Goal: Task Accomplishment & Management: Manage account settings

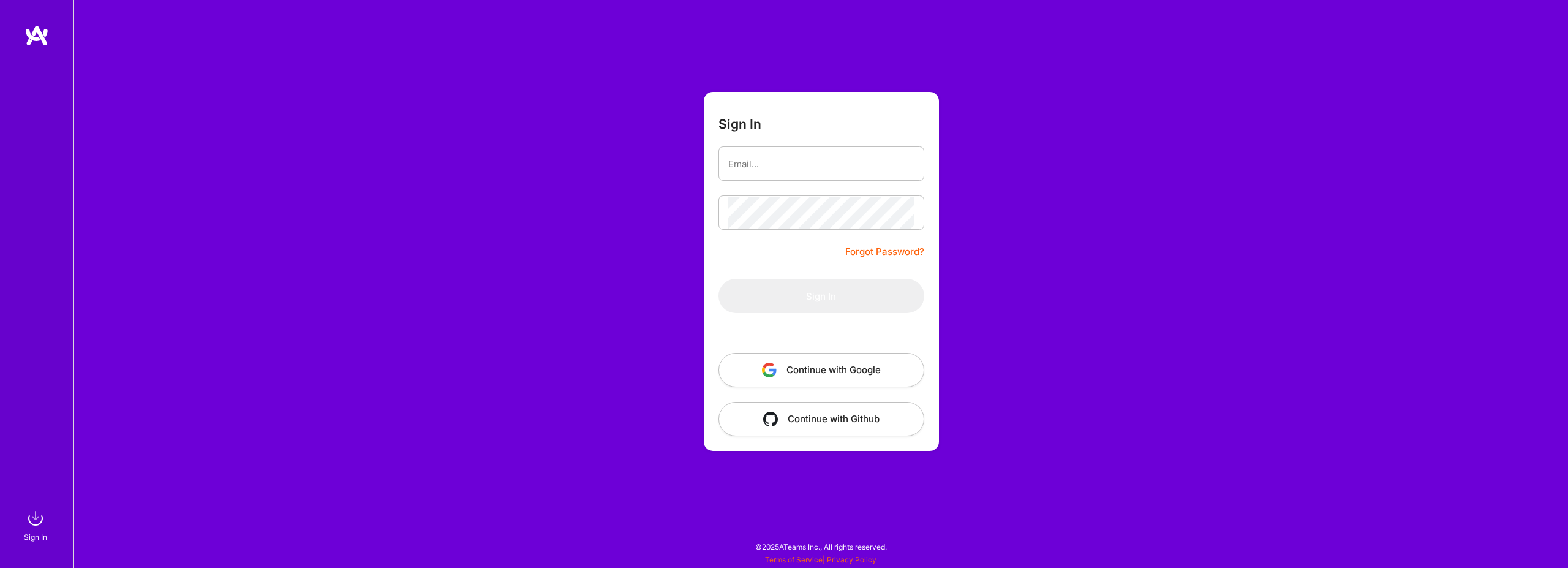
click at [805, 360] on button "Continue with Google" at bounding box center [821, 370] width 206 height 34
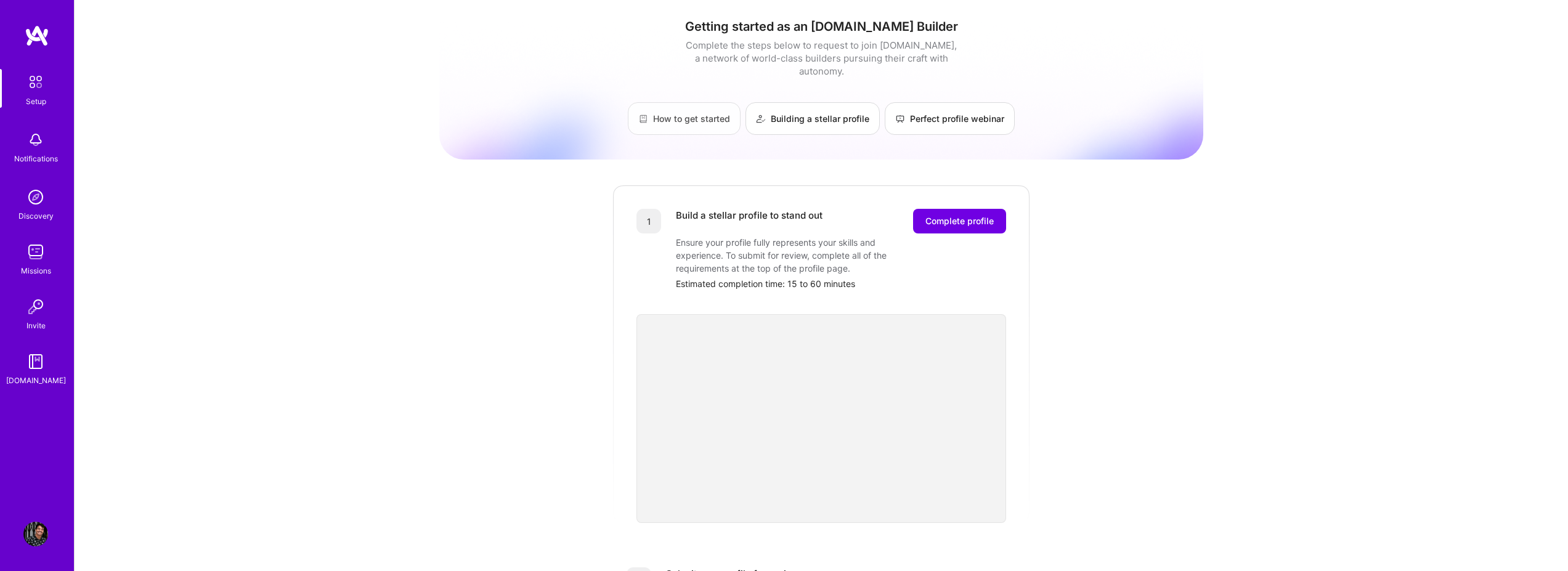
click at [667, 108] on link "How to get started" at bounding box center [684, 118] width 113 height 32
click at [678, 102] on link "How to get started" at bounding box center [684, 118] width 113 height 32
click at [37, 91] on img at bounding box center [35, 81] width 26 height 26
click at [982, 195] on div "1 Build a stellar profile to stand out Complete profile Ensure your profile ful…" at bounding box center [821, 354] width 419 height 339
click at [976, 215] on span "Complete profile" at bounding box center [959, 221] width 68 height 12
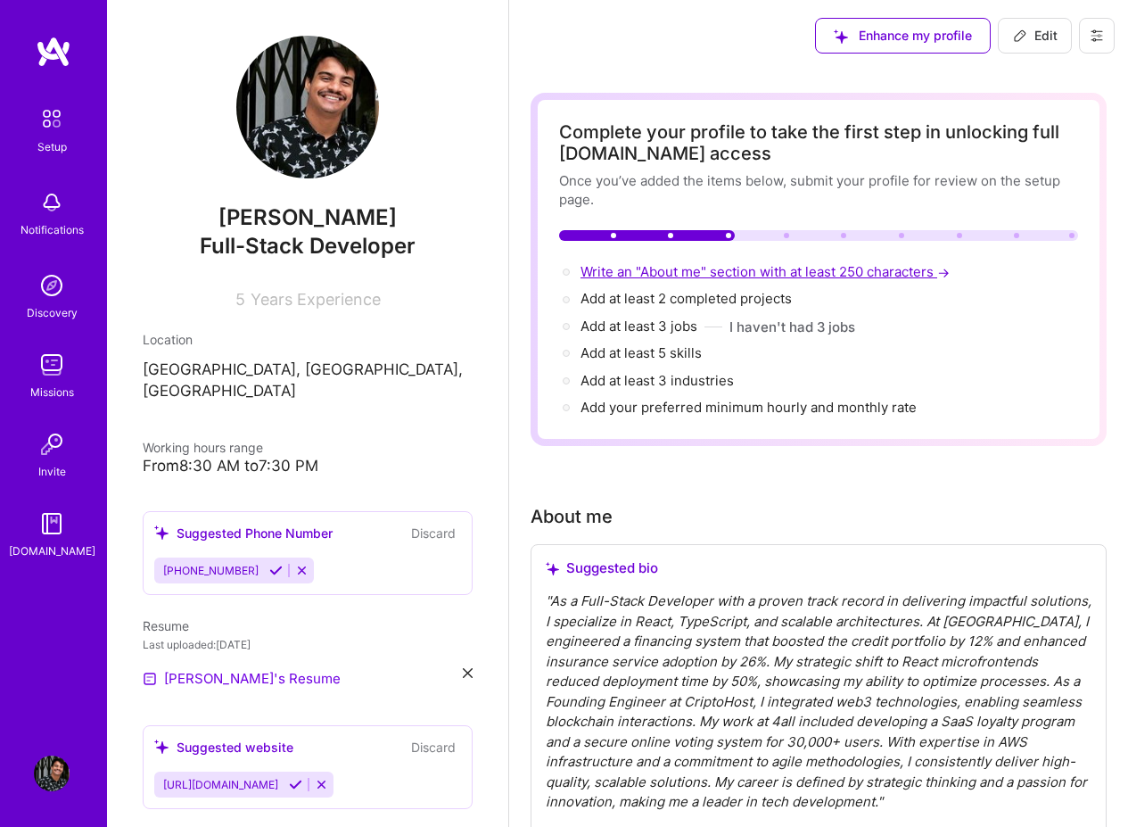
click at [678, 274] on span "Write an "About me" section with at least 250 characters →" at bounding box center [767, 271] width 373 height 17
select select "US"
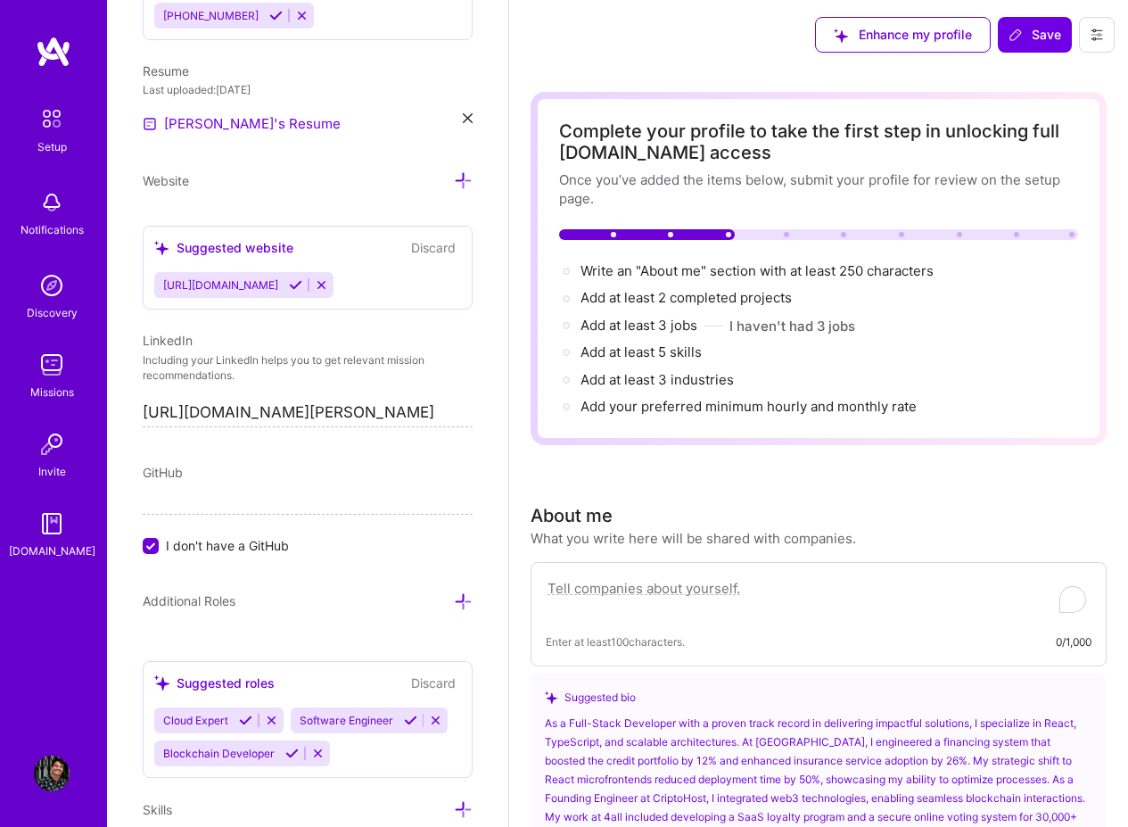
scroll to position [503, 0]
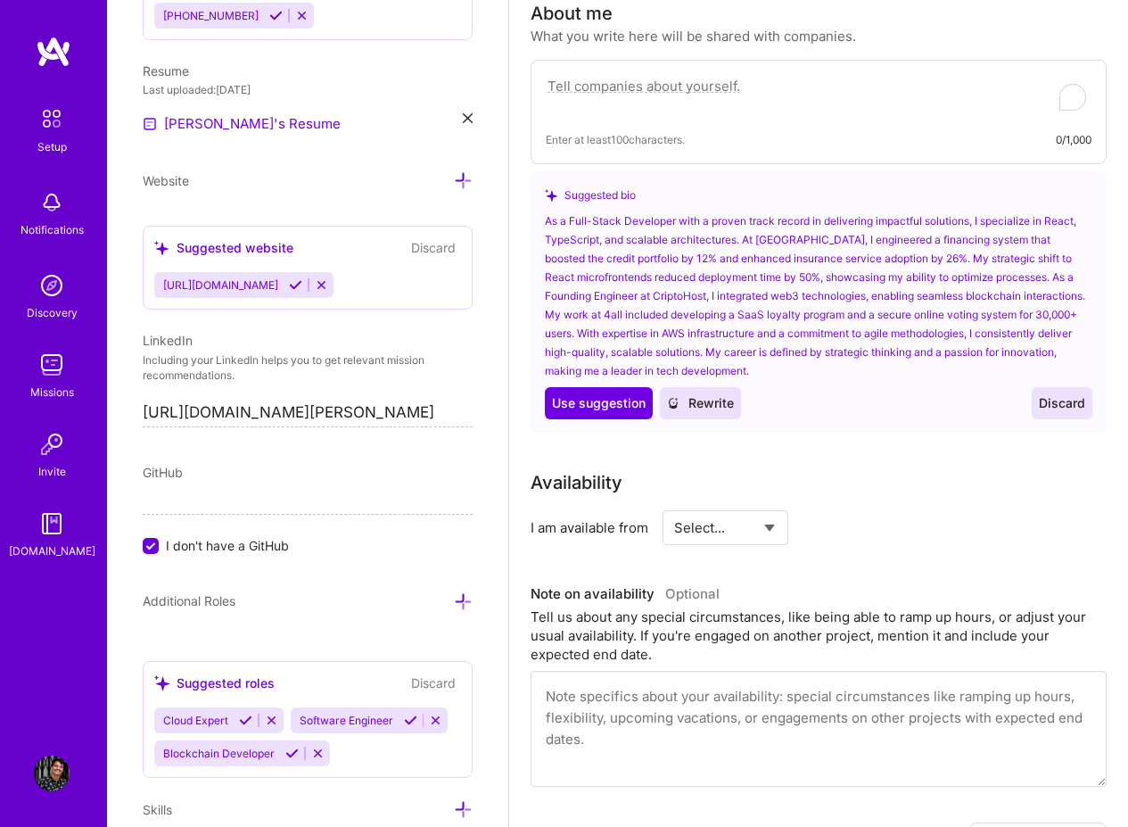
click at [775, 320] on div "As a Full-Stack Developer with a proven track record in delivering impactful so…" at bounding box center [819, 295] width 548 height 169
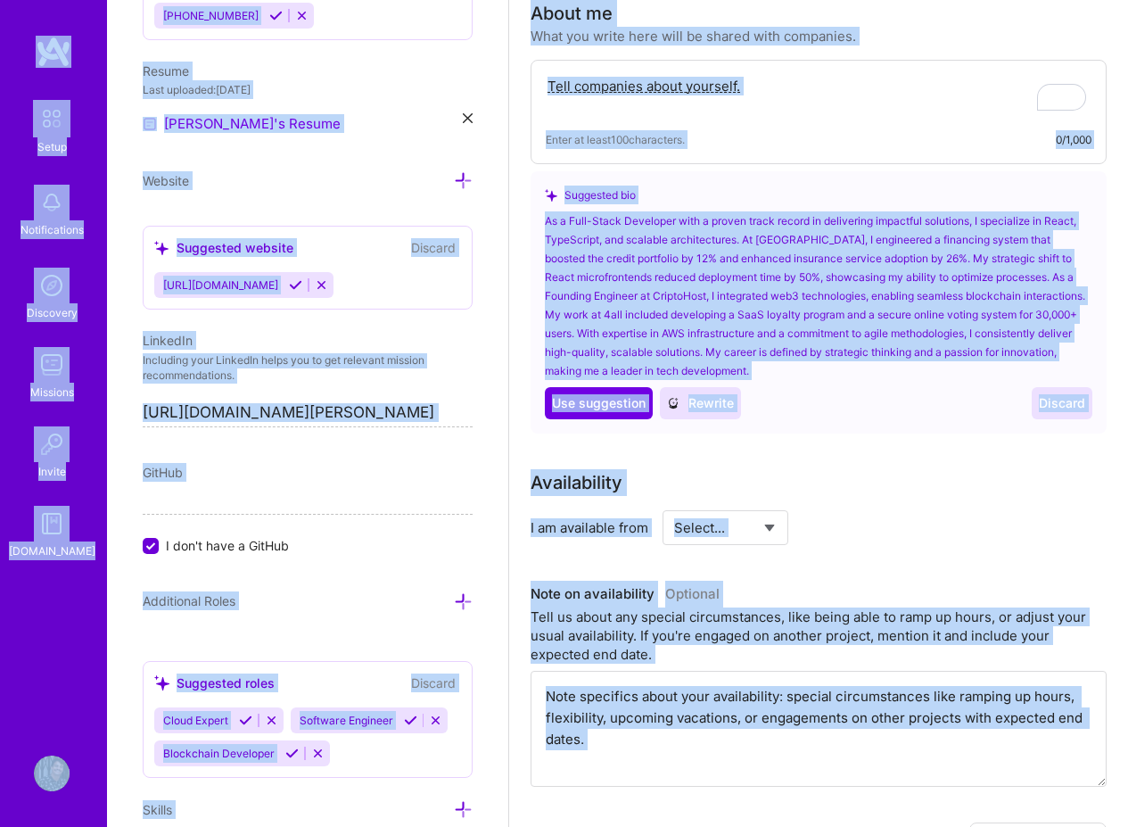
click at [877, 322] on div "As a Full-Stack Developer with a proven track record in delivering impactful so…" at bounding box center [819, 295] width 548 height 169
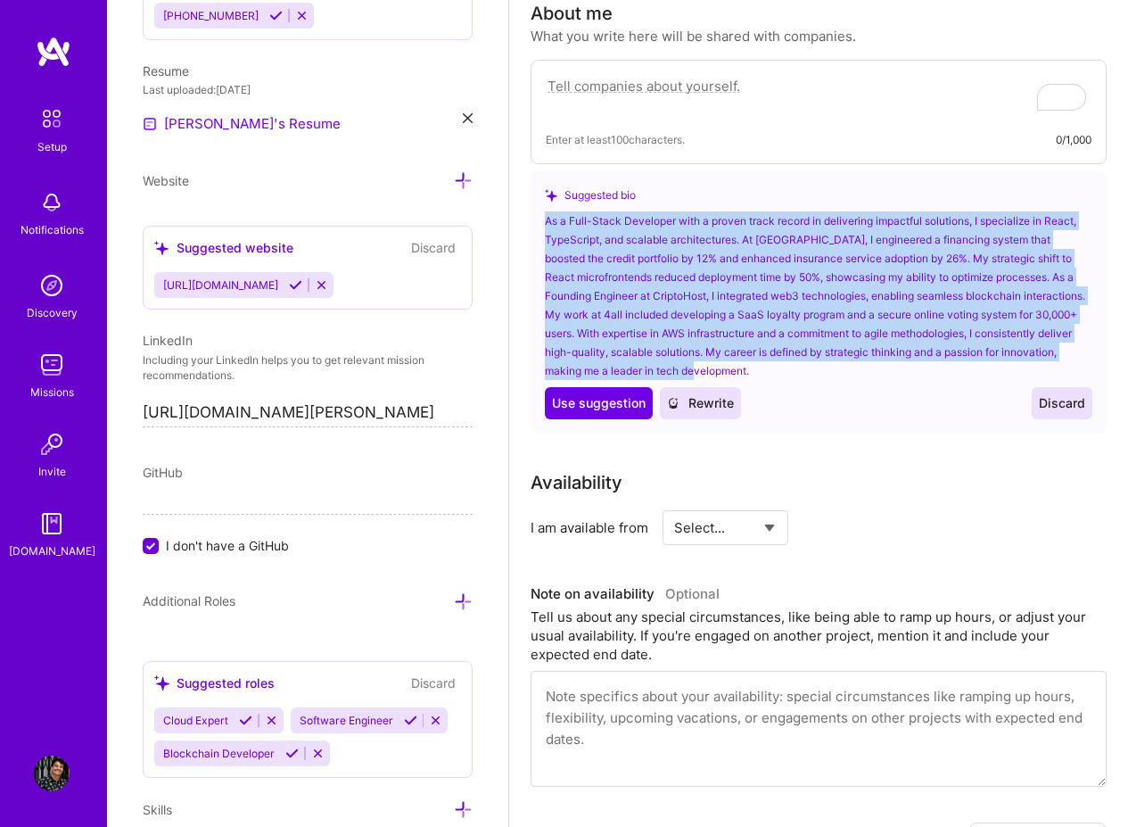
drag, startPoint x: 836, startPoint y: 371, endPoint x: 536, endPoint y: 210, distance: 340.4
click at [536, 210] on div "Suggested bio As a Full-Stack Developer with a proven track record in deliverin…" at bounding box center [819, 302] width 576 height 262
click at [677, 262] on div "As a Full-Stack Developer with a proven track record in delivering impactful so…" at bounding box center [819, 295] width 548 height 169
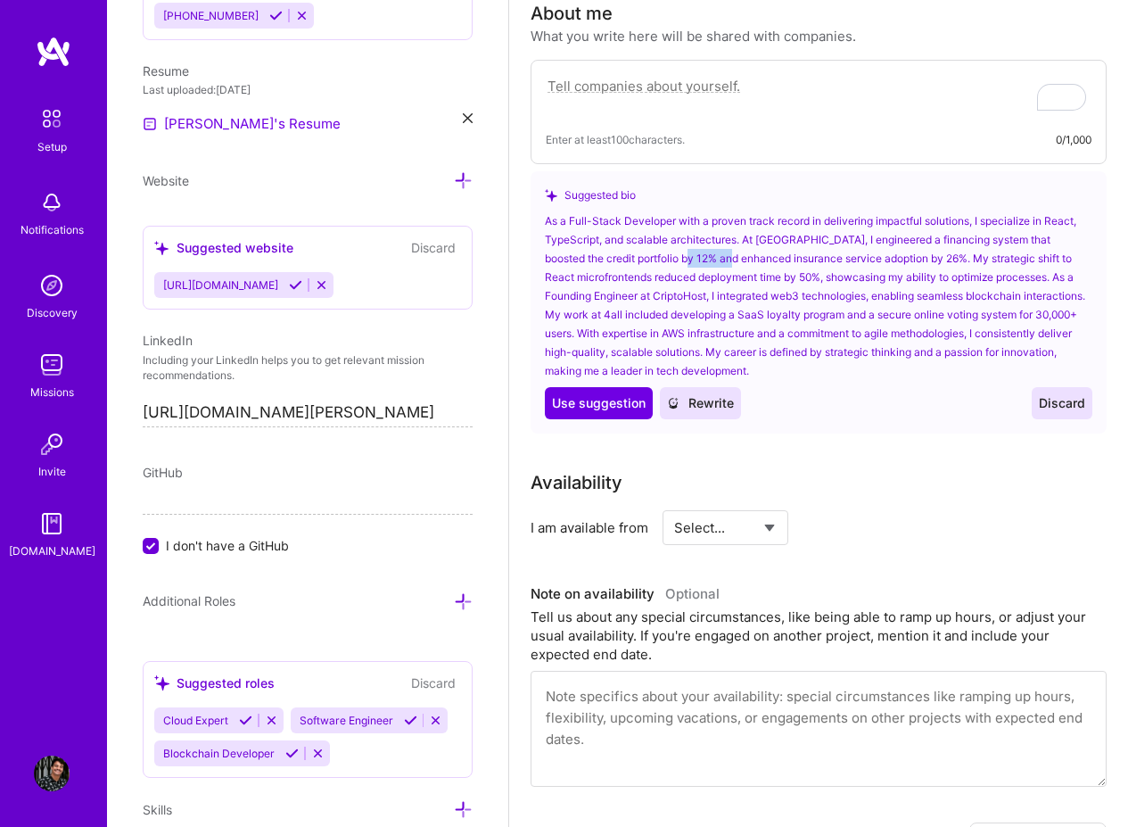
click at [677, 262] on div "As a Full-Stack Developer with a proven track record in delivering impactful so…" at bounding box center [819, 295] width 548 height 169
click at [685, 78] on textarea "To enrich screen reader interactions, please activate Accessibility in Grammarl…" at bounding box center [819, 95] width 546 height 41
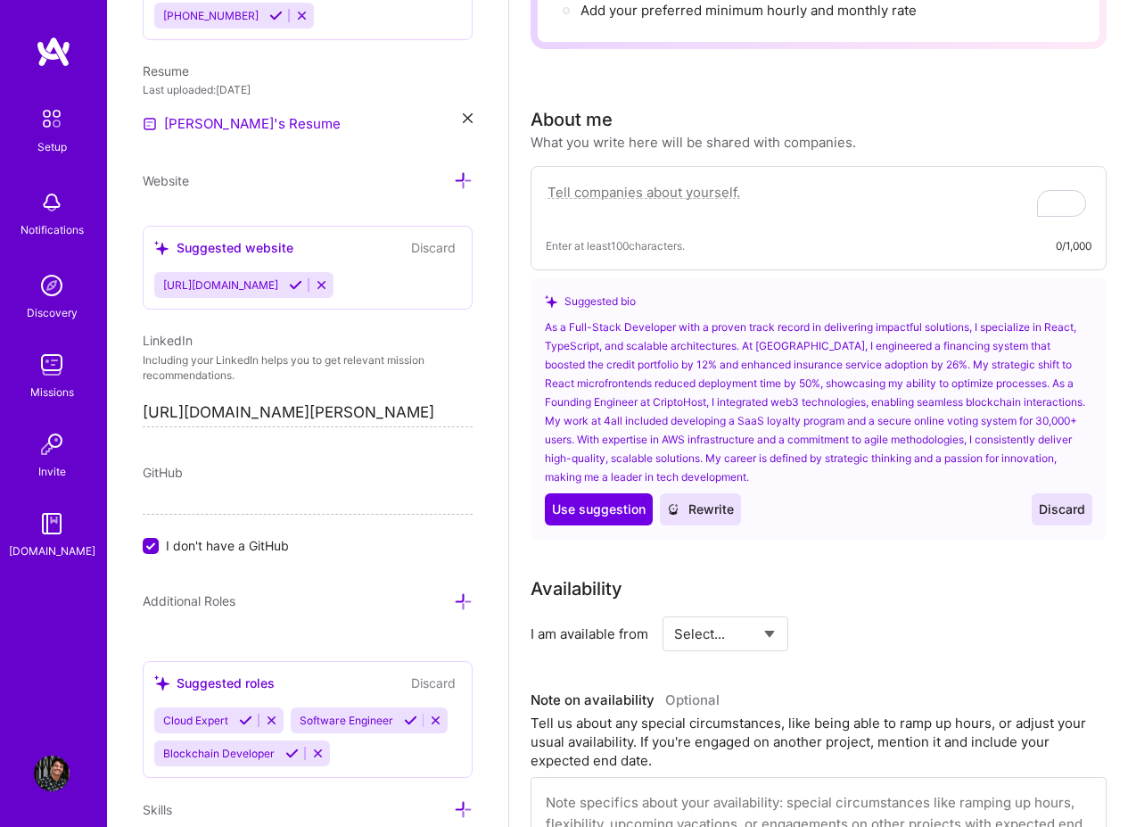
scroll to position [396, 0]
paste textarea "Frontend Engineer with over 5 years of experience, specializing in React, TypeS…"
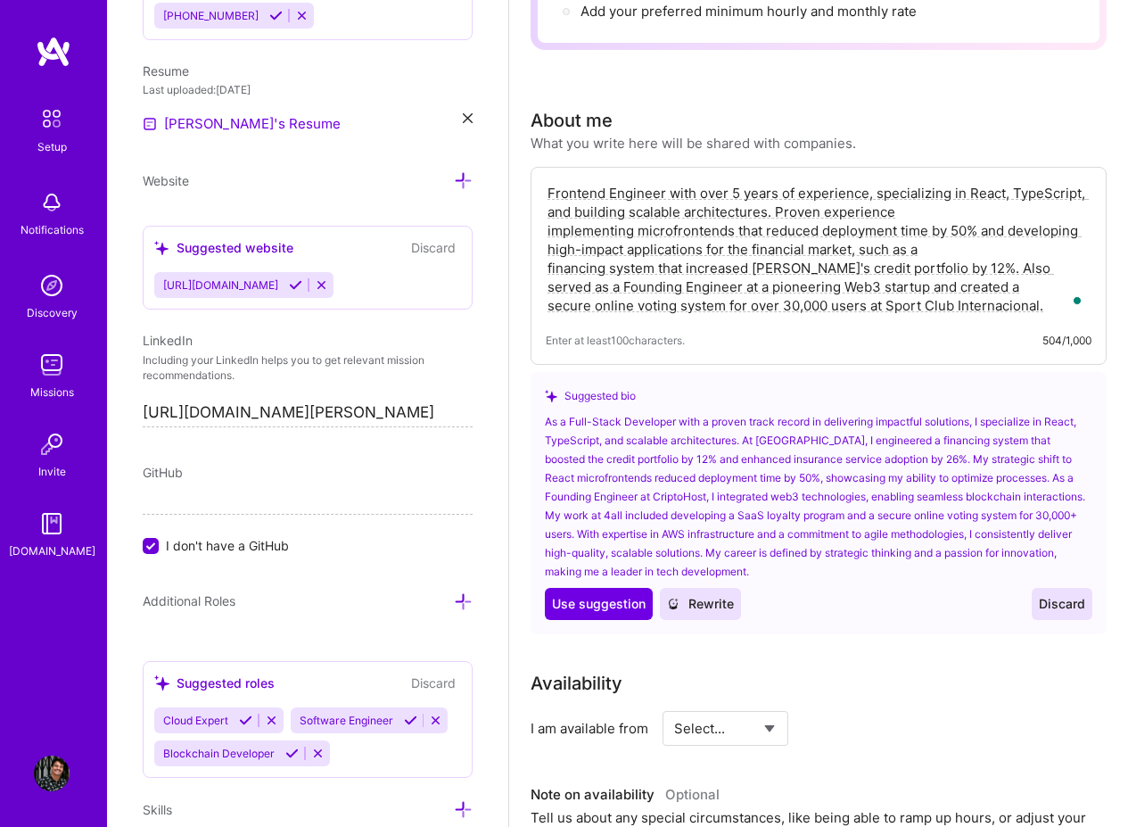
type textarea "Frontend Engineer with over 5 years of experience, specializing in React, TypeS…"
click at [924, 143] on div "About me What you write here will be shared with companies." at bounding box center [819, 129] width 576 height 45
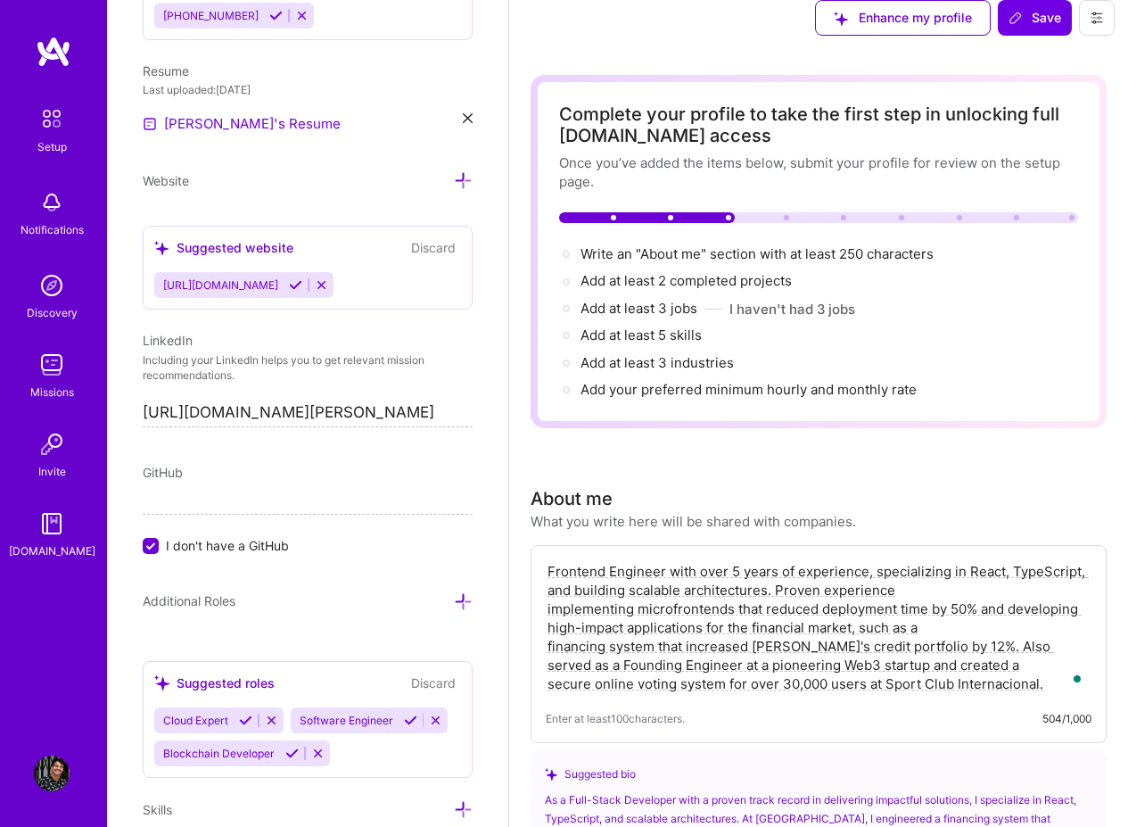
scroll to position [0, 0]
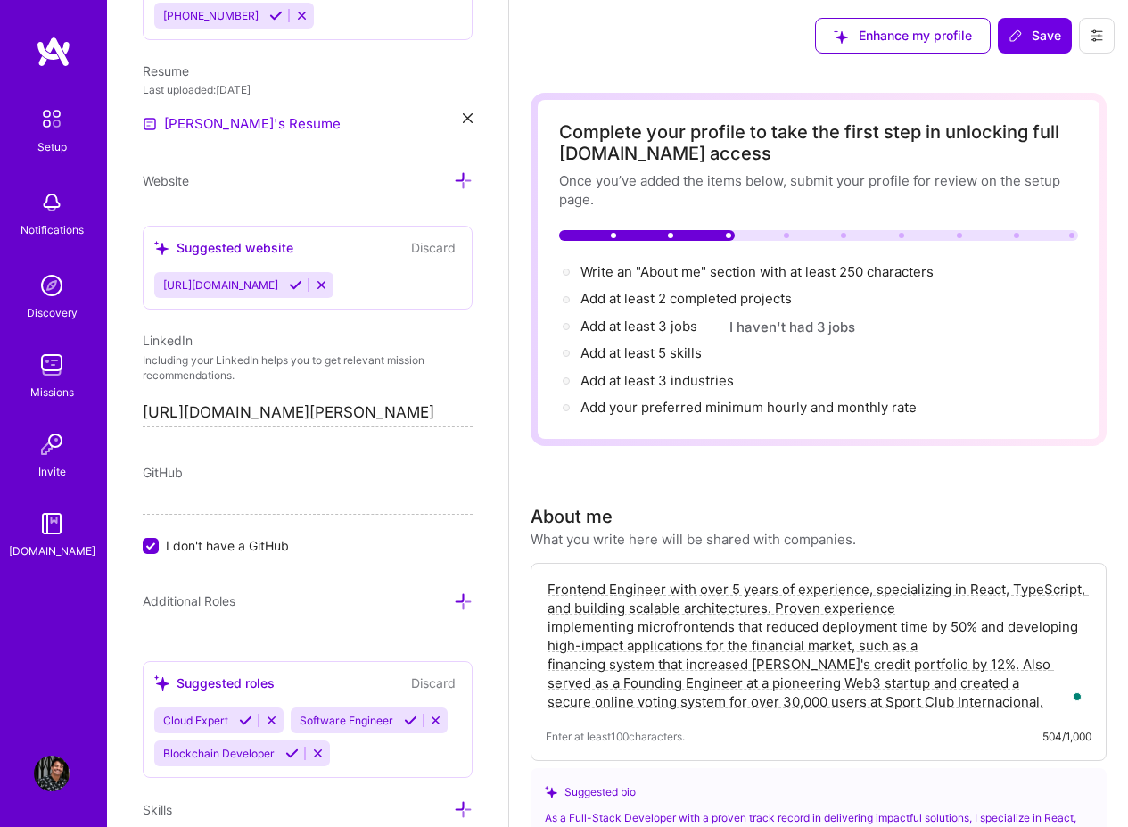
click at [743, 284] on div "Write an "About me" section with at least 250 characters → Add at least 2 compl…" at bounding box center [818, 339] width 519 height 155
click at [728, 301] on span "Add at least 2 completed projects →" at bounding box center [694, 298] width 227 height 17
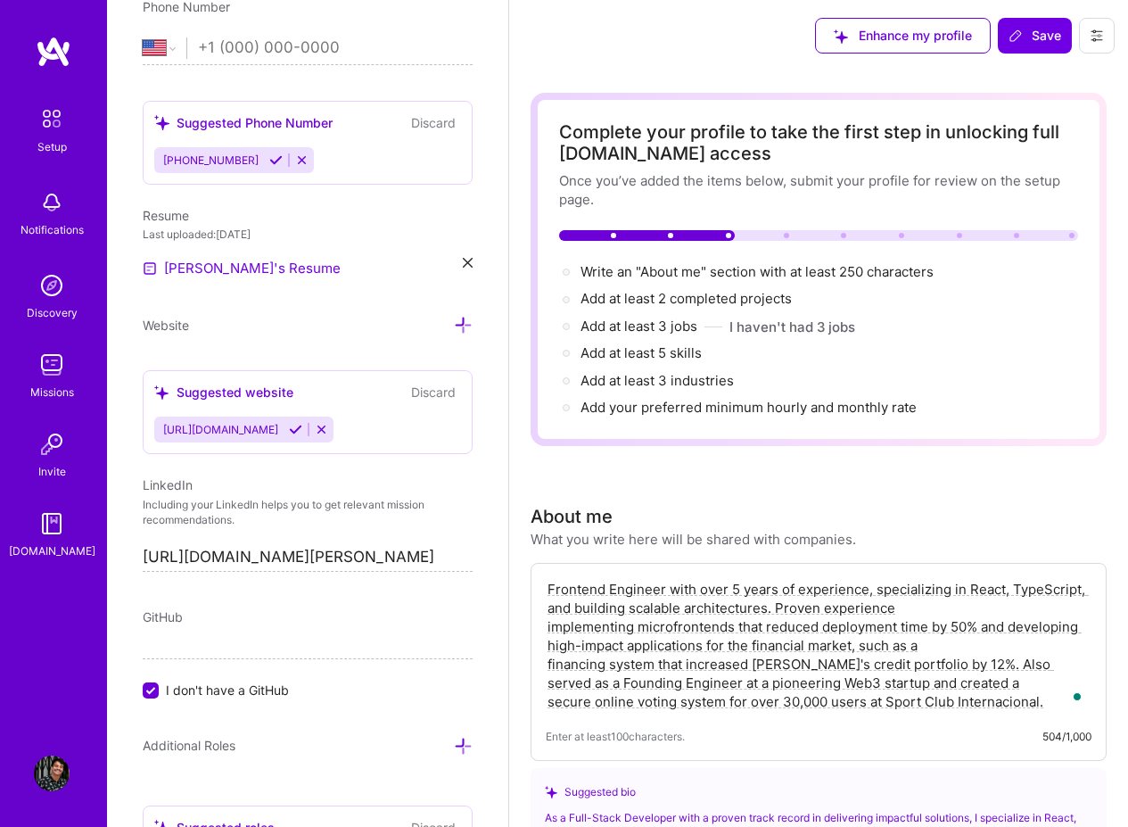
scroll to position [628, 0]
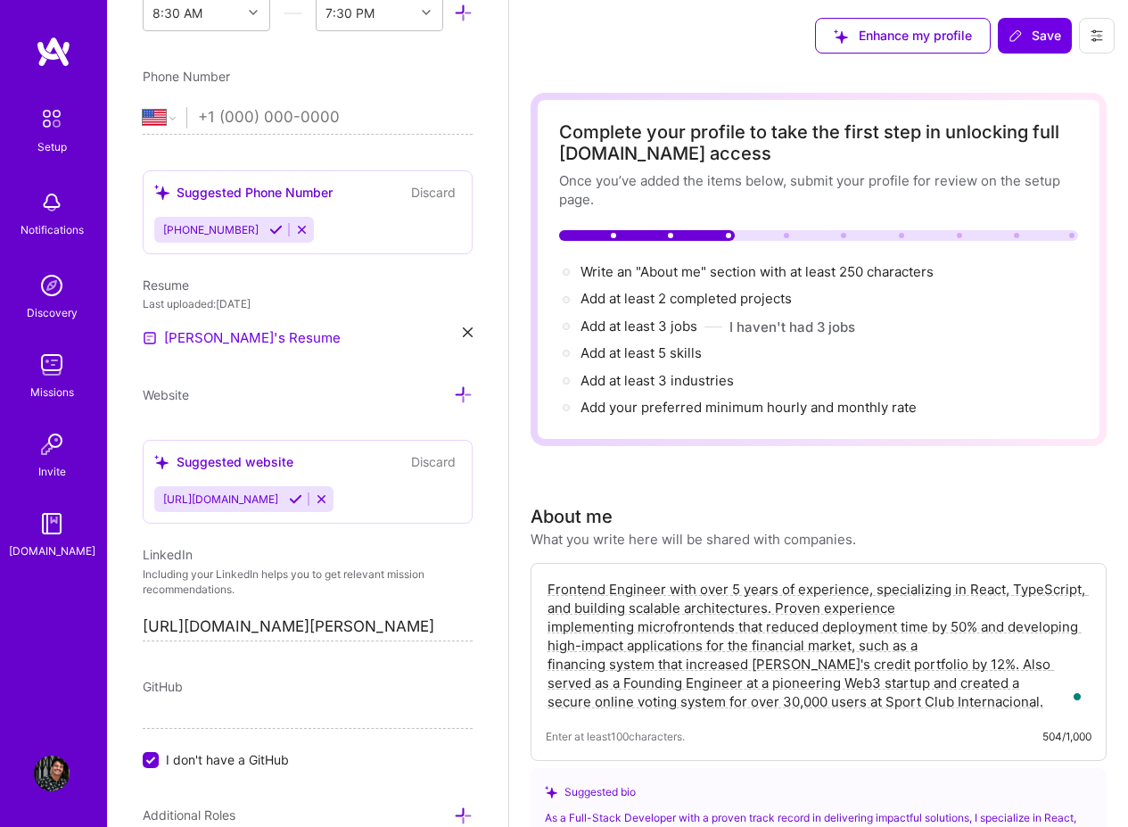
click at [455, 326] on div "Resume Last uploaded: Oct 6, 2025 Cassius's Resume" at bounding box center [308, 312] width 330 height 73
click at [463, 333] on icon at bounding box center [468, 332] width 10 height 10
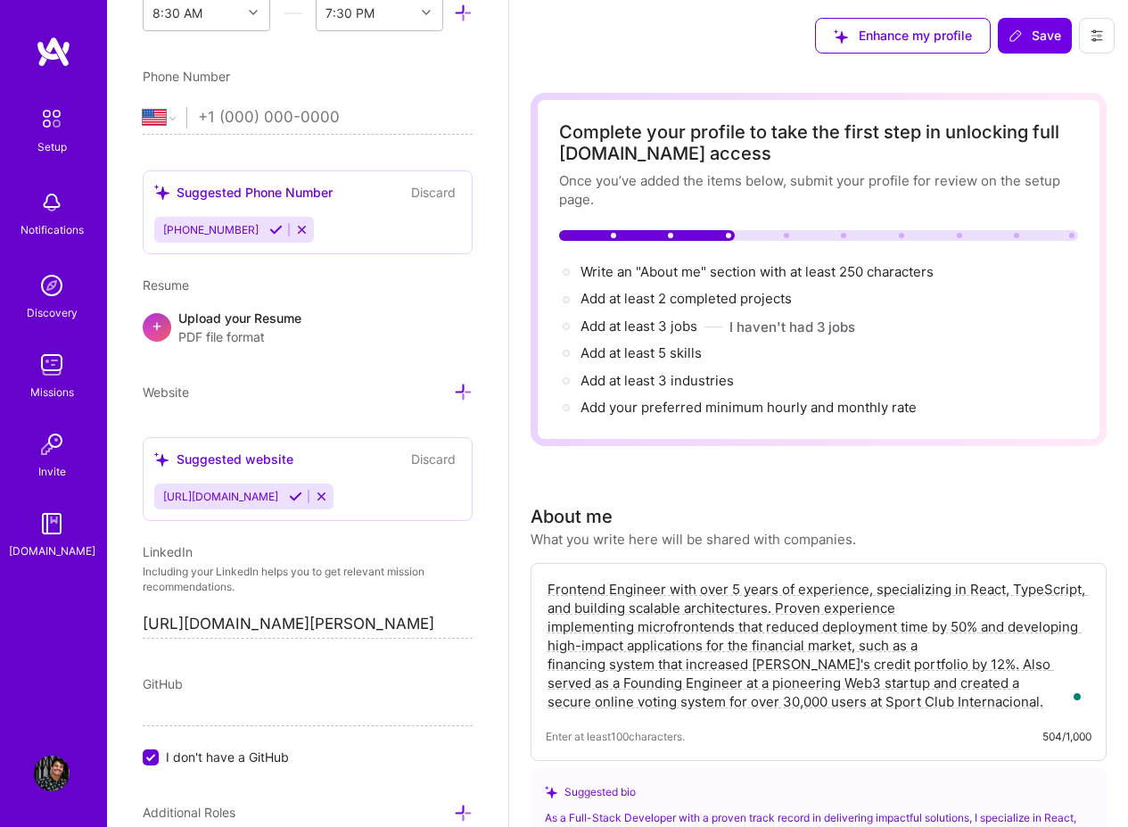
click at [264, 336] on span "PDF file format" at bounding box center [239, 336] width 123 height 19
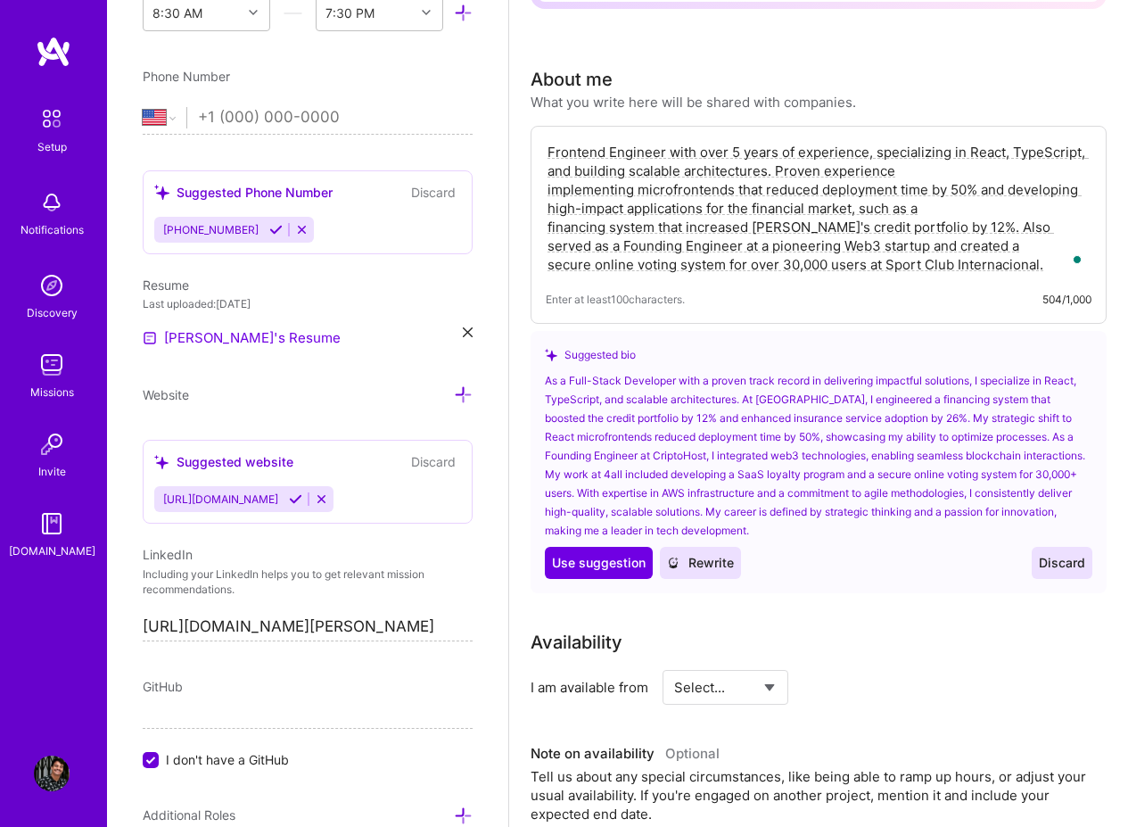
scroll to position [535, 0]
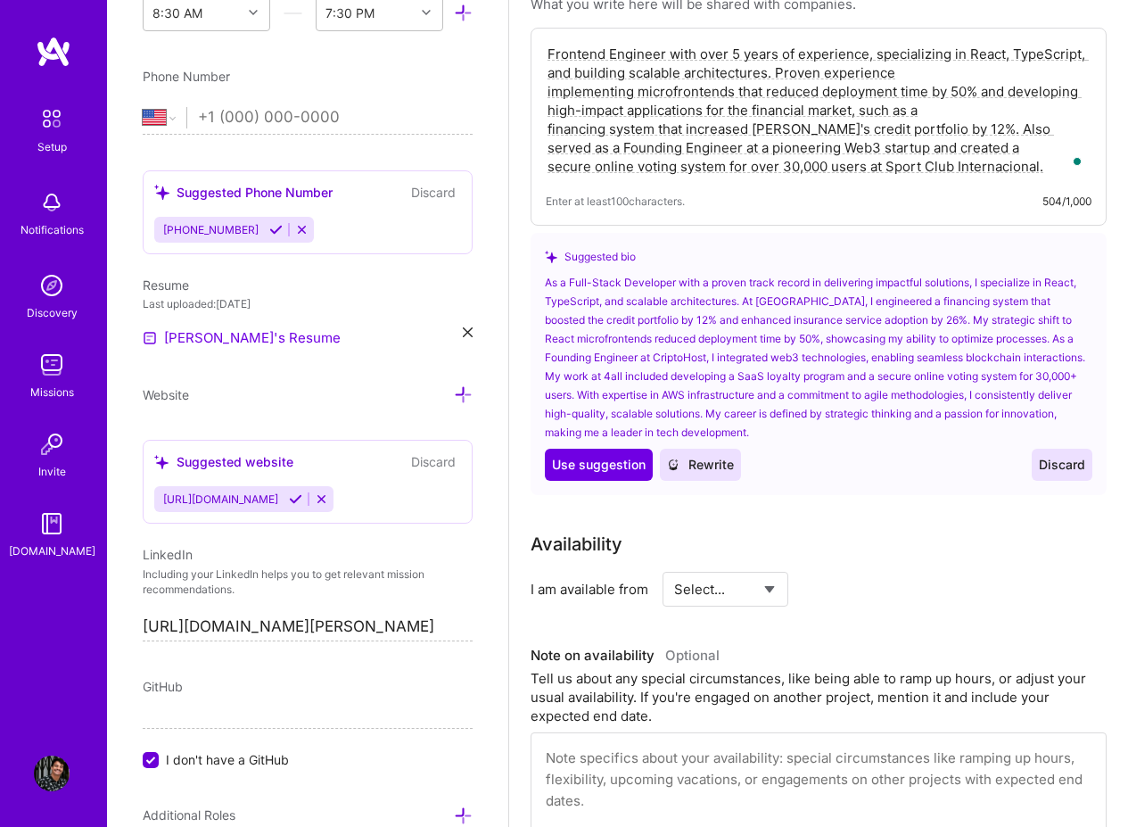
click at [1064, 475] on button "Discard" at bounding box center [1062, 465] width 61 height 32
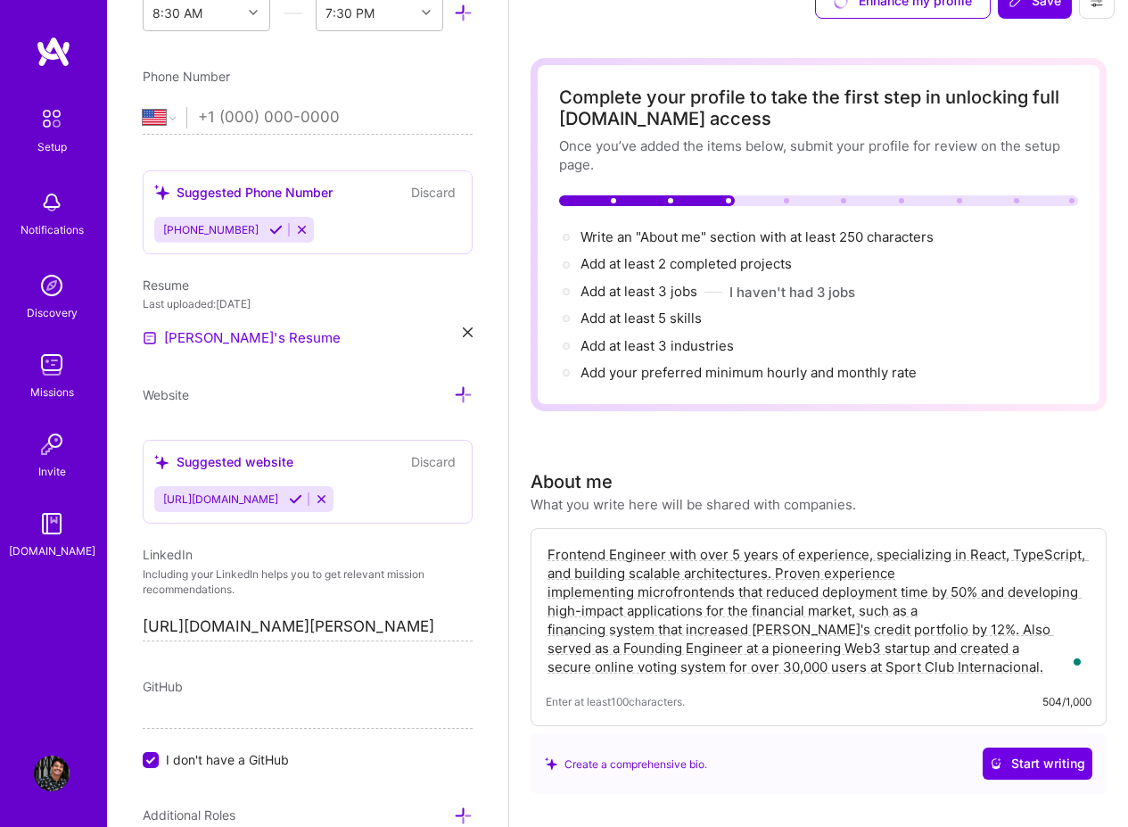
scroll to position [0, 0]
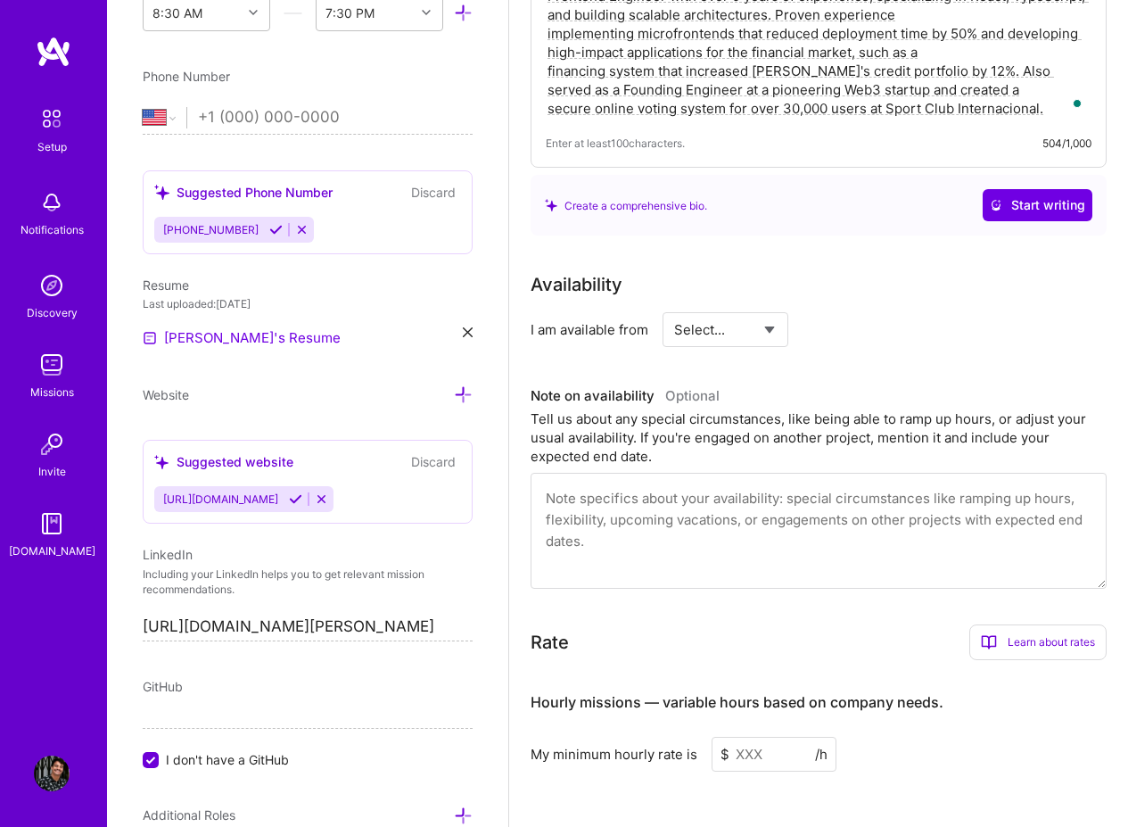
scroll to position [642, 0]
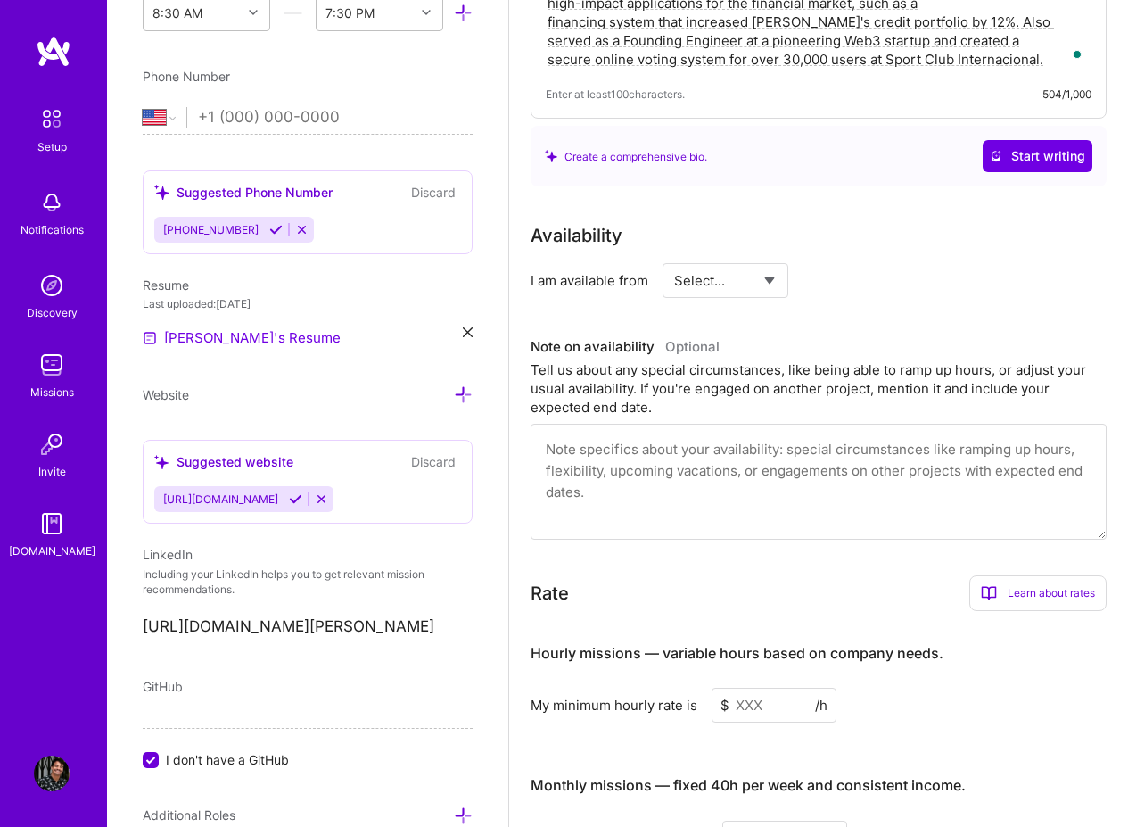
select select "Right Now"
click at [674, 258] on select "Select... Right Now Future Date Not Available" at bounding box center [725, 280] width 103 height 45
click at [921, 321] on div "Availability I am available from Select... Right Now Future Date Not Available …" at bounding box center [819, 381] width 576 height 318
click at [867, 277] on input at bounding box center [888, 280] width 107 height 35
type input "8"
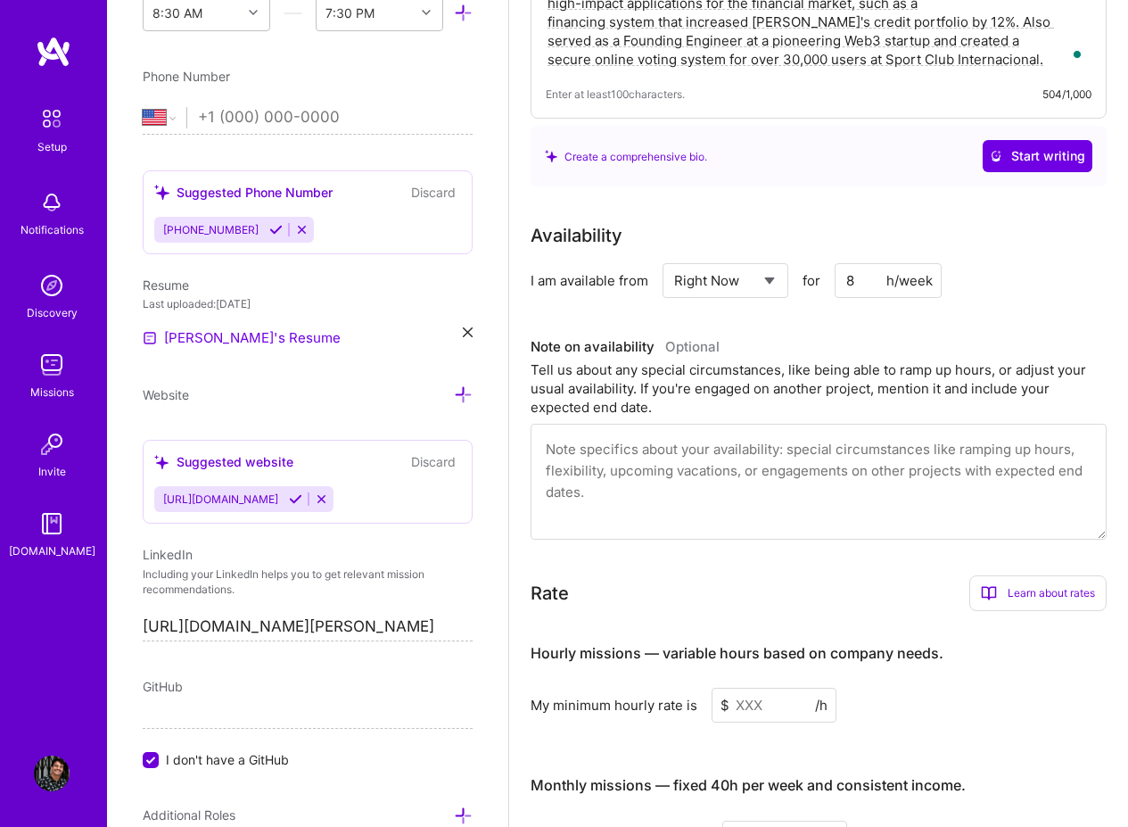
click at [1063, 329] on div "Availability I am available from Select... Right Now Future Date Not Available …" at bounding box center [819, 381] width 576 height 318
click at [1091, 318] on div "Availability I am available from Select... Right Now Future Date Not Available …" at bounding box center [819, 381] width 576 height 318
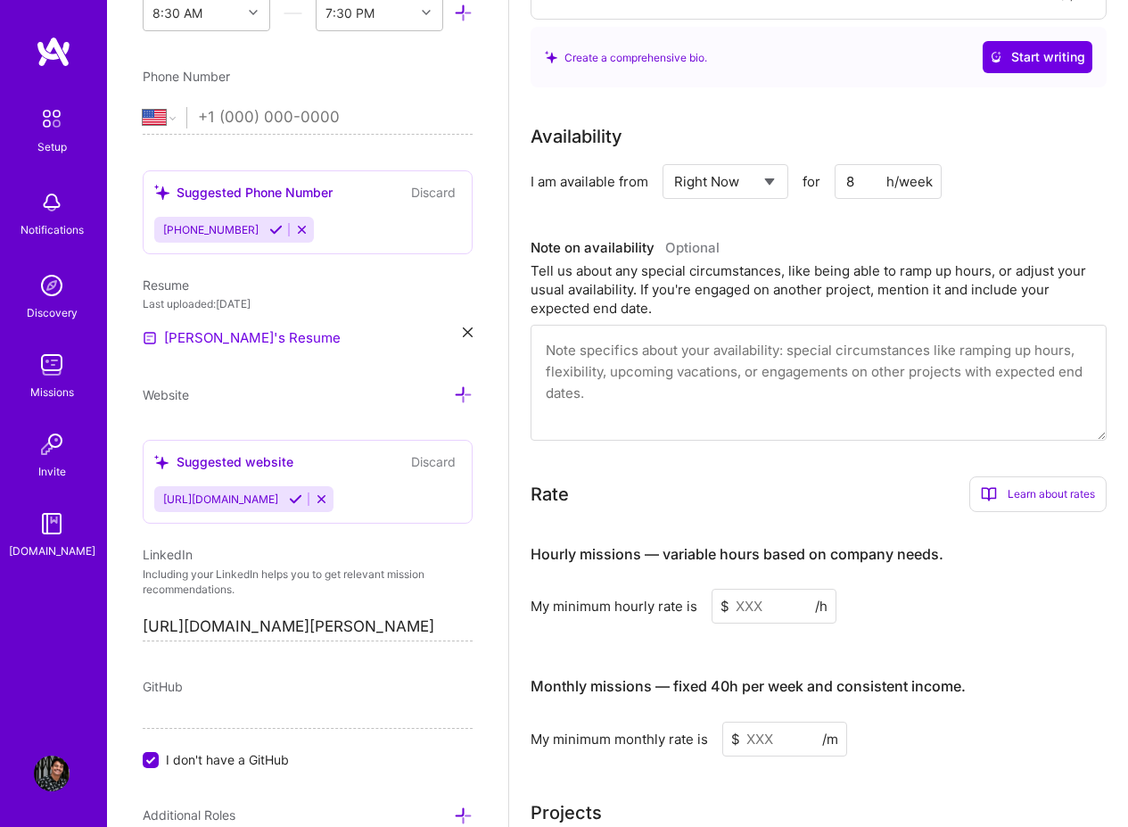
scroll to position [749, 0]
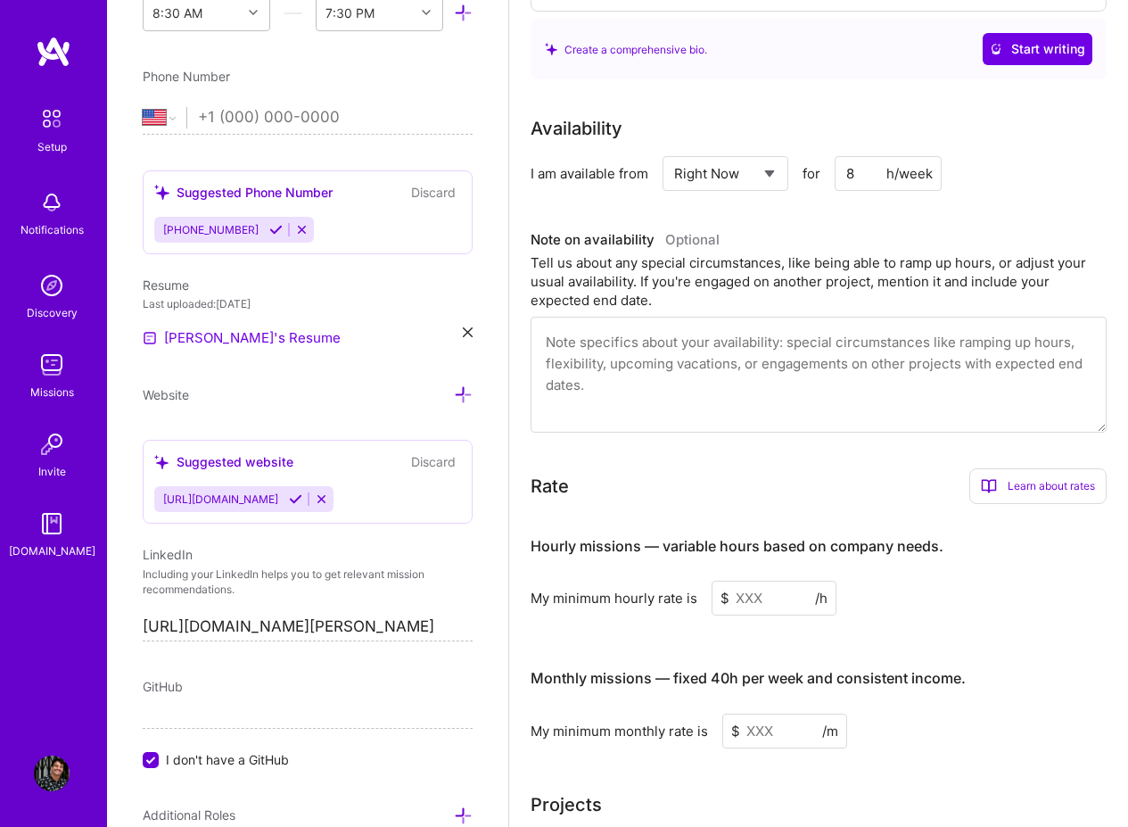
click at [745, 357] on textarea at bounding box center [819, 375] width 576 height 116
click at [814, 295] on div "Tell us about any special circumstances, like being able to ramp up hours, or a…" at bounding box center [819, 281] width 576 height 56
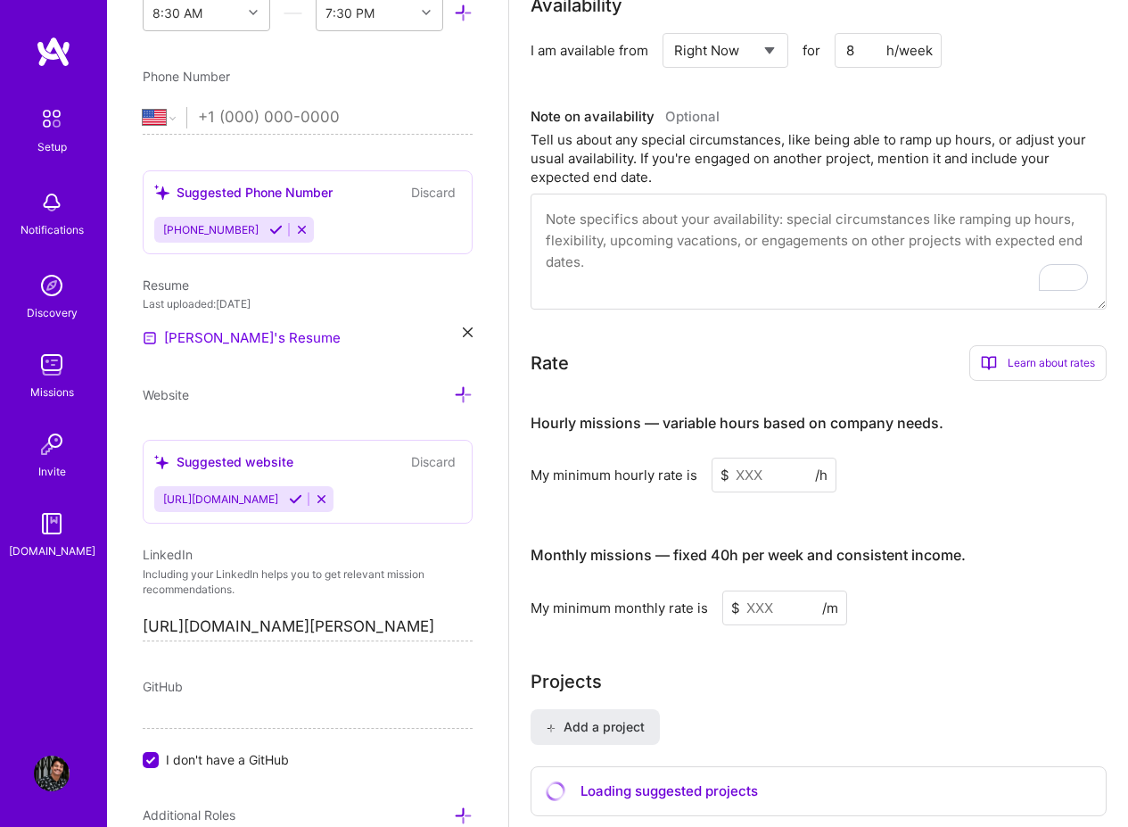
scroll to position [963, 0]
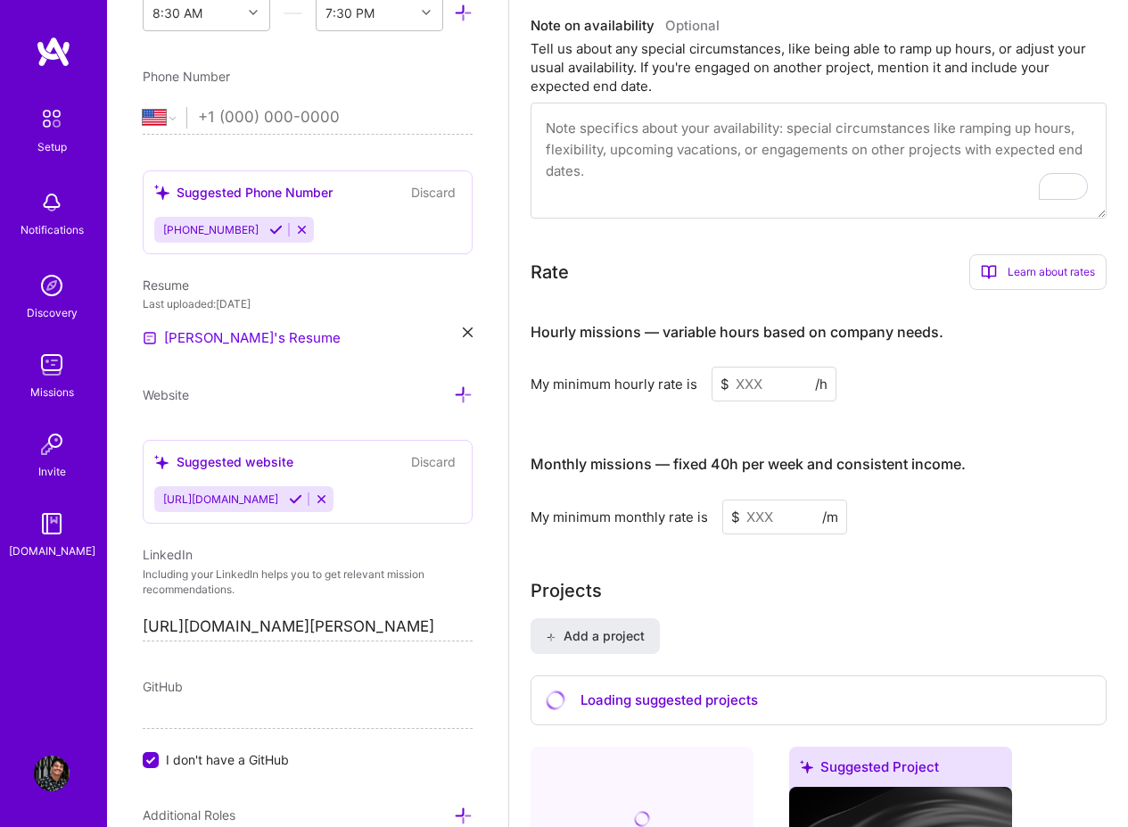
click at [775, 516] on input at bounding box center [784, 516] width 125 height 35
type input "5000"
click at [900, 340] on h4 "Hourly missions — variable hours based on company needs." at bounding box center [737, 332] width 413 height 17
click at [788, 370] on input at bounding box center [774, 384] width 125 height 35
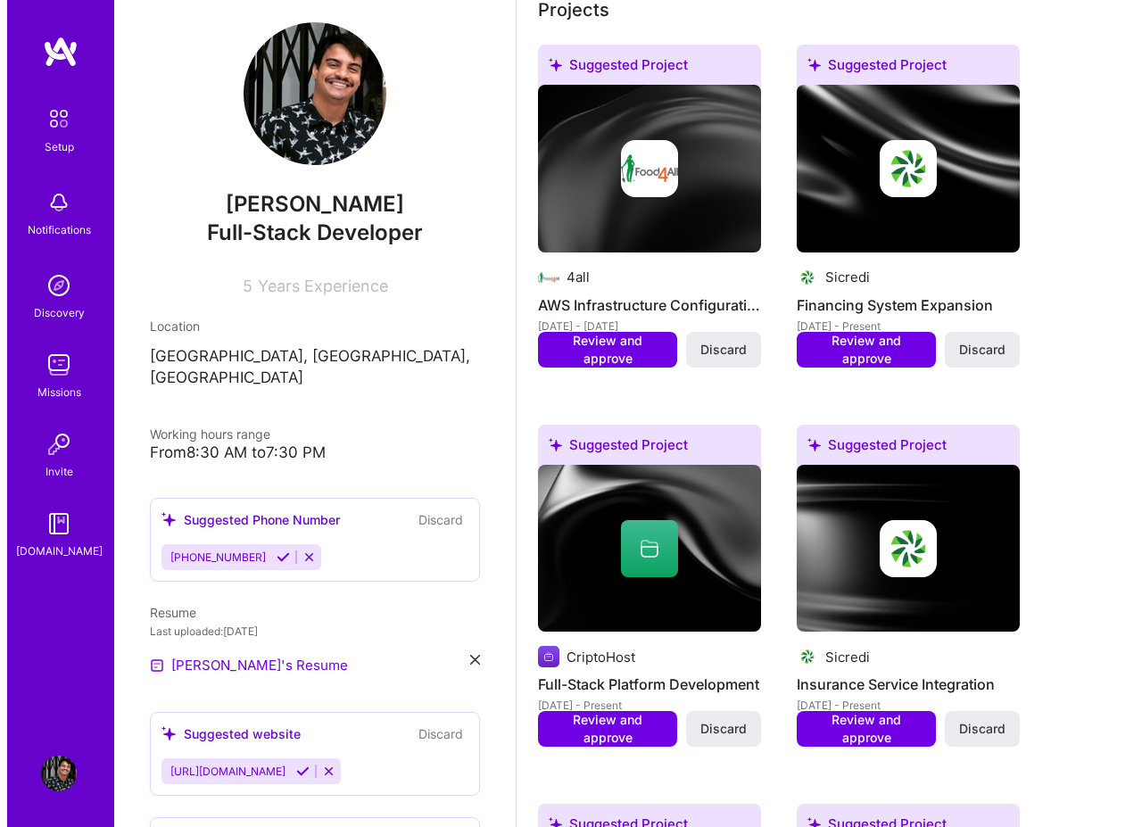
scroll to position [535, 0]
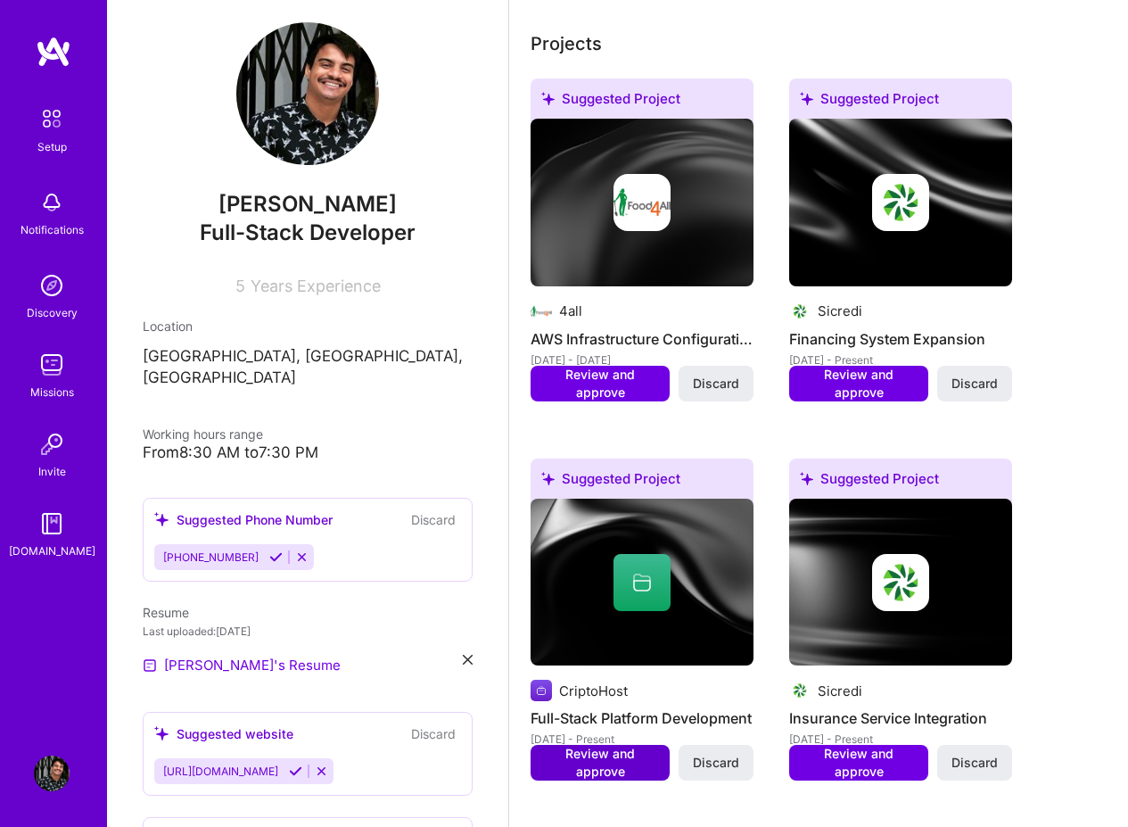
click at [596, 754] on button "Review and approve" at bounding box center [600, 763] width 139 height 36
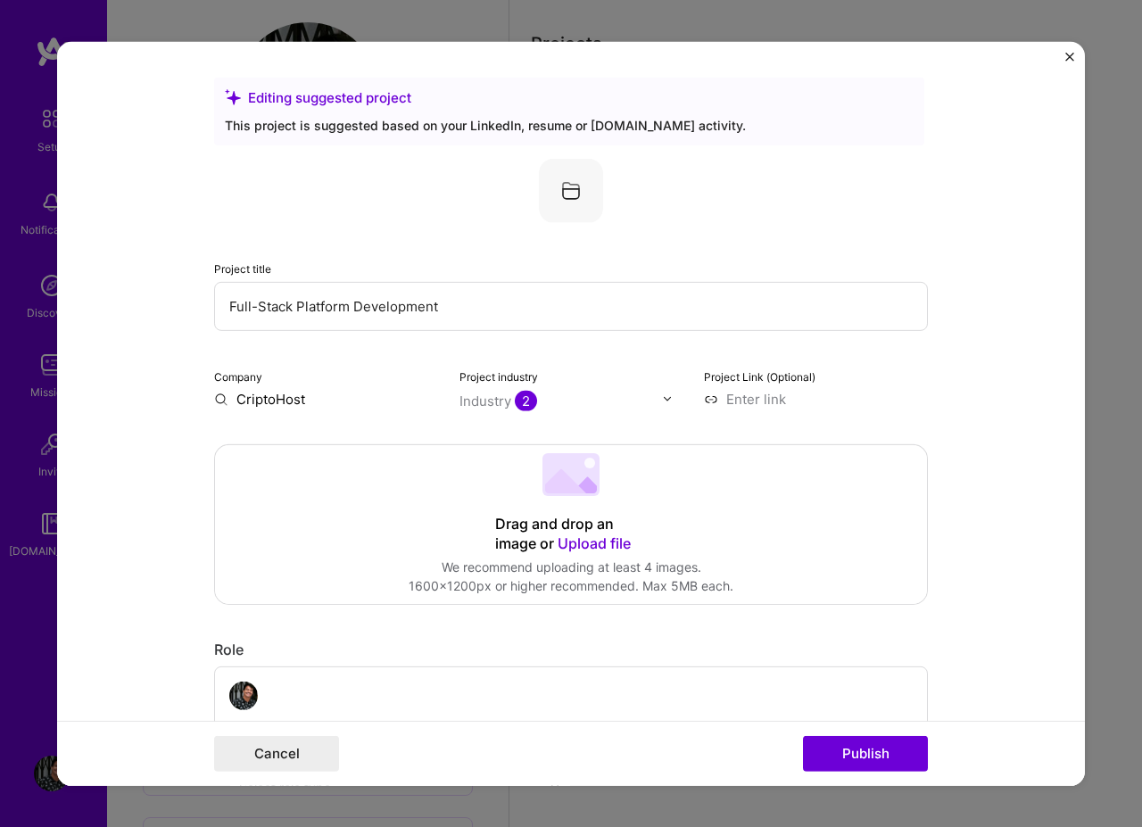
click at [448, 311] on input "Full-Stack Platform Development" at bounding box center [571, 305] width 714 height 49
click at [765, 393] on input at bounding box center [816, 398] width 224 height 19
click at [534, 294] on input "Full-Stack Platform Development" at bounding box center [571, 305] width 714 height 49
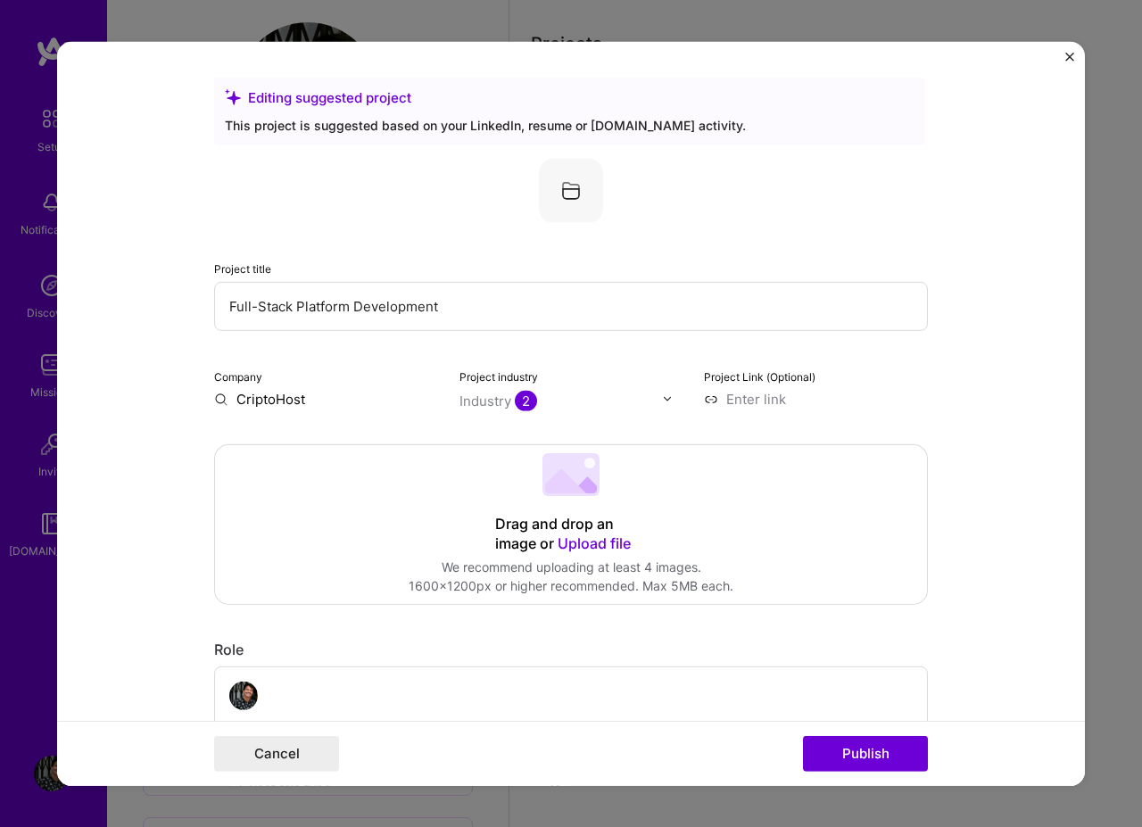
click at [521, 307] on input "Full-Stack Platform Development" at bounding box center [571, 305] width 714 height 49
click at [564, 313] on input "Full-Stack Platform Development" at bounding box center [571, 305] width 714 height 49
click at [764, 408] on input at bounding box center [816, 398] width 224 height 19
paste input "[URL][DOMAIN_NAME]"
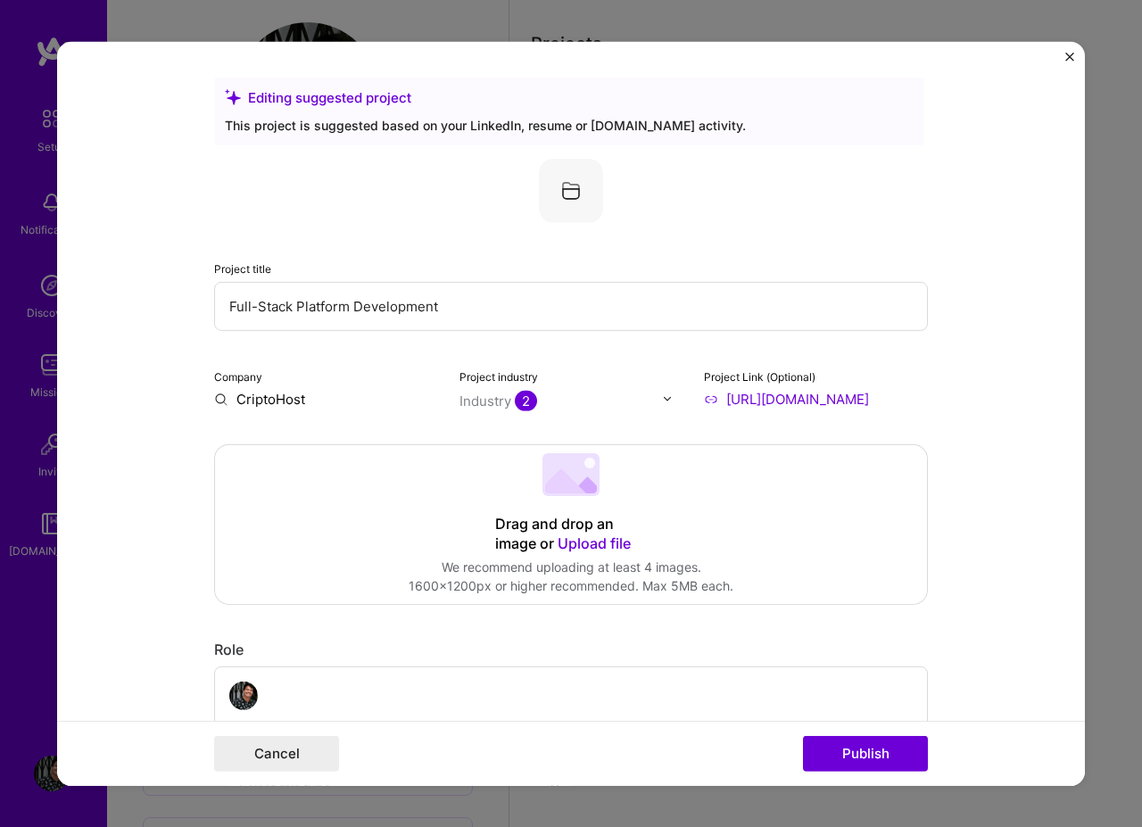
type input "[URL][DOMAIN_NAME]"
click at [600, 321] on input "Full-Stack Platform Development" at bounding box center [571, 305] width 714 height 49
click at [571, 408] on input "text" at bounding box center [560, 400] width 203 height 19
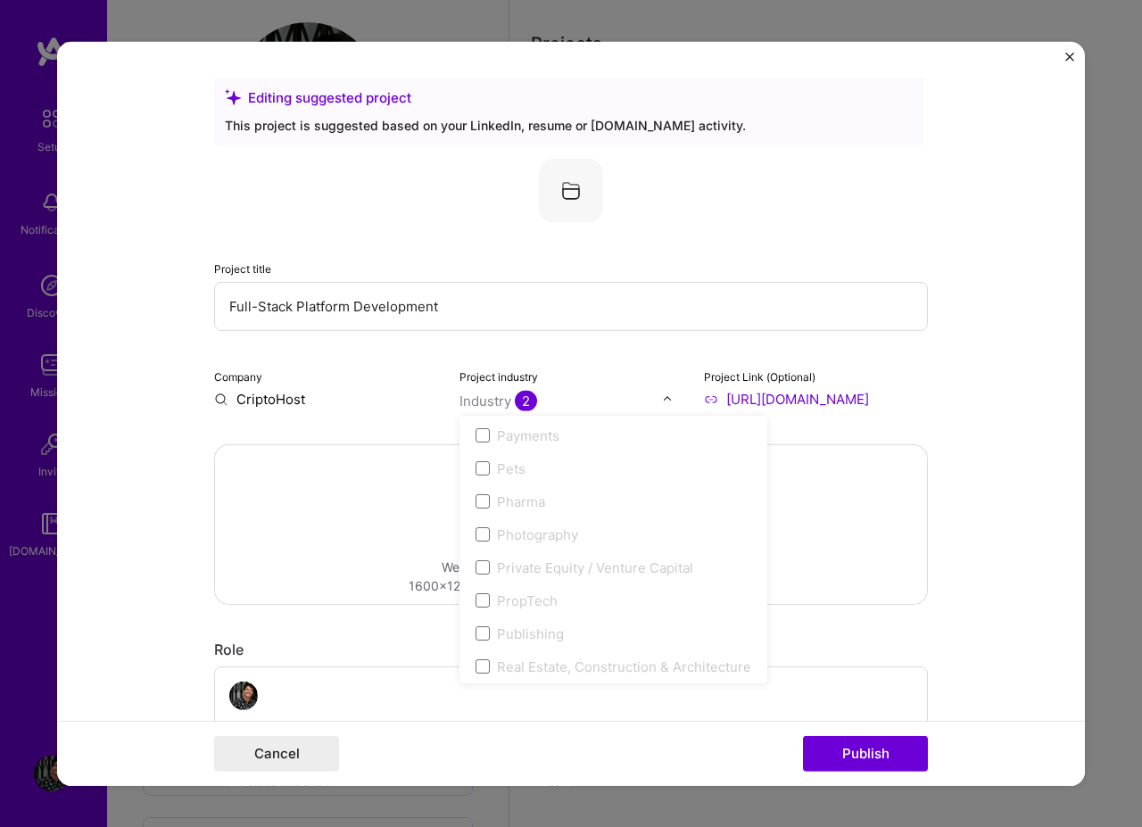
scroll to position [3703, 0]
click at [551, 293] on input "Full-Stack Platform Development" at bounding box center [571, 305] width 714 height 49
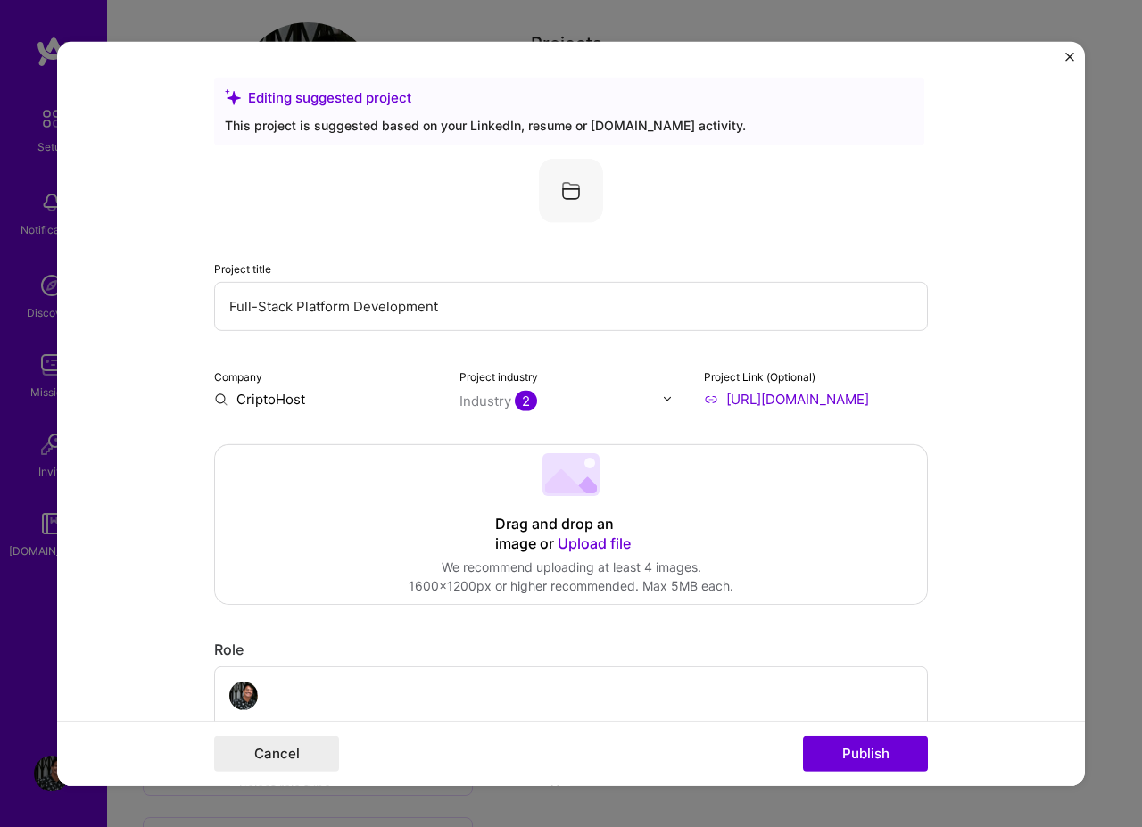
click at [551, 293] on input "Full-Stack Platform Development" at bounding box center [571, 305] width 714 height 49
click at [530, 314] on input "Full-Stack Platform Development" at bounding box center [571, 305] width 714 height 49
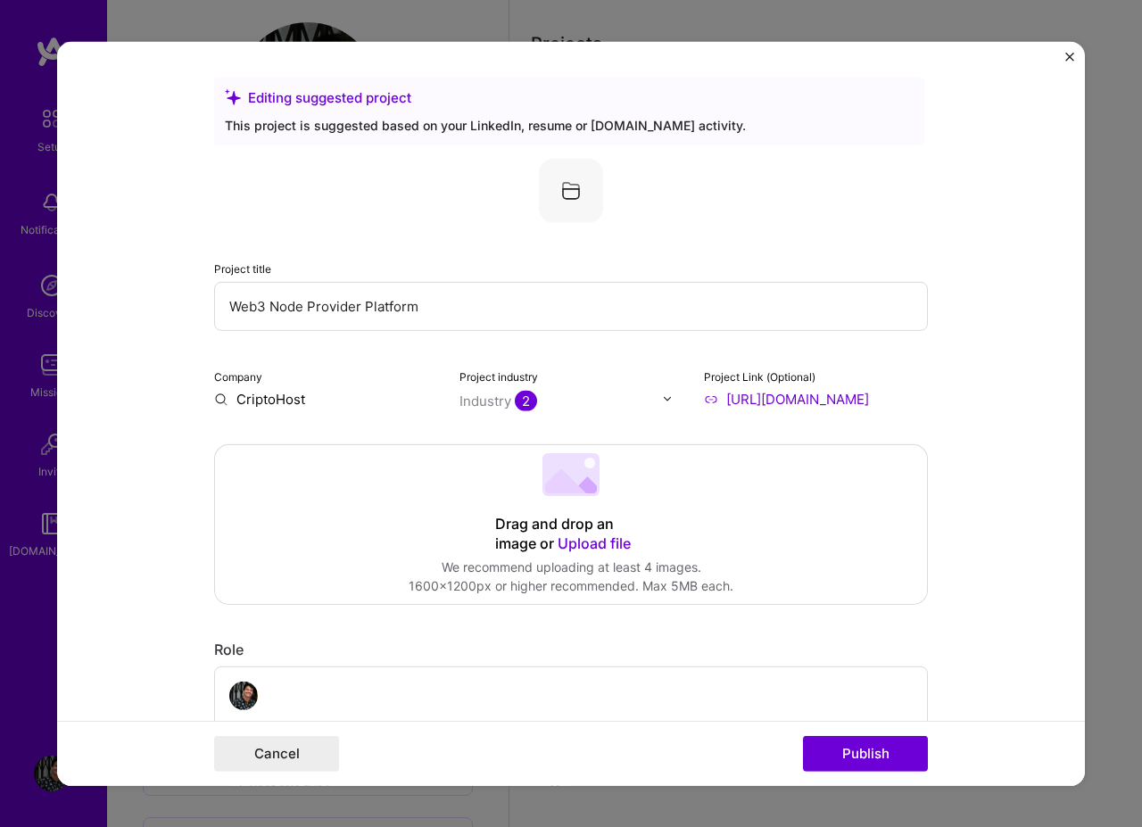
type input "Web3 Node Provider Platform"
click at [574, 197] on img at bounding box center [571, 190] width 64 height 64
click at [721, 211] on div at bounding box center [571, 190] width 714 height 64
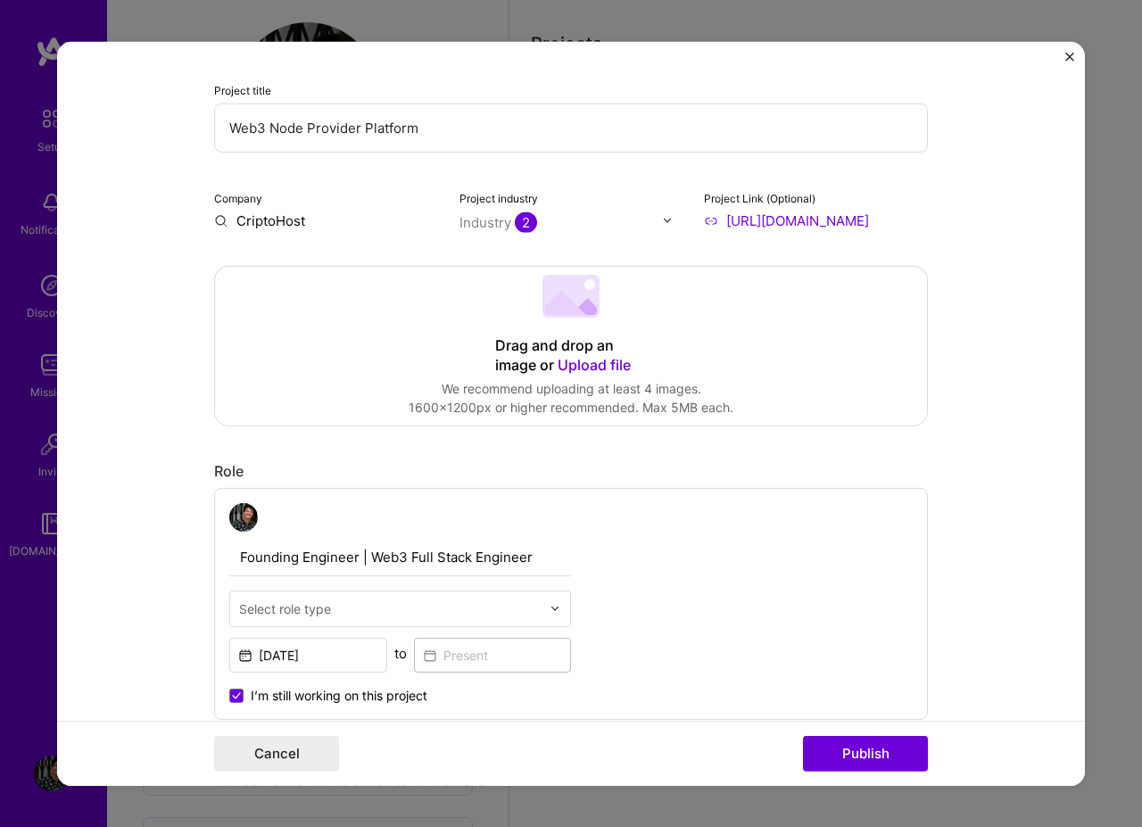
scroll to position [214, 0]
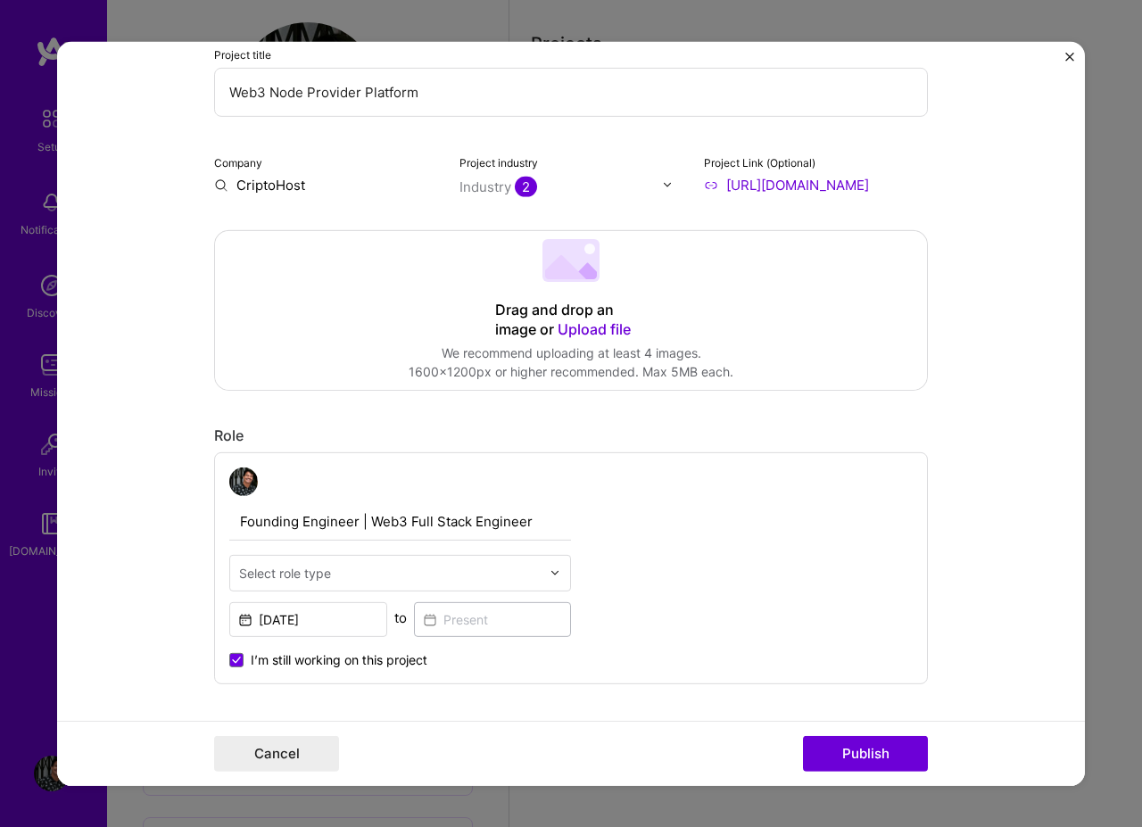
click at [442, 573] on input "text" at bounding box center [389, 572] width 301 height 19
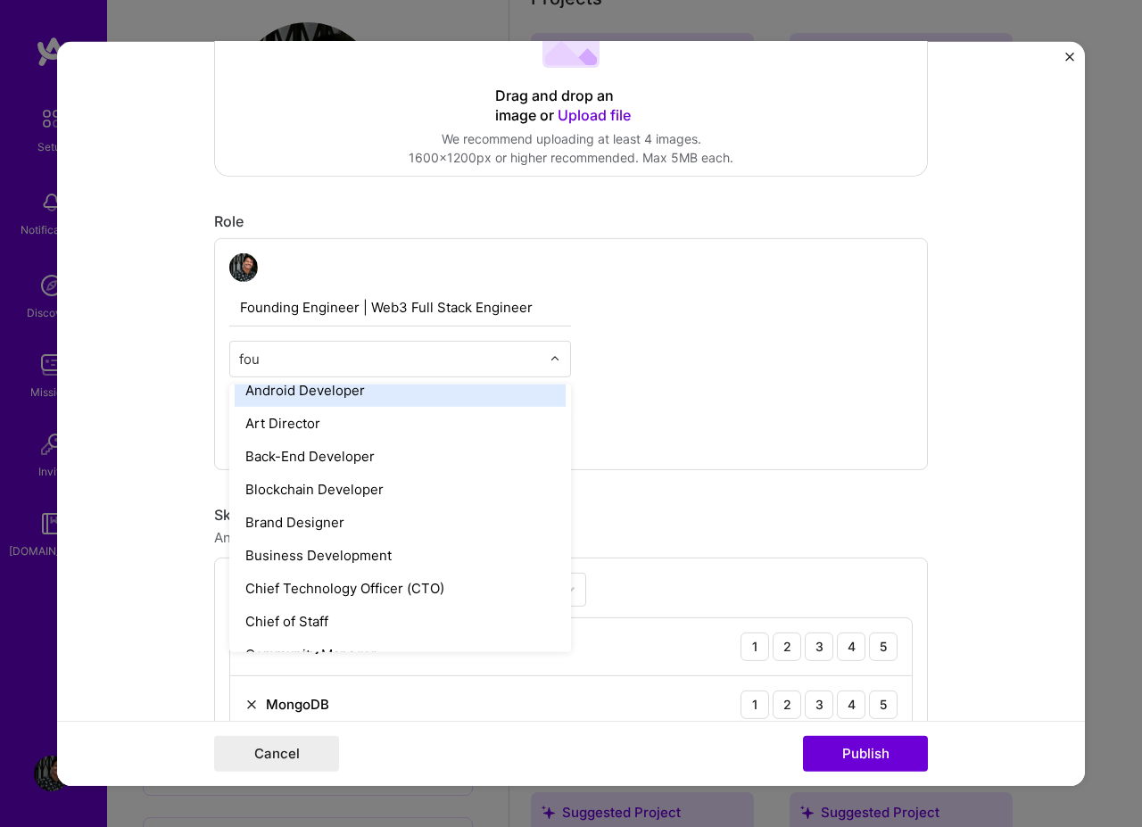
scroll to position [0, 0]
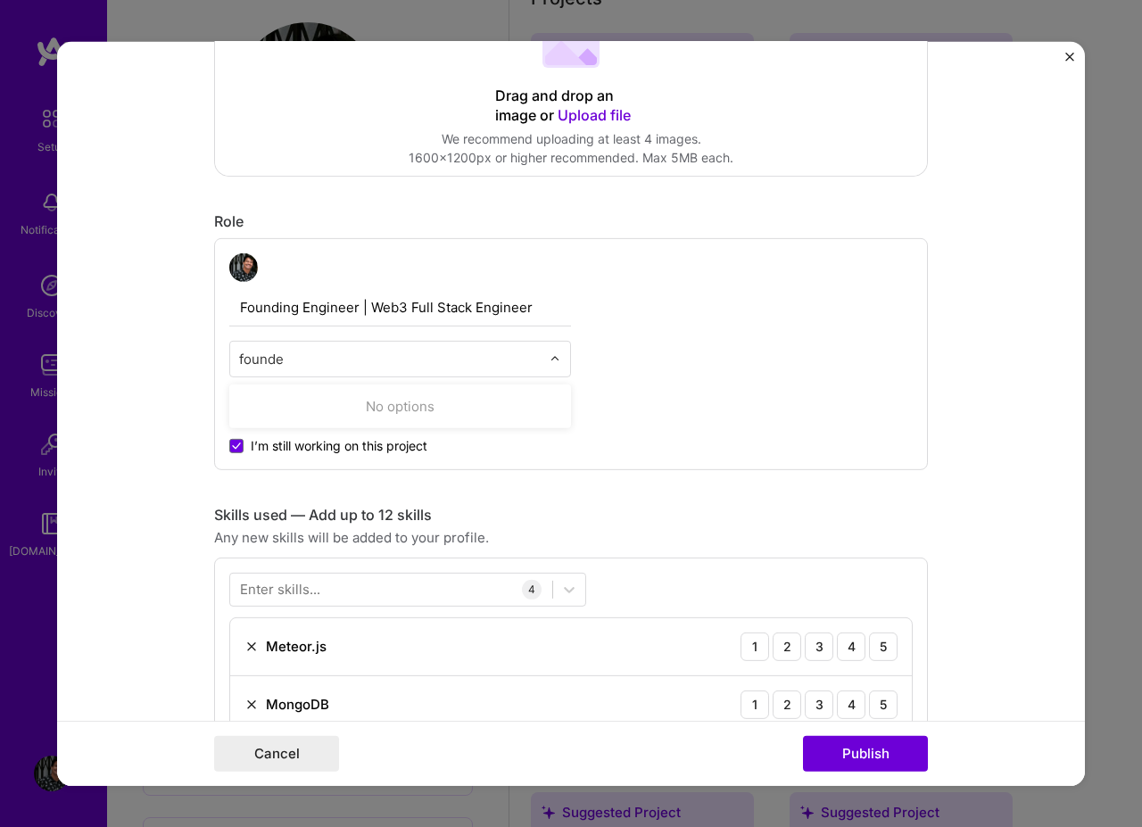
type input "founder"
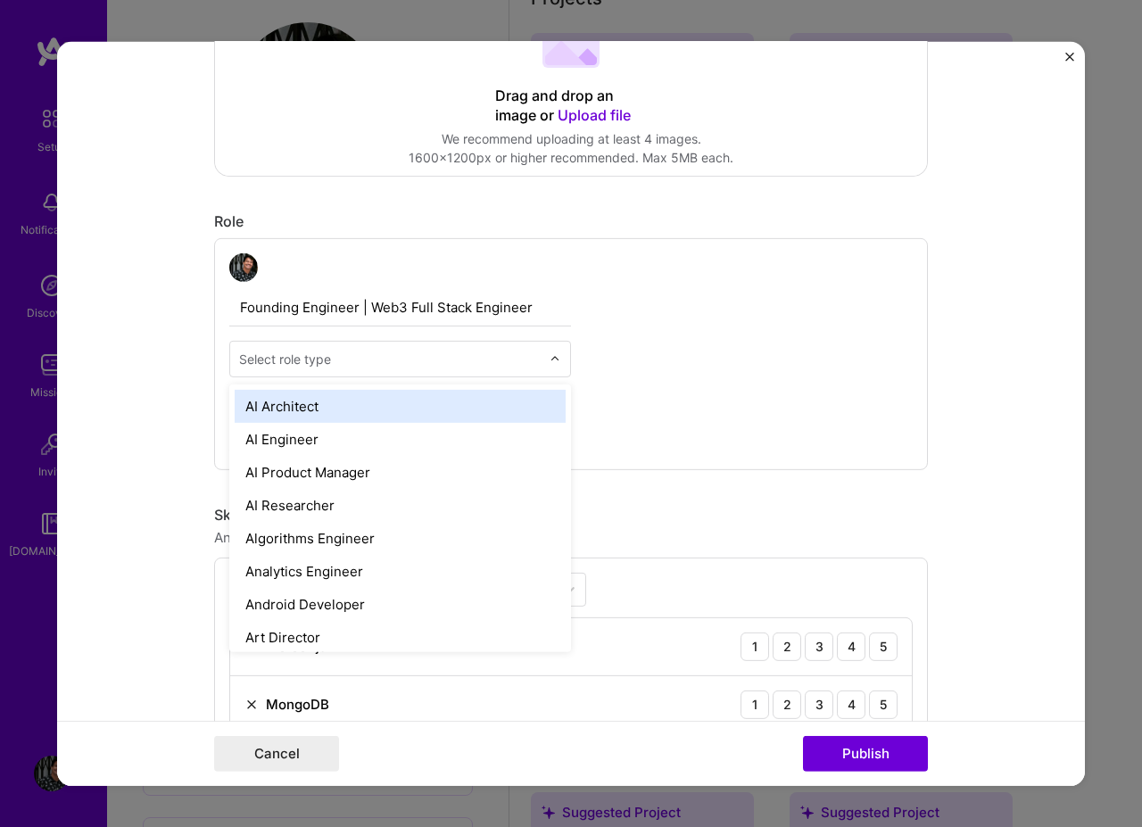
type input "f"
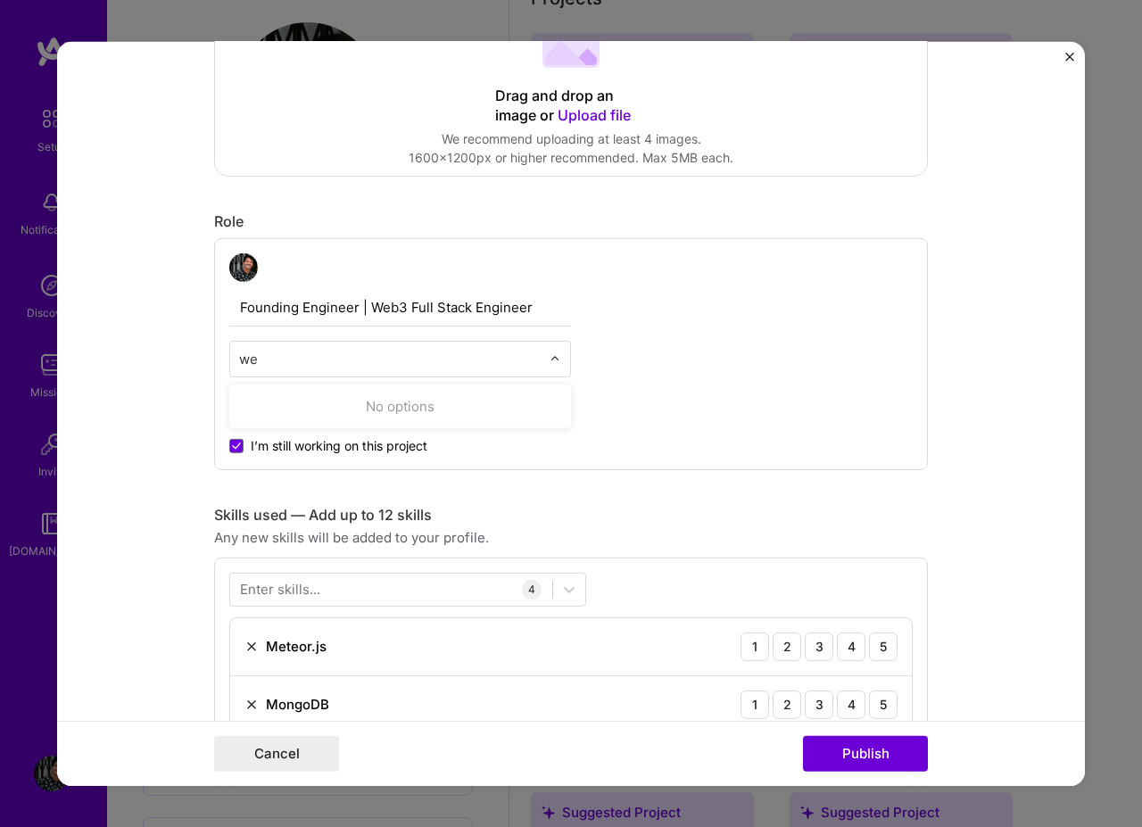
type input "w"
type input "full"
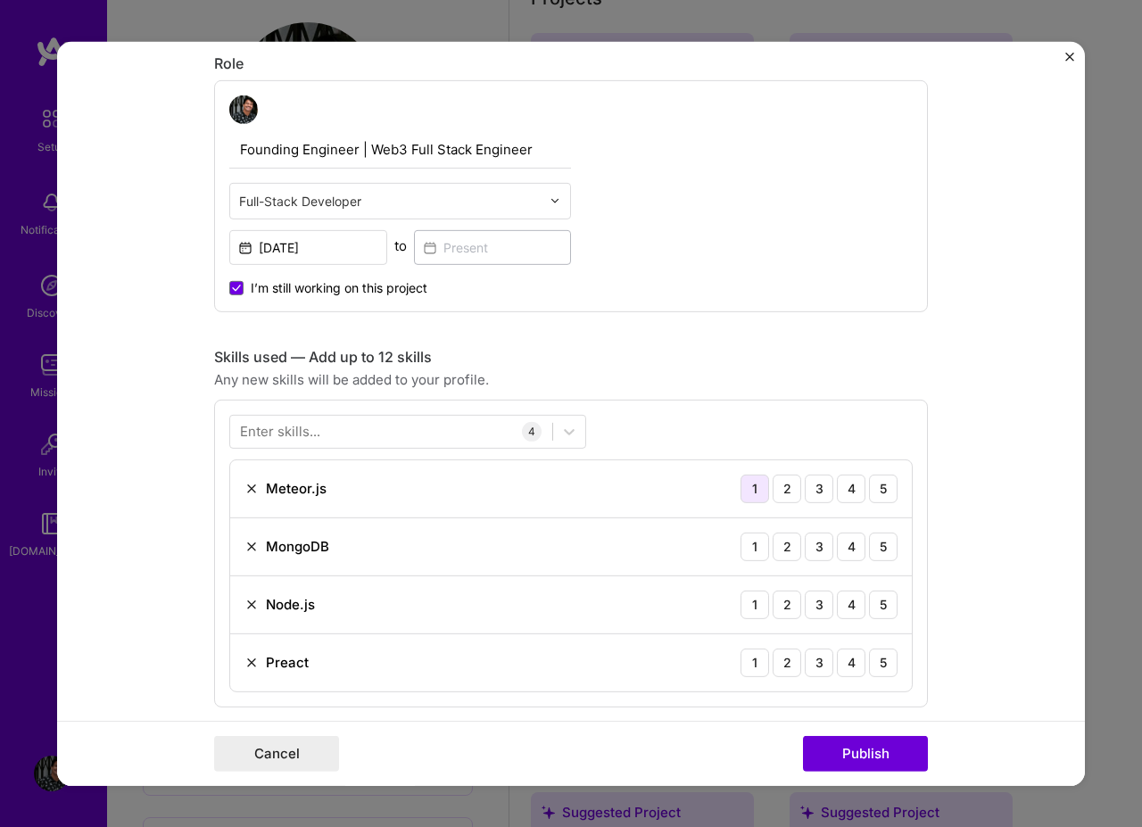
scroll to position [642, 0]
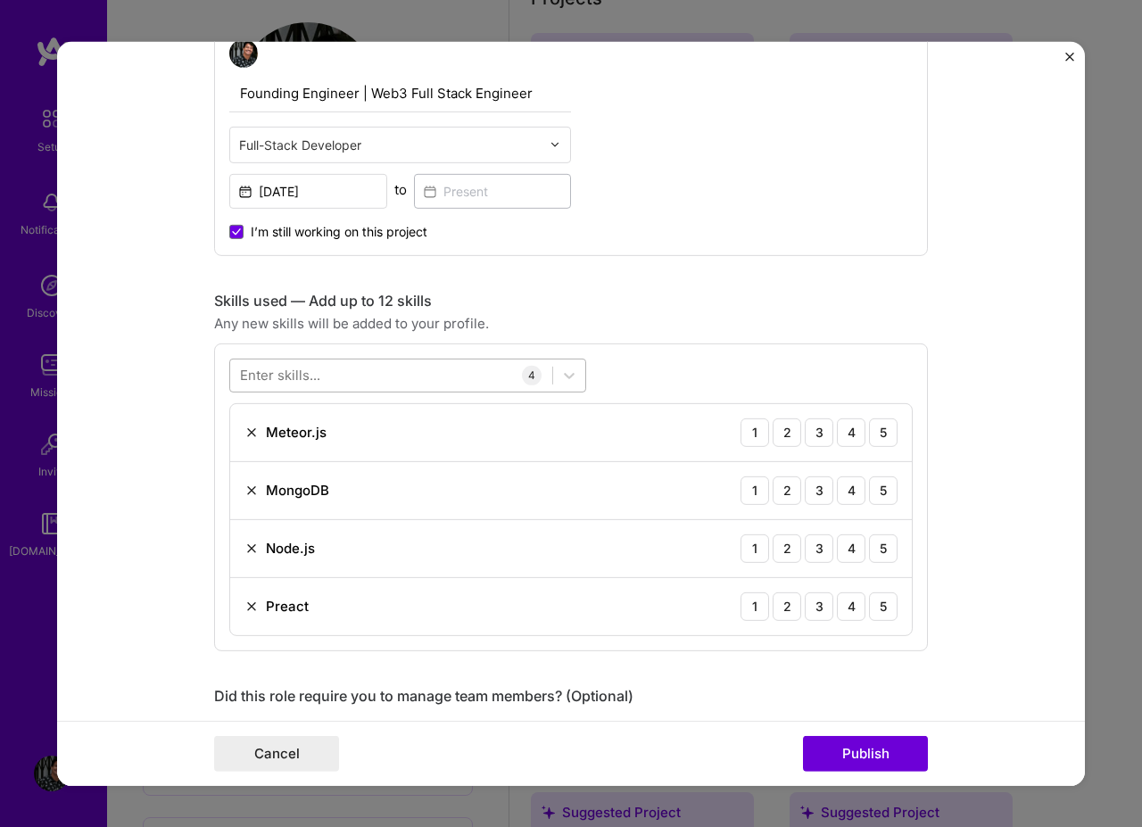
click at [380, 381] on div at bounding box center [391, 374] width 322 height 29
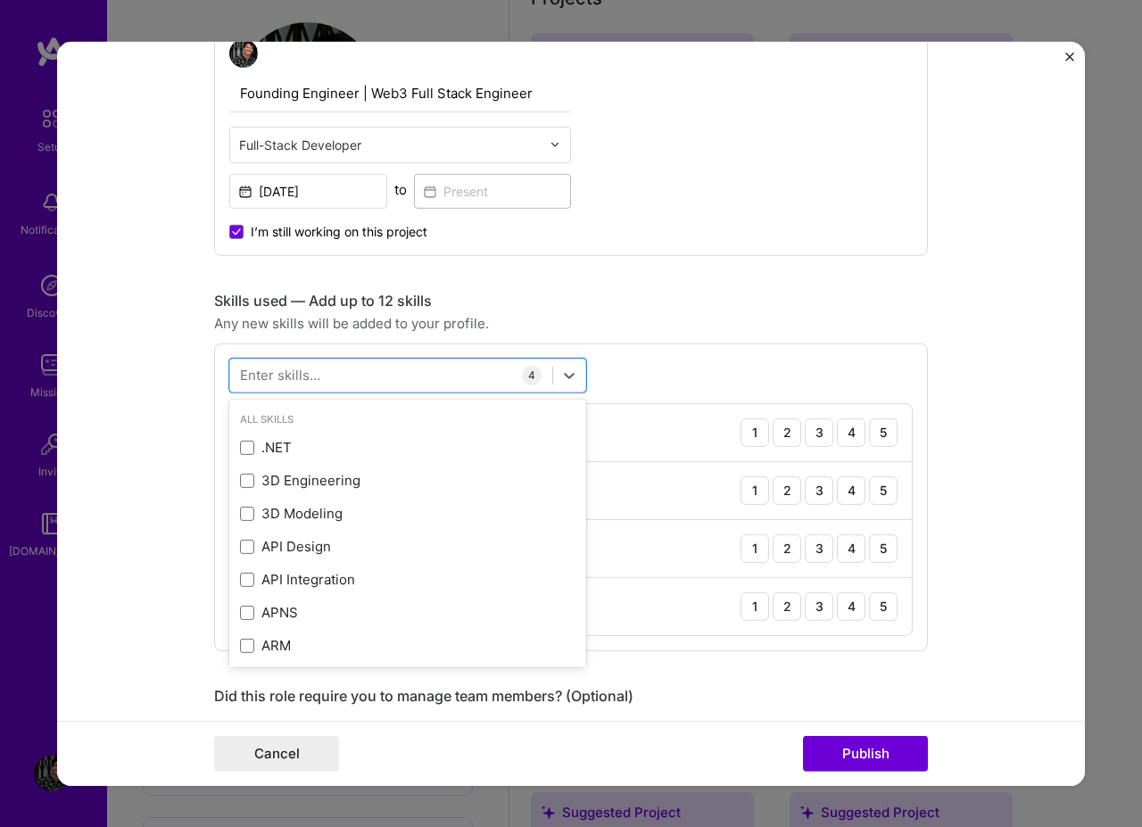
click at [647, 347] on div "option 3D Modeling focused, 0 of 2. 378 results available. Use Up and Down to c…" at bounding box center [571, 497] width 714 height 308
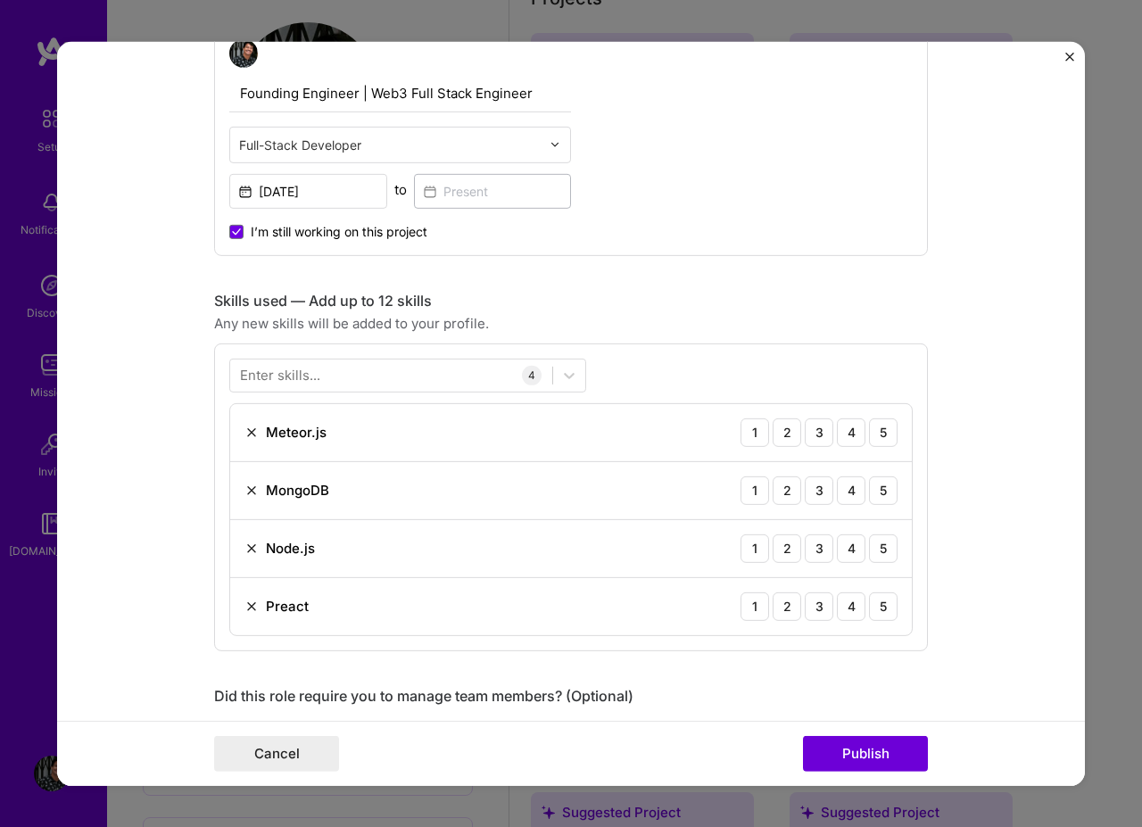
click at [249, 603] on img at bounding box center [251, 605] width 14 height 14
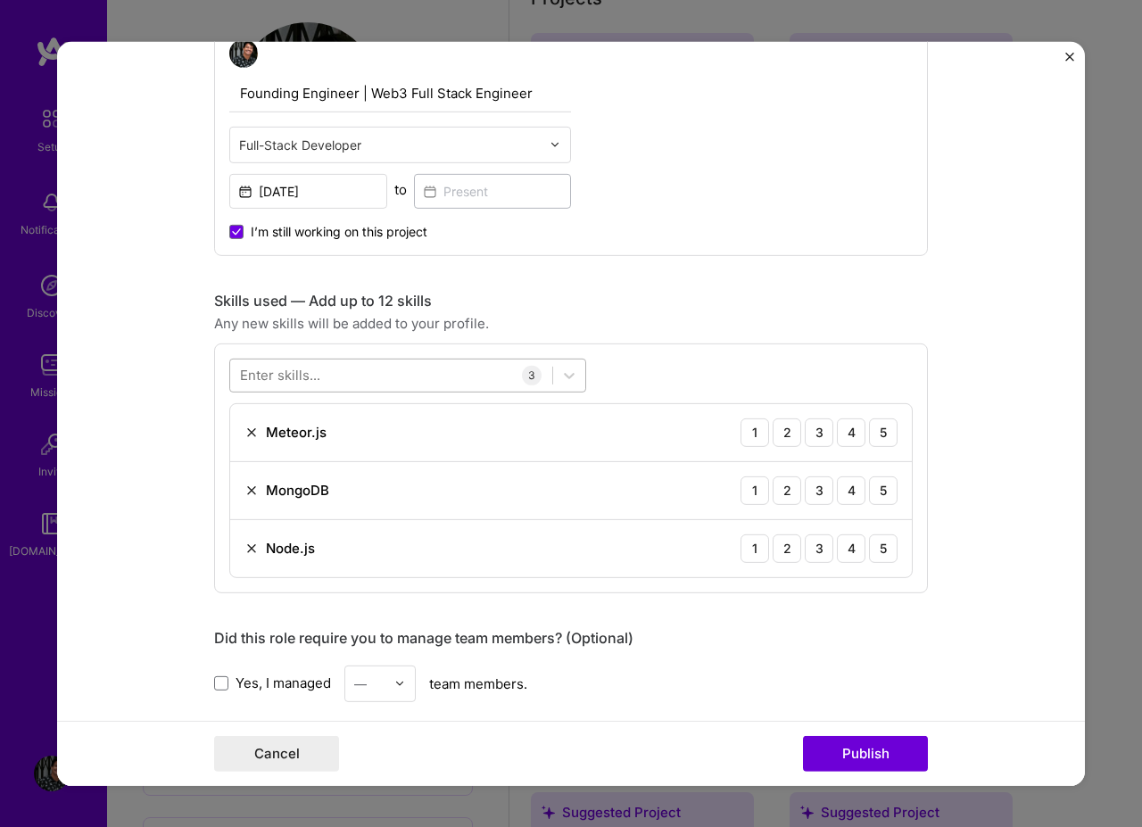
click at [360, 391] on div at bounding box center [407, 375] width 357 height 34
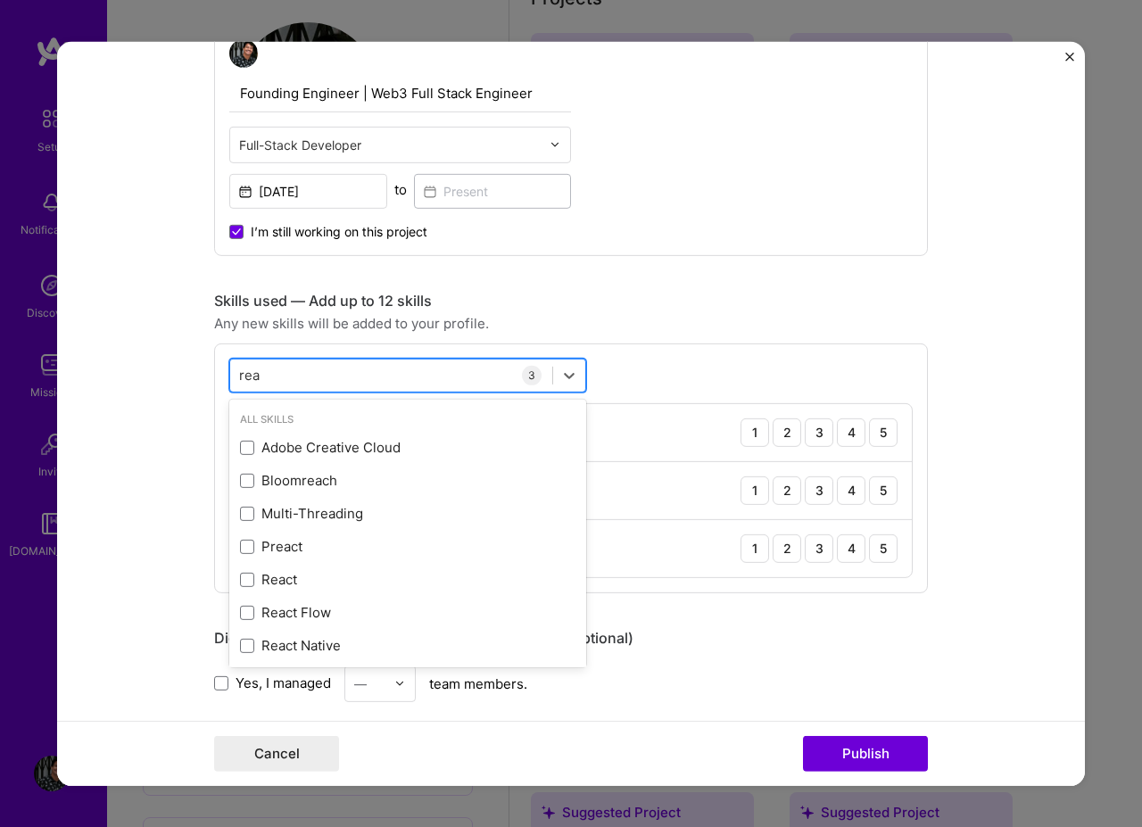
type input "reac"
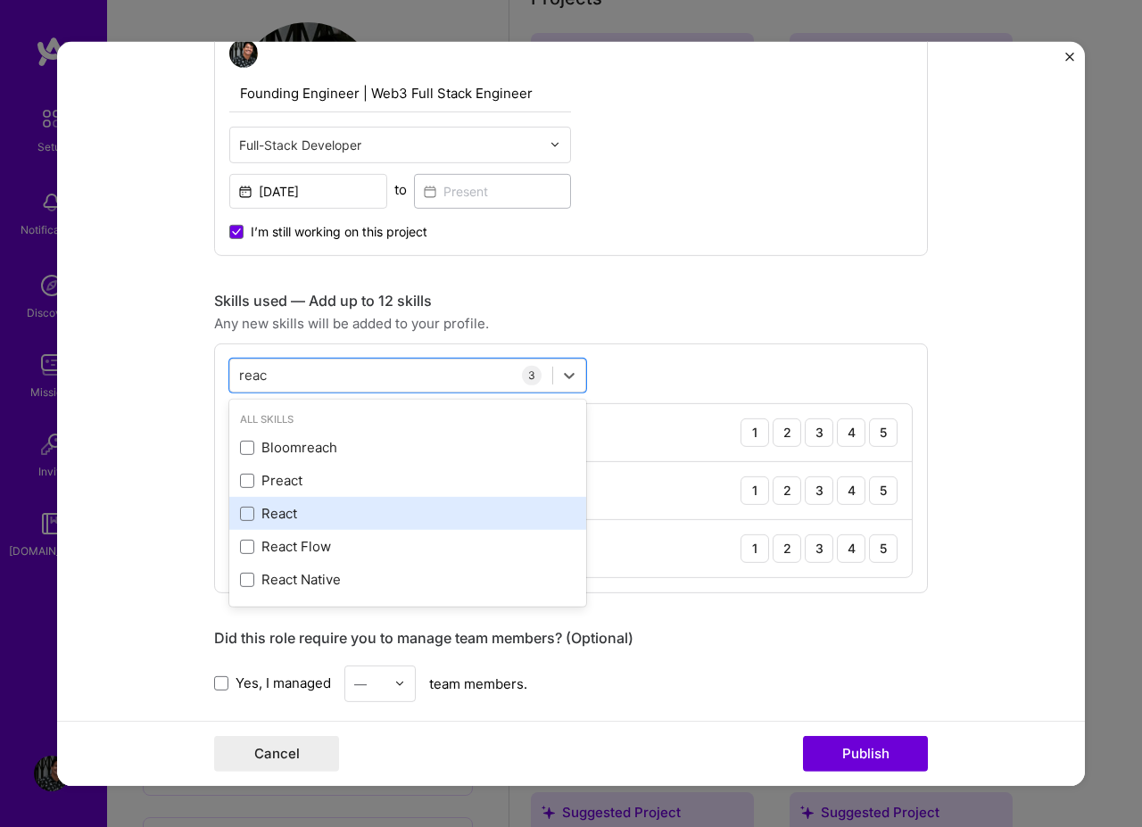
click at [294, 502] on div "React" at bounding box center [407, 513] width 357 height 33
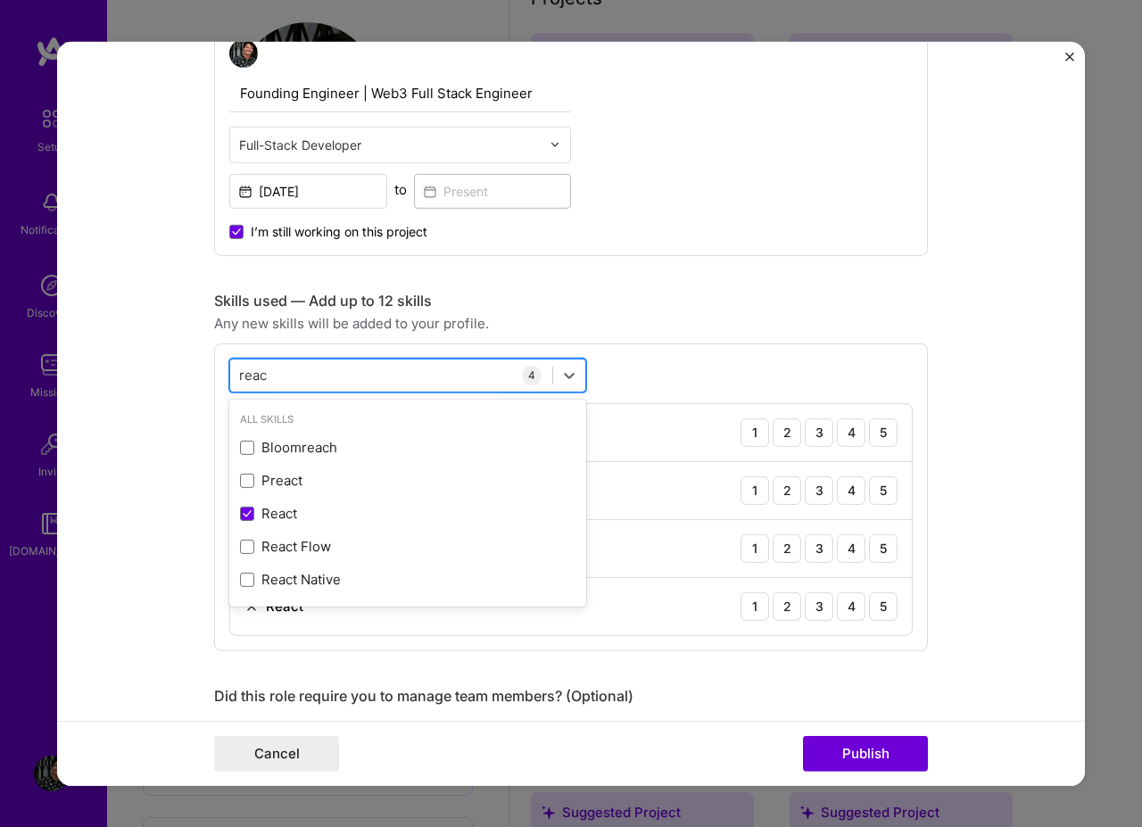
click at [459, 380] on div "reac reac" at bounding box center [391, 374] width 322 height 29
type input "soli"
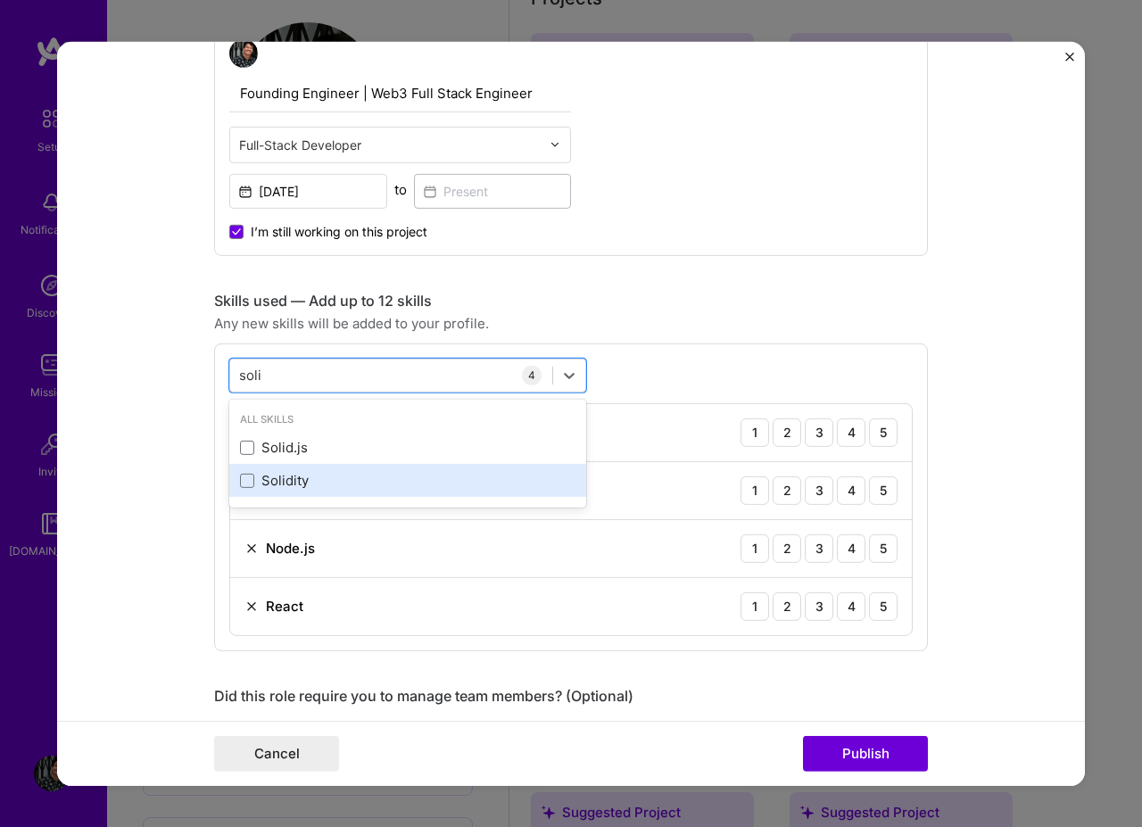
click at [270, 483] on div "Solidity" at bounding box center [407, 480] width 335 height 19
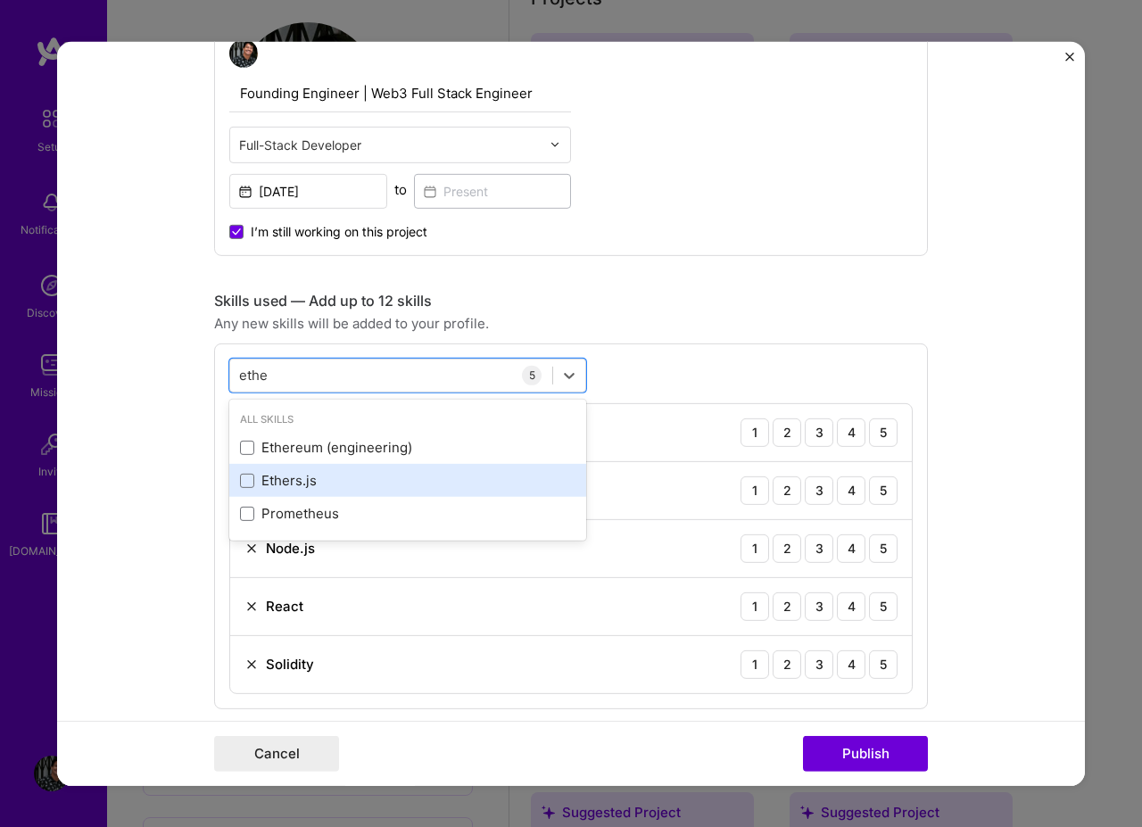
click at [290, 472] on div "Ethers.js" at bounding box center [407, 480] width 335 height 19
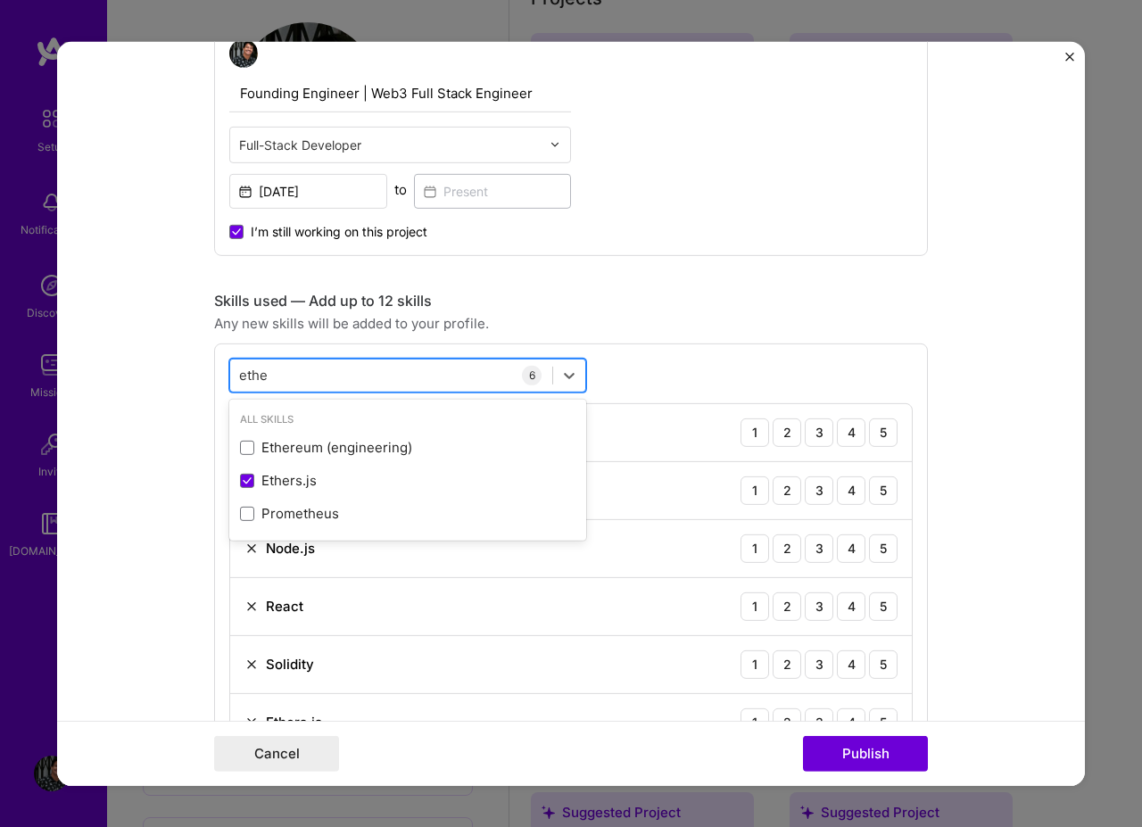
click at [304, 376] on div "ethe ethe" at bounding box center [391, 374] width 322 height 29
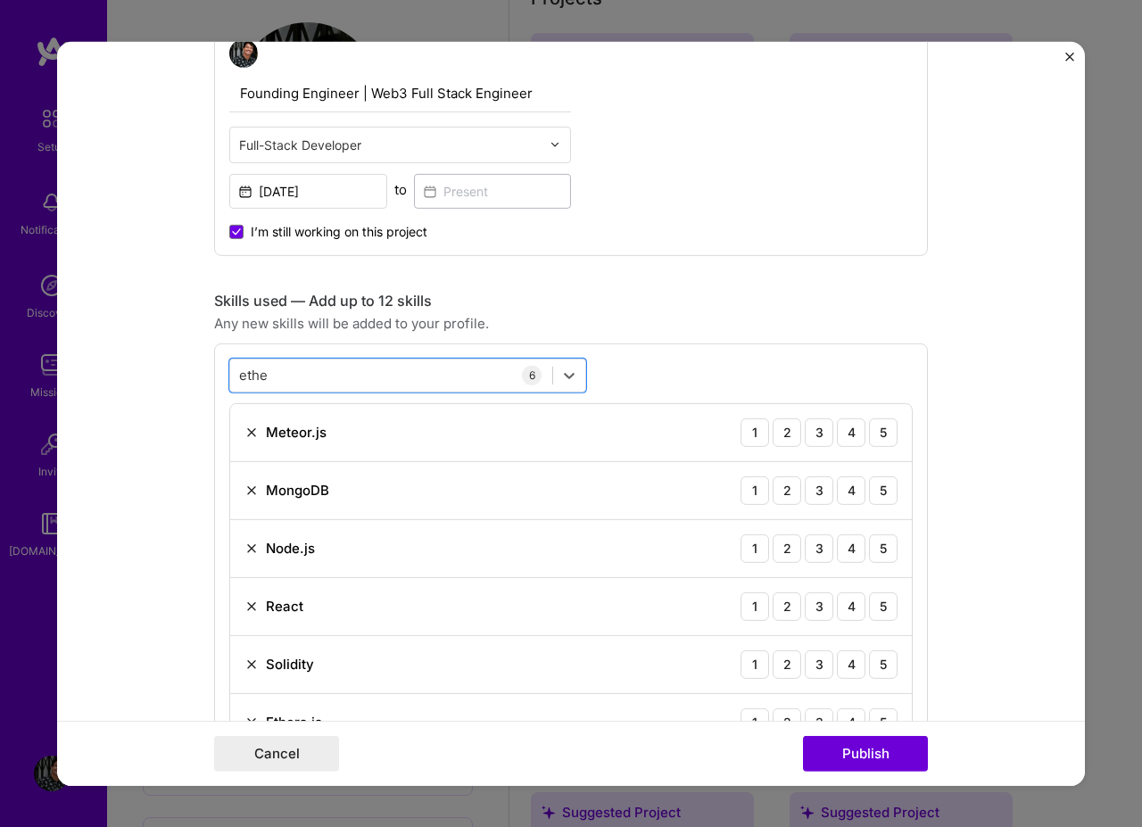
type input "ethe"
click at [748, 376] on div "option Ethers.js, selected. Select is focused ,type to refine list, press Down …" at bounding box center [571, 555] width 714 height 424
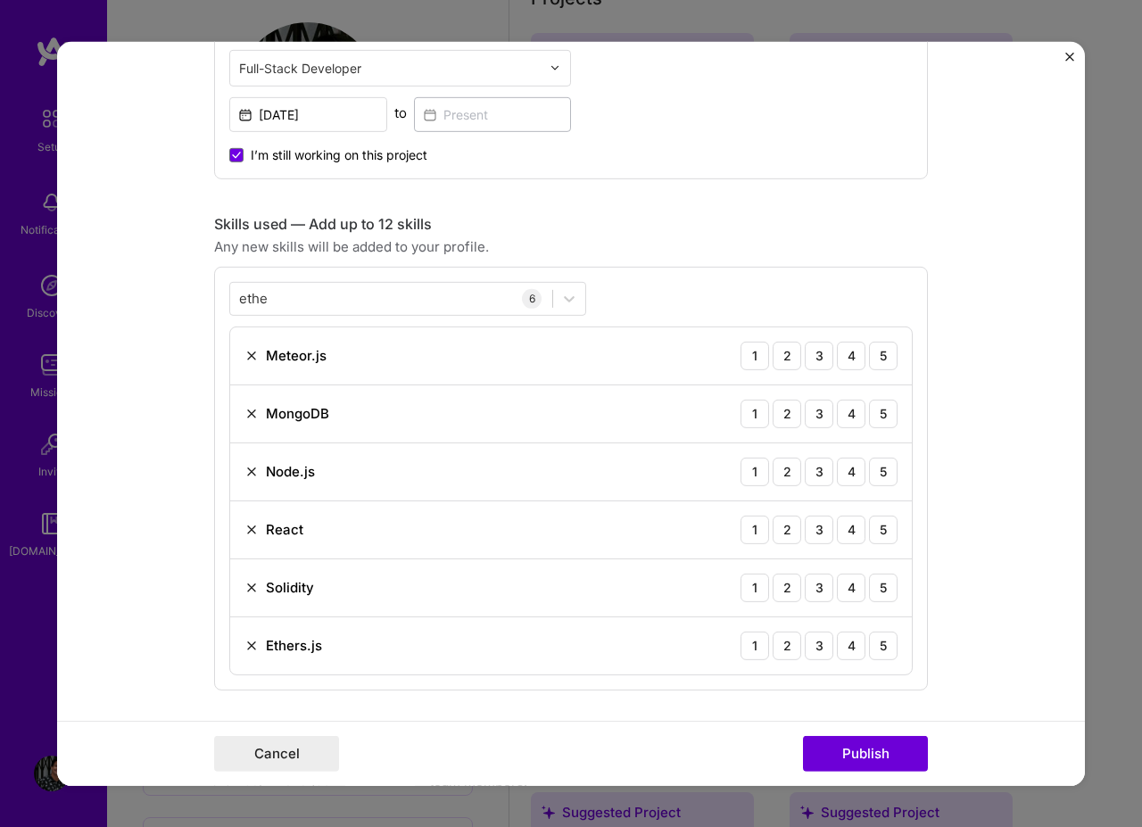
scroll to position [856, 0]
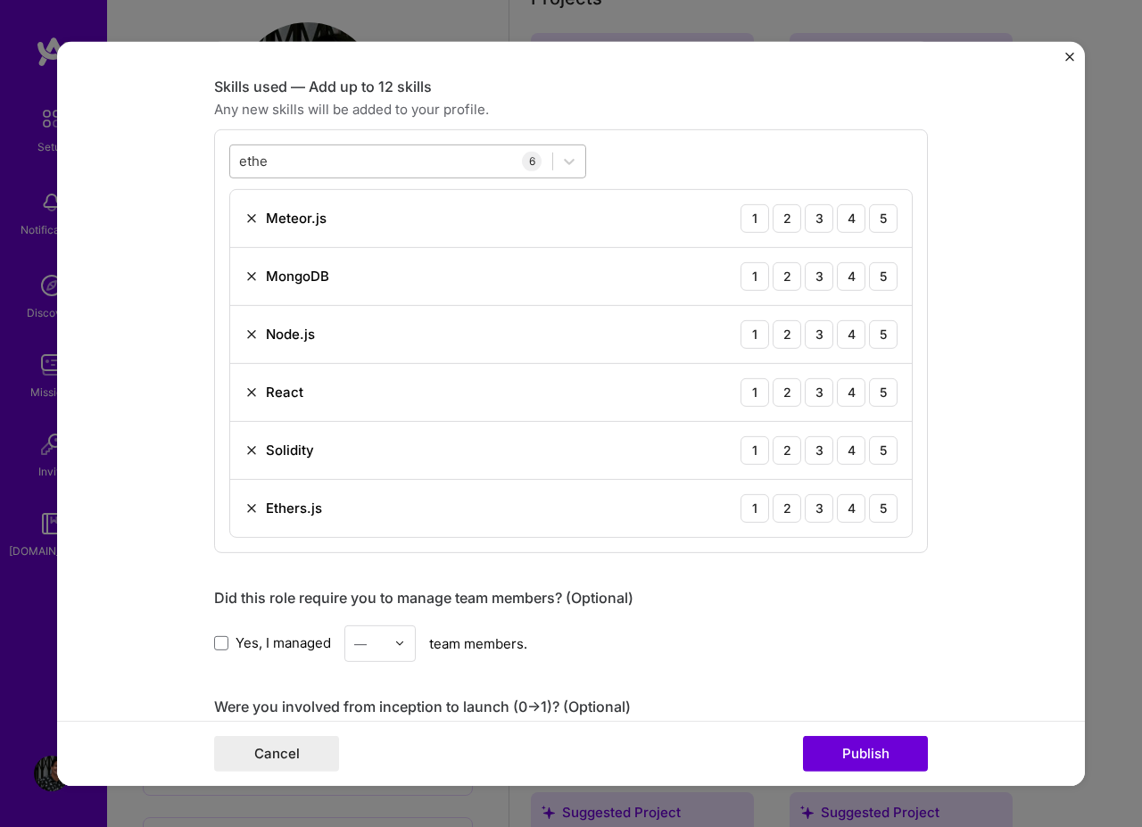
click at [330, 170] on div "ethe ethe" at bounding box center [391, 160] width 322 height 29
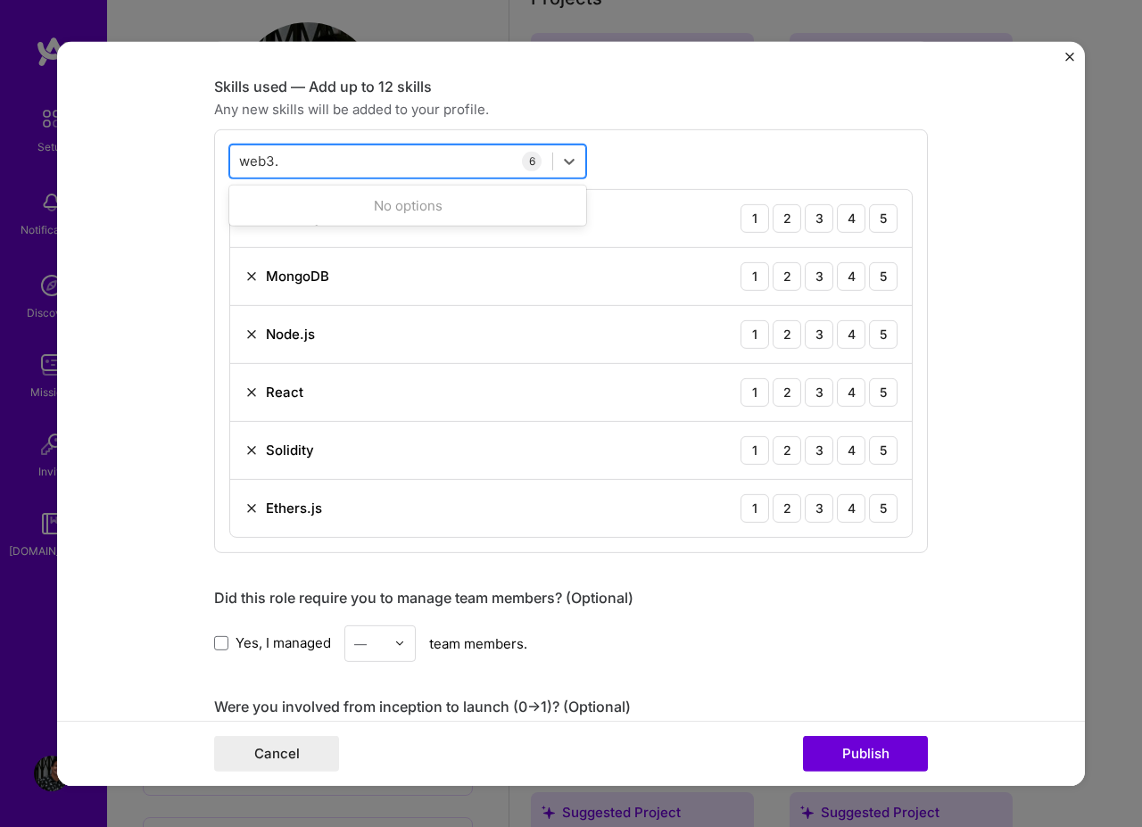
type input "web3"
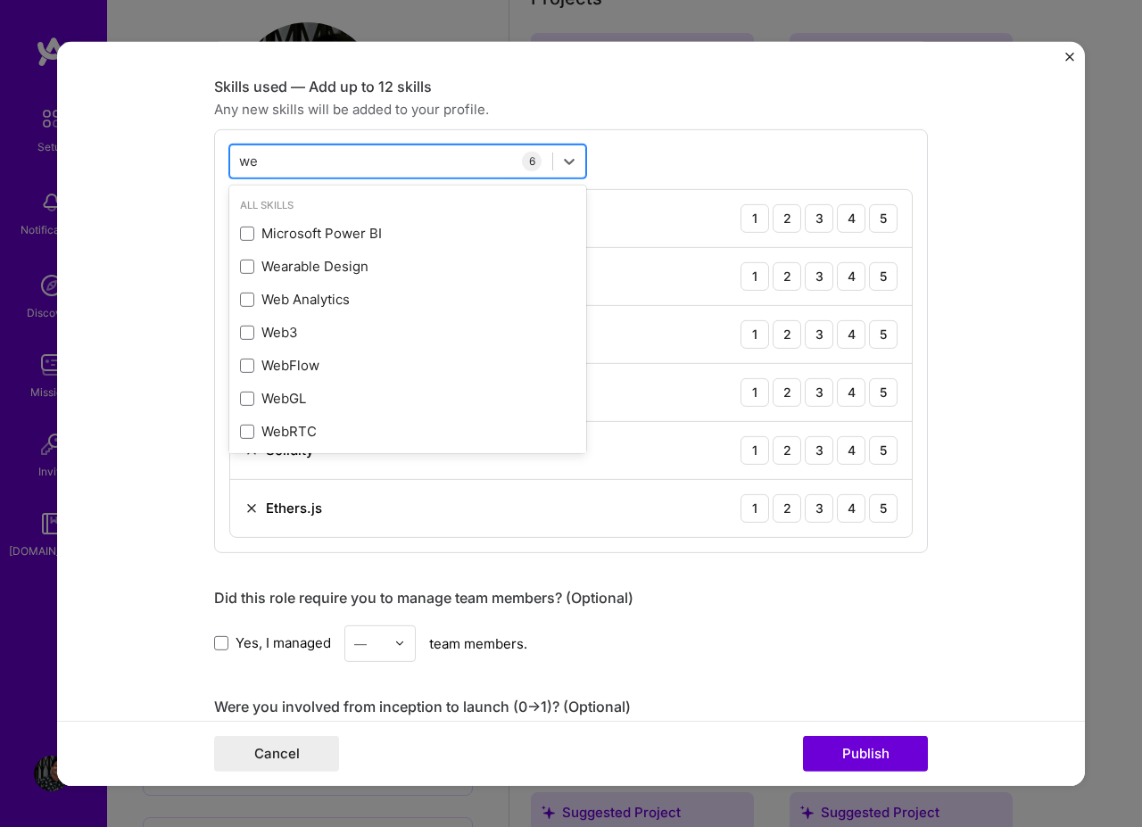
type input "web"
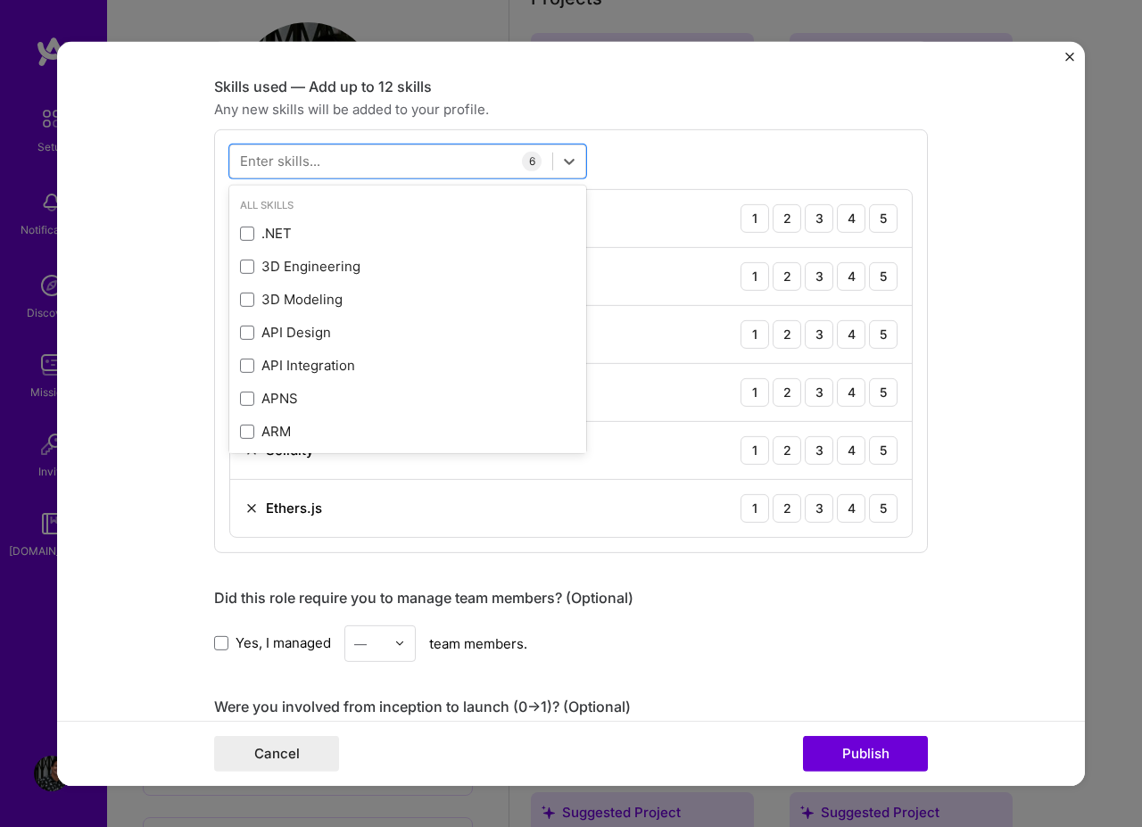
click at [655, 141] on div "option Ethers.js, selected. option Web3 focused, 0 of 2. 378 results available.…" at bounding box center [571, 340] width 714 height 424
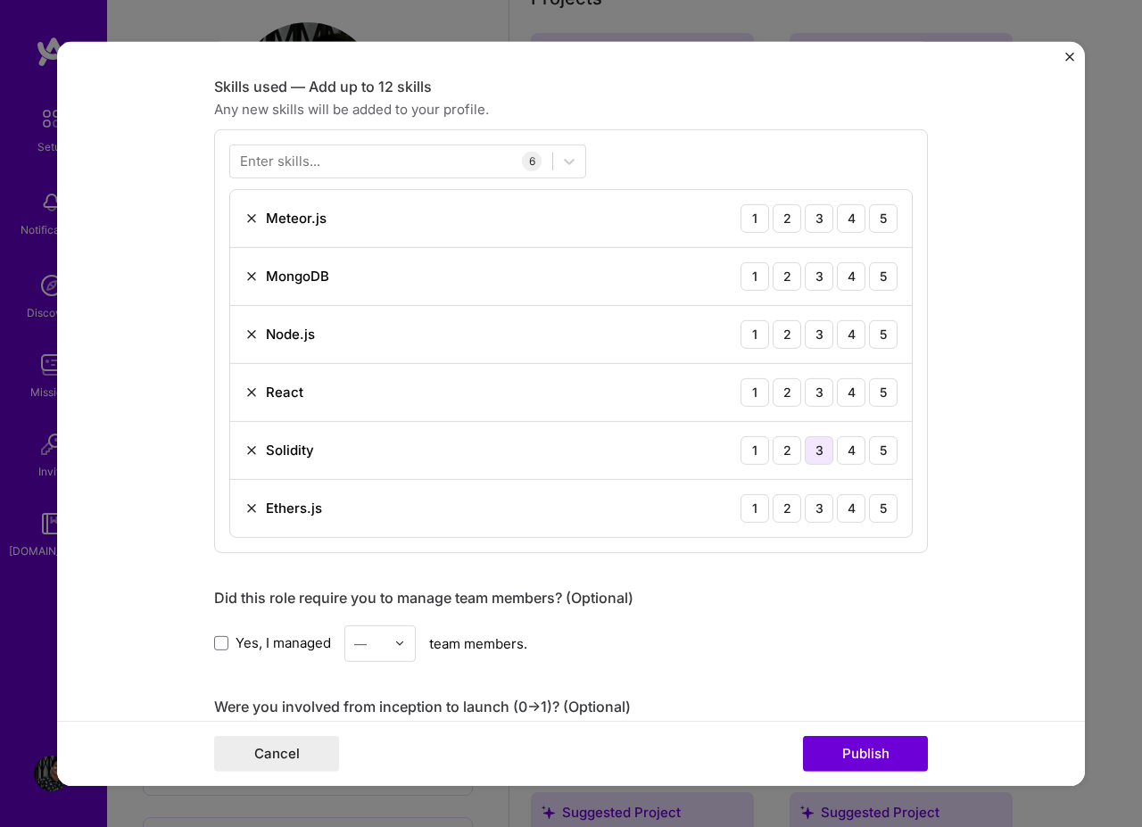
click at [815, 455] on div "3" at bounding box center [819, 449] width 29 height 29
click at [845, 517] on div "4" at bounding box center [851, 507] width 29 height 29
click at [878, 397] on div "5" at bounding box center [883, 391] width 29 height 29
click at [879, 343] on div "5" at bounding box center [883, 333] width 29 height 29
click at [873, 258] on div "MongoDB 1 2 3 4 5" at bounding box center [570, 276] width 681 height 58
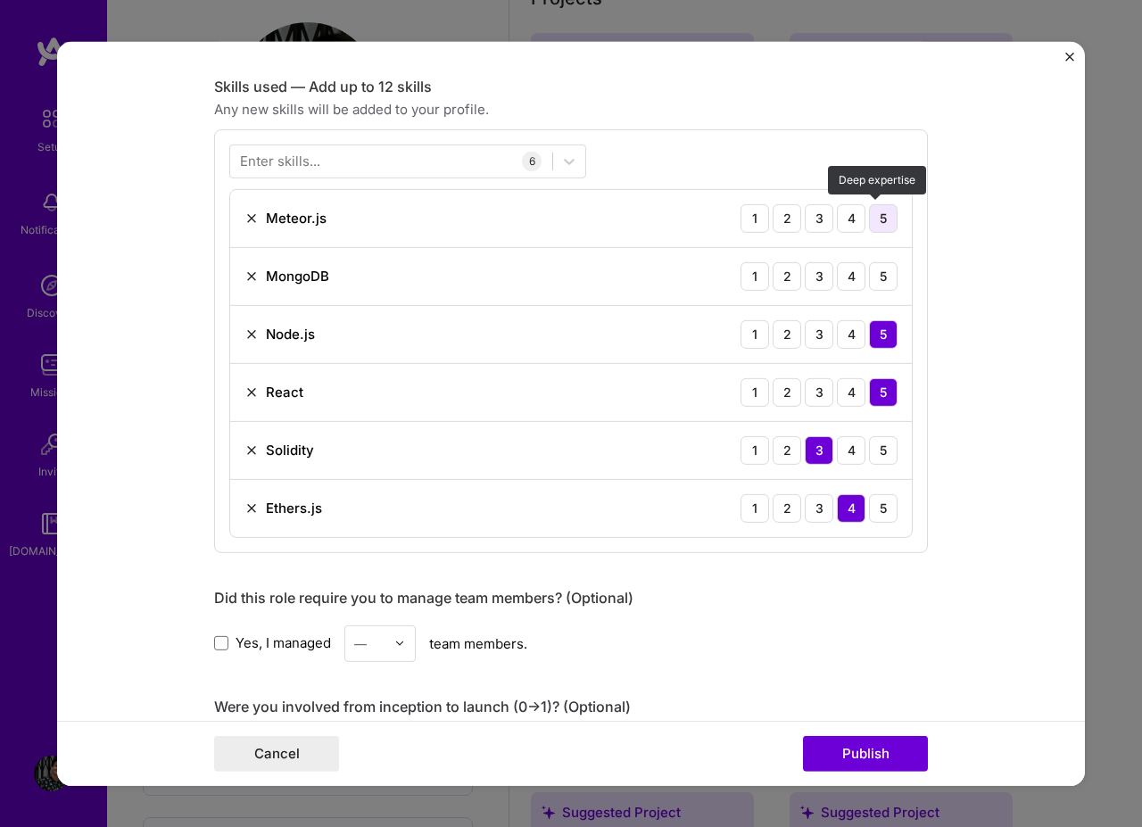
click at [870, 208] on div "5" at bounding box center [883, 217] width 29 height 29
click at [871, 281] on div "5" at bounding box center [883, 275] width 29 height 29
click at [837, 220] on div "4" at bounding box center [851, 217] width 29 height 29
click at [986, 384] on form "Editing suggested project This project is suggested based on your LinkedIn, res…" at bounding box center [571, 413] width 1028 height 744
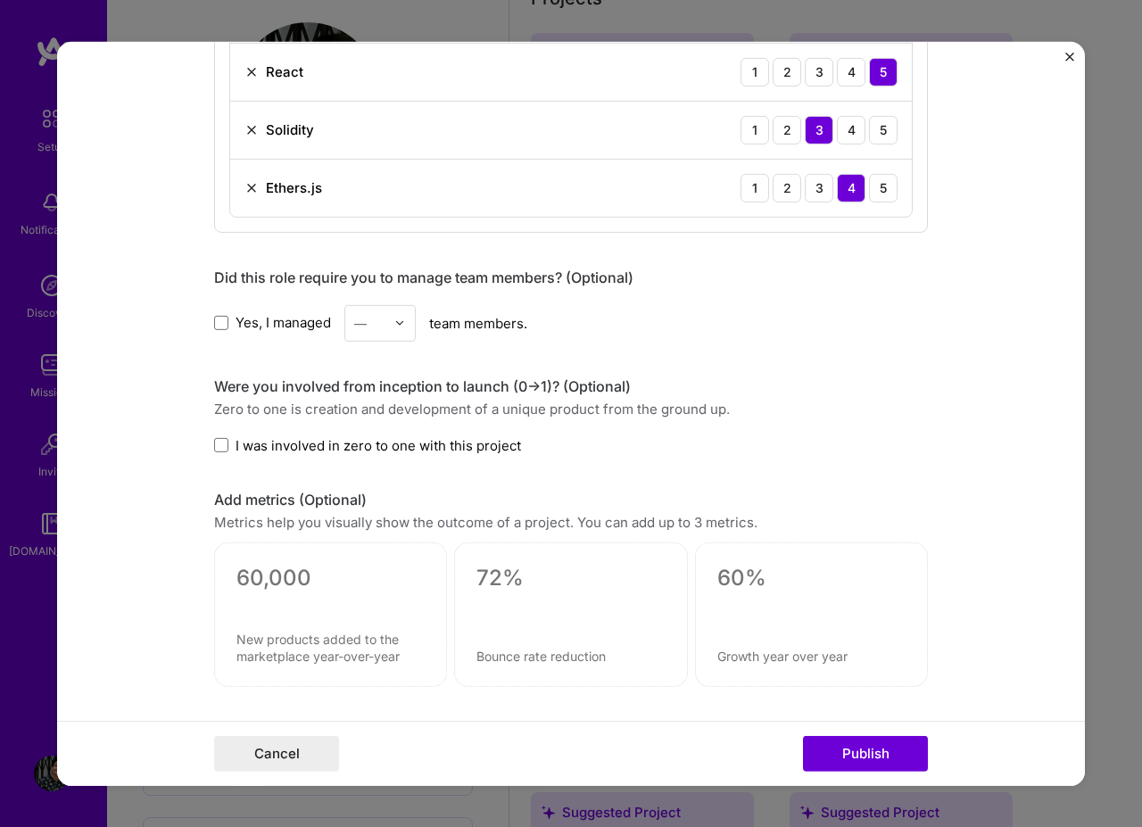
scroll to position [1177, 0]
click at [375, 433] on div "Were you involved from inception to launch (0 -> 1)? (Optional) Zero to one is …" at bounding box center [571, 415] width 714 height 78
click at [370, 442] on span "I was involved in zero to one with this project" at bounding box center [377, 443] width 285 height 19
click at [0, 0] on input "I was involved in zero to one with this project" at bounding box center [0, 0] width 0 height 0
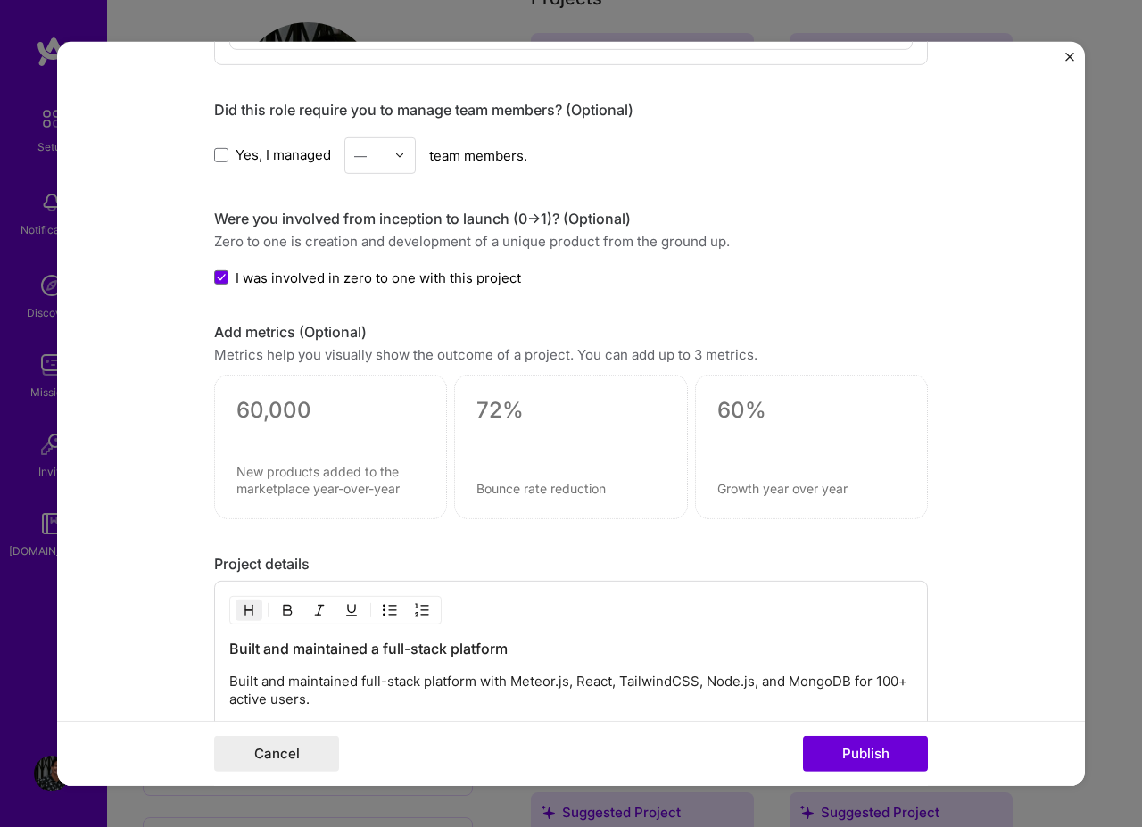
scroll to position [1391, 0]
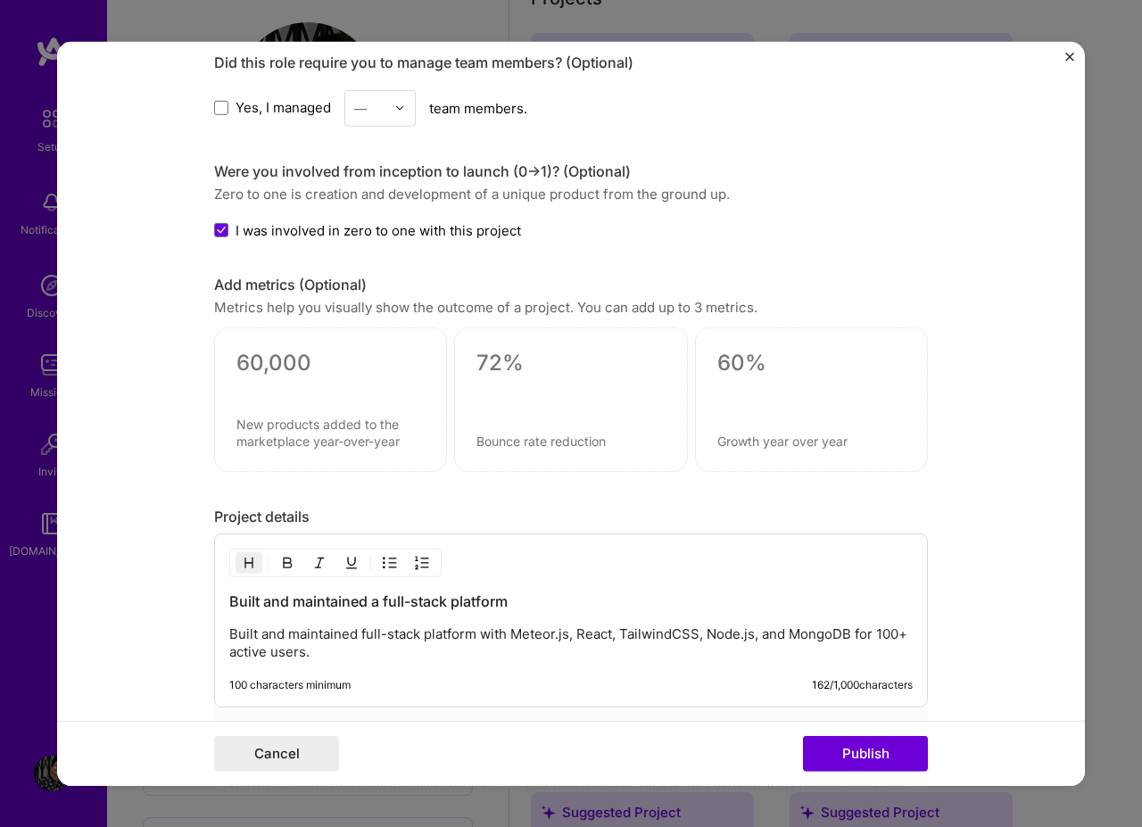
click at [277, 344] on div at bounding box center [330, 399] width 233 height 144
click at [289, 381] on div at bounding box center [330, 385] width 188 height 19
click at [300, 416] on textarea at bounding box center [330, 433] width 188 height 34
click at [271, 352] on textarea at bounding box center [330, 363] width 188 height 27
click at [274, 405] on div "0 / 30 characters" at bounding box center [330, 399] width 233 height 144
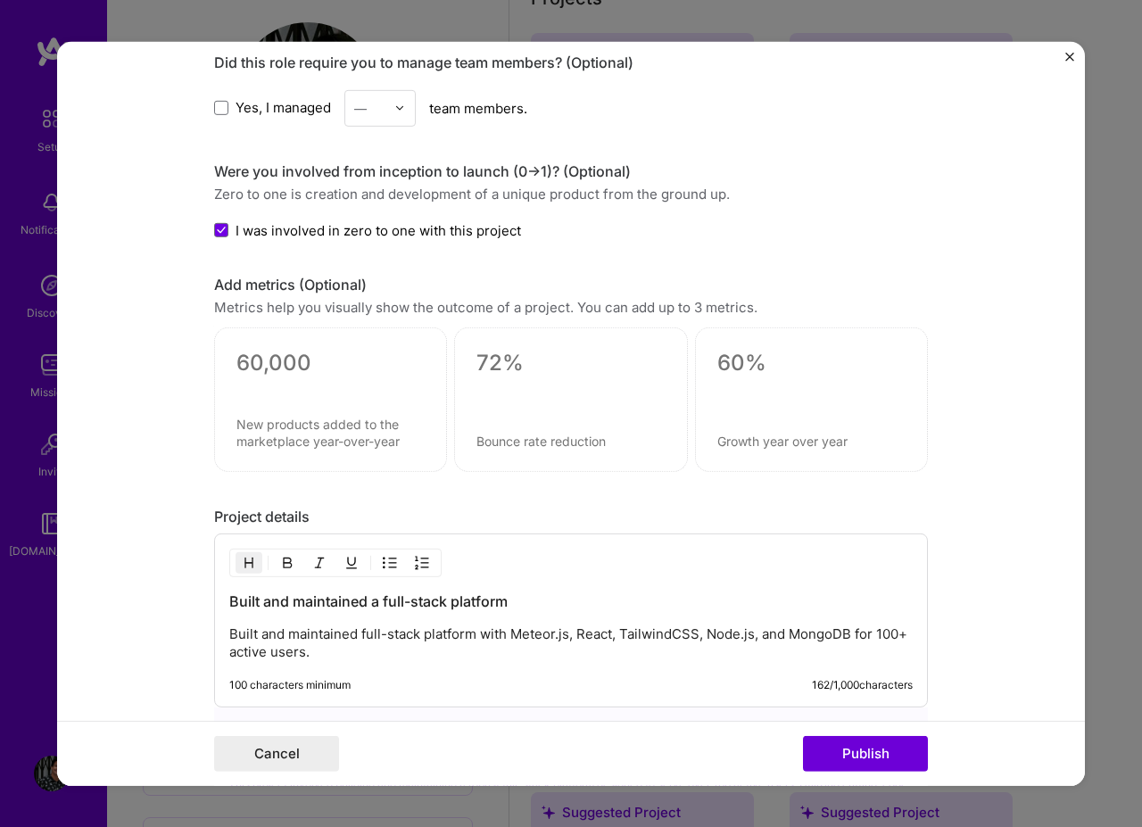
click at [309, 400] on div at bounding box center [330, 399] width 233 height 144
click at [276, 357] on textarea at bounding box center [330, 363] width 188 height 27
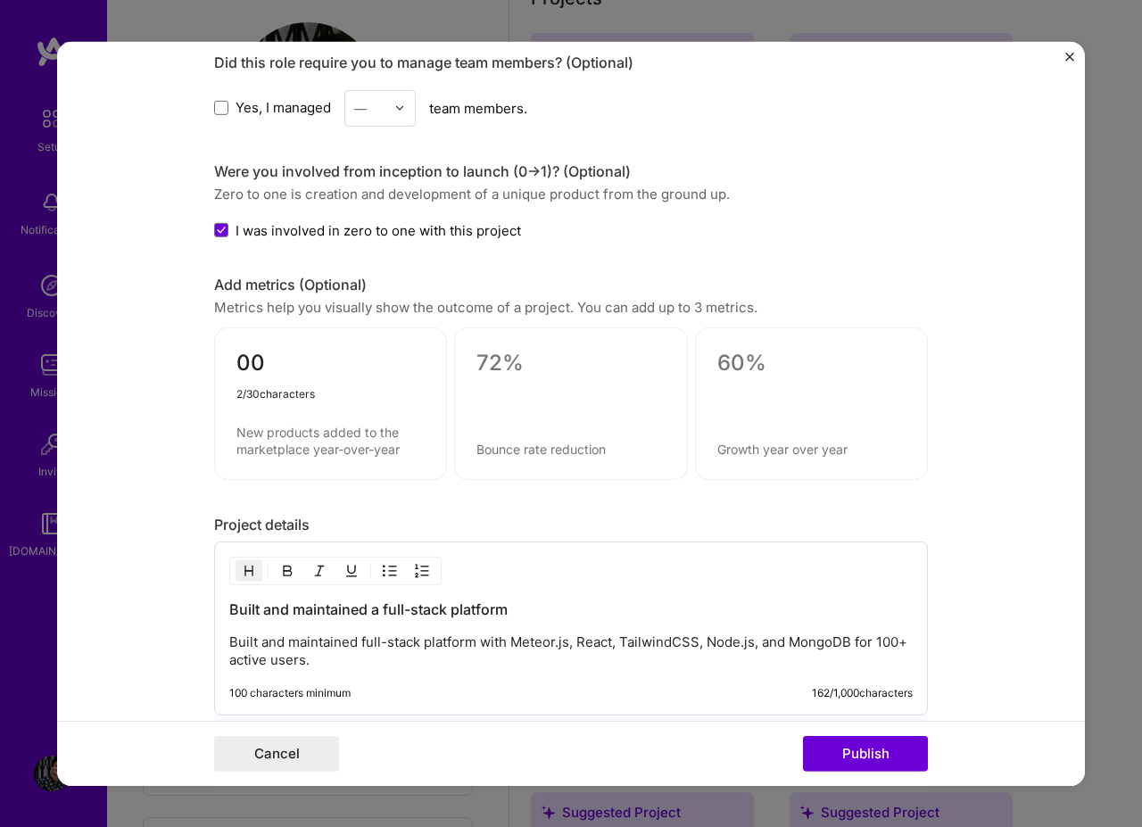
type textarea "0"
type textarea "100"
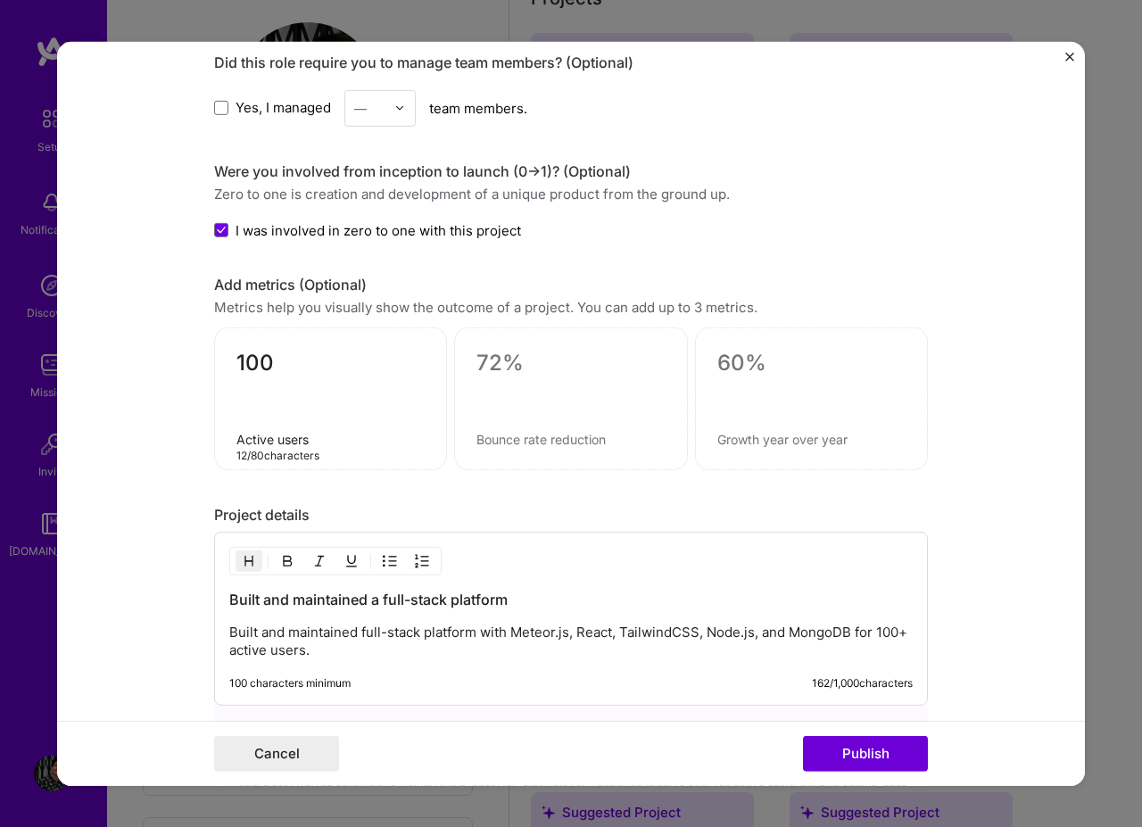
type textarea "Active users"
click at [272, 360] on textarea "100" at bounding box center [330, 367] width 188 height 35
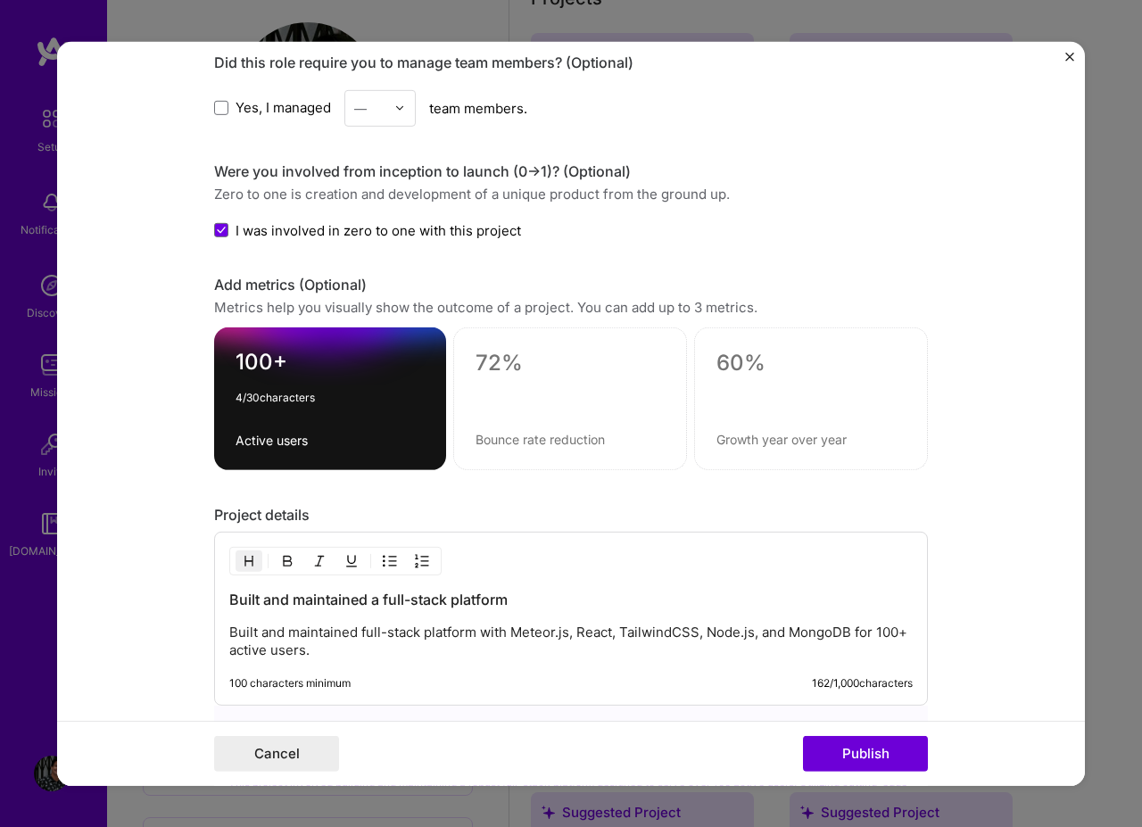
type textarea "100+"
click at [555, 352] on textarea at bounding box center [569, 363] width 189 height 27
type textarea "100+"
click at [529, 453] on div "100+ 4 / 30 characters" at bounding box center [570, 398] width 234 height 143
click at [537, 438] on textarea at bounding box center [569, 439] width 189 height 17
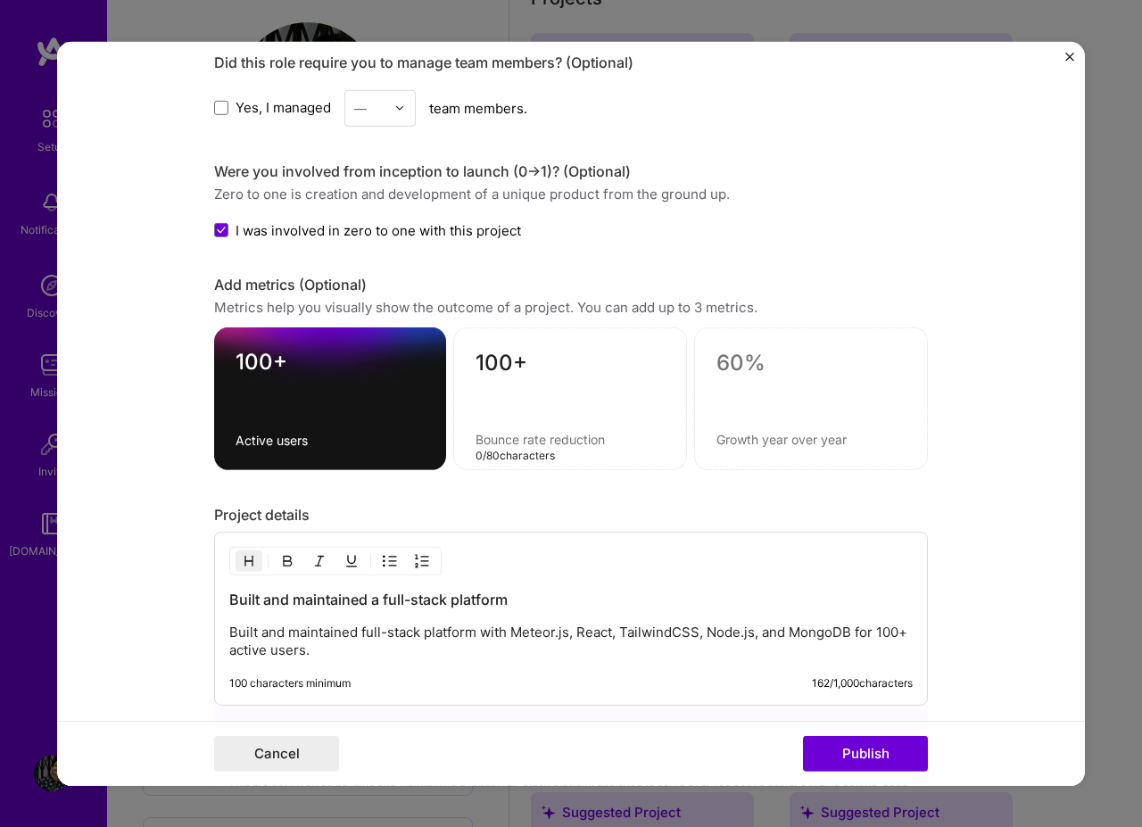
paste textarea "recurring monthly subscriptions"
click at [478, 438] on textarea "recurring monthly subscriptions" at bounding box center [569, 439] width 189 height 17
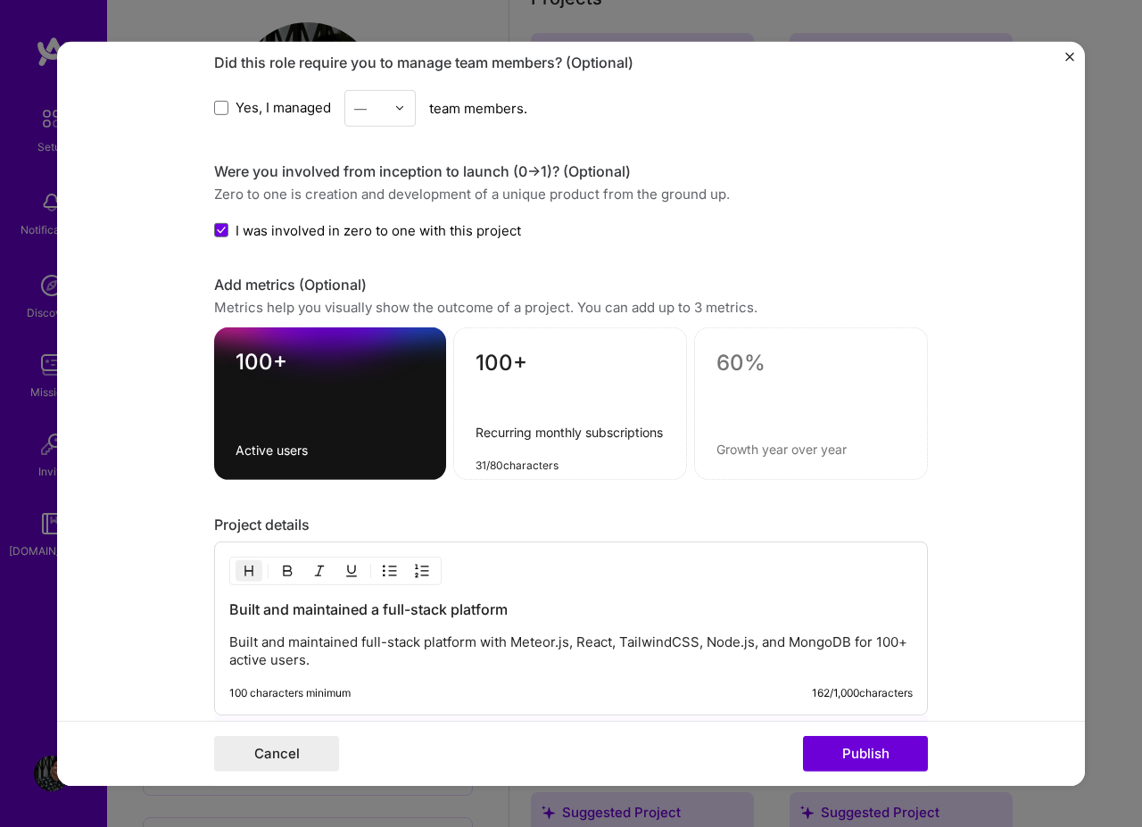
type textarea "Recurring monthly subscriptions"
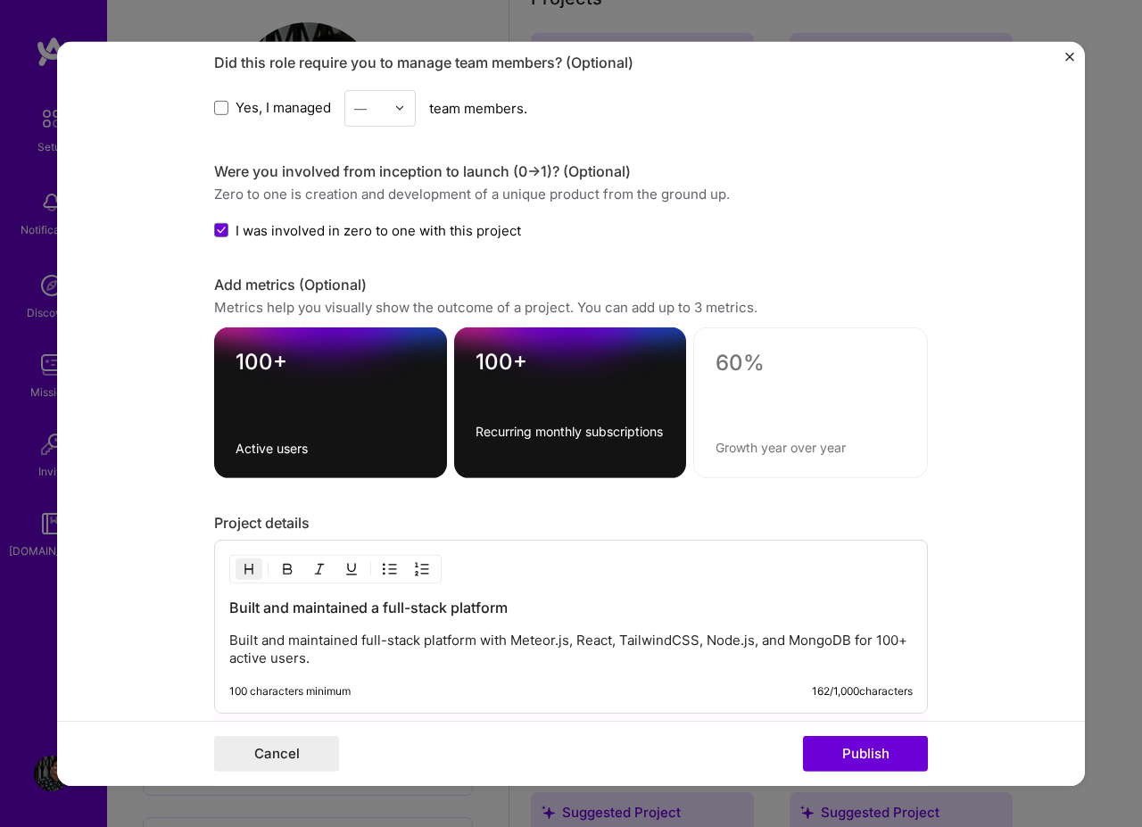
click at [902, 458] on div at bounding box center [810, 402] width 235 height 151
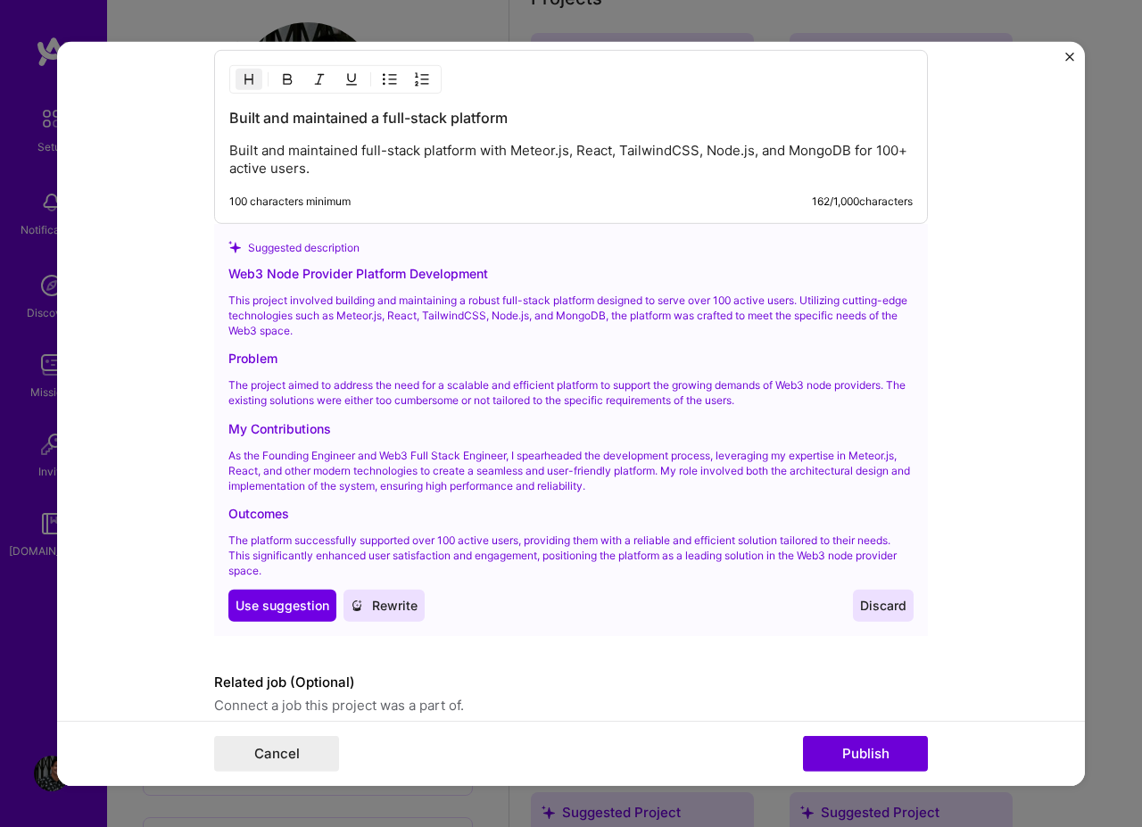
scroll to position [1927, 0]
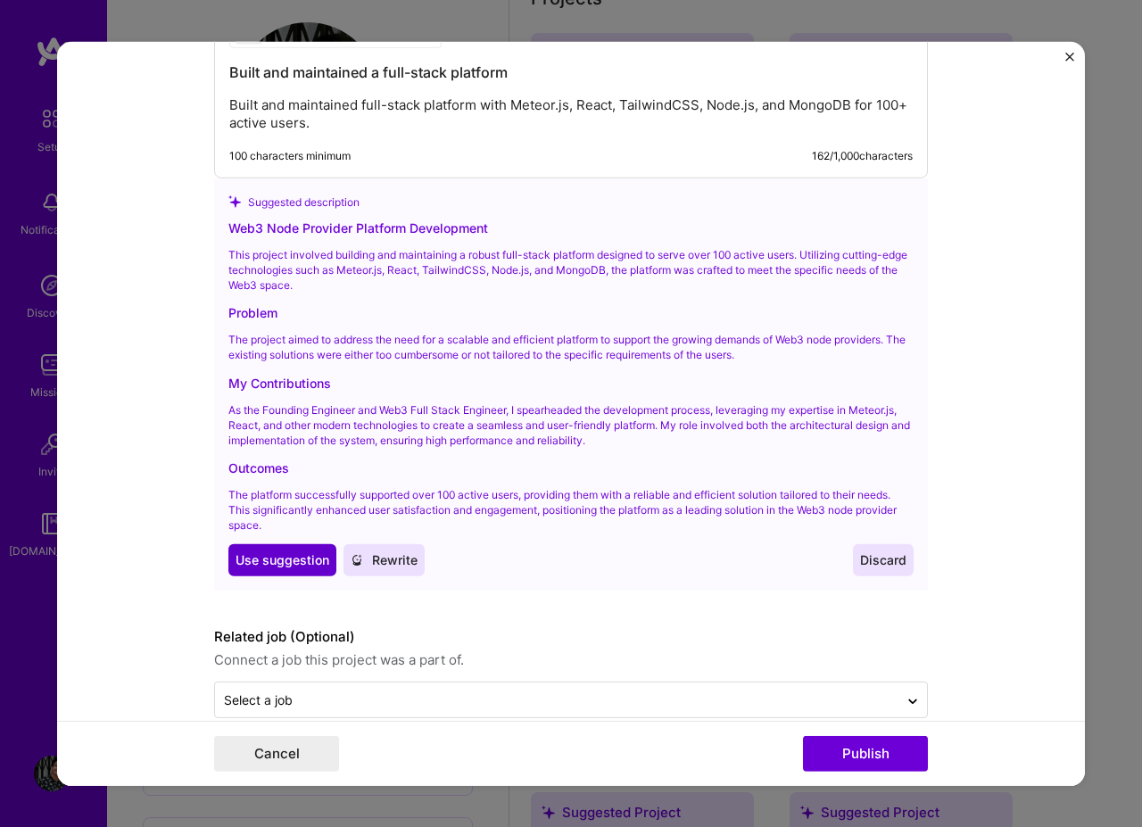
click at [273, 551] on span "Use suggestion" at bounding box center [282, 560] width 94 height 18
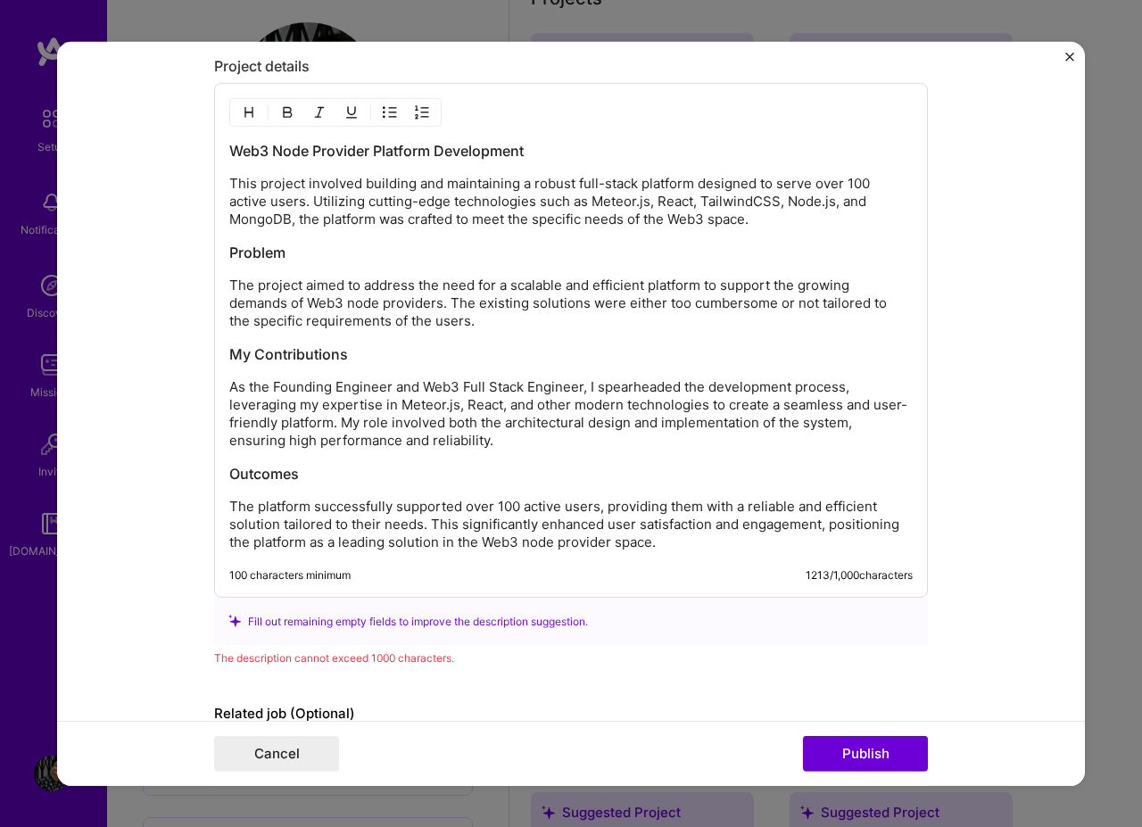
scroll to position [1955, 0]
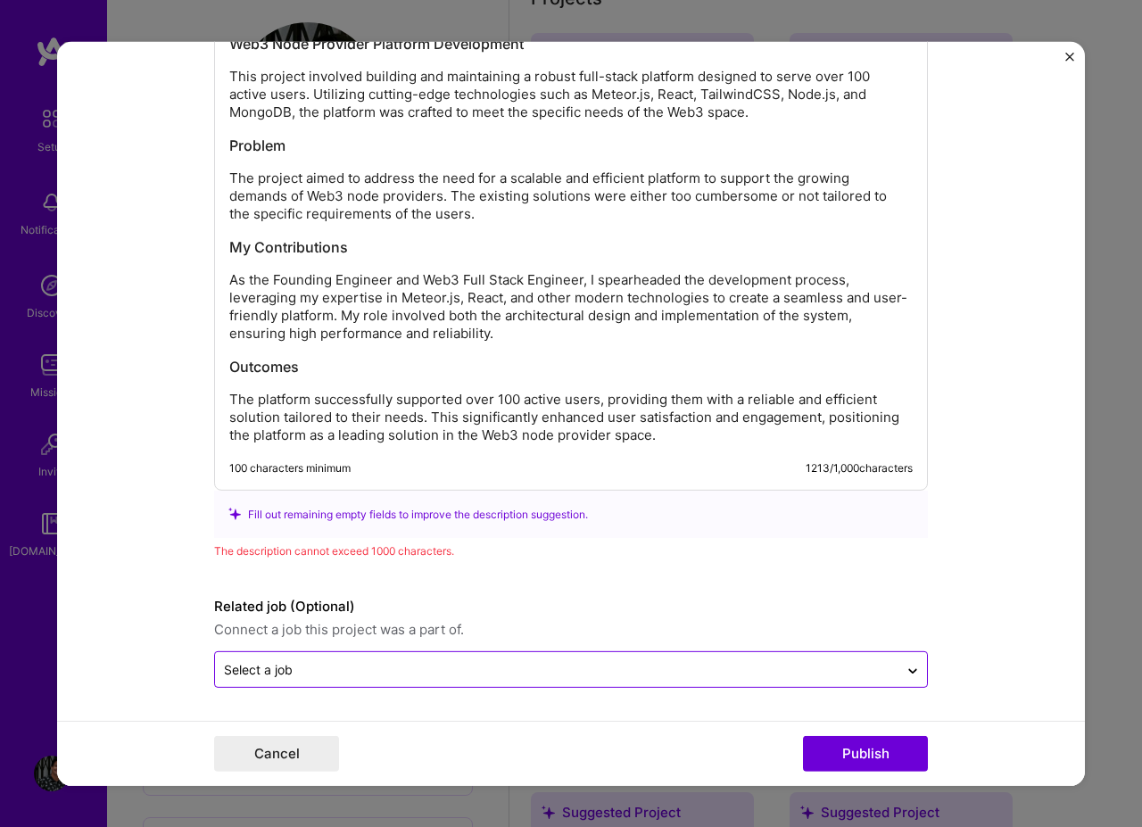
click at [445, 668] on input "text" at bounding box center [556, 669] width 665 height 19
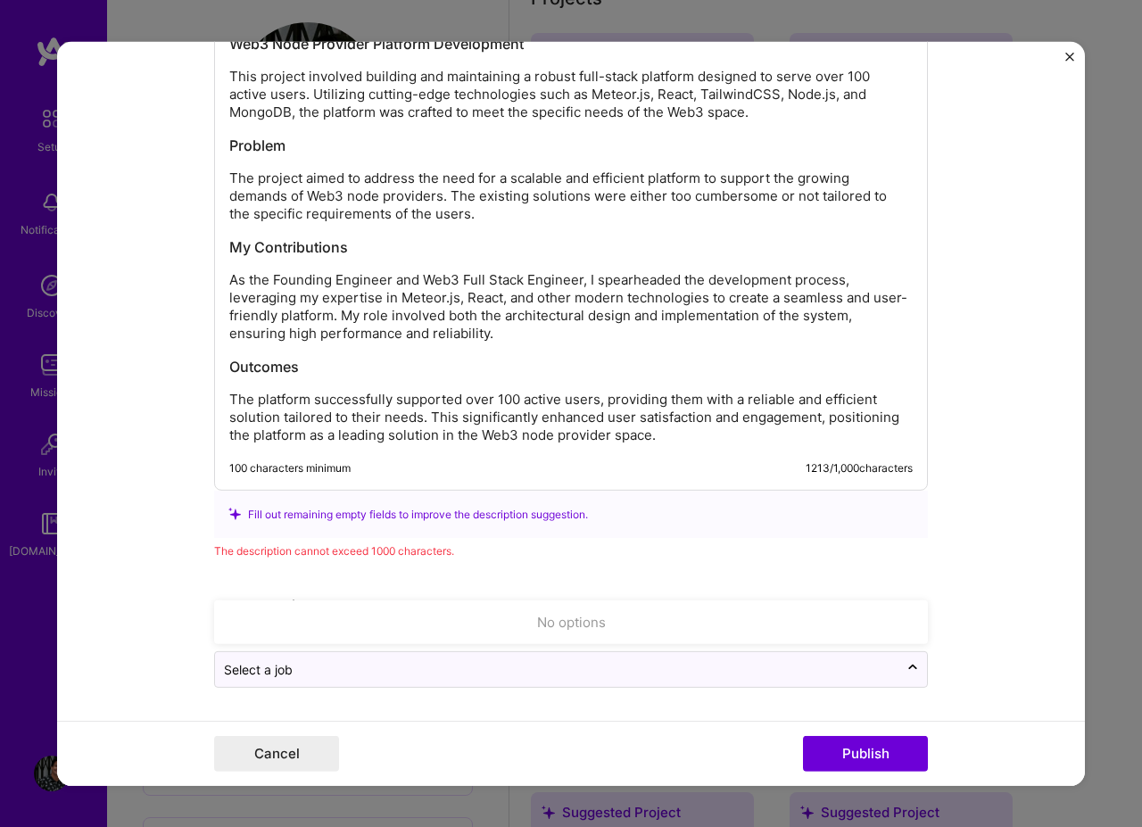
click at [935, 494] on form "Editing suggested project This project is suggested based on your LinkedIn, res…" at bounding box center [571, 413] width 1028 height 744
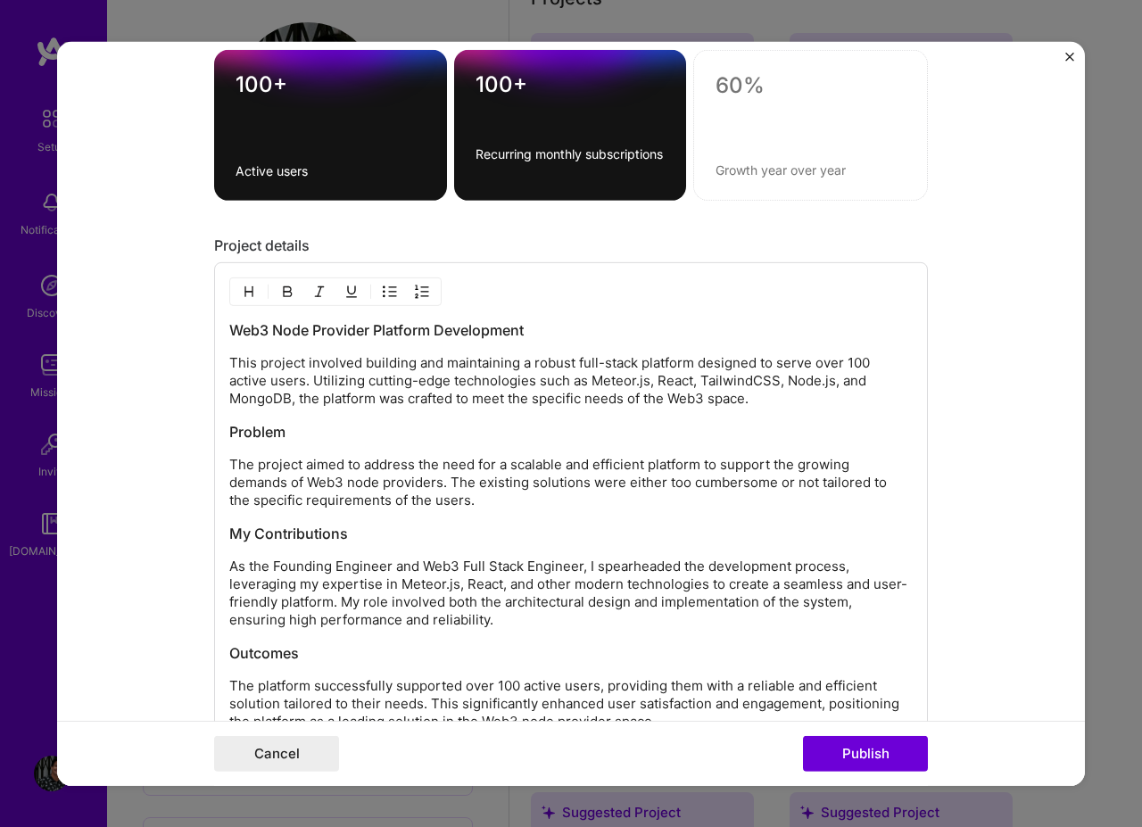
scroll to position [1741, 0]
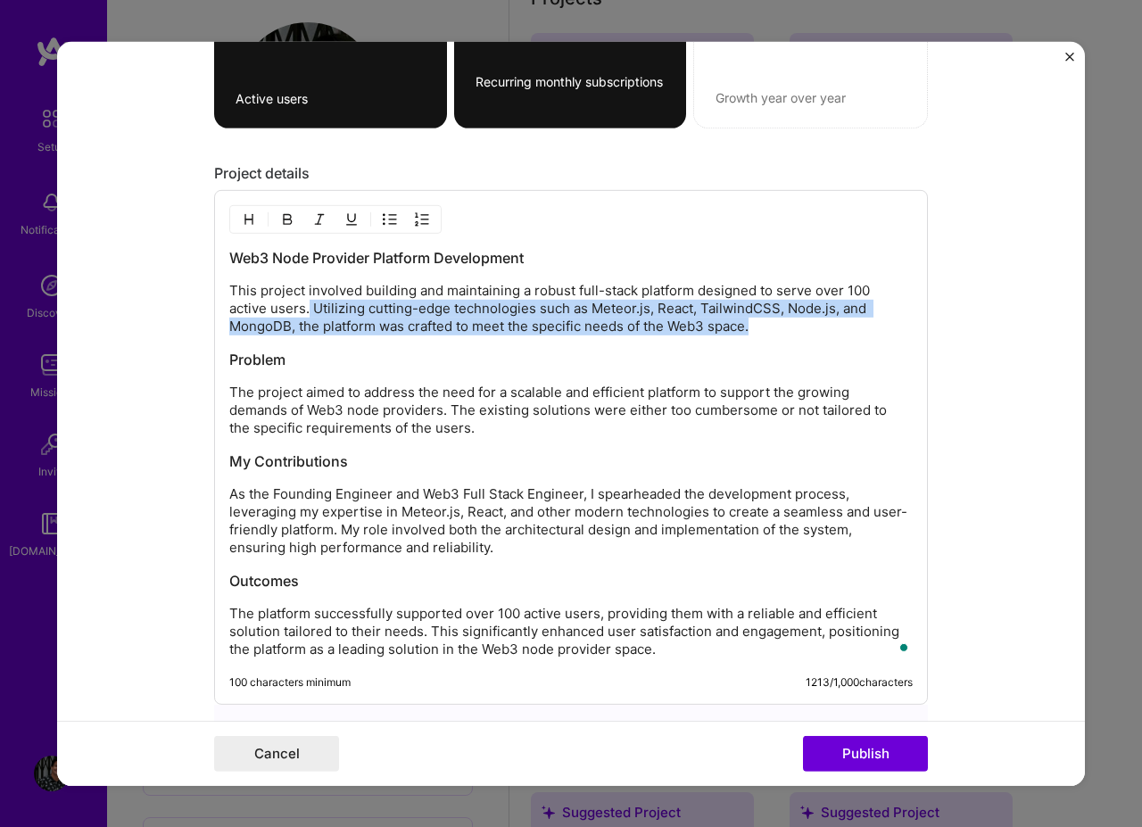
drag, startPoint x: 775, startPoint y: 334, endPoint x: 304, endPoint y: 315, distance: 471.3
click at [304, 315] on p "This project involved building and maintaining a robust full-stack platform des…" at bounding box center [570, 309] width 683 height 54
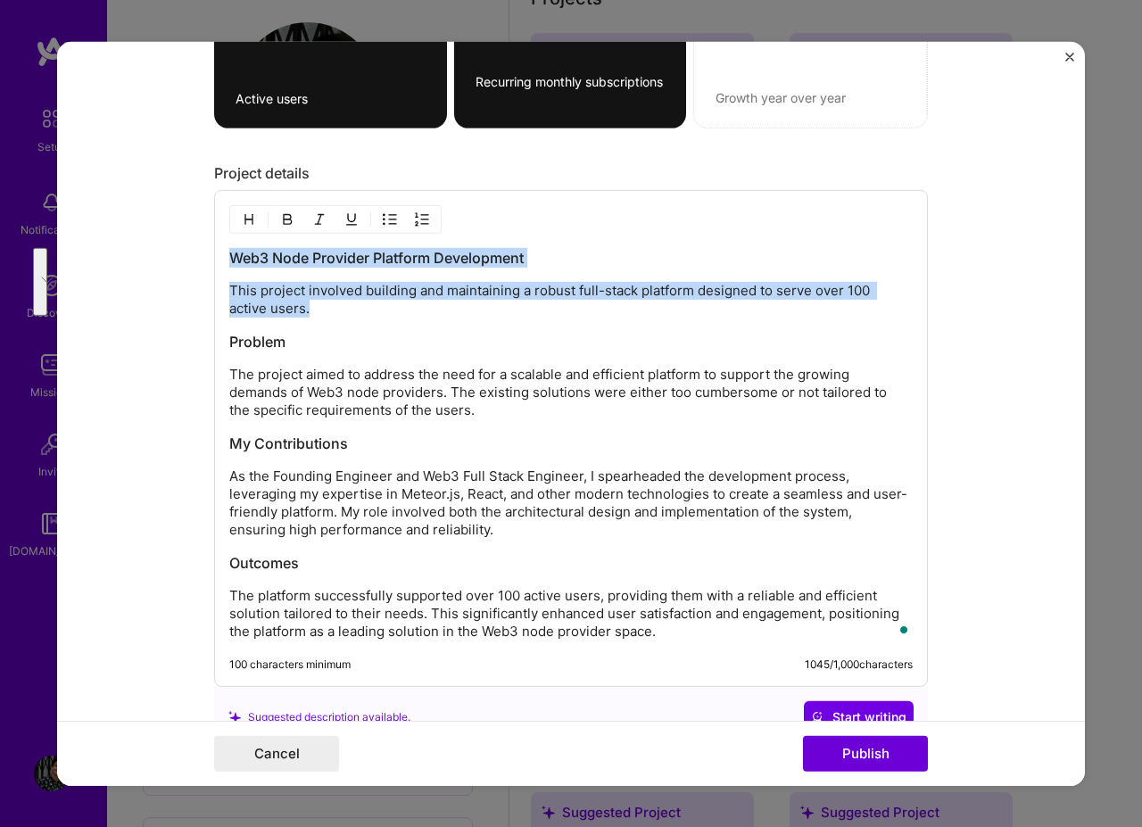
drag, startPoint x: 334, startPoint y: 307, endPoint x: 123, endPoint y: 242, distance: 221.2
click at [123, 242] on form "Editing suggested project This project is suggested based on your LinkedIn, res…" at bounding box center [571, 413] width 1028 height 744
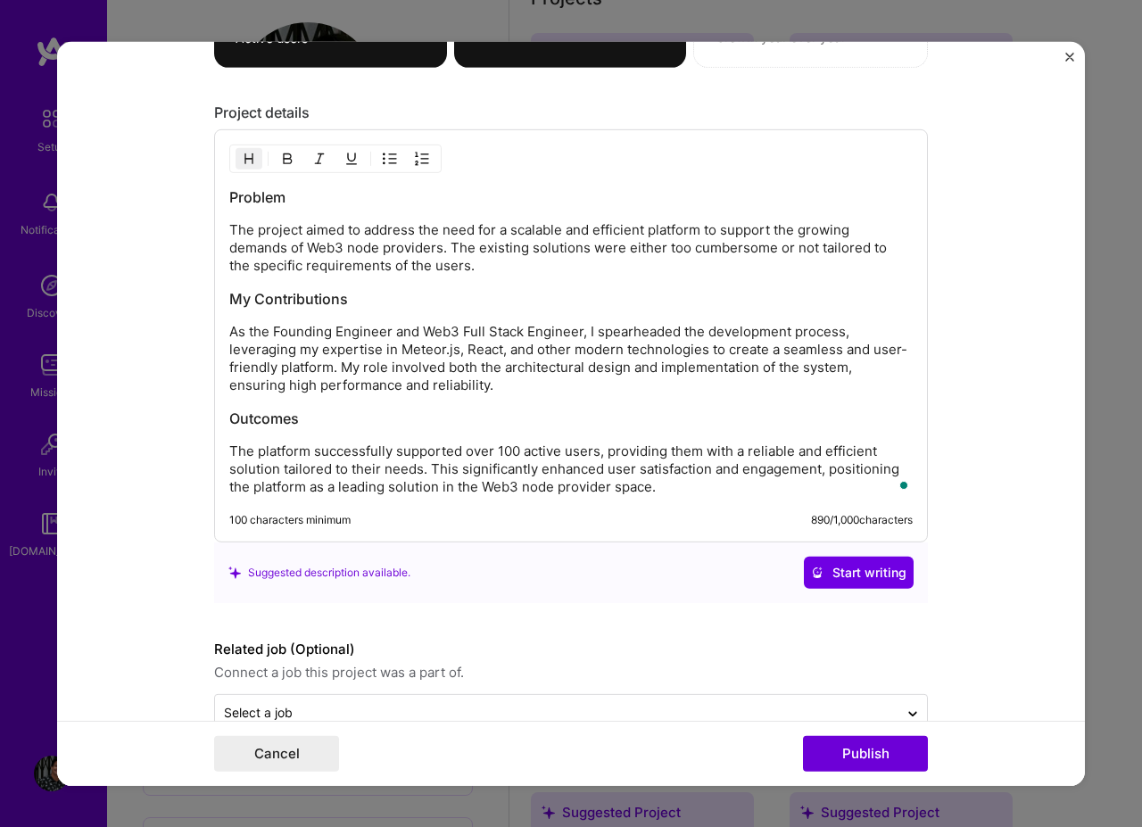
scroll to position [1845, 0]
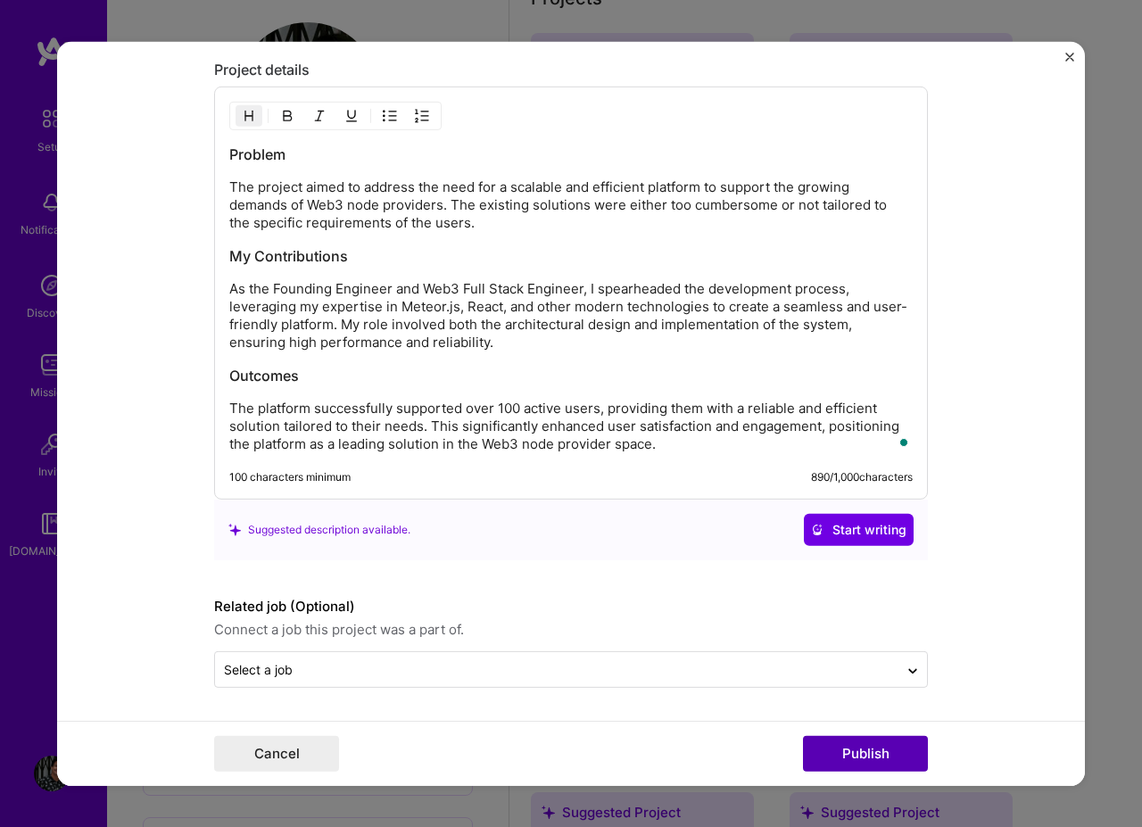
click at [883, 766] on button "Publish" at bounding box center [865, 754] width 125 height 36
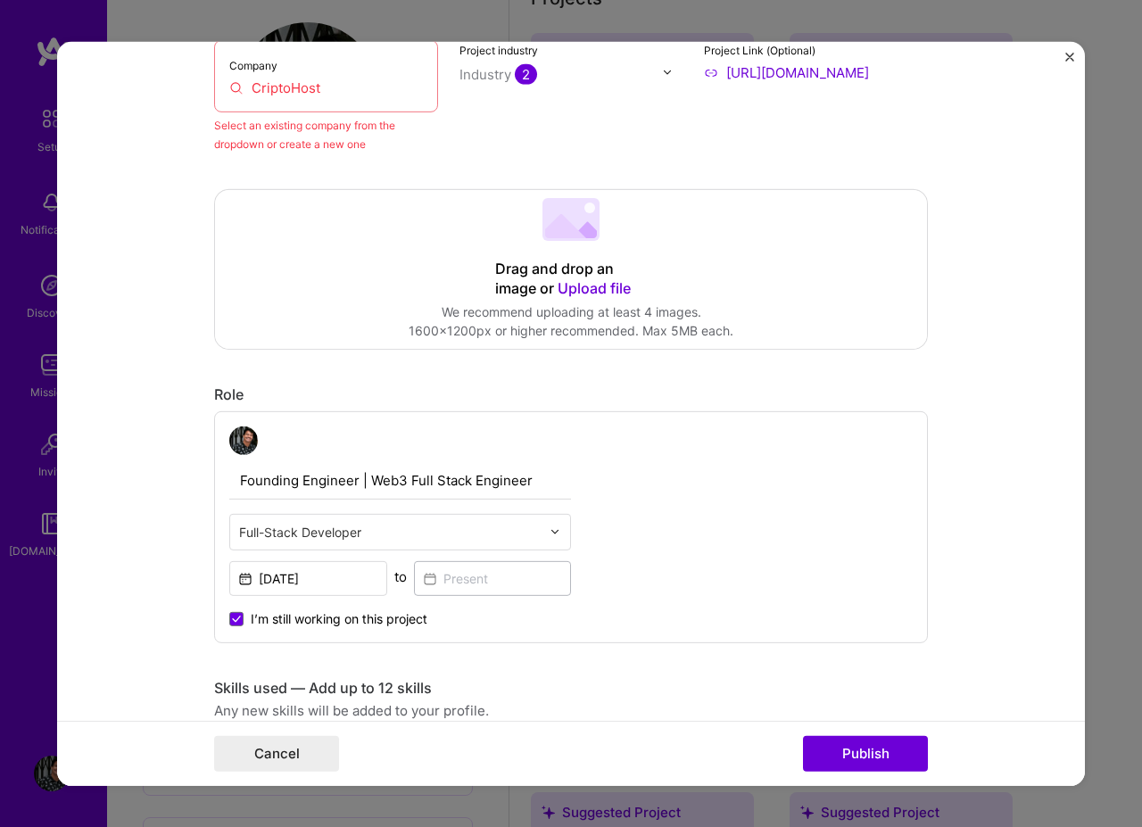
scroll to position [0, 0]
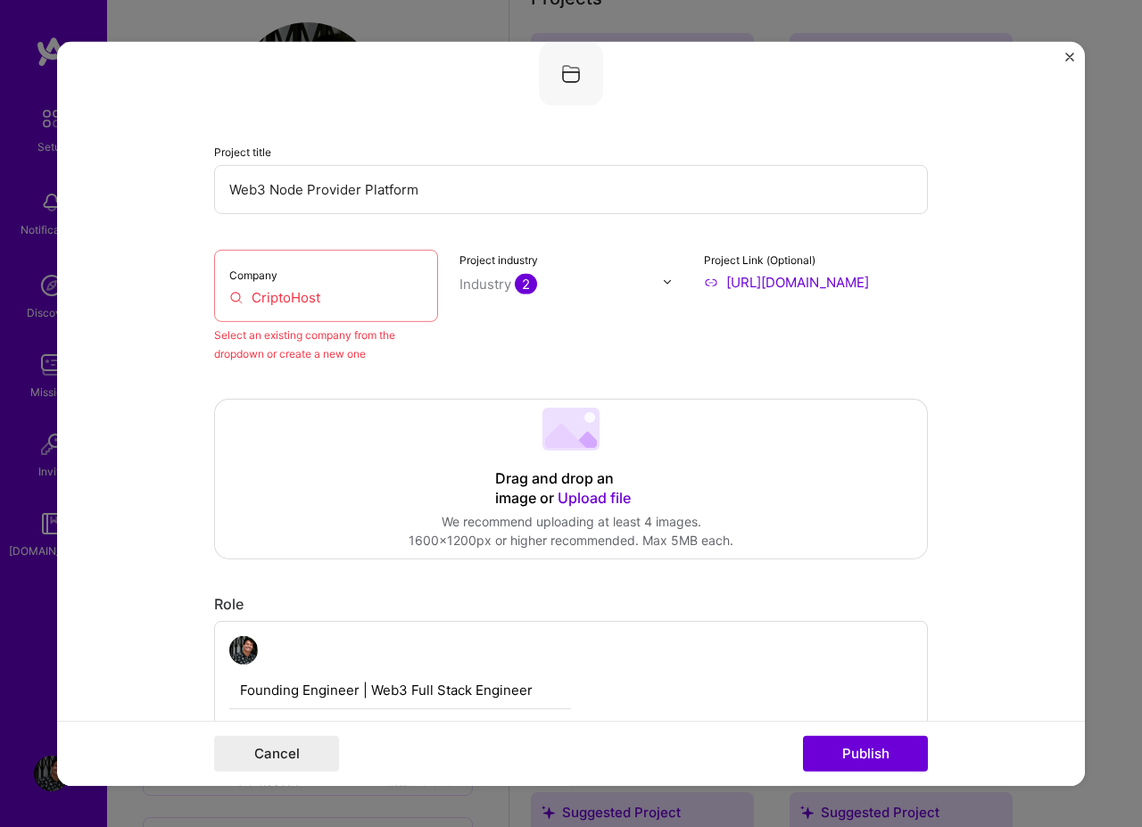
click at [343, 301] on input "CriptoHost" at bounding box center [326, 296] width 194 height 19
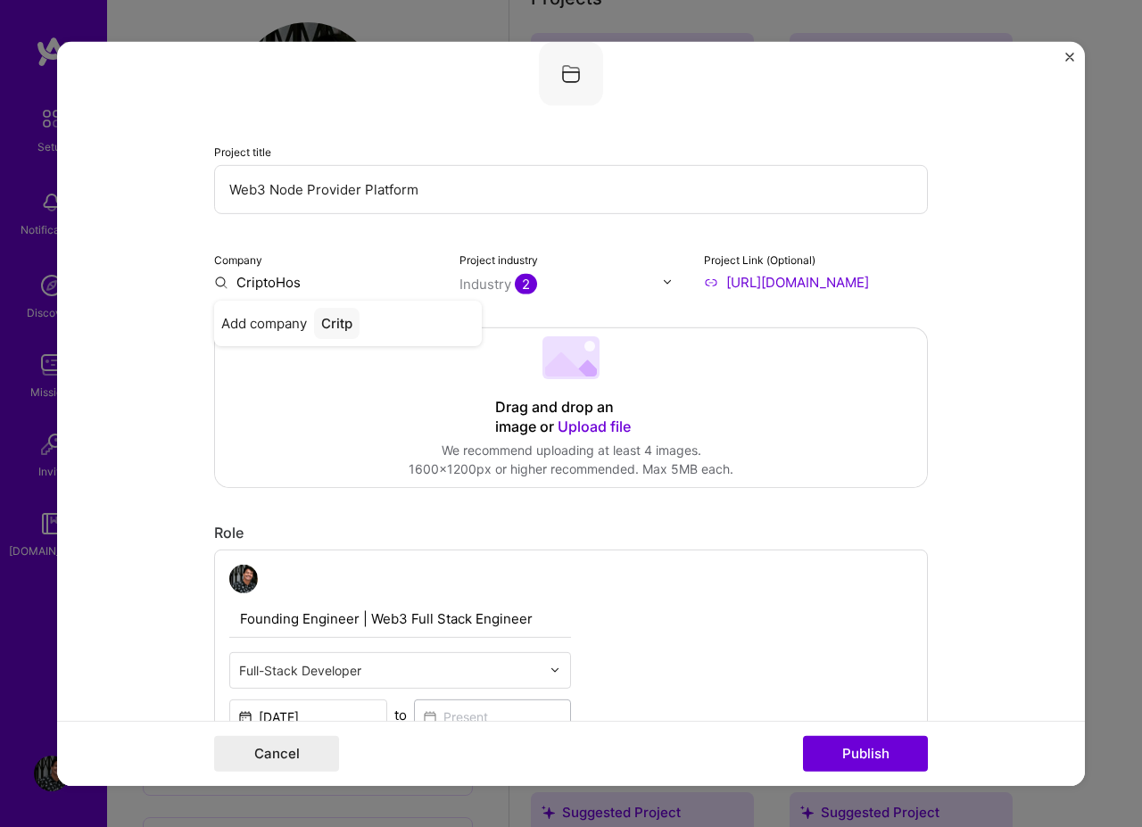
type input "CriptoHost"
click at [285, 330] on span "Add company" at bounding box center [264, 322] width 86 height 19
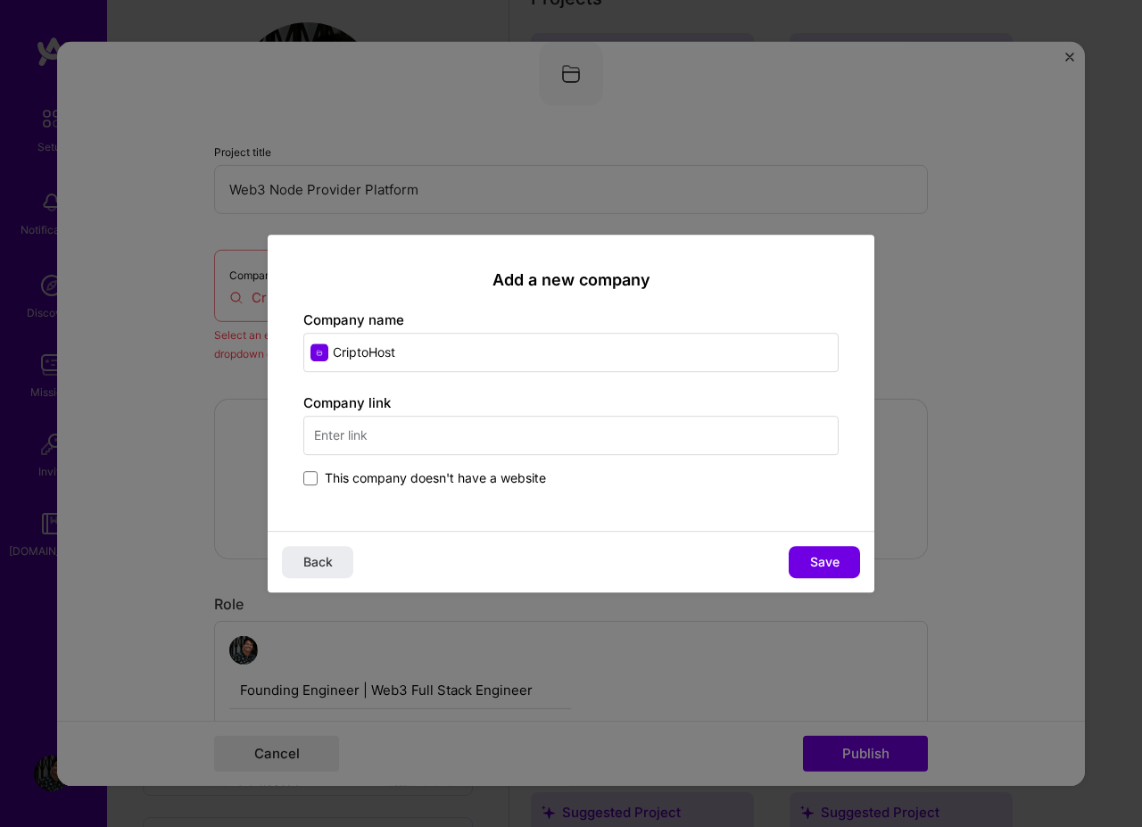
click at [476, 442] on input "text" at bounding box center [570, 435] width 535 height 39
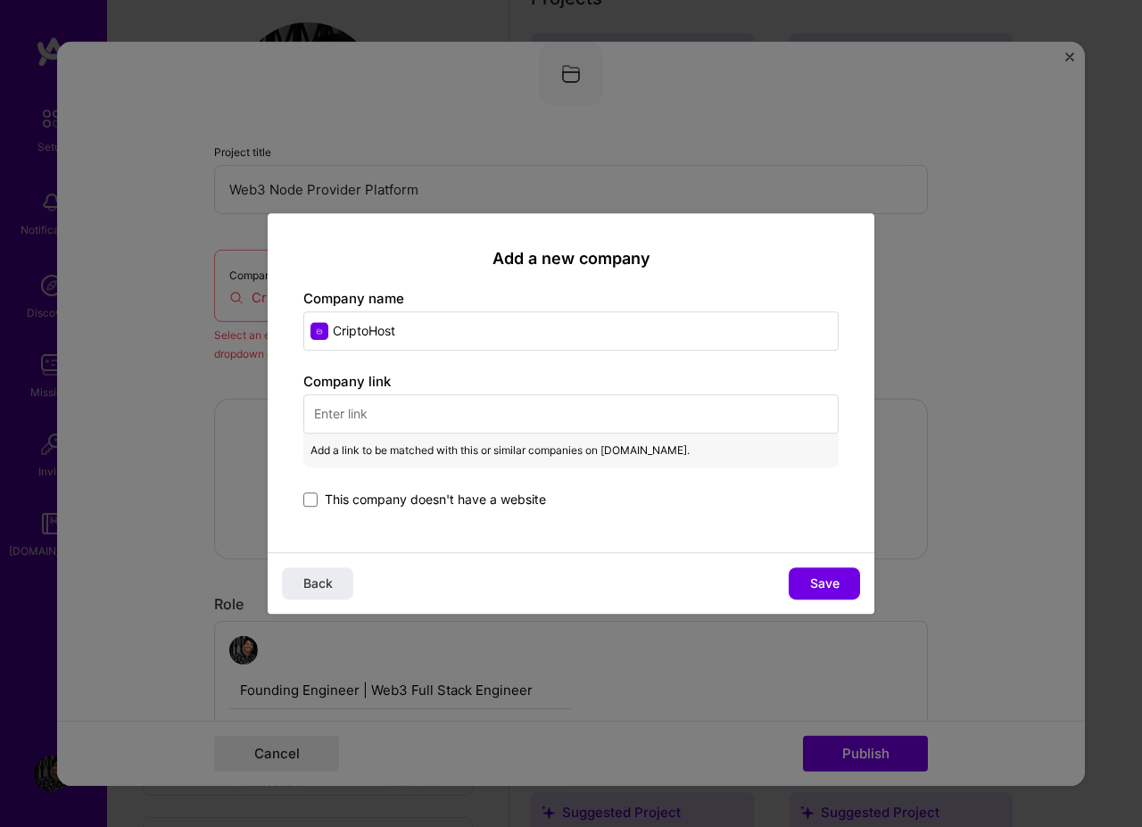
paste input "recurring monthly subscriptions"
type input "recurring monthly subscriptions"
click at [507, 418] on input "text" at bounding box center [570, 413] width 535 height 39
paste input "[URL][DOMAIN_NAME]"
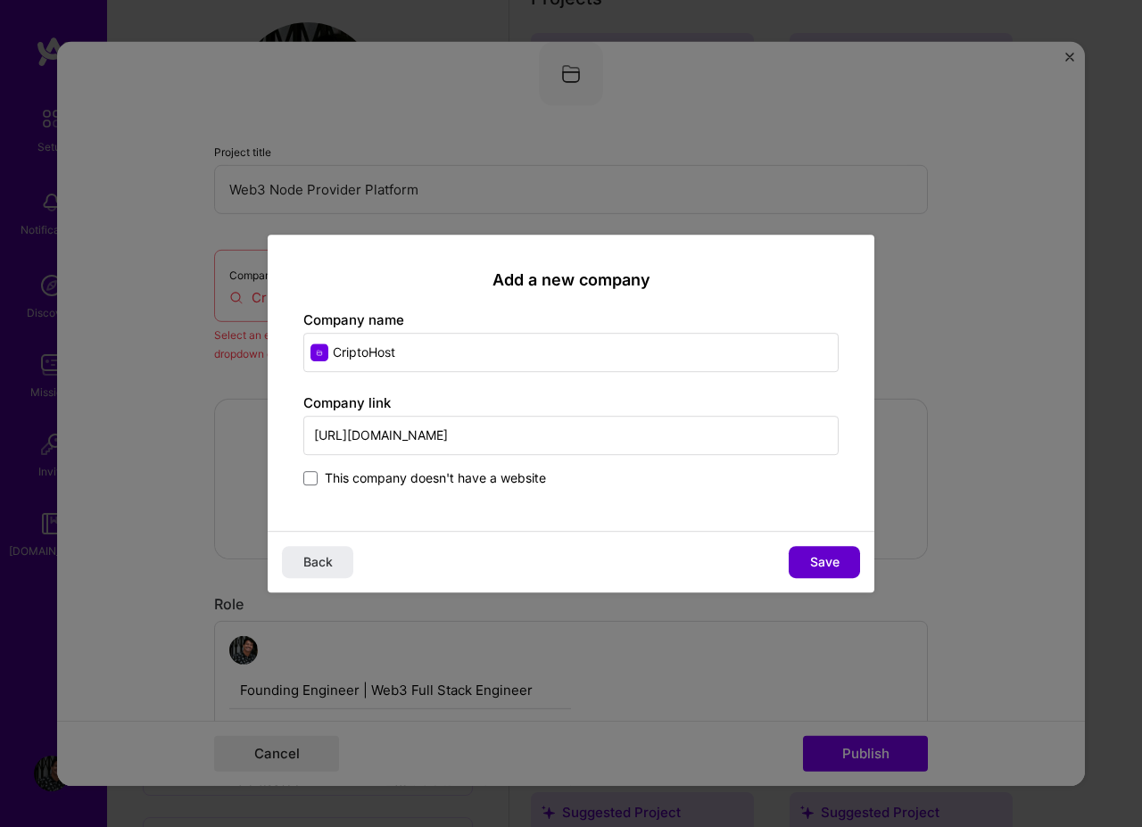
type input "[URL][DOMAIN_NAME]"
click at [826, 556] on span "Save" at bounding box center [824, 562] width 29 height 18
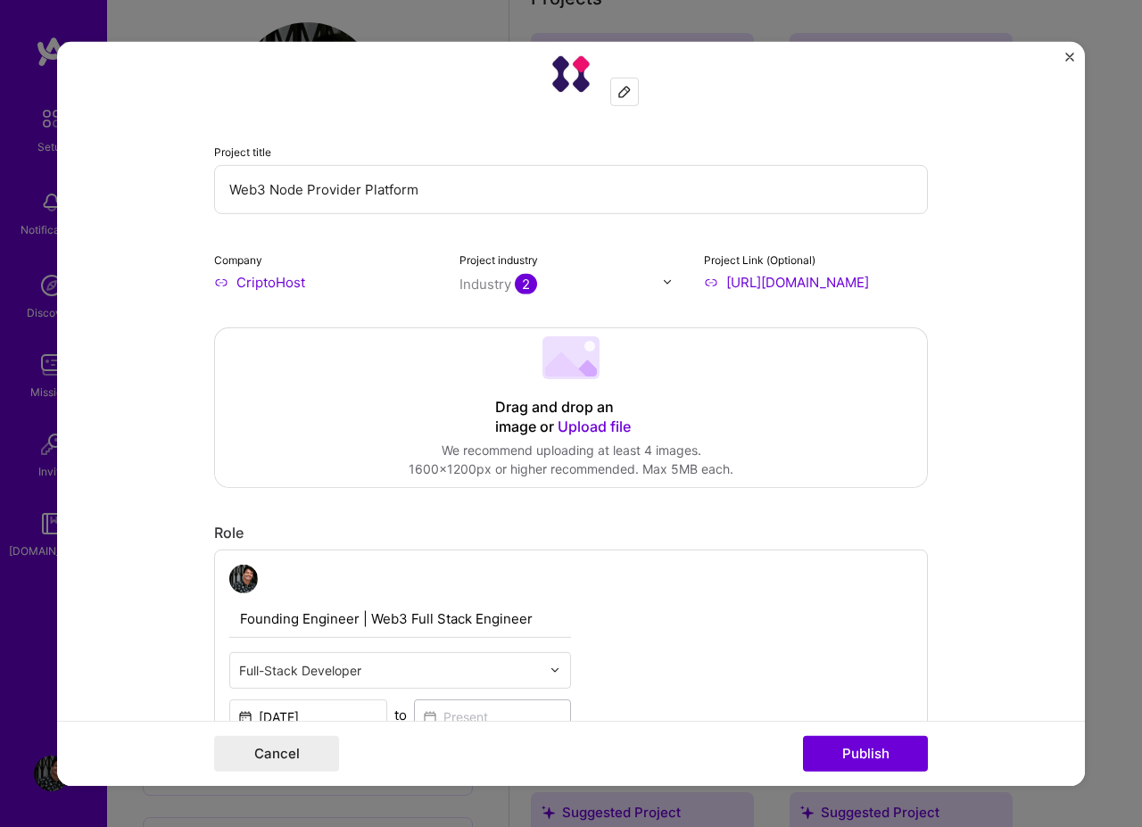
click at [610, 278] on input "text" at bounding box center [560, 283] width 203 height 19
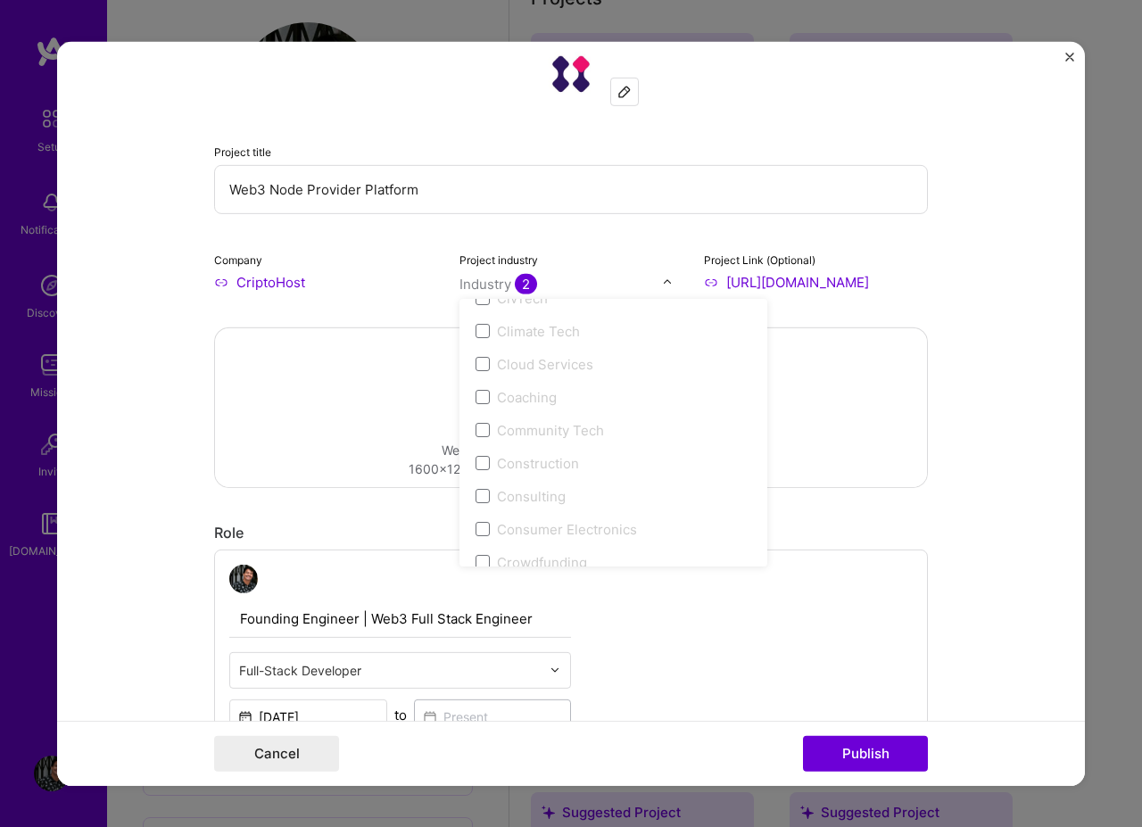
scroll to position [1391, 0]
click at [1003, 367] on form "Editing suggested project This project is suggested based on your LinkedIn, res…" at bounding box center [571, 413] width 1028 height 744
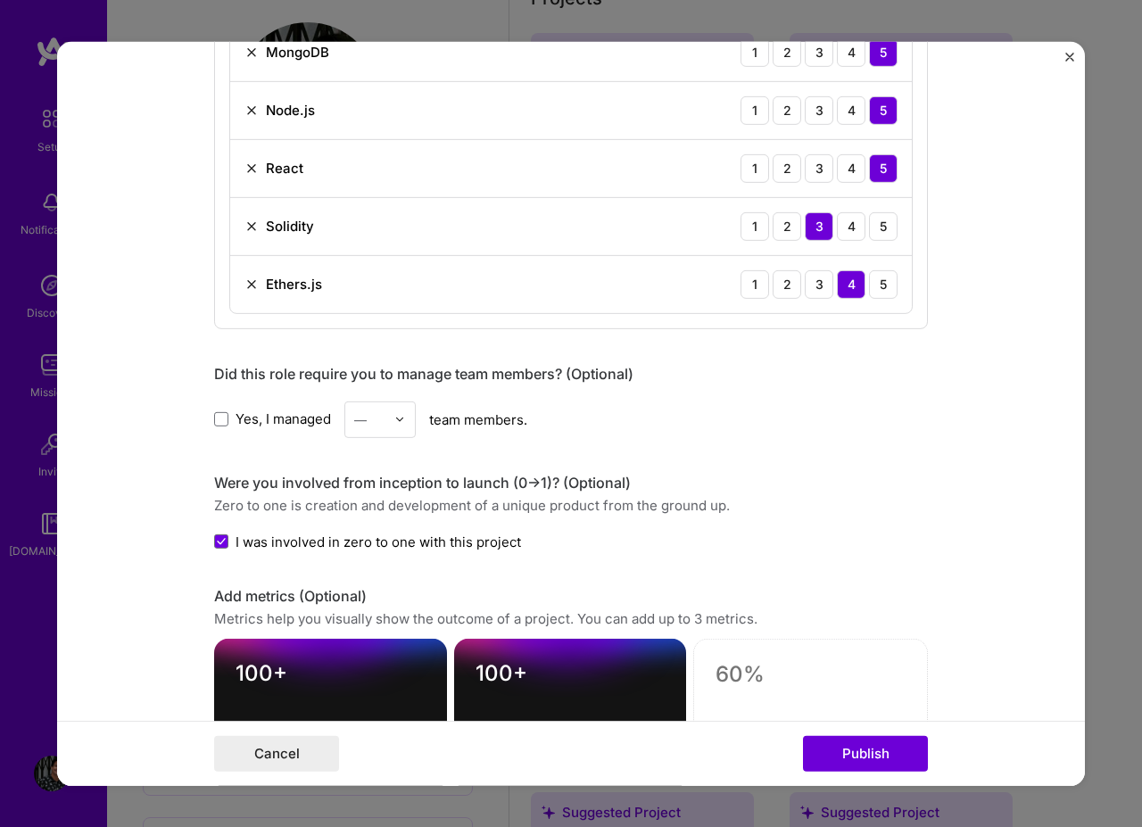
scroll to position [1845, 0]
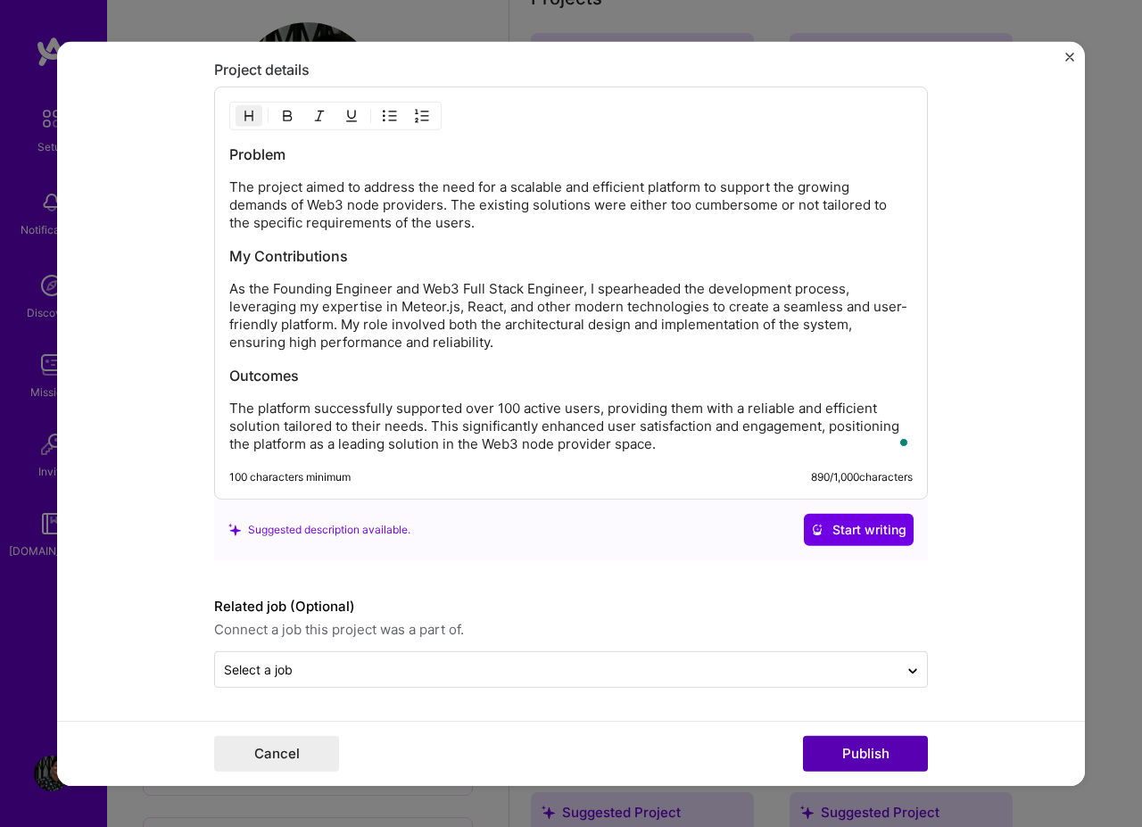
click at [895, 746] on button "Publish" at bounding box center [865, 754] width 125 height 36
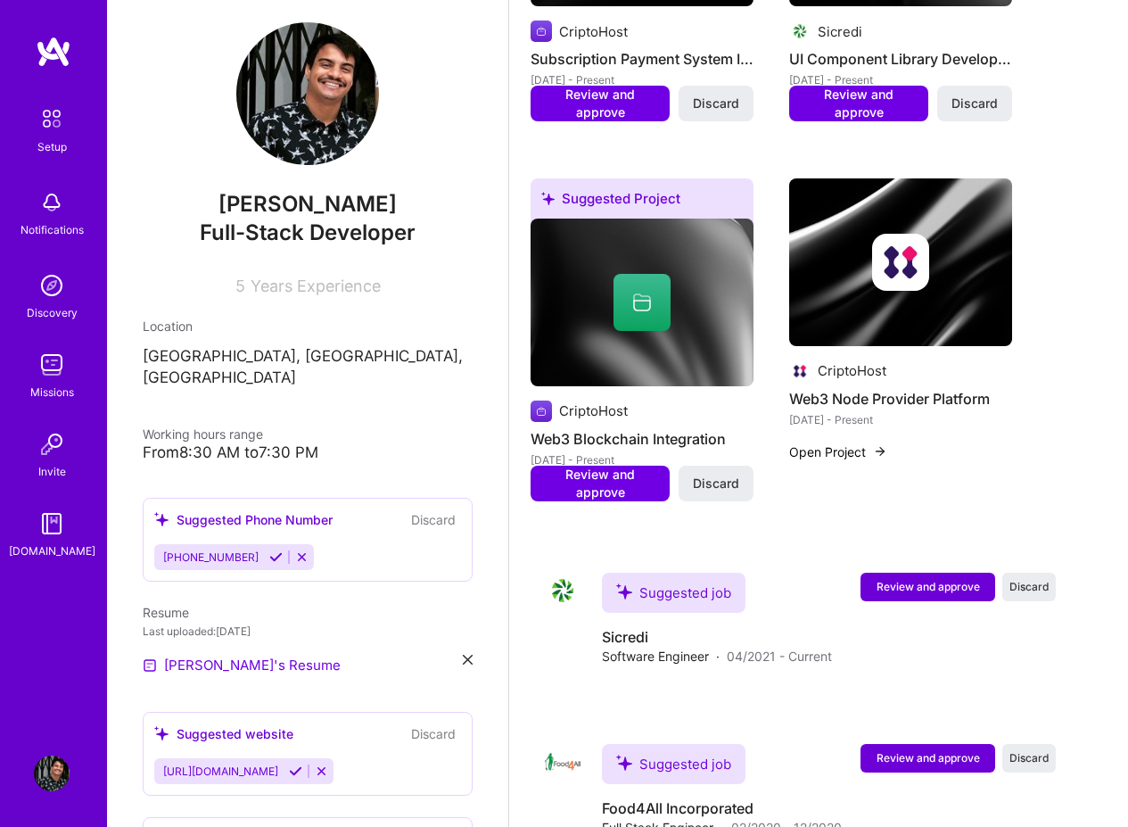
scroll to position [1820, 0]
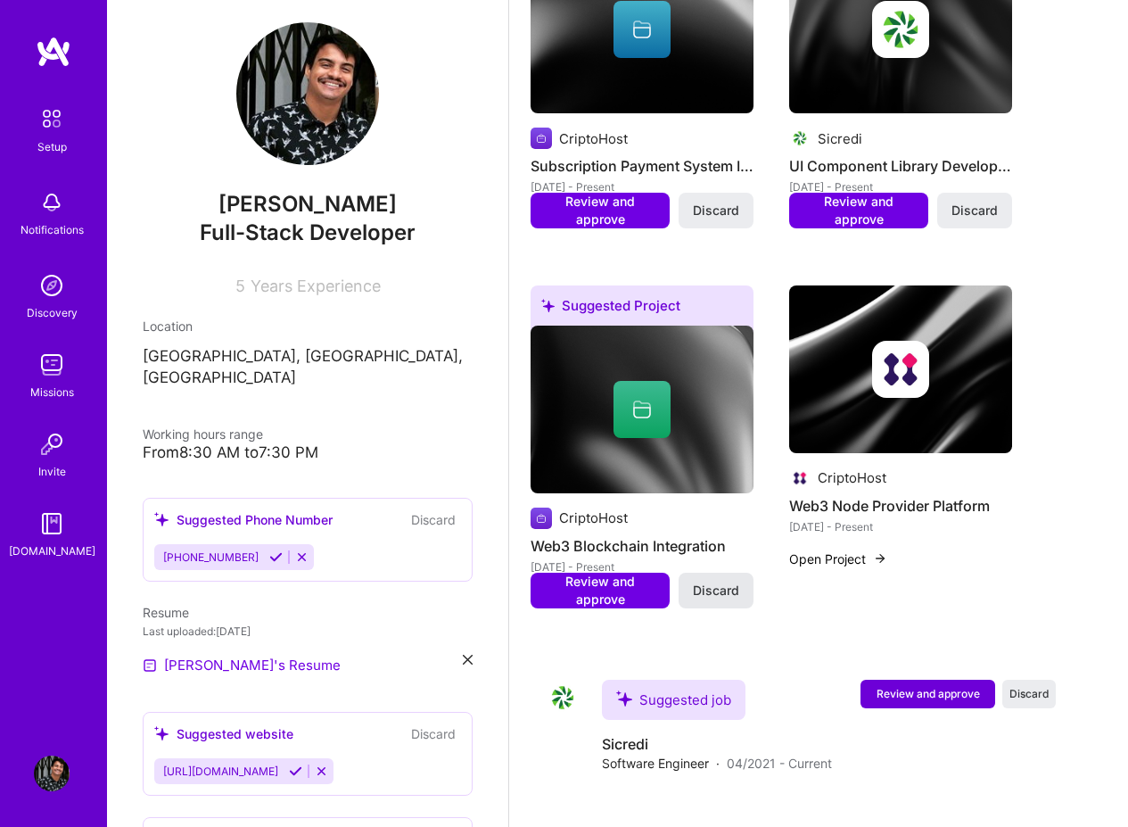
click at [739, 598] on button "Discard" at bounding box center [716, 591] width 75 height 36
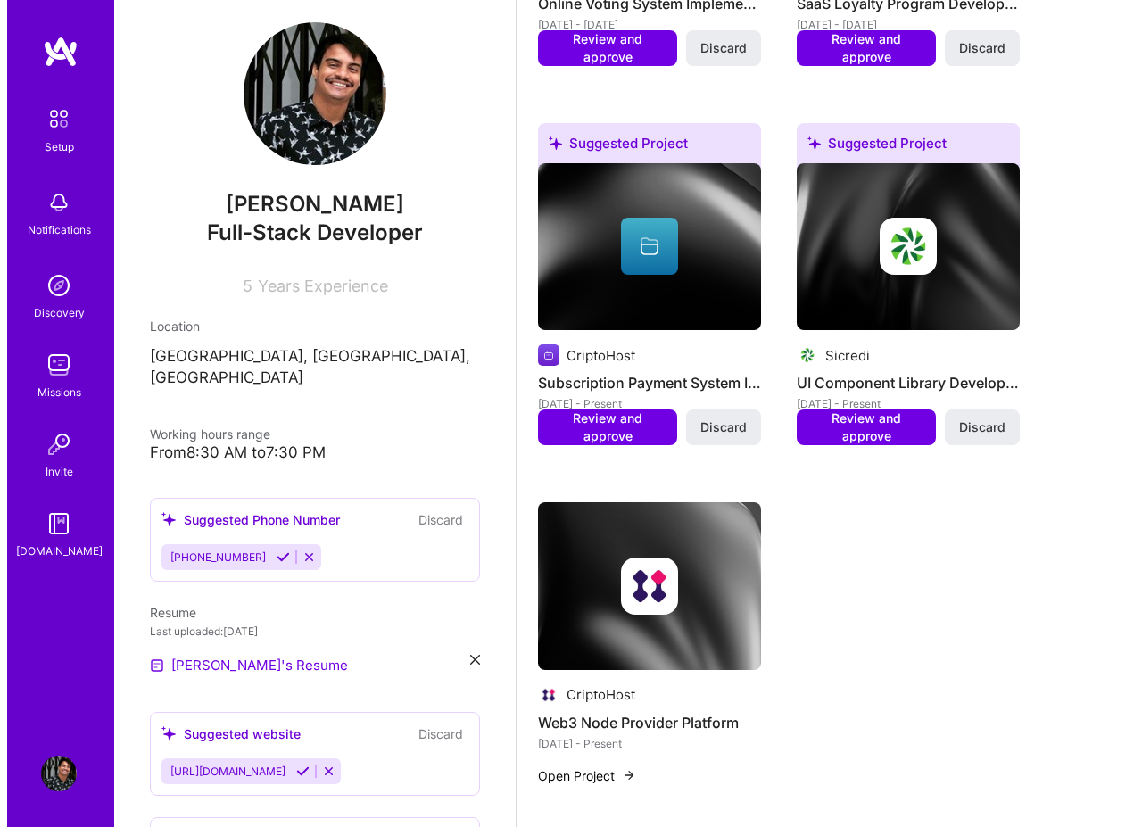
scroll to position [1713, 0]
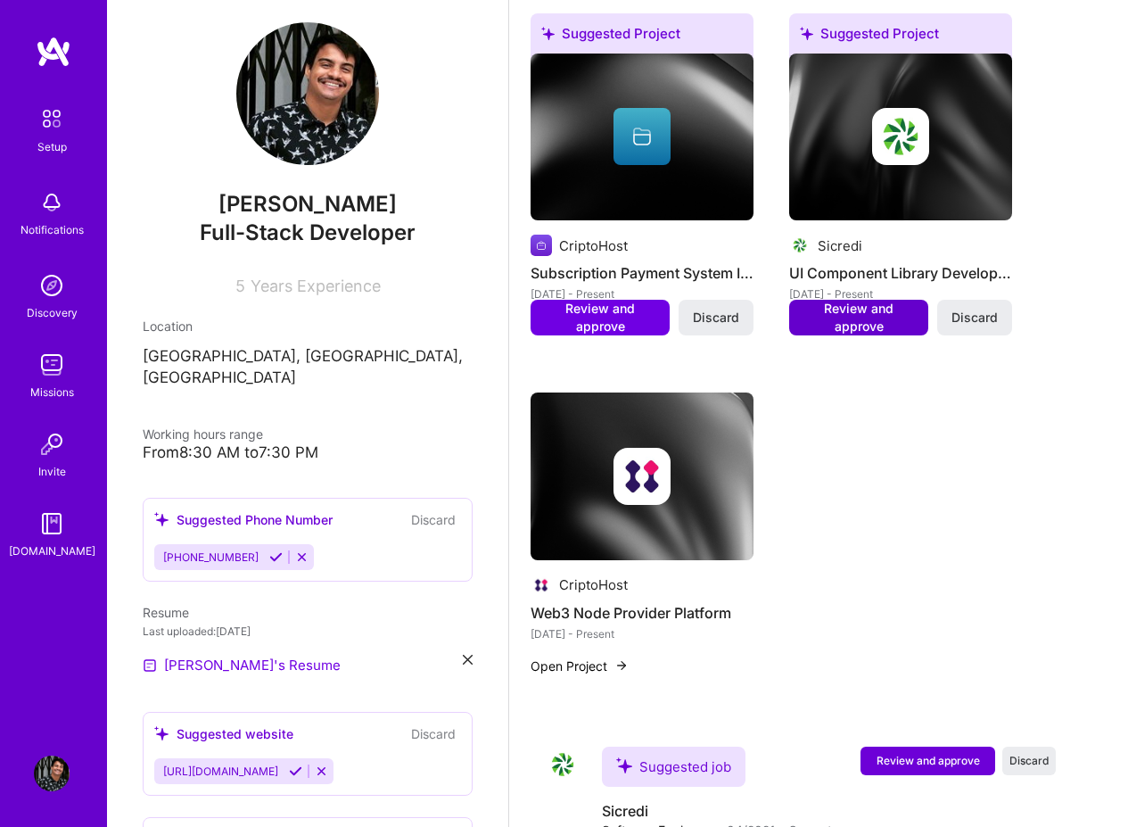
click at [863, 319] on span "Review and approve" at bounding box center [858, 318] width 121 height 36
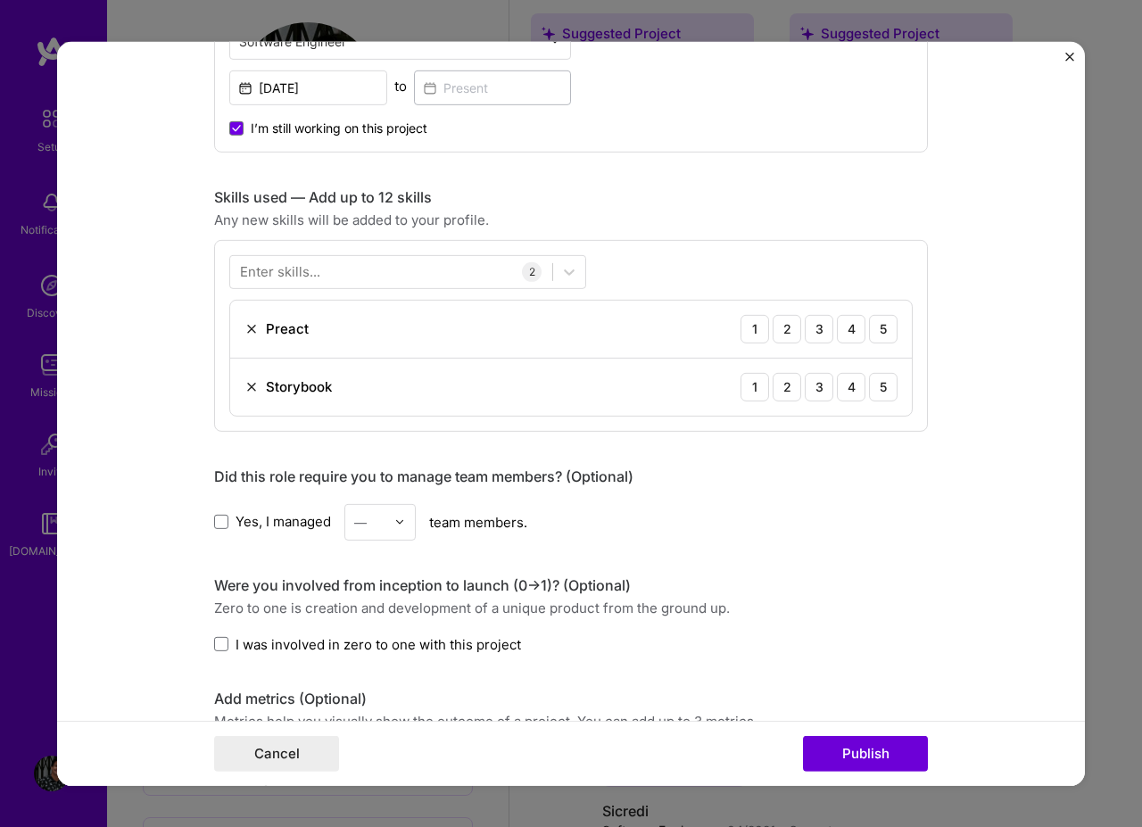
scroll to position [749, 0]
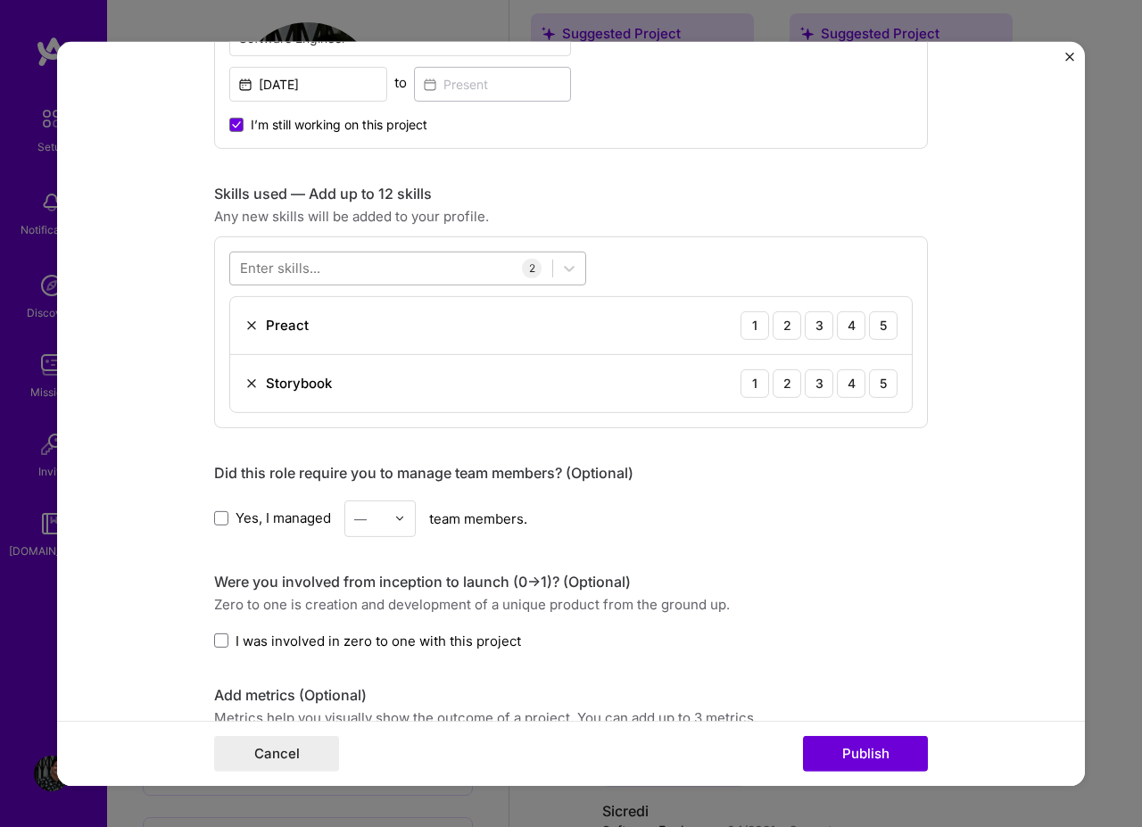
click at [400, 277] on div at bounding box center [391, 267] width 322 height 29
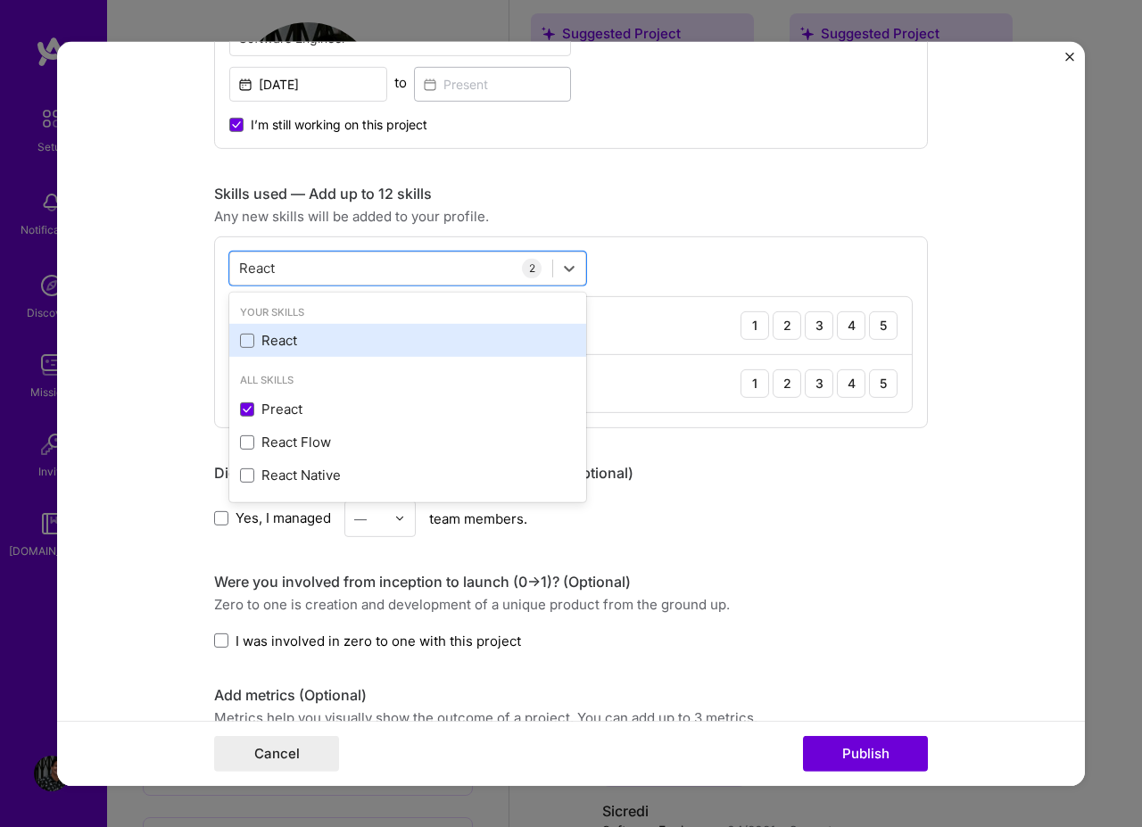
click at [284, 334] on div "React" at bounding box center [407, 340] width 335 height 19
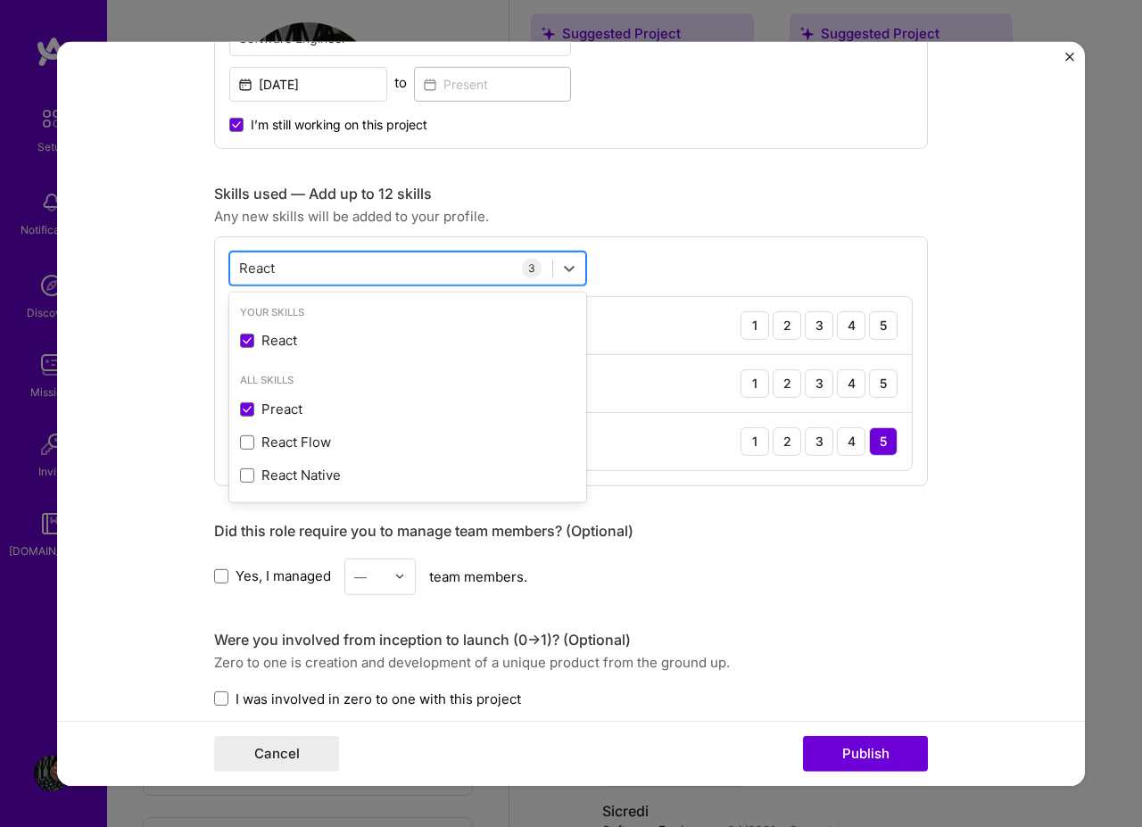
click at [339, 270] on div "React React" at bounding box center [391, 267] width 322 height 29
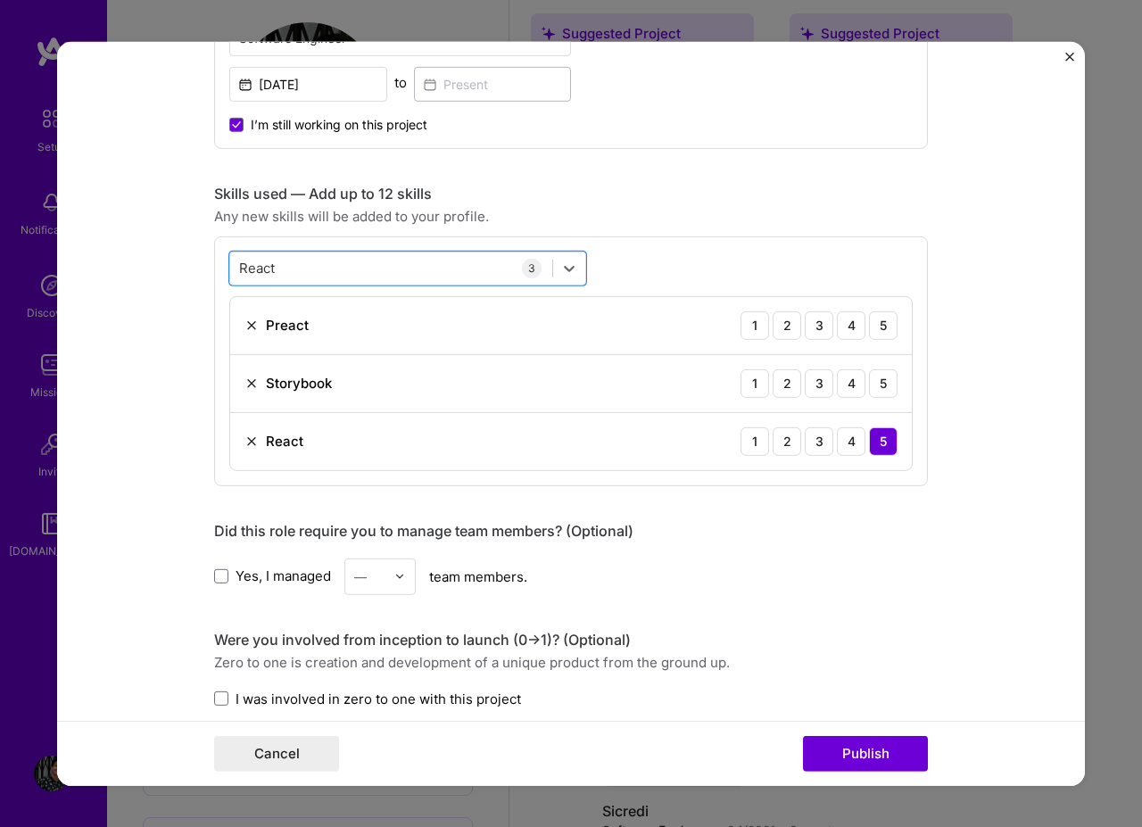
type input "React"
click at [236, 324] on div "Preact 1 2 3 4 5" at bounding box center [570, 325] width 681 height 58
click at [244, 326] on img at bounding box center [251, 325] width 14 height 14
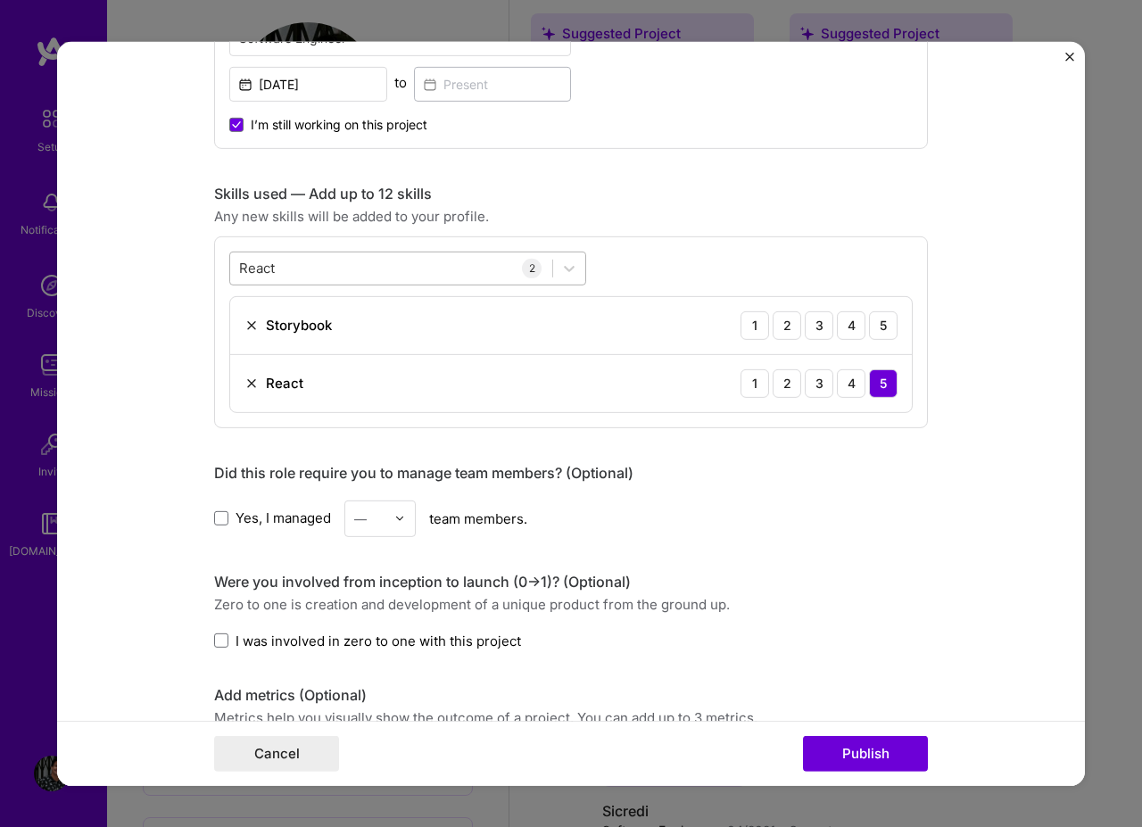
click at [307, 261] on div "React React" at bounding box center [391, 267] width 322 height 29
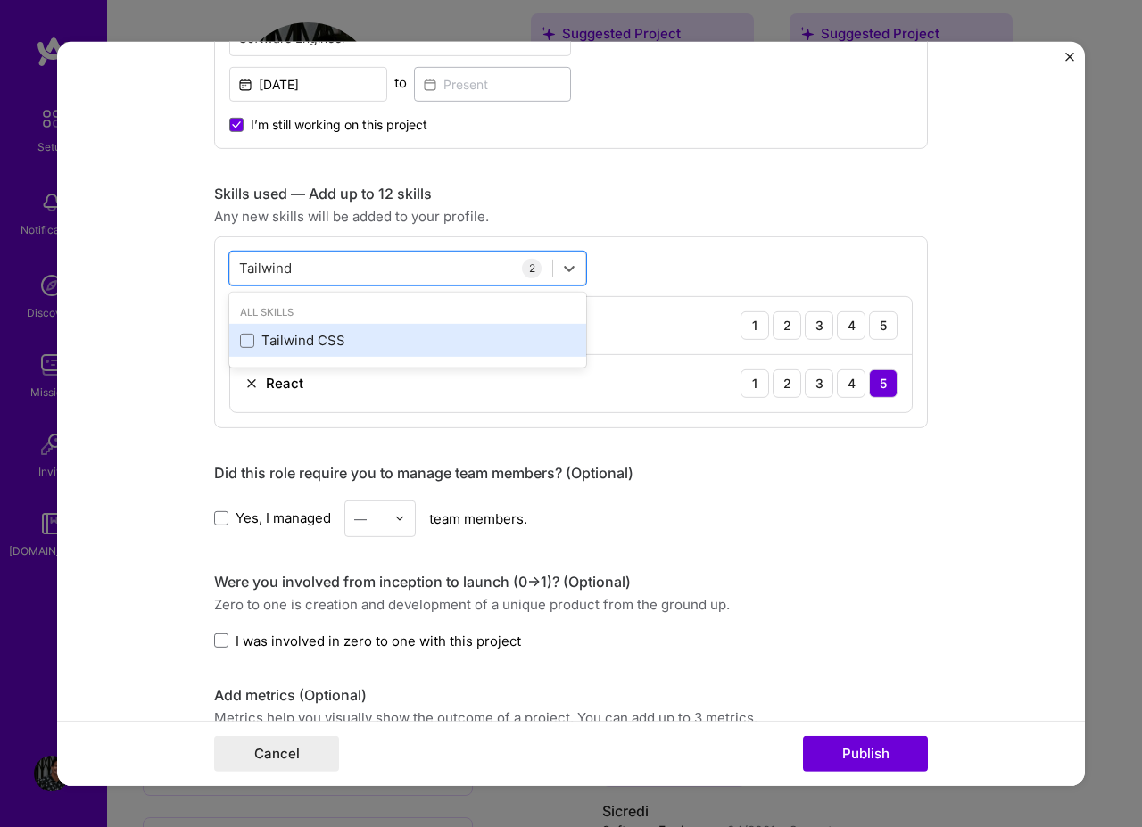
click at [347, 336] on div "Tailwind CSS" at bounding box center [407, 340] width 335 height 19
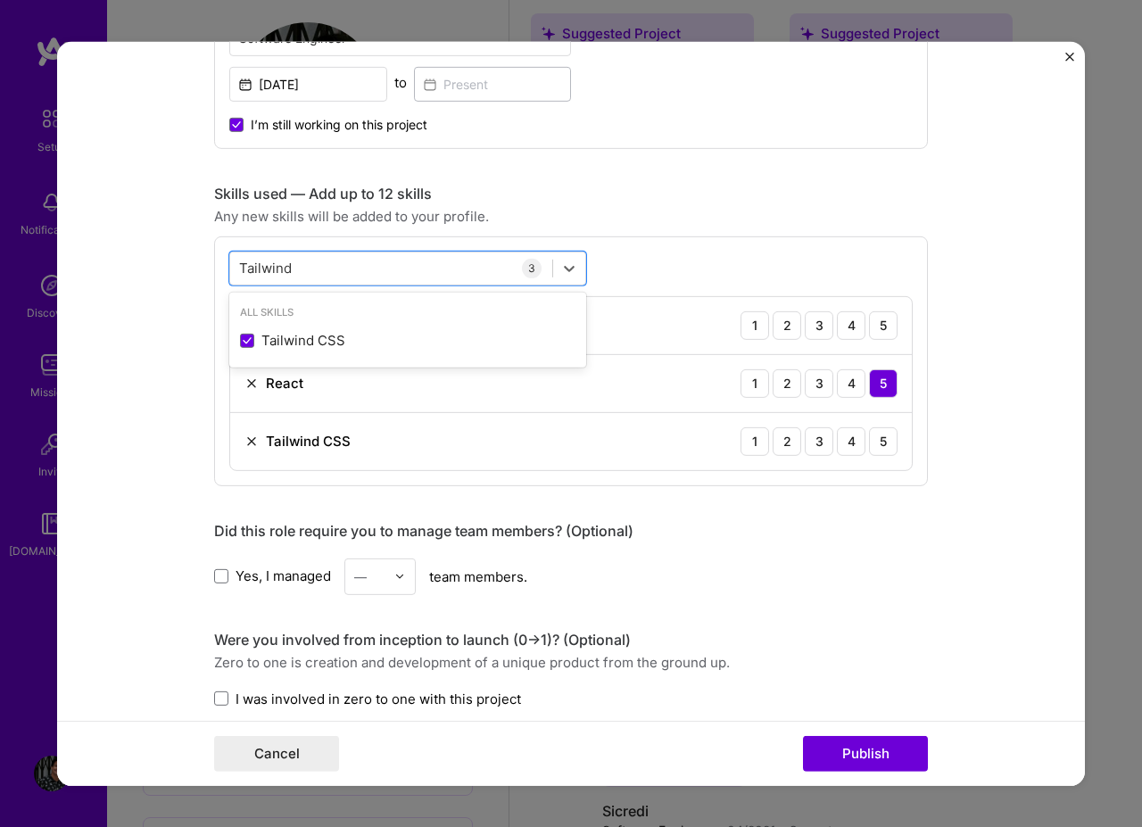
type input "Tailwind"
click at [790, 249] on div "option Tailwind CSS, selected. option Tailwind CSS selected, 0 of 2. 1 result a…" at bounding box center [571, 360] width 714 height 250
click at [353, 272] on div "Tailwind Tailwind" at bounding box center [391, 267] width 322 height 29
type input "Jest"
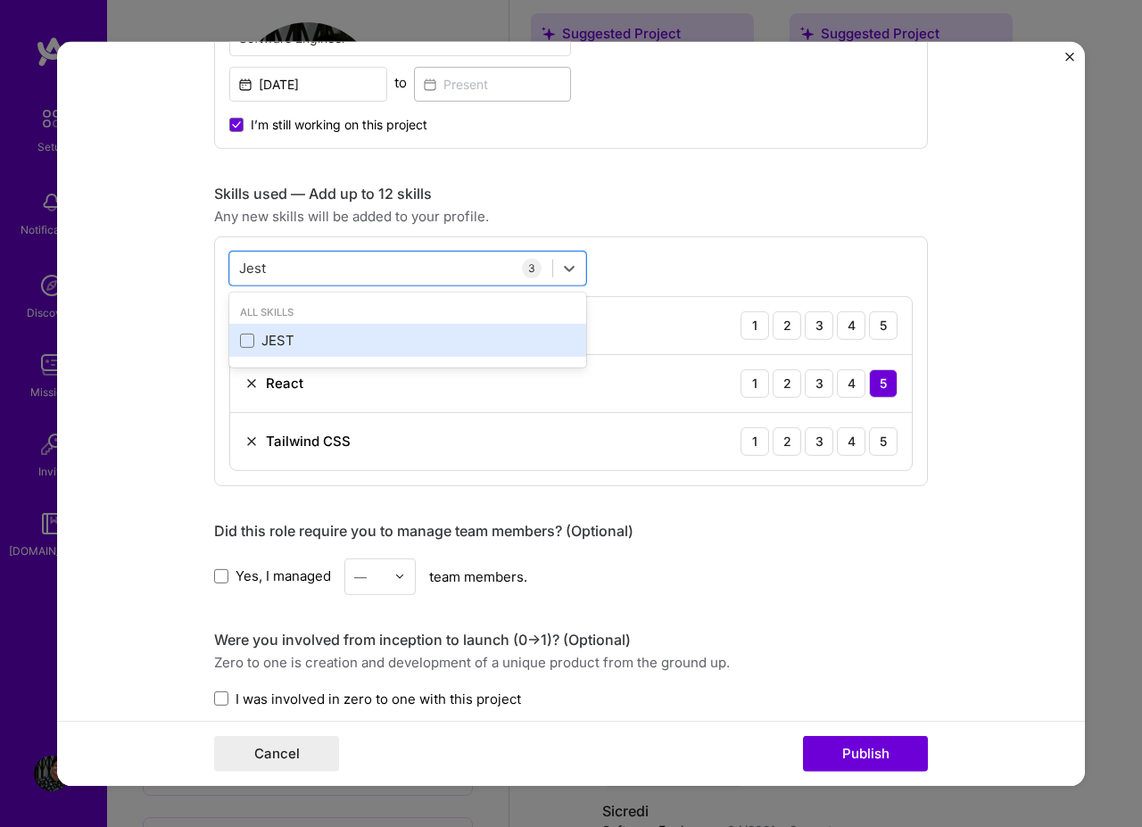
click at [310, 332] on div "JEST" at bounding box center [407, 340] width 357 height 33
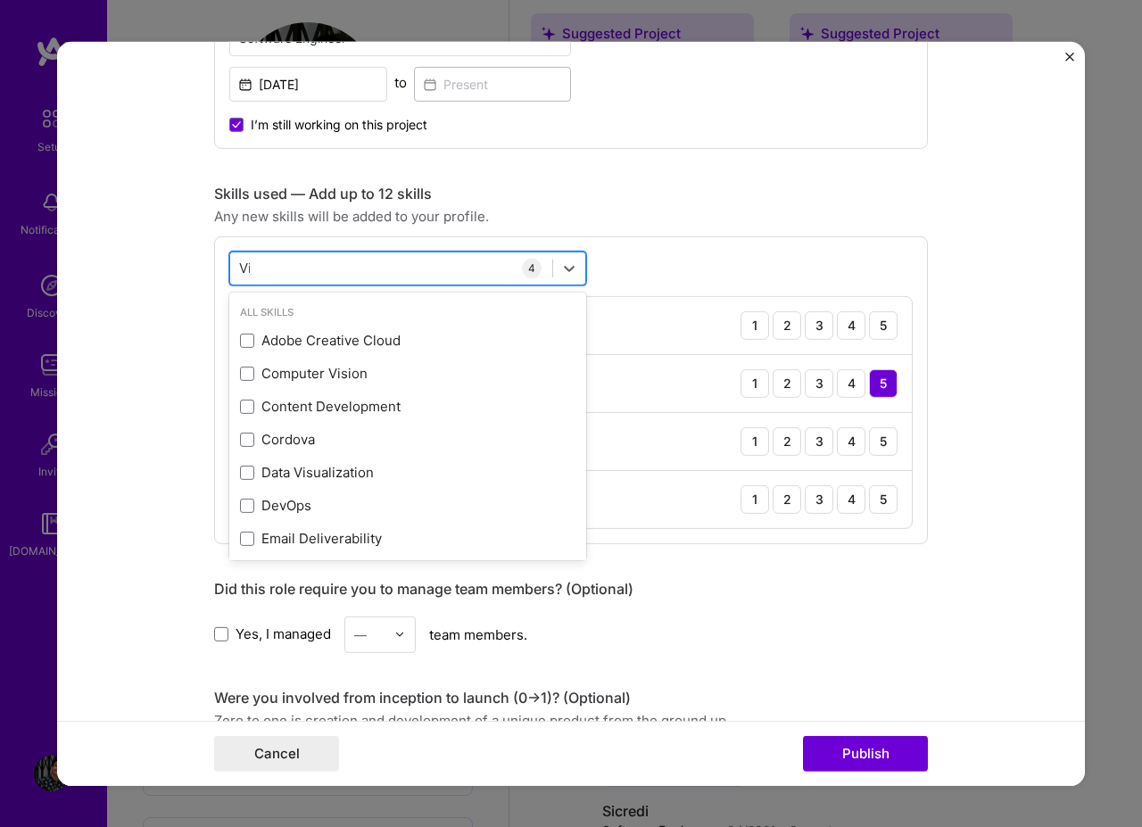
type input "Vite"
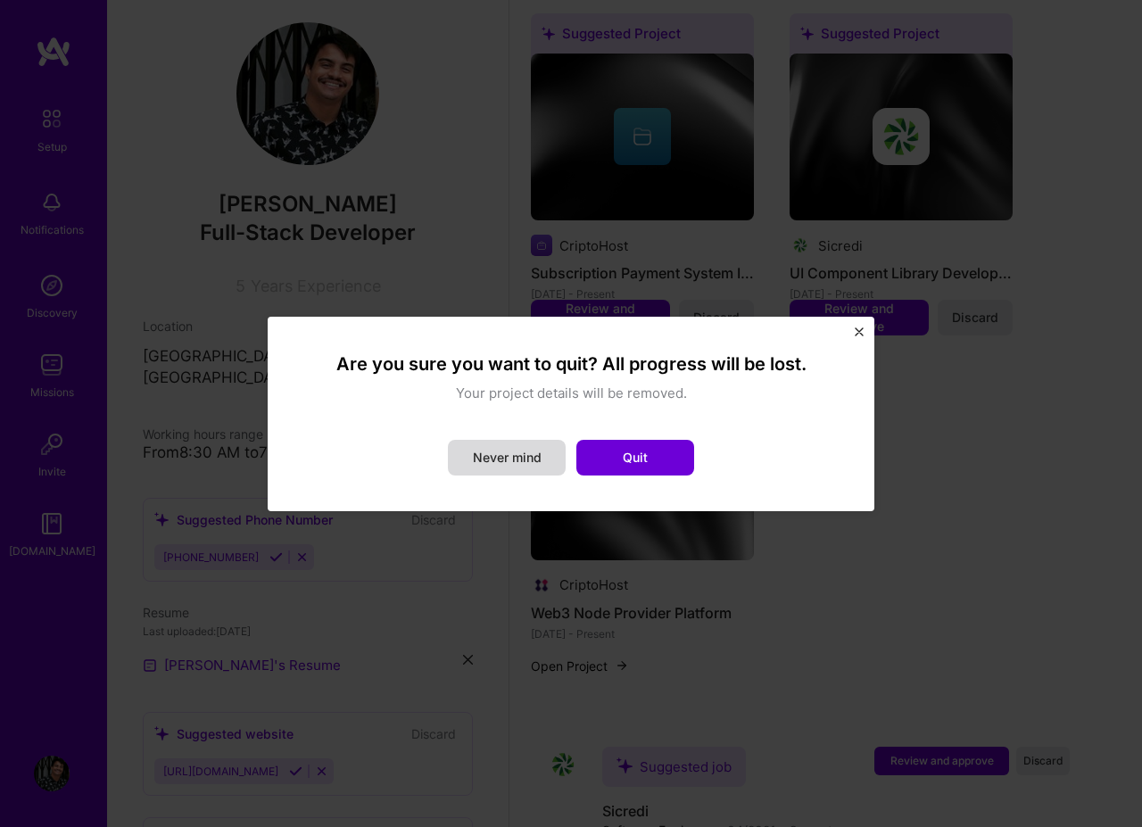
click at [501, 453] on button "Never mind" at bounding box center [507, 458] width 118 height 36
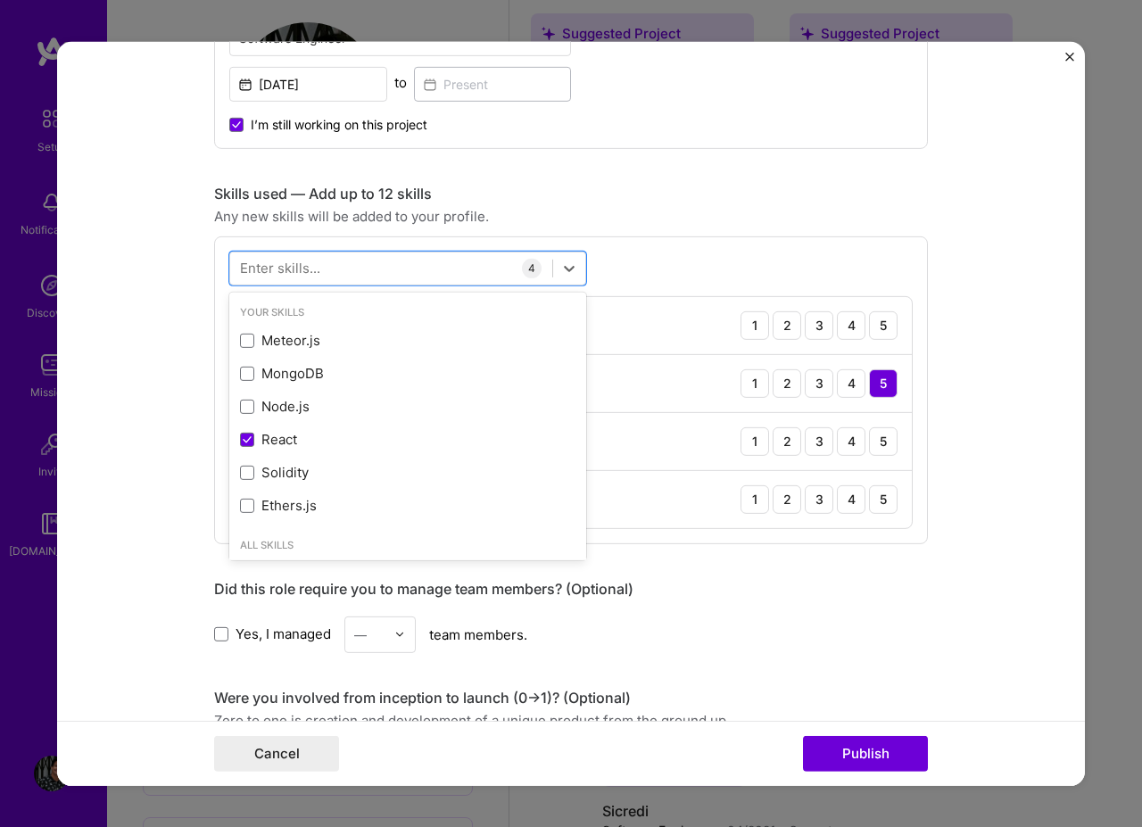
click at [889, 623] on div "Yes, I managed — team members." at bounding box center [571, 633] width 714 height 37
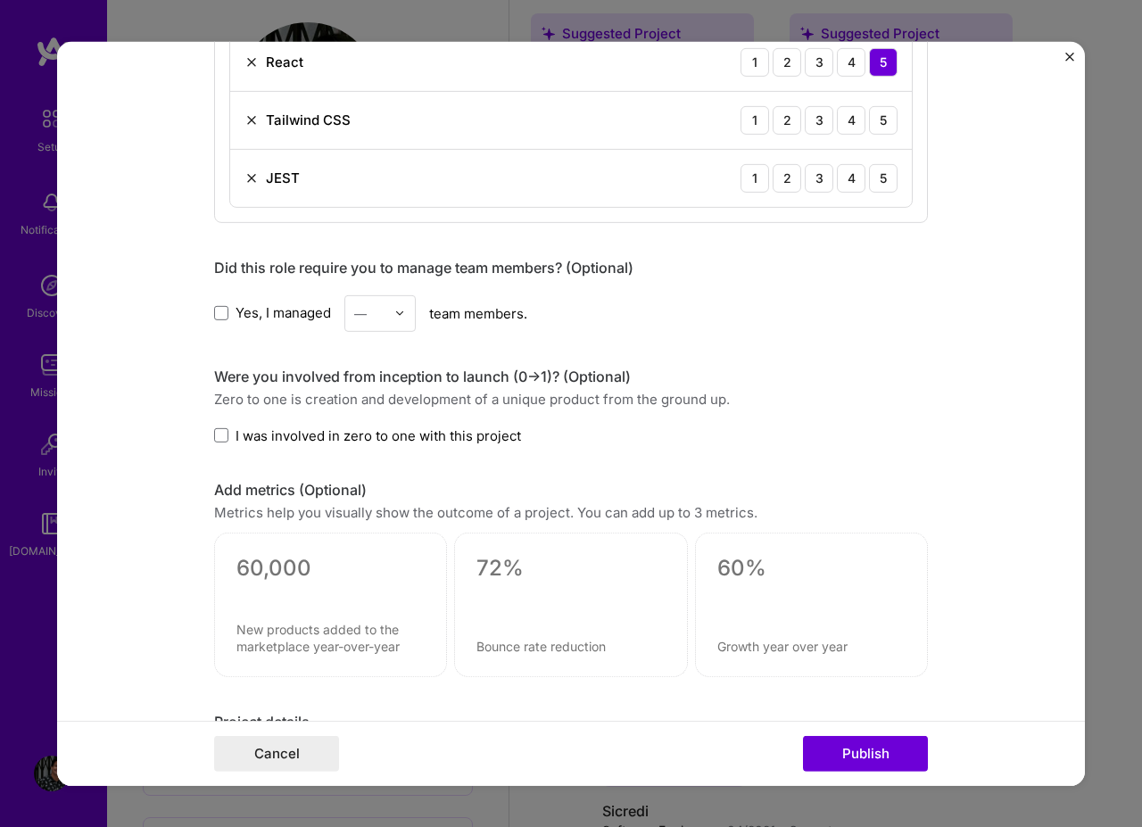
scroll to position [1177, 0]
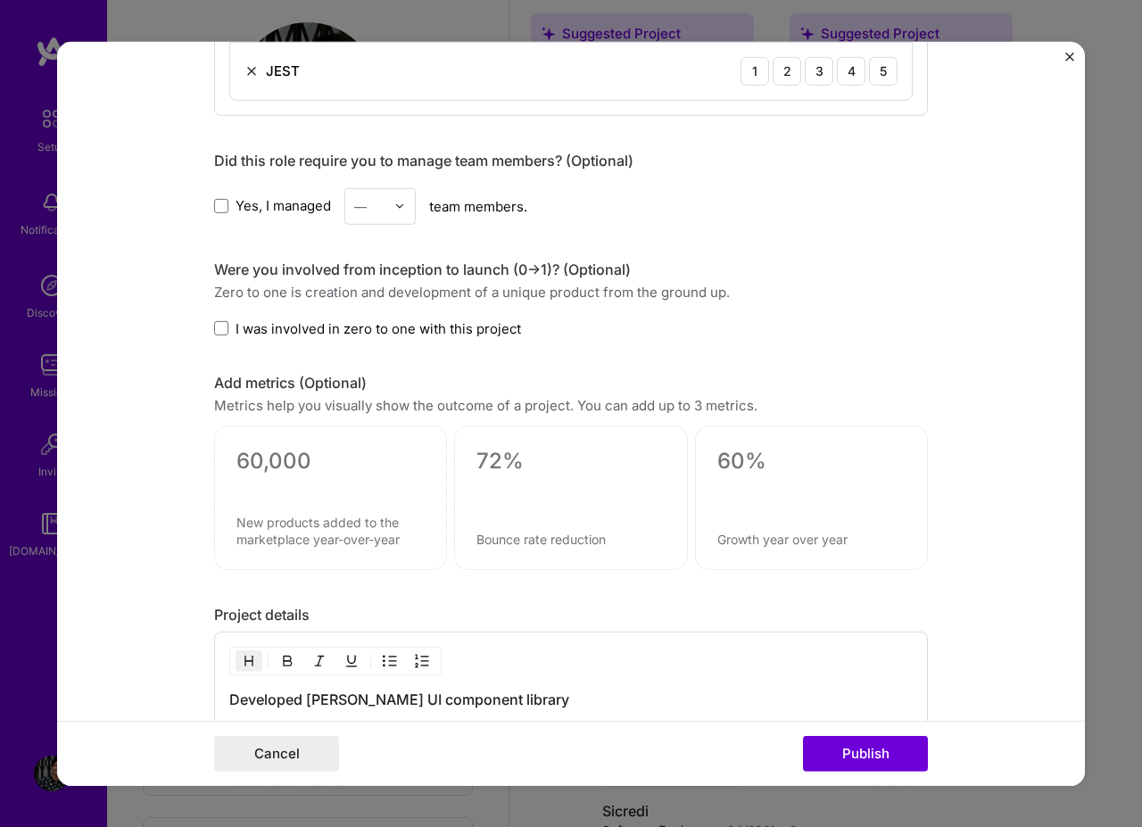
click at [273, 455] on textarea at bounding box center [330, 461] width 188 height 27
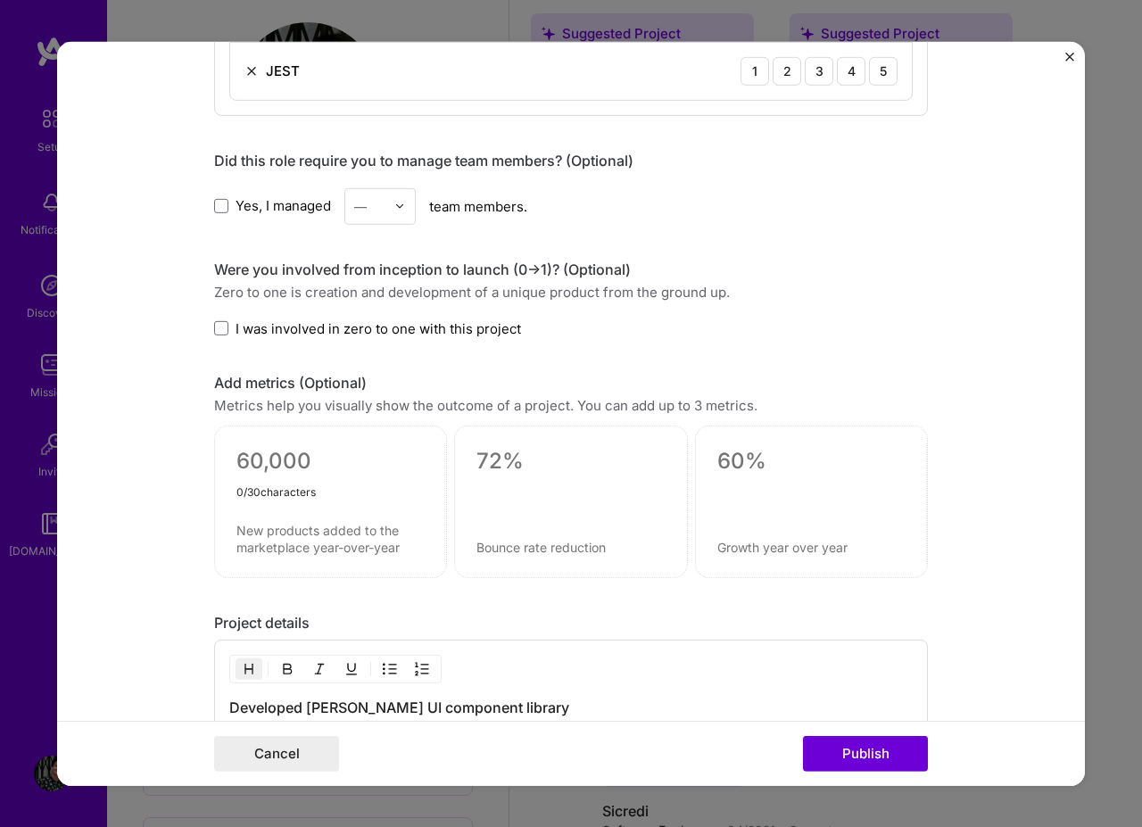
type textarea "8"
type textarea "48%"
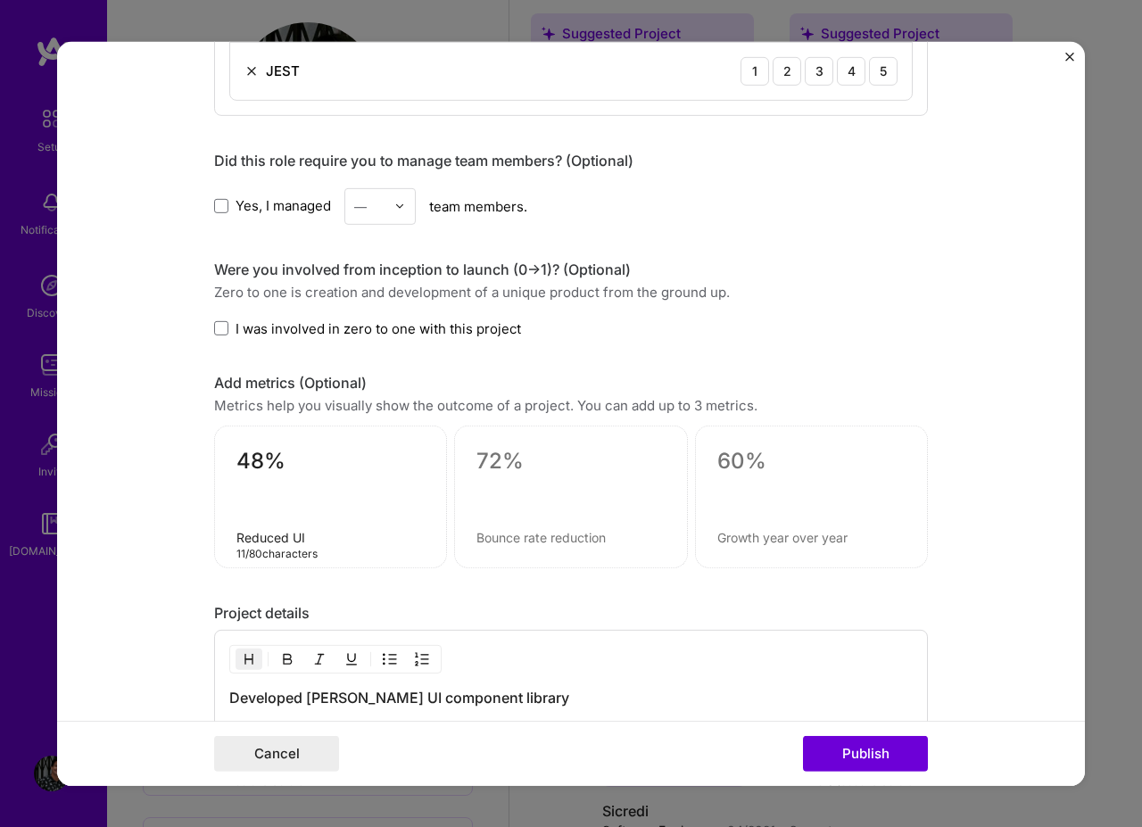
type textarea "Reduced"
type textarea "UI bugs reduction"
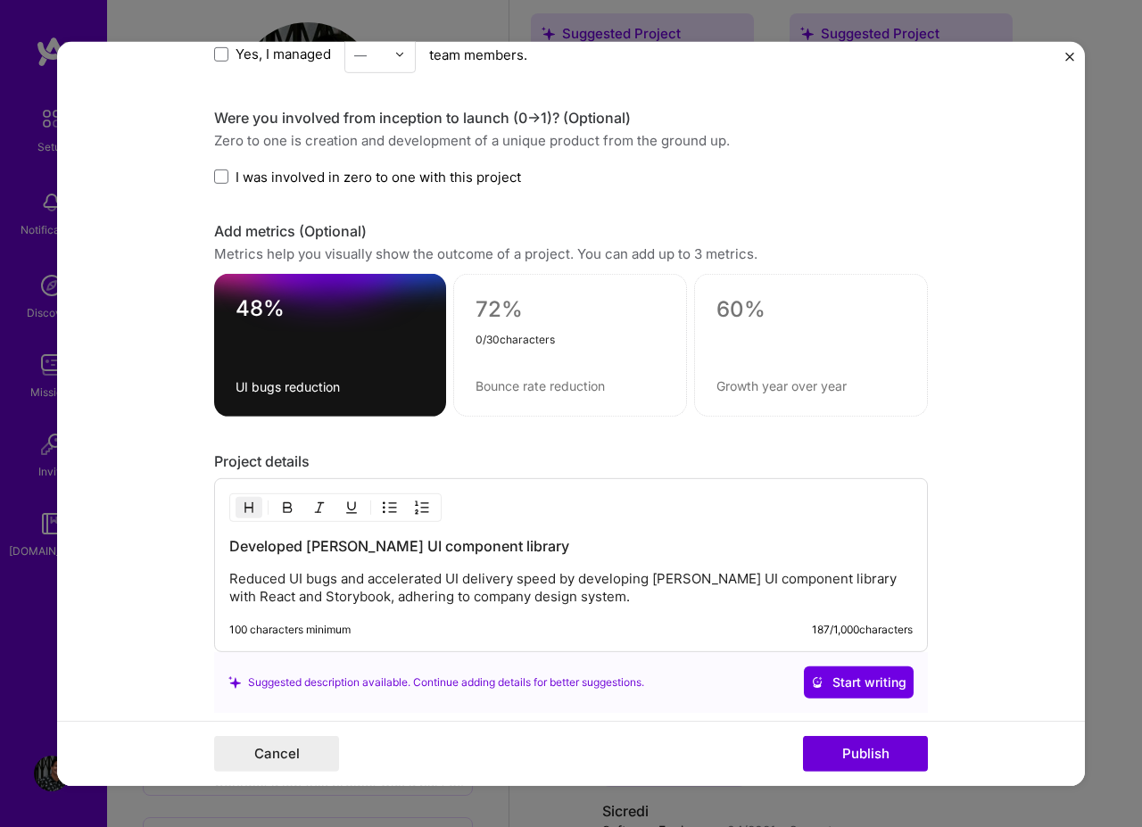
scroll to position [1391, 0]
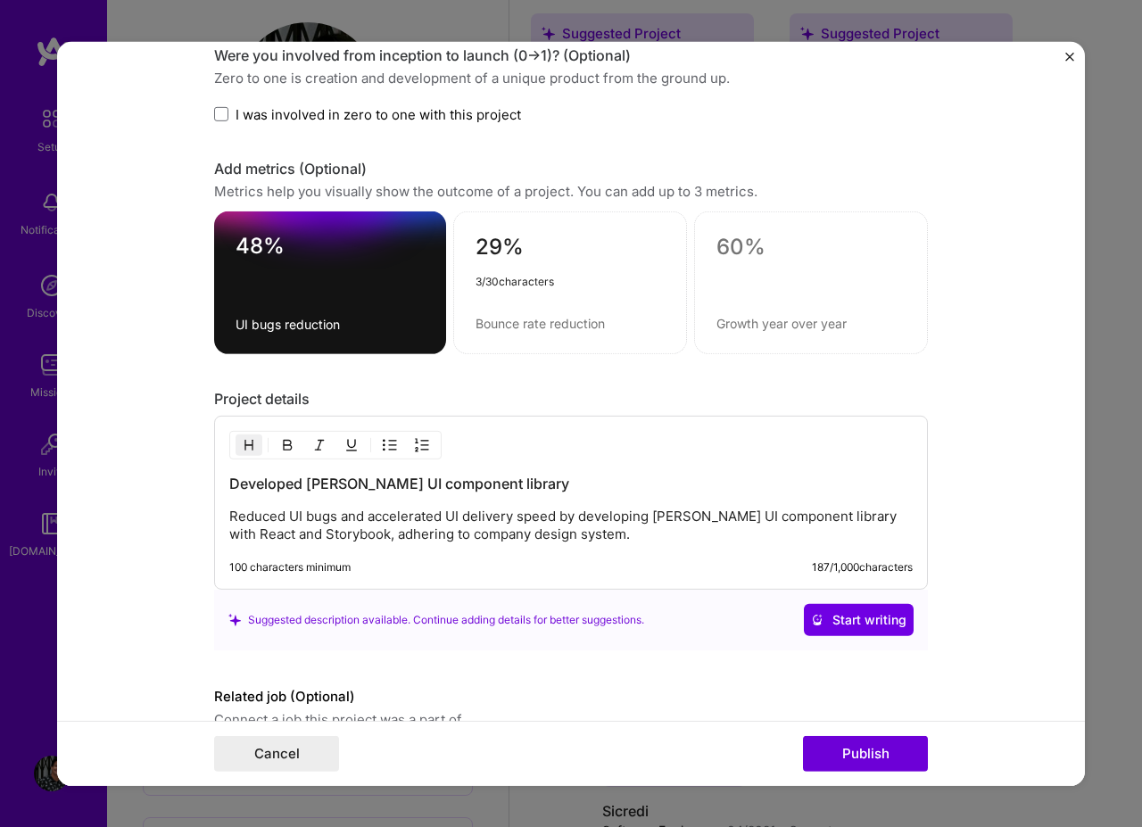
type textarea "29%"
type textarea "Frequency of frontend deploys"
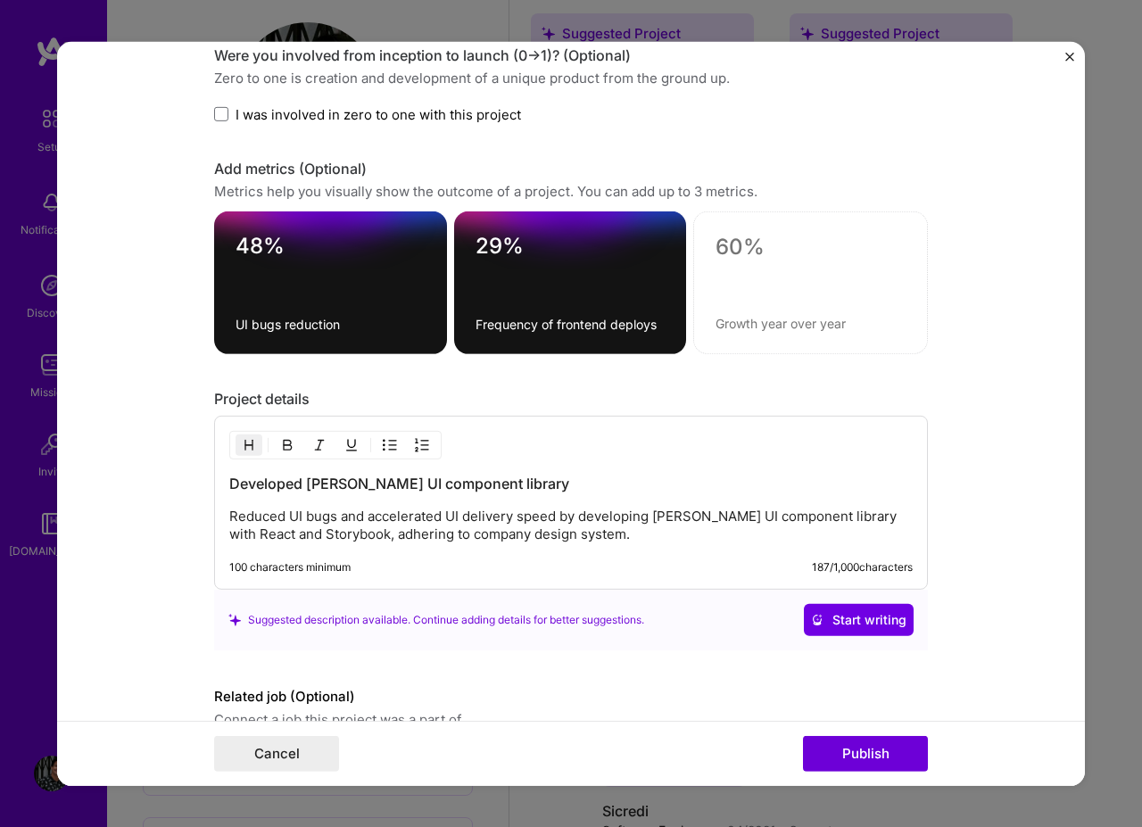
scroll to position [1482, 0]
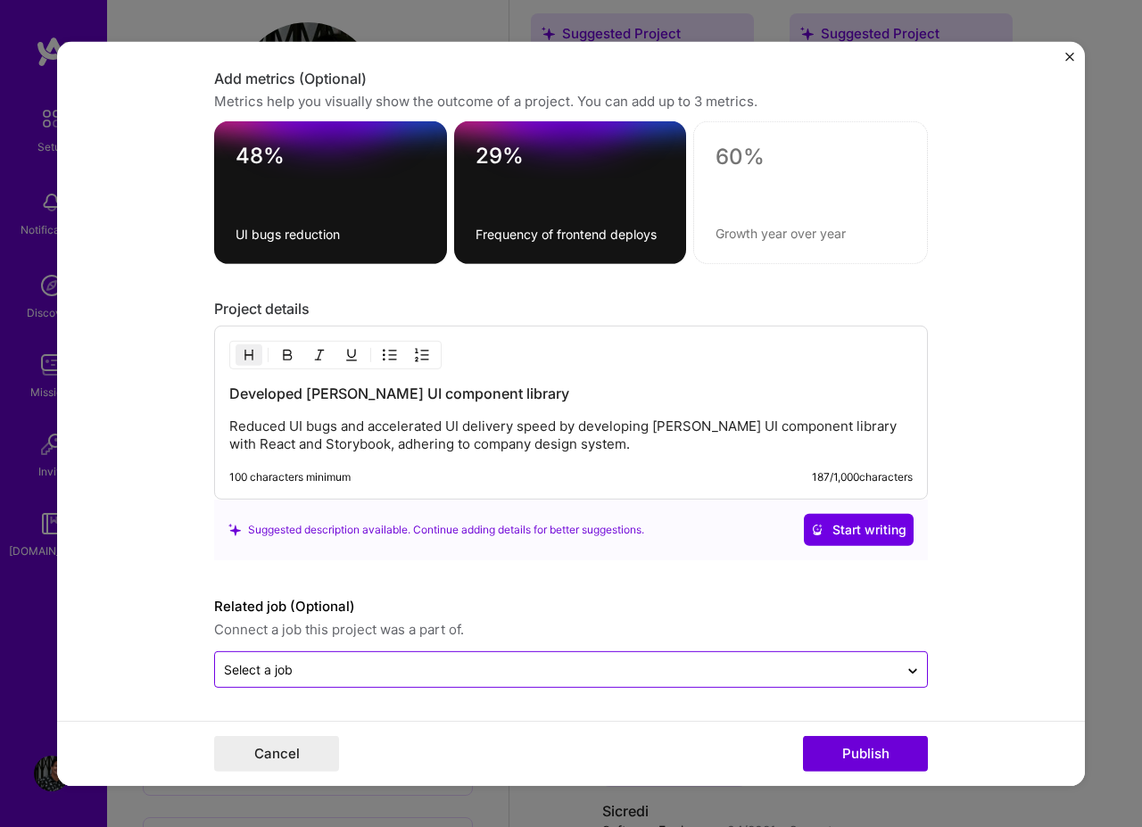
click at [705, 667] on input "text" at bounding box center [556, 669] width 665 height 19
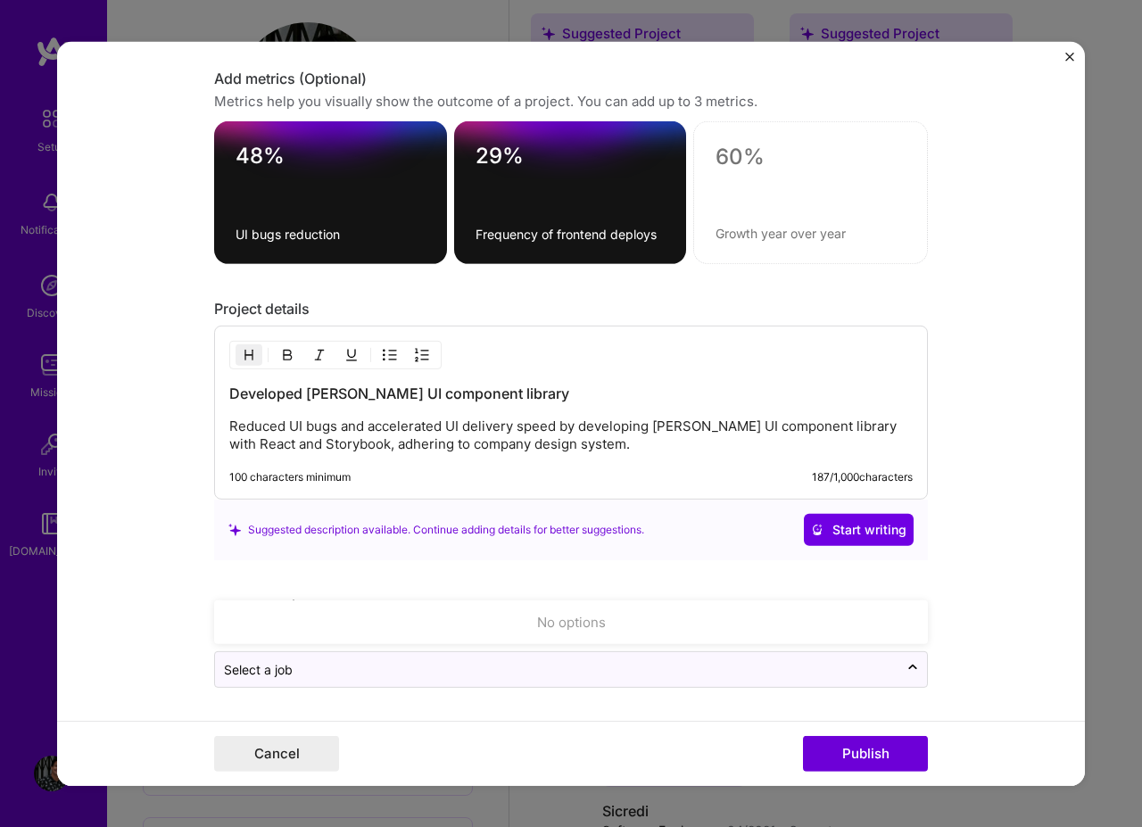
click at [986, 614] on form "Editing suggested project This project is suggested based on your LinkedIn, res…" at bounding box center [571, 413] width 1028 height 744
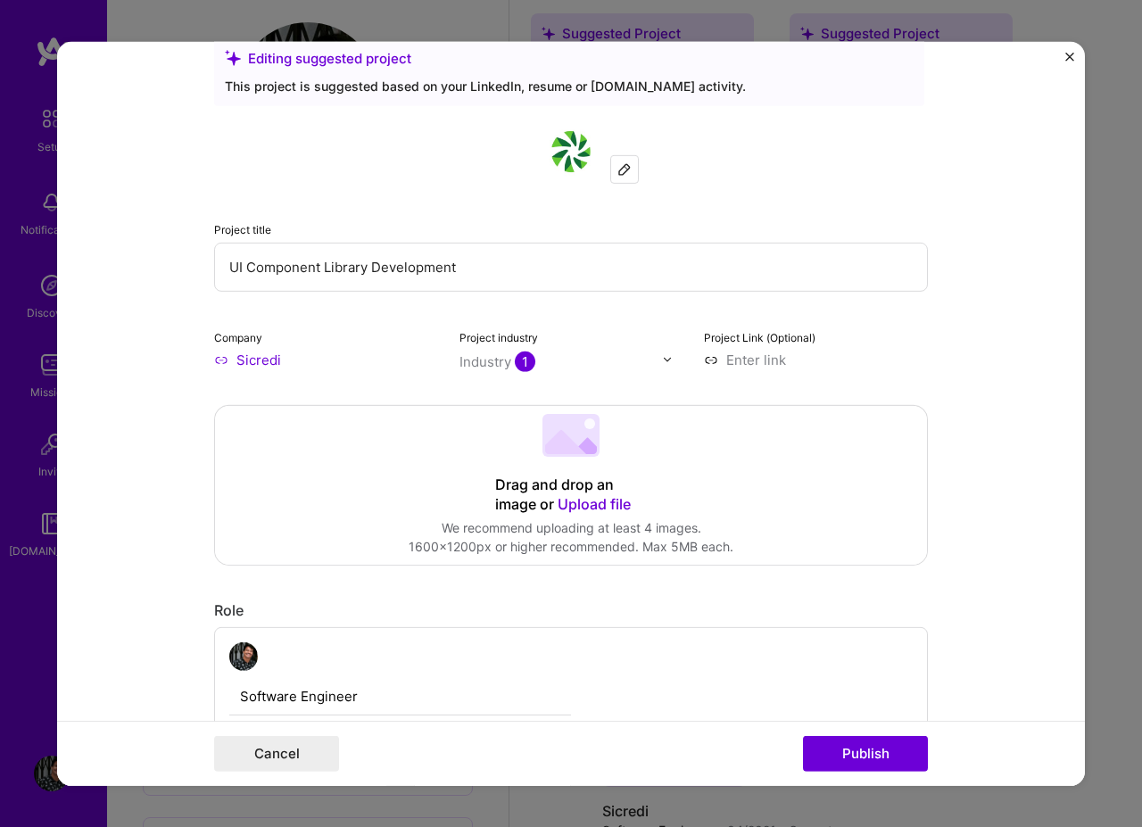
scroll to position [0, 0]
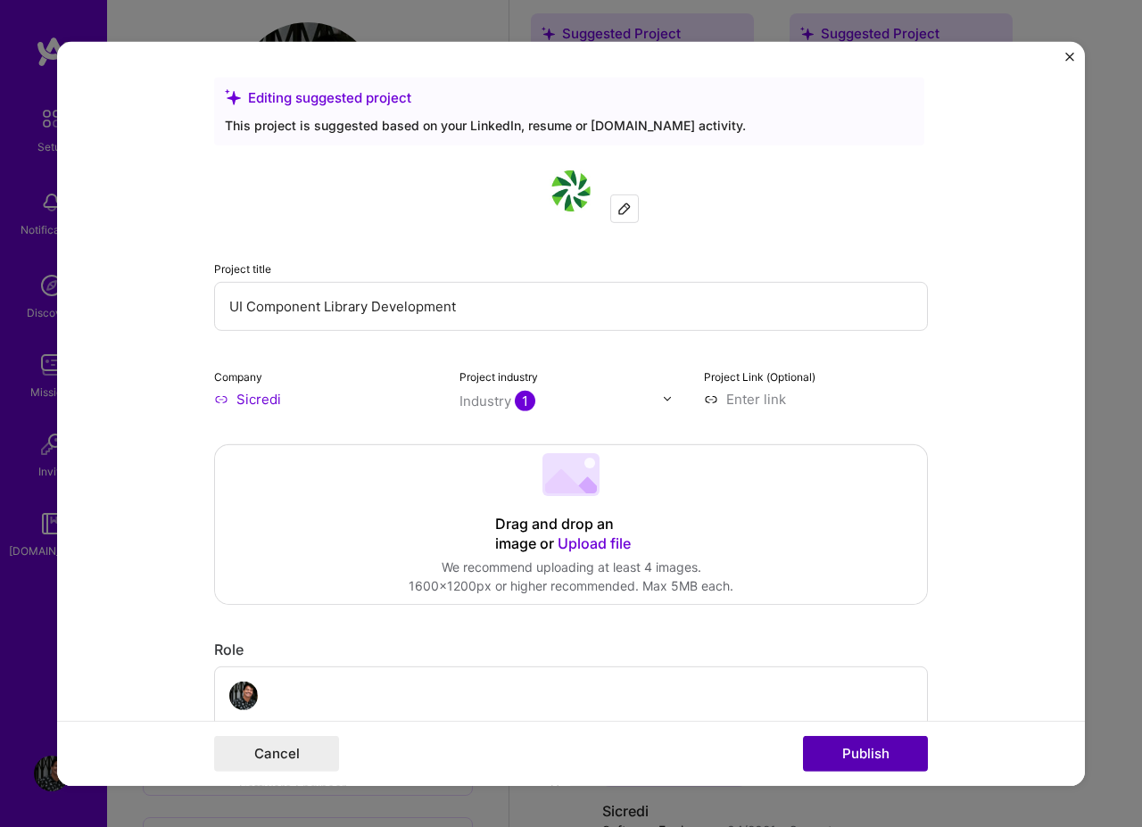
click at [848, 754] on button "Publish" at bounding box center [865, 754] width 125 height 36
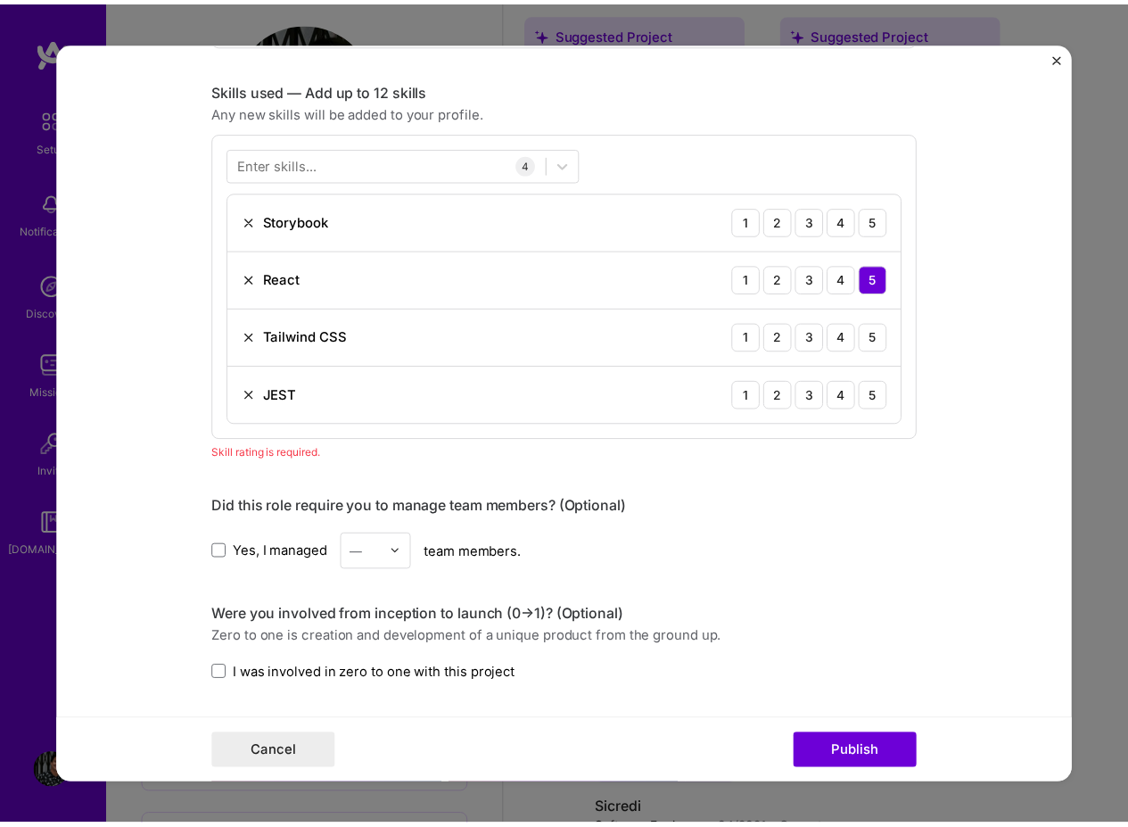
scroll to position [785, 0]
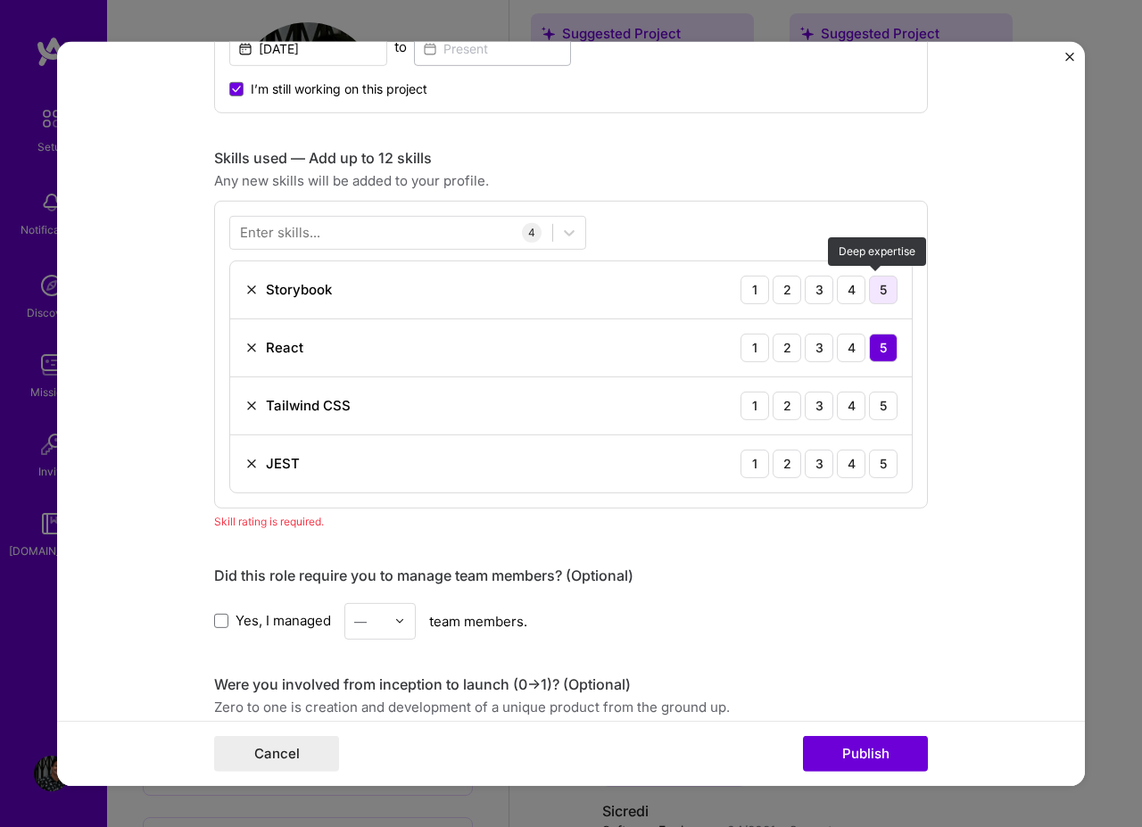
click at [887, 277] on div "5" at bounding box center [883, 289] width 29 height 29
click at [854, 290] on div "4" at bounding box center [851, 289] width 29 height 29
click at [869, 412] on div "5" at bounding box center [883, 405] width 29 height 29
click at [883, 466] on div "5" at bounding box center [883, 463] width 29 height 29
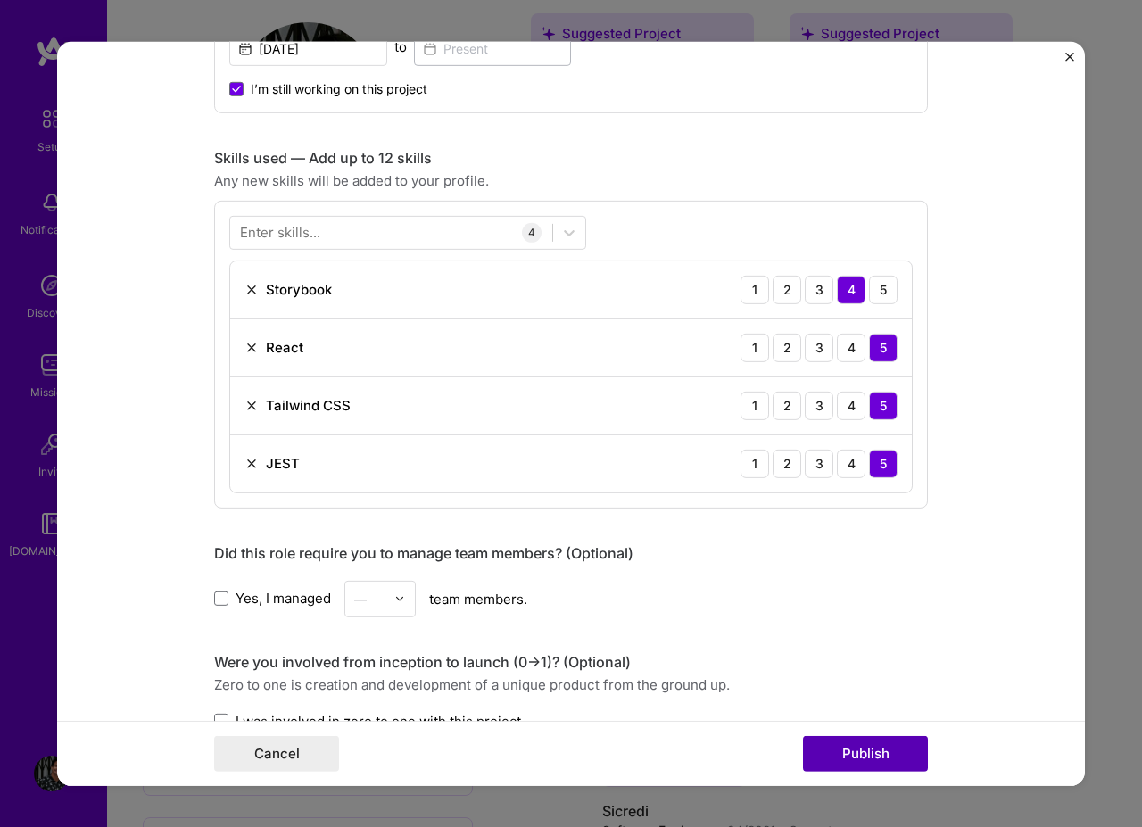
click at [865, 745] on button "Publish" at bounding box center [865, 754] width 125 height 36
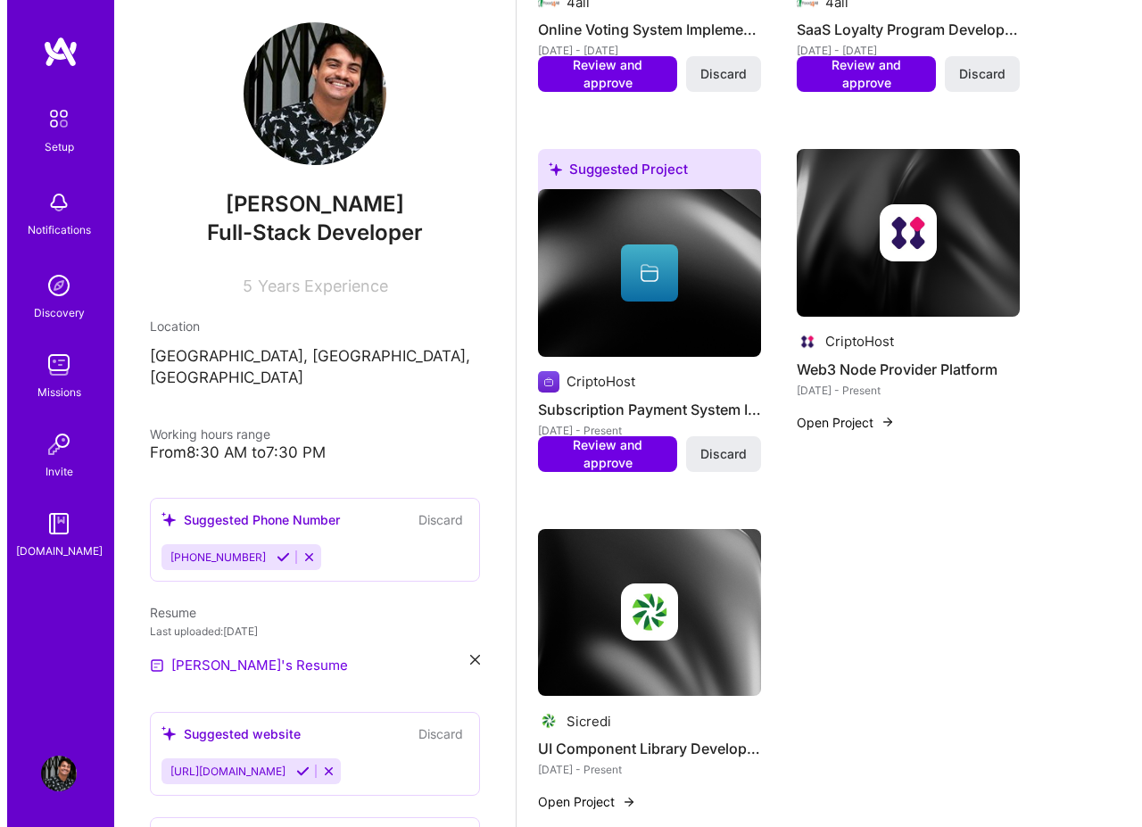
scroll to position [1498, 0]
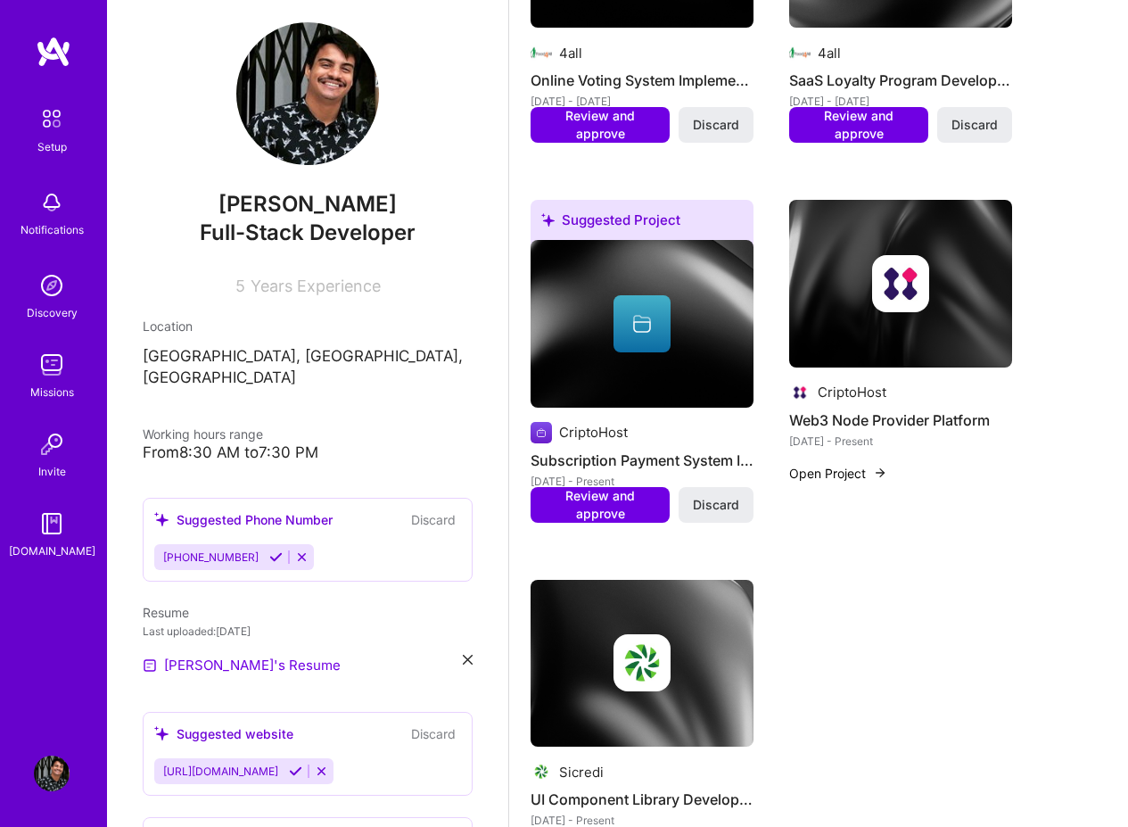
click at [822, 474] on button "Open Project" at bounding box center [838, 473] width 98 height 19
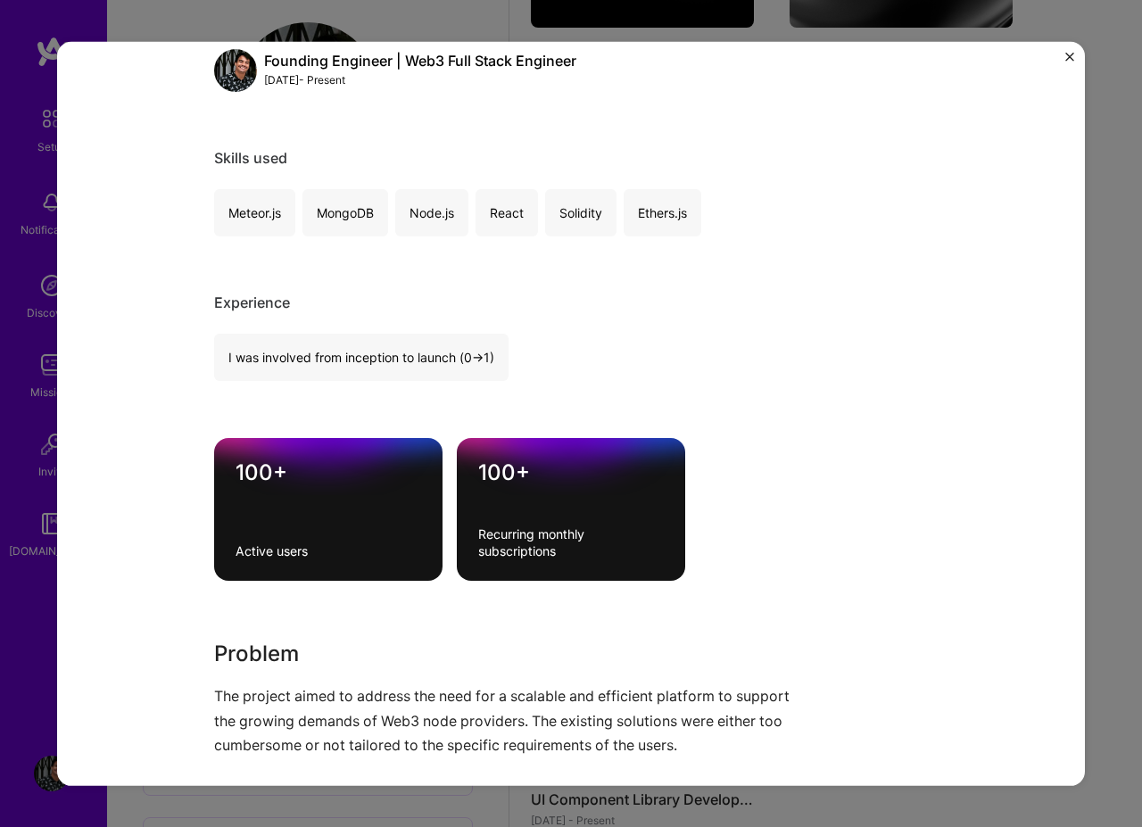
scroll to position [134, 0]
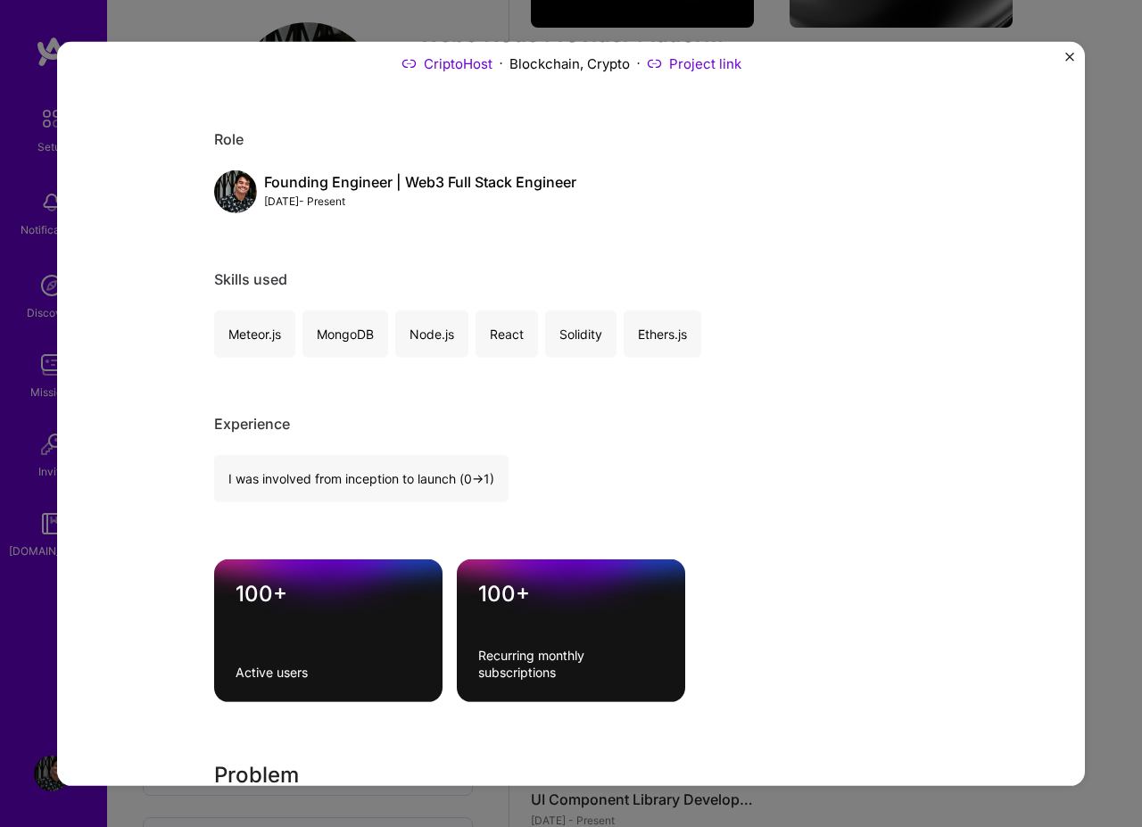
click at [1059, 56] on div "Web3 Node Provider Platform CriptoHost Blockchain, Crypto Project link Role Fou…" at bounding box center [571, 413] width 1028 height 744
click at [1060, 56] on div "Web3 Node Provider Platform CriptoHost Blockchain, Crypto Project link Role Fou…" at bounding box center [571, 413] width 1028 height 744
click at [1066, 56] on img "Close" at bounding box center [1069, 56] width 9 height 9
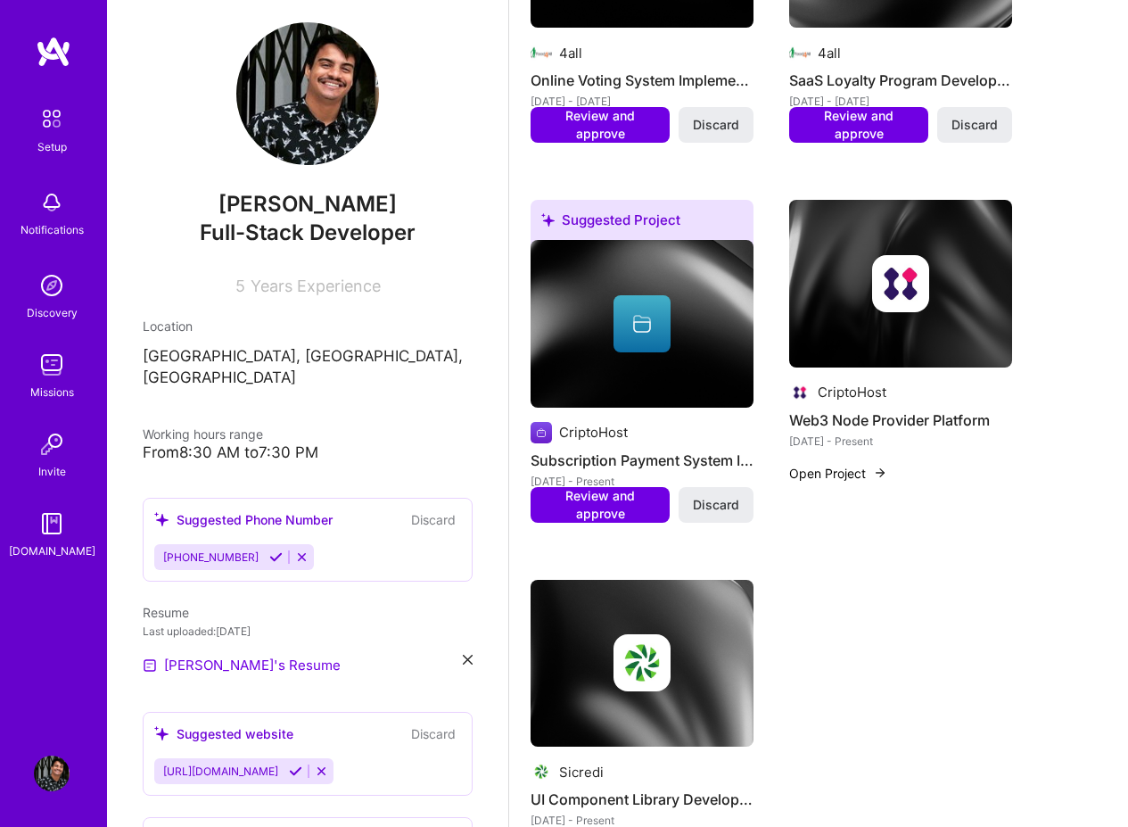
click at [865, 263] on div at bounding box center [900, 283] width 223 height 57
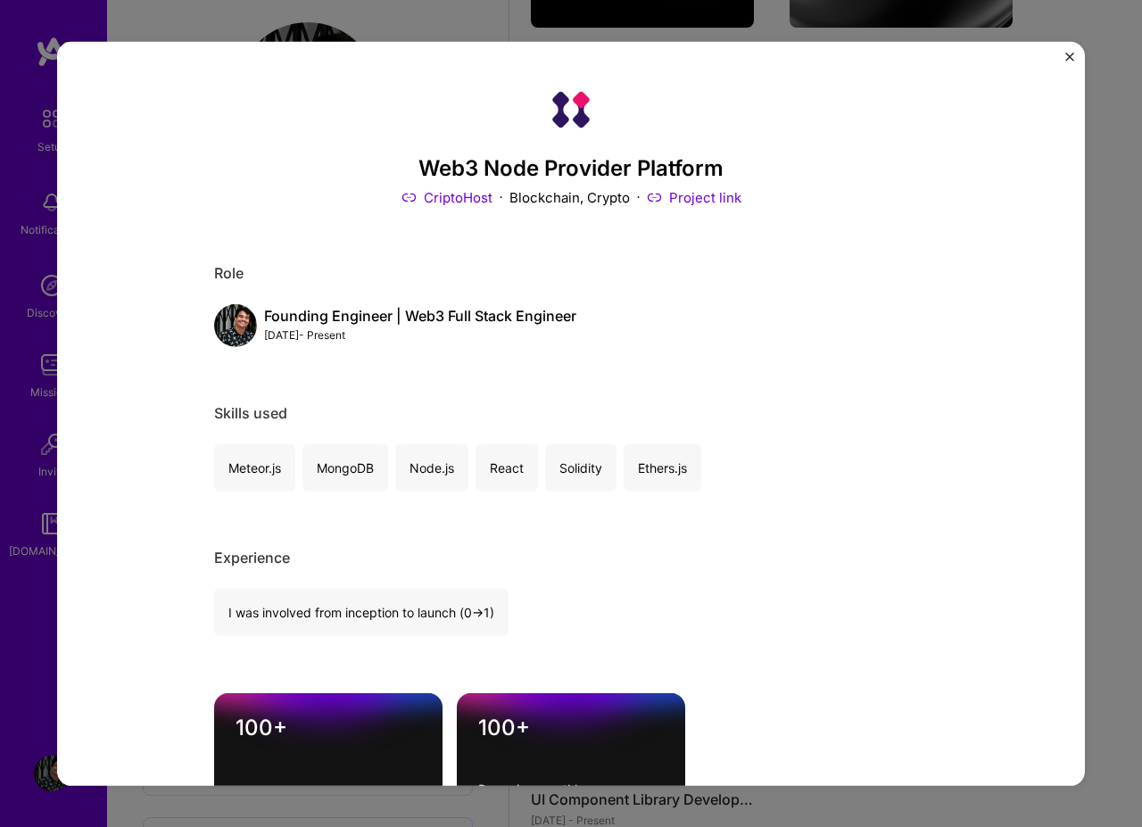
click at [384, 319] on div "Founding Engineer | Web3 Full Stack Engineer" at bounding box center [420, 316] width 312 height 19
click at [343, 465] on div "MongoDB" at bounding box center [345, 467] width 86 height 47
click at [248, 413] on div "Skills used" at bounding box center [571, 413] width 714 height 19
click at [666, 405] on div "Skills used" at bounding box center [571, 413] width 714 height 19
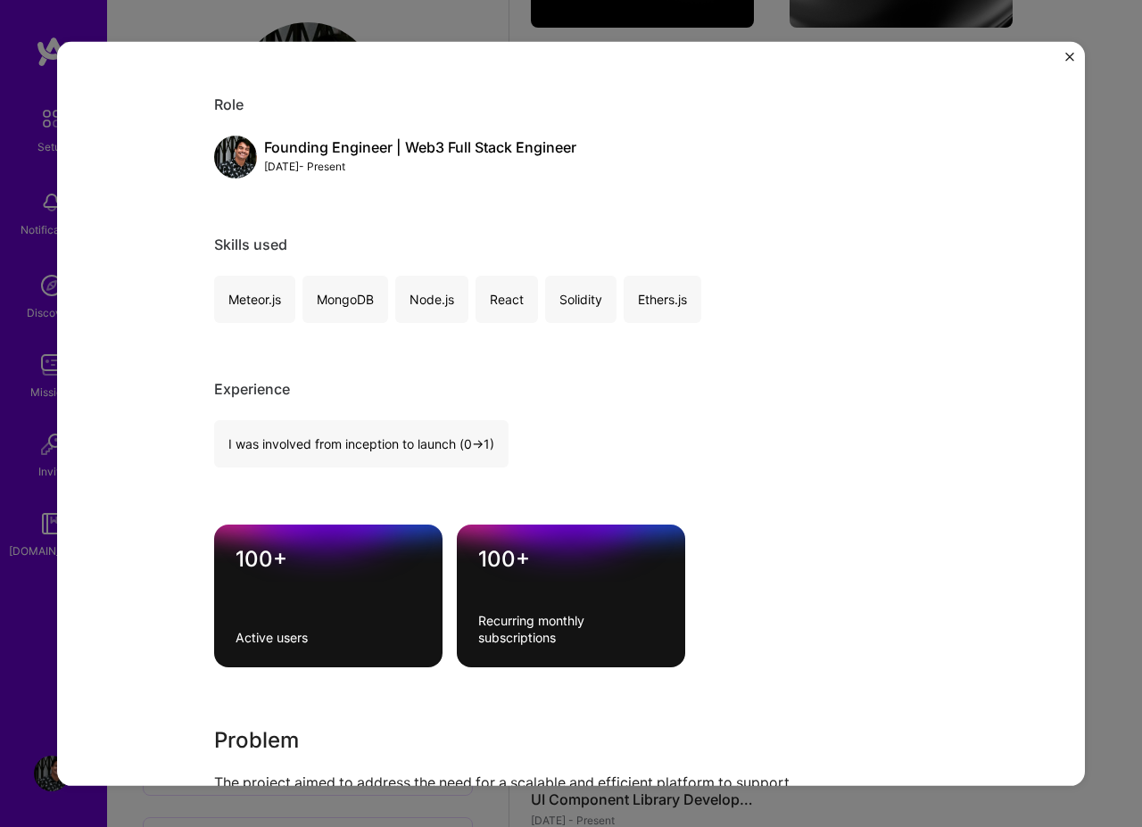
scroll to position [214, 0]
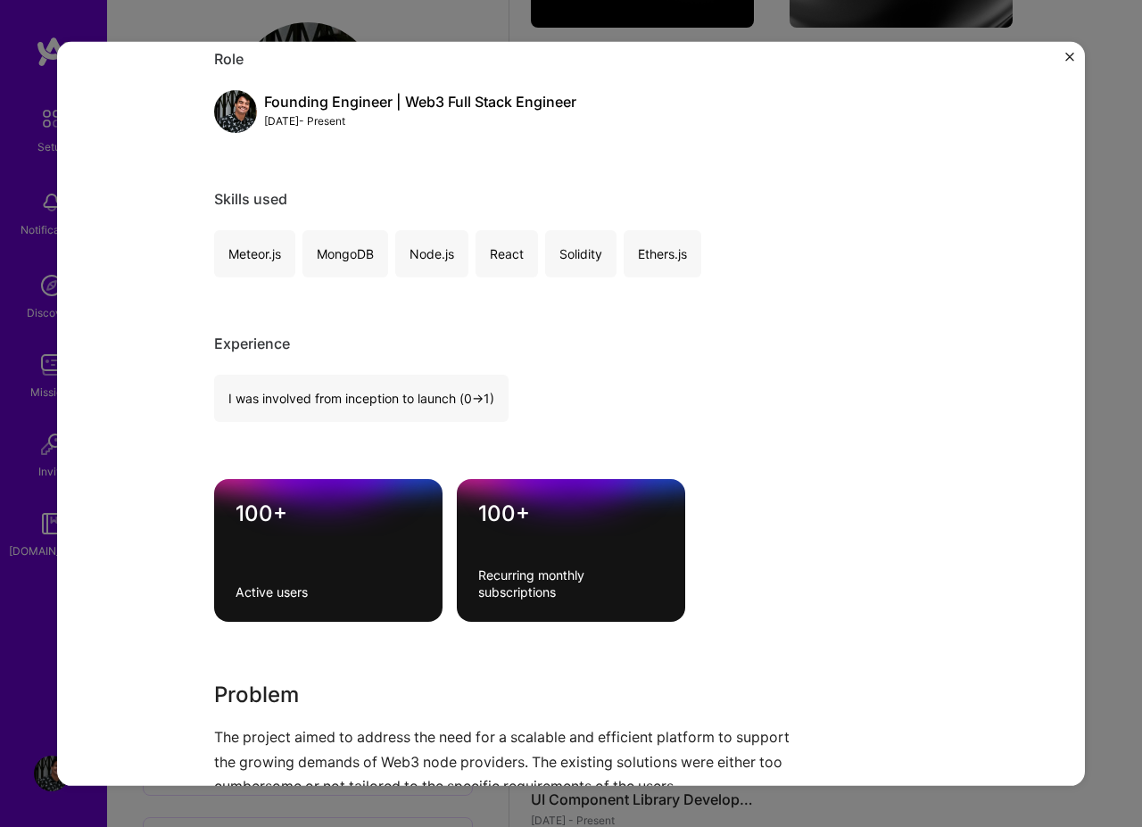
click at [444, 408] on div "I was involved from inception to launch (0 -> 1)" at bounding box center [361, 398] width 294 height 47
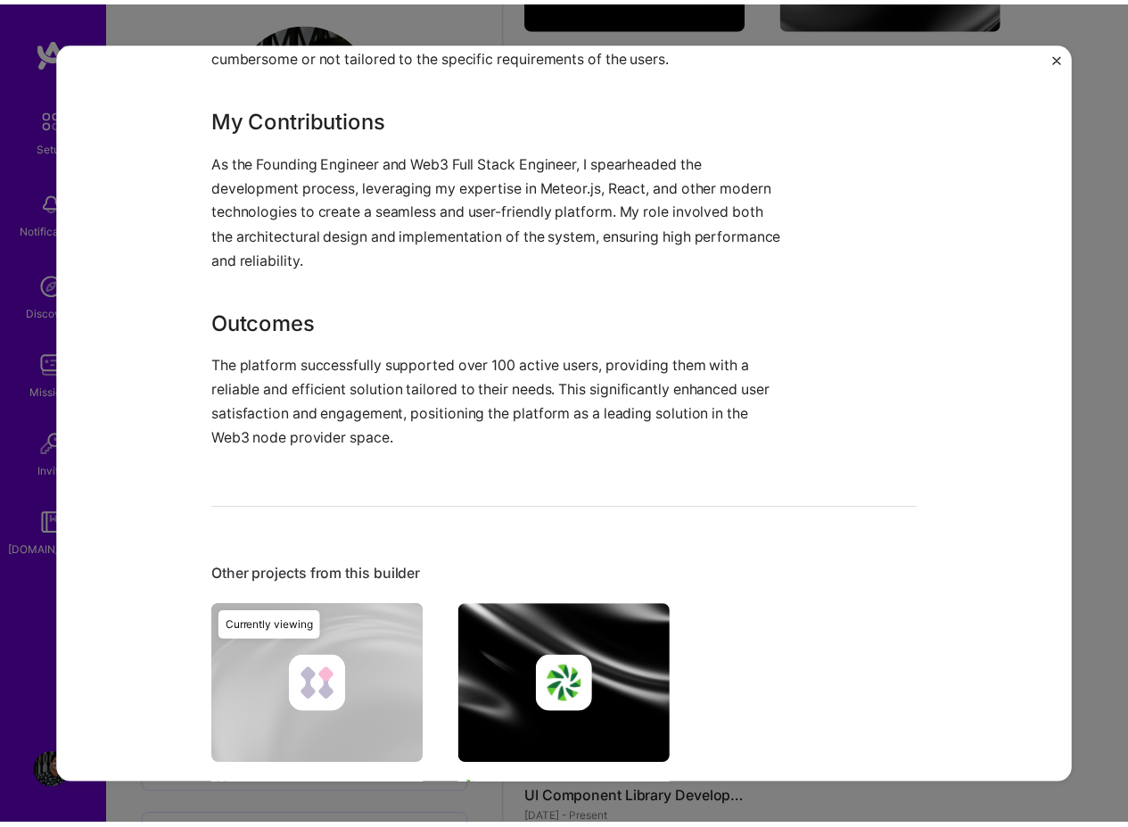
scroll to position [963, 0]
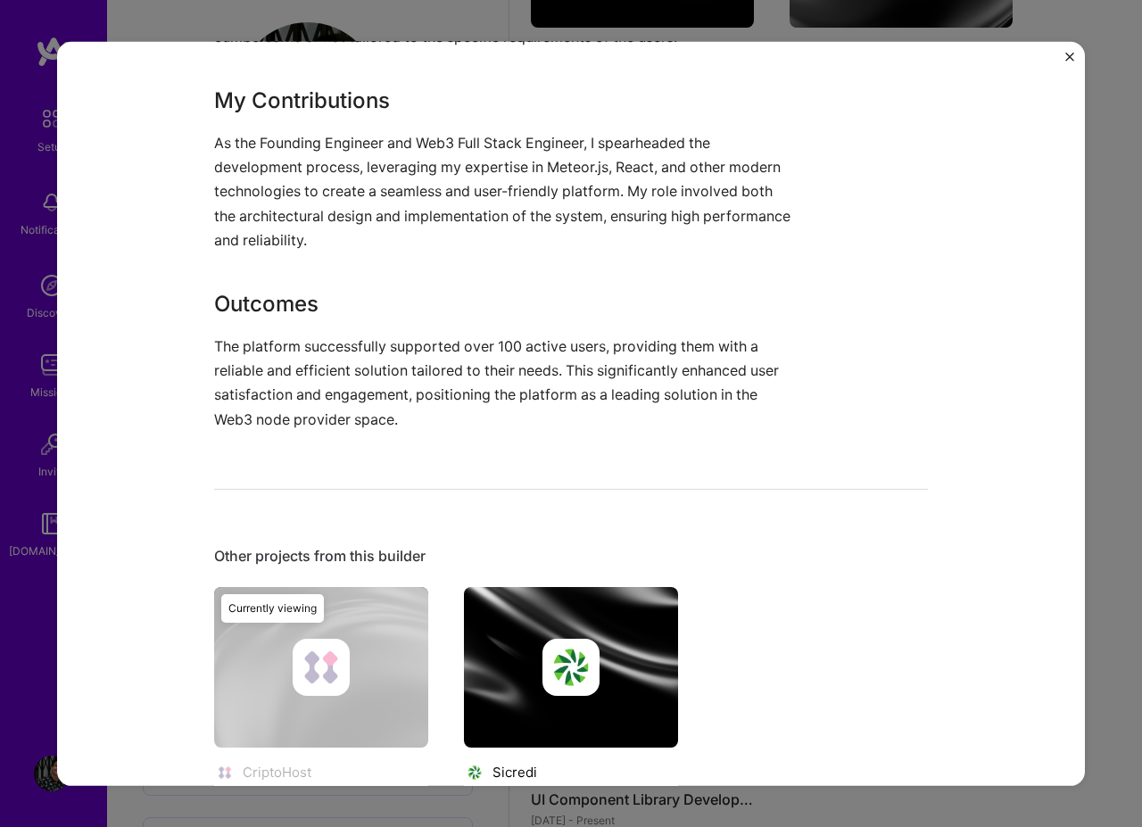
click at [1100, 177] on div "Web3 Node Provider Platform CriptoHost Blockchain, Crypto Project link Role Fou…" at bounding box center [571, 413] width 1142 height 827
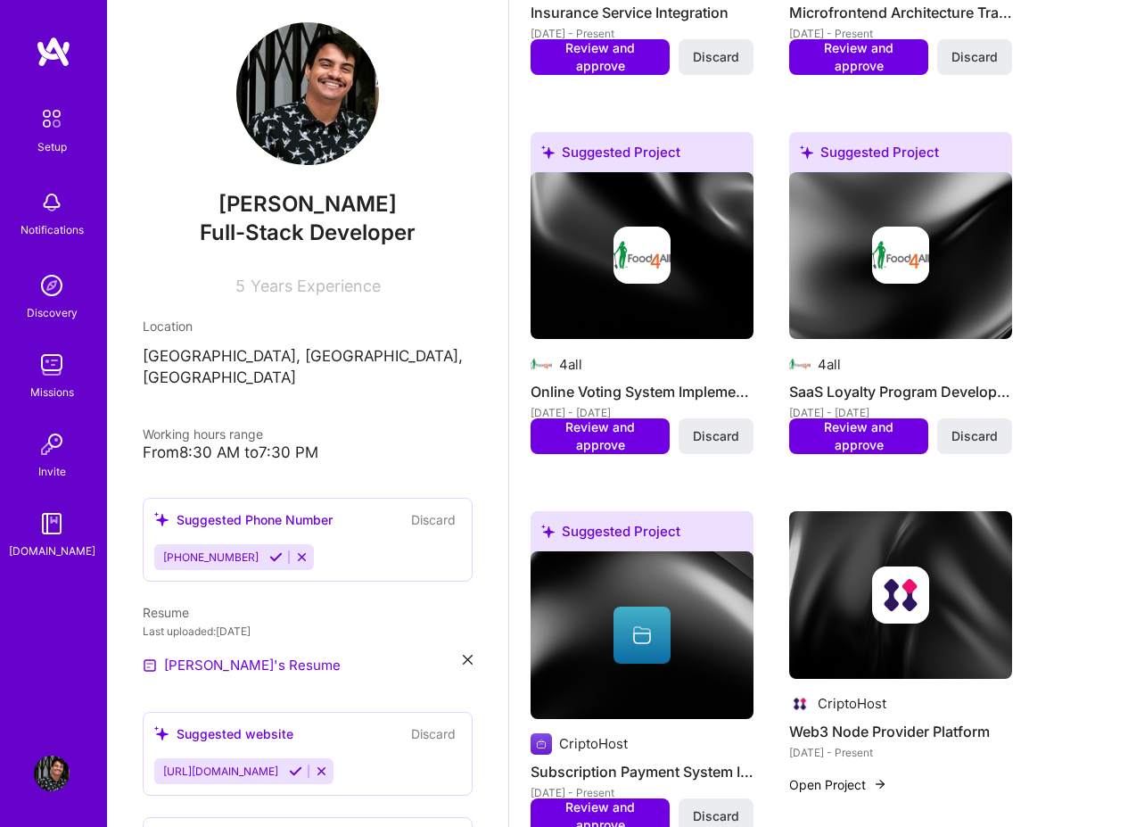
scroll to position [1284, 0]
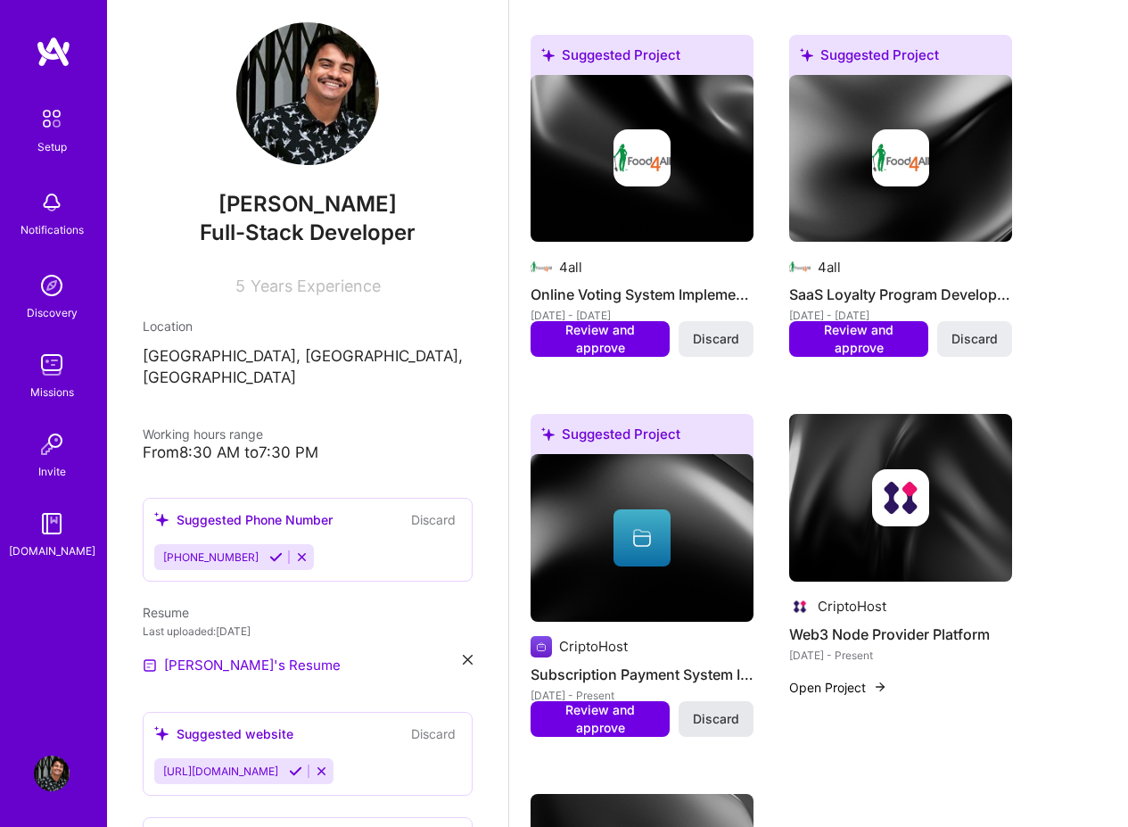
click at [731, 734] on button "Discard" at bounding box center [716, 719] width 75 height 36
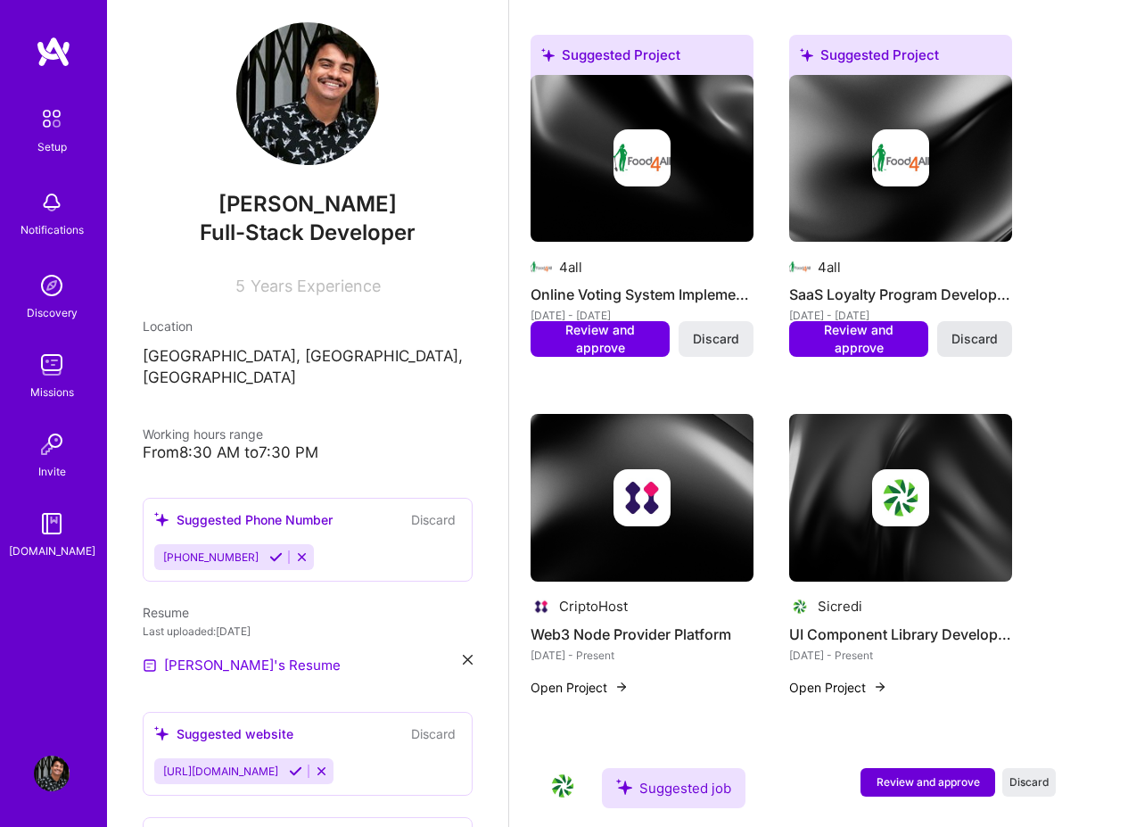
click at [980, 337] on span "Discard" at bounding box center [975, 339] width 46 height 18
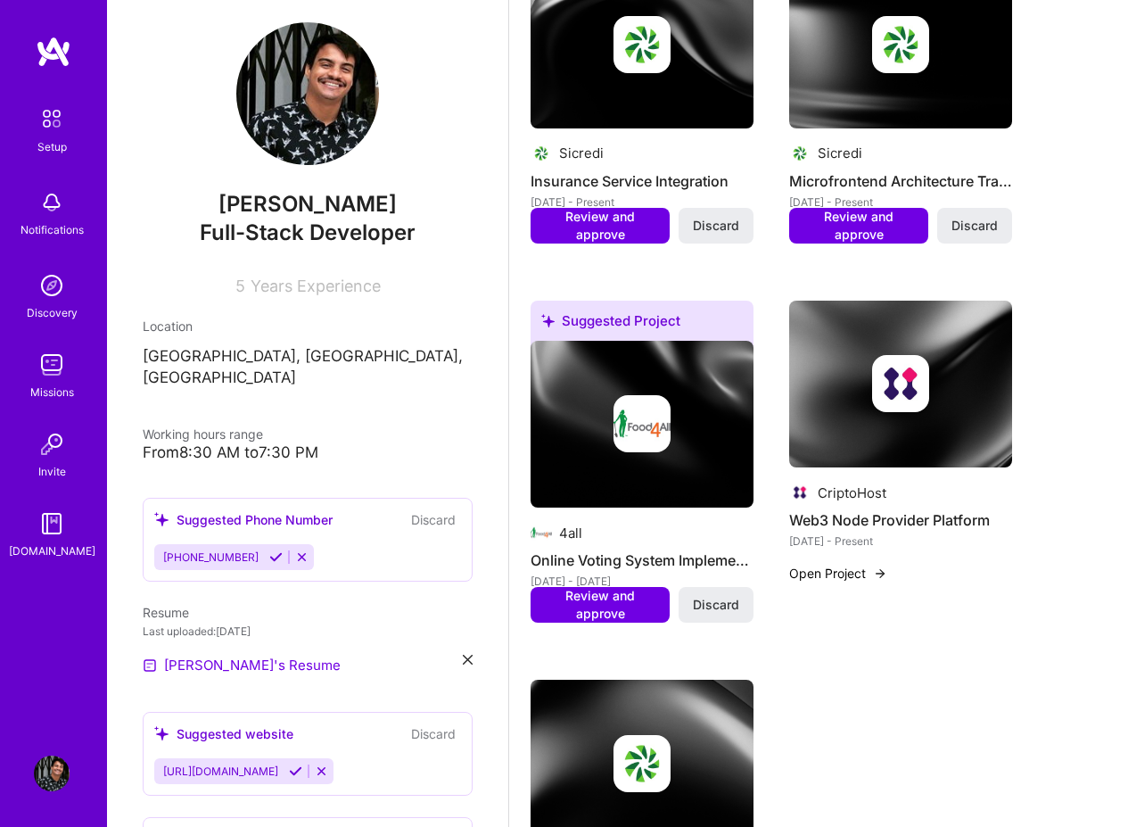
scroll to position [963, 0]
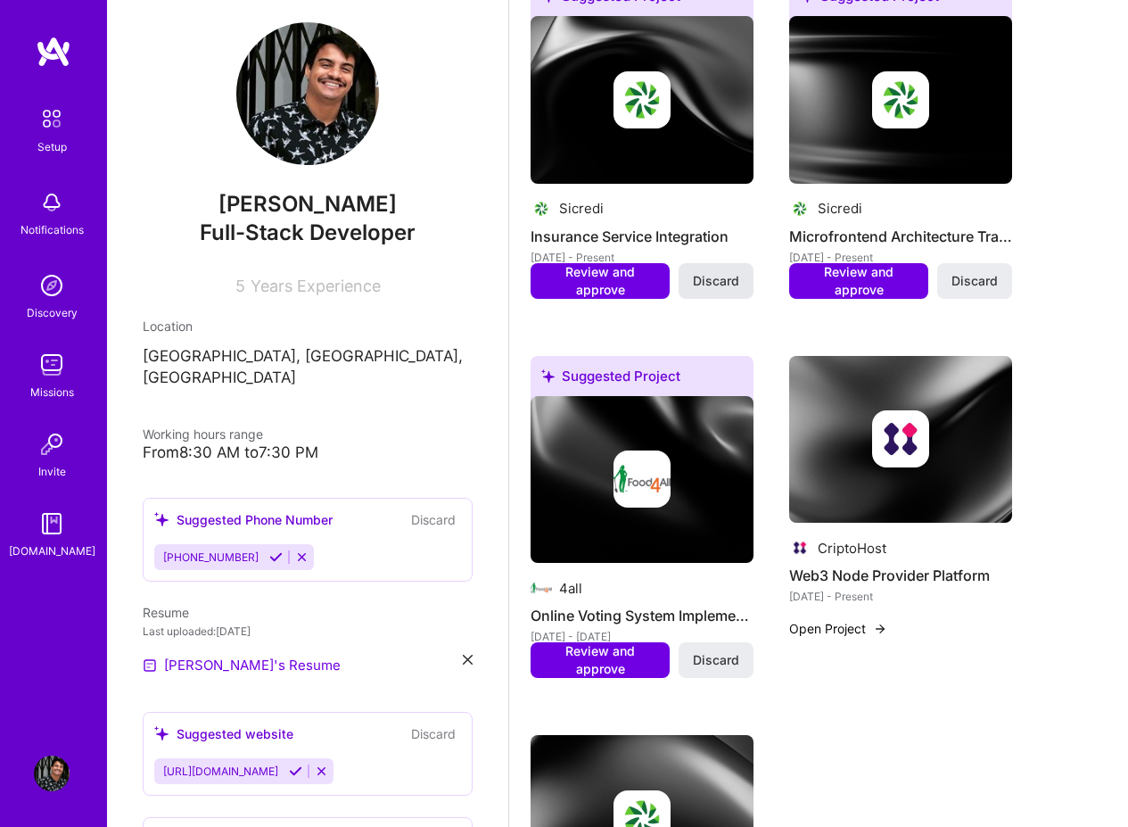
click at [723, 277] on span "Discard" at bounding box center [716, 281] width 46 height 18
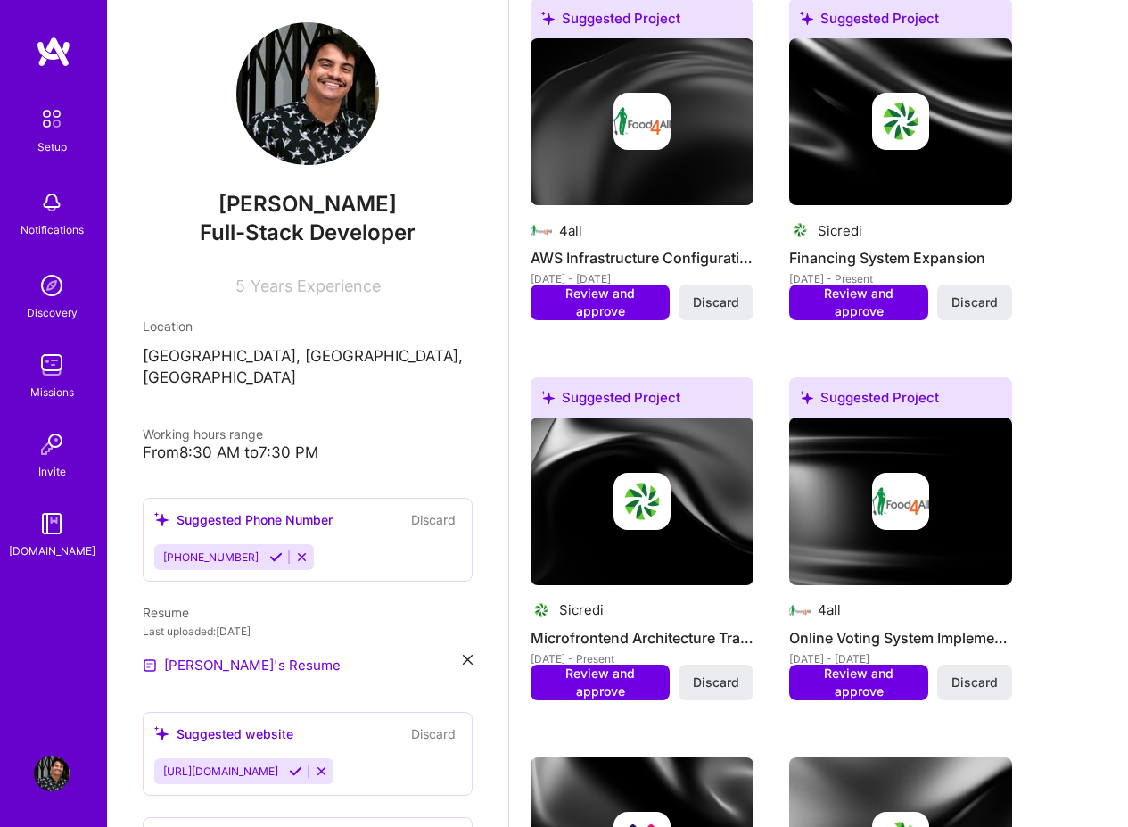
scroll to position [535, 0]
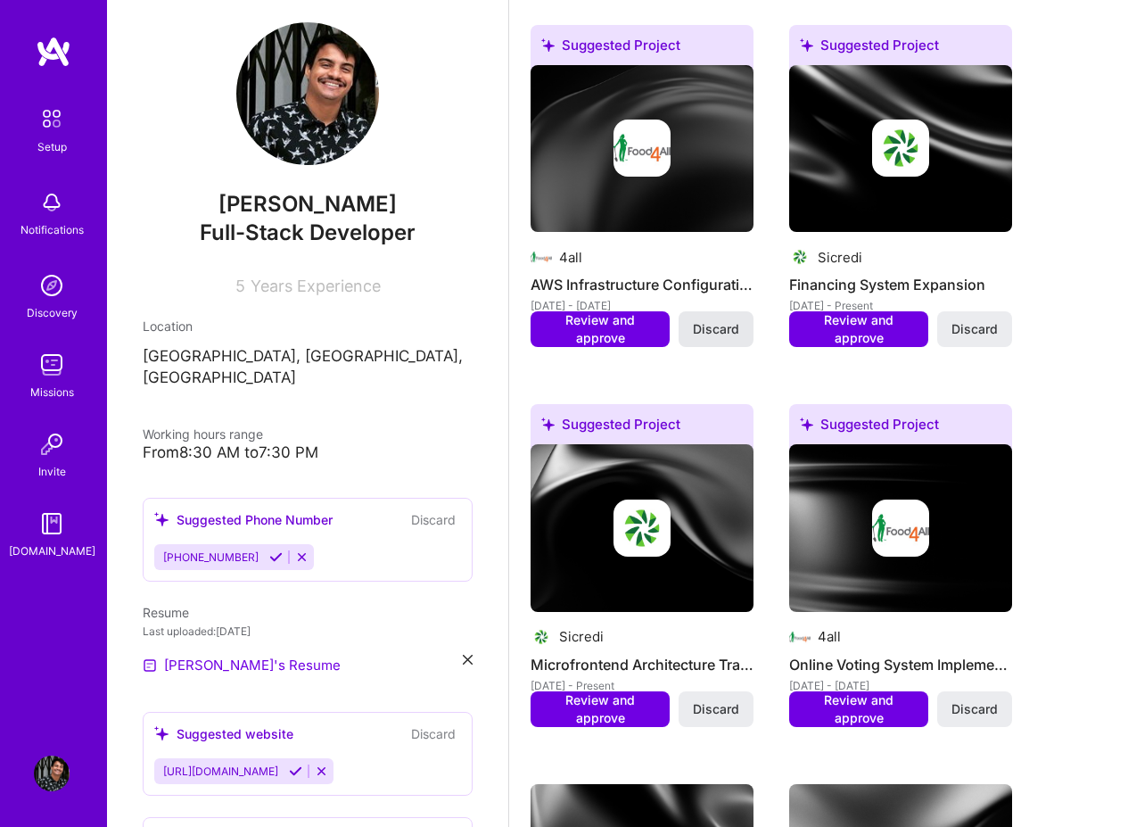
click at [732, 326] on span "Discard" at bounding box center [716, 329] width 46 height 18
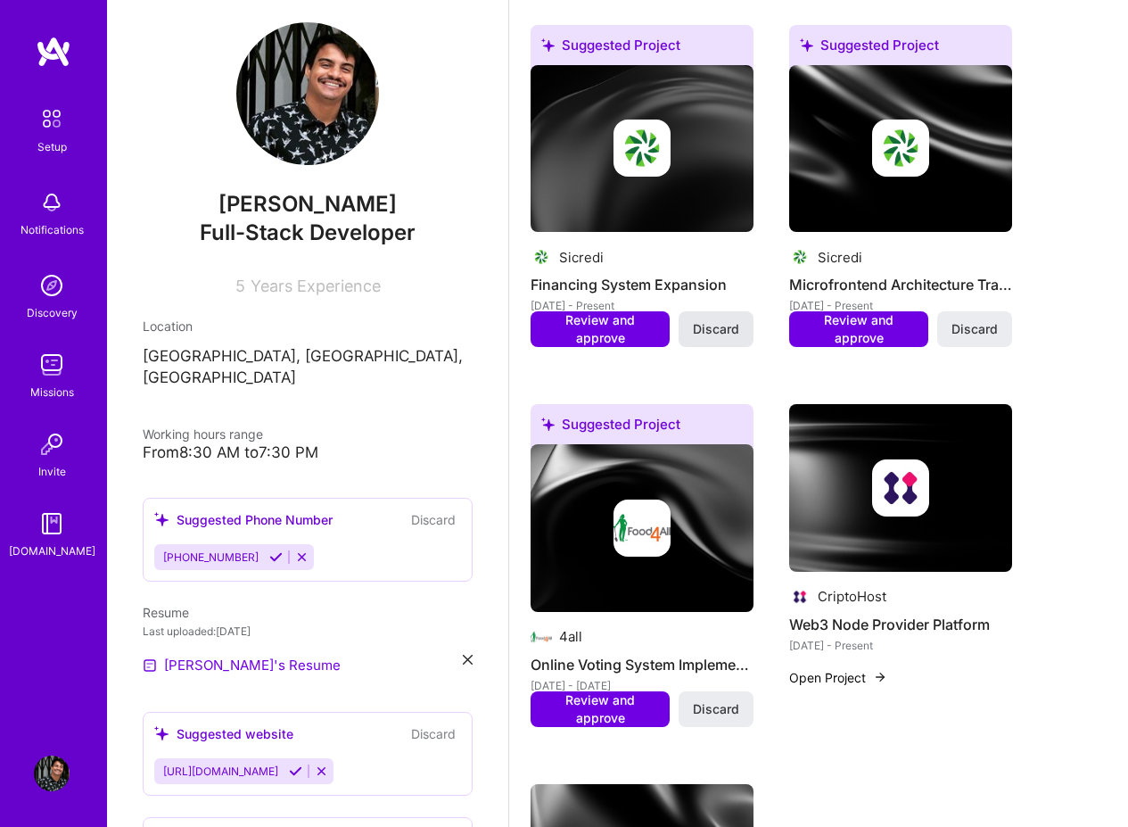
click at [718, 333] on span "Discard" at bounding box center [716, 329] width 46 height 18
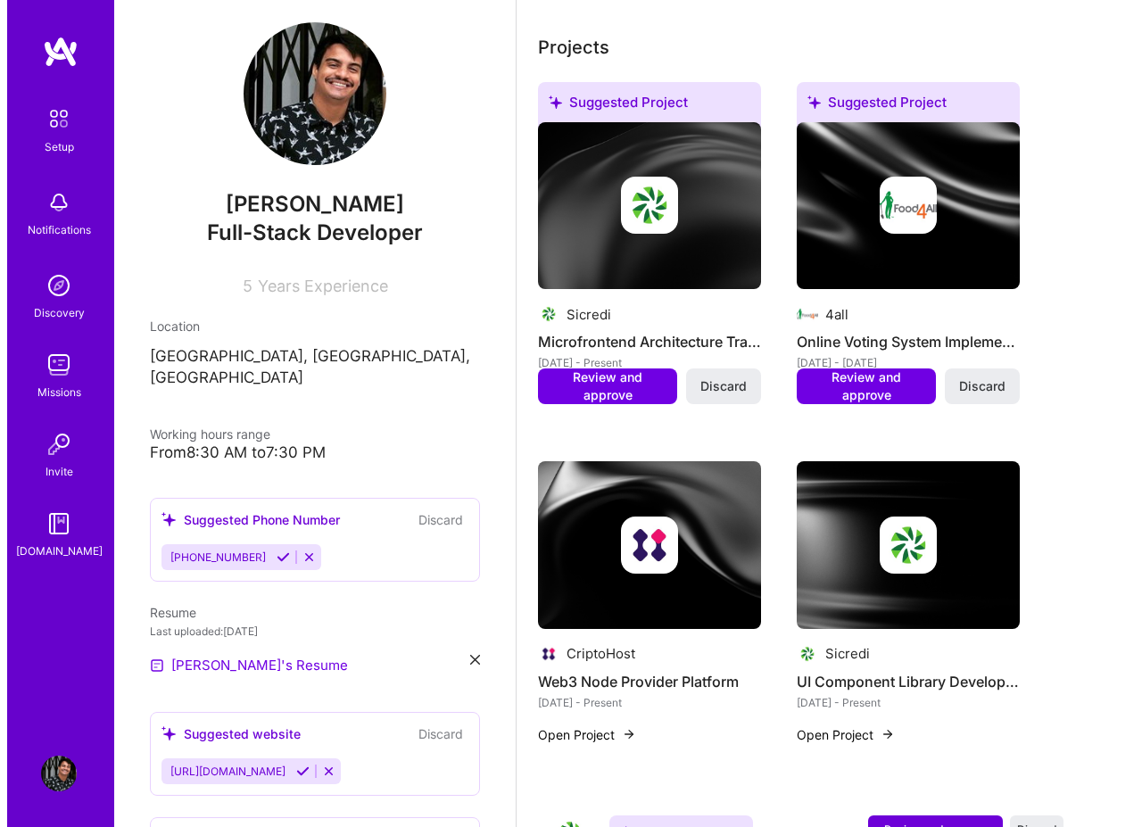
scroll to position [642, 0]
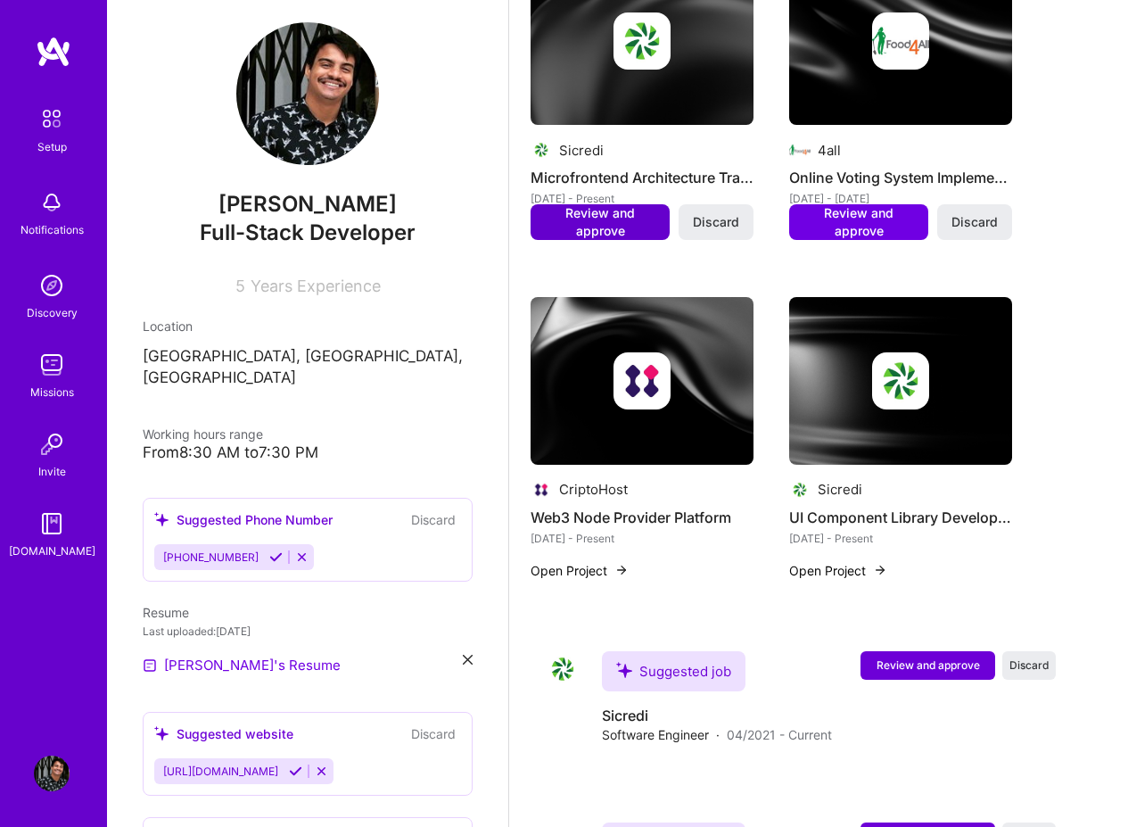
click at [628, 230] on span "Review and approve" at bounding box center [600, 222] width 121 height 36
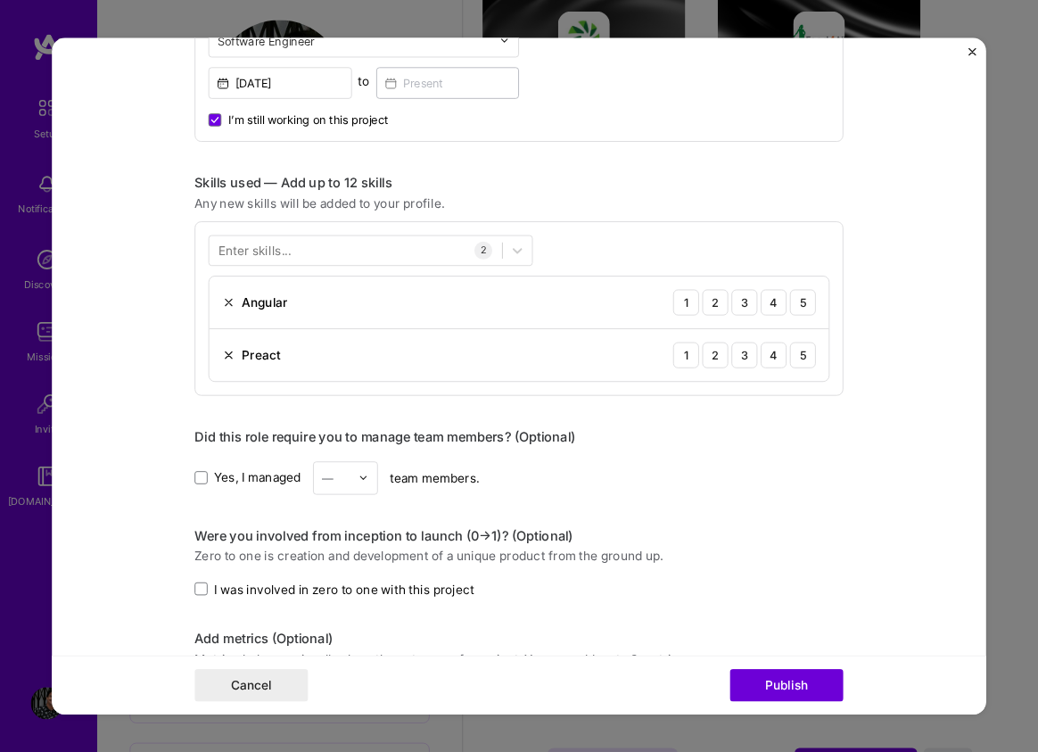
scroll to position [749, 0]
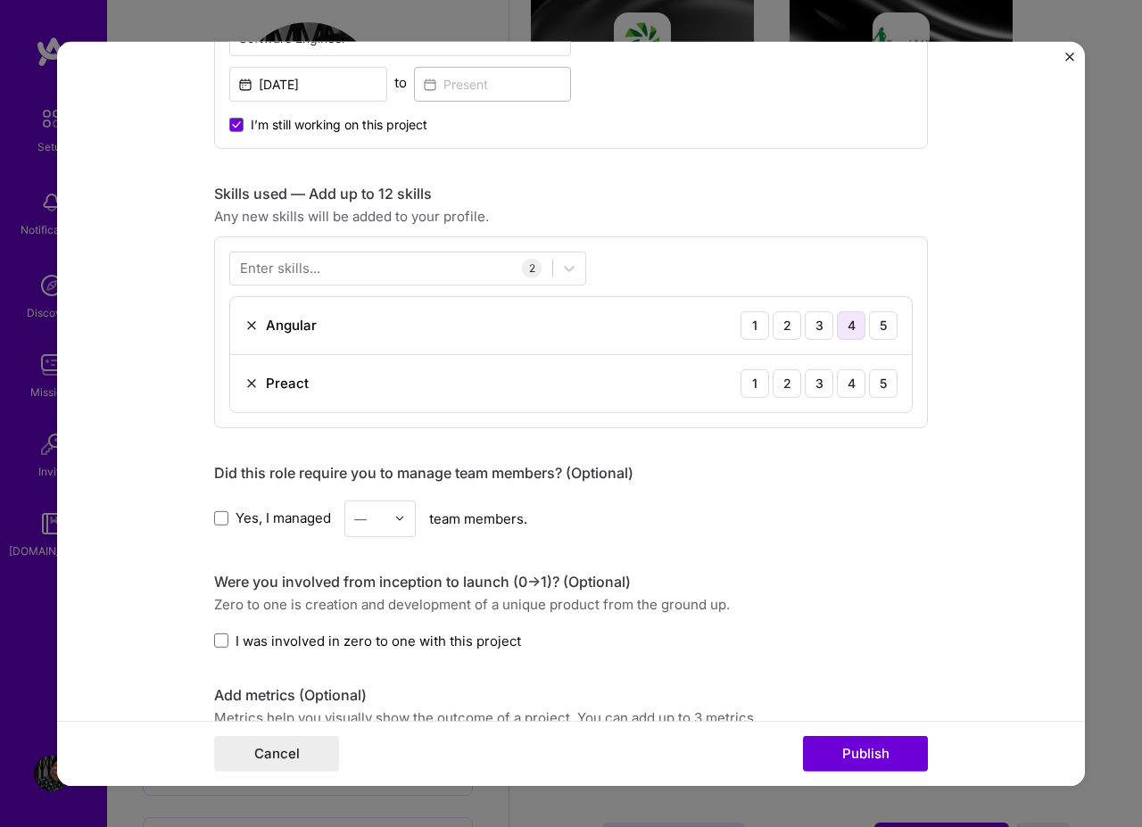
click at [846, 329] on div "4" at bounding box center [851, 324] width 29 height 29
click at [428, 259] on div at bounding box center [391, 267] width 322 height 29
type input "ewXR"
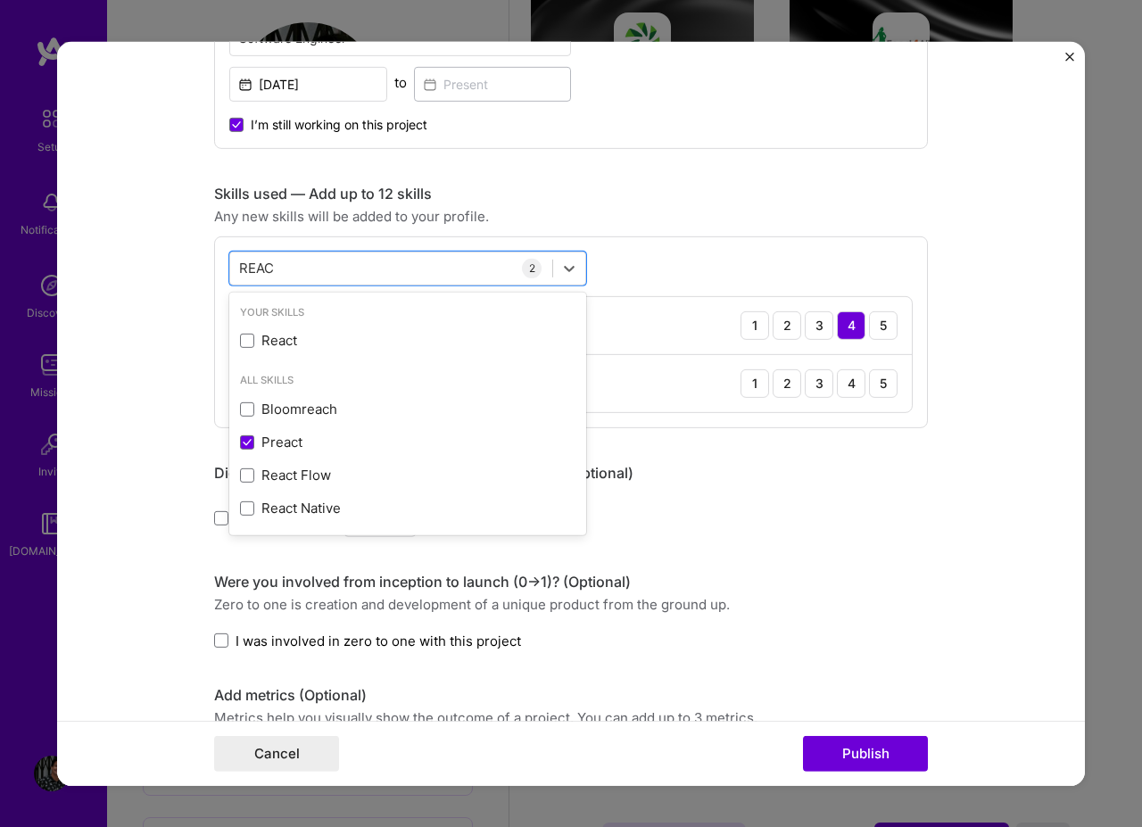
type input "REACT"
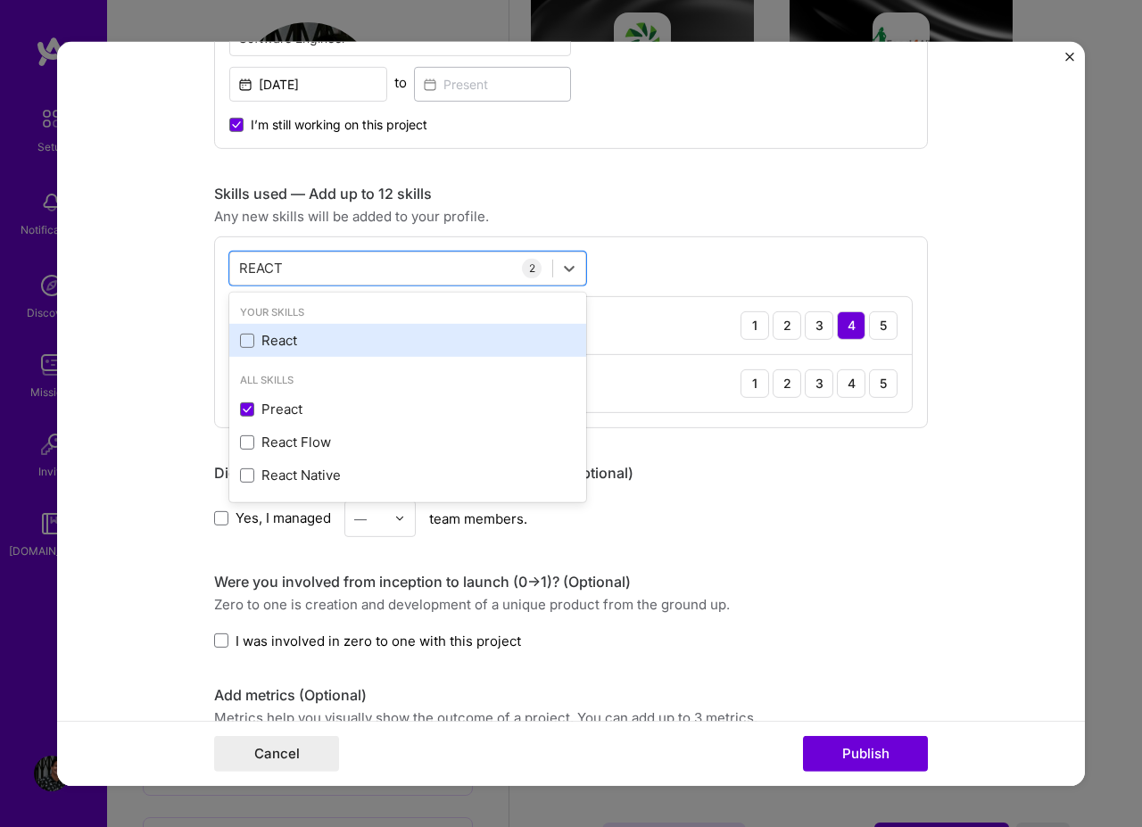
click at [367, 340] on div "React" at bounding box center [407, 340] width 335 height 19
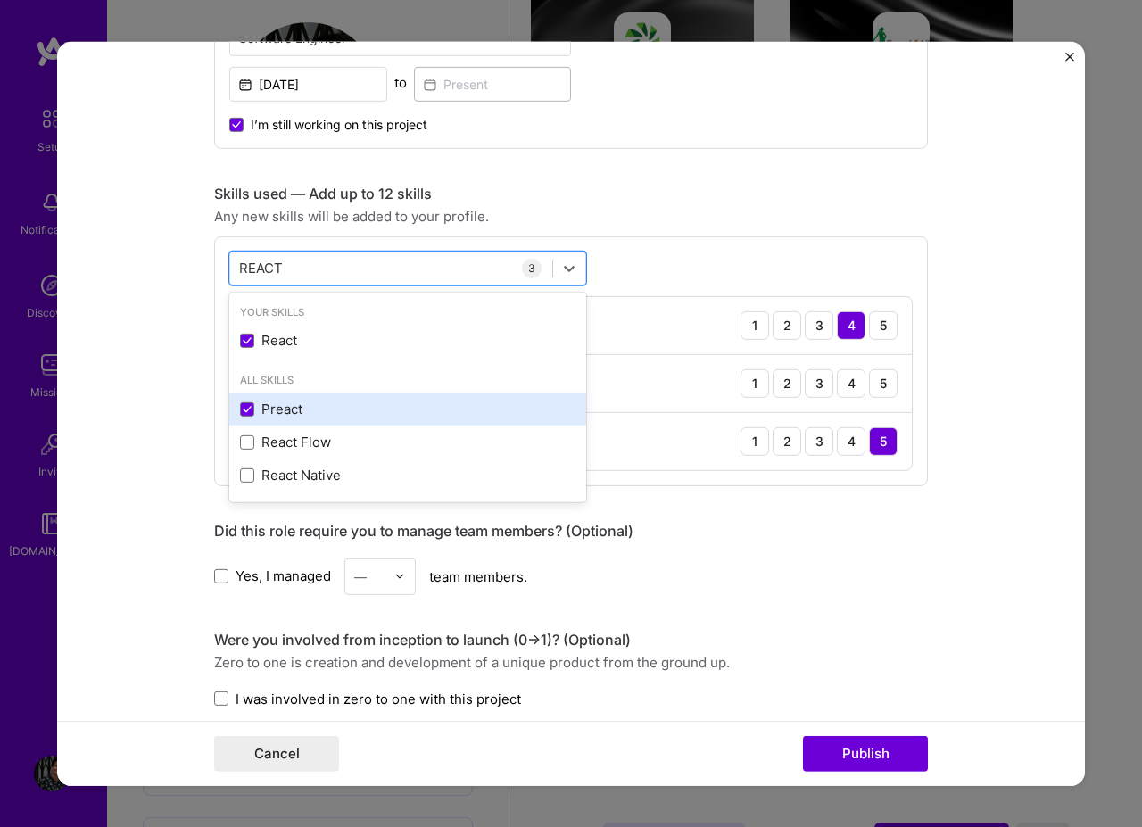
click at [359, 414] on div "Preact" at bounding box center [407, 409] width 335 height 19
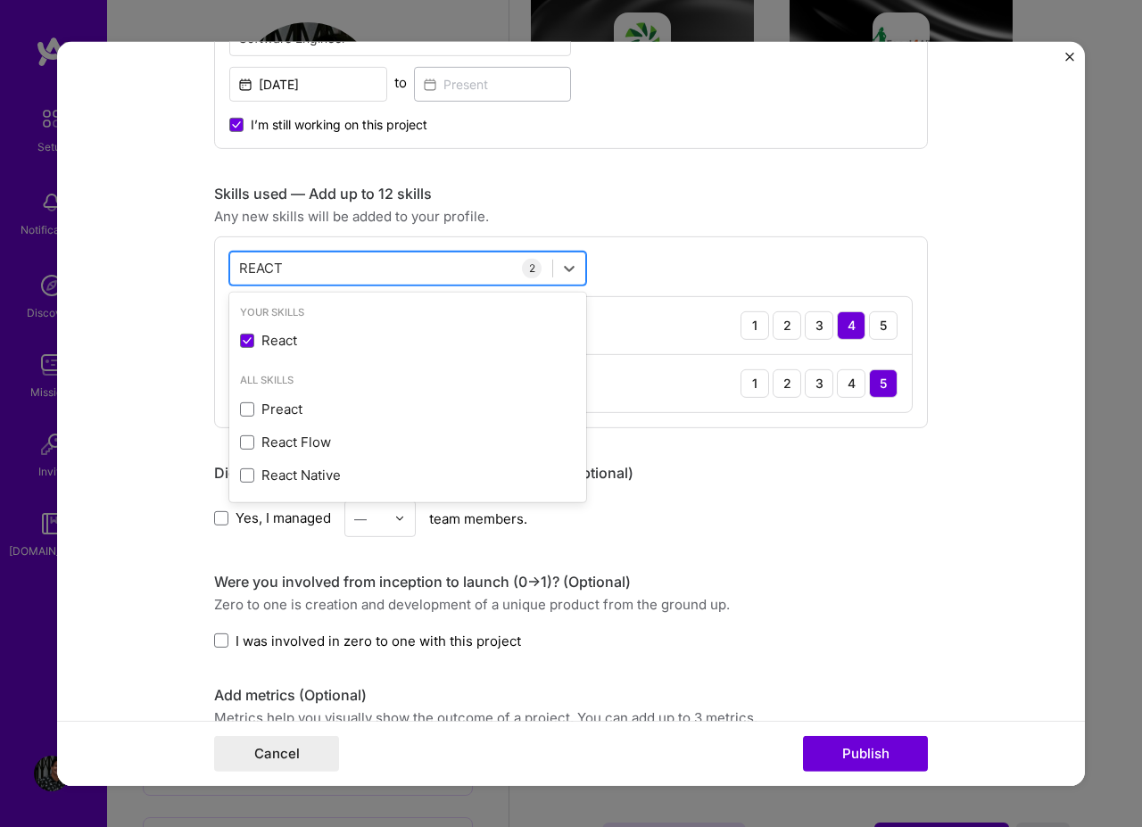
click at [360, 273] on div "REACT REACT" at bounding box center [391, 267] width 322 height 29
type input "tail"
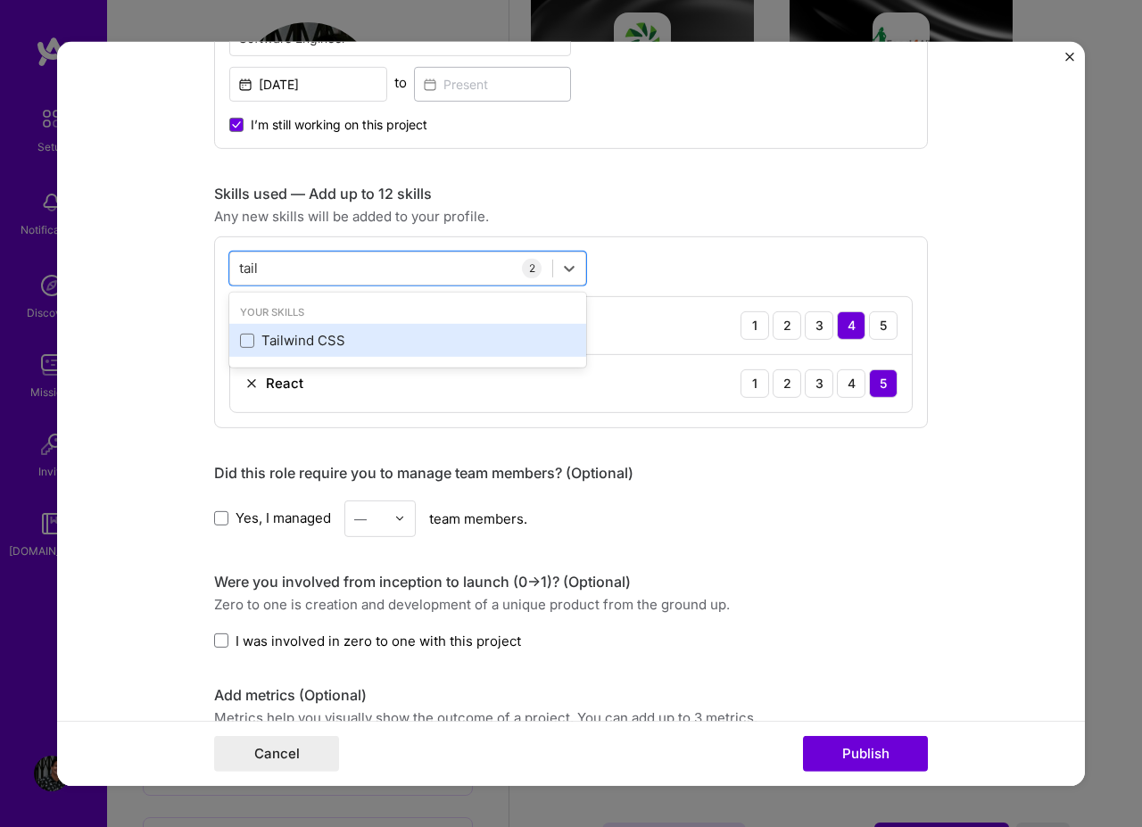
click at [278, 331] on div "Tailwind CSS" at bounding box center [407, 340] width 335 height 19
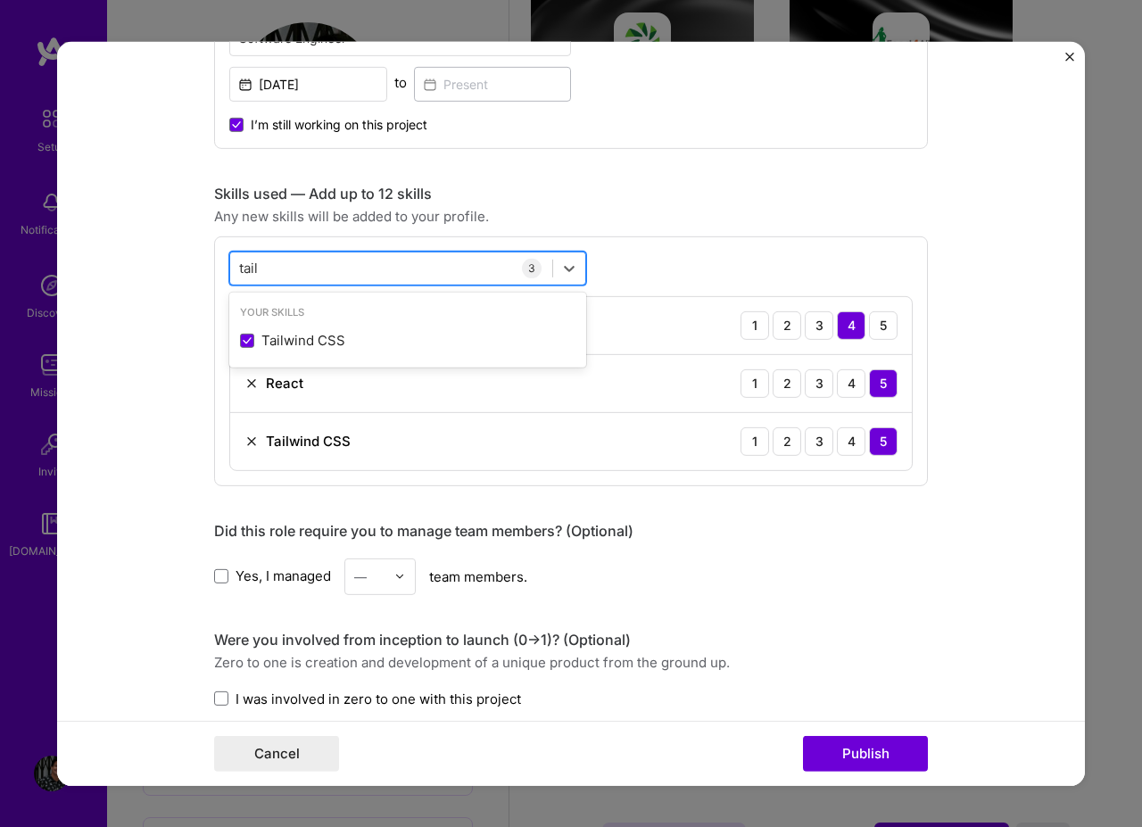
click at [335, 258] on div "tail tail" at bounding box center [391, 267] width 322 height 29
type input "jest"
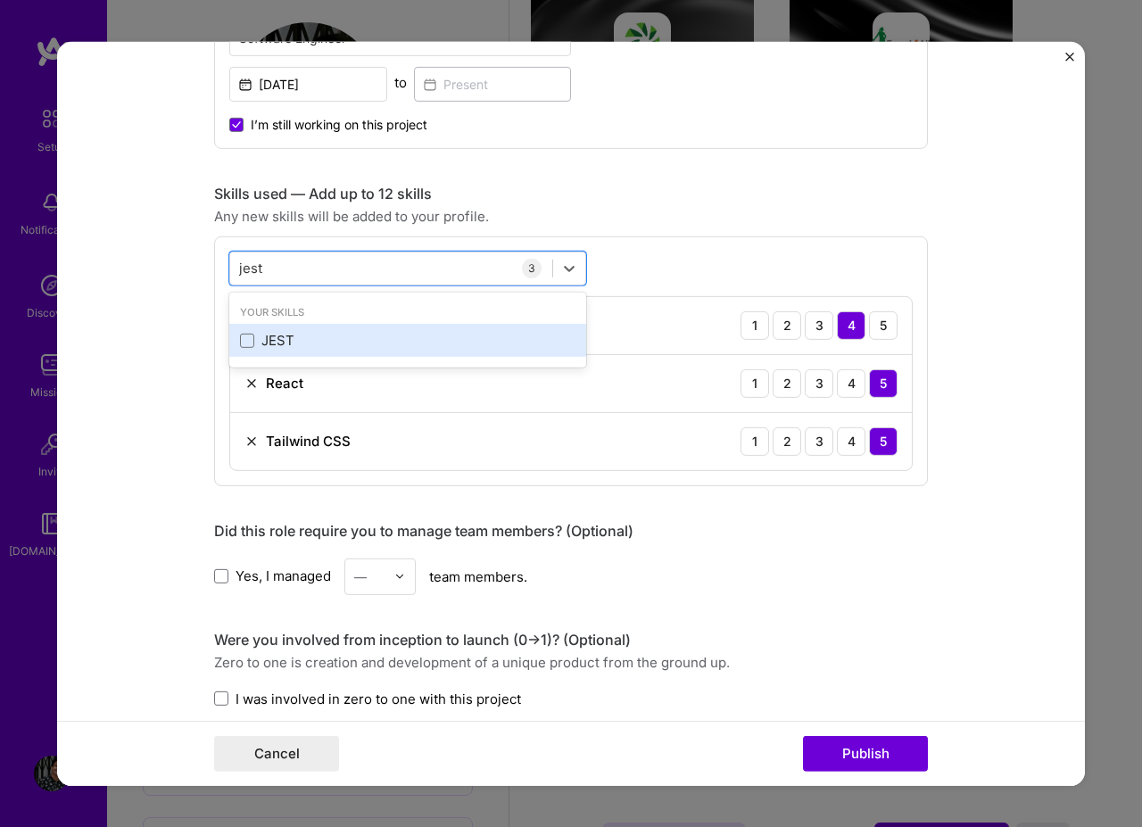
click at [333, 337] on div "JEST" at bounding box center [407, 340] width 335 height 19
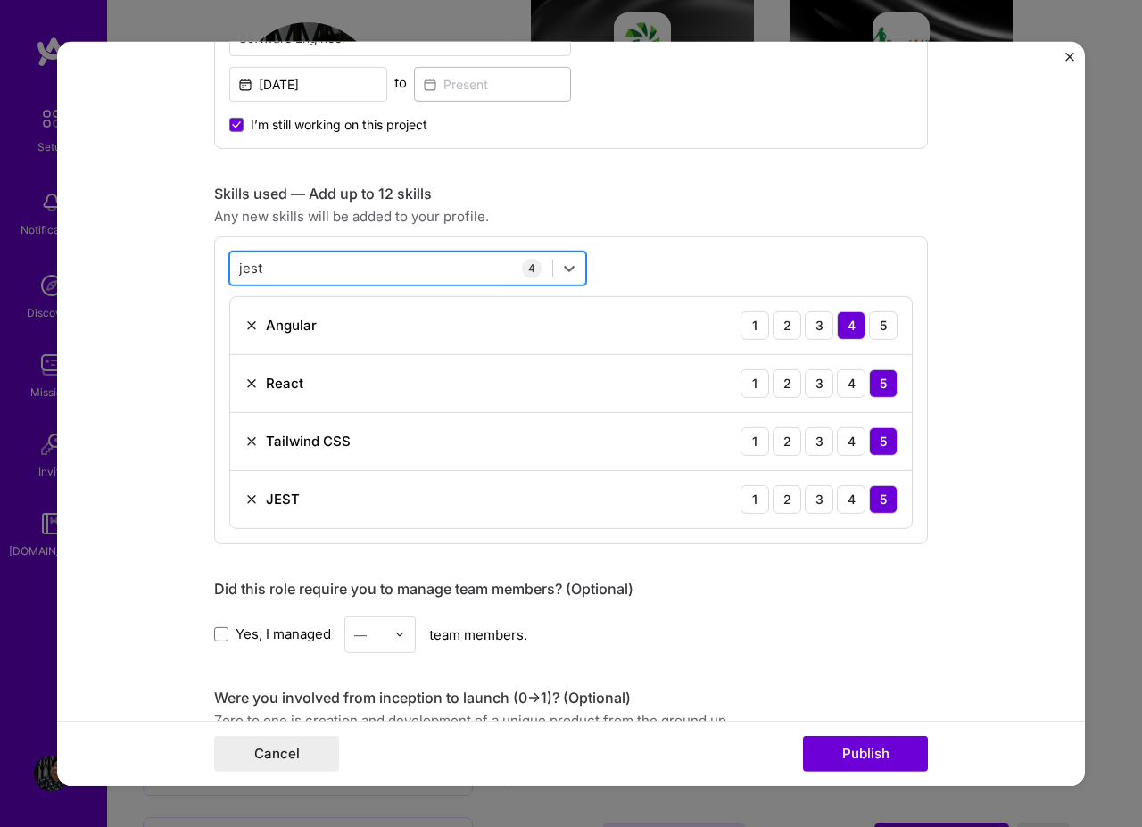
click at [340, 267] on div "jest jest" at bounding box center [391, 267] width 322 height 29
type input "react"
type input "zust"
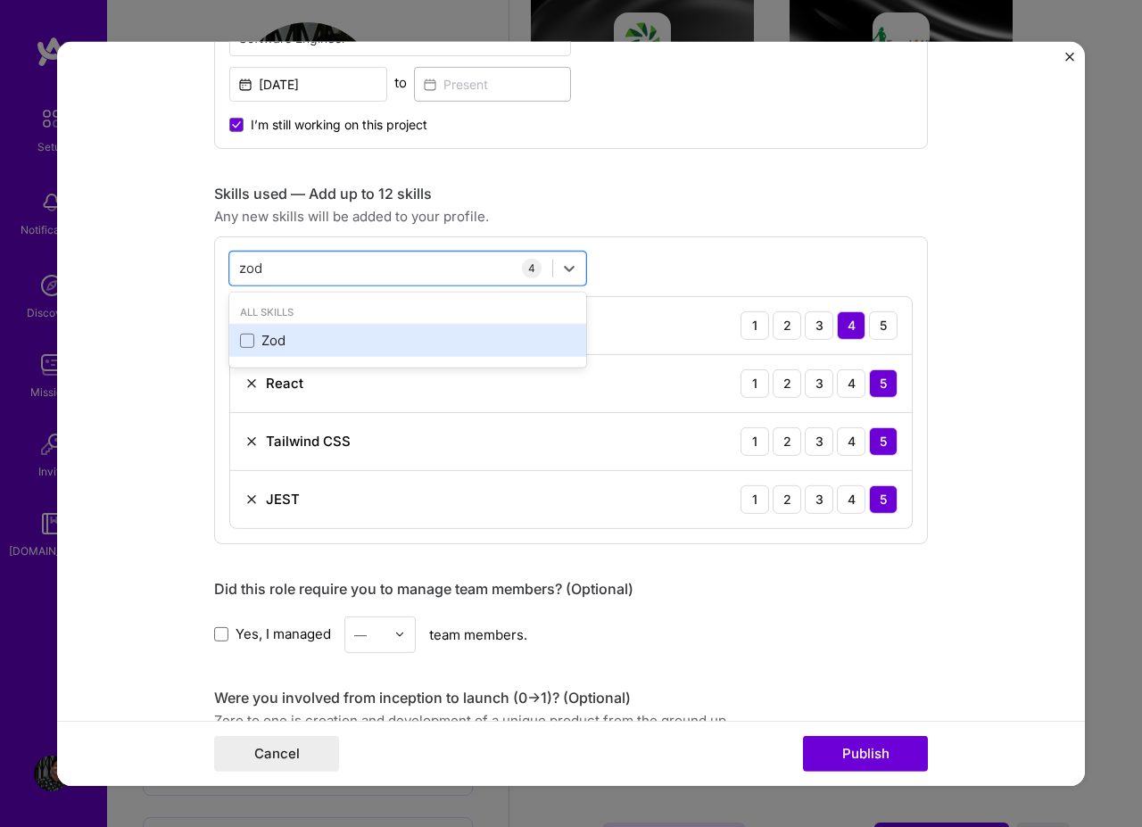
click at [296, 333] on div "Zod" at bounding box center [407, 340] width 335 height 19
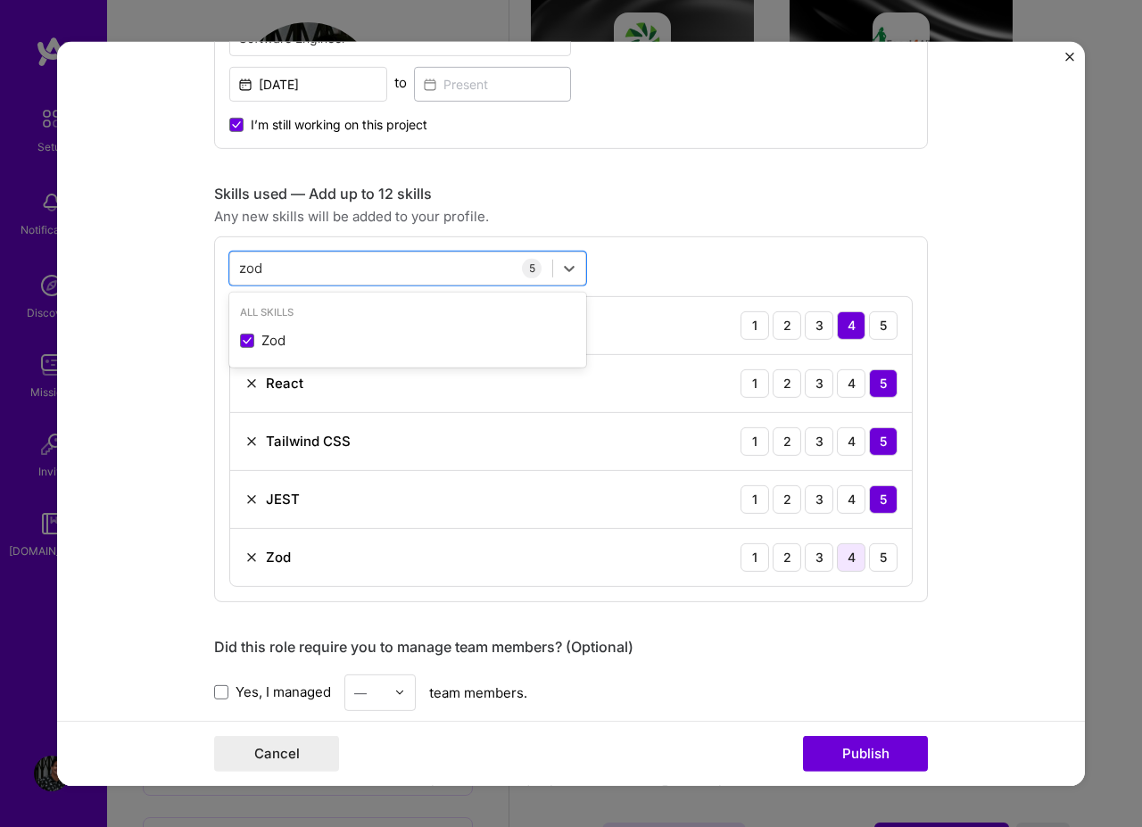
type input "zod"
click at [848, 561] on div "4" at bounding box center [851, 556] width 29 height 29
click at [458, 278] on div "zod zod" at bounding box center [391, 267] width 322 height 29
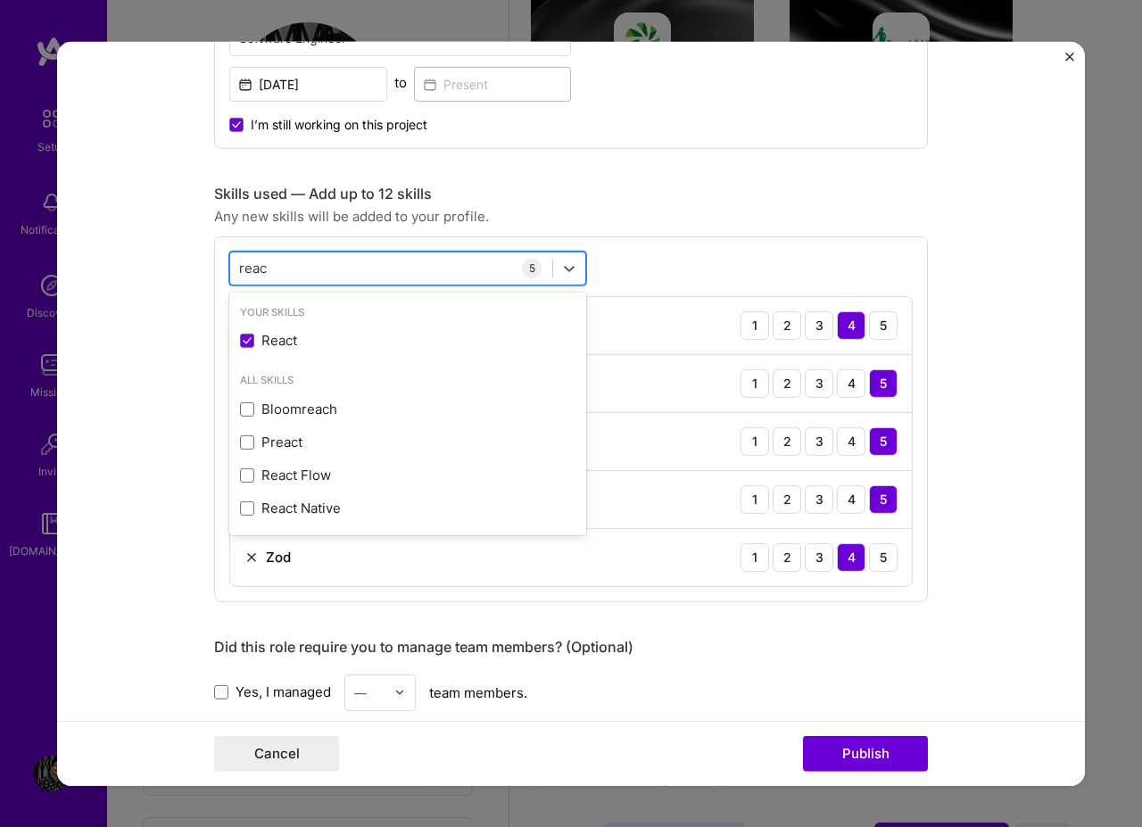
type input "react"
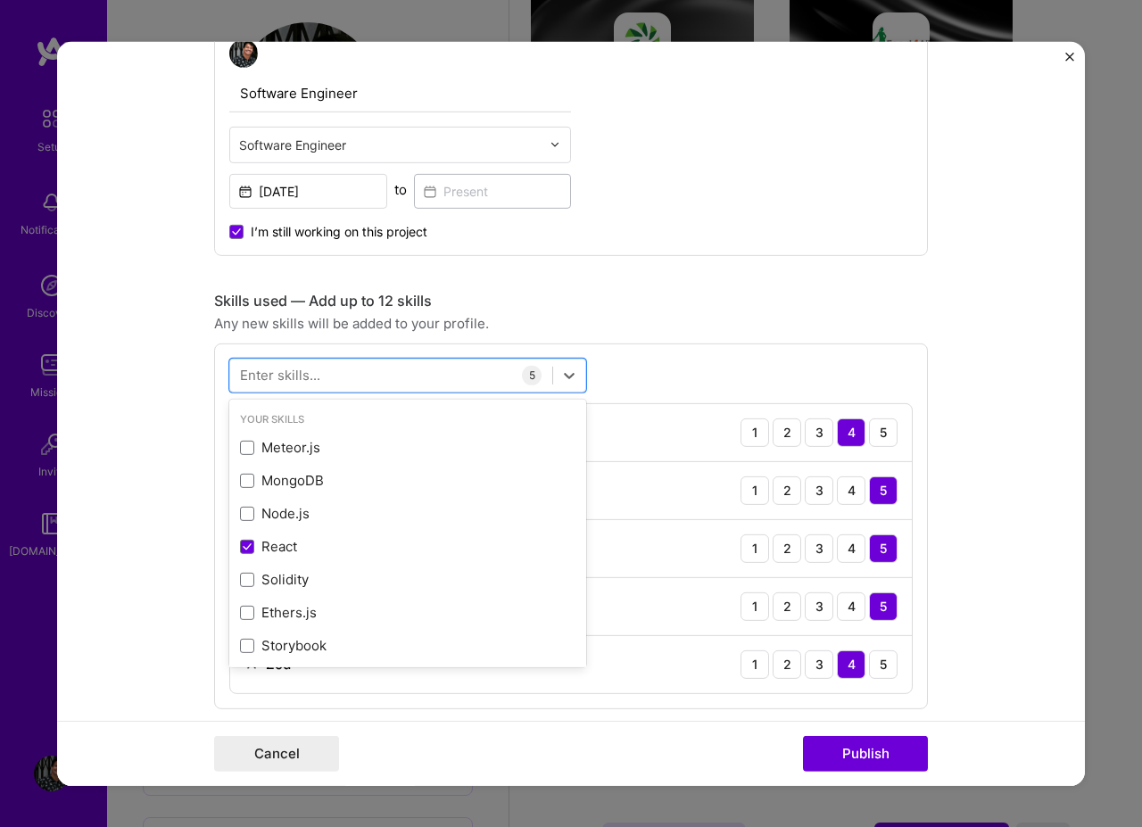
click at [914, 337] on div "Skills used — Add up to 12 skills Any new skills will be added to your profile.…" at bounding box center [571, 499] width 714 height 417
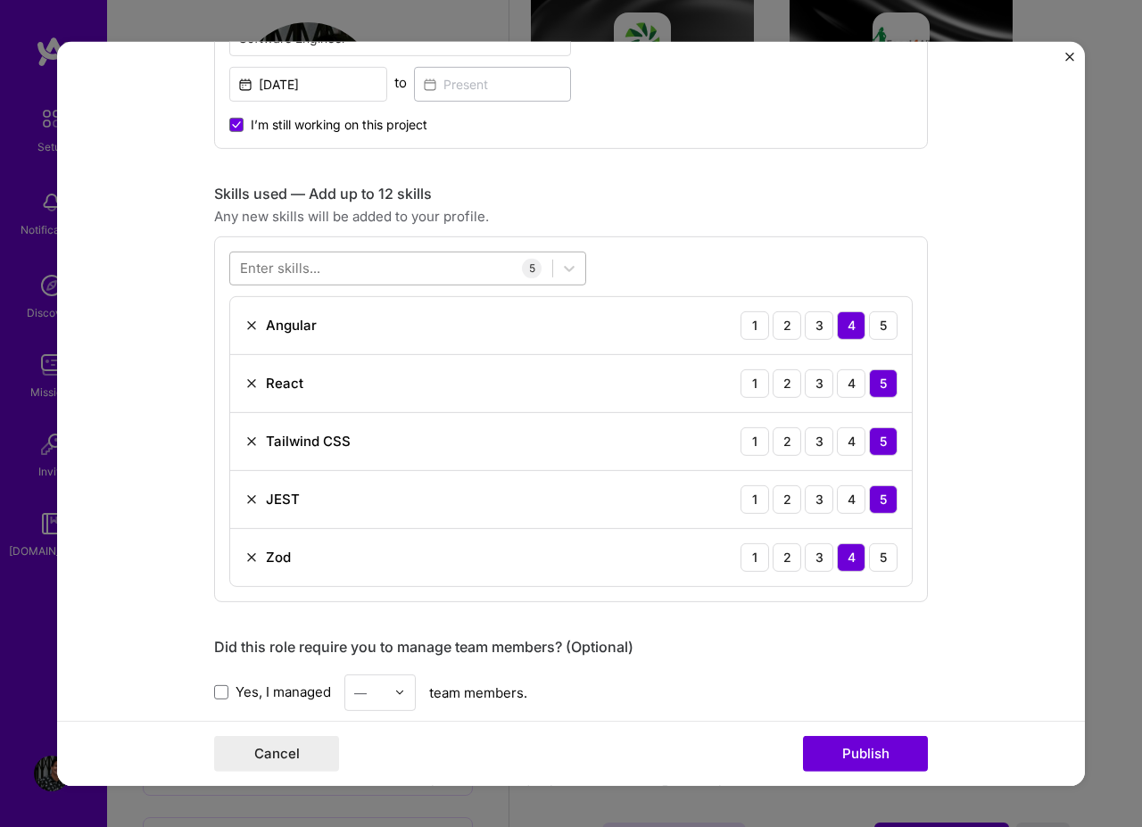
click at [363, 281] on div at bounding box center [391, 267] width 322 height 29
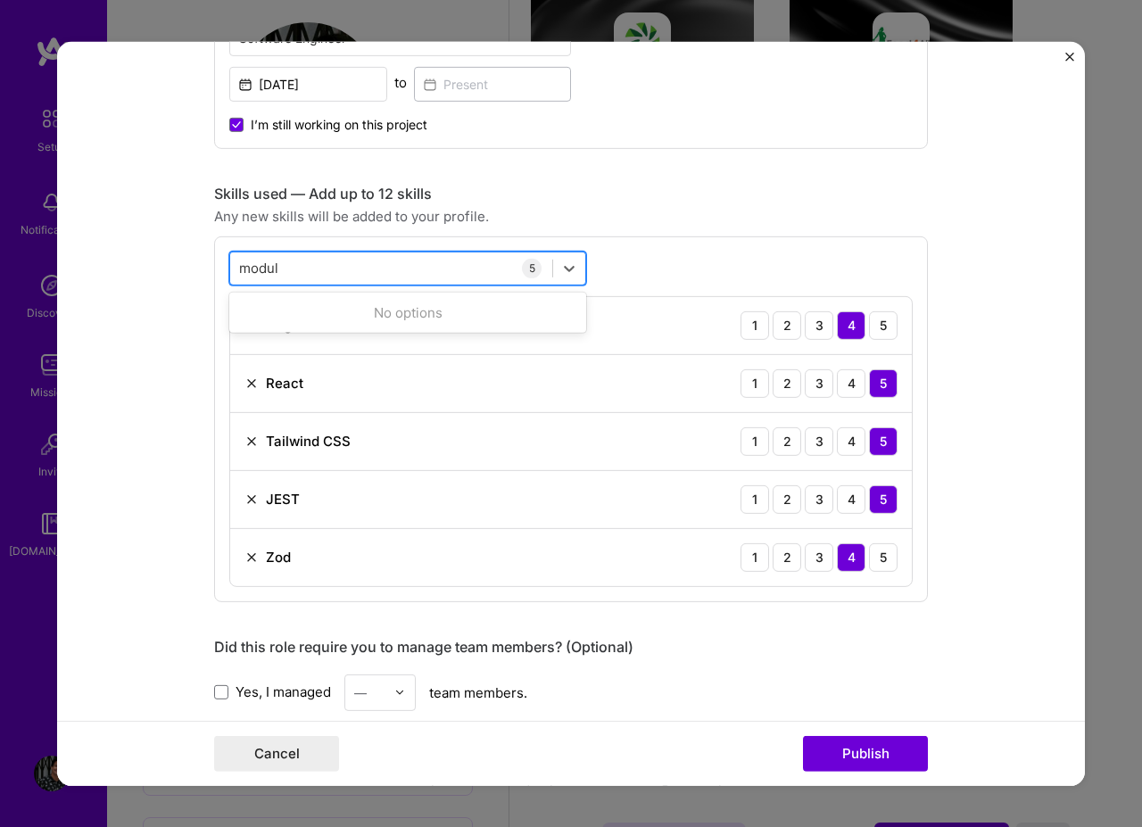
type input "module"
type input "micr"
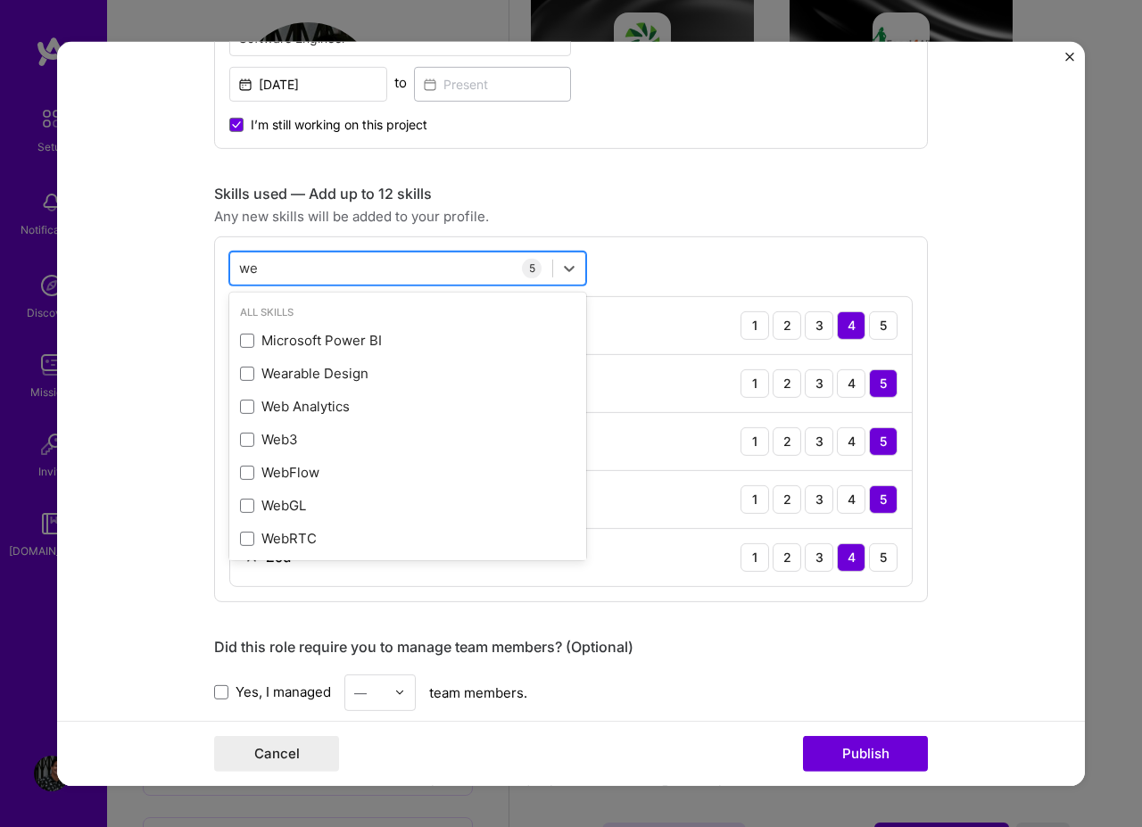
type input "wen"
type input "v"
type input "w"
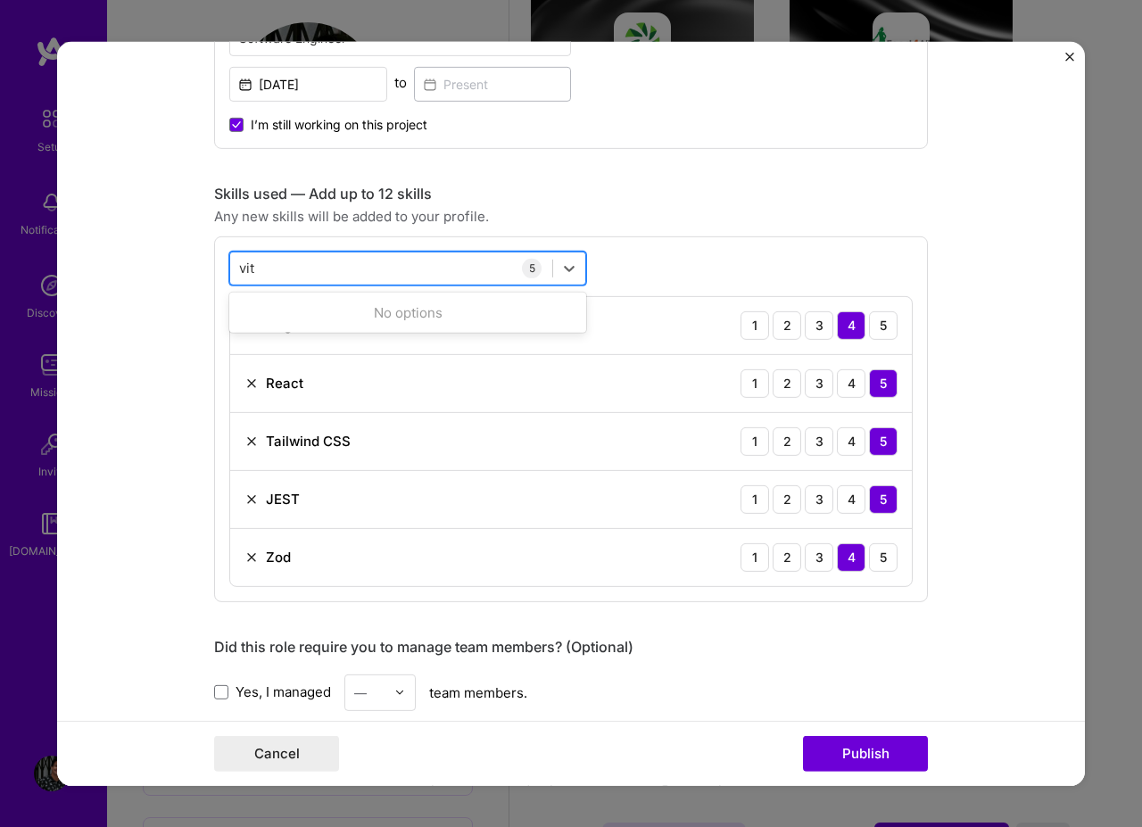
type input "vite"
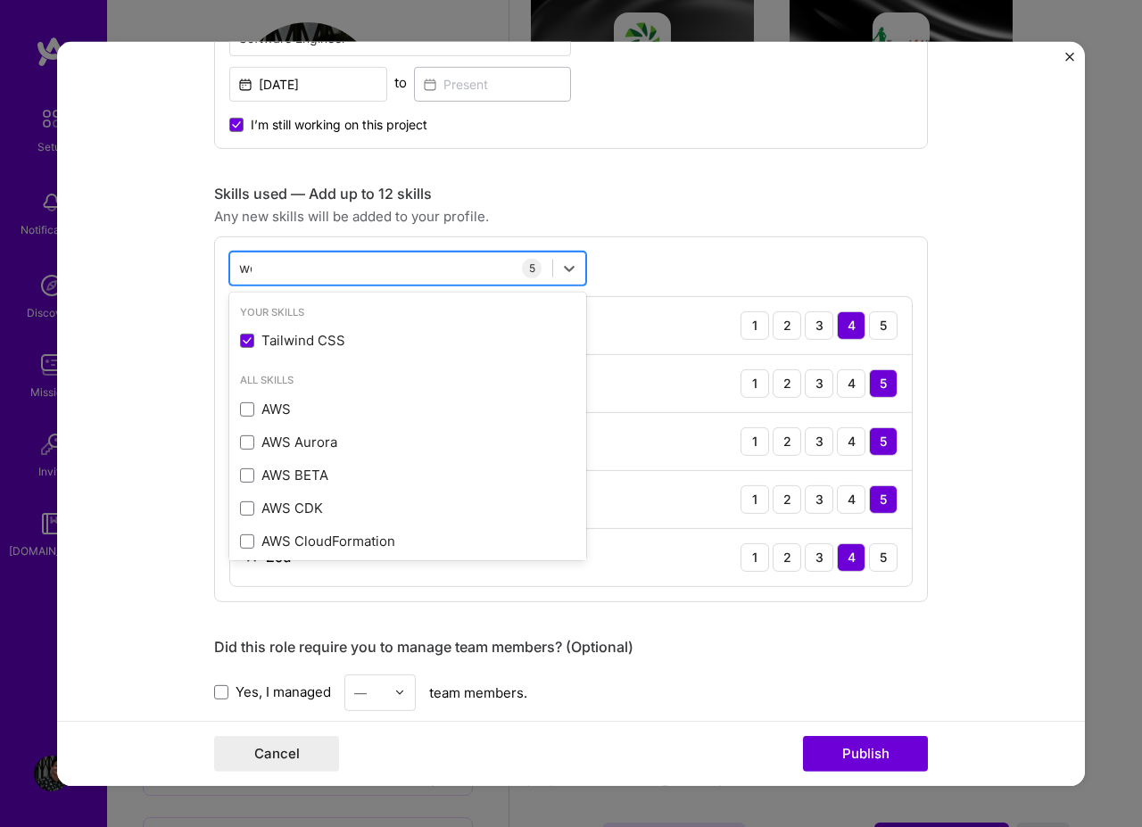
type input "web"
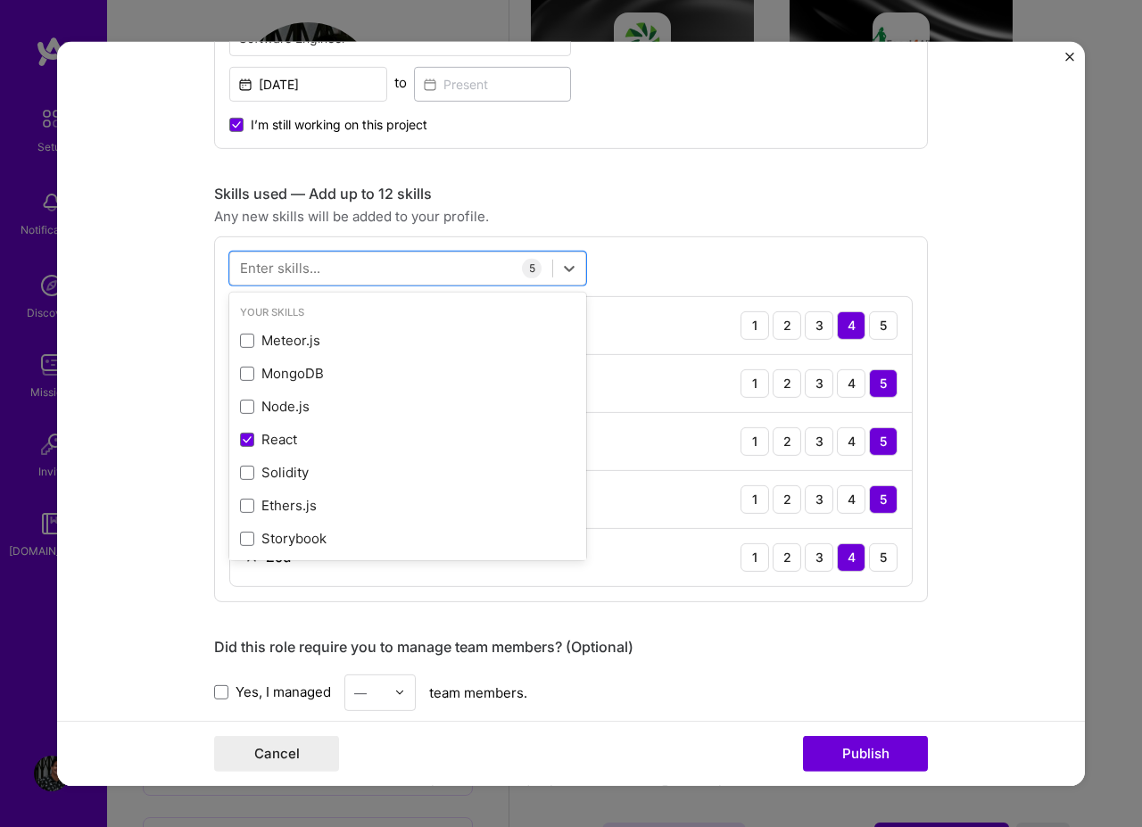
click at [962, 281] on form "Editing suggested project This project is suggested based on your LinkedIn, res…" at bounding box center [571, 413] width 1028 height 744
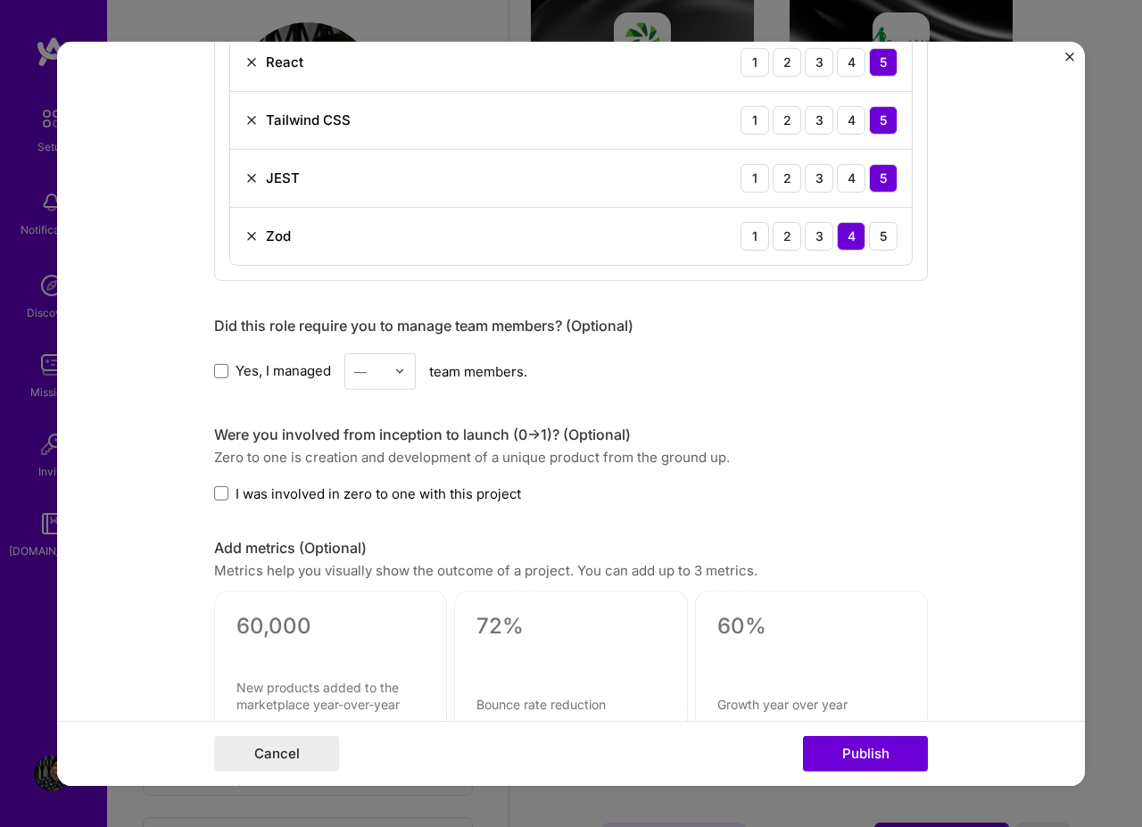
scroll to position [1177, 0]
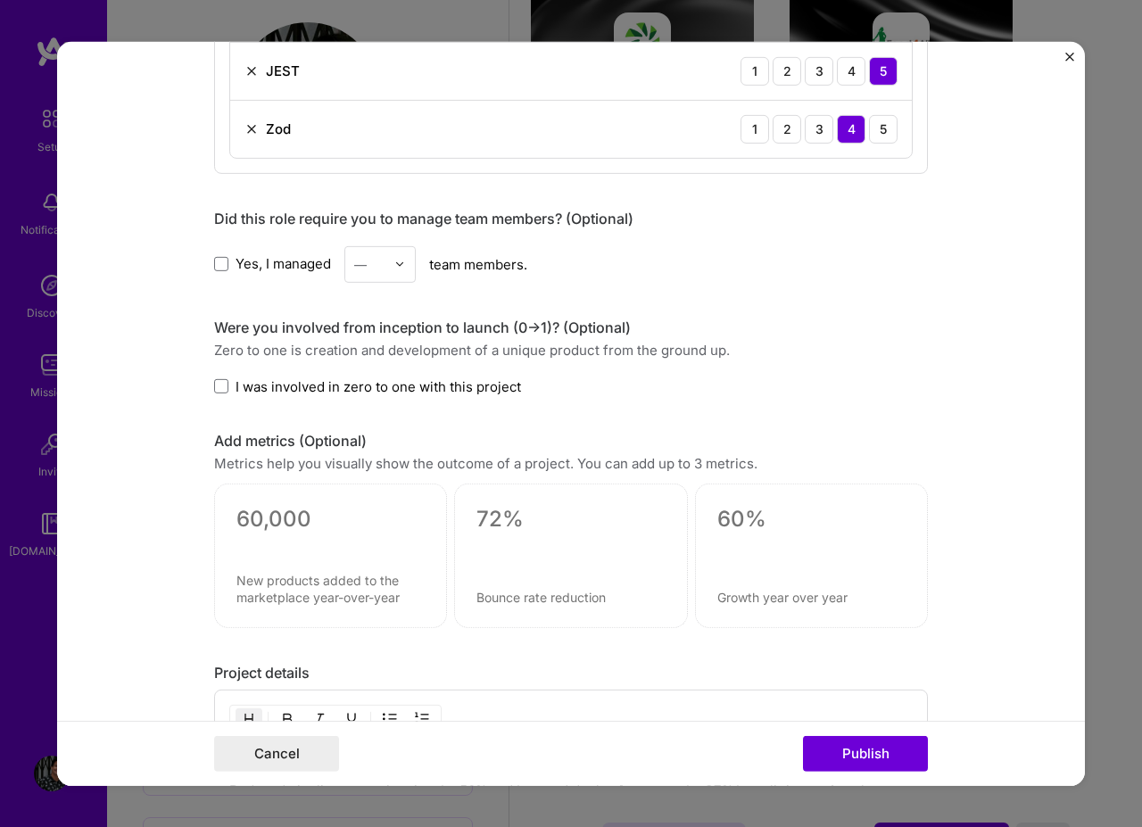
click at [404, 383] on span "I was involved in zero to one with this project" at bounding box center [377, 385] width 285 height 19
click at [0, 0] on input "I was involved in zero to one with this project" at bounding box center [0, 0] width 0 height 0
click at [345, 592] on textarea at bounding box center [330, 589] width 188 height 34
click at [326, 531] on textarea at bounding box center [330, 519] width 188 height 27
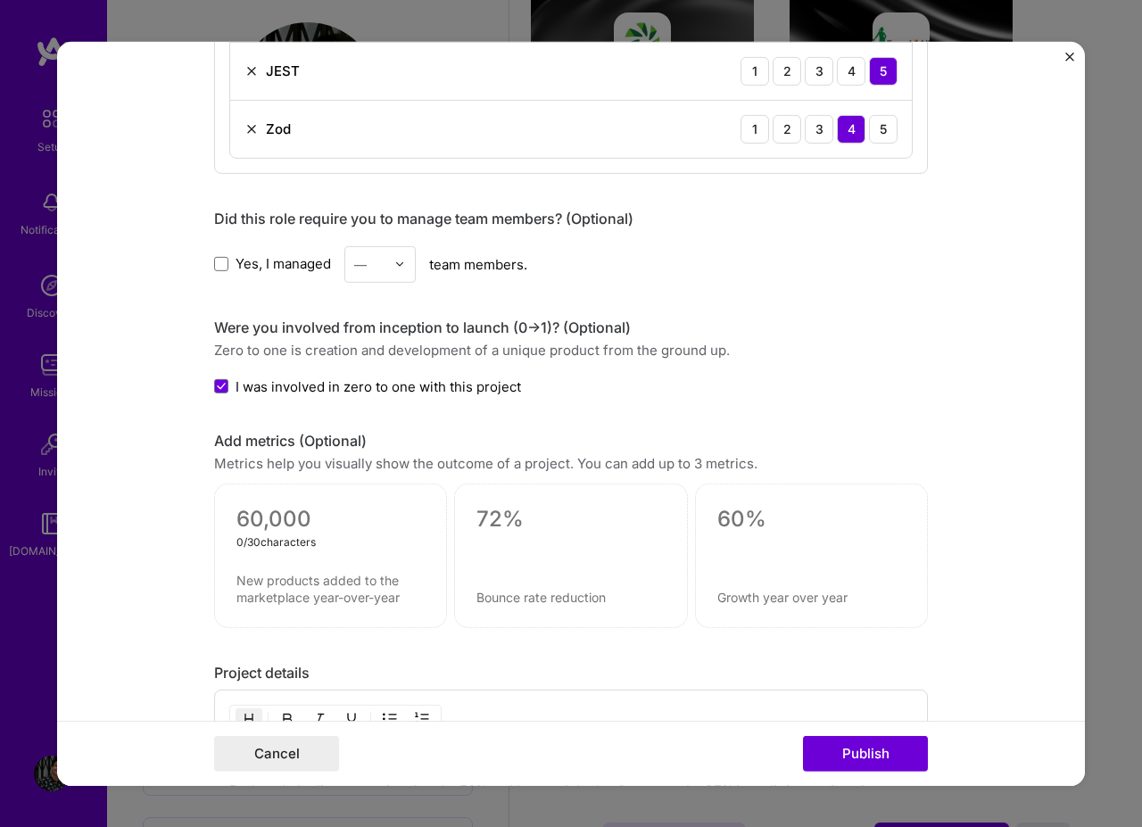
scroll to position [1284, 0]
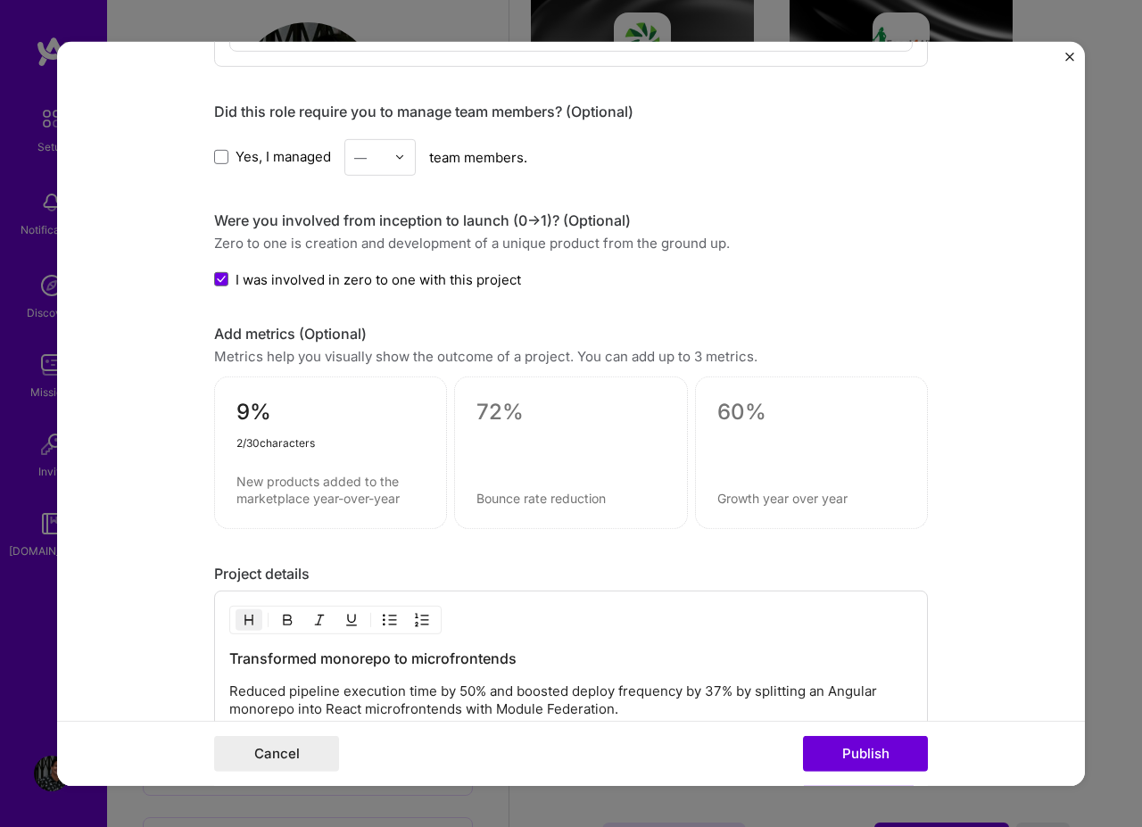
type textarea "9"
type textarea "39%"
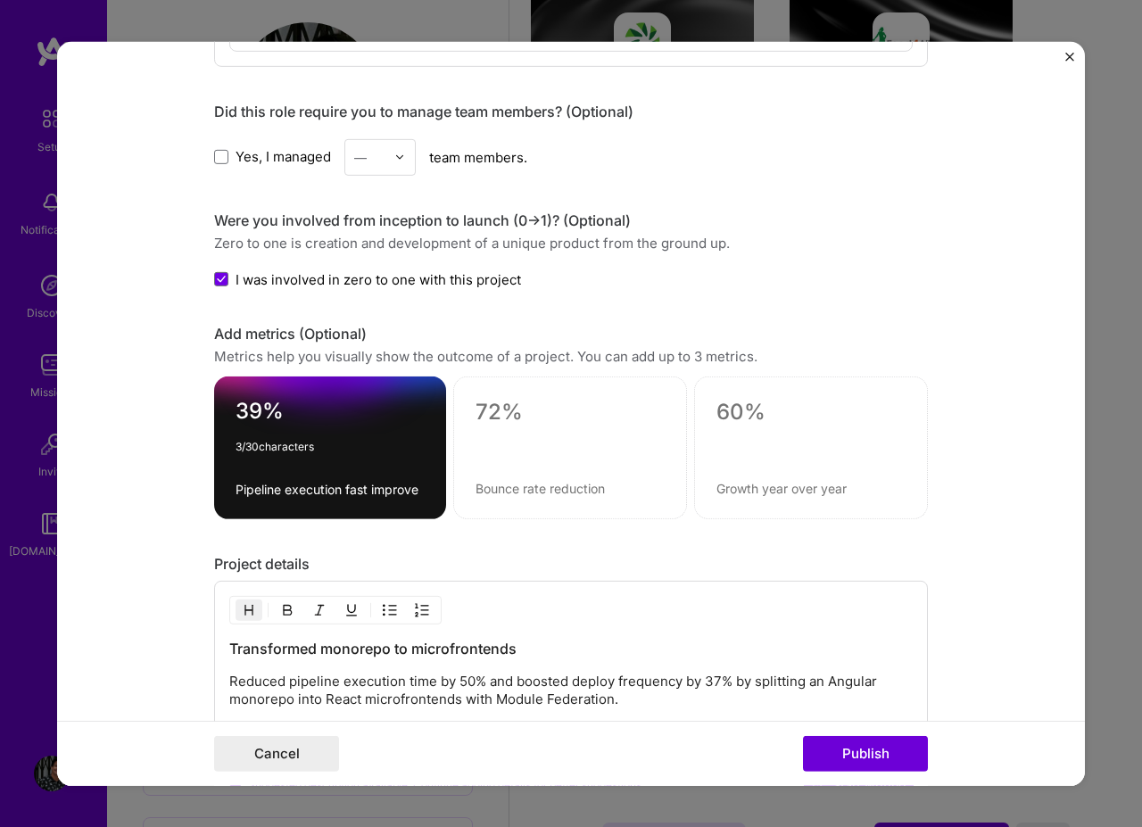
drag, startPoint x: 233, startPoint y: 409, endPoint x: 400, endPoint y: 491, distance: 186.7
click at [400, 491] on div "39% 3 / 30 characters Pipeline execution fast improve" at bounding box center [330, 447] width 232 height 143
click at [363, 467] on div "39% 3 / 30 characters Pipeline execution fast improve" at bounding box center [330, 447] width 232 height 143
click at [410, 489] on textarea "Pipeline execution fast improve" at bounding box center [329, 489] width 189 height 17
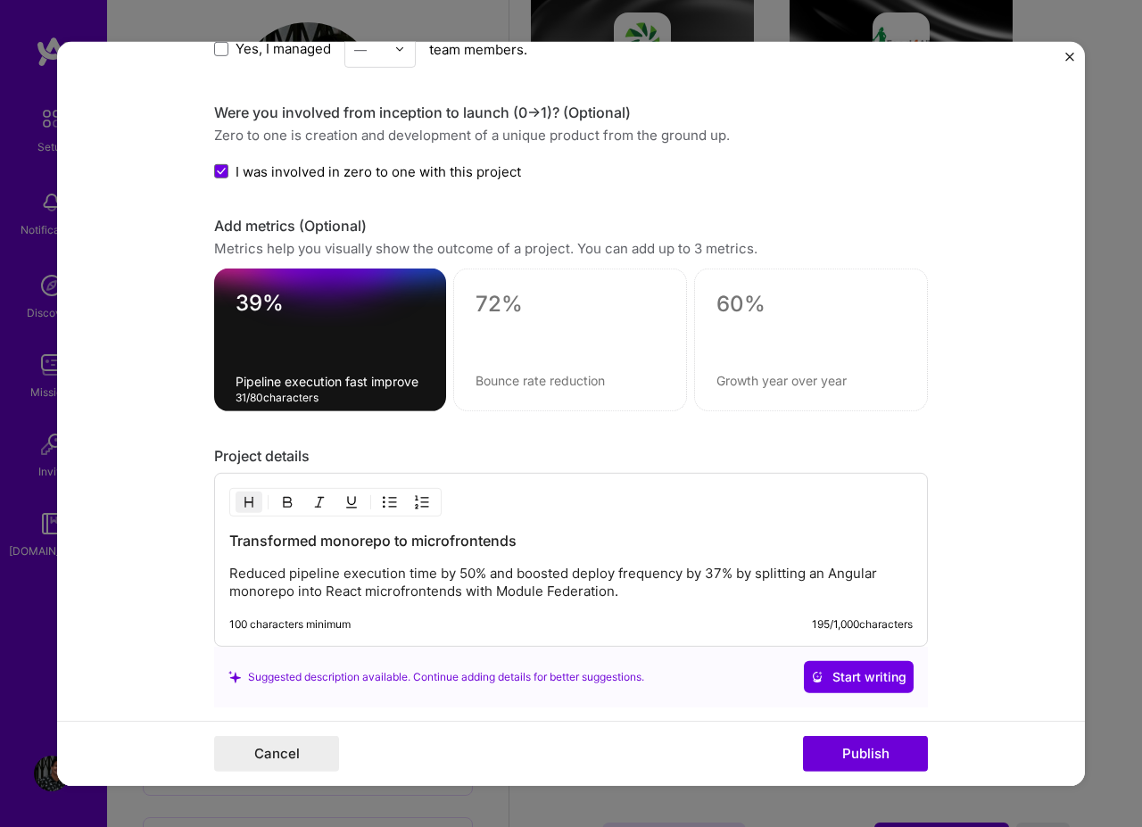
scroll to position [1391, 0]
click at [295, 391] on div "39% Pipeline execution fast improve 31 / 80 characters" at bounding box center [330, 340] width 232 height 143
click at [295, 391] on div "39% Pipeline execution fast improve" at bounding box center [330, 340] width 232 height 143
click at [292, 379] on textarea "Pipeline execution fast improve" at bounding box center [329, 382] width 189 height 17
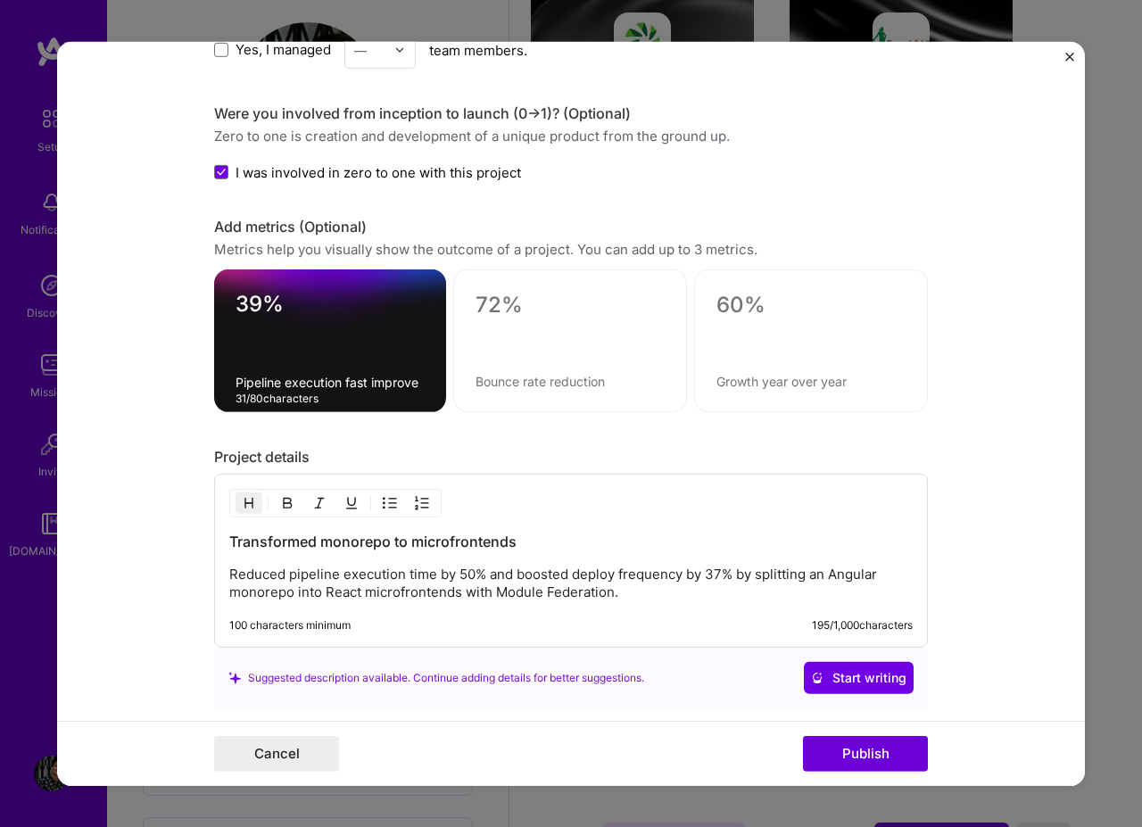
click at [292, 379] on textarea "Pipeline execution fast improve" at bounding box center [329, 382] width 189 height 17
paste textarea "increase in GitLabCI pipeline execution speed"
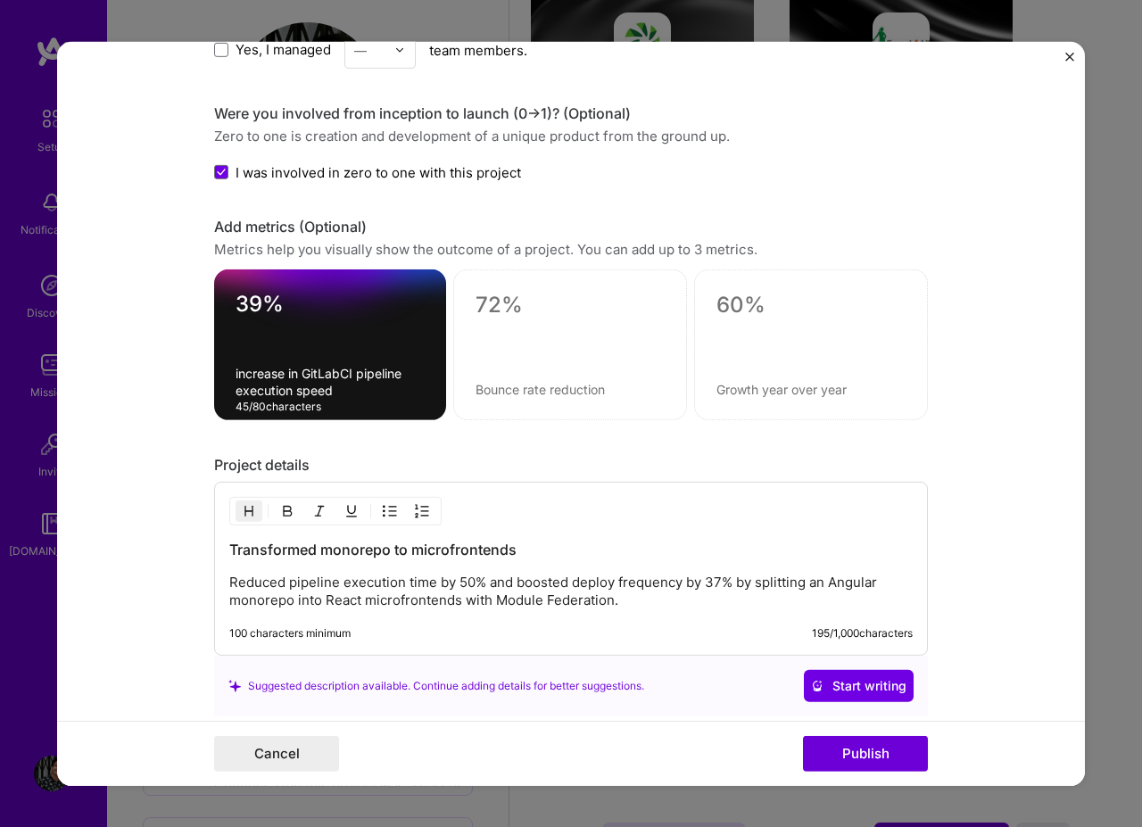
type textarea "increase in GitLabCI pipeline execution speed"
click at [541, 379] on div at bounding box center [570, 344] width 234 height 151
click at [543, 310] on textarea at bounding box center [569, 305] width 189 height 27
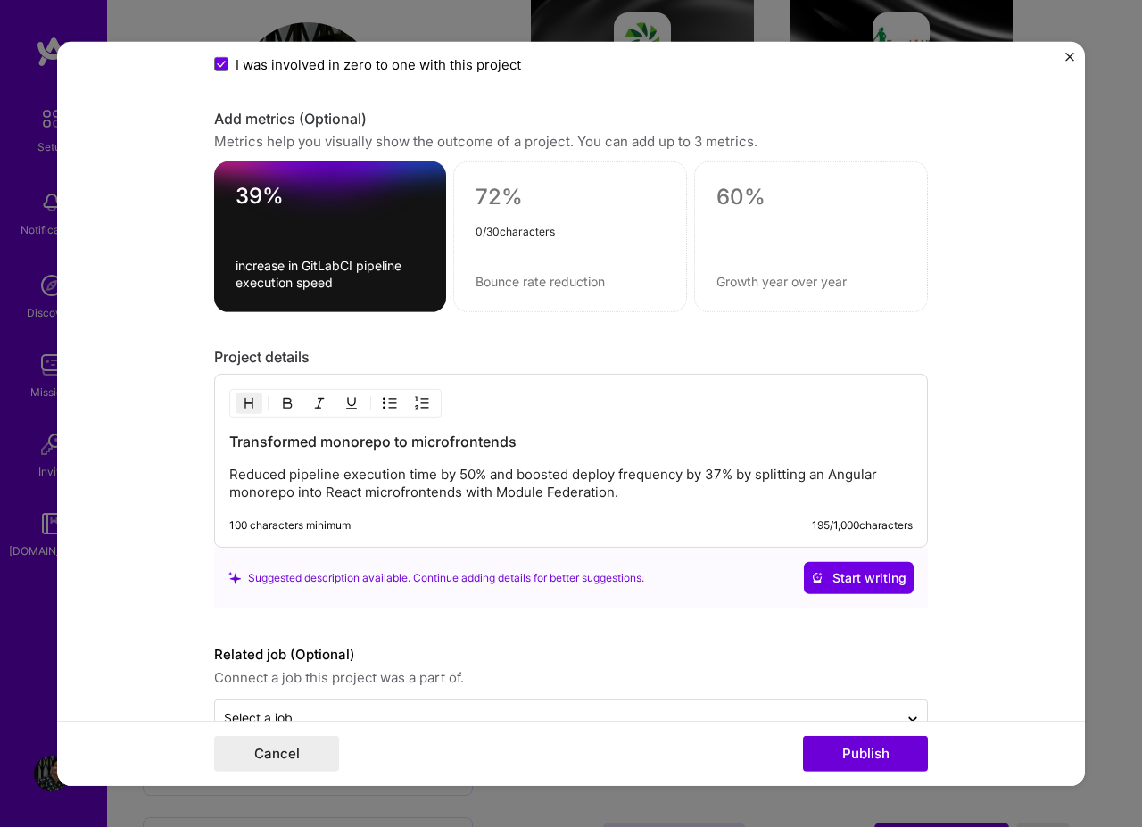
scroll to position [1548, 0]
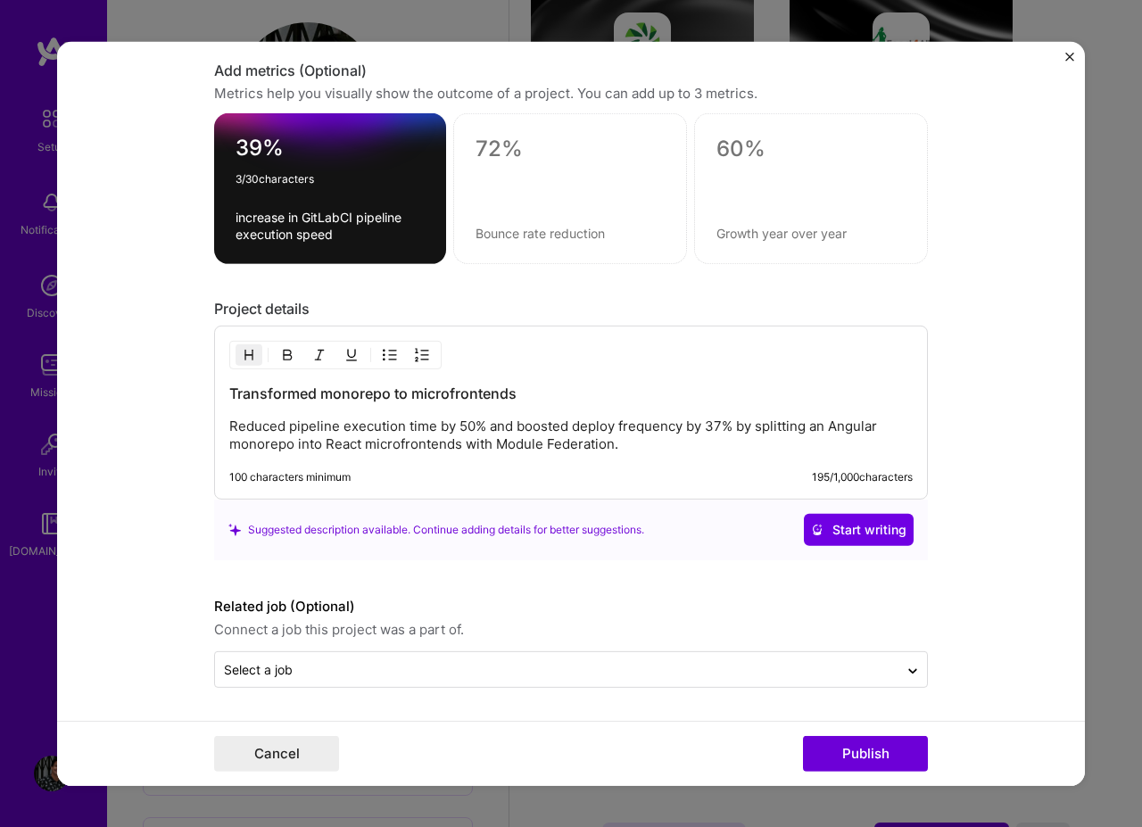
click at [250, 153] on textarea "39%" at bounding box center [329, 152] width 189 height 35
click at [239, 152] on textarea "39%" at bounding box center [329, 152] width 189 height 35
type textarea "50%"
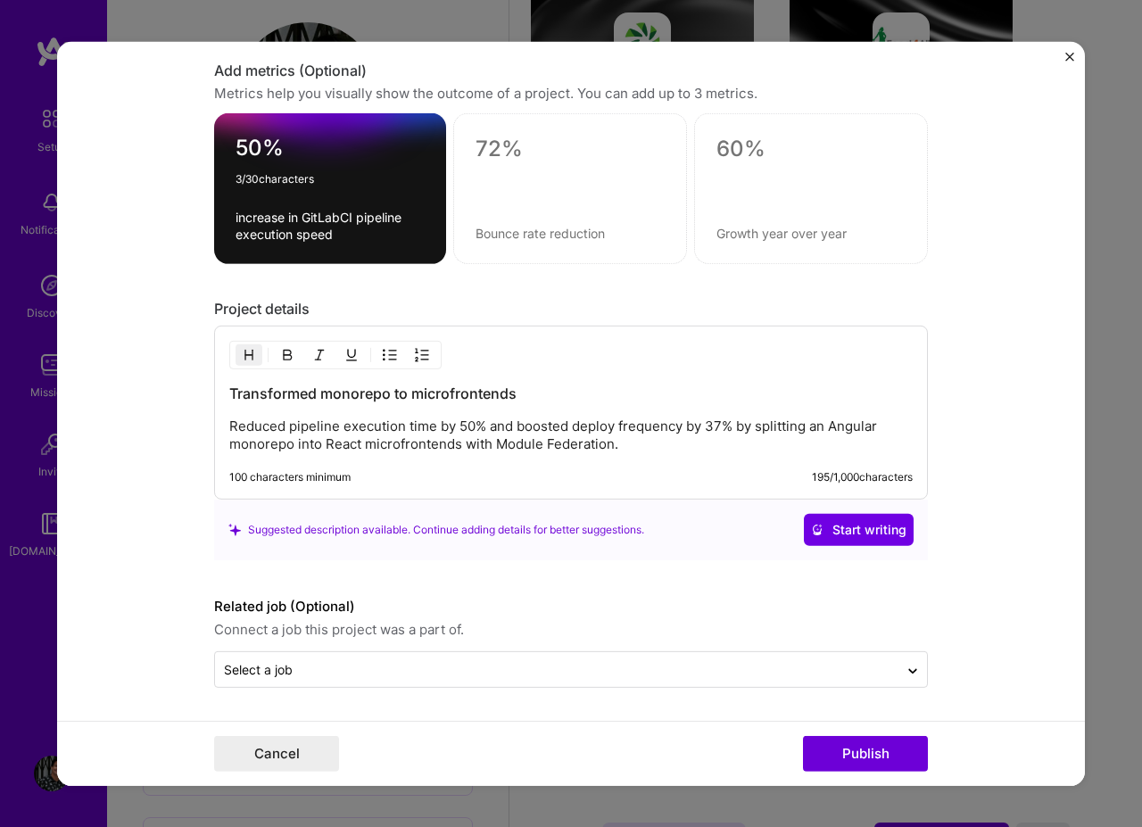
click at [491, 153] on textarea at bounding box center [569, 149] width 189 height 27
type textarea "37%"
drag, startPoint x: 565, startPoint y: 425, endPoint x: 677, endPoint y: 424, distance: 111.5
click at [677, 424] on p "Reduced pipeline execution time by 50% and boosted deploy frequency by 37% by s…" at bounding box center [570, 435] width 683 height 36
copy p "deploy frequency"
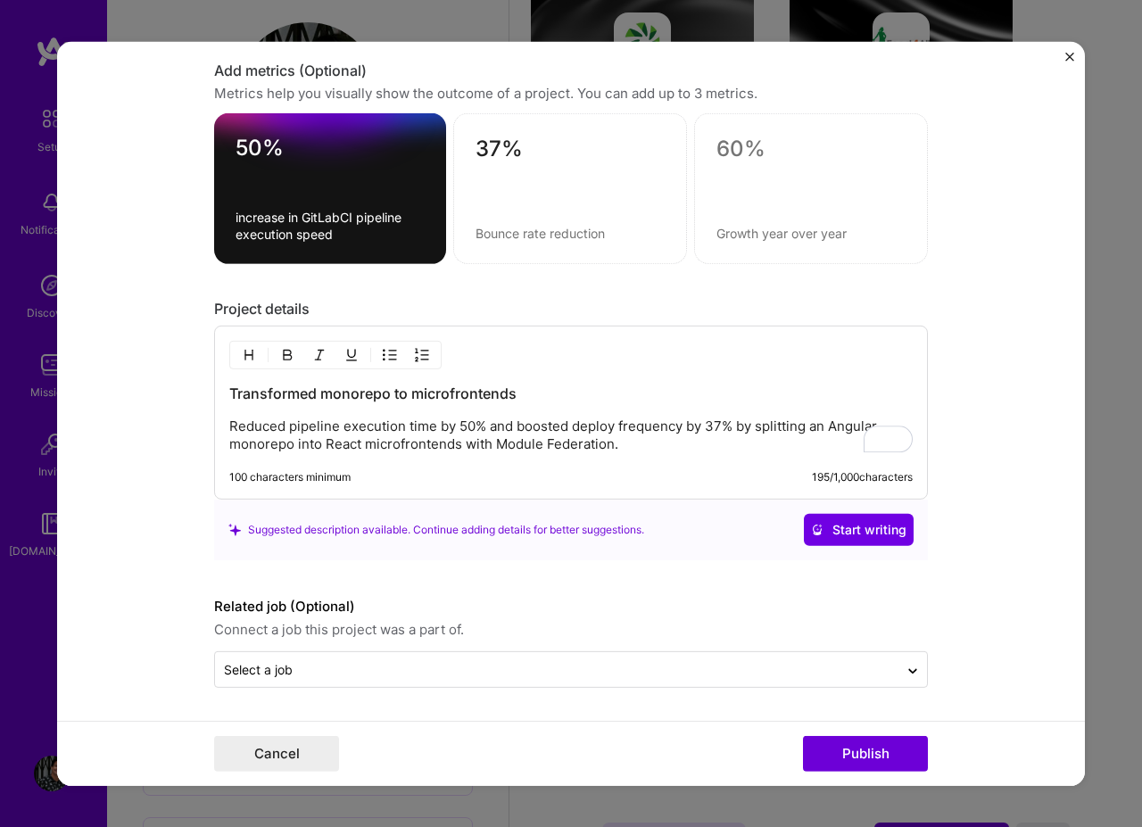
click at [545, 228] on textarea at bounding box center [569, 233] width 189 height 17
paste textarea "deploy frequency"
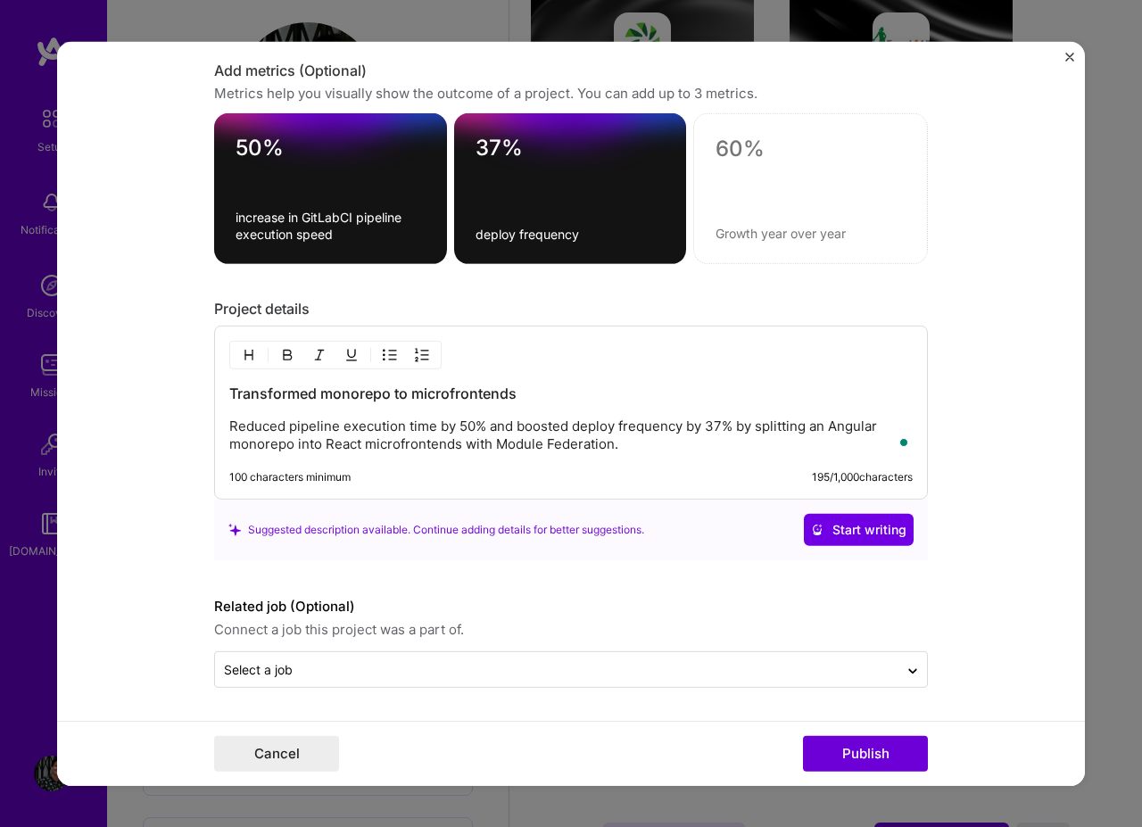
click at [565, 244] on div "37% deploy frequency" at bounding box center [570, 188] width 233 height 151
click at [528, 228] on textarea "deploy frequency" at bounding box center [570, 234] width 190 height 17
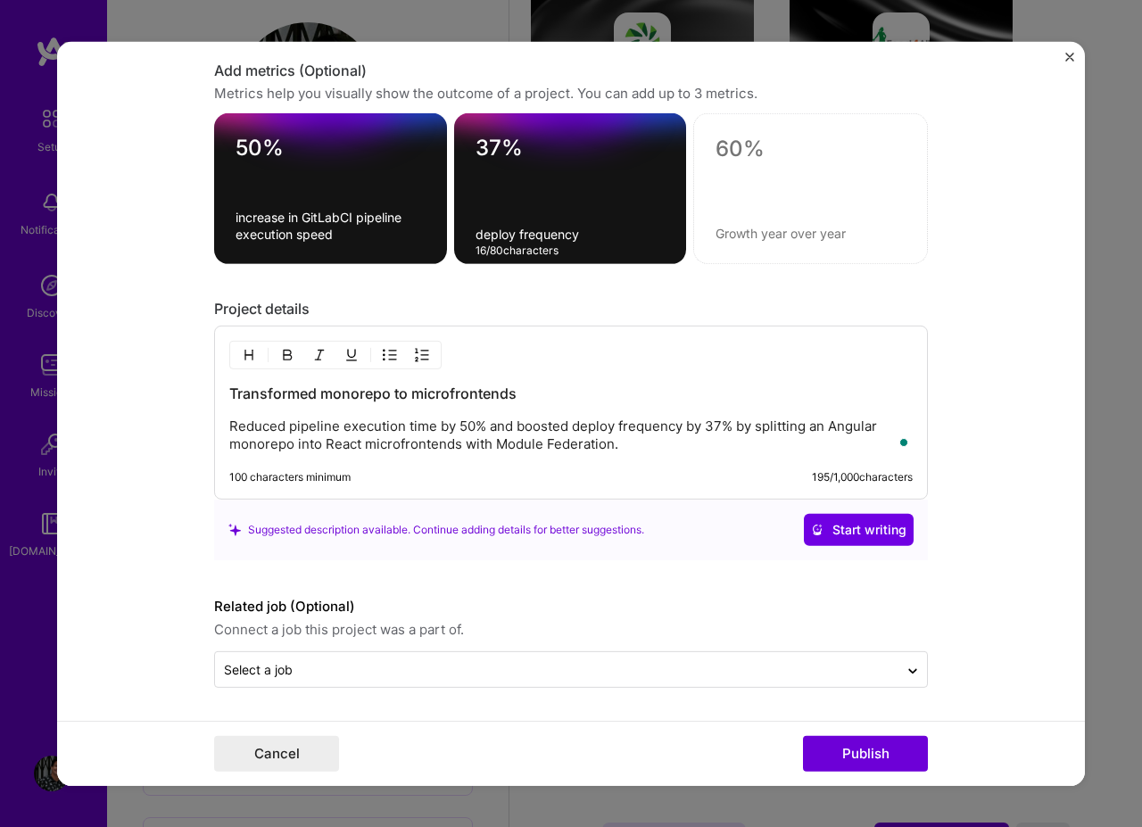
paste textarea "38% increase in deployment"
click at [504, 219] on textarea "38% increase in deployment frequency" at bounding box center [570, 226] width 190 height 34
type textarea "increase in deployment frequency"
click at [1008, 587] on form "Editing suggested project This project is suggested based on your LinkedIn, res…" at bounding box center [571, 413] width 1028 height 744
click at [855, 691] on form "Editing suggested project This project is suggested based on your LinkedIn, res…" at bounding box center [571, 413] width 1028 height 744
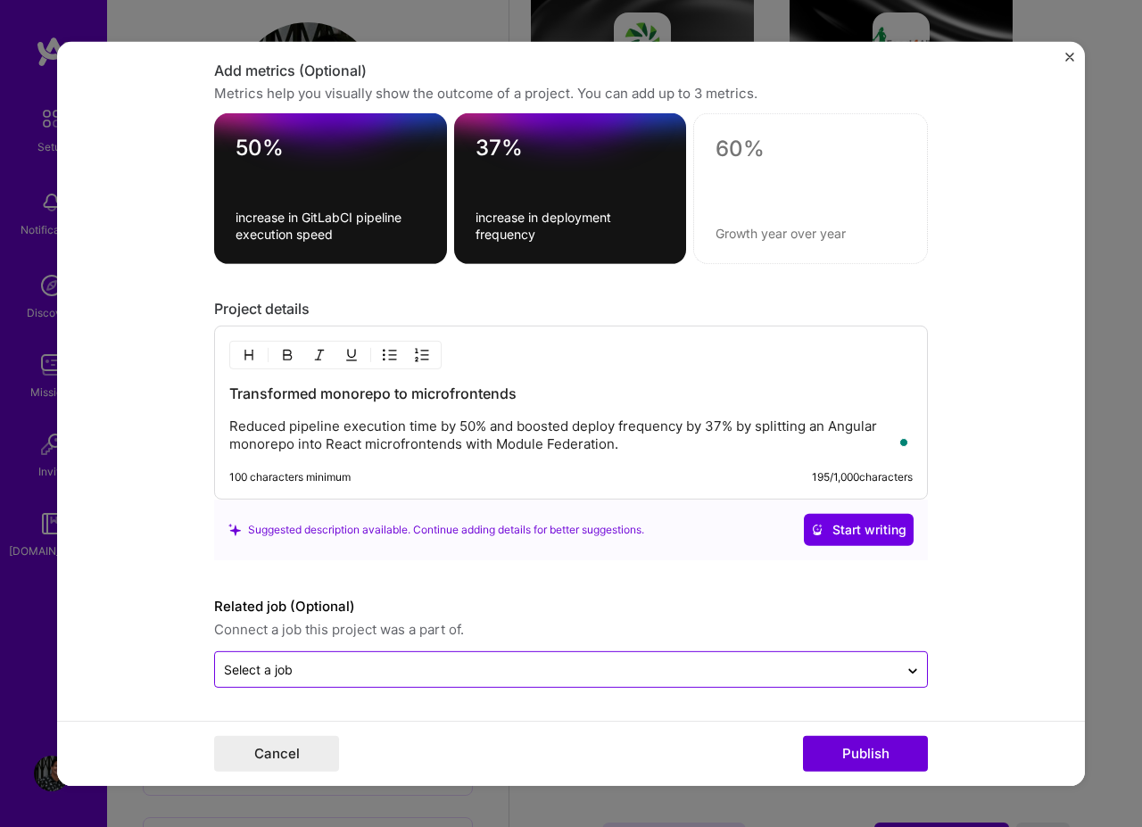
click at [851, 676] on input "text" at bounding box center [556, 669] width 665 height 19
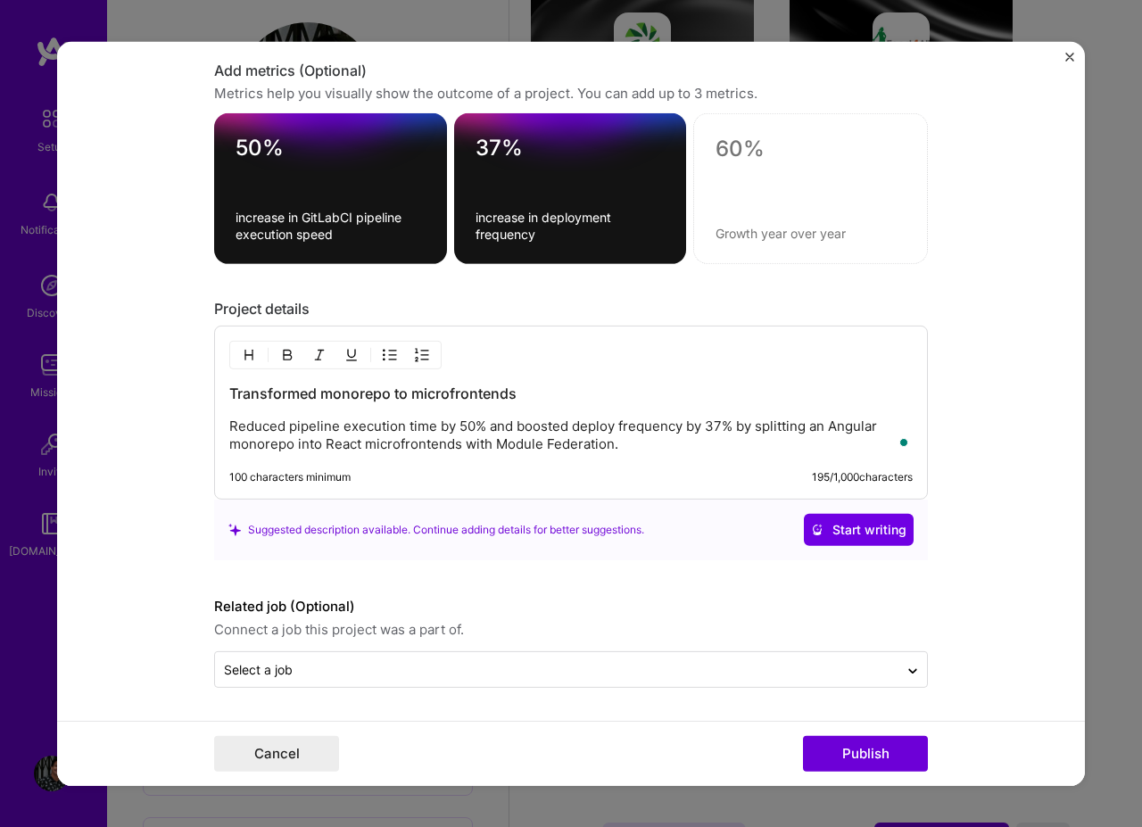
click at [958, 633] on form "Editing suggested project This project is suggested based on your LinkedIn, res…" at bounding box center [571, 413] width 1028 height 744
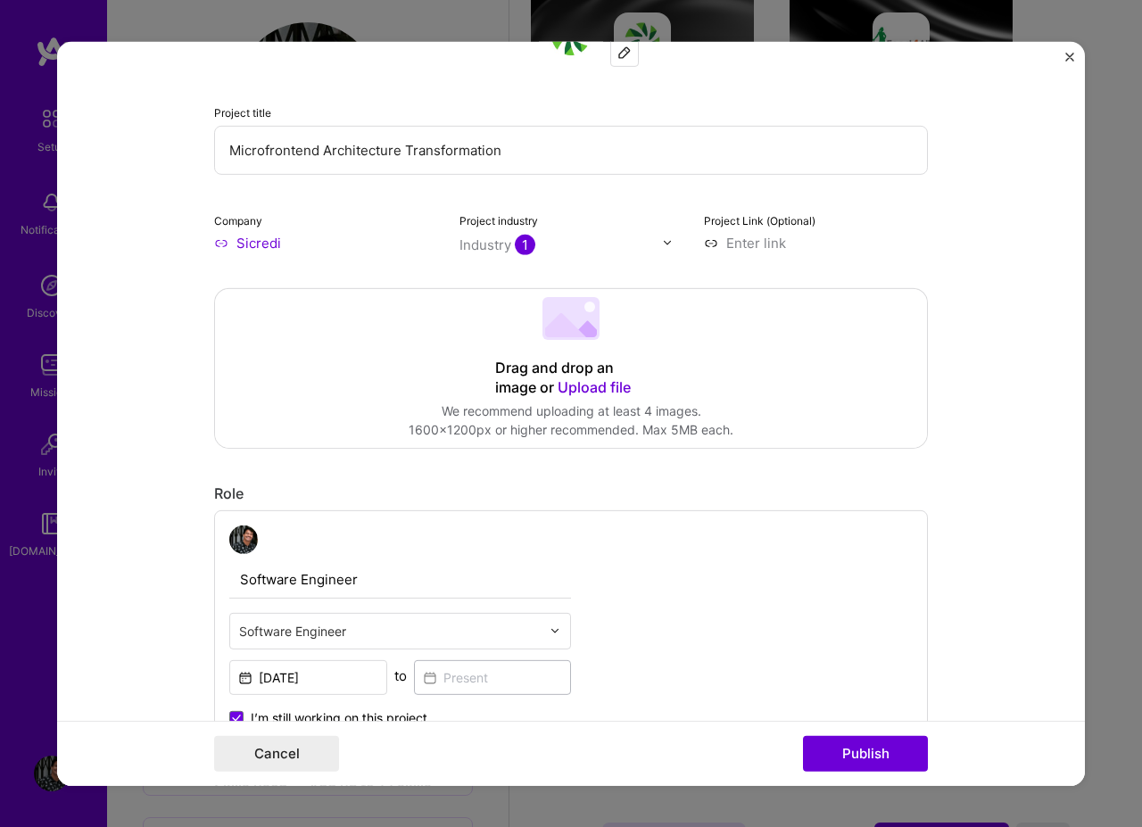
scroll to position [80, 0]
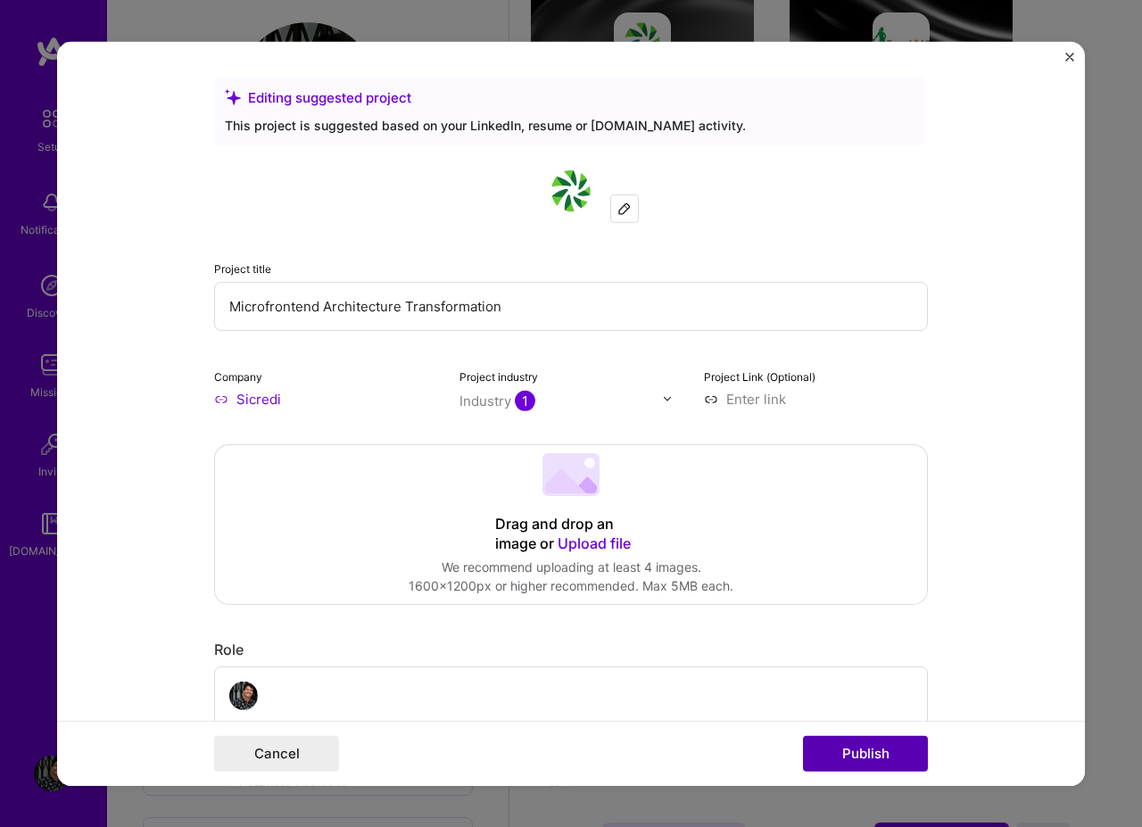
click at [853, 756] on button "Publish" at bounding box center [865, 754] width 125 height 36
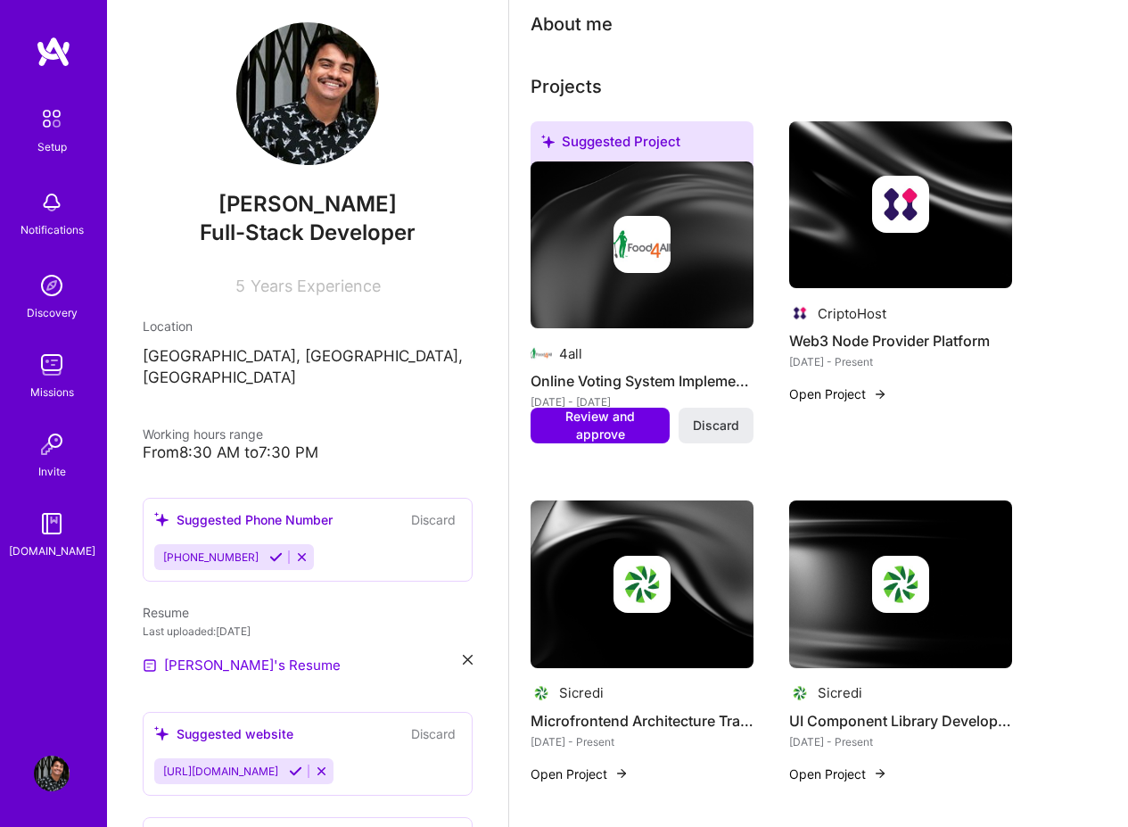
scroll to position [428, 0]
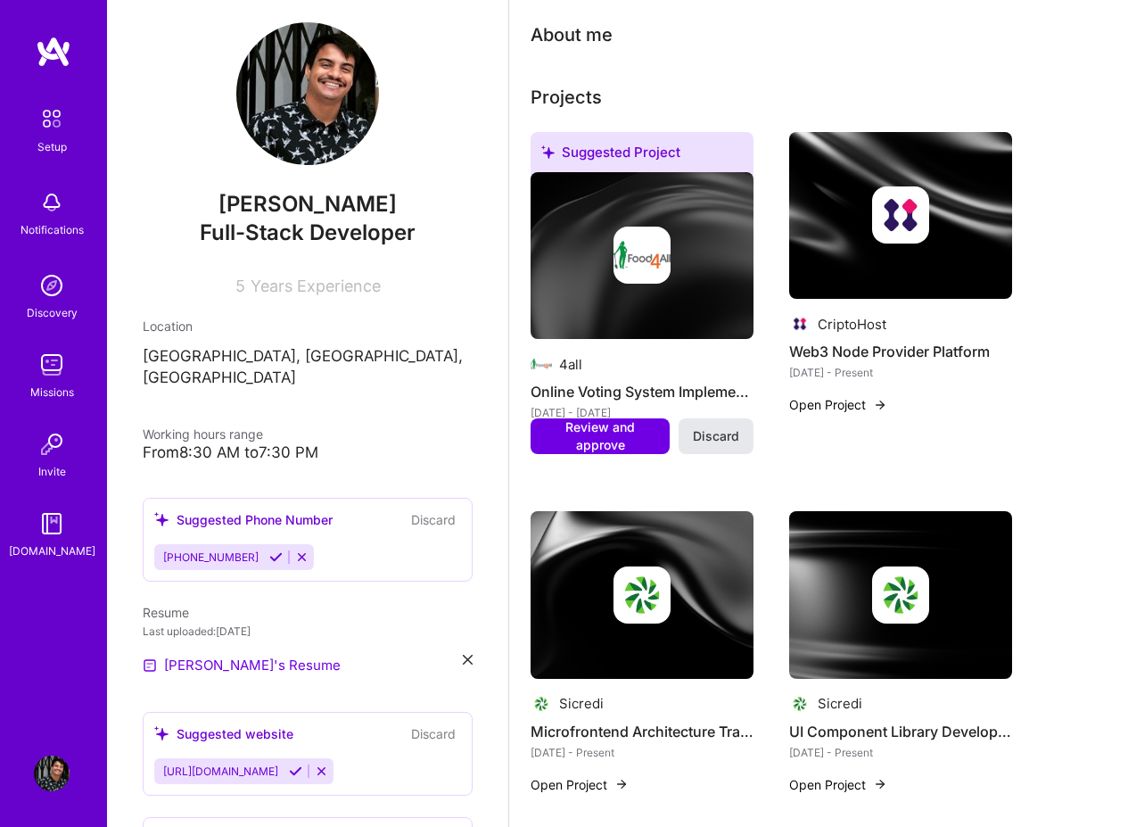
click at [722, 427] on button "Discard" at bounding box center [716, 436] width 75 height 36
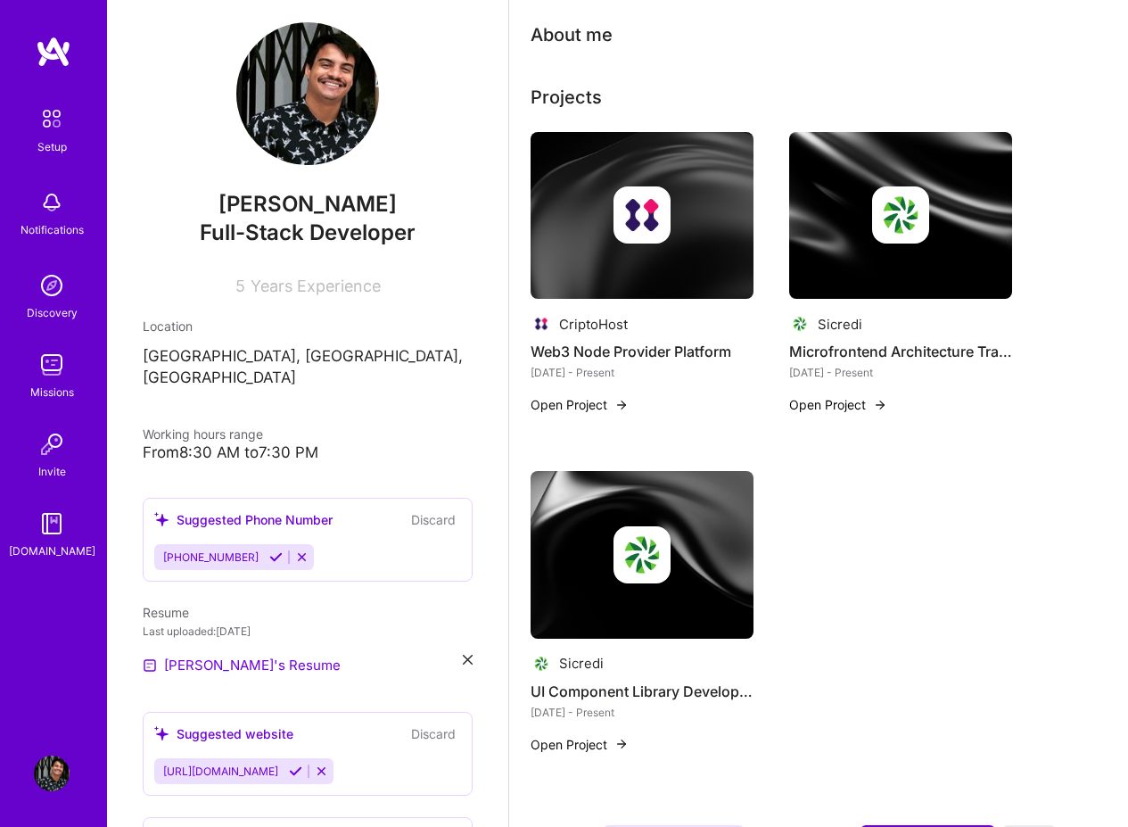
click at [544, 389] on div "CriptoHost Web3 Node Provider Platform Oct 2024 - Present Open Project" at bounding box center [642, 284] width 223 height 304
click at [569, 412] on button "Open Project" at bounding box center [580, 404] width 98 height 19
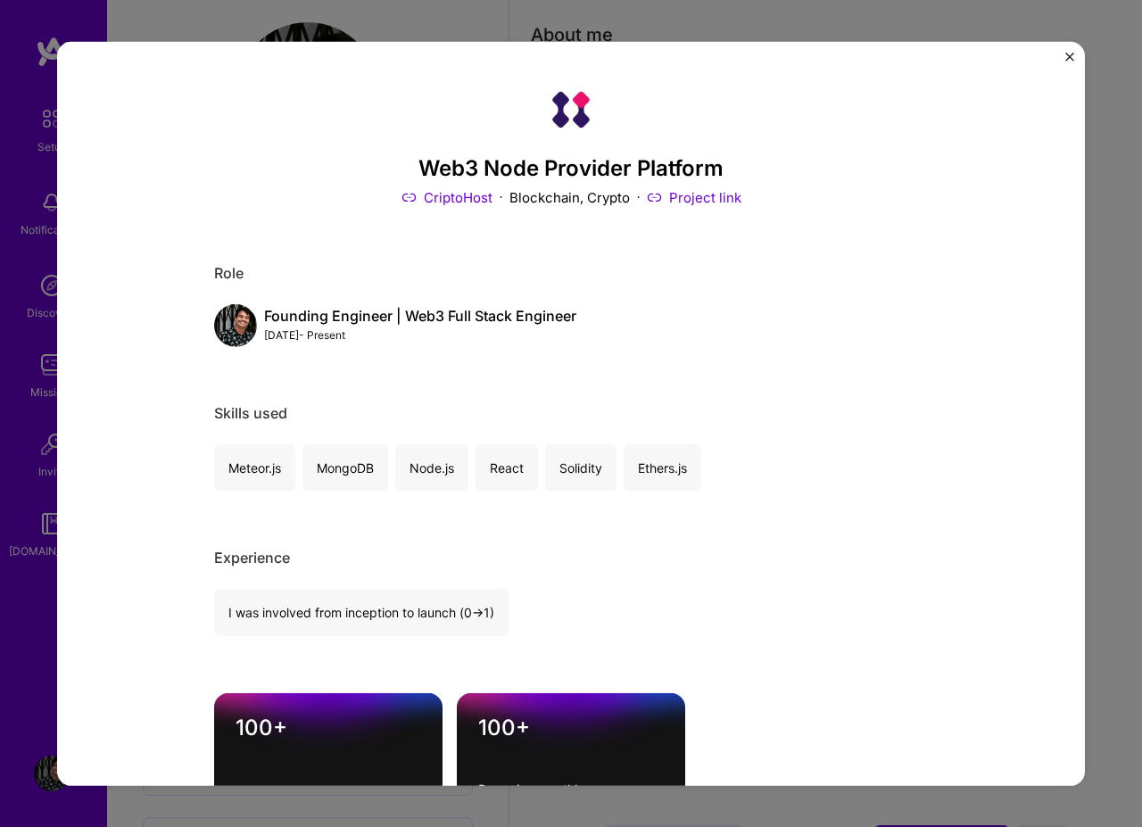
click at [1068, 56] on img "Close" at bounding box center [1069, 56] width 9 height 9
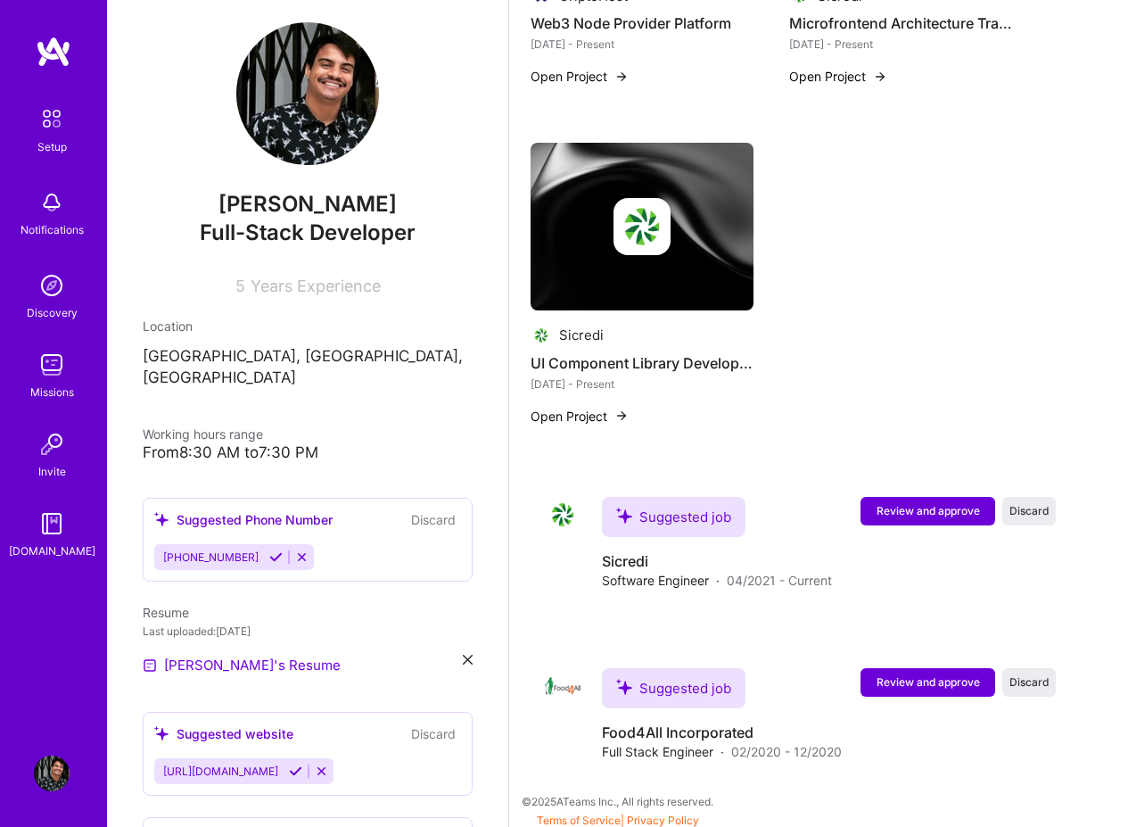
scroll to position [762, 0]
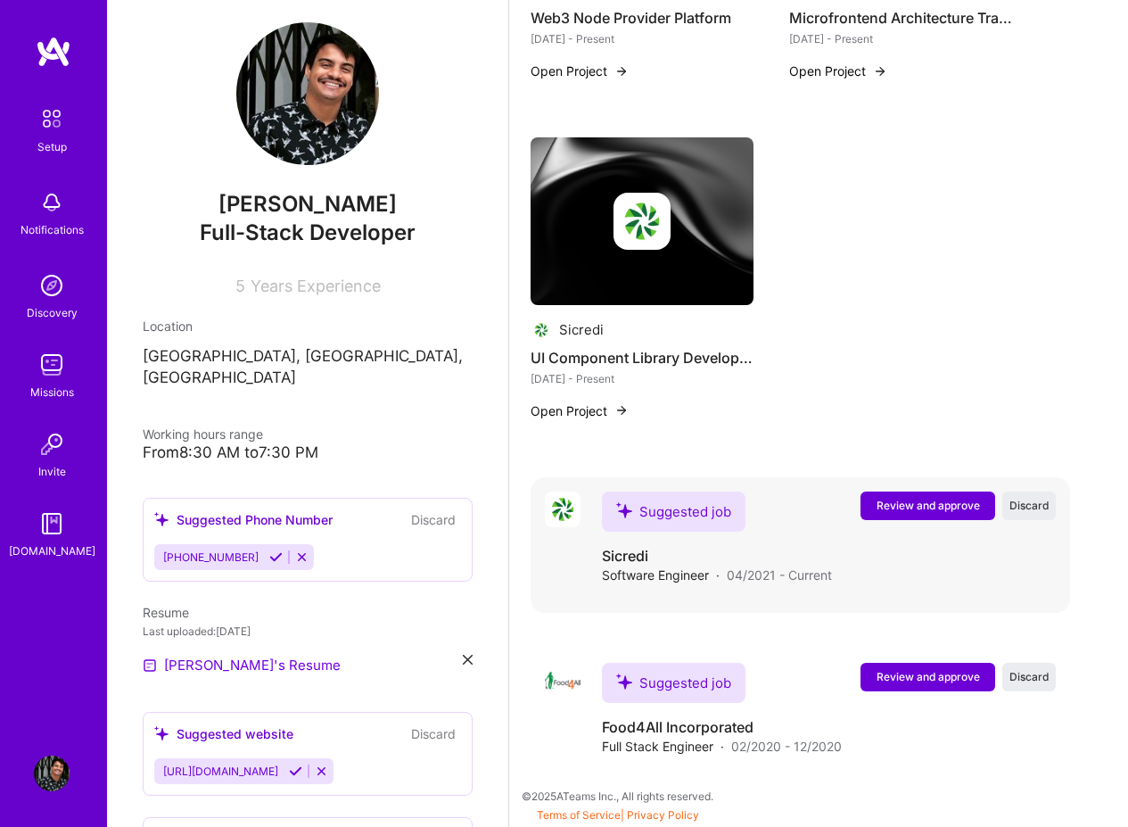
click at [933, 502] on span "Review and approve" at bounding box center [928, 505] width 103 height 15
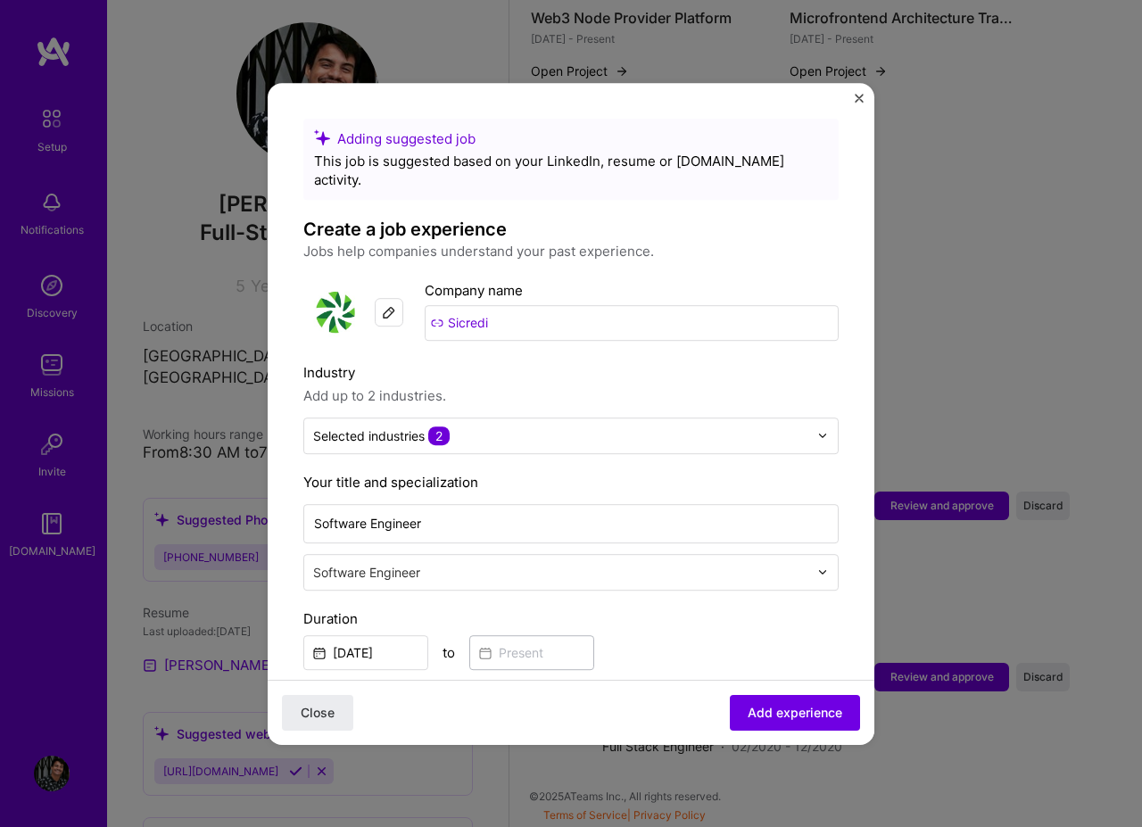
click at [859, 100] on img "Close" at bounding box center [858, 98] width 9 height 9
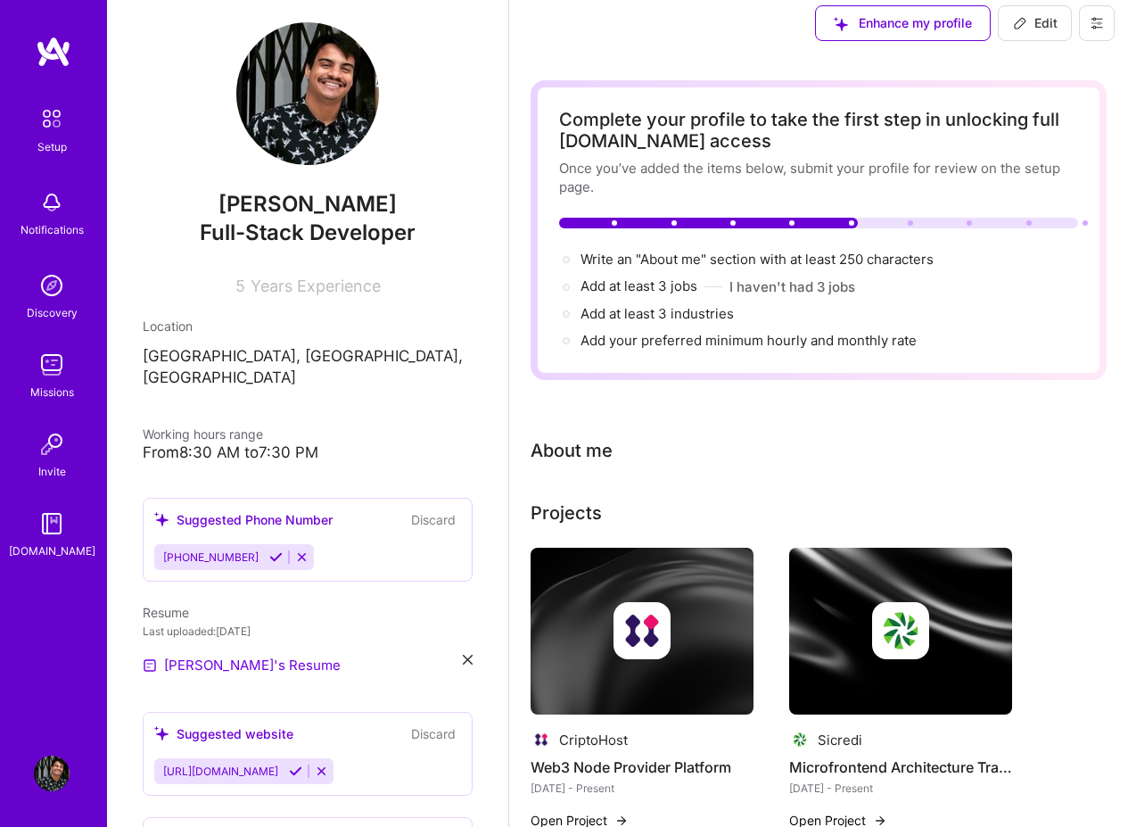
scroll to position [0, 0]
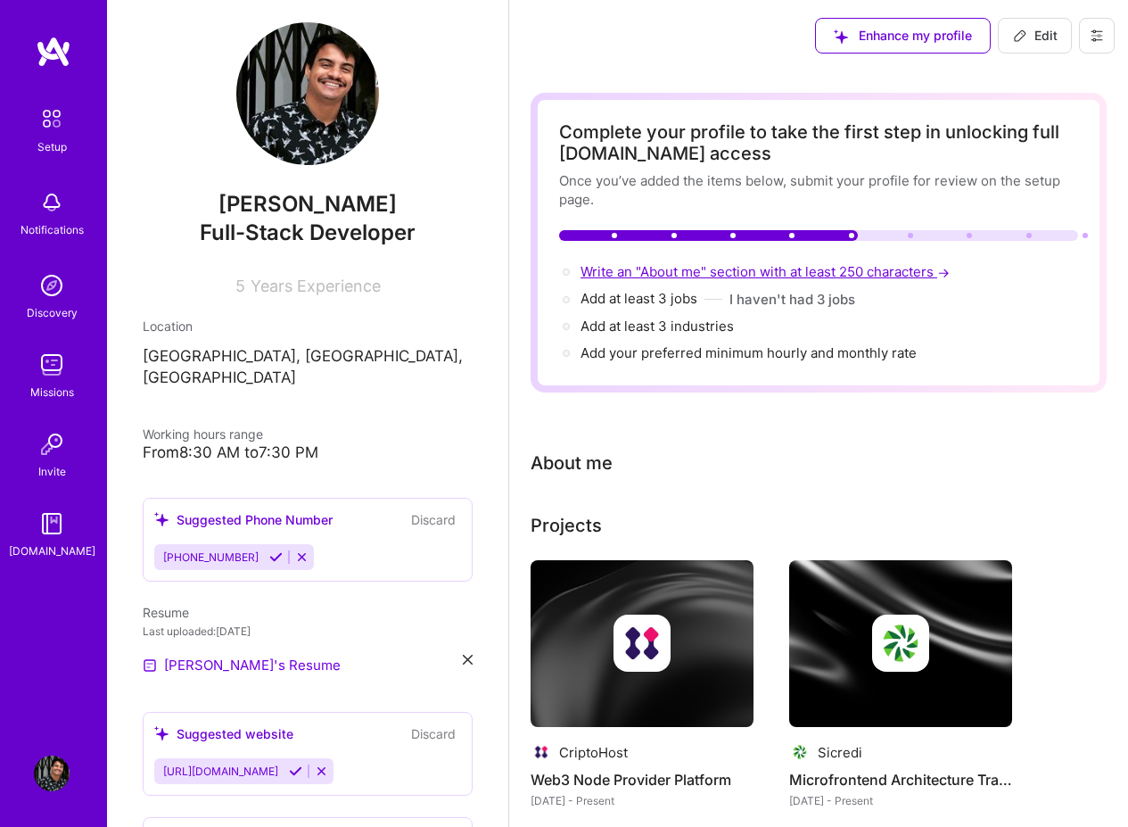
click at [756, 277] on span "Write an "About me" section with at least 250 characters →" at bounding box center [767, 271] width 373 height 17
select select "US"
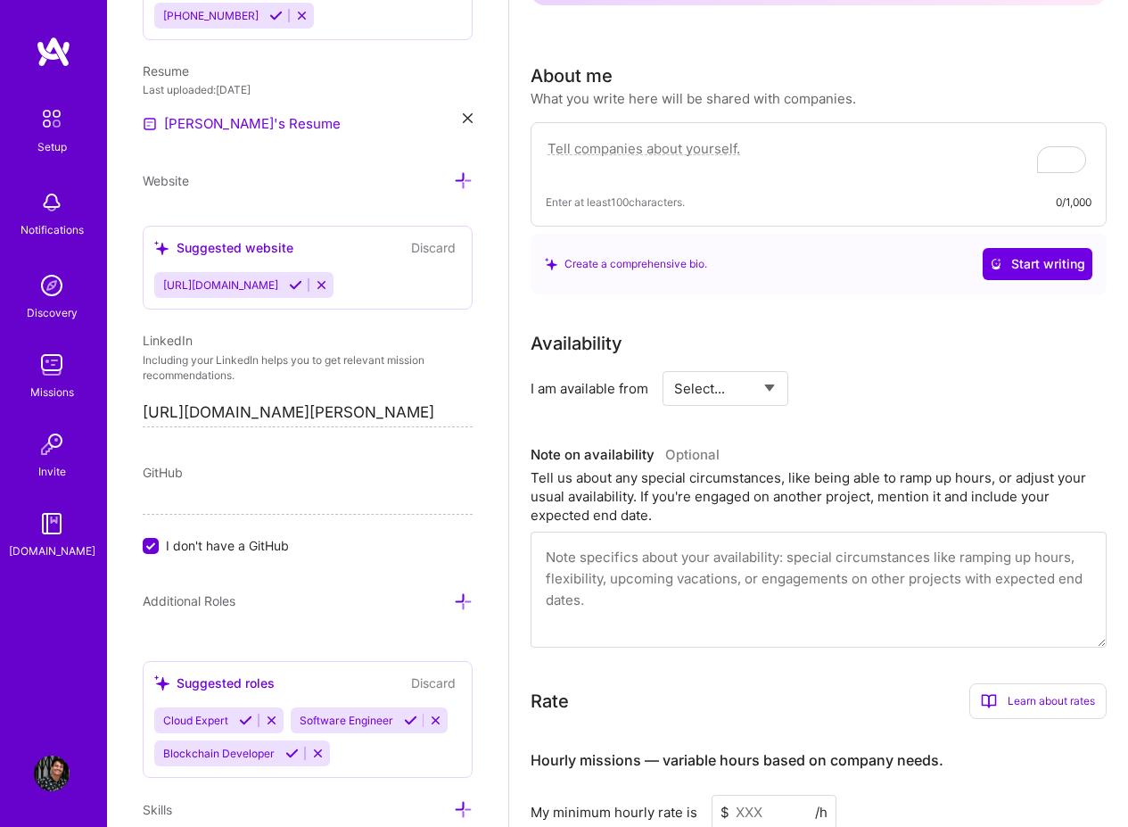
scroll to position [343, 0]
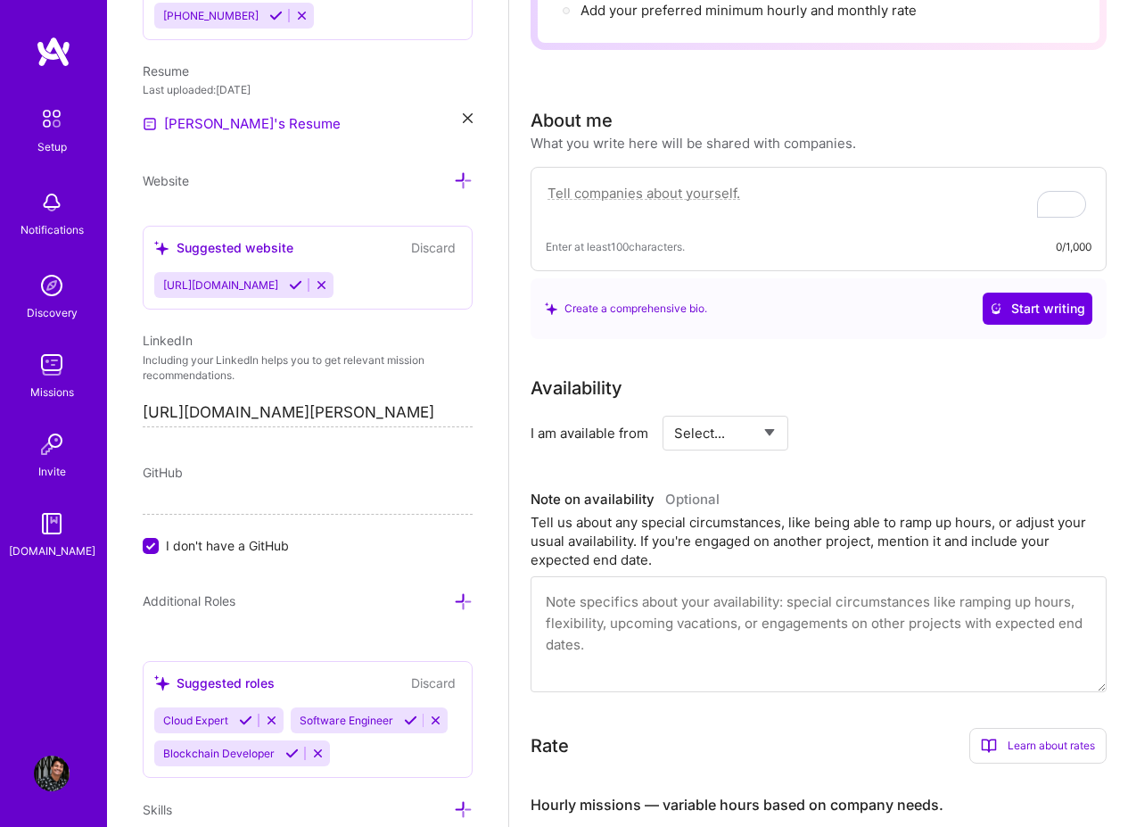
click at [791, 209] on textarea "To enrich screen reader interactions, please activate Accessibility in Grammarl…" at bounding box center [819, 202] width 546 height 41
paste textarea "Frontend Engineer with over 5 years of experience, specializing in React, TypeS…"
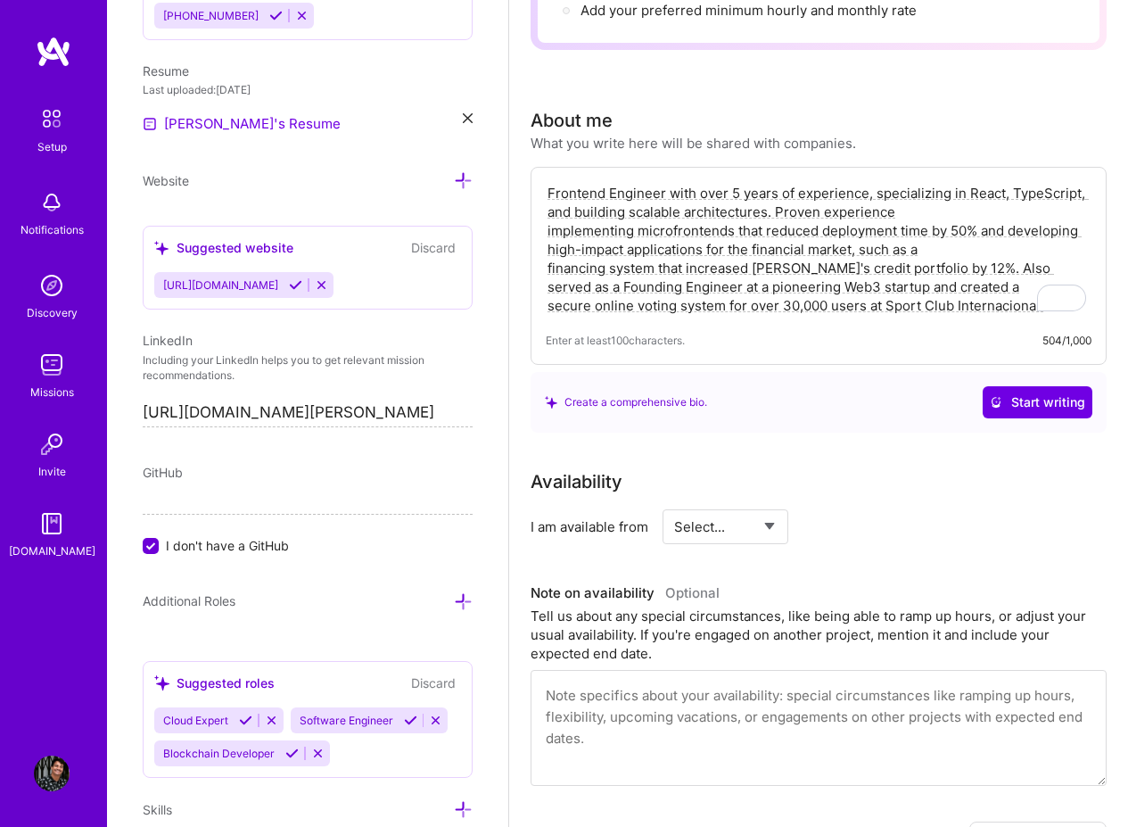
click at [647, 196] on textarea "Frontend Engineer with over 5 years of experience, specializing in React, TypeS…" at bounding box center [819, 249] width 546 height 135
click at [1020, 194] on textarea "Engineer with over 5 years of experience, specializing in React, TypeScript, an…" at bounding box center [819, 249] width 546 height 135
click at [583, 189] on textarea "Engineer with over 5 years of experience, specializing in React, TypeScript, No…" at bounding box center [819, 249] width 546 height 135
click at [1089, 414] on button "Start writing" at bounding box center [1038, 402] width 110 height 32
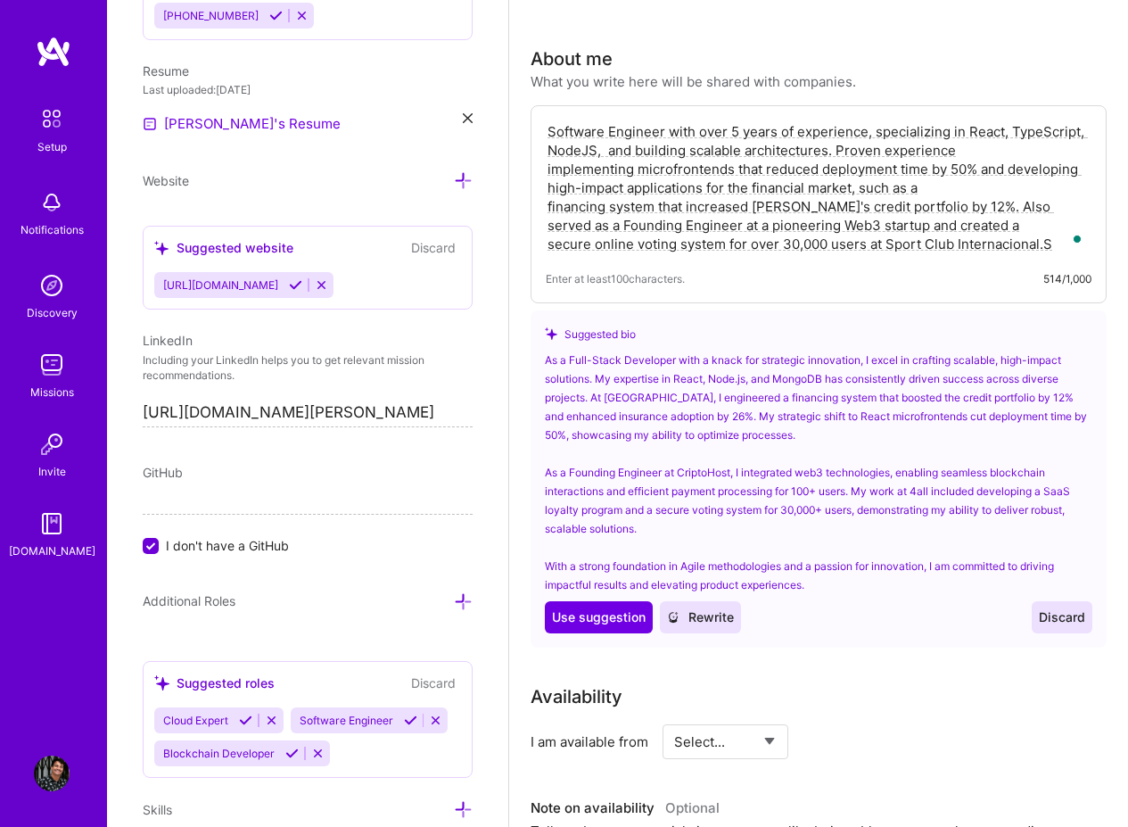
scroll to position [450, 0]
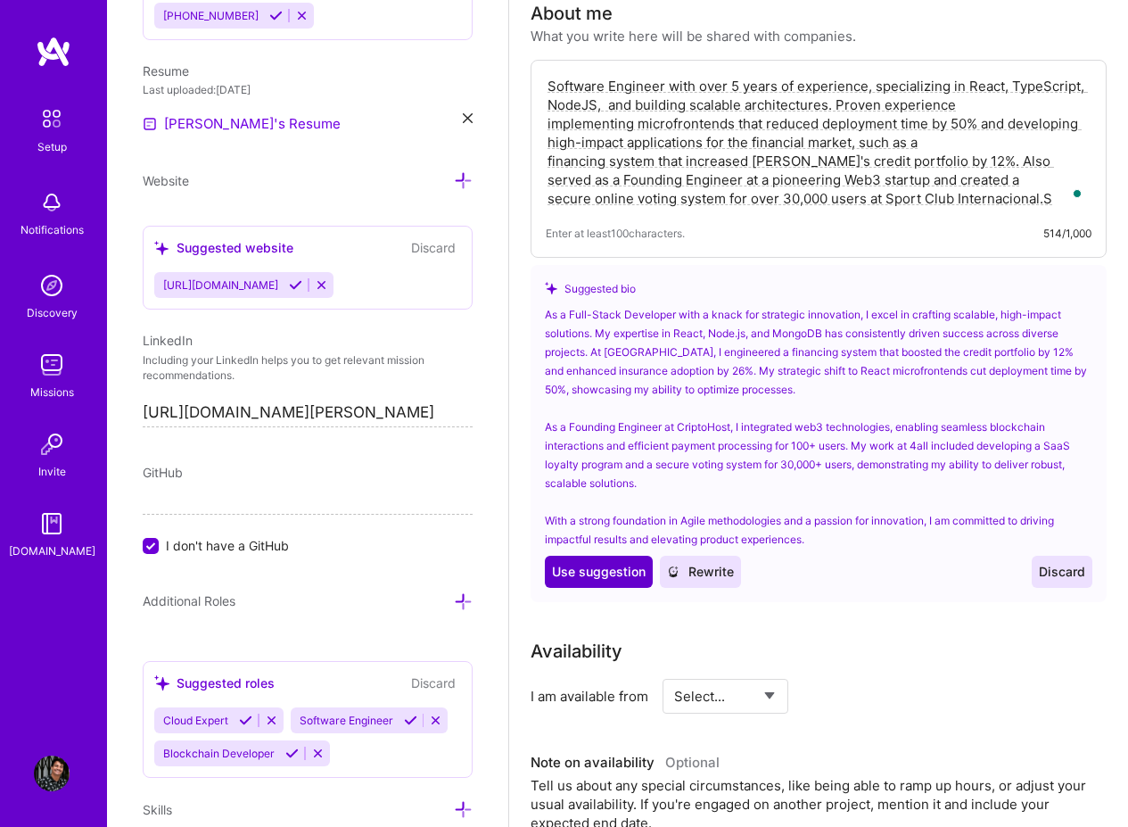
click at [623, 568] on span "Use suggestion" at bounding box center [599, 572] width 94 height 18
type textarea "As a Full-Stack Developer with a knack for strategic innovation, I excel in cra…"
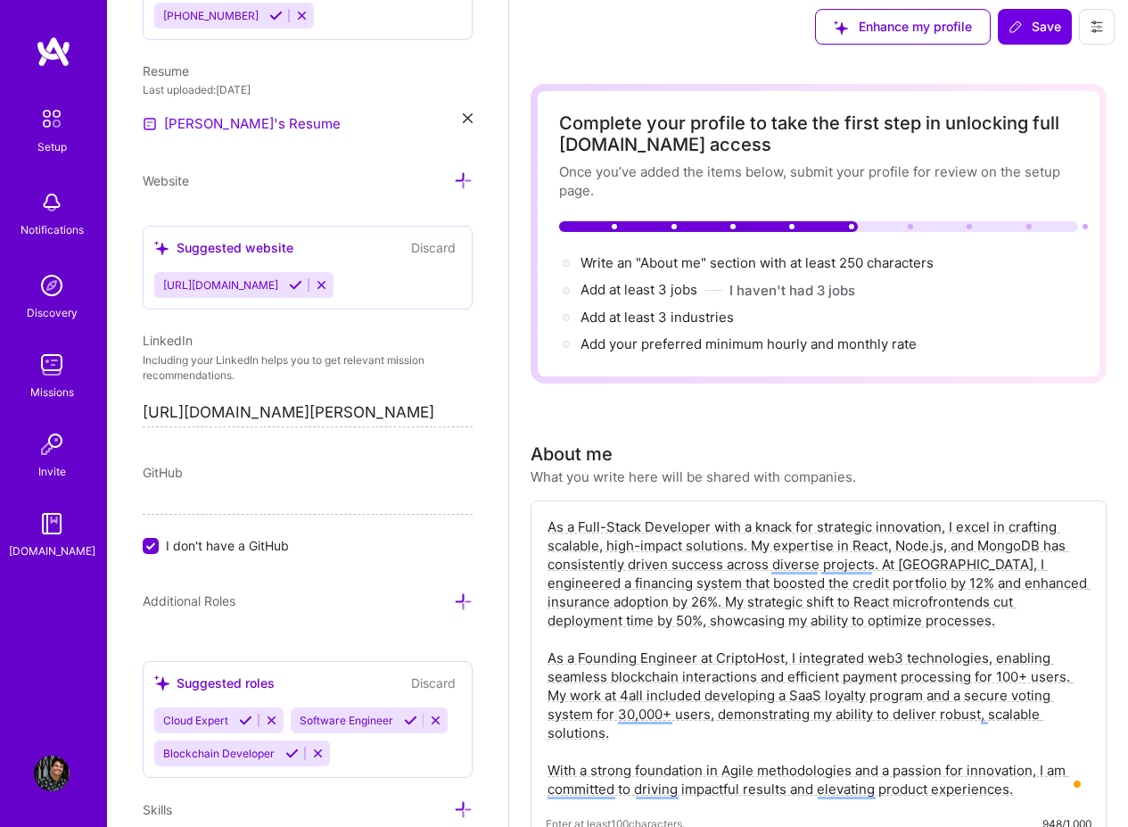
scroll to position [0, 0]
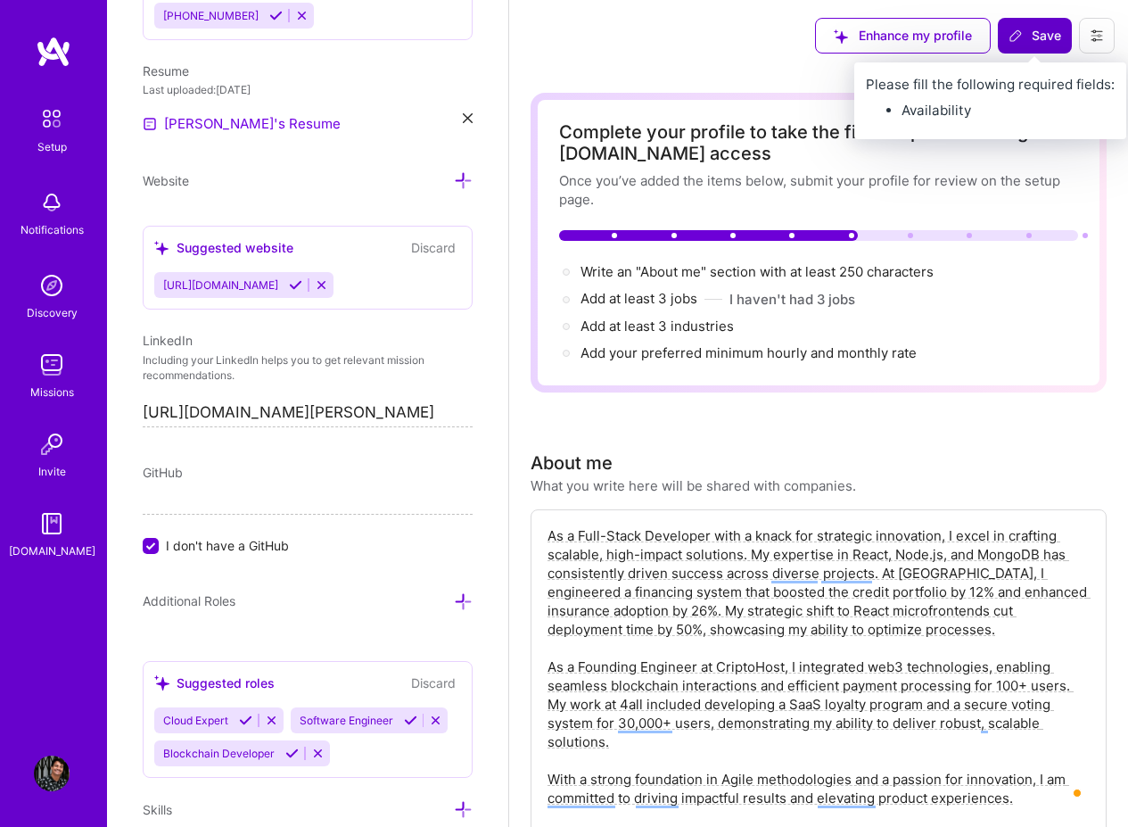
click at [1044, 49] on button "Save" at bounding box center [1035, 36] width 74 height 36
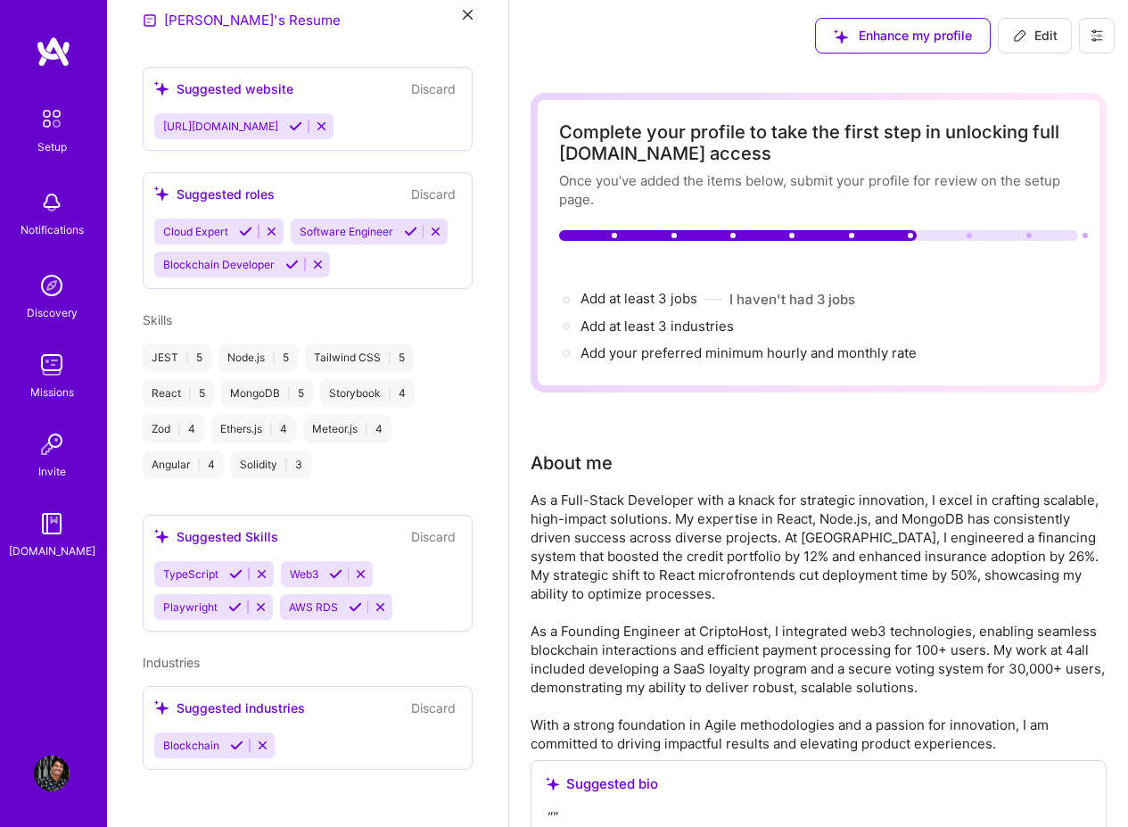
scroll to position [533, 0]
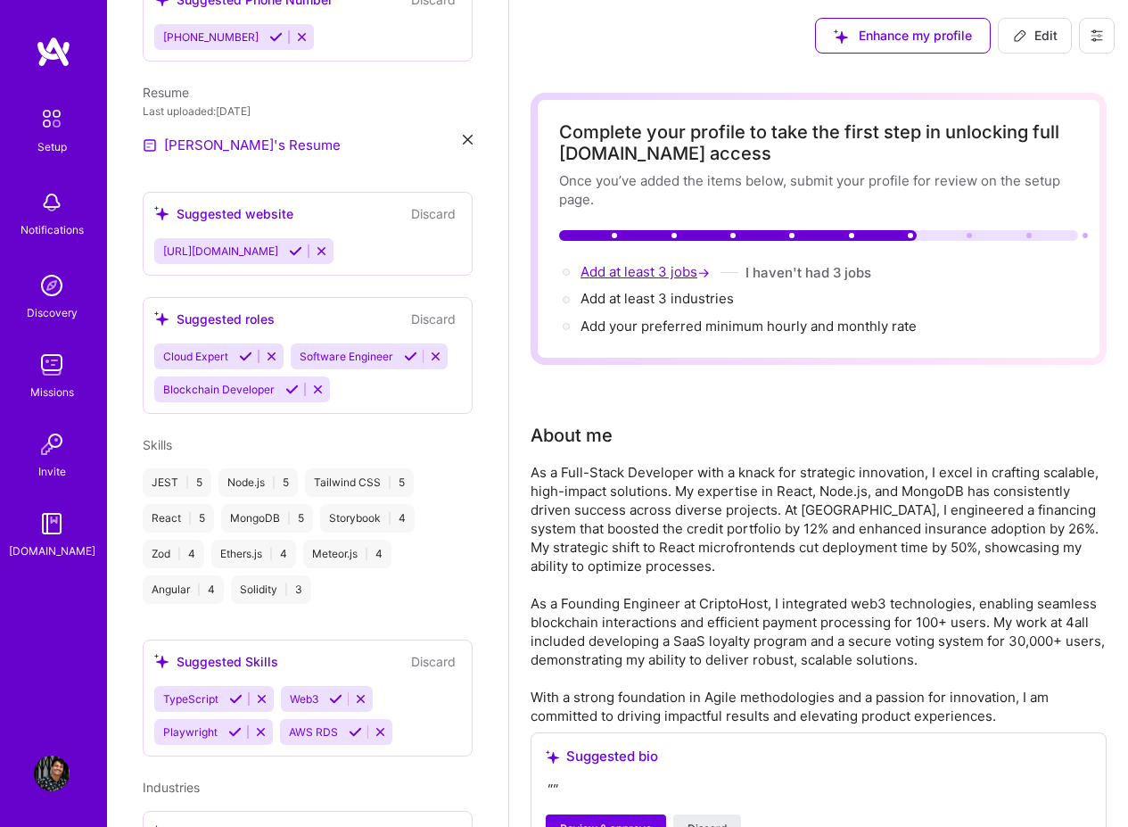
click at [665, 275] on span "Add at least 3 jobs →" at bounding box center [647, 271] width 133 height 17
select select "US"
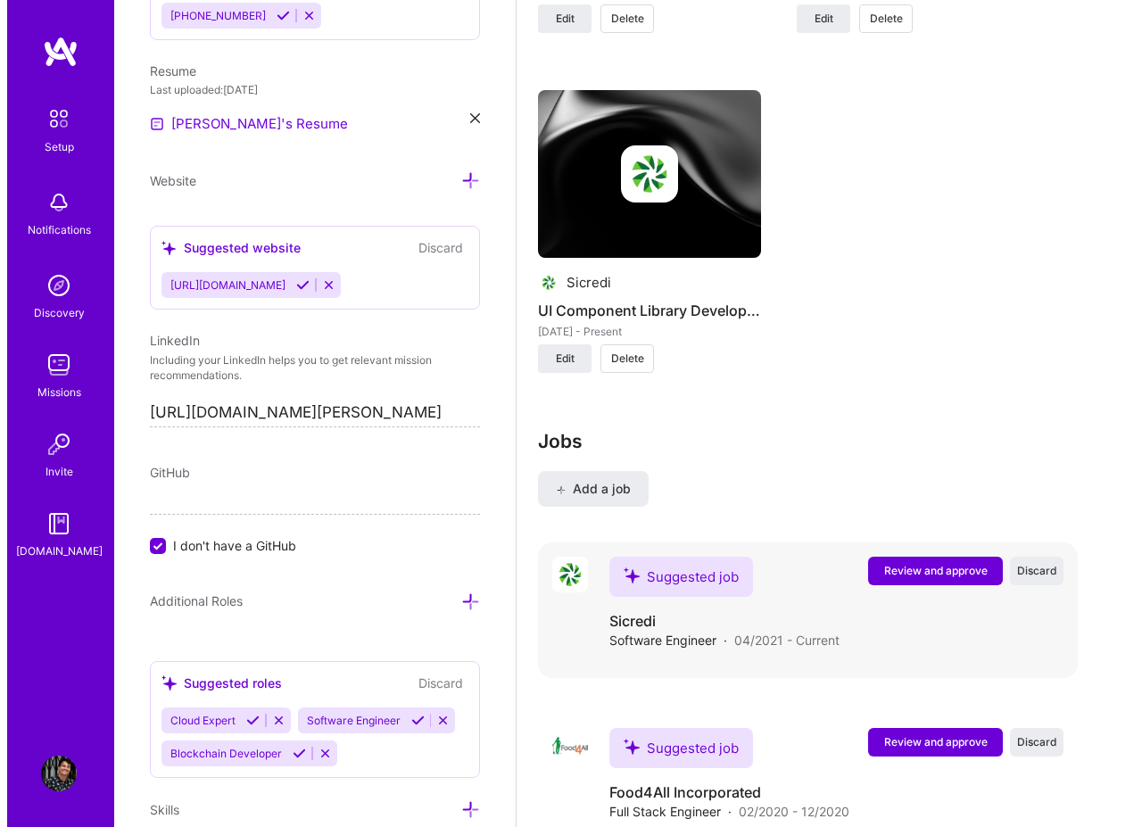
scroll to position [2021, 0]
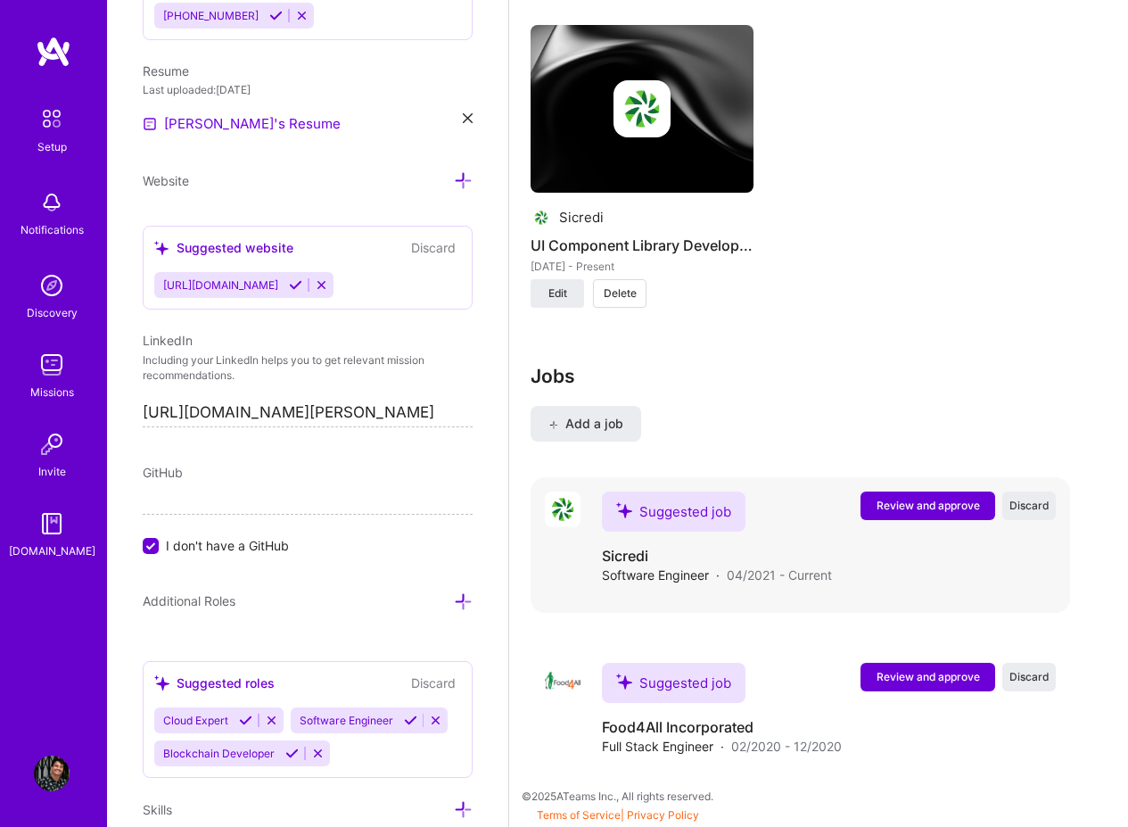
click at [927, 494] on button "Review and approve" at bounding box center [928, 505] width 135 height 29
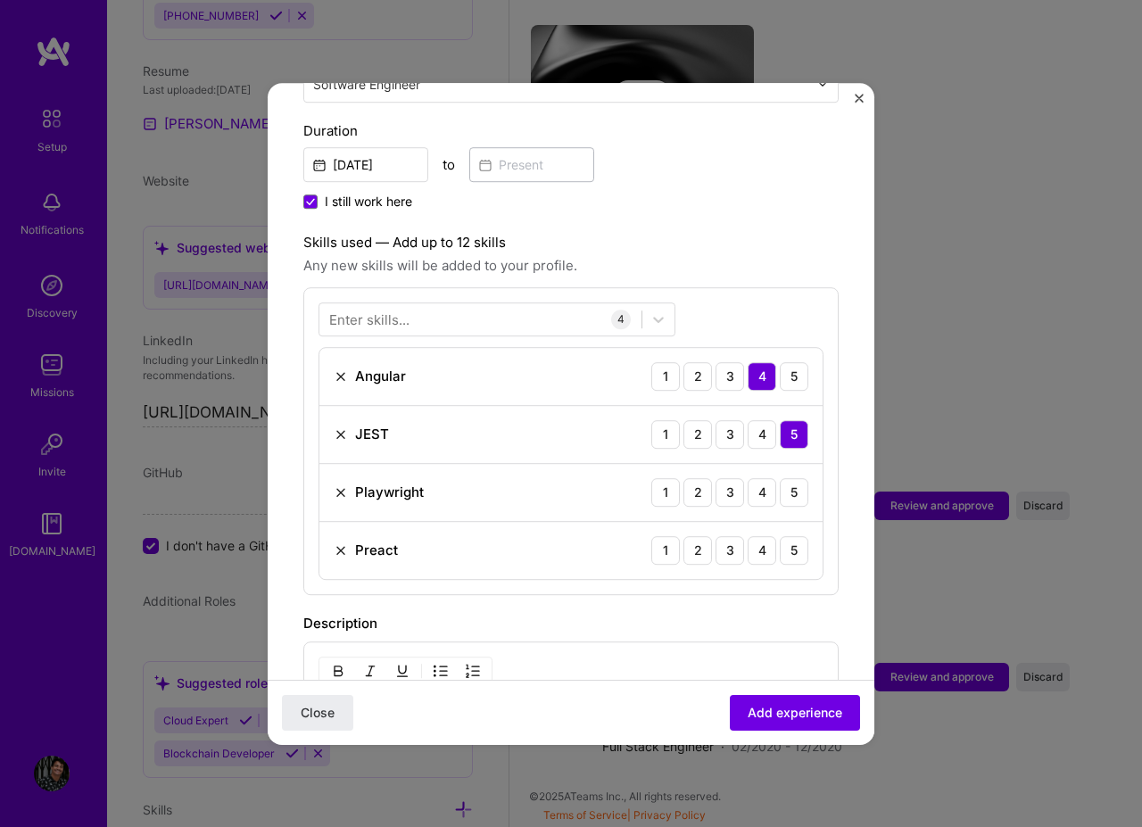
scroll to position [535, 0]
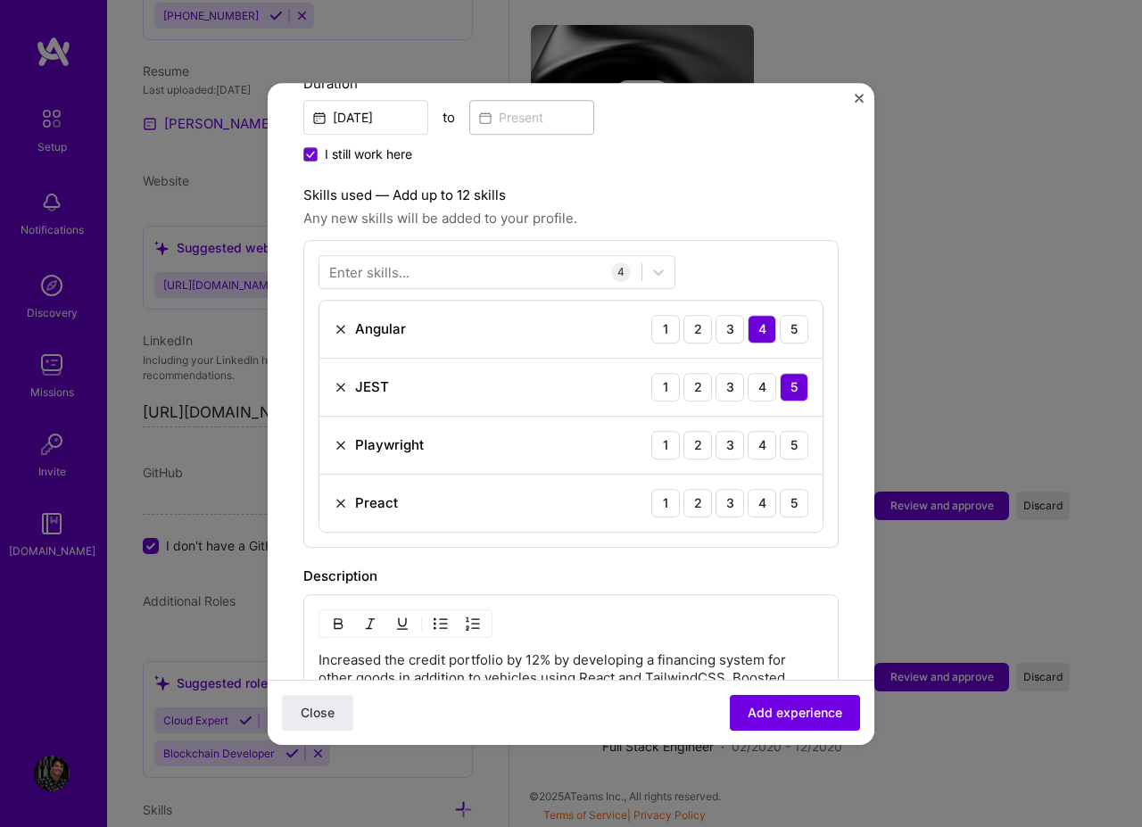
click at [343, 496] on img at bounding box center [341, 503] width 14 height 14
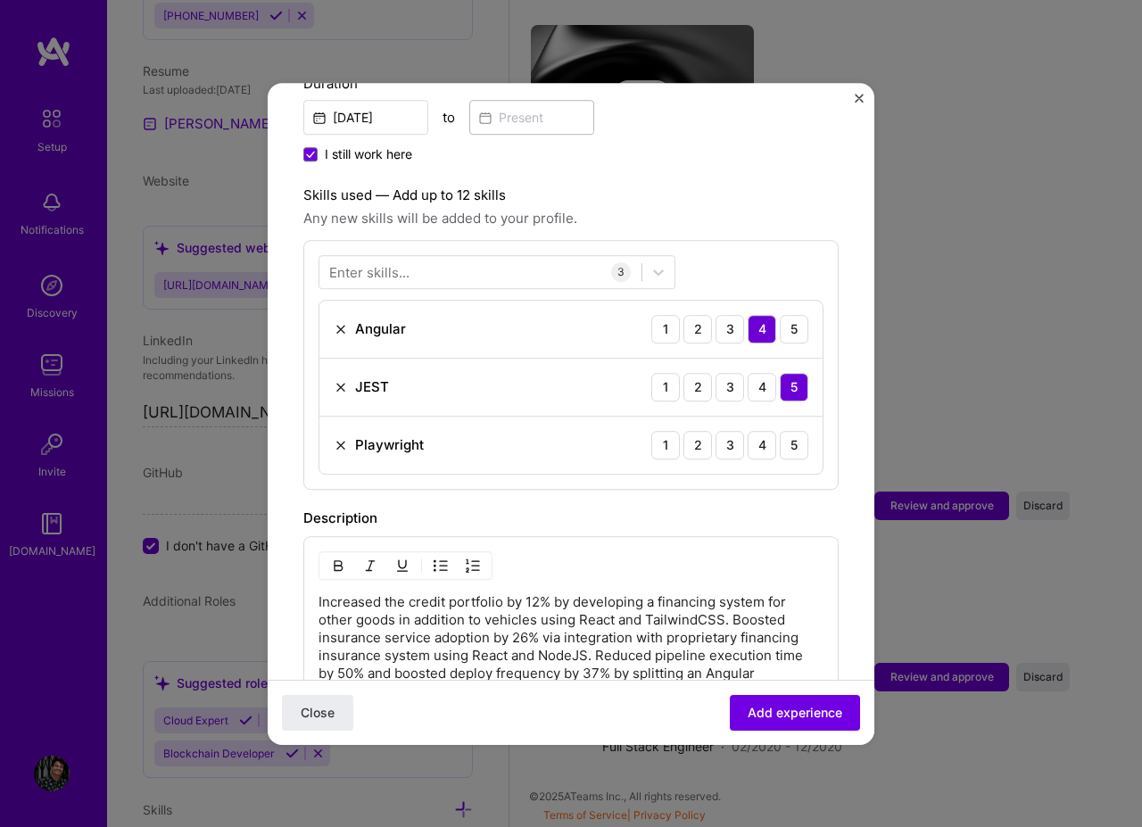
click at [342, 438] on img at bounding box center [341, 445] width 14 height 14
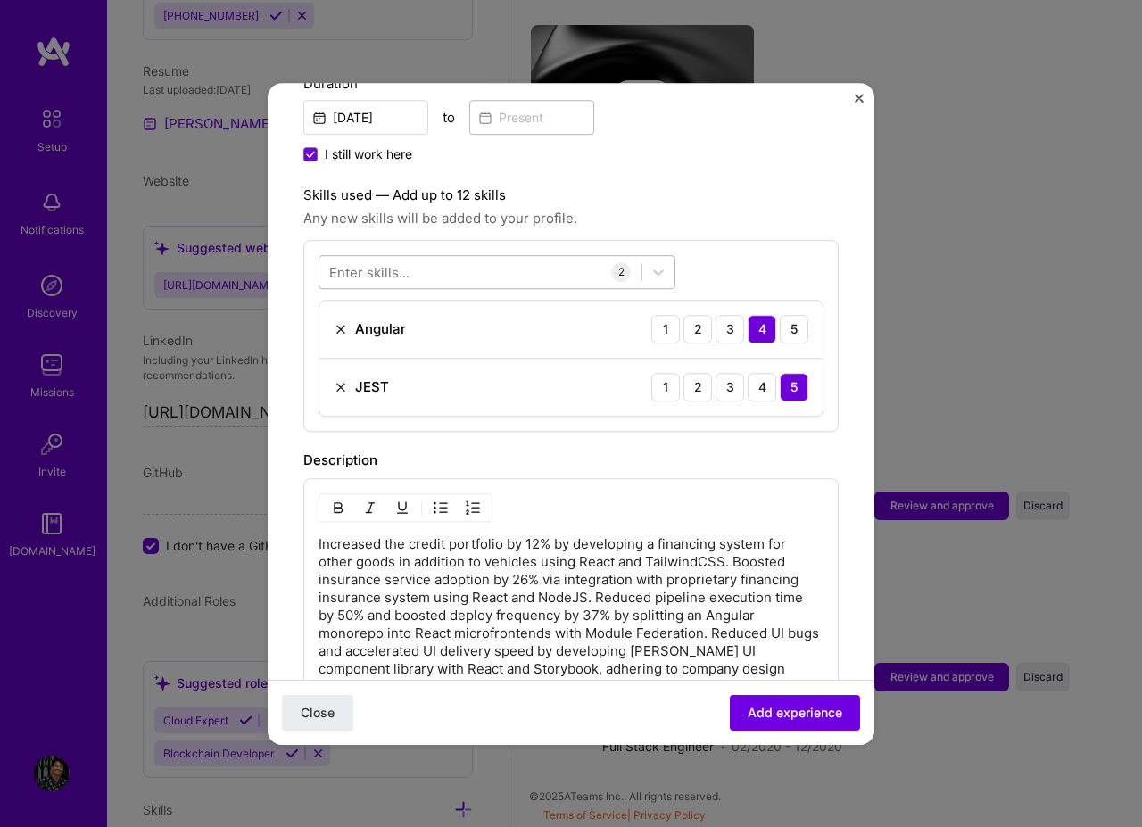
click at [419, 257] on div at bounding box center [480, 271] width 322 height 29
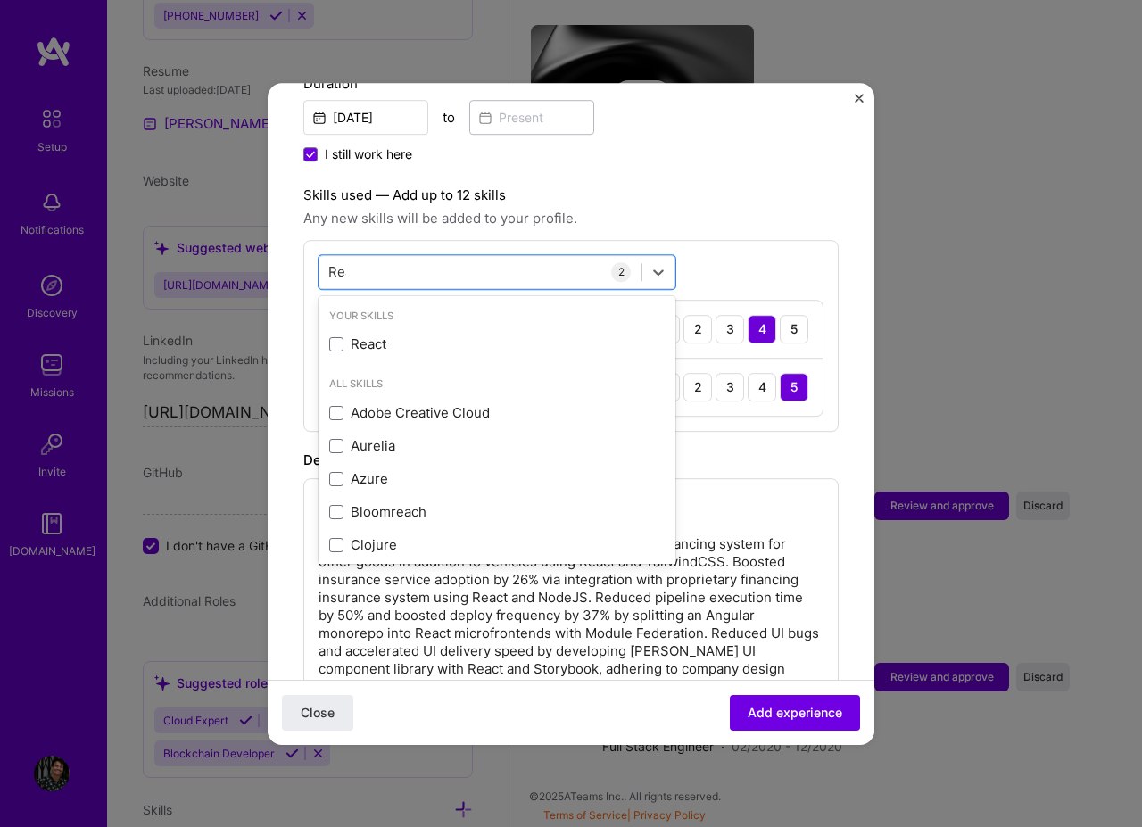
type input "Reac"
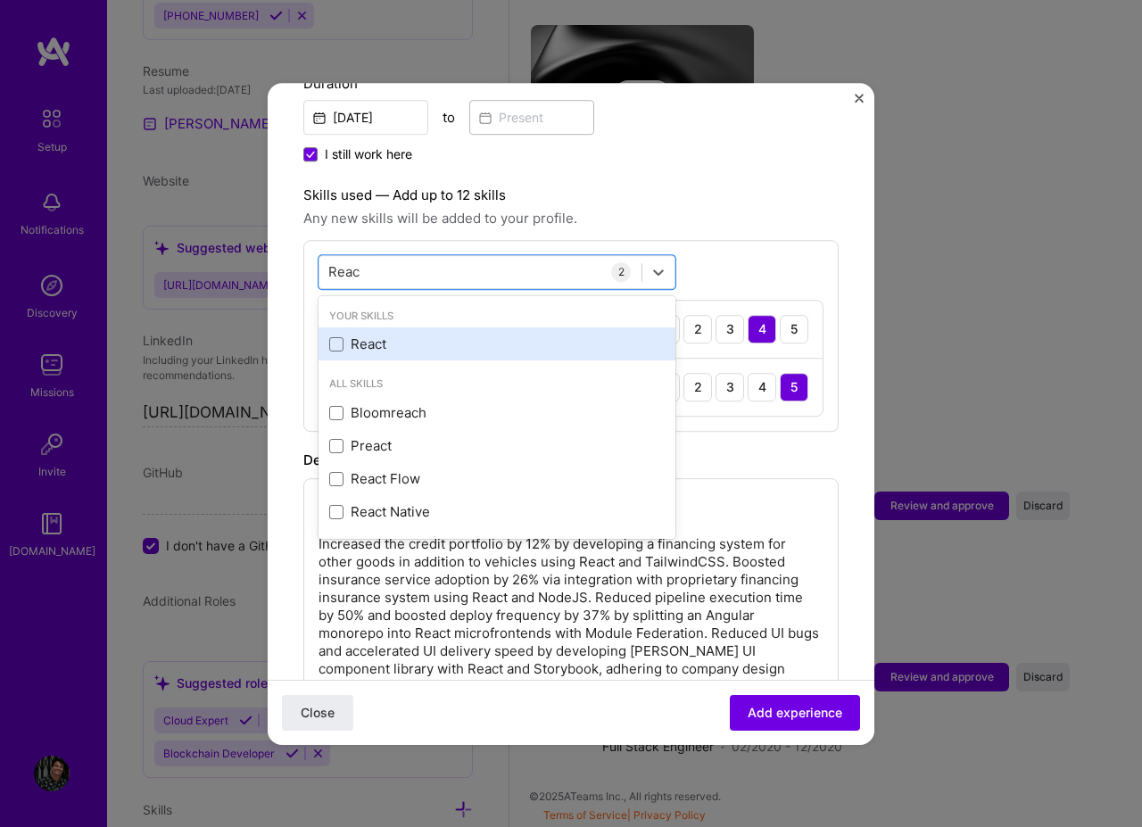
click at [422, 335] on div "React" at bounding box center [496, 344] width 335 height 19
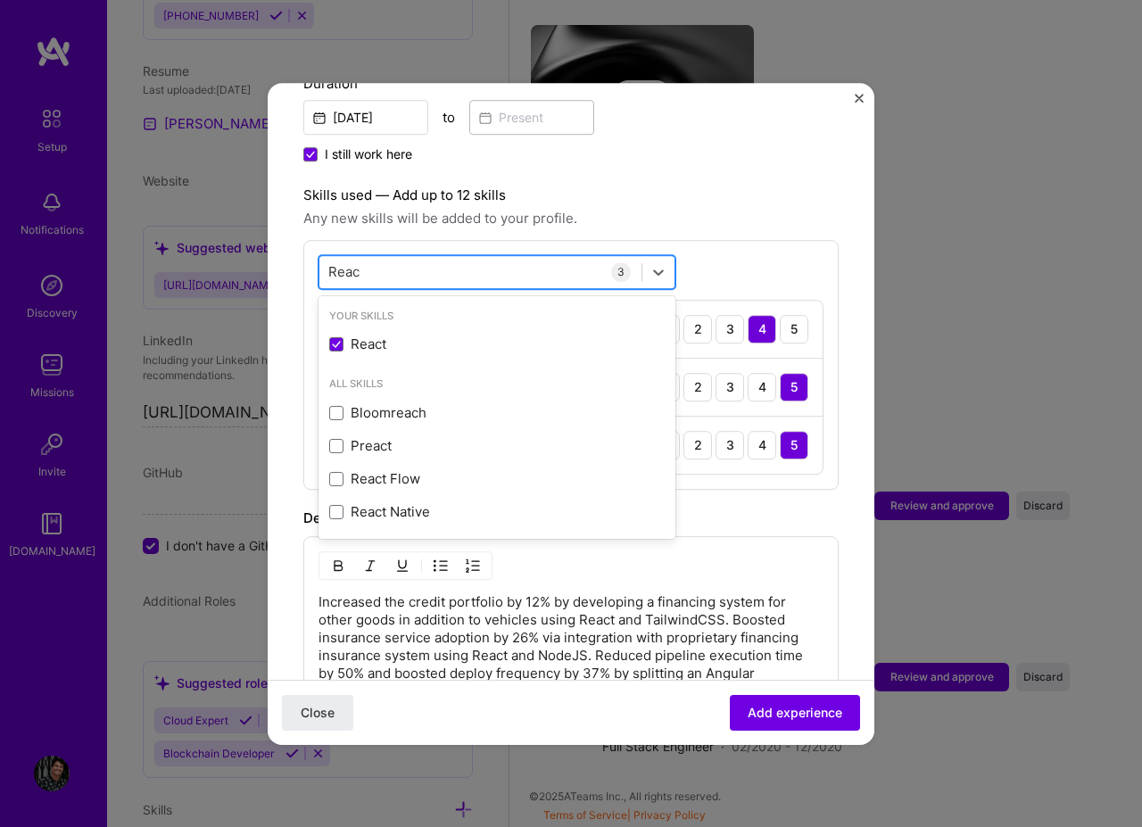
click at [430, 257] on div "Reac Reac" at bounding box center [480, 271] width 322 height 29
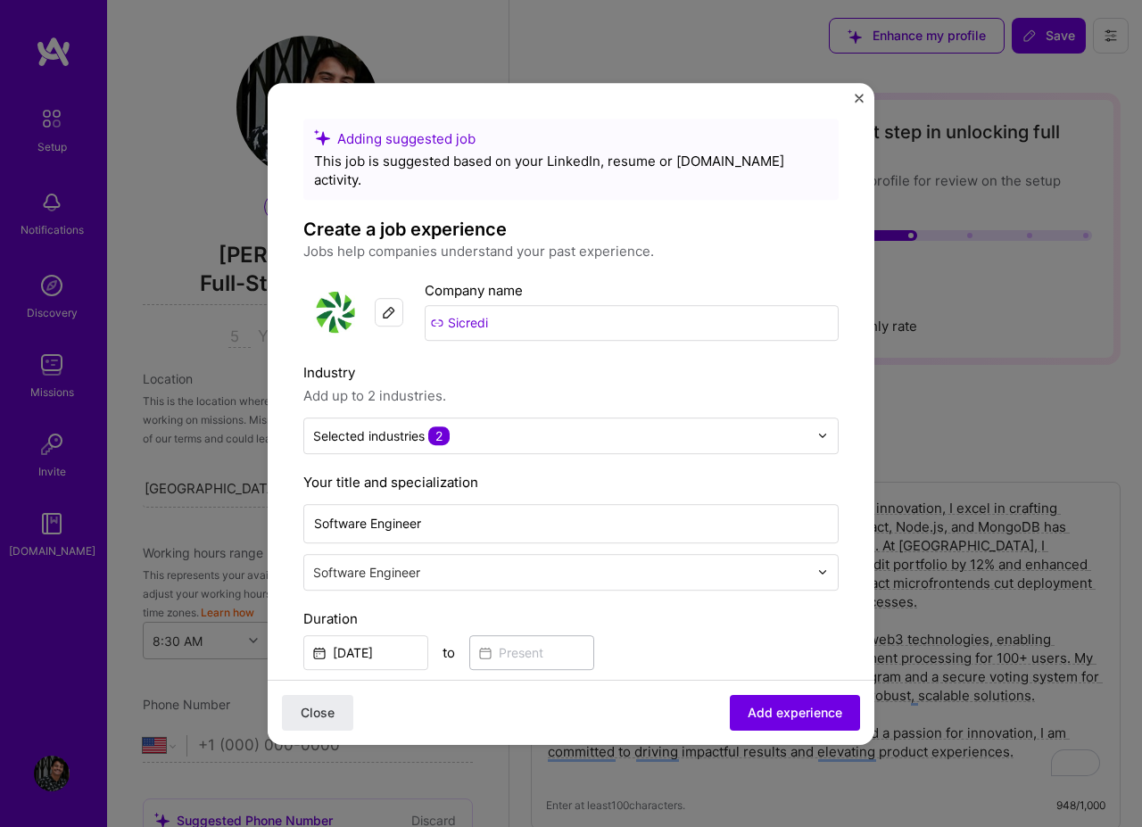
select select "US"
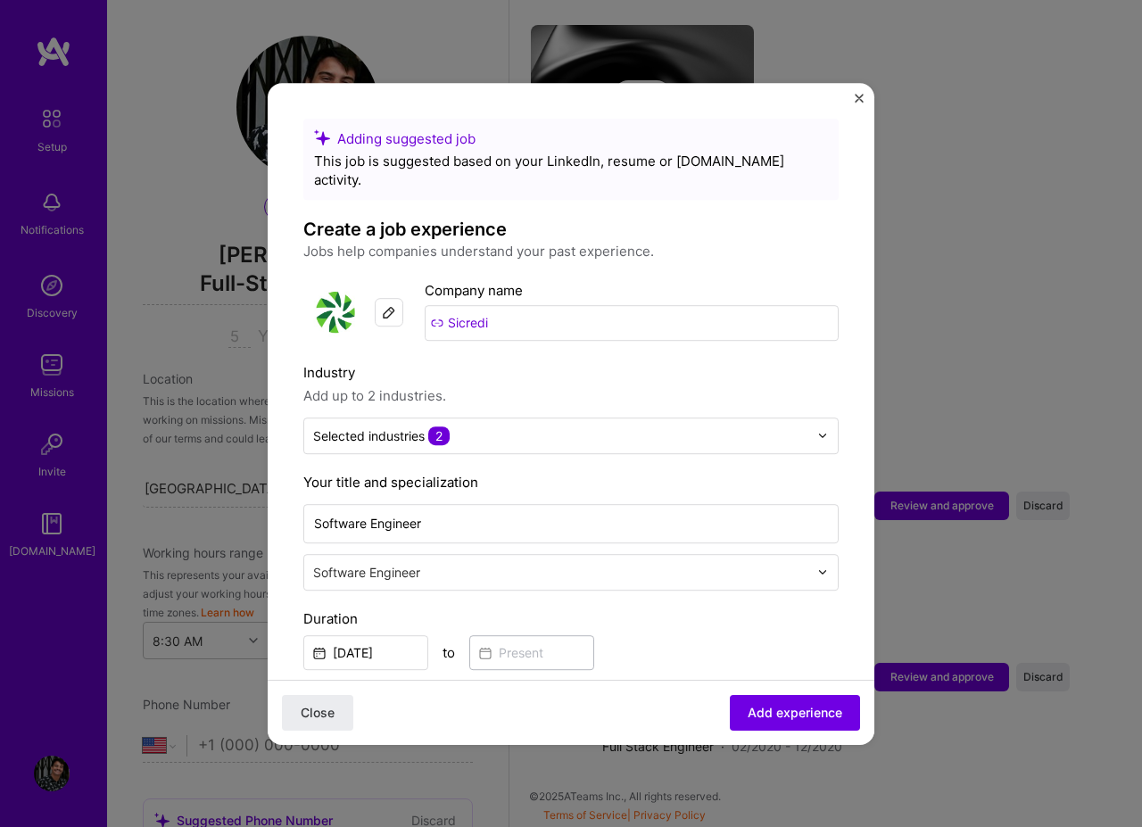
scroll to position [535, 0]
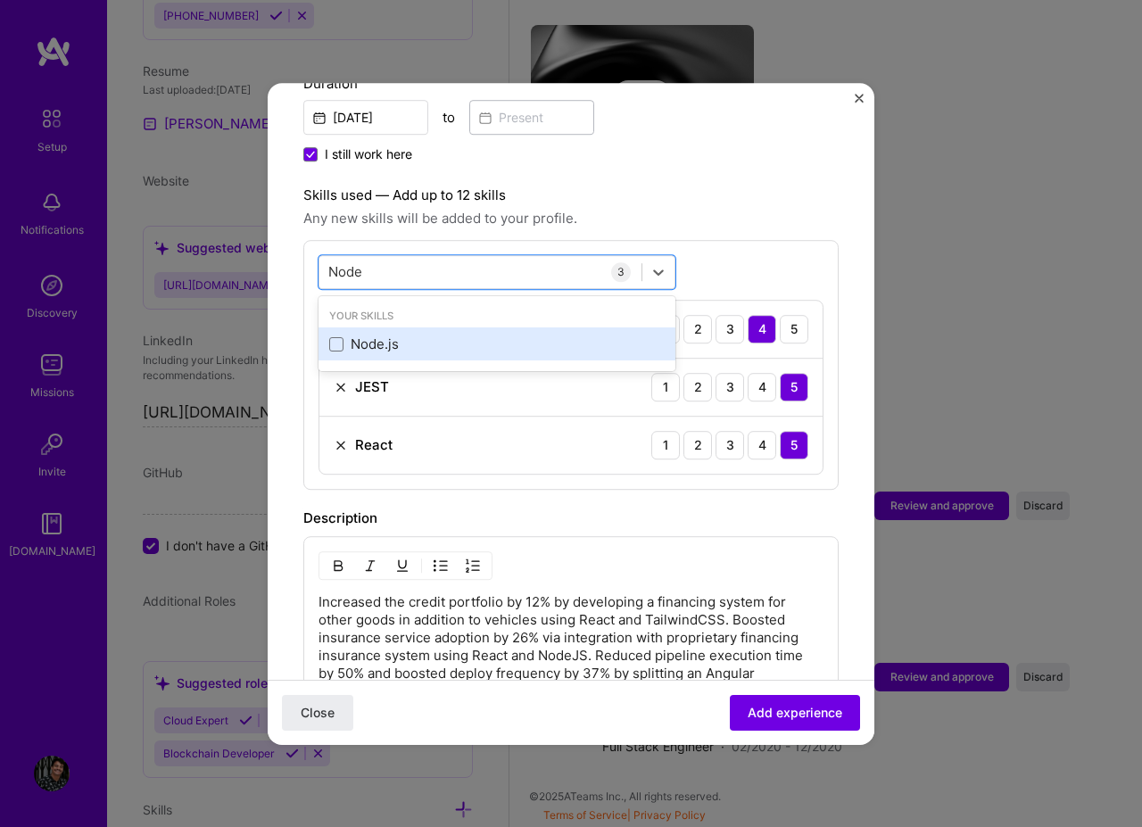
click at [367, 335] on div "Node.js" at bounding box center [496, 344] width 335 height 19
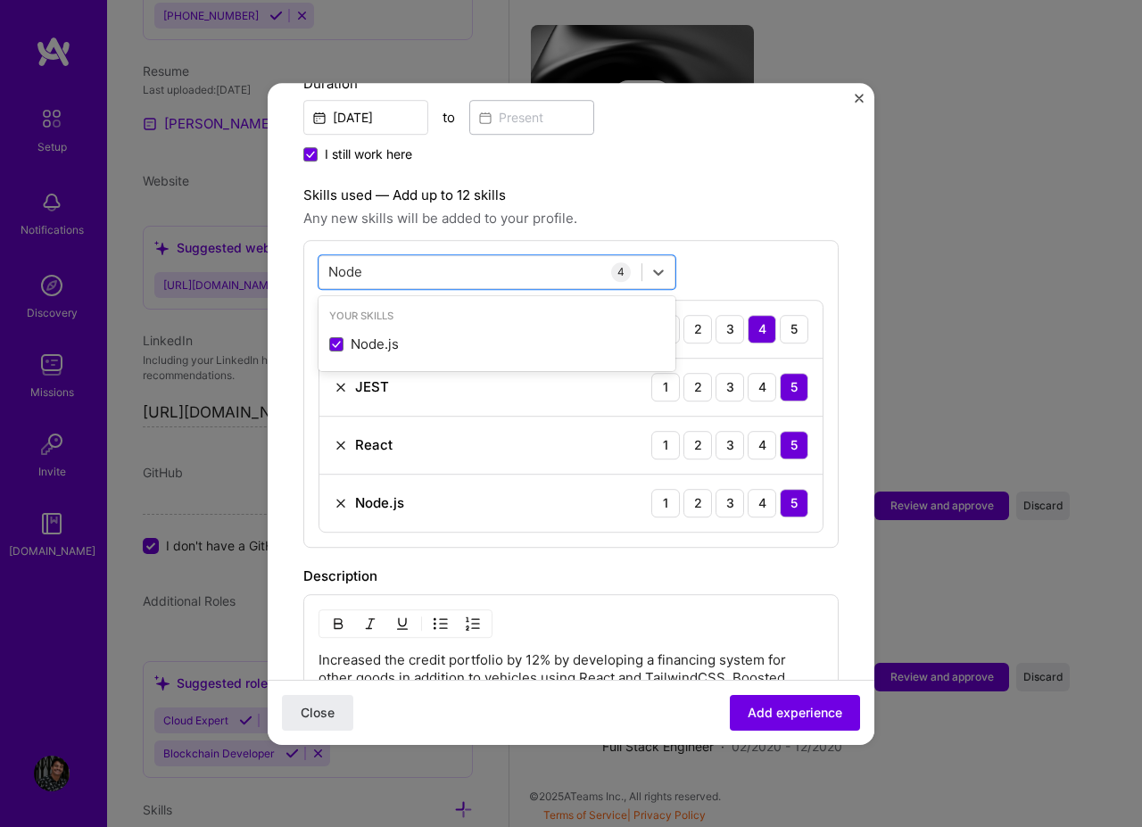
type input "Node"
click at [412, 240] on div "option Node.js, selected. option Node.js selected, 0 of 2. 1 result available f…" at bounding box center [570, 394] width 535 height 308
click at [400, 257] on div "Node Node" at bounding box center [480, 271] width 322 height 29
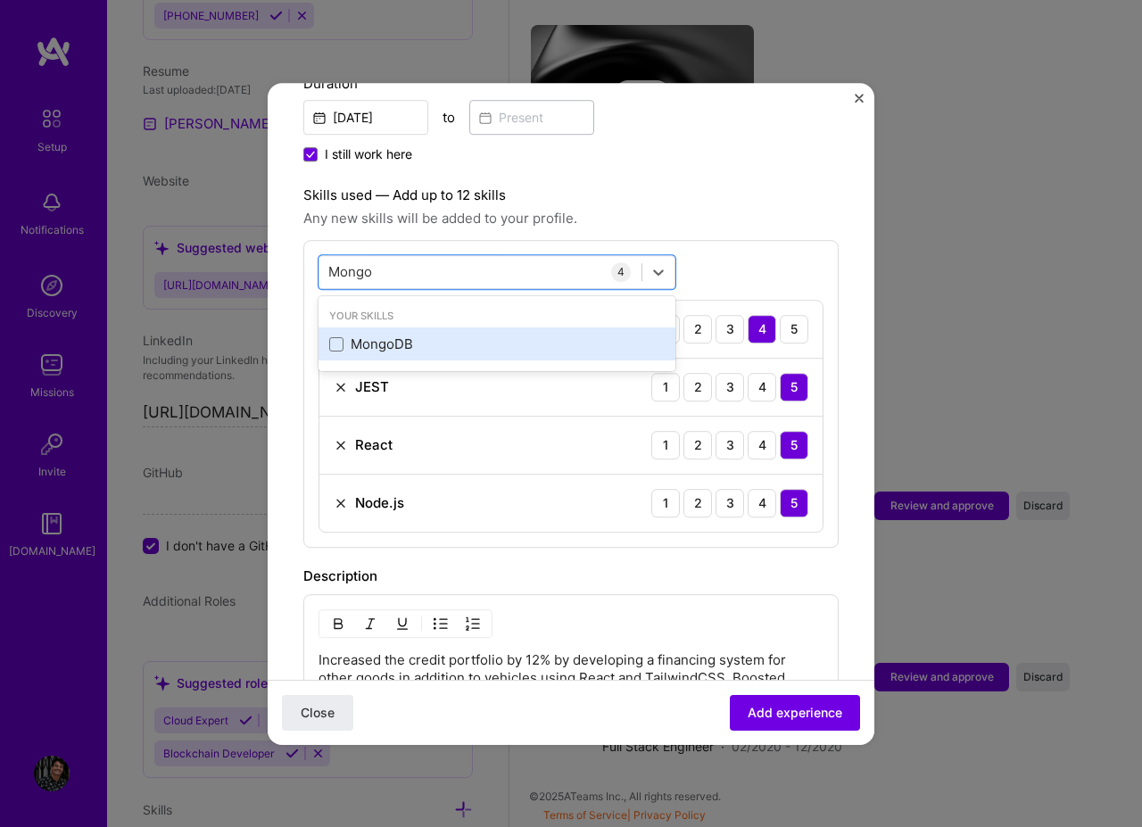
click at [378, 335] on div "MongoDB" at bounding box center [496, 344] width 335 height 19
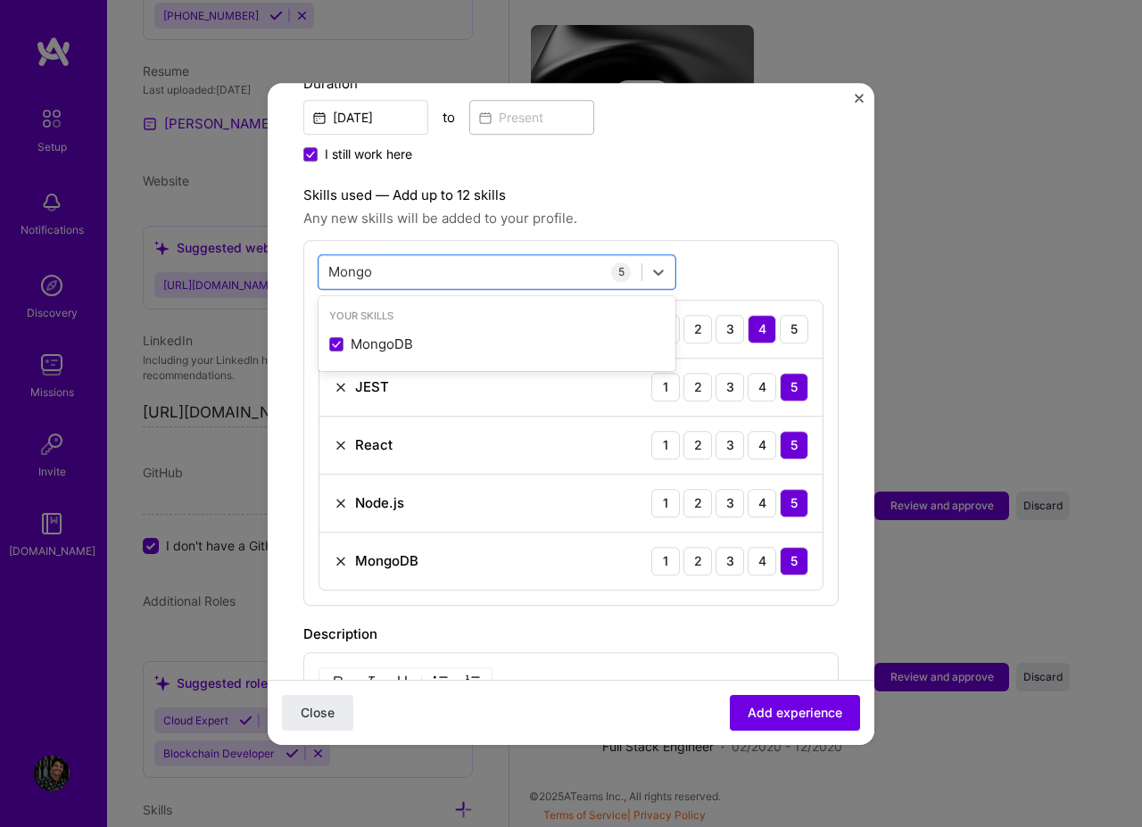
type input "Mongo"
click at [778, 246] on div "option MongoDB, selected. option MongoDB selected, 0 of 2. 1 result available f…" at bounding box center [570, 423] width 535 height 366
click at [421, 257] on div "[PERSON_NAME]" at bounding box center [480, 271] width 322 height 29
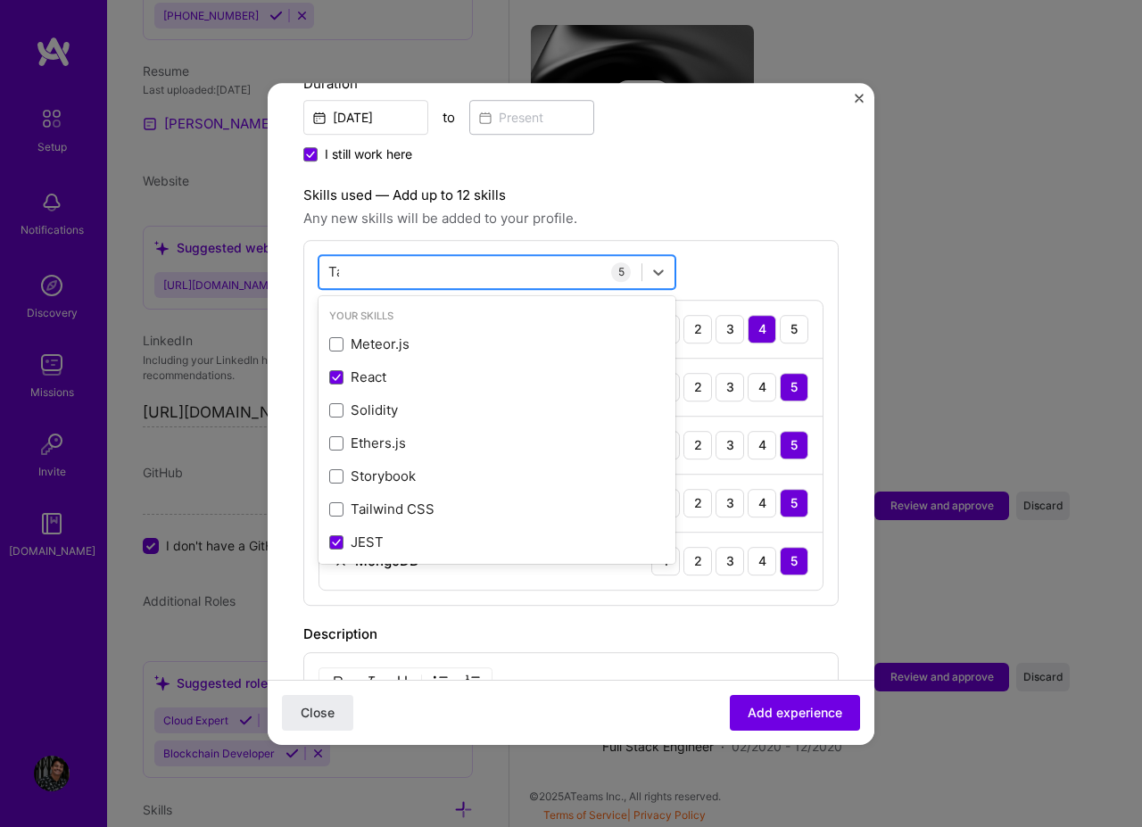
type input "Tail"
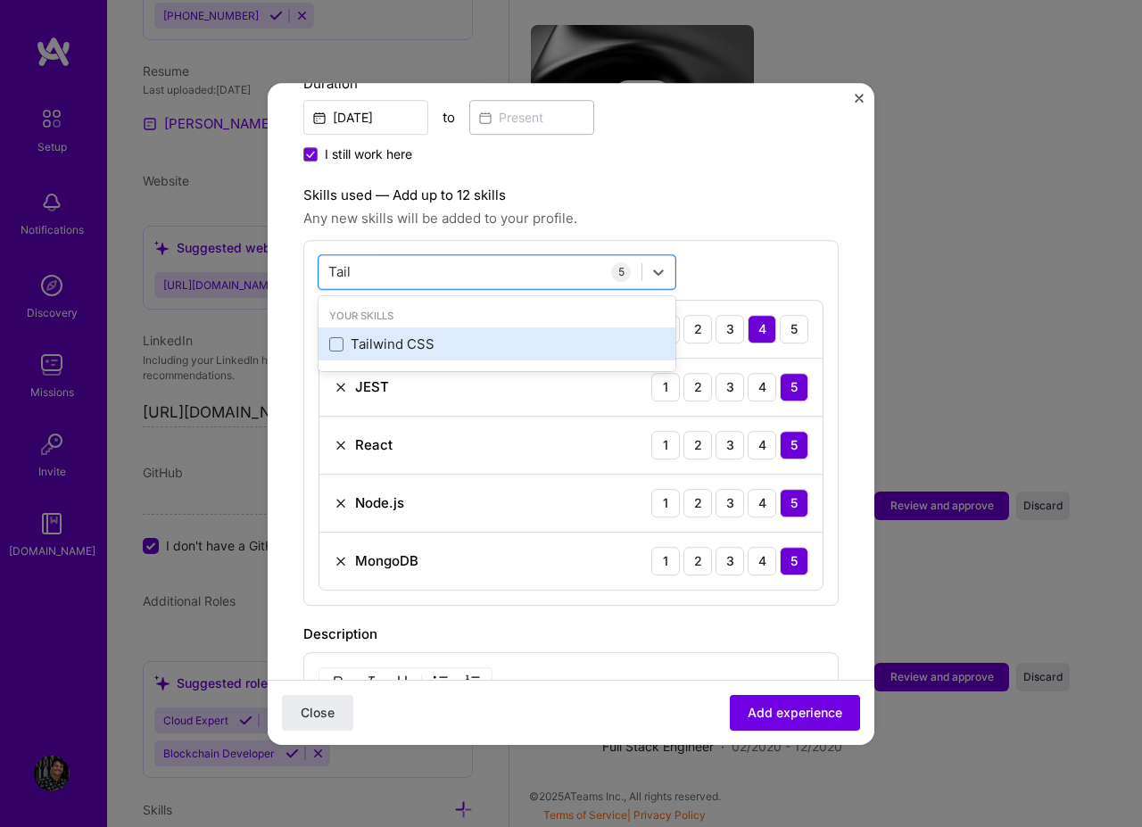
click at [399, 328] on div "Tailwind CSS" at bounding box center [496, 344] width 357 height 33
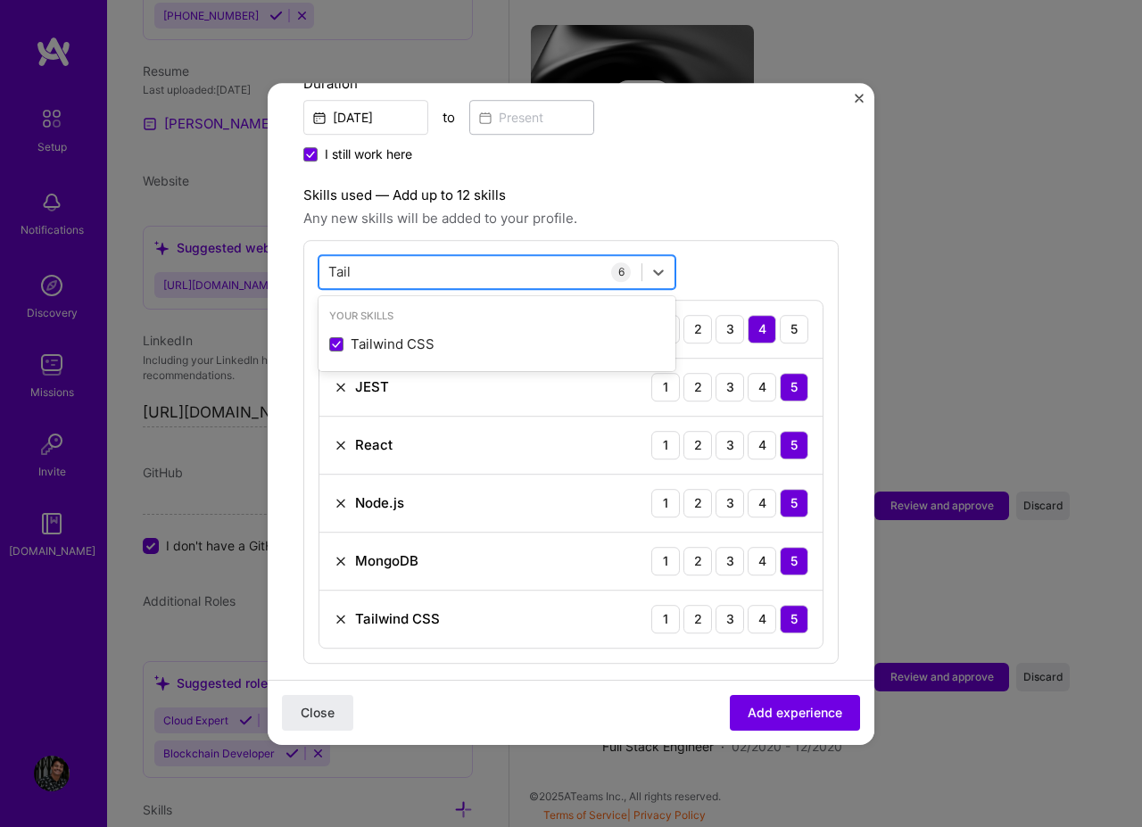
click at [431, 257] on div "Tail Tail" at bounding box center [480, 271] width 322 height 29
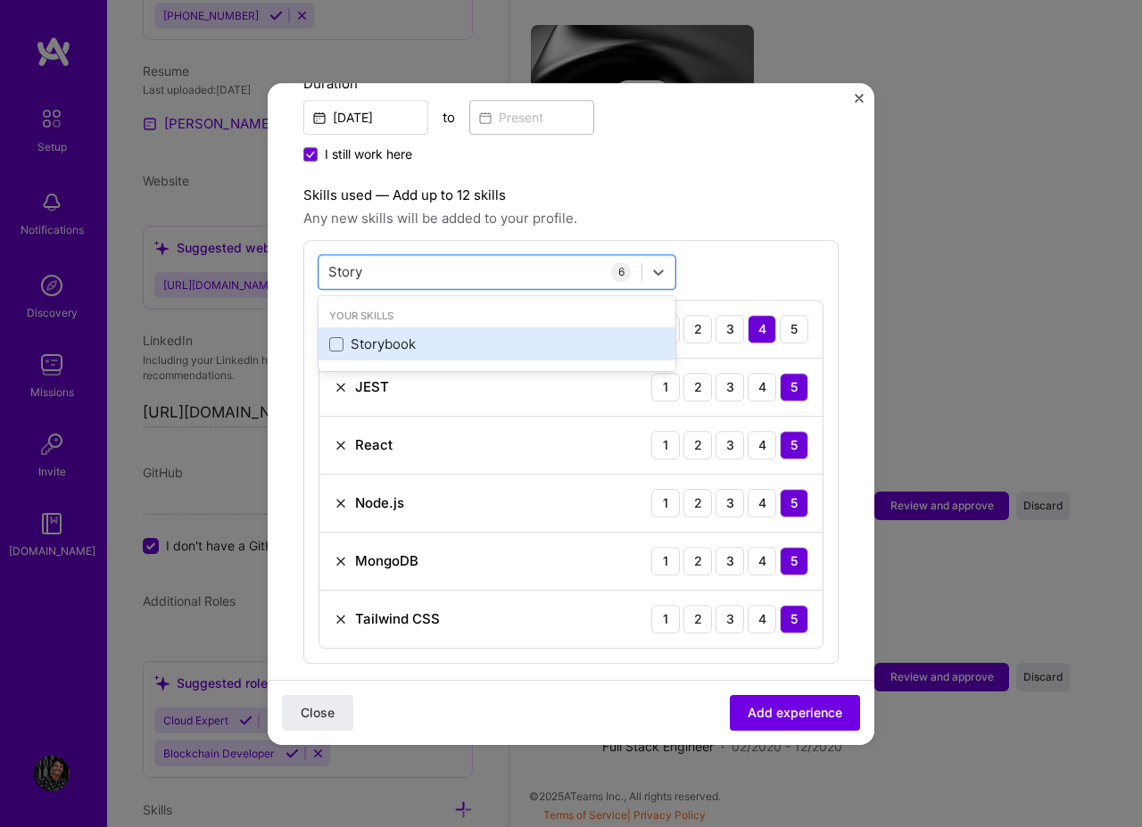
click at [380, 336] on div "Storybook" at bounding box center [496, 344] width 357 height 33
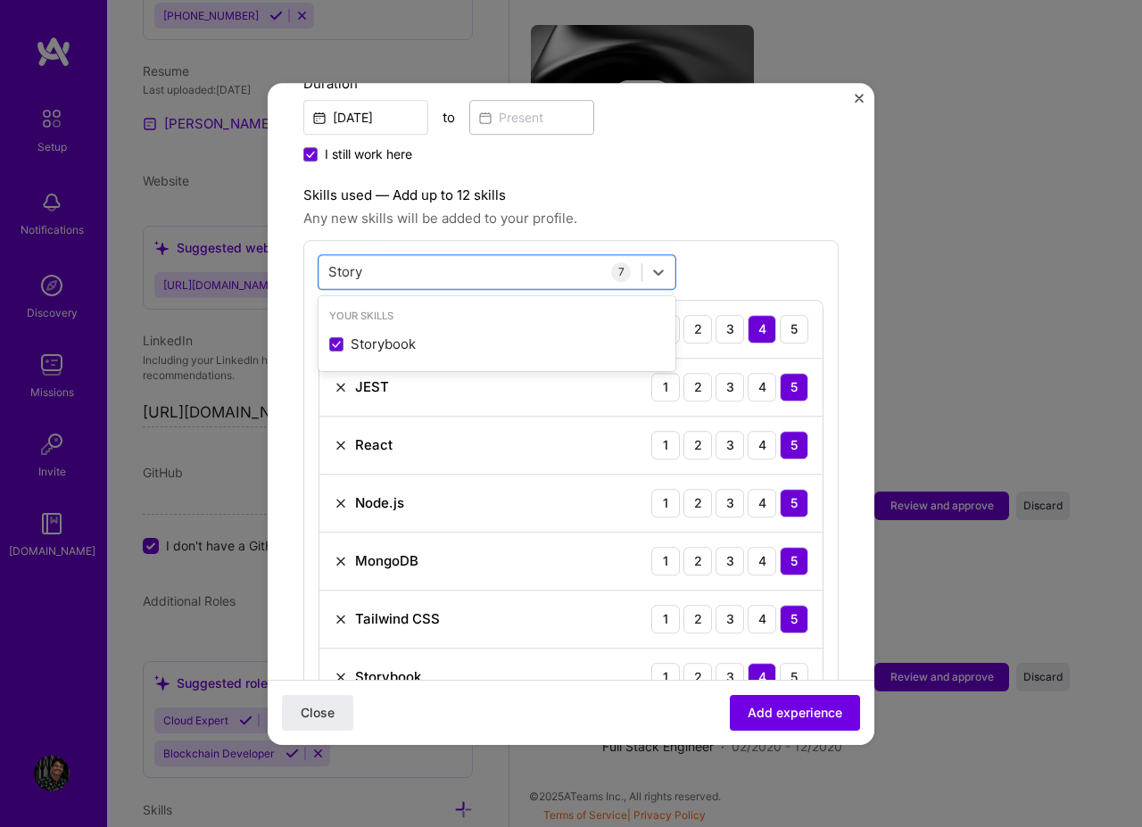
type input "Story"
click at [731, 240] on div "option Storybook, selected. option Storybook selected, 0 of 2. 1 result availab…" at bounding box center [570, 481] width 535 height 482
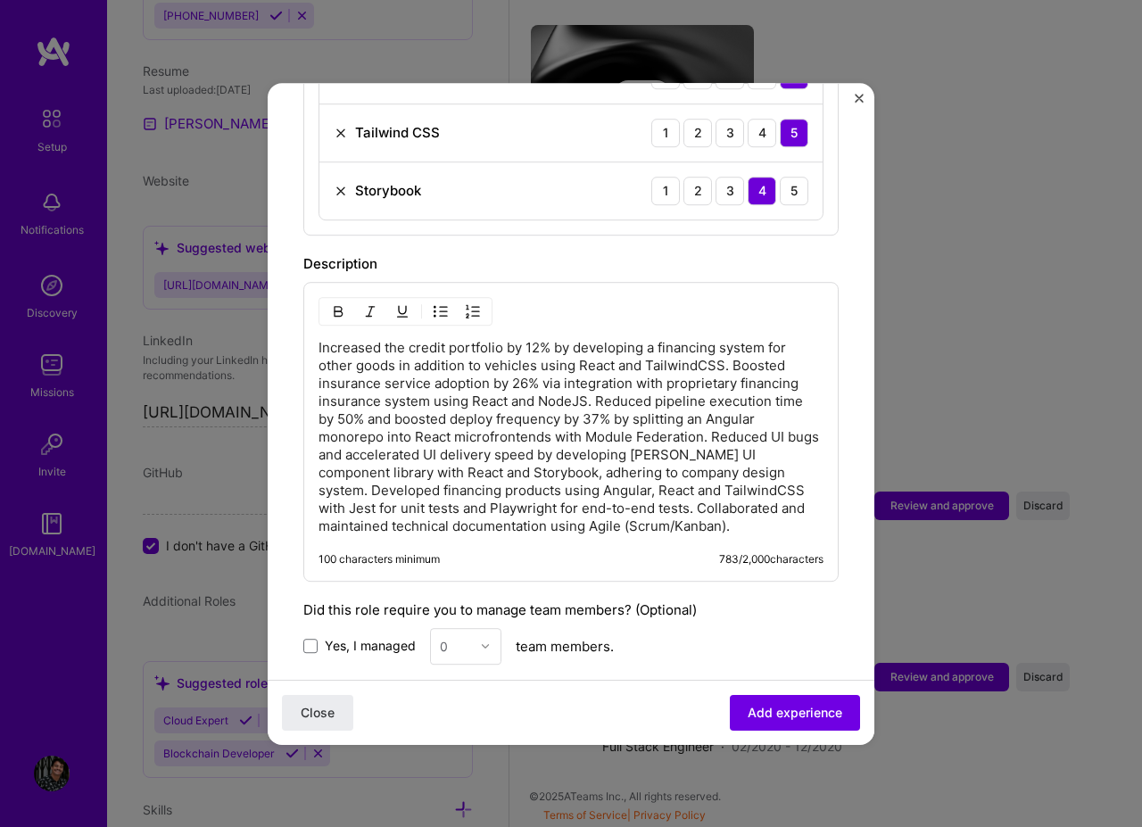
scroll to position [1070, 0]
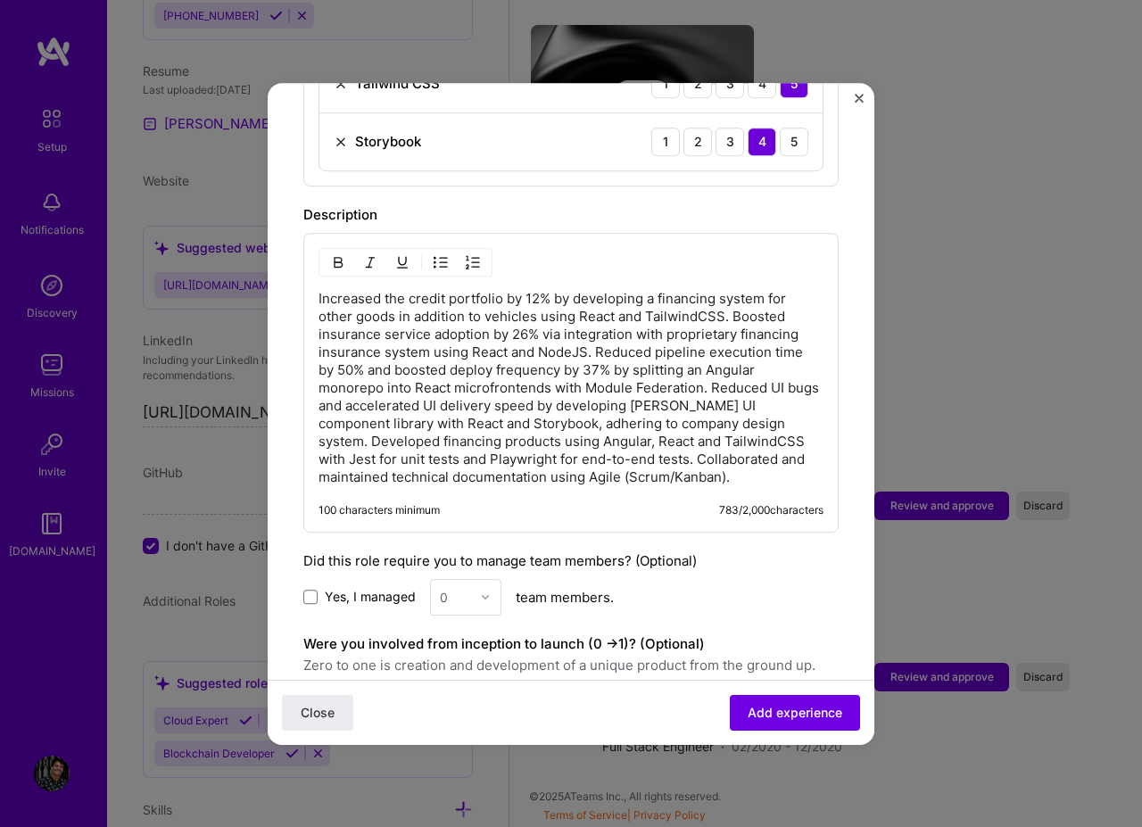
click at [452, 252] on button "button" at bounding box center [440, 262] width 27 height 21
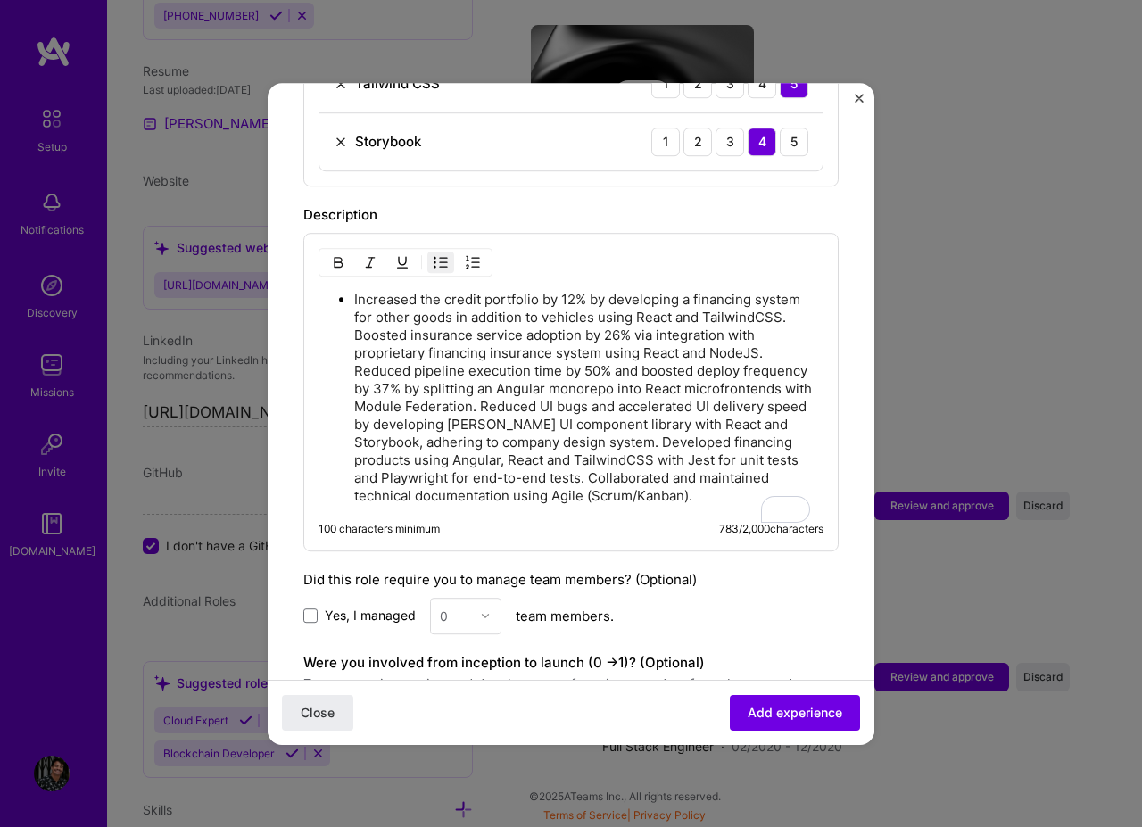
click at [724, 291] on p "Increased the credit portfolio by 12% by developing a financing system for othe…" at bounding box center [588, 398] width 469 height 214
click at [818, 318] on div "Increased the credit portfolio by 12% by developing a financing system for othe…" at bounding box center [570, 392] width 535 height 318
drag, startPoint x: 794, startPoint y: 314, endPoint x: 747, endPoint y: 311, distance: 47.3
click at [793, 314] on p "Increased the credit portfolio by 12% by developing a financing system for othe…" at bounding box center [588, 398] width 469 height 214
click at [350, 316] on ul "Increased the credit portfolio by 12% by developing a financing system for othe…" at bounding box center [570, 397] width 505 height 215
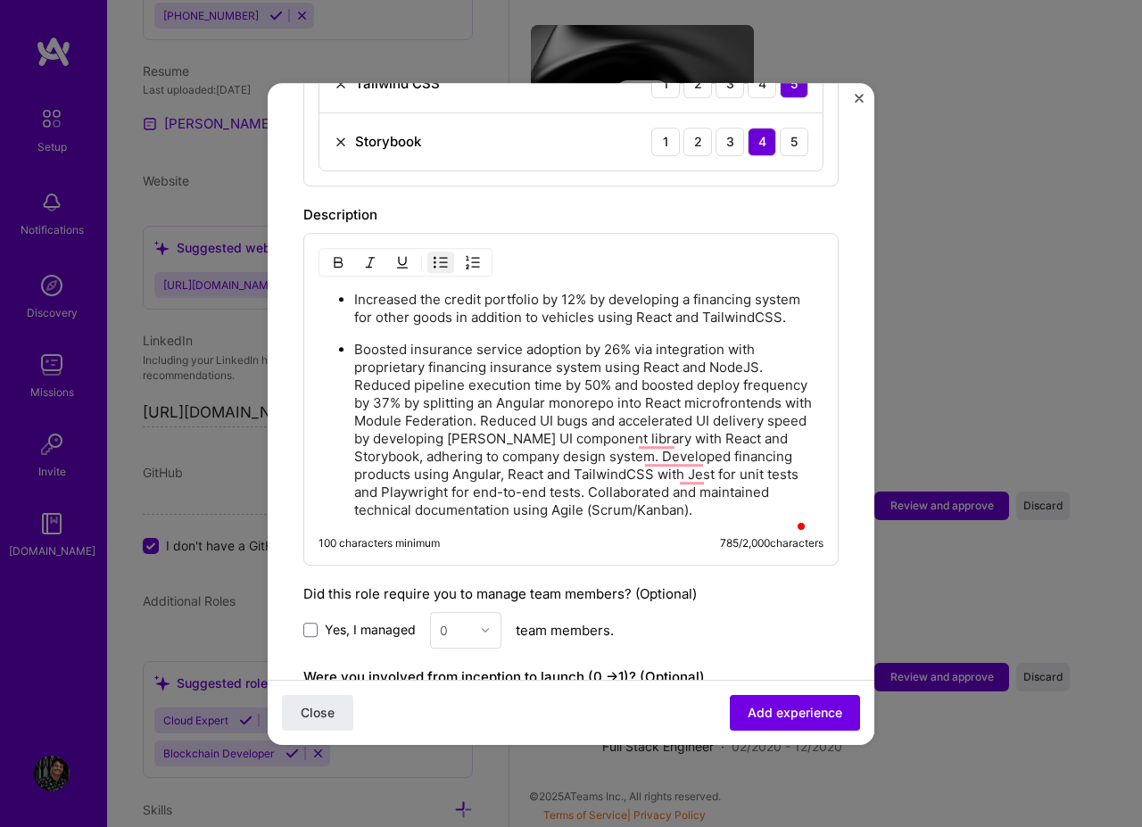
click at [349, 370] on ul "Increased the credit portfolio by 12% by developing a financing system for othe…" at bounding box center [570, 404] width 505 height 229
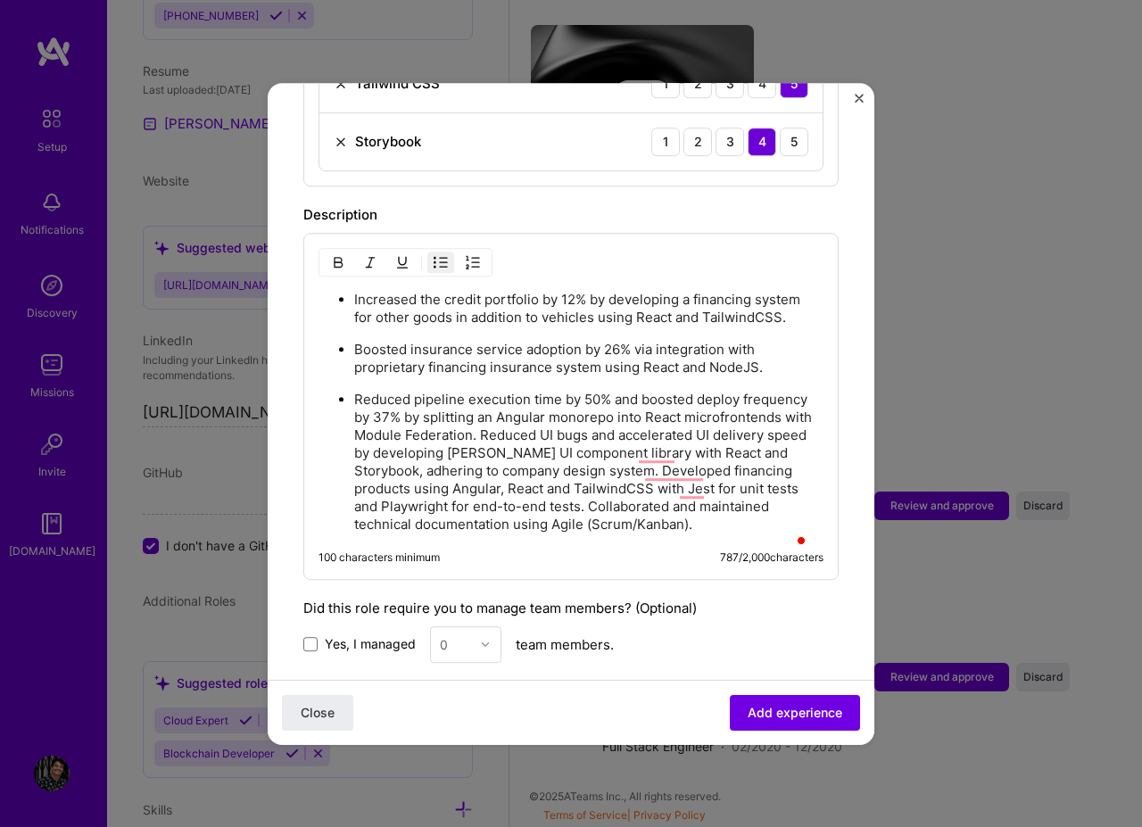
click at [774, 416] on p "Reduced pipeline execution time by 50% and boosted deploy frequency by 37% by s…" at bounding box center [588, 462] width 469 height 143
click at [608, 412] on p "Reduced pipeline execution time by 50% and boosted deploy frequency by 37% by s…" at bounding box center [588, 462] width 469 height 143
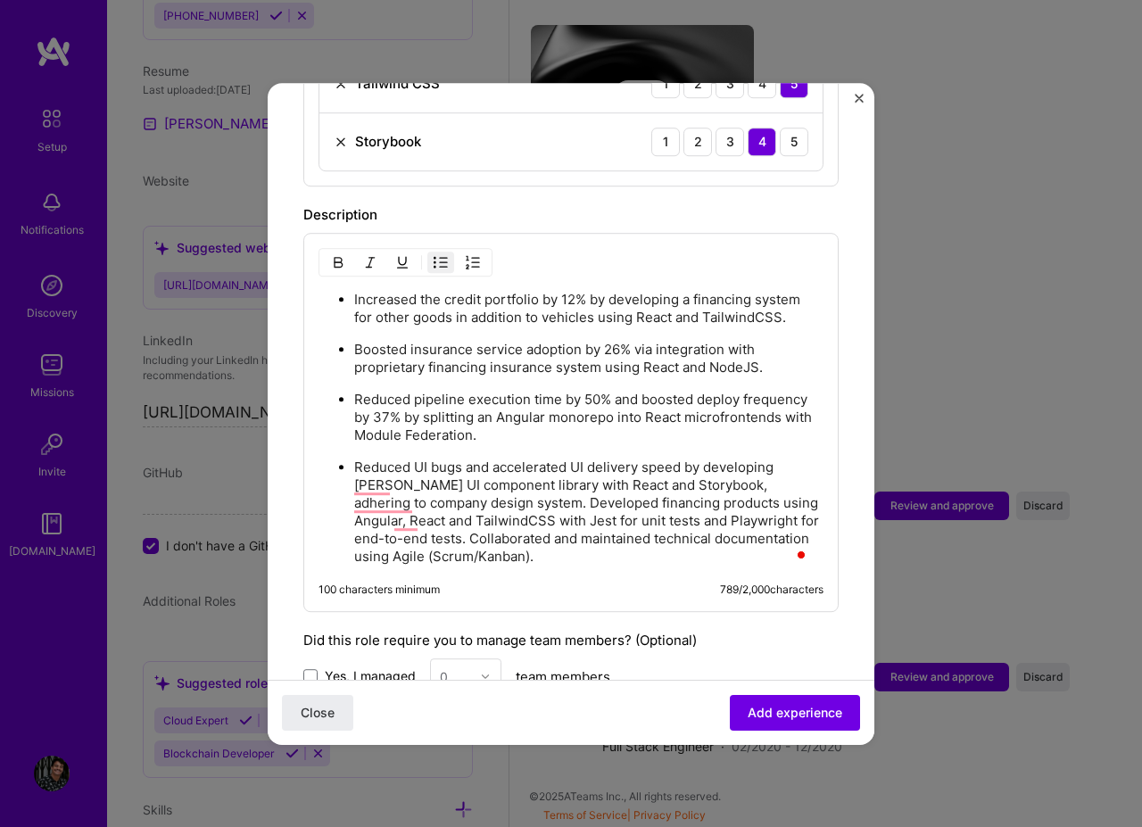
click at [514, 479] on p "Reduced UI bugs and accelerated UI delivery speed by developing [PERSON_NAME] U…" at bounding box center [588, 511] width 469 height 107
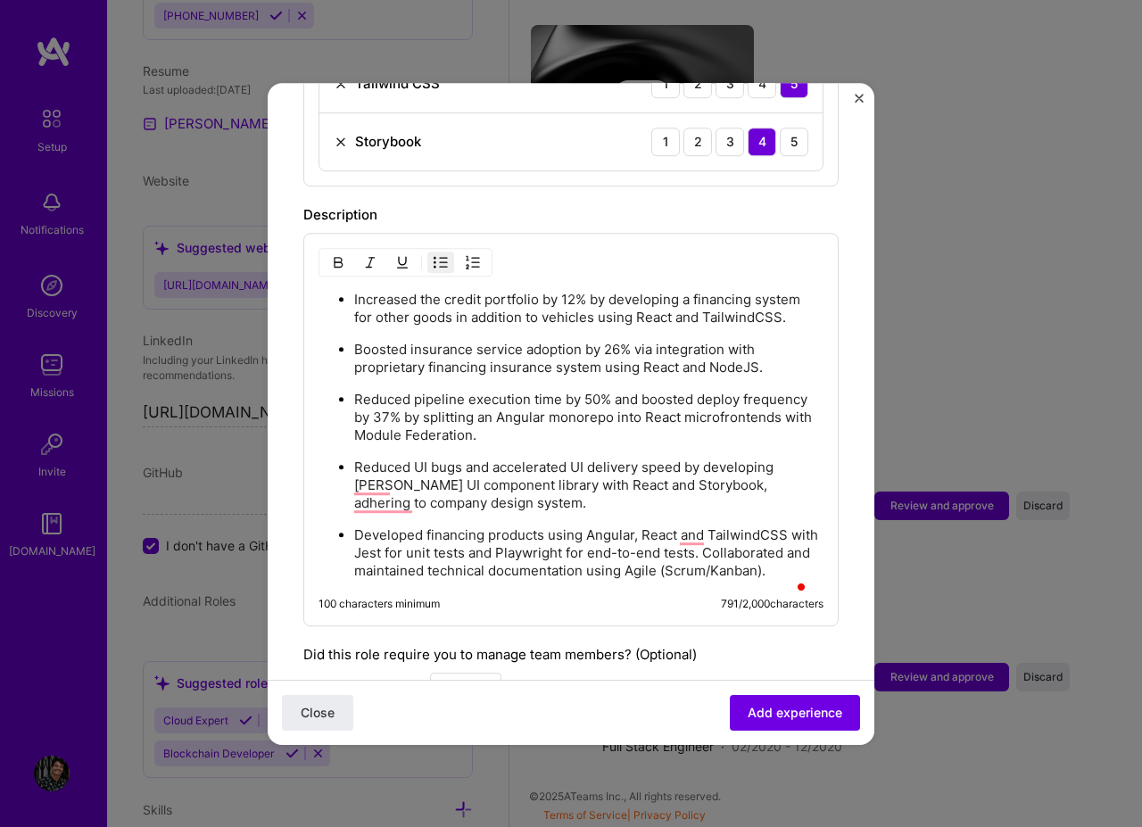
click at [755, 541] on p "Developed financing products using Angular, React and TailwindCSS with Jest for…" at bounding box center [588, 553] width 469 height 54
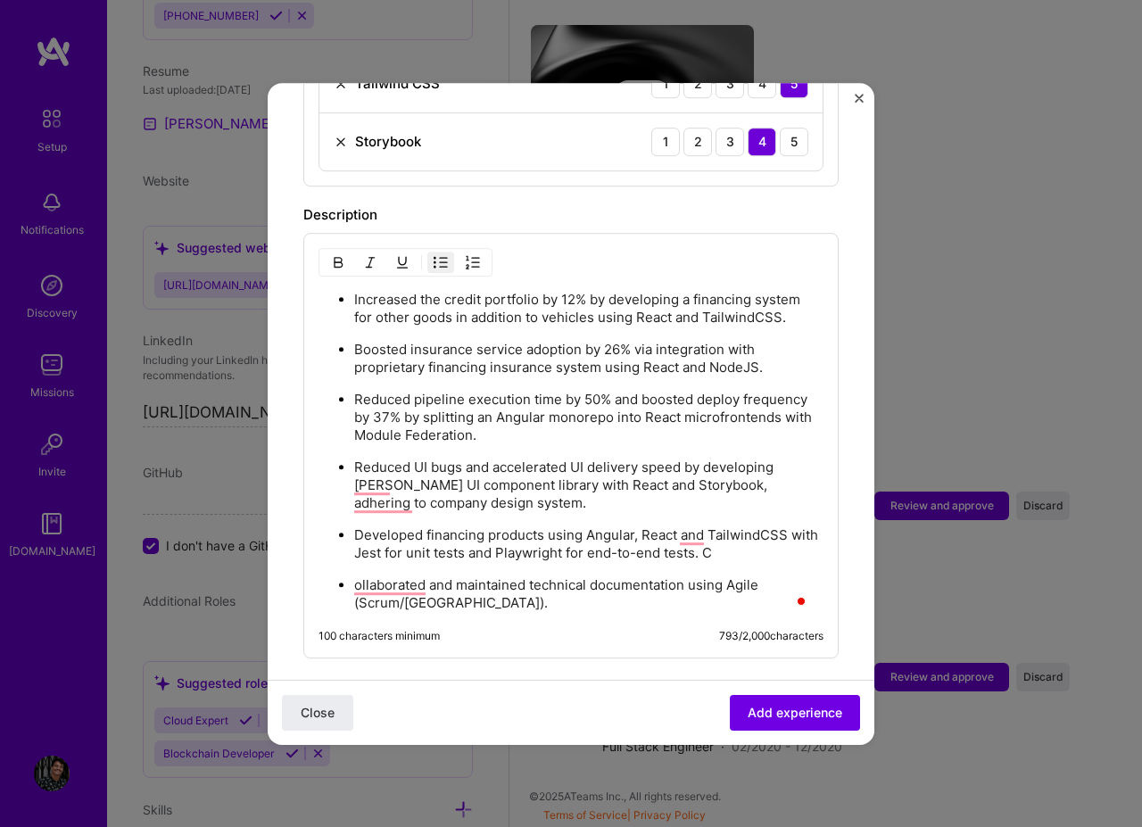
click at [740, 530] on p "Developed financing products using Angular, React and TailwindCSS with Jest for…" at bounding box center [588, 544] width 469 height 36
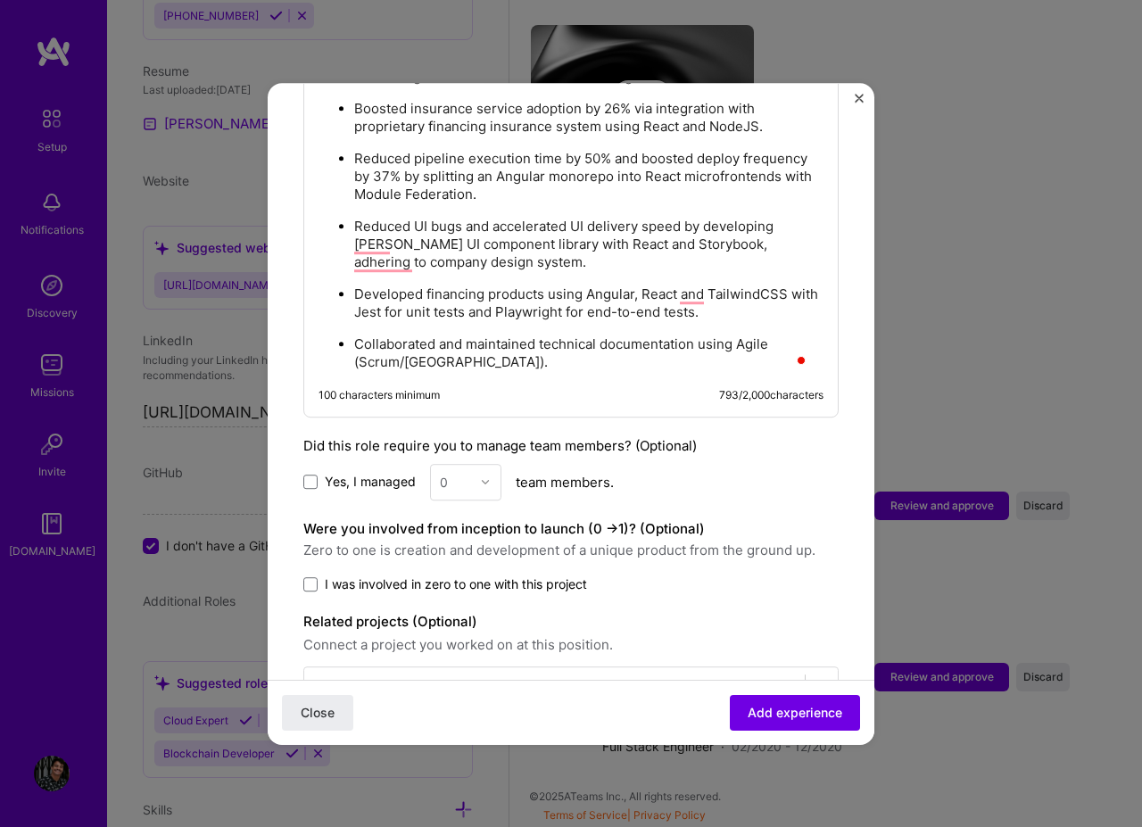
scroll to position [1351, 0]
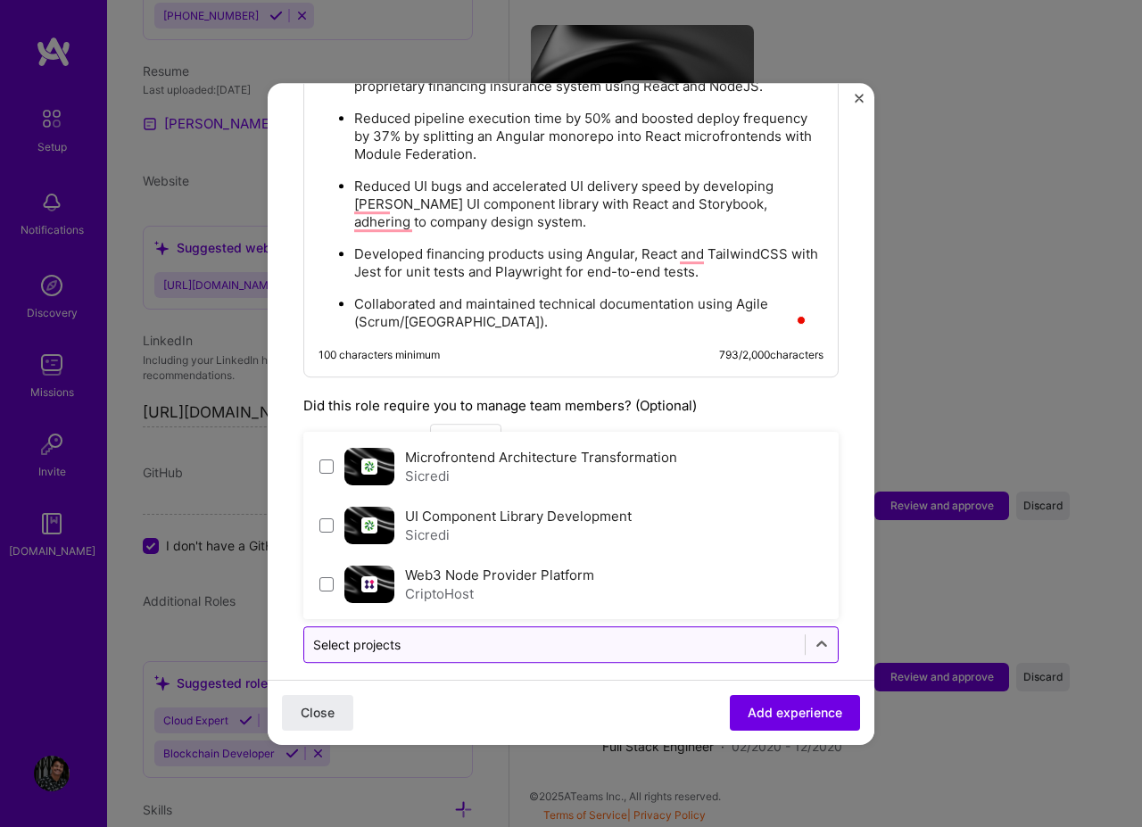
click at [679, 635] on input "text" at bounding box center [554, 644] width 483 height 19
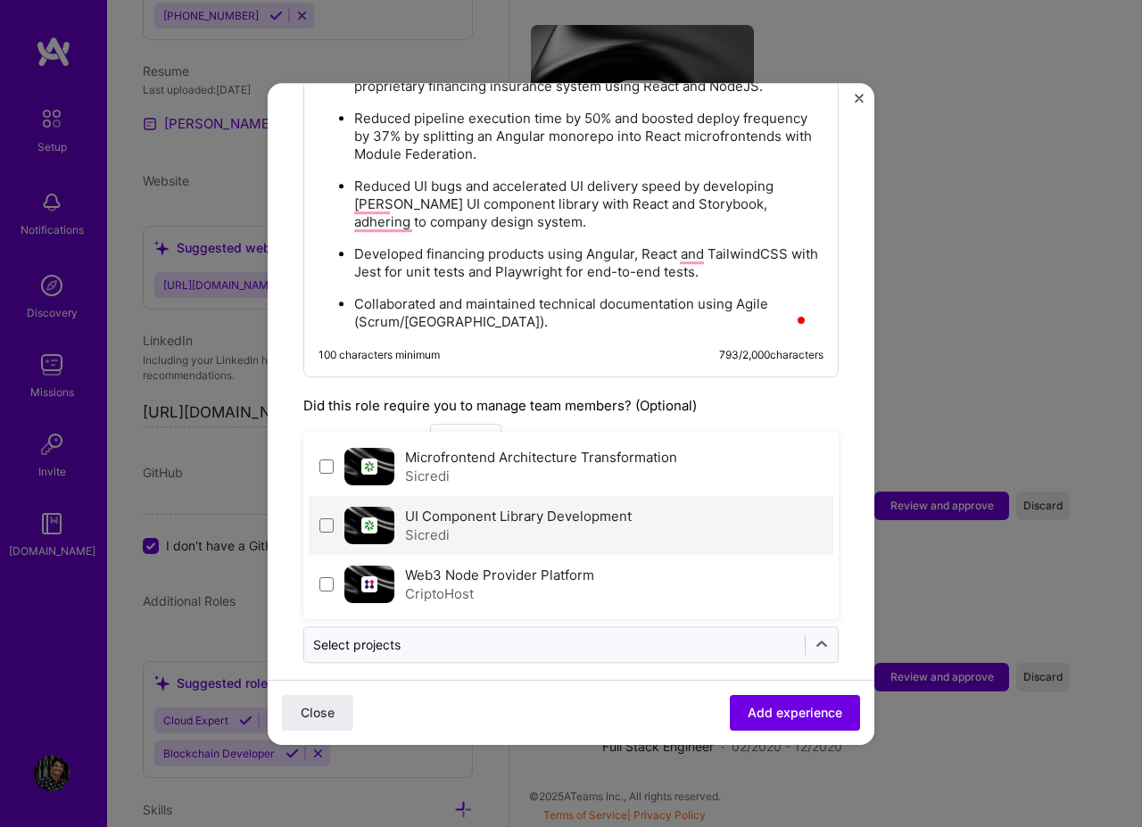
click at [516, 525] on div "Sicredi" at bounding box center [518, 534] width 227 height 19
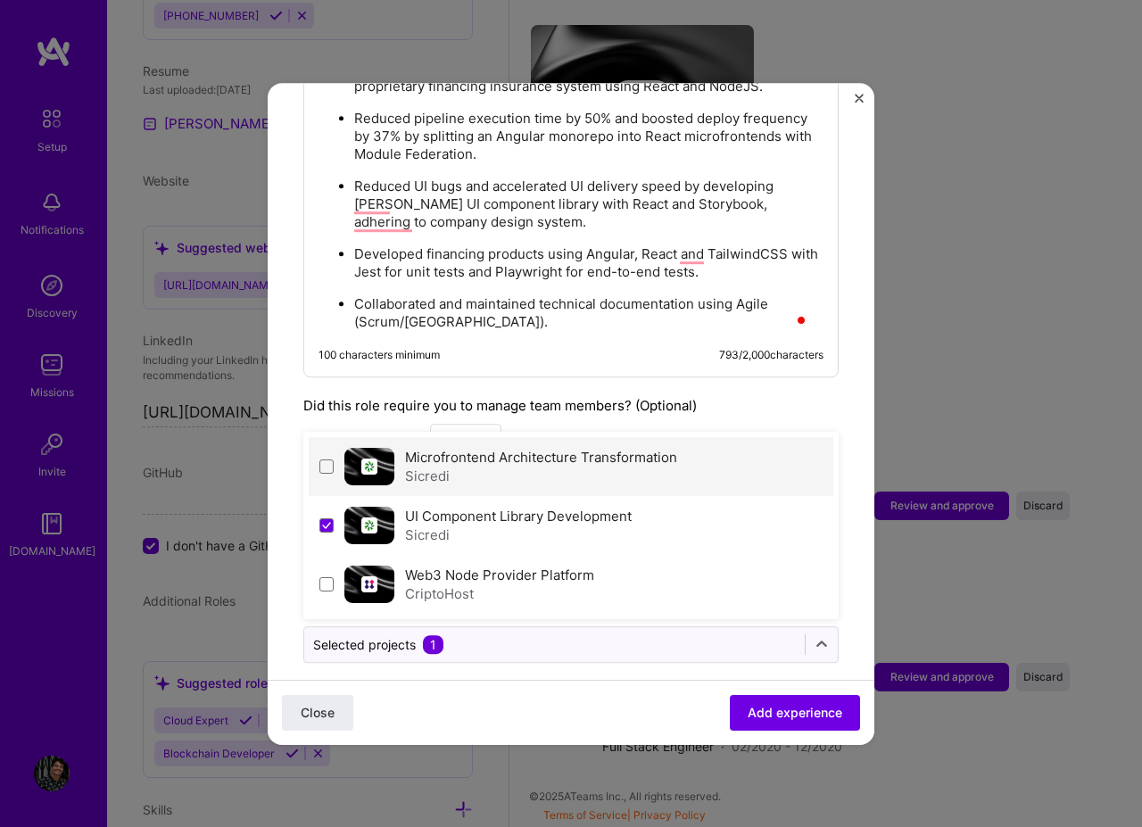
click at [458, 466] on div "Sicredi" at bounding box center [541, 475] width 272 height 19
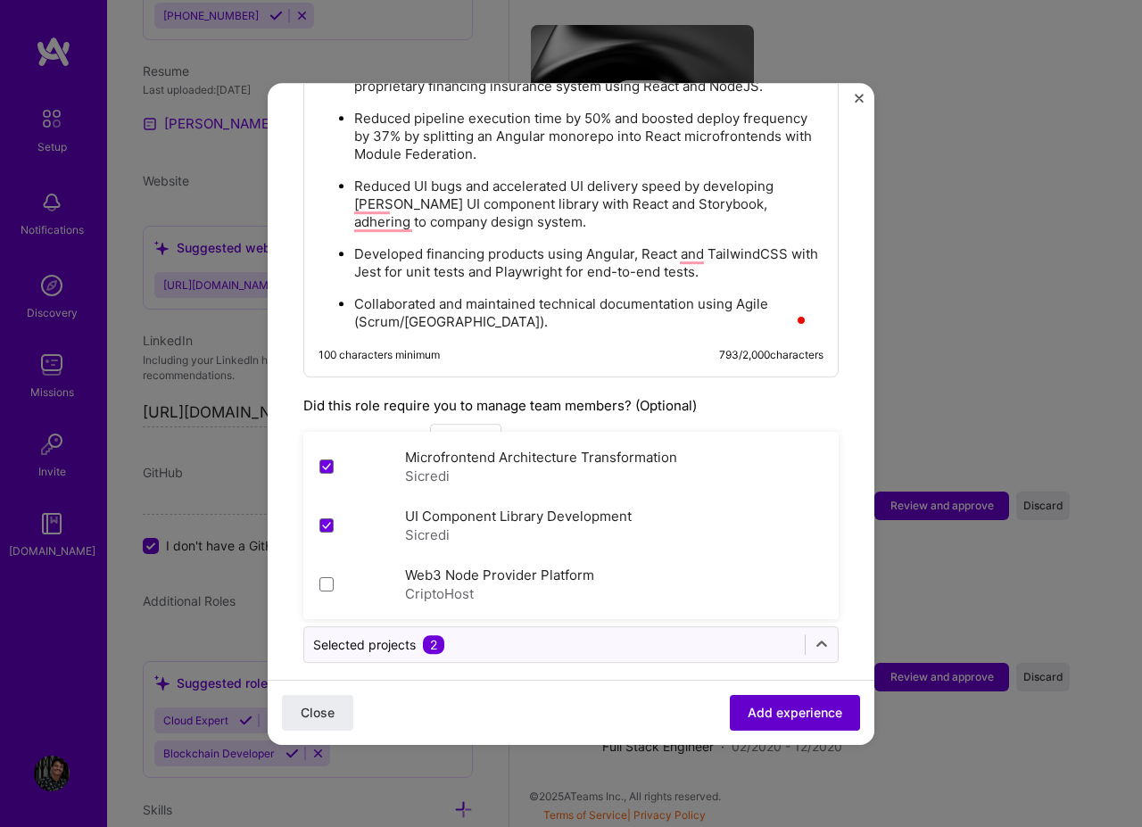
click at [787, 729] on button "Add experience" at bounding box center [795, 712] width 130 height 36
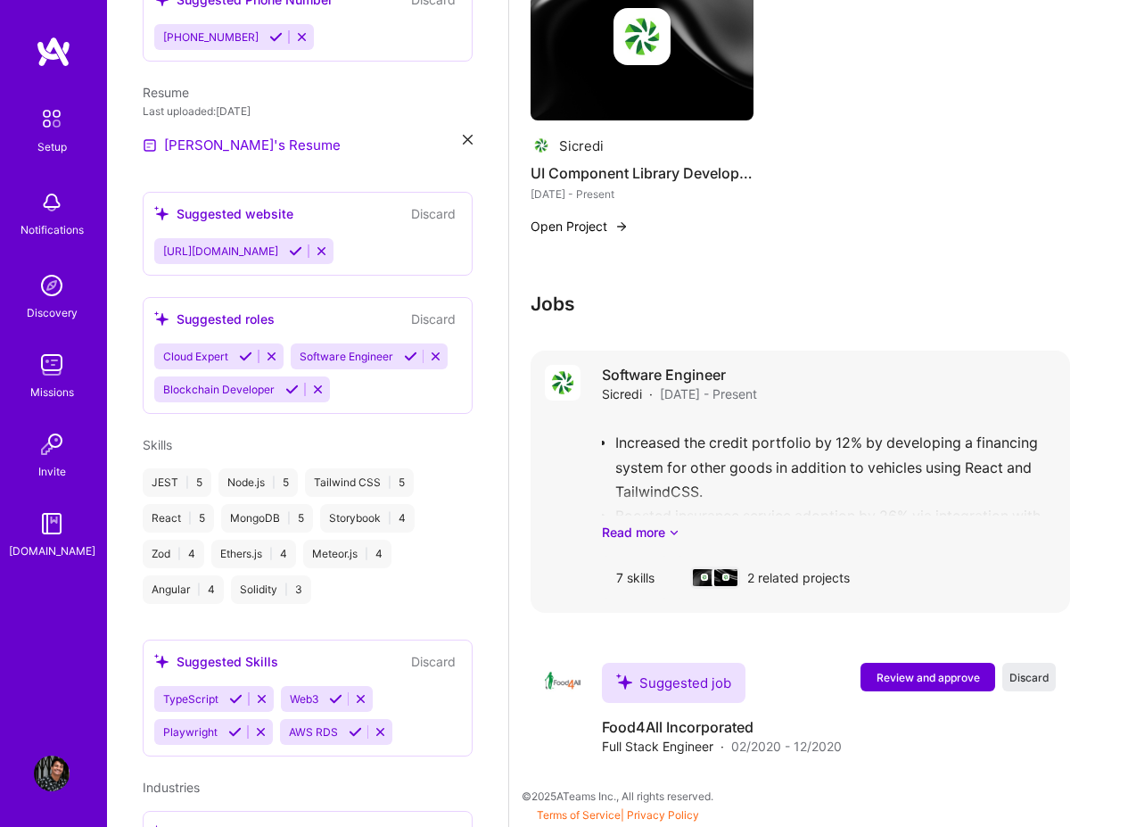
scroll to position [1195, 0]
click at [929, 682] on span "Review and approve" at bounding box center [928, 677] width 103 height 15
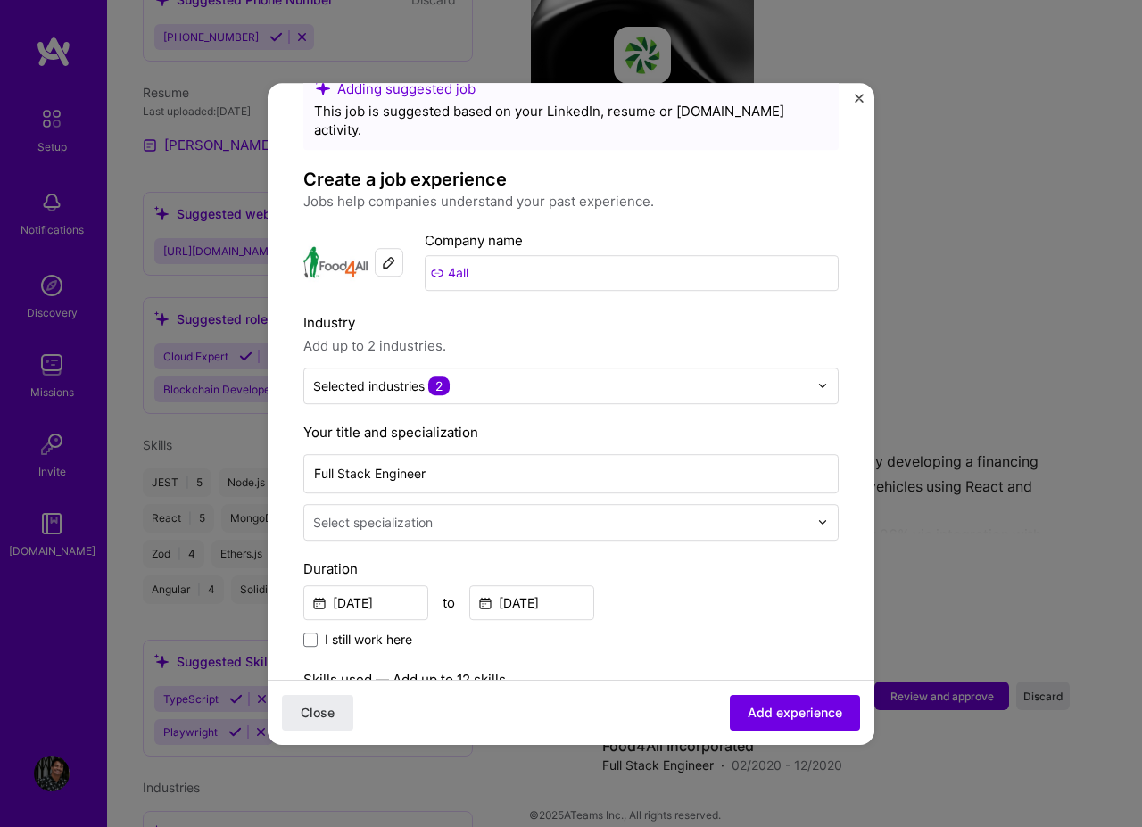
scroll to position [107, 0]
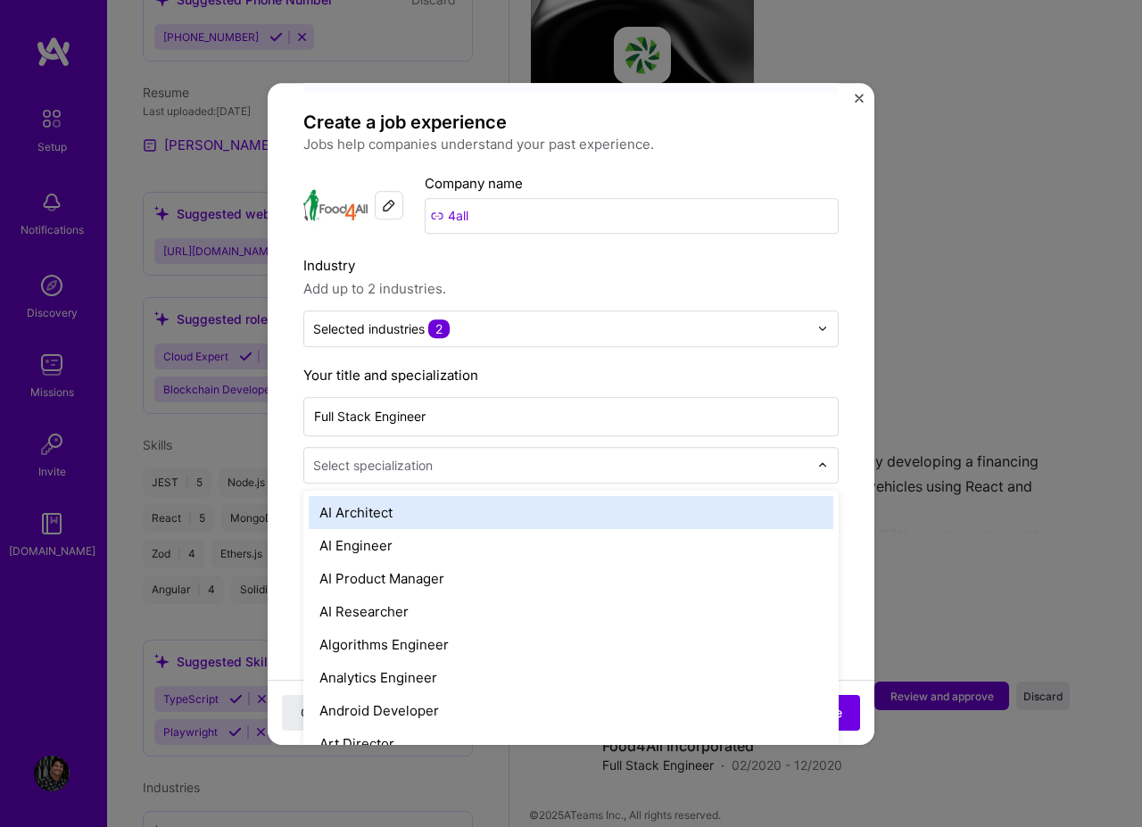
click at [617, 456] on input "text" at bounding box center [562, 465] width 499 height 19
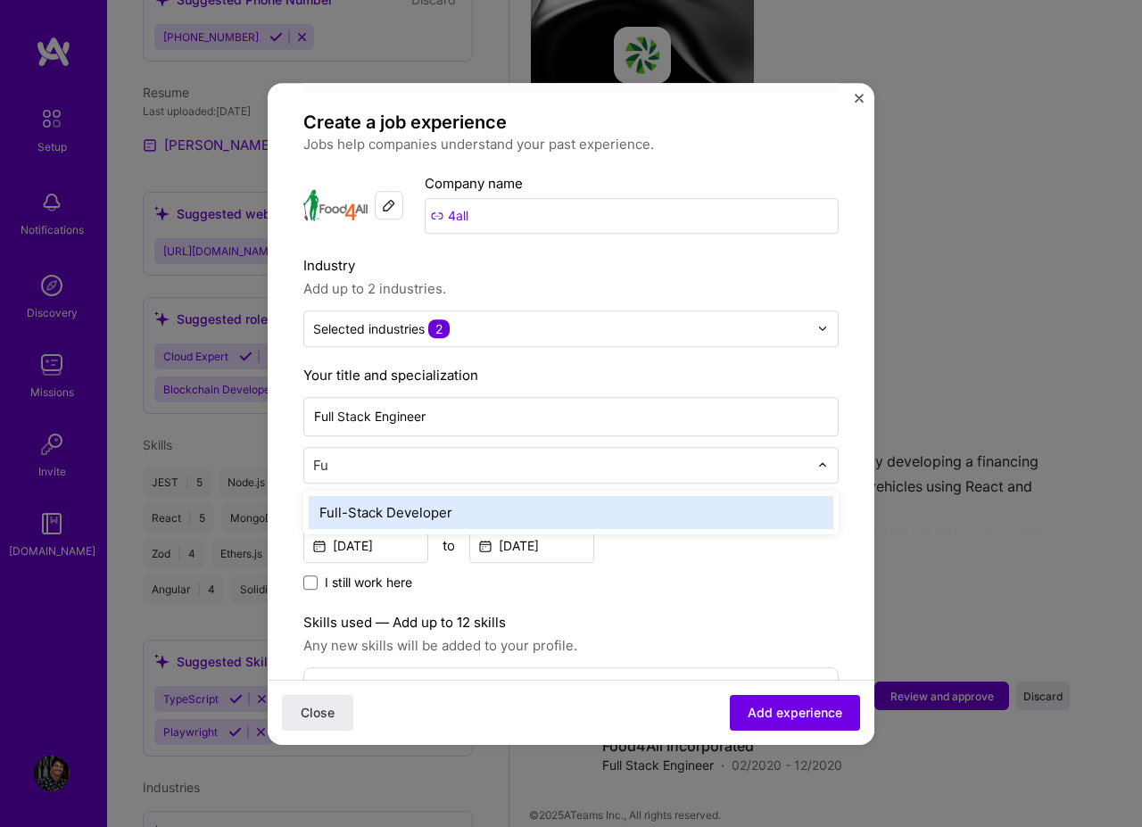
type input "Ful"
click at [519, 501] on div "Full-Stack Developer" at bounding box center [571, 512] width 524 height 33
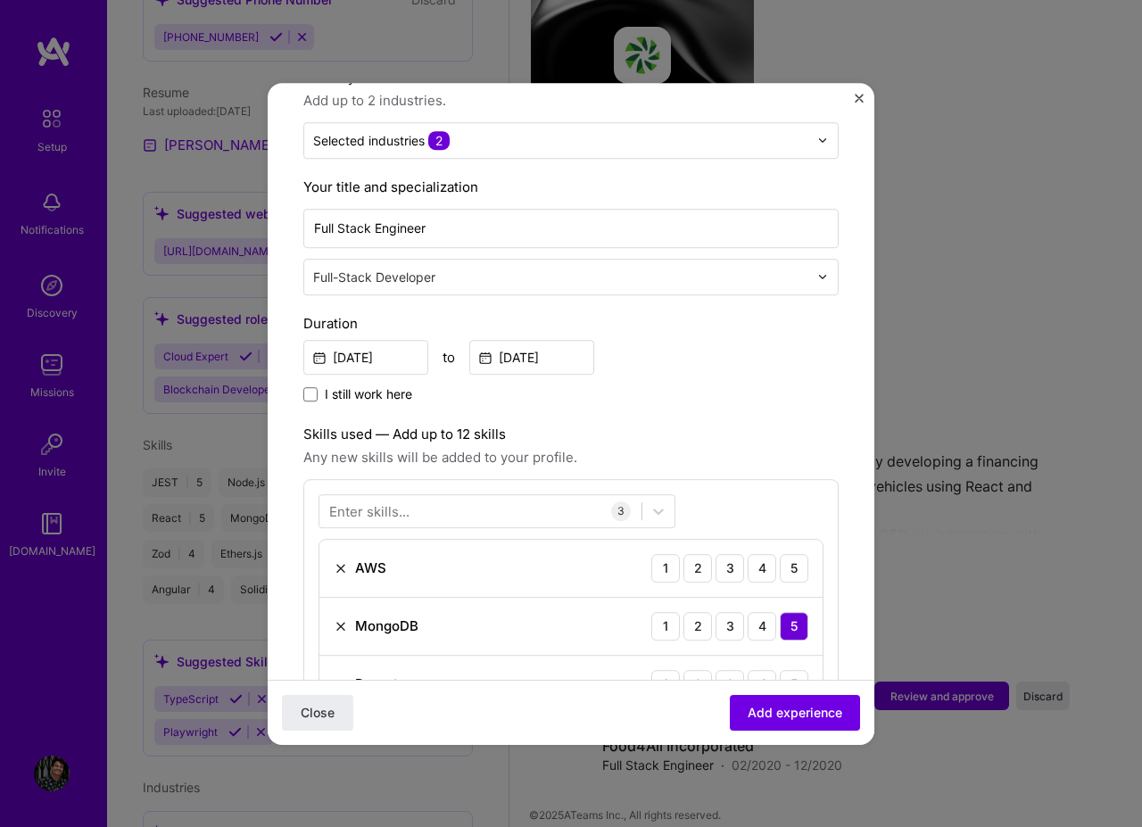
scroll to position [321, 0]
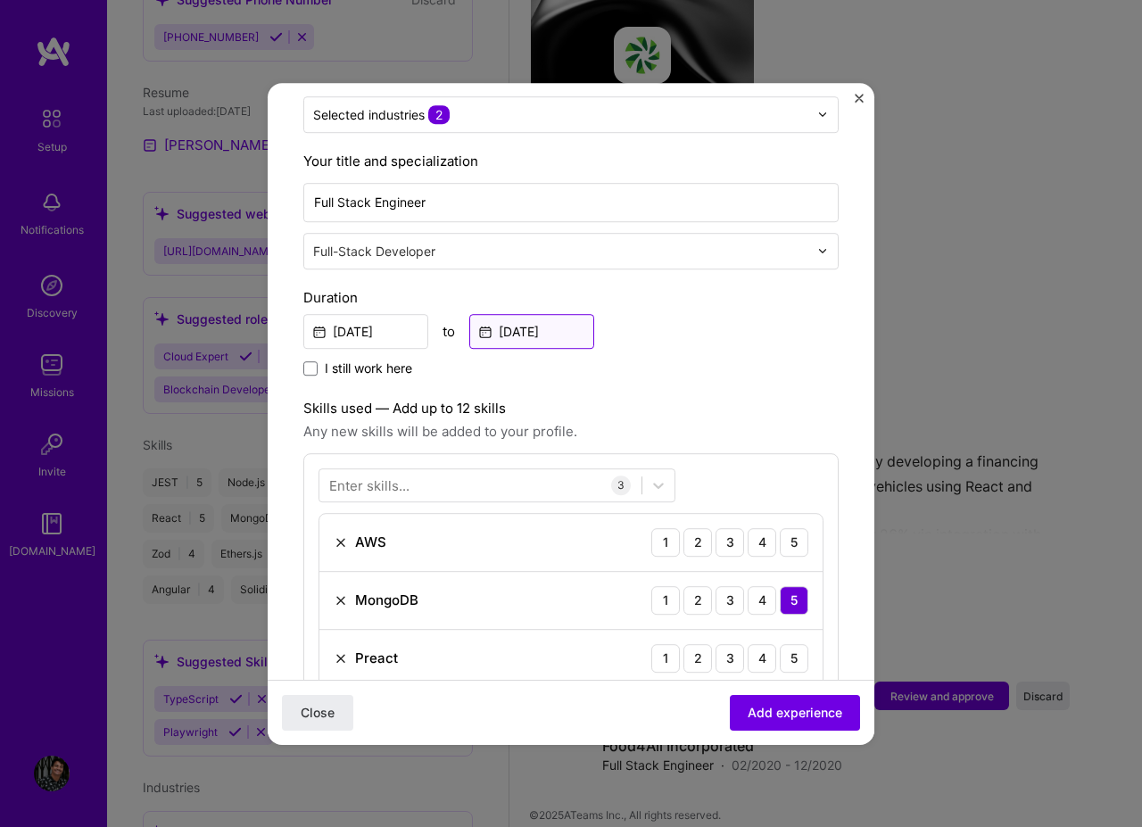
click at [536, 318] on input "[DATE]" at bounding box center [531, 331] width 125 height 35
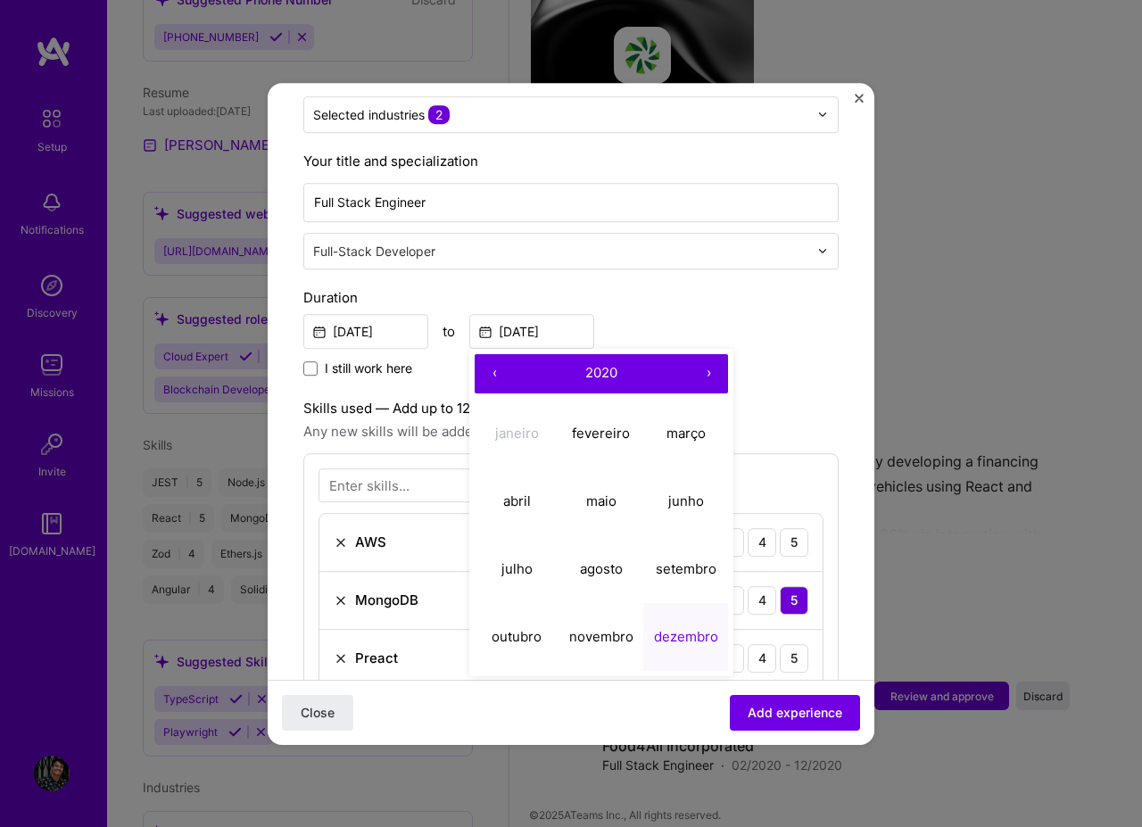
click at [706, 359] on button "›" at bounding box center [708, 373] width 39 height 39
click at [520, 492] on abbr "abril" at bounding box center [517, 500] width 28 height 17
type input "[DATE]"
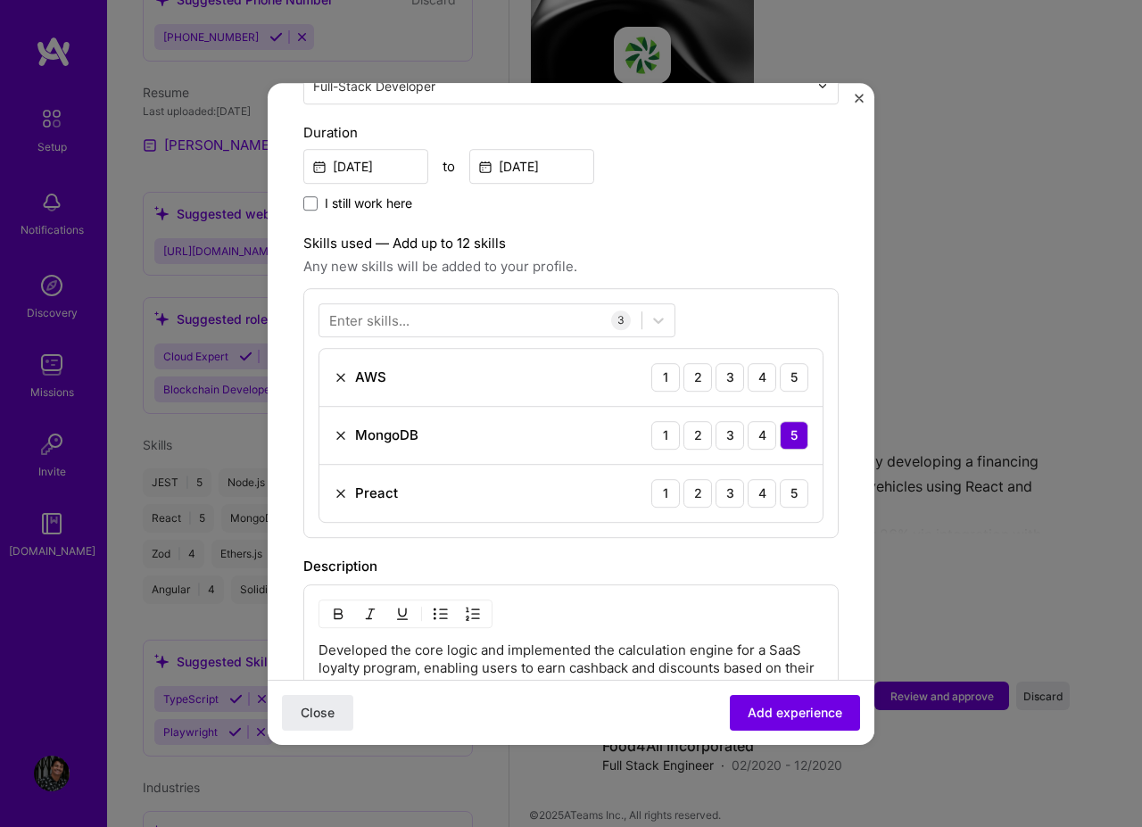
scroll to position [535, 0]
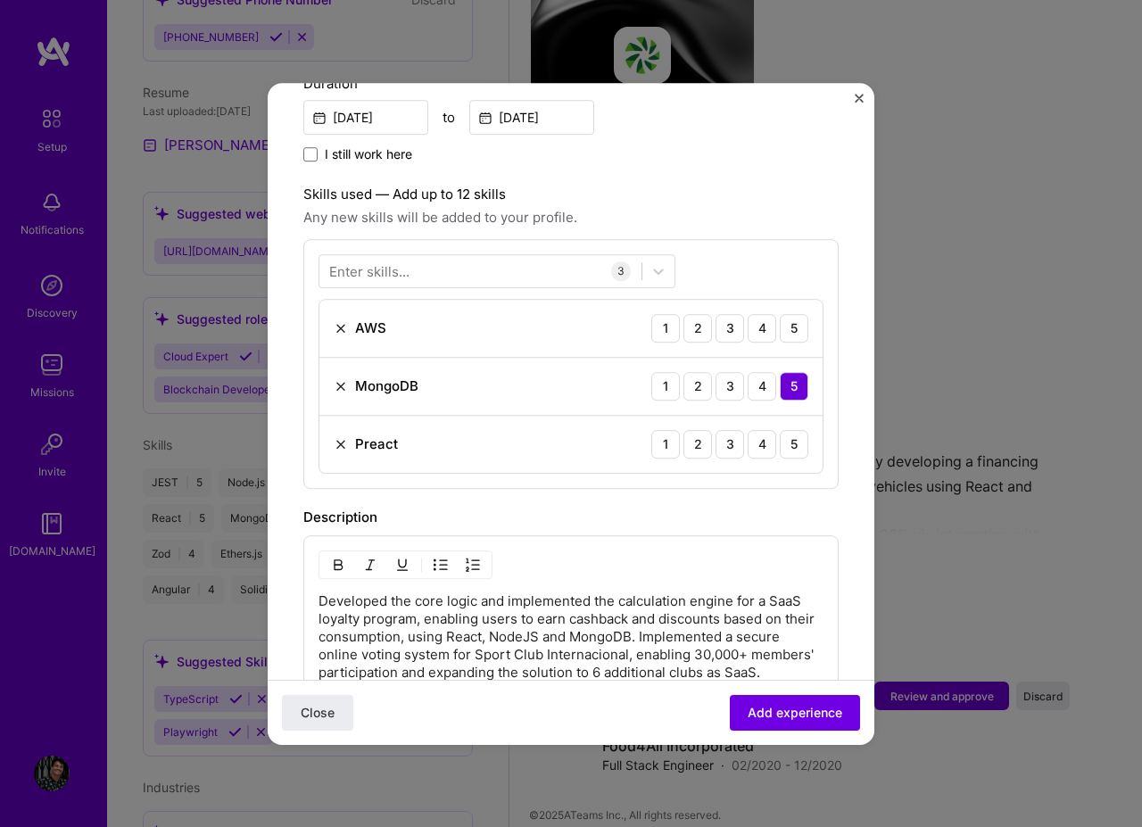
click at [339, 437] on img at bounding box center [341, 444] width 14 height 14
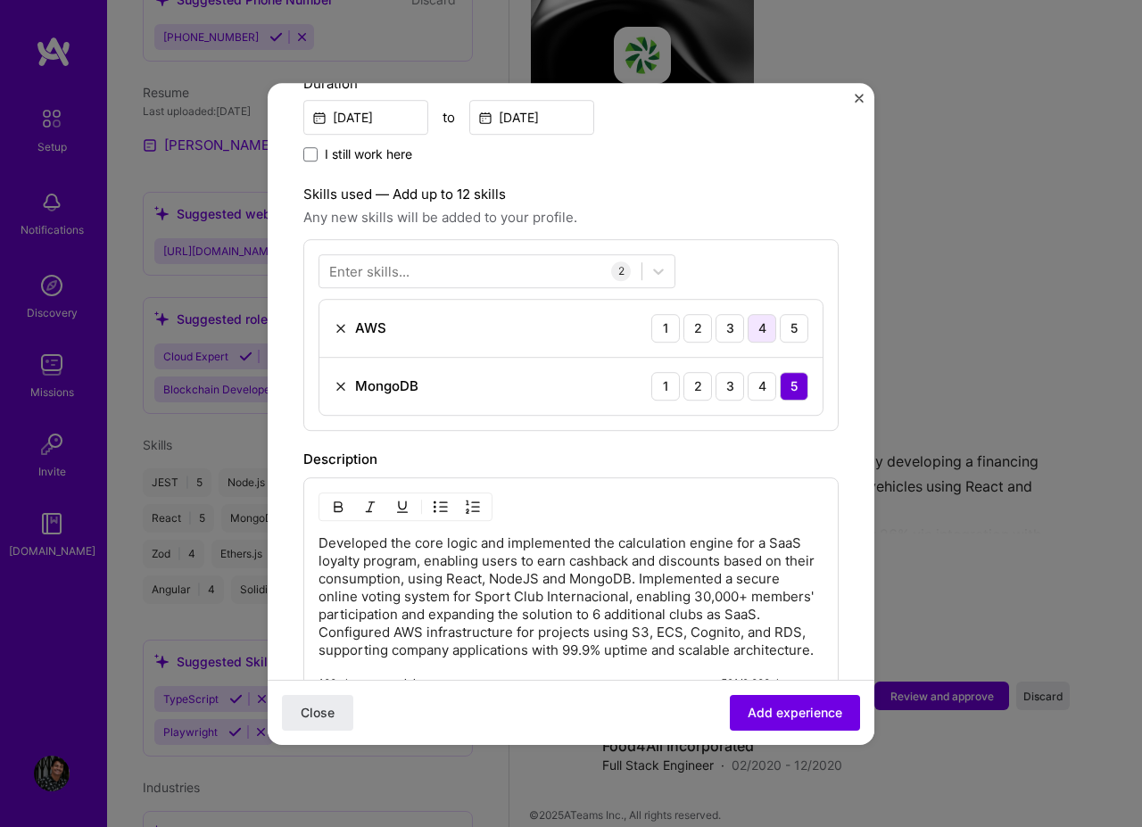
click at [747, 314] on div "4" at bounding box center [761, 328] width 29 height 29
click at [715, 314] on div "3" at bounding box center [729, 328] width 29 height 29
click at [747, 314] on div "4" at bounding box center [761, 328] width 29 height 29
click at [498, 257] on div at bounding box center [480, 270] width 322 height 29
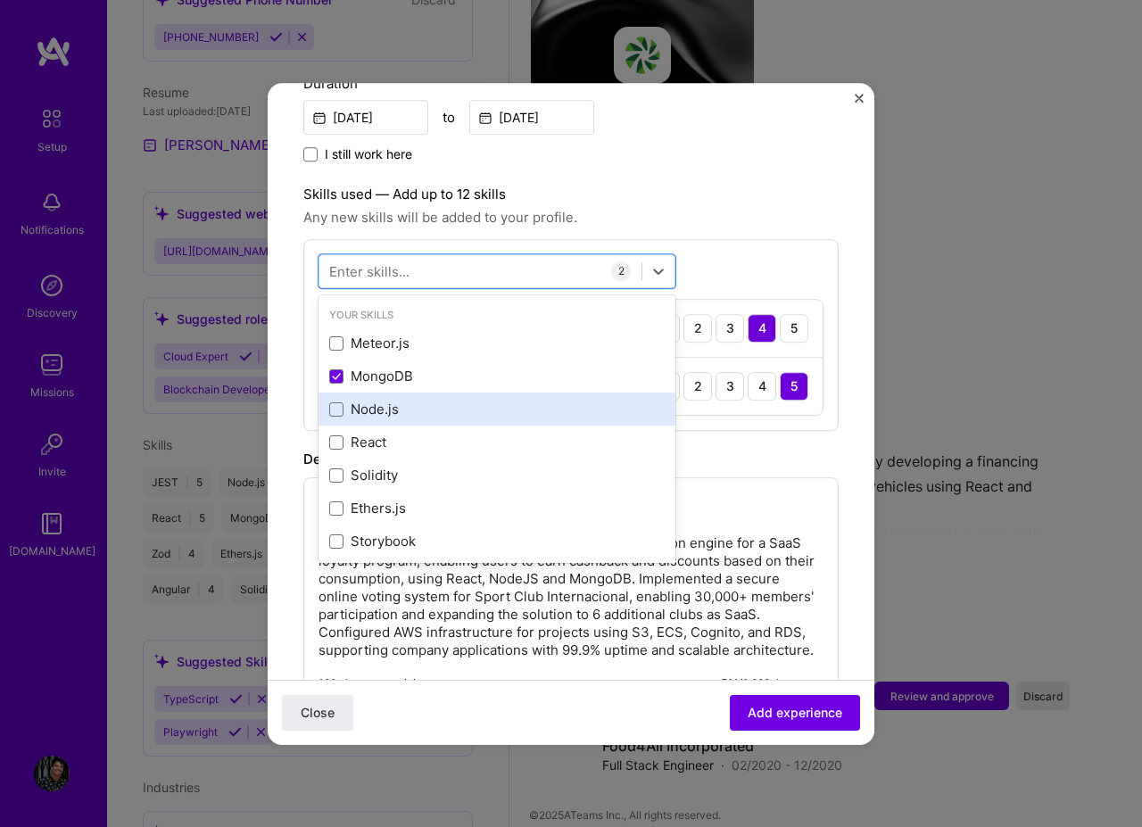
click at [398, 400] on div "Node.js" at bounding box center [496, 409] width 335 height 19
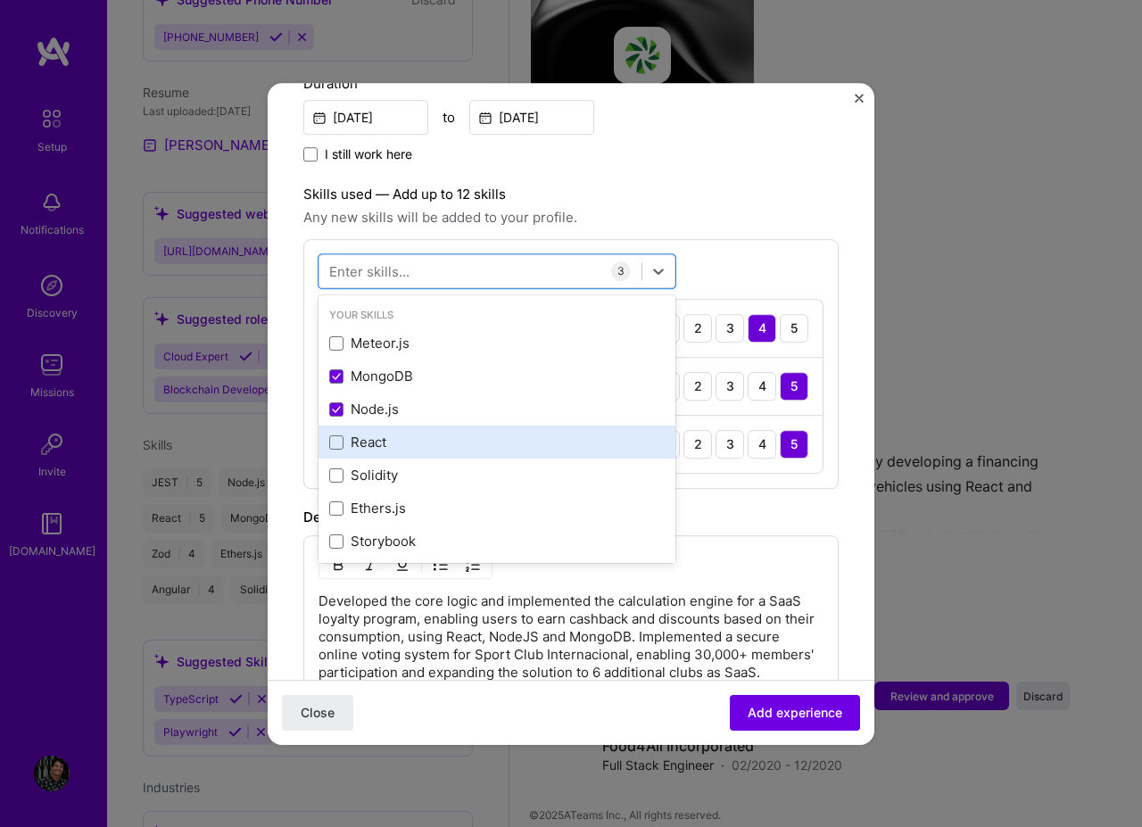
click at [429, 436] on div "React" at bounding box center [496, 442] width 357 height 33
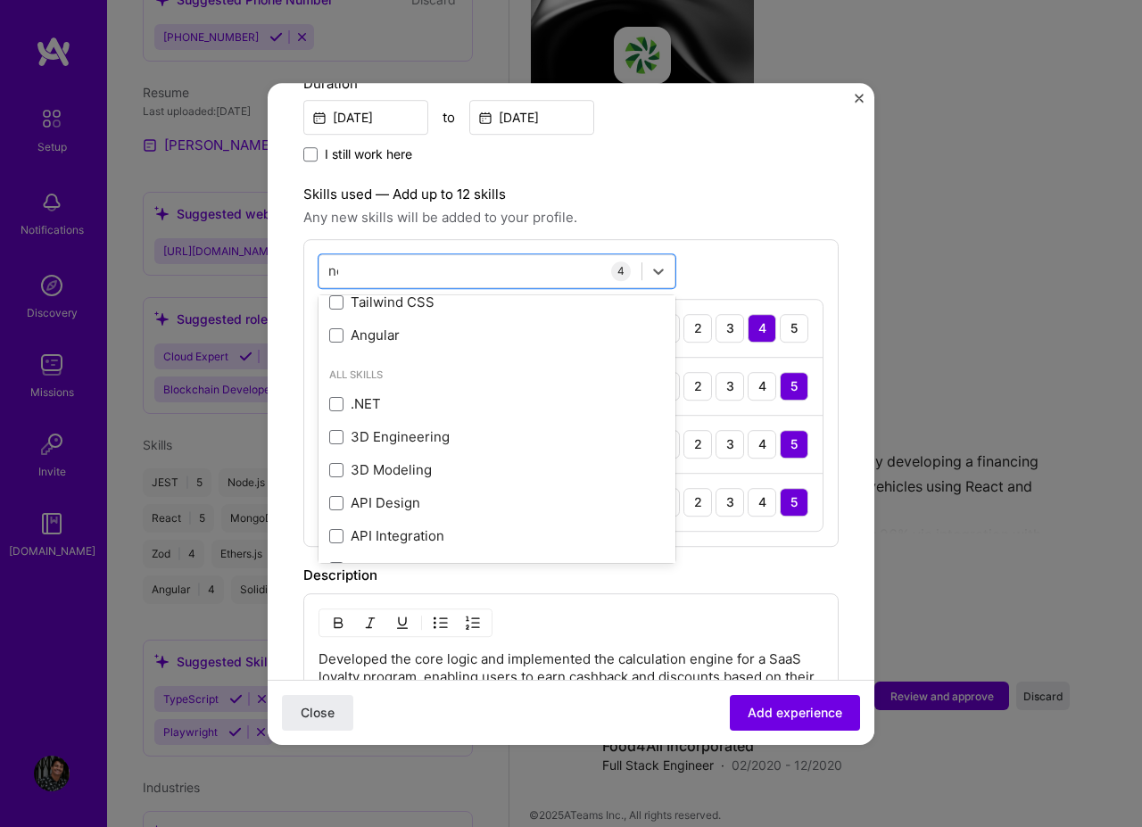
scroll to position [0, 0]
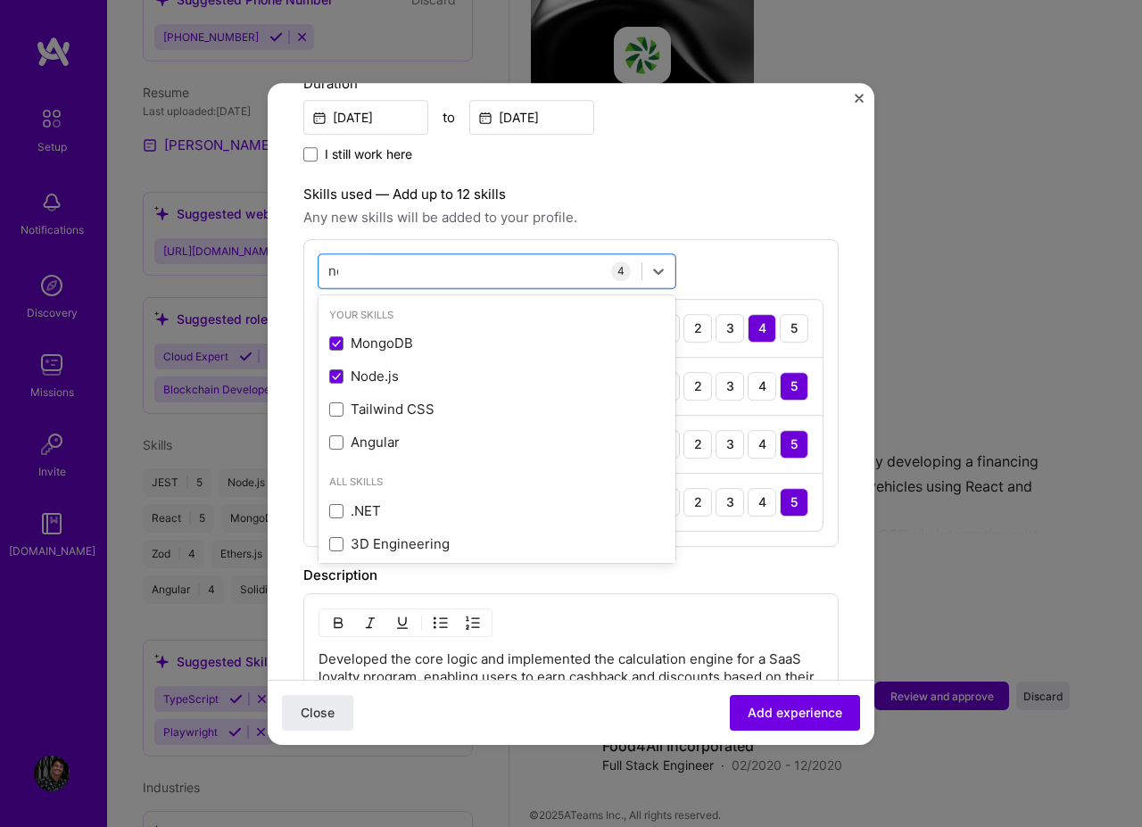
type input "node"
type input "Nest"
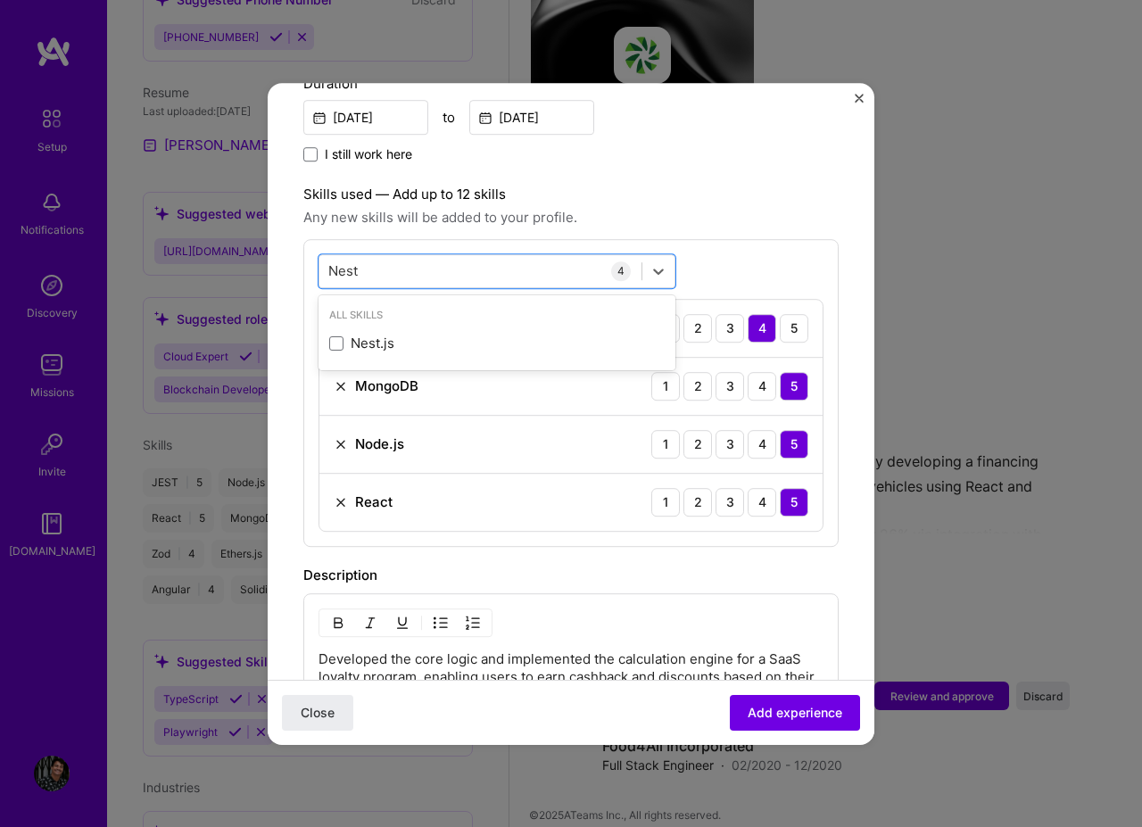
click at [566, 335] on div "Nest.js" at bounding box center [496, 343] width 357 height 33
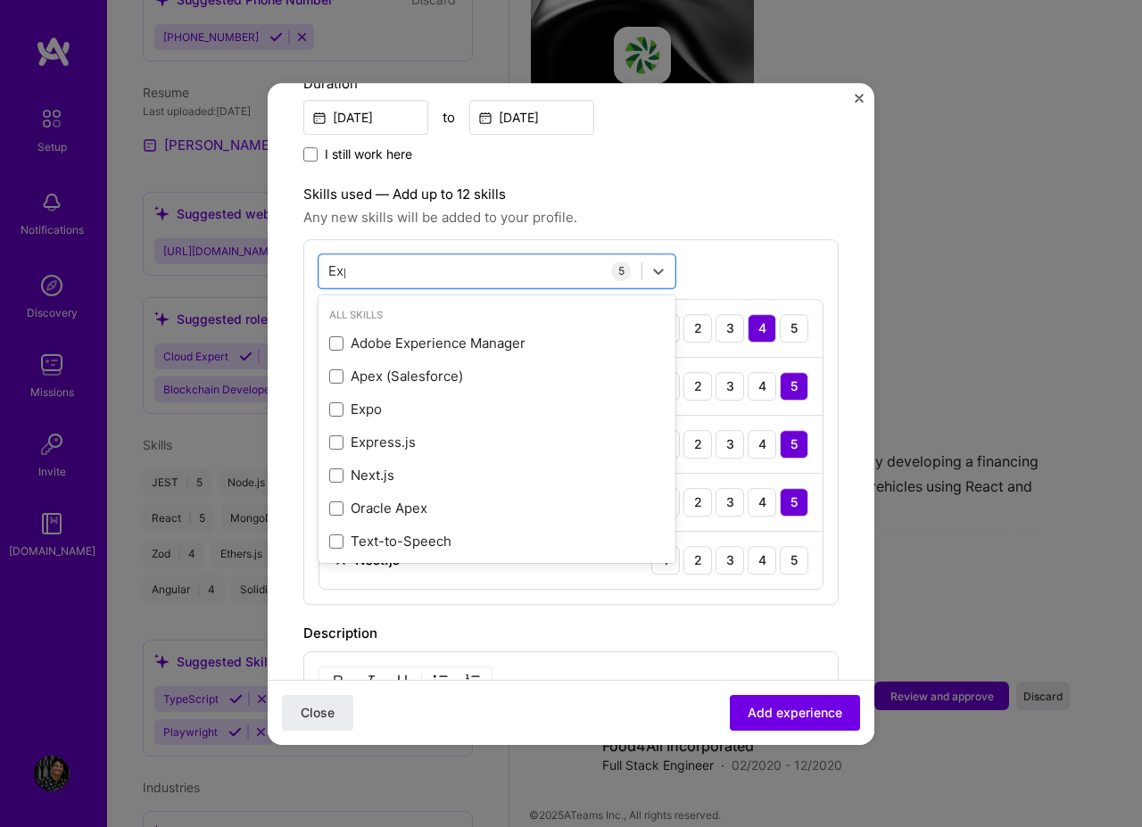
type input "Expre"
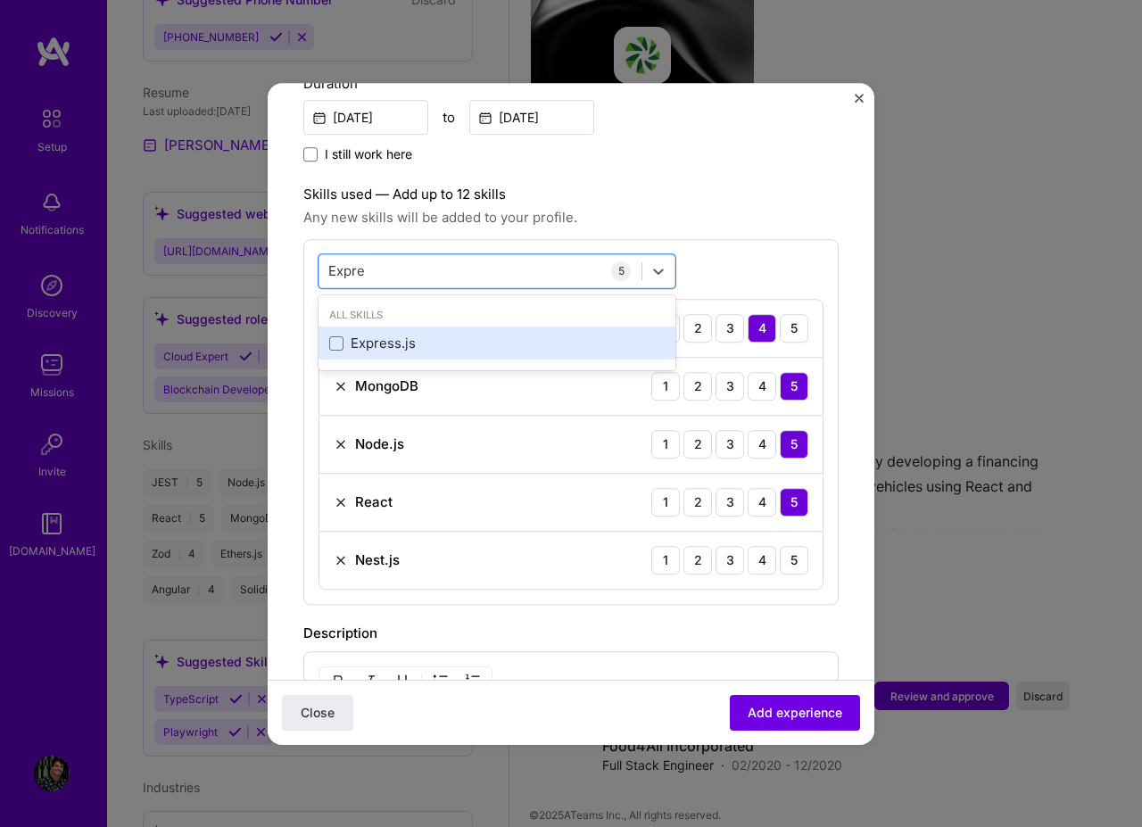
click at [444, 334] on div "Express.js" at bounding box center [496, 343] width 335 height 19
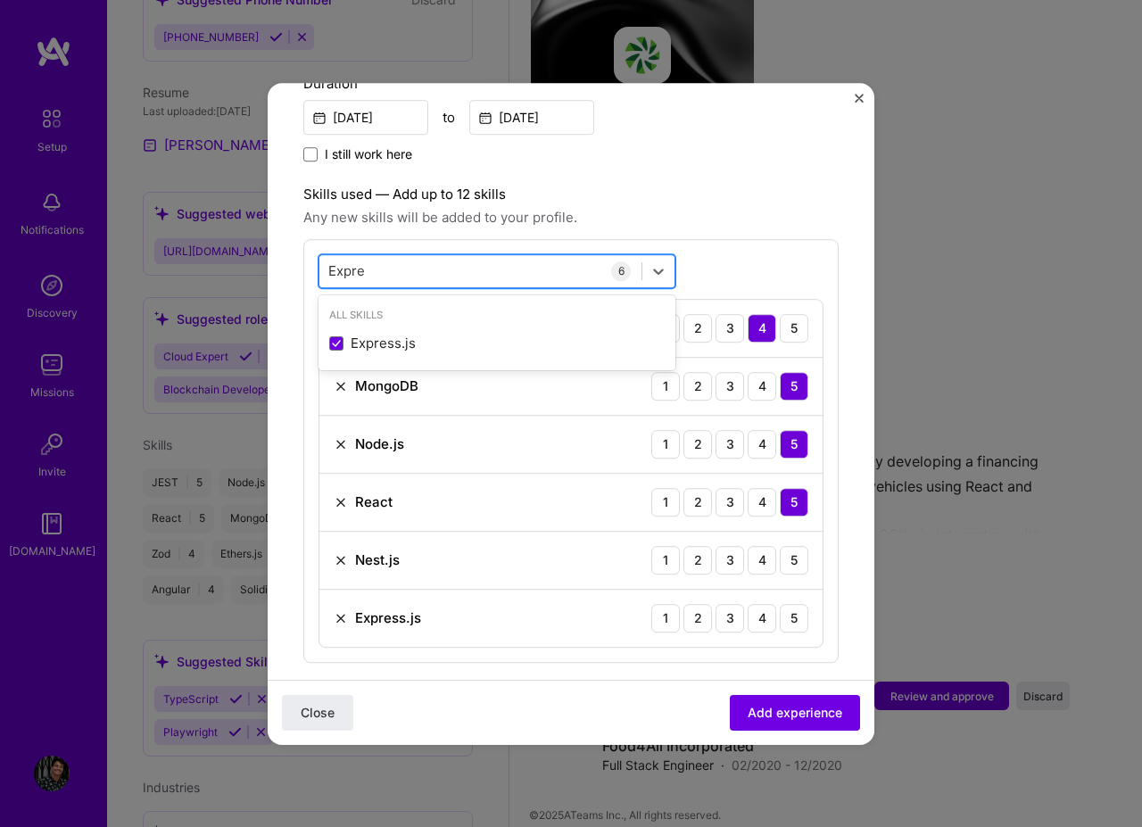
click at [493, 256] on div "Expre Expre" at bounding box center [480, 270] width 322 height 29
type input "Fasti"
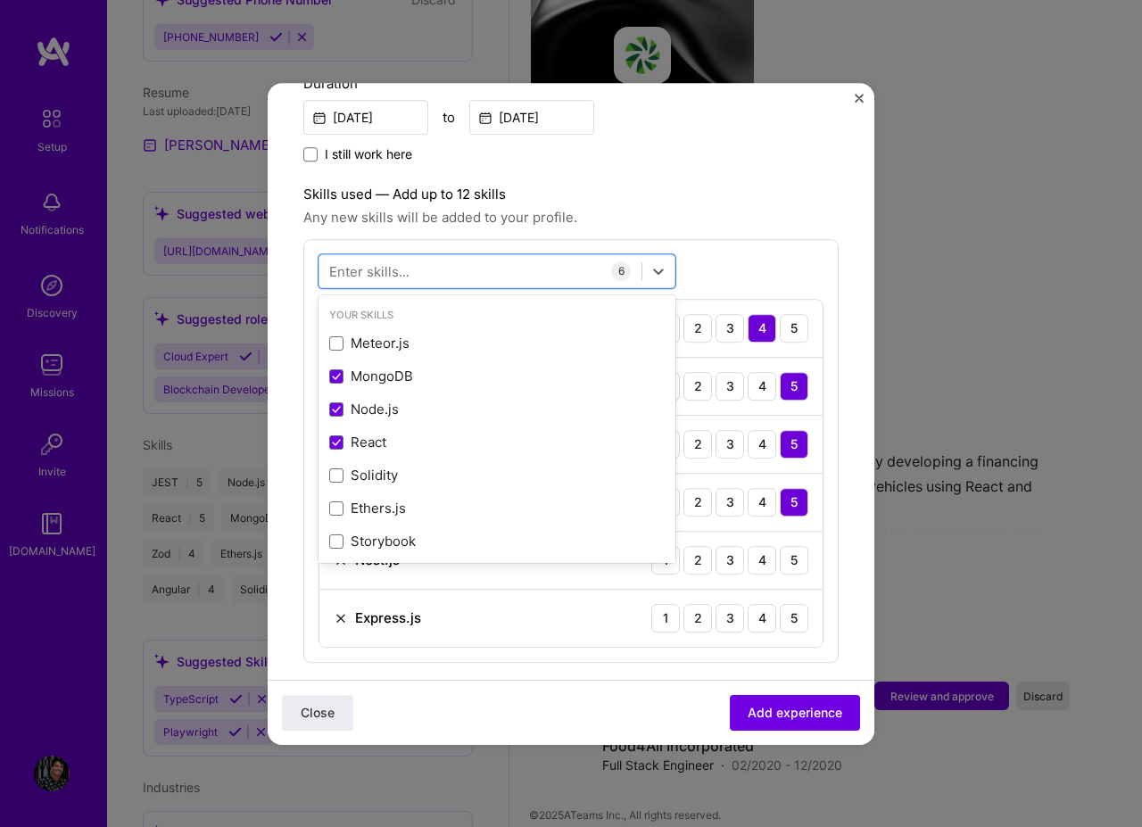
click at [838, 235] on form "Adding suggested job This job is suggested based on your LinkedIn, resume or [D…" at bounding box center [571, 453] width 607 height 1740
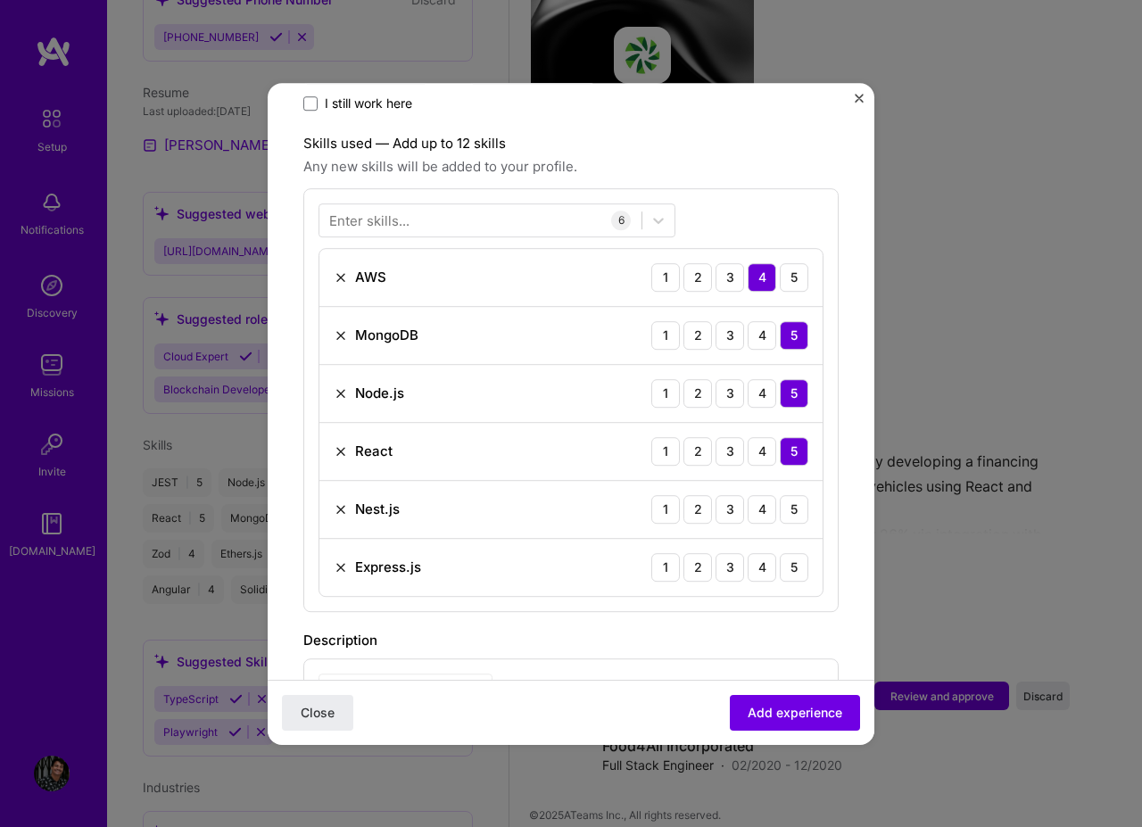
scroll to position [749, 0]
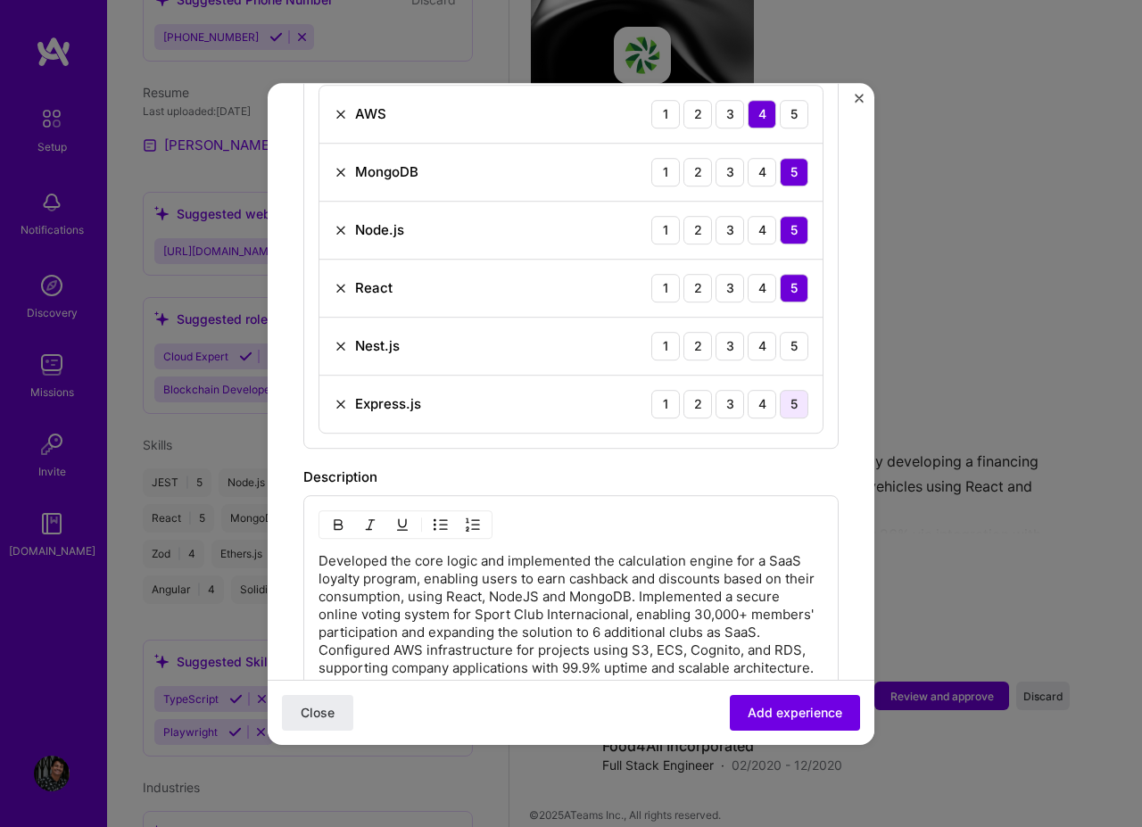
click at [782, 392] on div "5" at bounding box center [794, 404] width 29 height 29
click at [747, 334] on div "4" at bounding box center [761, 346] width 29 height 29
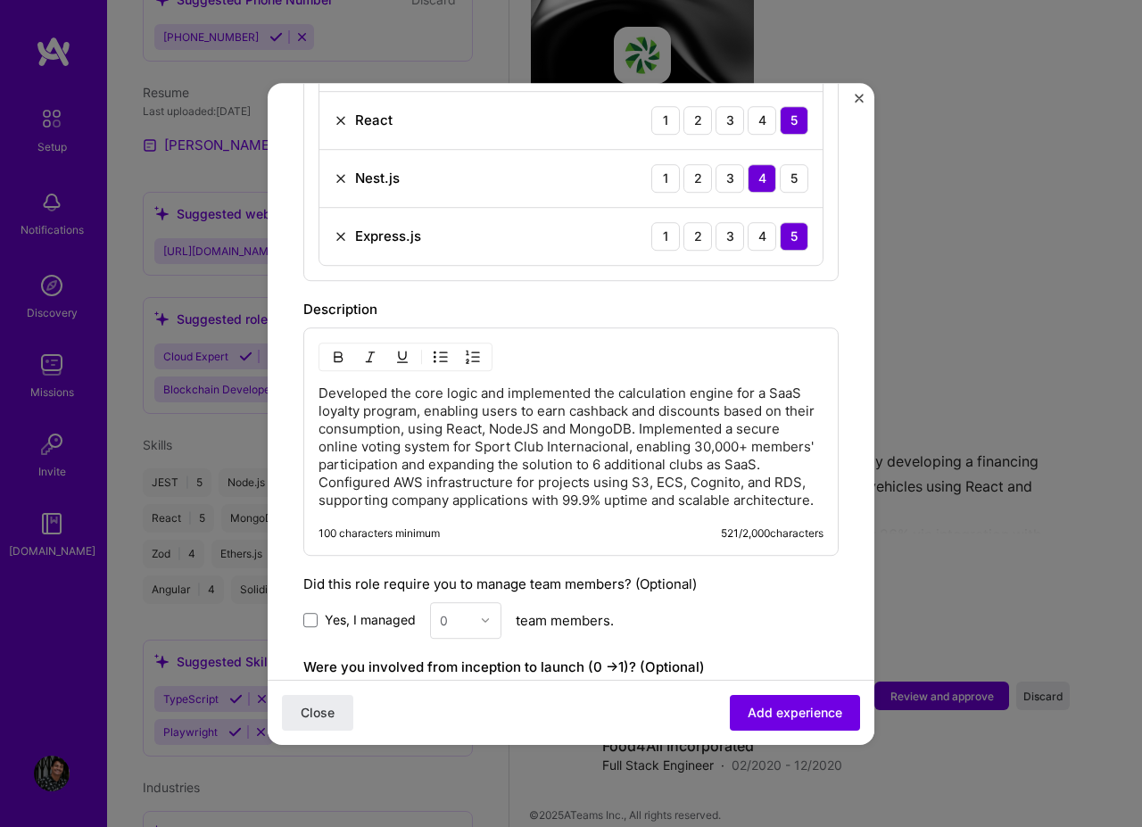
scroll to position [963, 0]
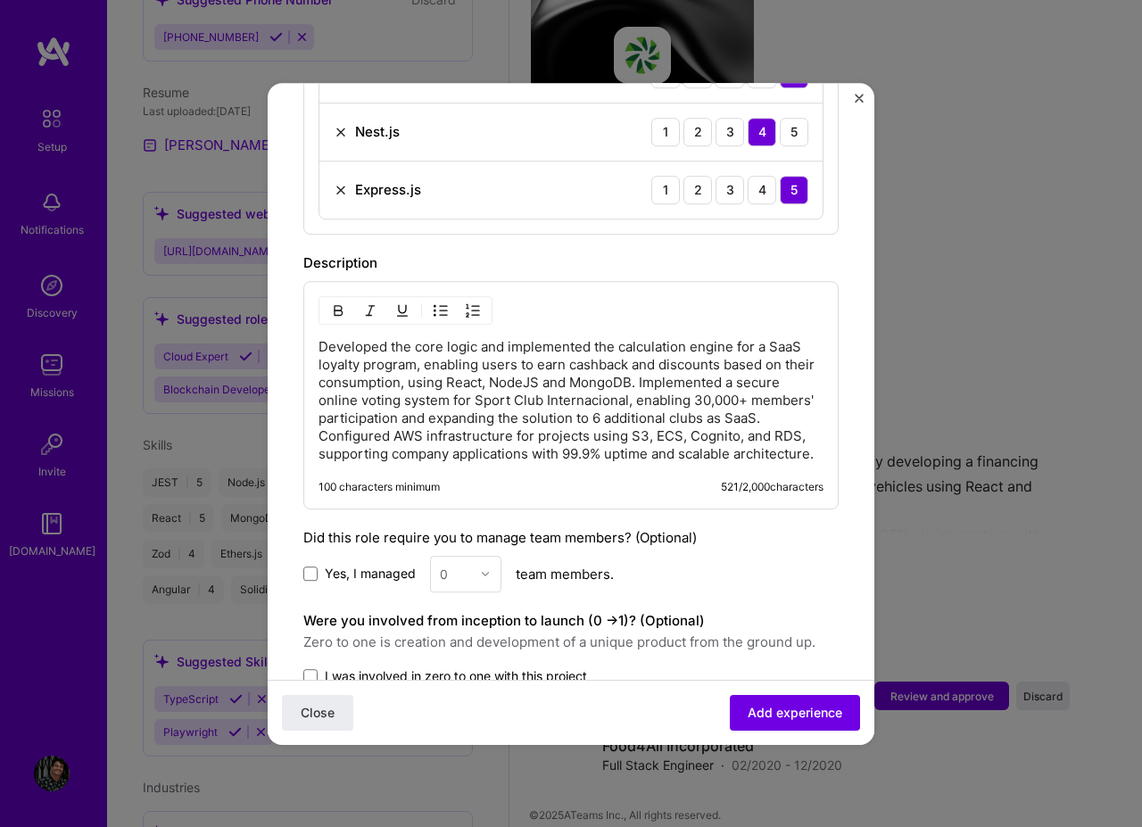
click at [446, 303] on img "button" at bounding box center [440, 310] width 14 height 14
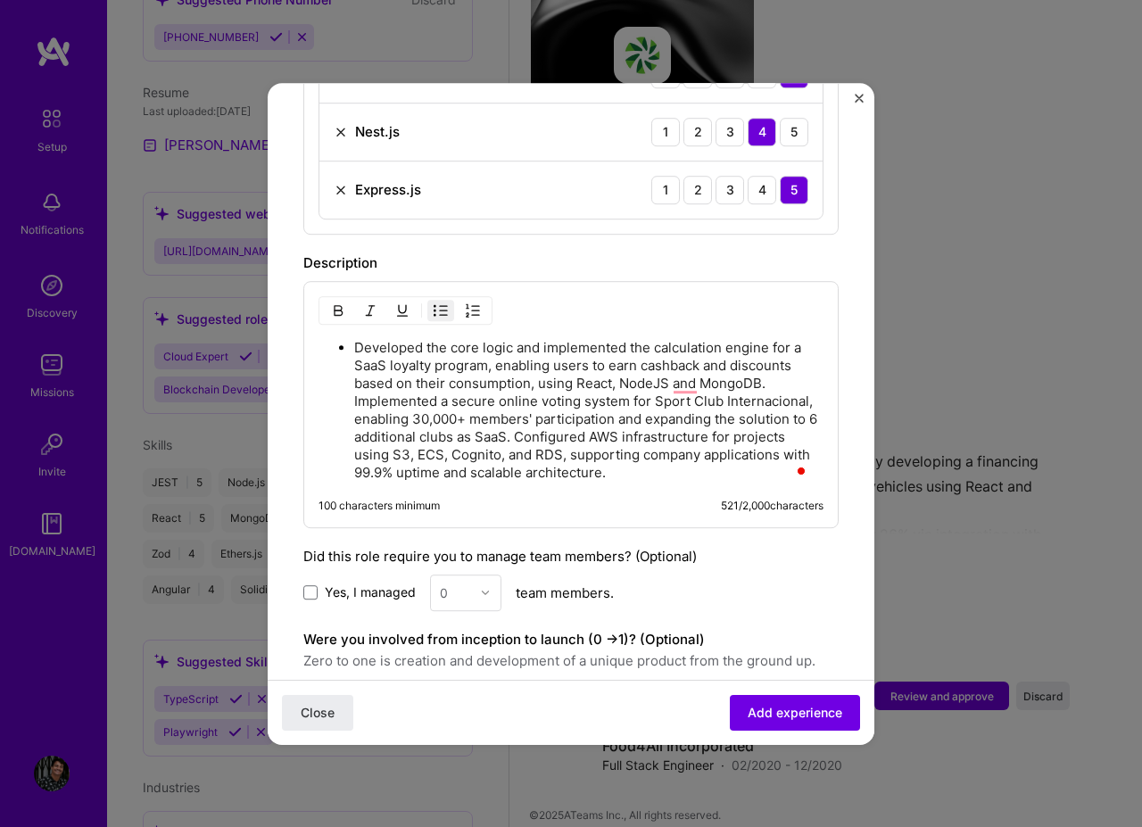
drag, startPoint x: 349, startPoint y: 379, endPoint x: 421, endPoint y: 379, distance: 72.2
click at [356, 379] on ul "Developed the core logic and implemented the calculation engine for a SaaS loya…" at bounding box center [570, 410] width 505 height 144
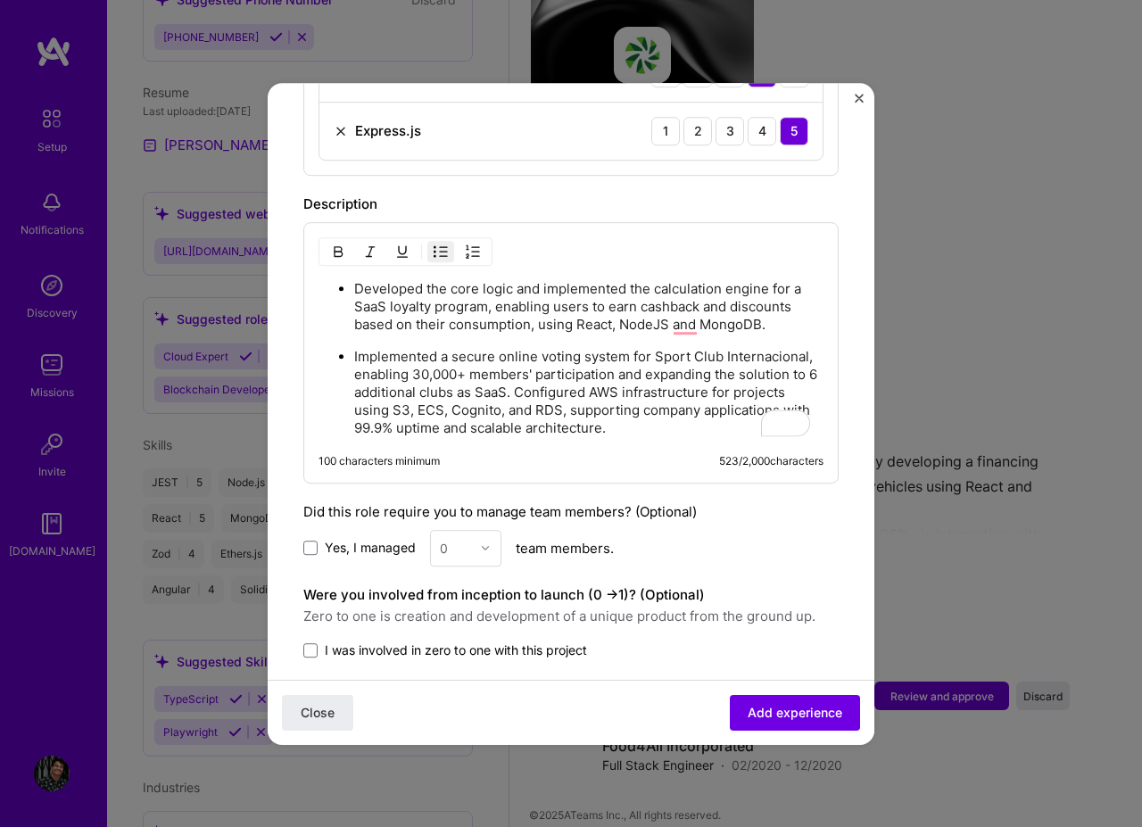
scroll to position [1021, 0]
click at [586, 367] on p "Implemented a secure online voting system for Sport Club Internacional, enablin…" at bounding box center [588, 393] width 469 height 89
click at [623, 369] on p "Implemented a secure online voting system for Sport Club Internacional, enablin…" at bounding box center [588, 393] width 469 height 89
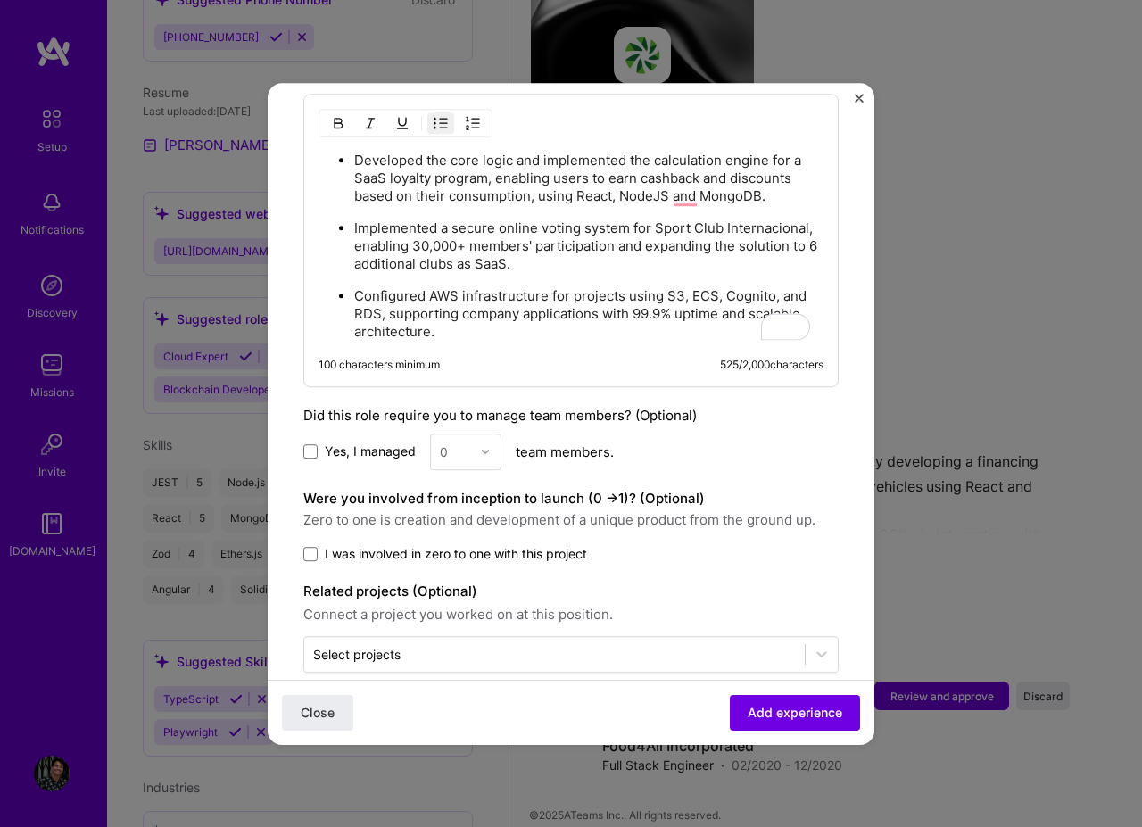
scroll to position [1160, 0]
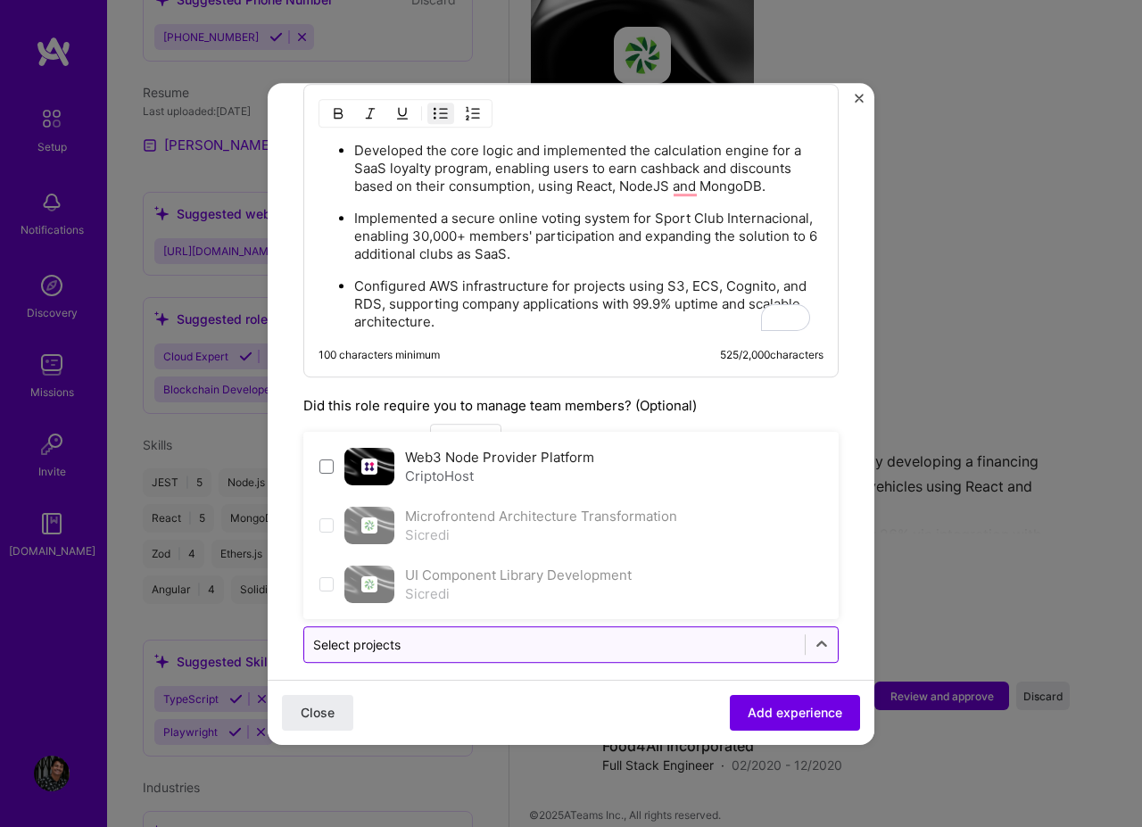
click at [716, 627] on div "Select projects" at bounding box center [554, 644] width 500 height 35
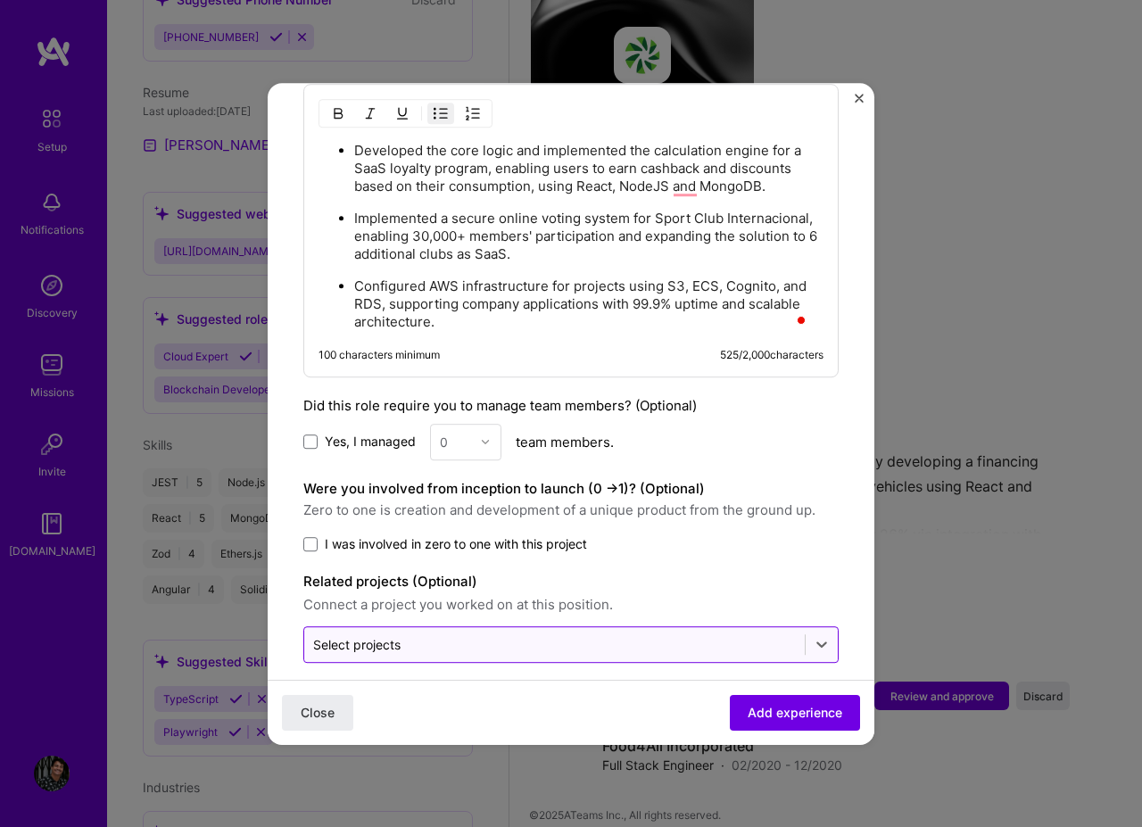
click at [716, 627] on div "Select projects" at bounding box center [554, 644] width 500 height 35
click at [771, 711] on span "Add experience" at bounding box center [794, 712] width 95 height 18
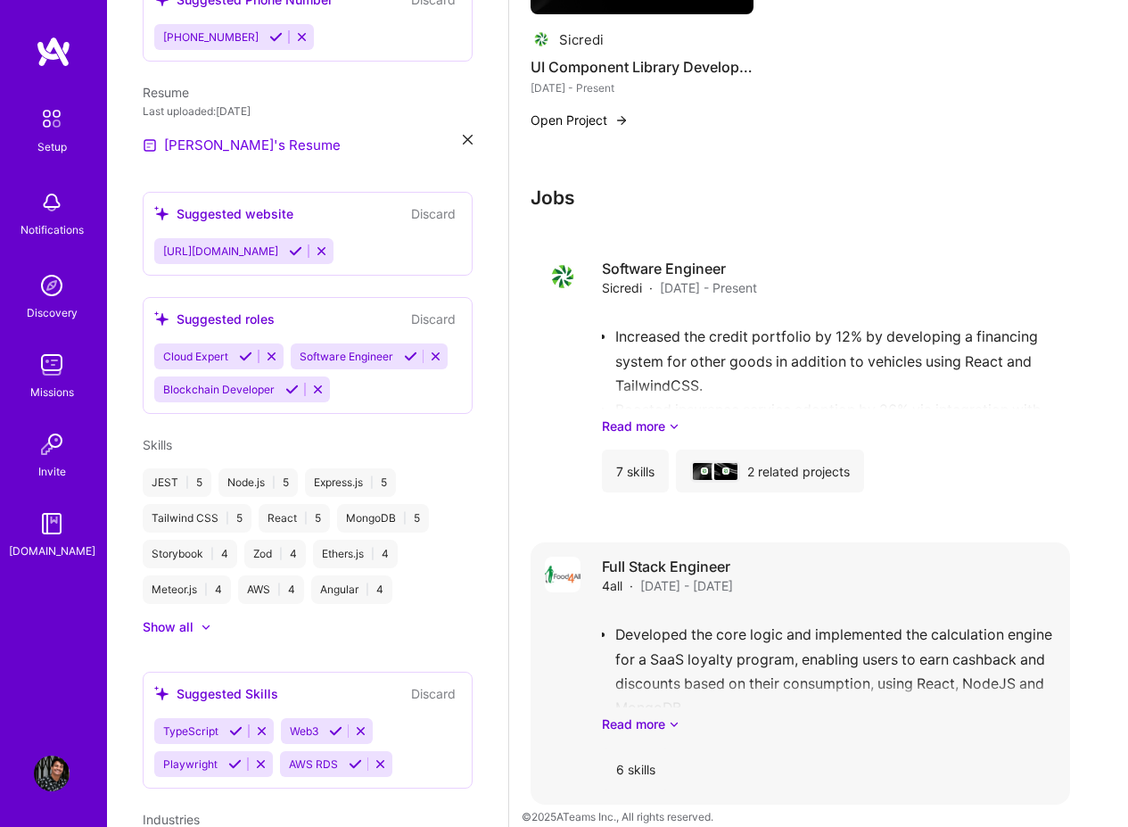
scroll to position [1322, 0]
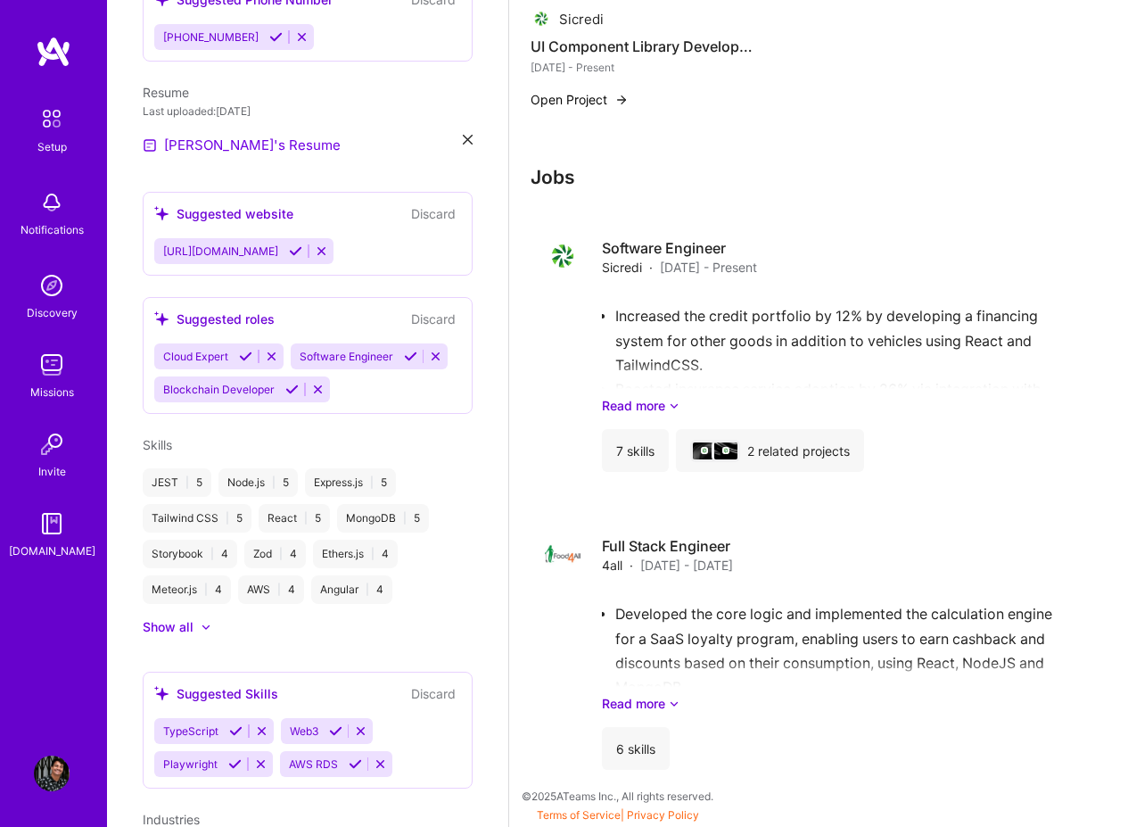
click at [235, 724] on icon at bounding box center [235, 730] width 13 height 13
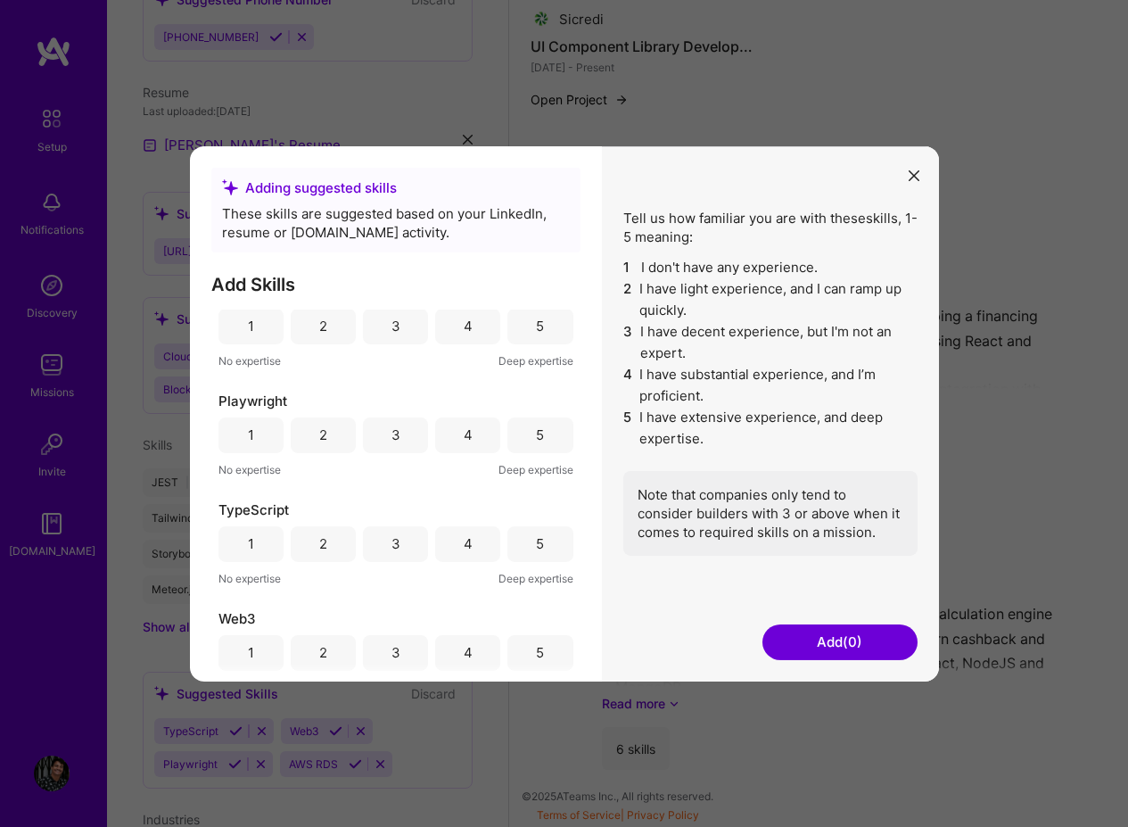
scroll to position [42, 0]
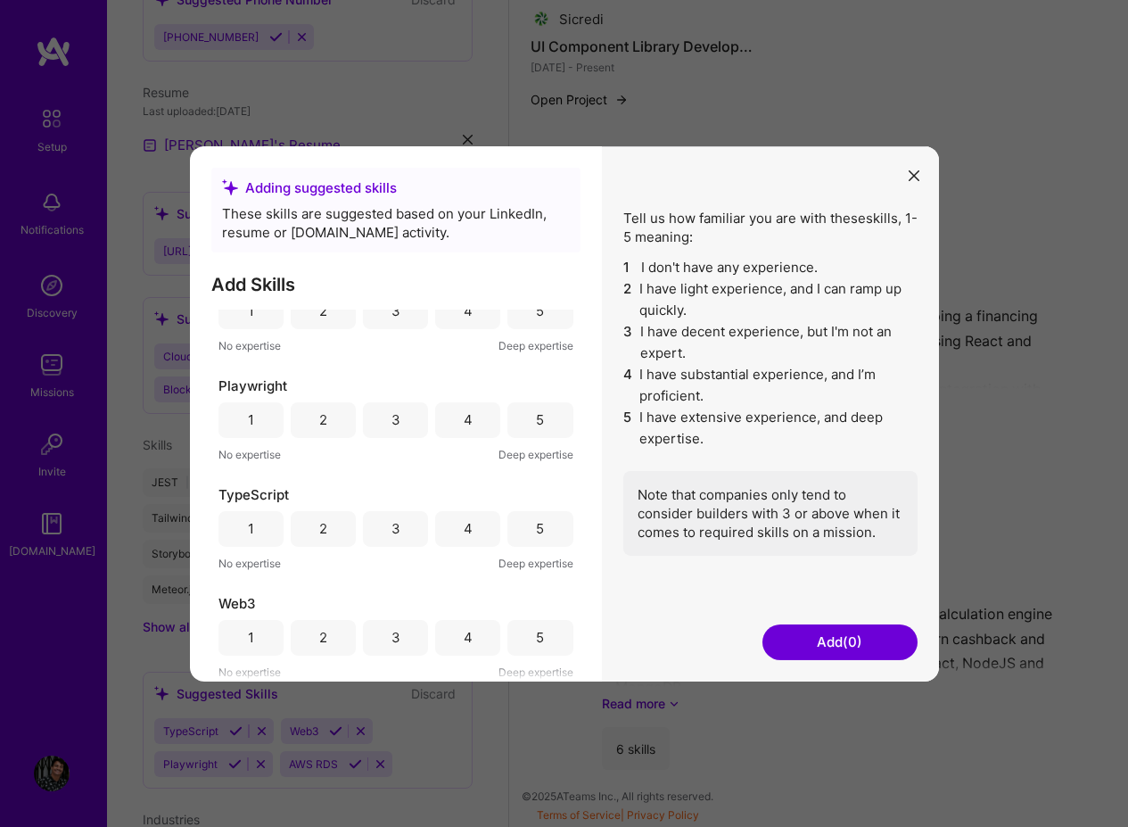
click at [536, 533] on div "5" at bounding box center [540, 528] width 8 height 19
click at [456, 637] on div "4" at bounding box center [467, 637] width 65 height 36
click at [836, 644] on button "Add (2)" at bounding box center [840, 642] width 155 height 36
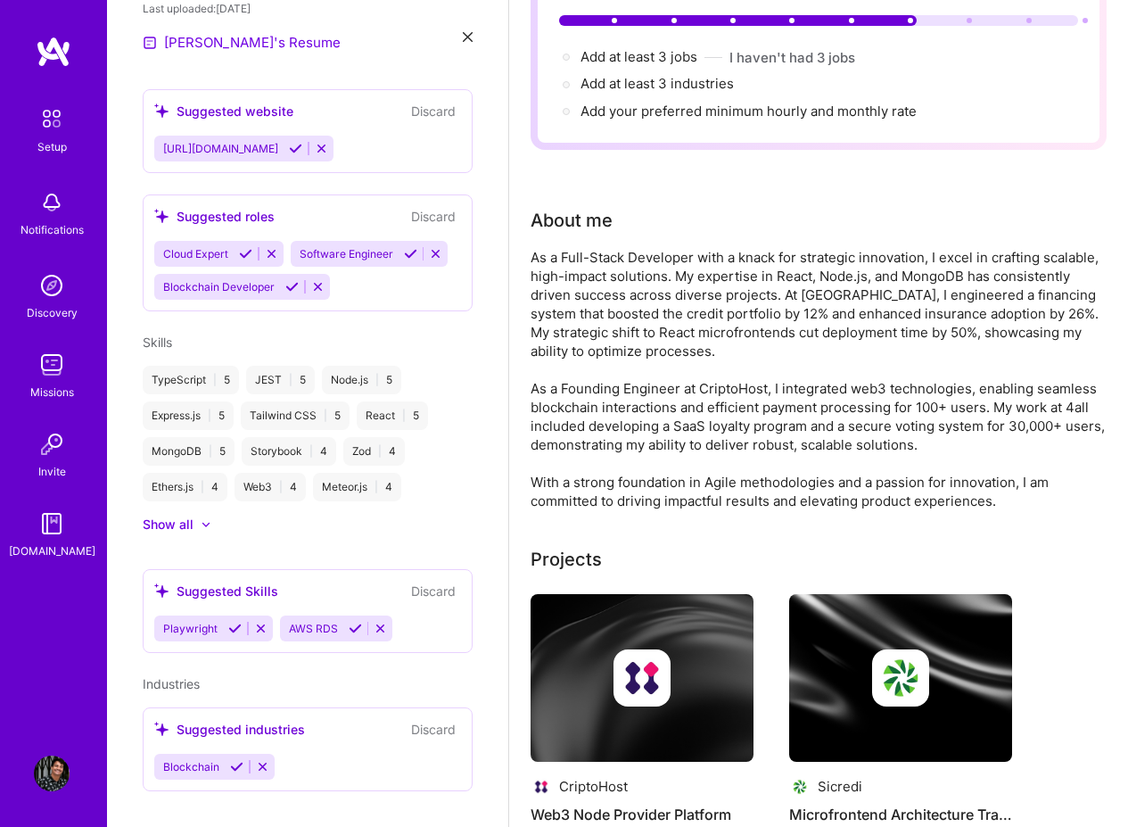
scroll to position [0, 0]
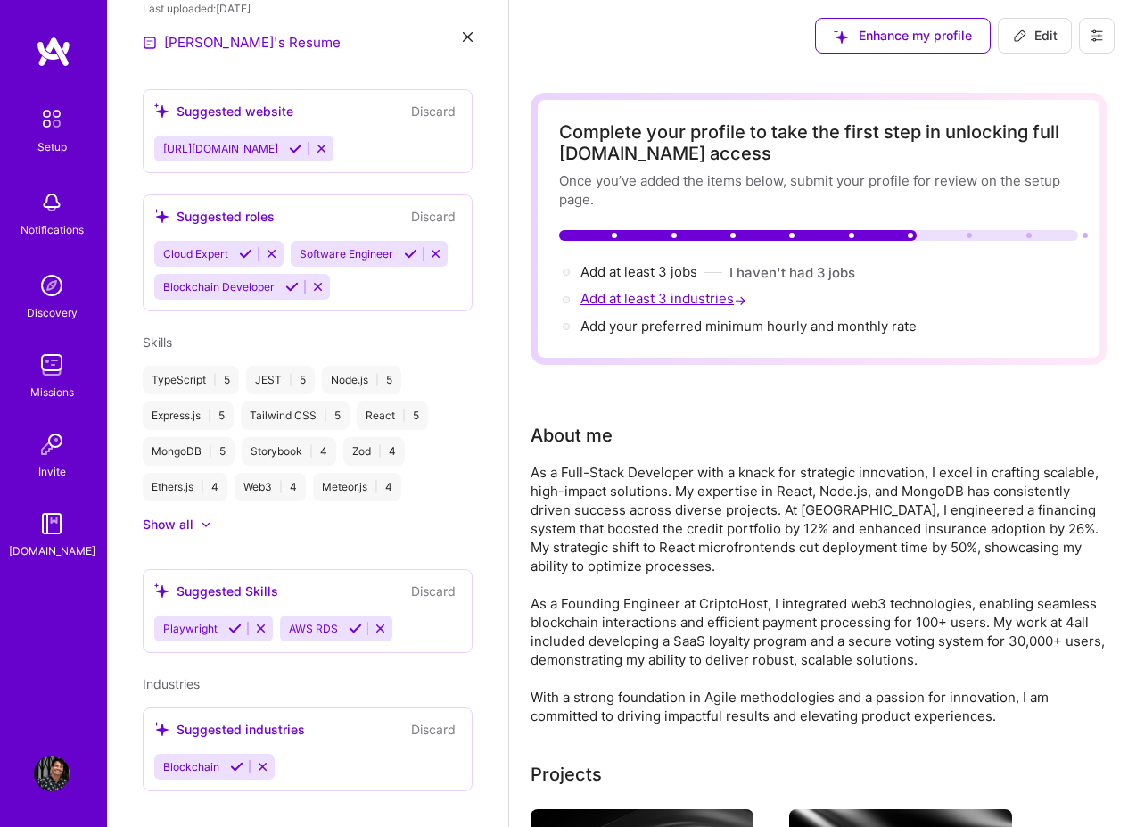
click at [632, 301] on span "Add at least 3 industries →" at bounding box center [665, 298] width 169 height 17
select select "US"
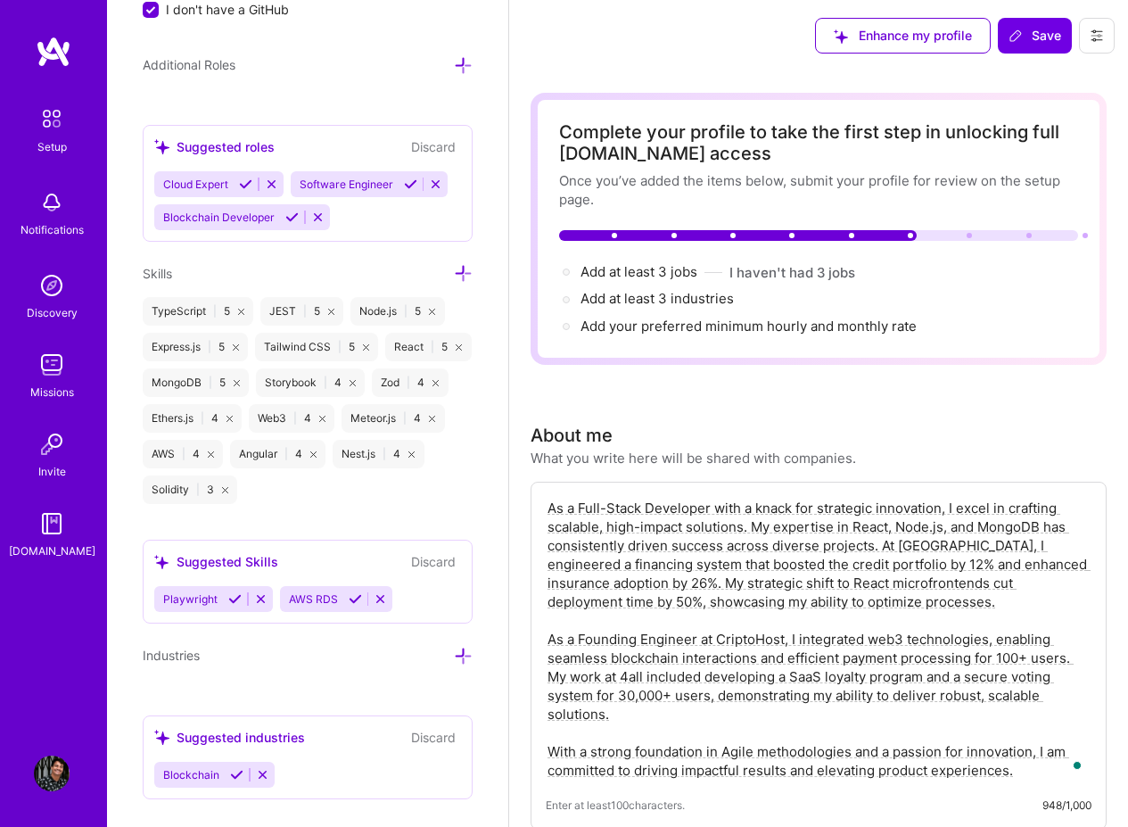
scroll to position [1407, 0]
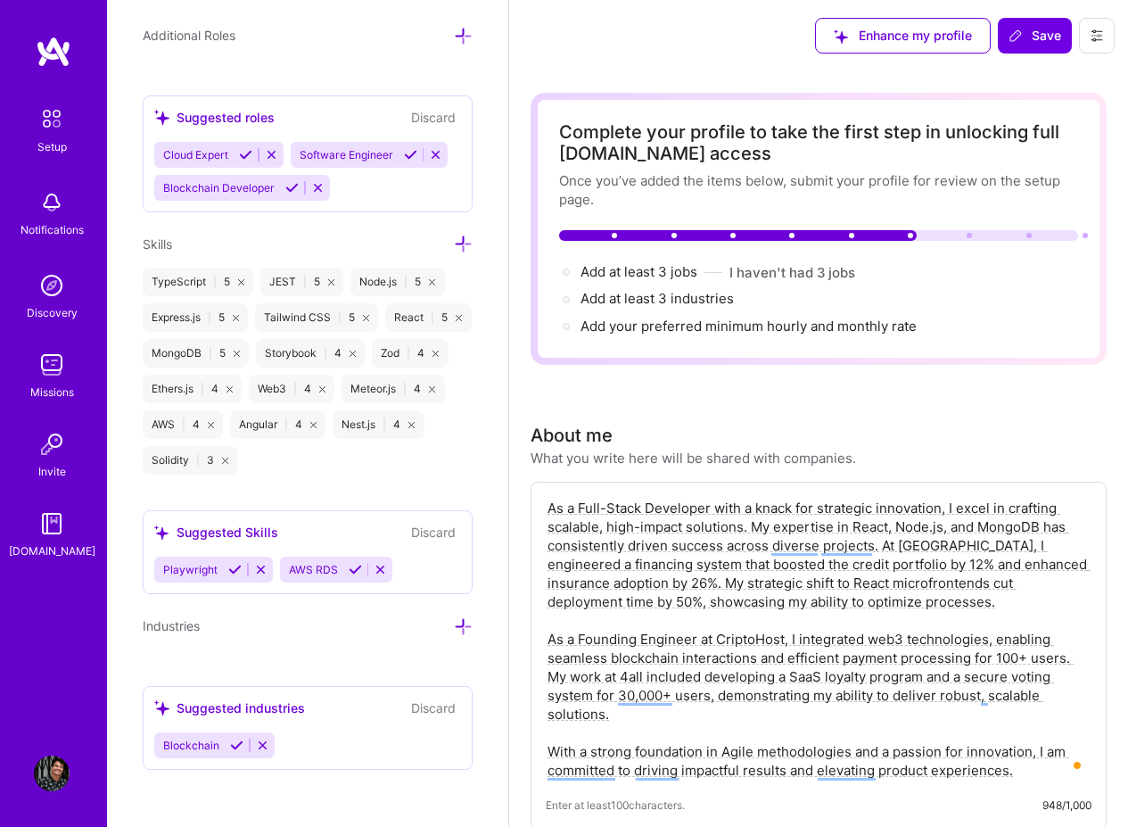
click at [232, 746] on icon at bounding box center [236, 745] width 13 height 13
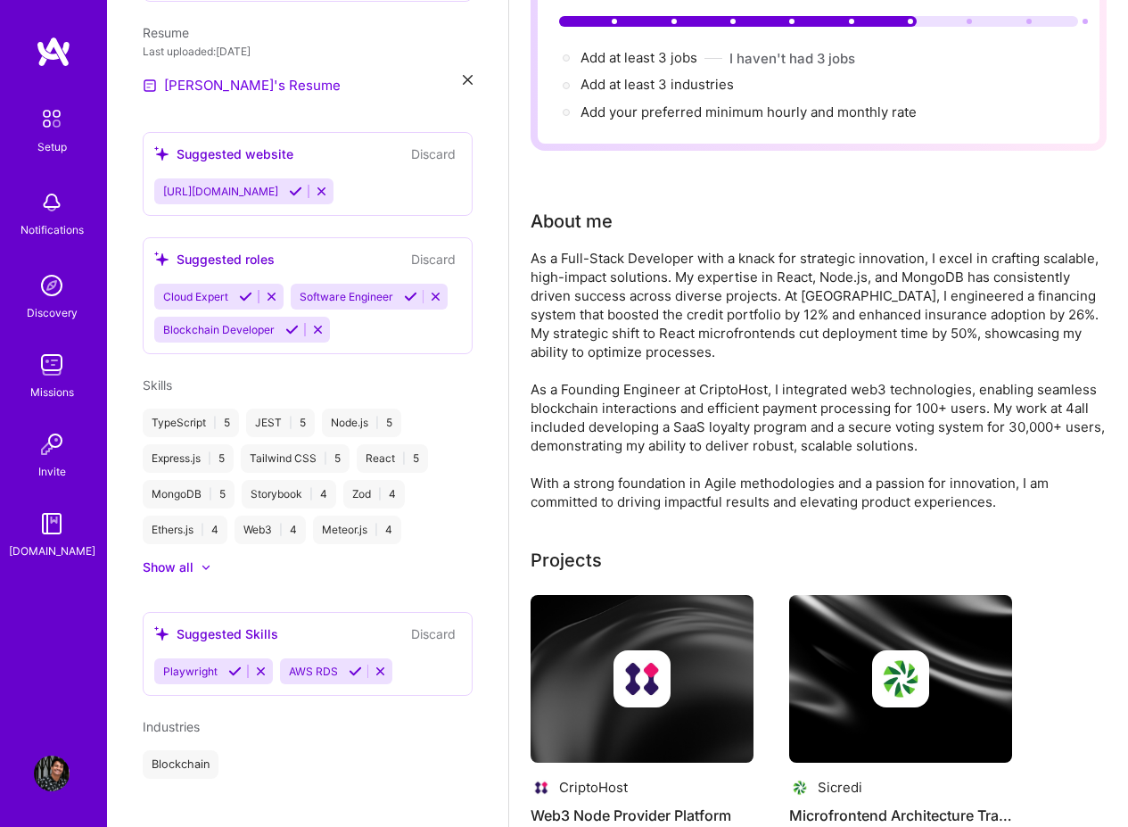
scroll to position [595, 0]
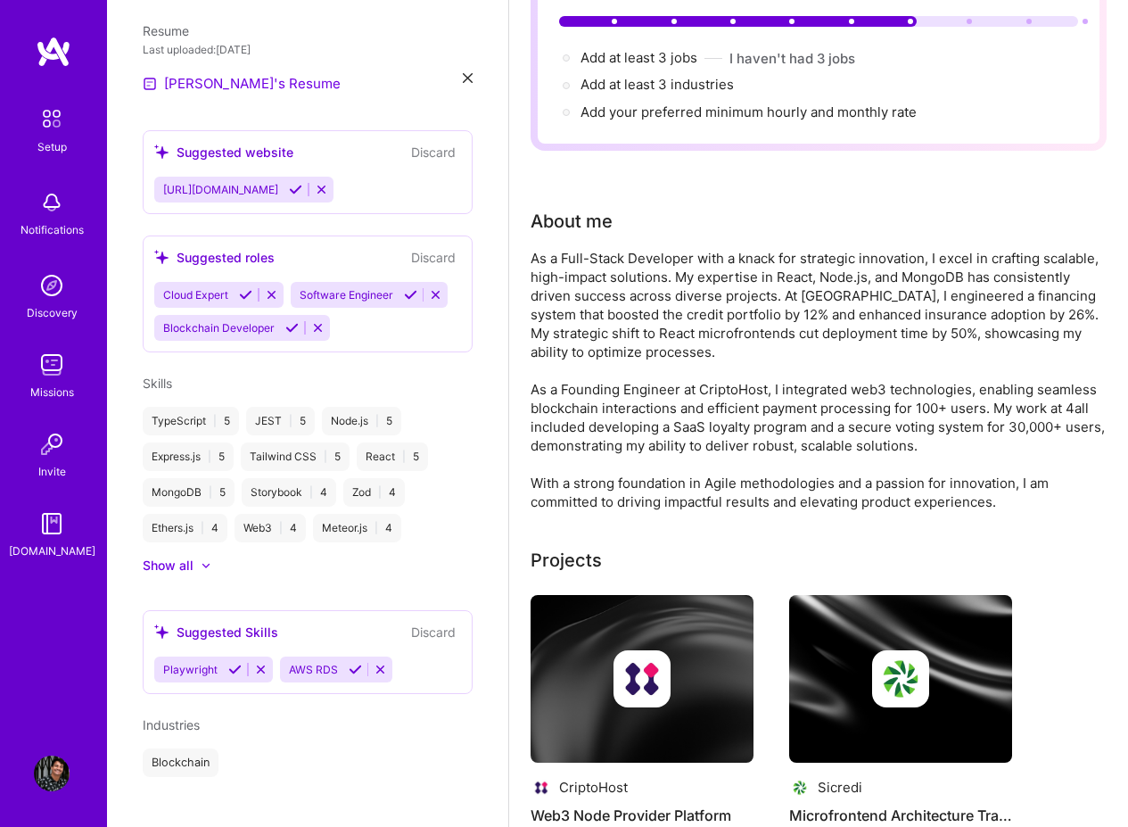
click at [163, 717] on span "Industries" at bounding box center [171, 724] width 57 height 15
click at [171, 748] on div "Blockchain" at bounding box center [181, 762] width 76 height 29
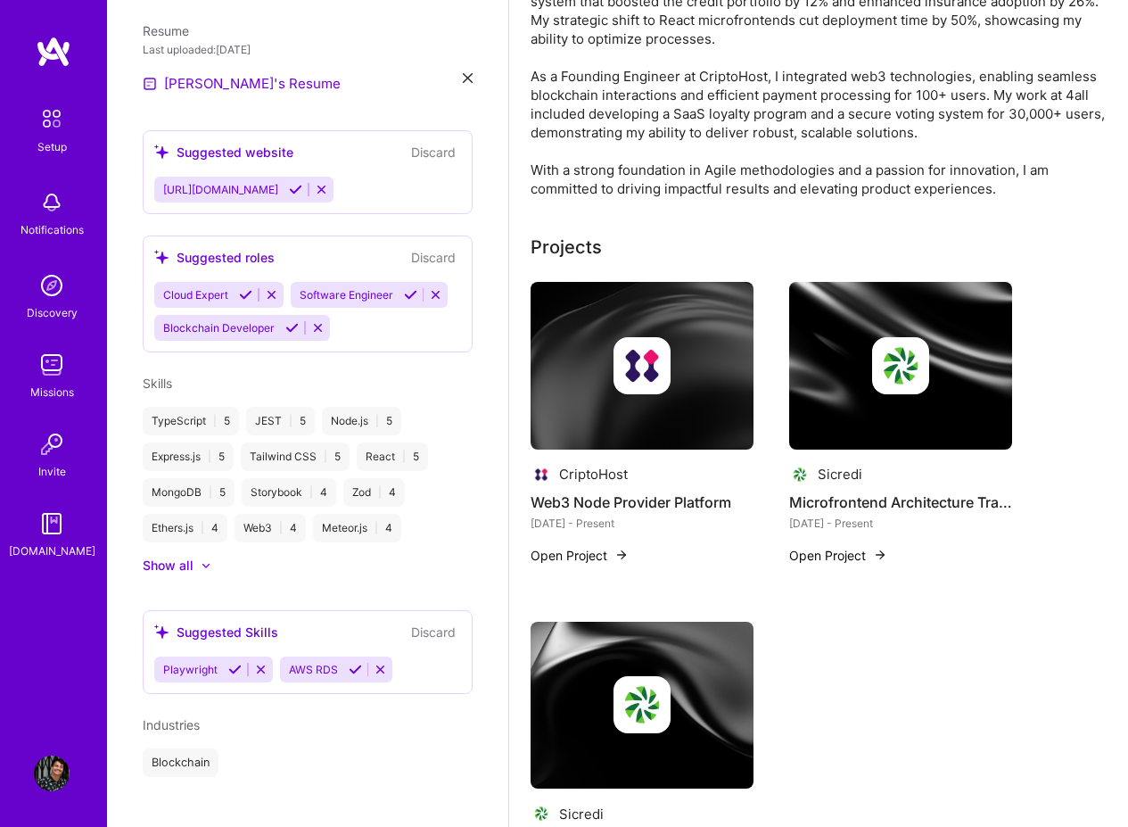
scroll to position [0, 0]
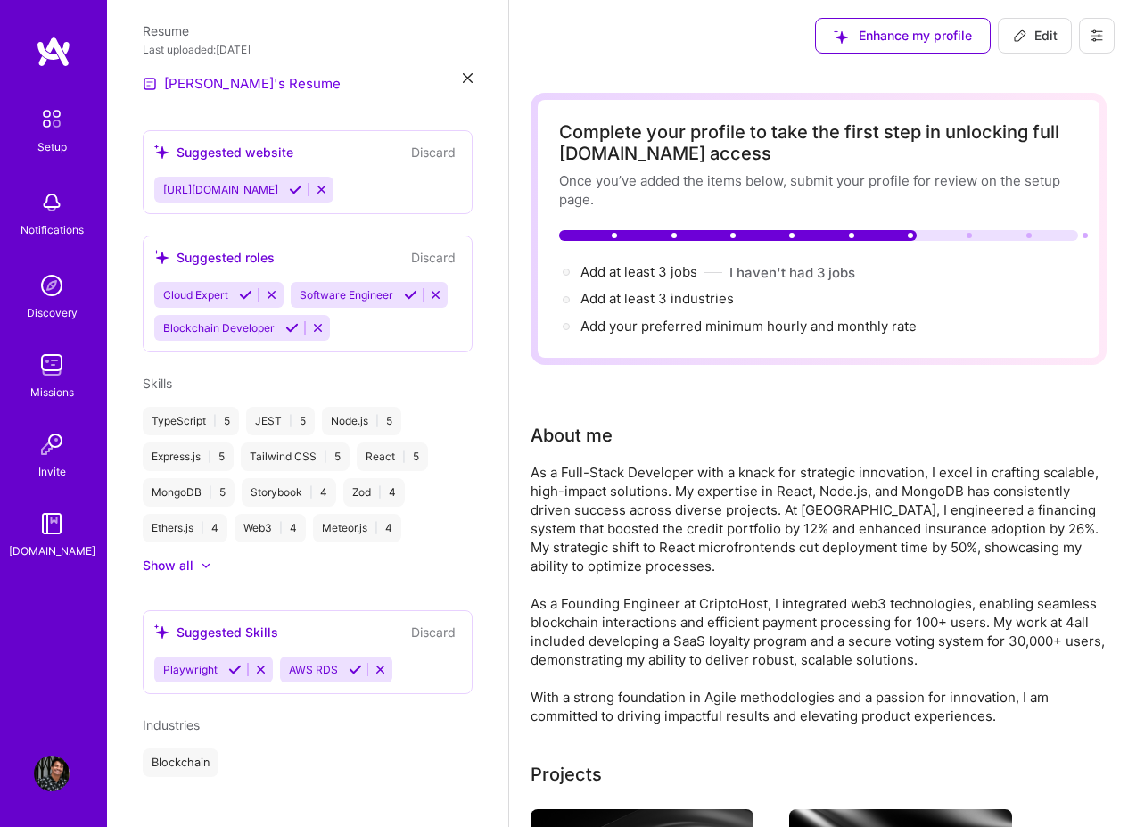
click at [1032, 36] on span "Edit" at bounding box center [1035, 36] width 45 height 18
select select "US"
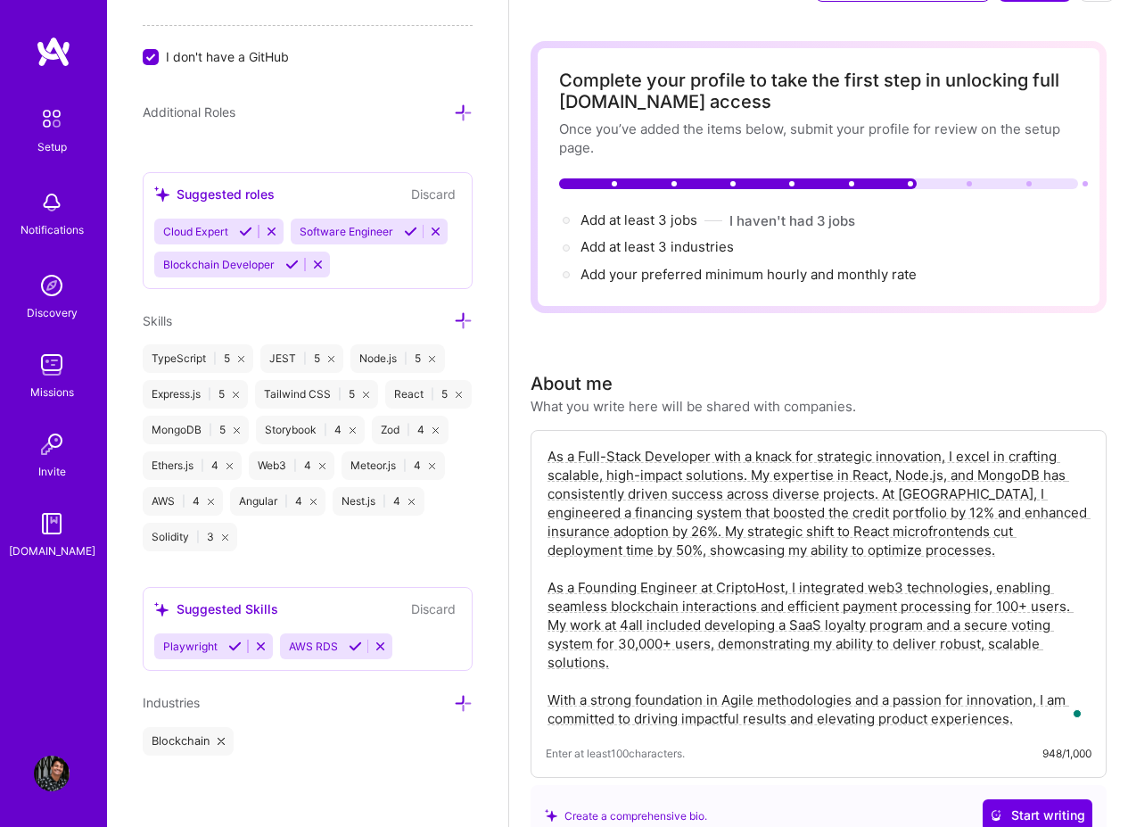
scroll to position [107, 0]
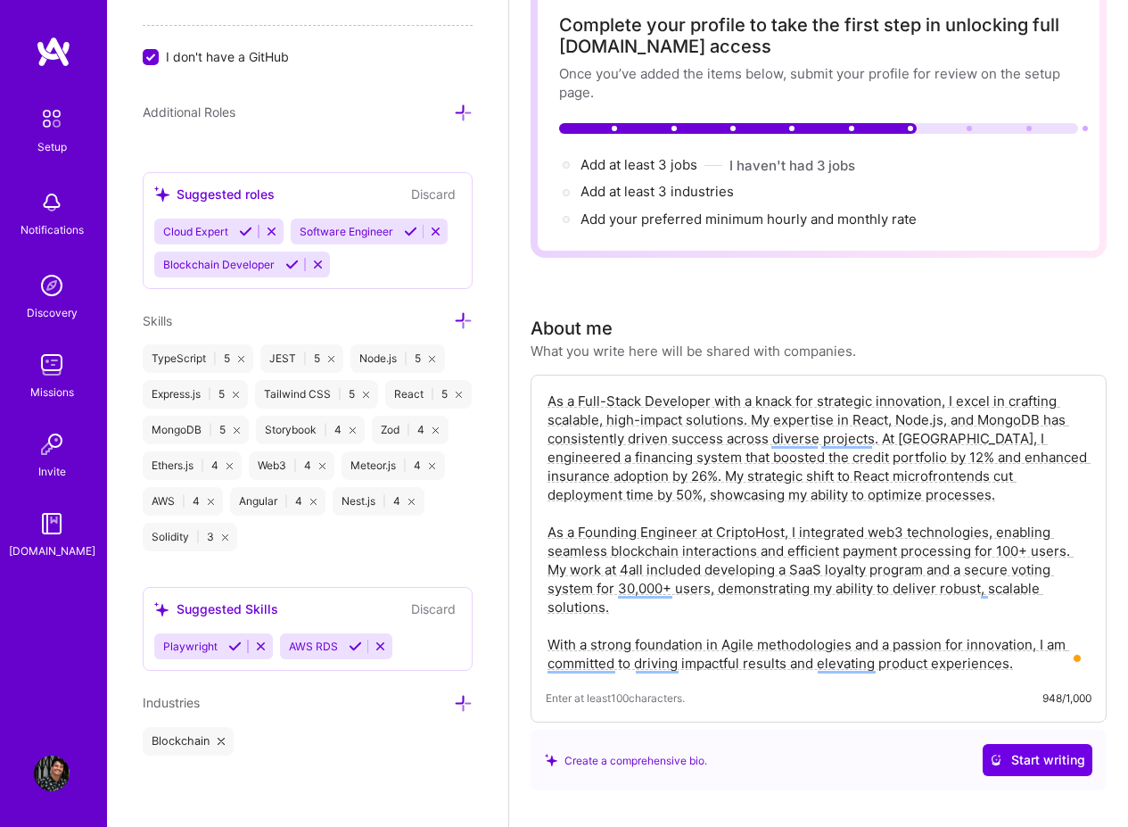
click at [458, 701] on icon at bounding box center [463, 703] width 19 height 19
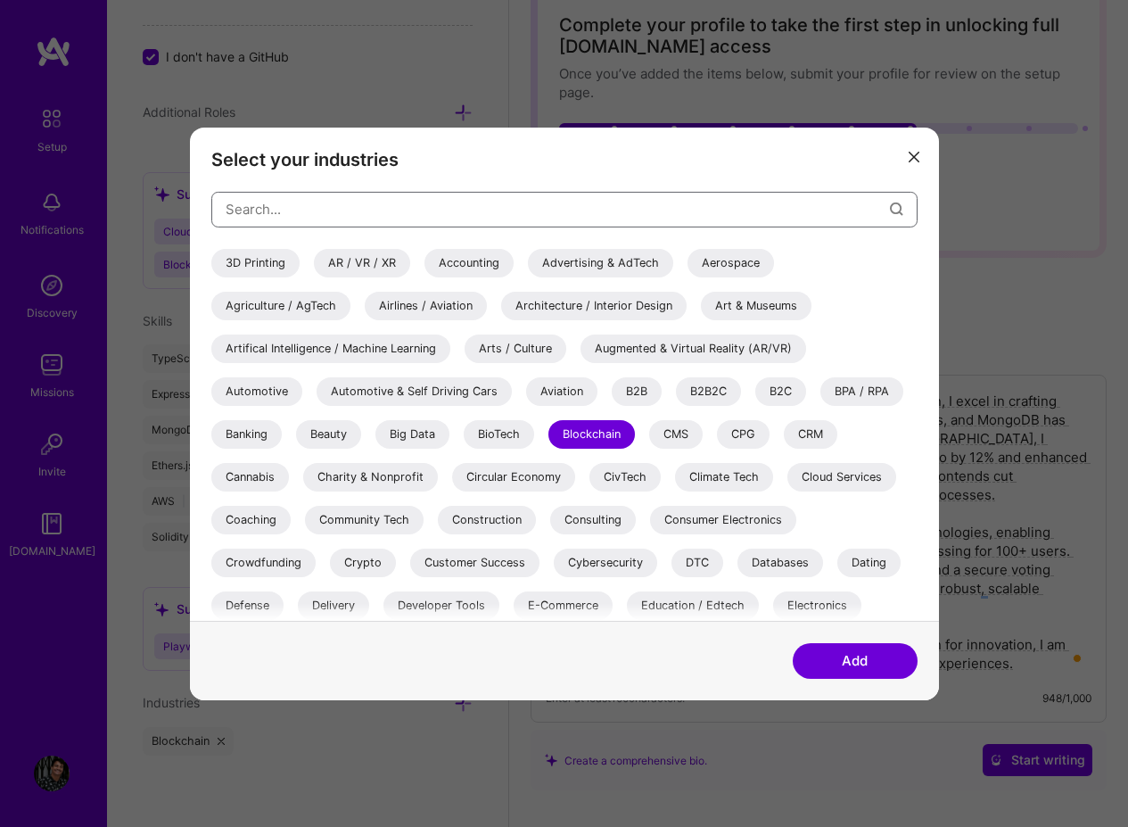
click at [418, 213] on input "modal" at bounding box center [558, 208] width 665 height 45
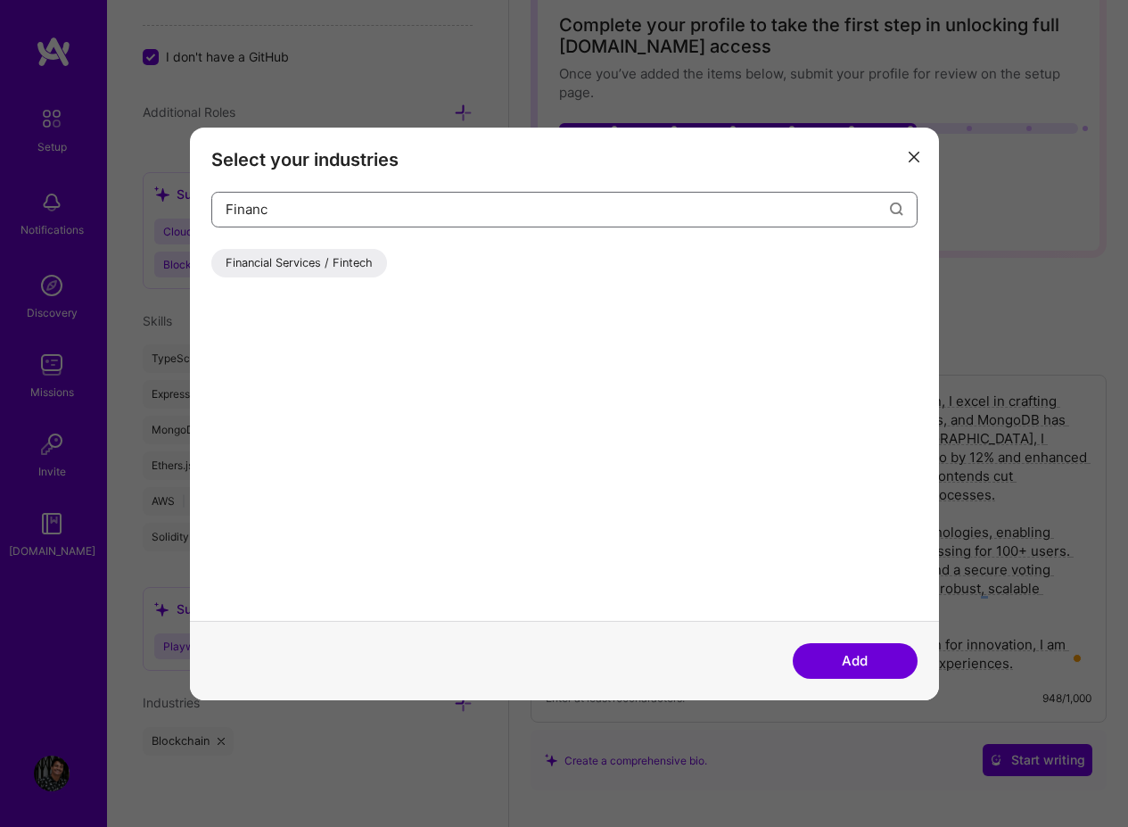
type input "Financ"
click at [313, 260] on div "Financial Services / Fintech" at bounding box center [299, 262] width 176 height 29
click at [871, 653] on button "Add" at bounding box center [855, 661] width 125 height 36
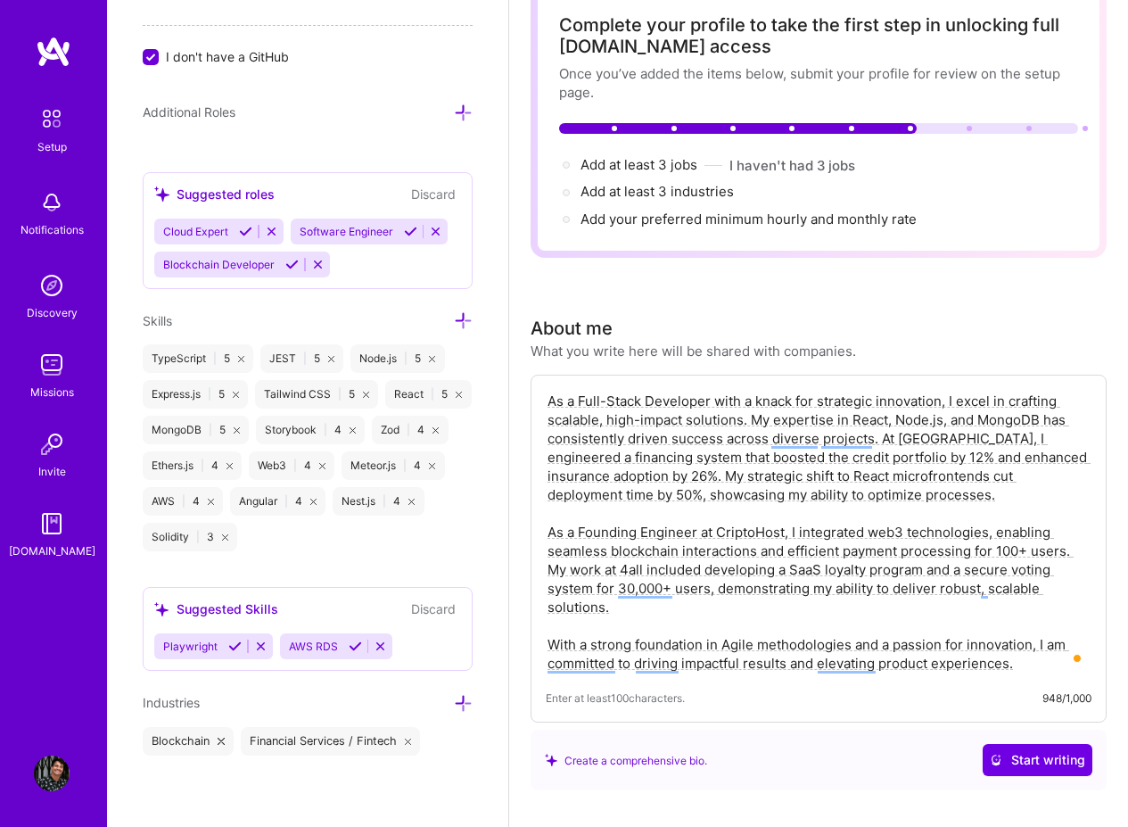
click at [457, 709] on icon at bounding box center [463, 703] width 19 height 19
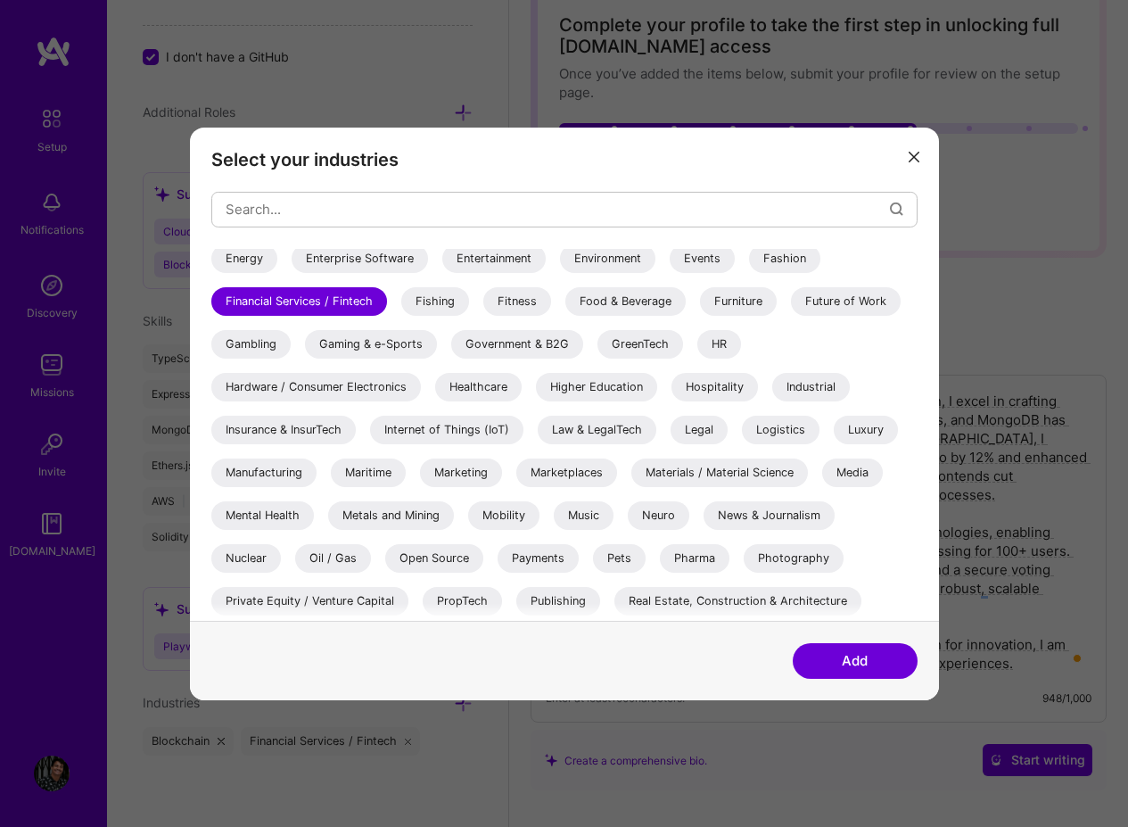
scroll to position [520, 0]
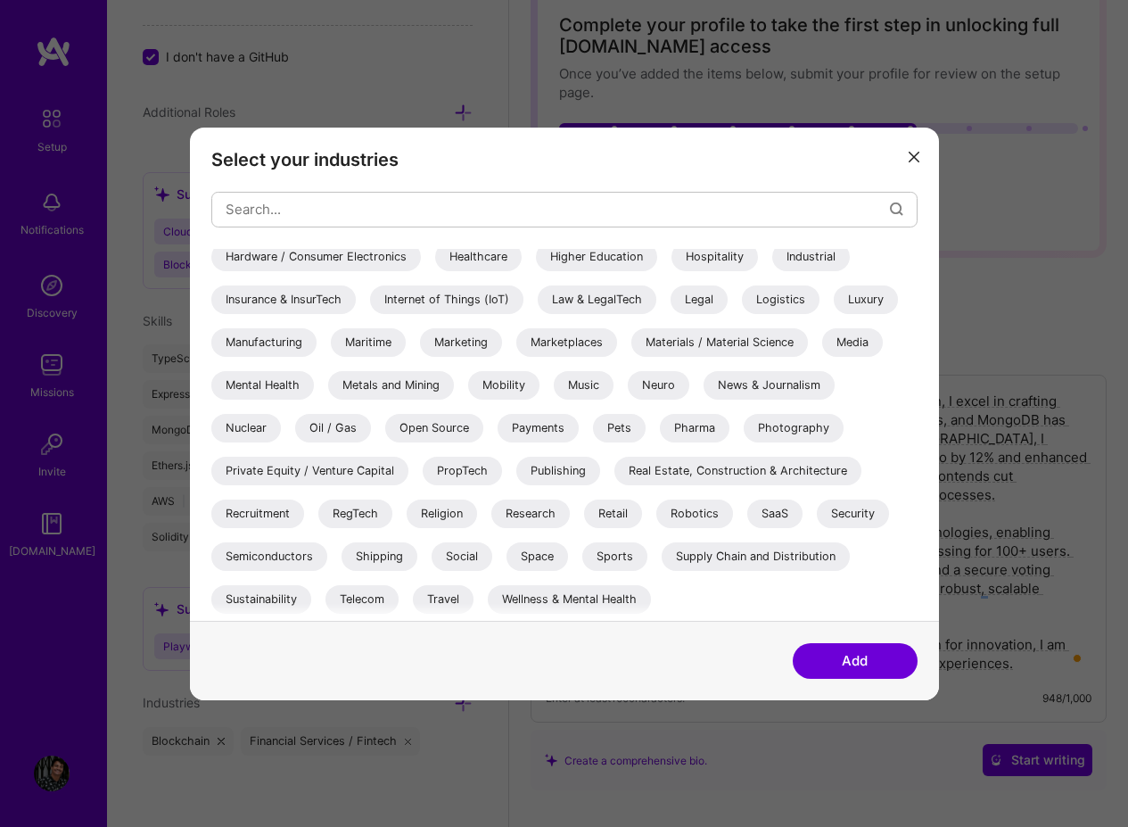
click at [759, 516] on div "SaaS" at bounding box center [774, 513] width 55 height 29
click at [600, 556] on div "Sports" at bounding box center [614, 555] width 65 height 29
click at [839, 656] on button "Add" at bounding box center [855, 661] width 125 height 36
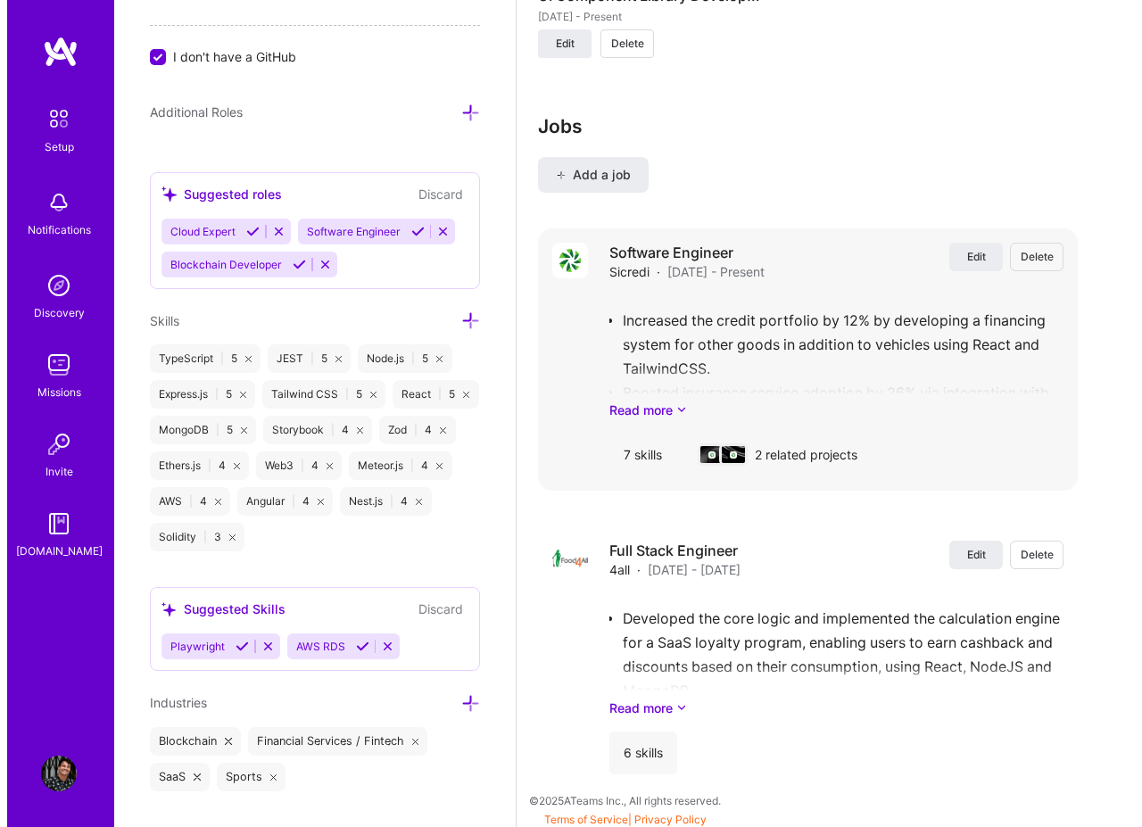
scroll to position [2248, 0]
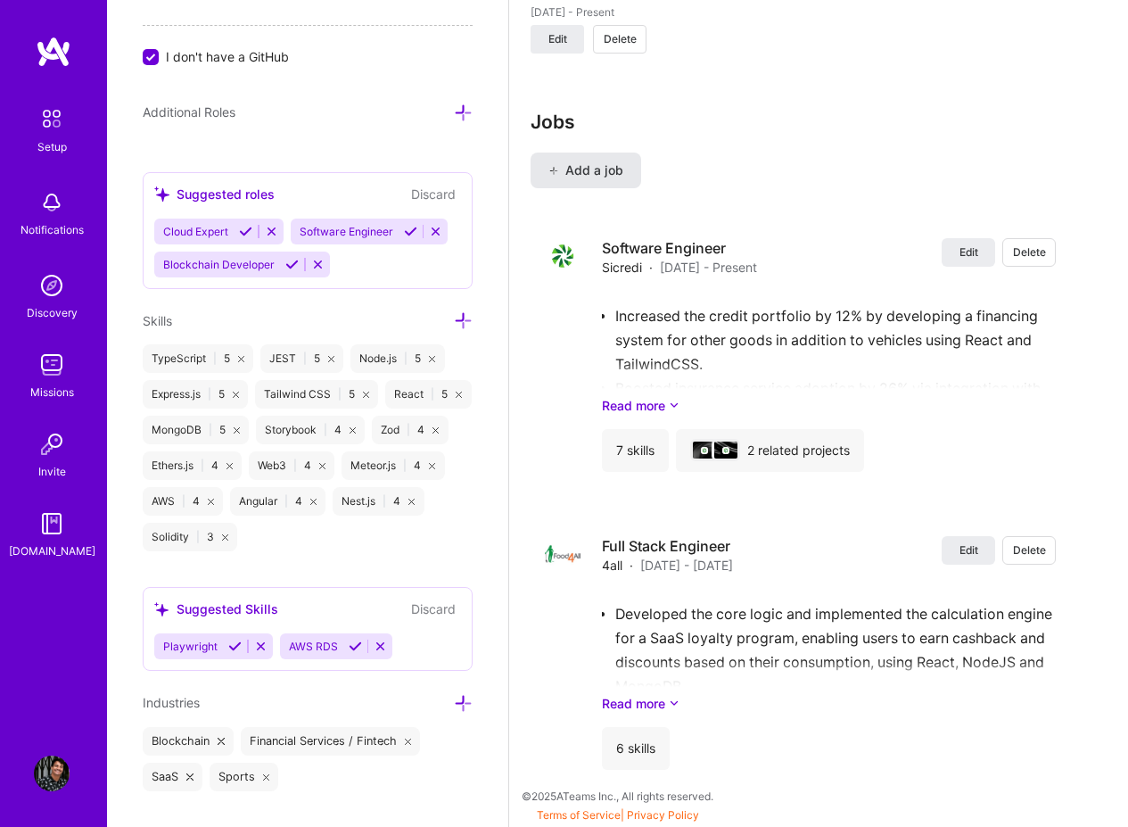
click at [598, 153] on button "Add a job" at bounding box center [586, 171] width 111 height 36
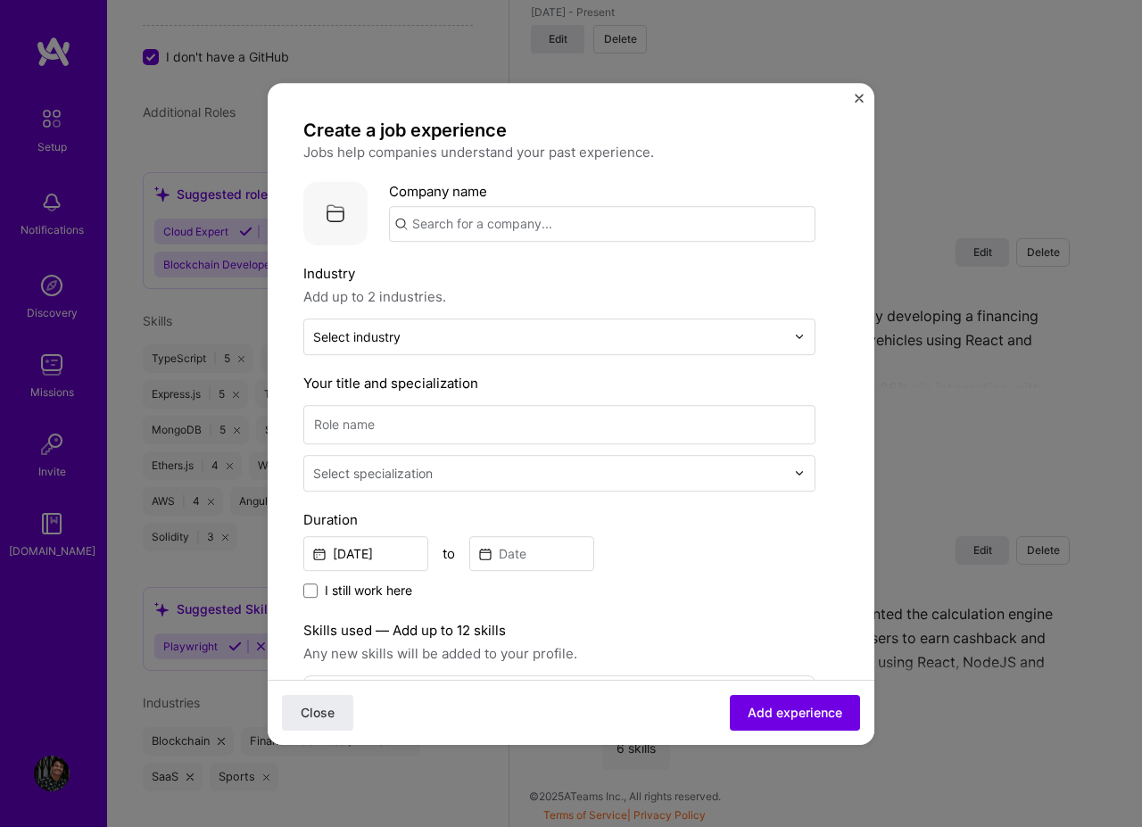
click at [514, 218] on input "text" at bounding box center [602, 224] width 426 height 36
paste input "CriptoHost"
type input "CriptoHost"
click at [535, 279] on div "CriptoHost" at bounding box center [530, 273] width 83 height 31
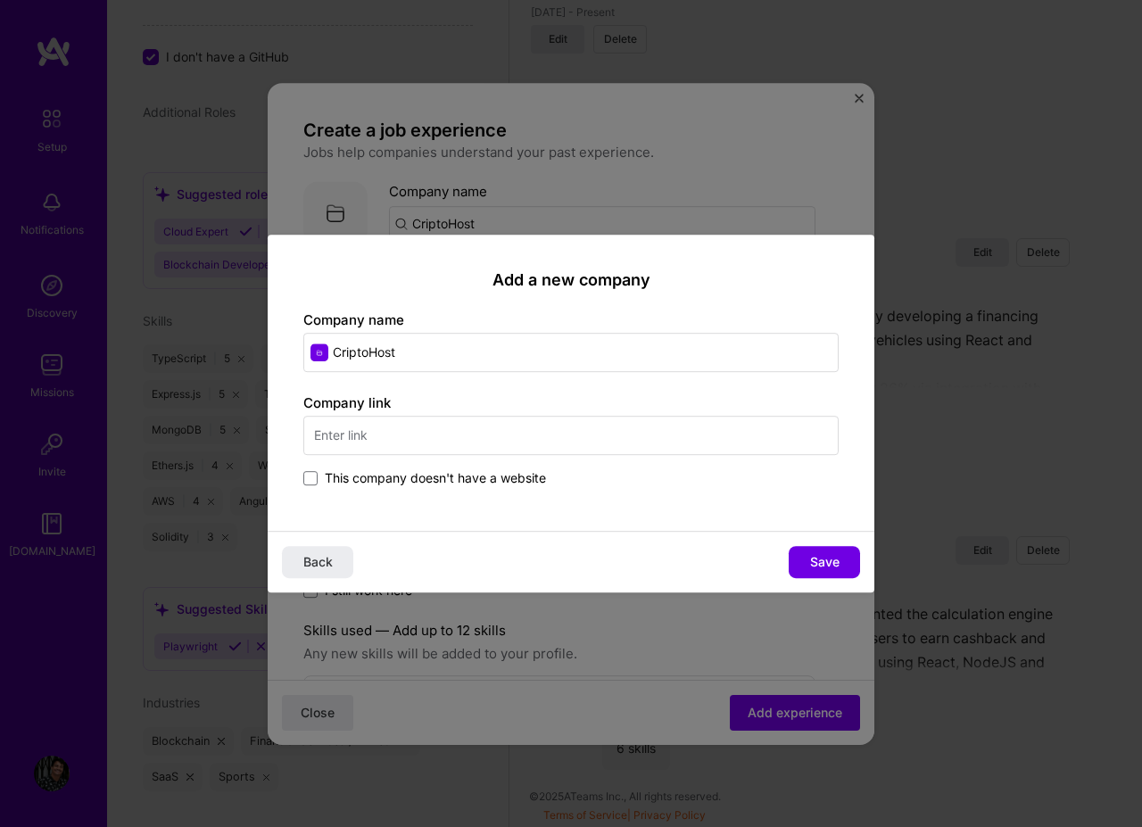
click at [444, 433] on input "text" at bounding box center [570, 435] width 535 height 39
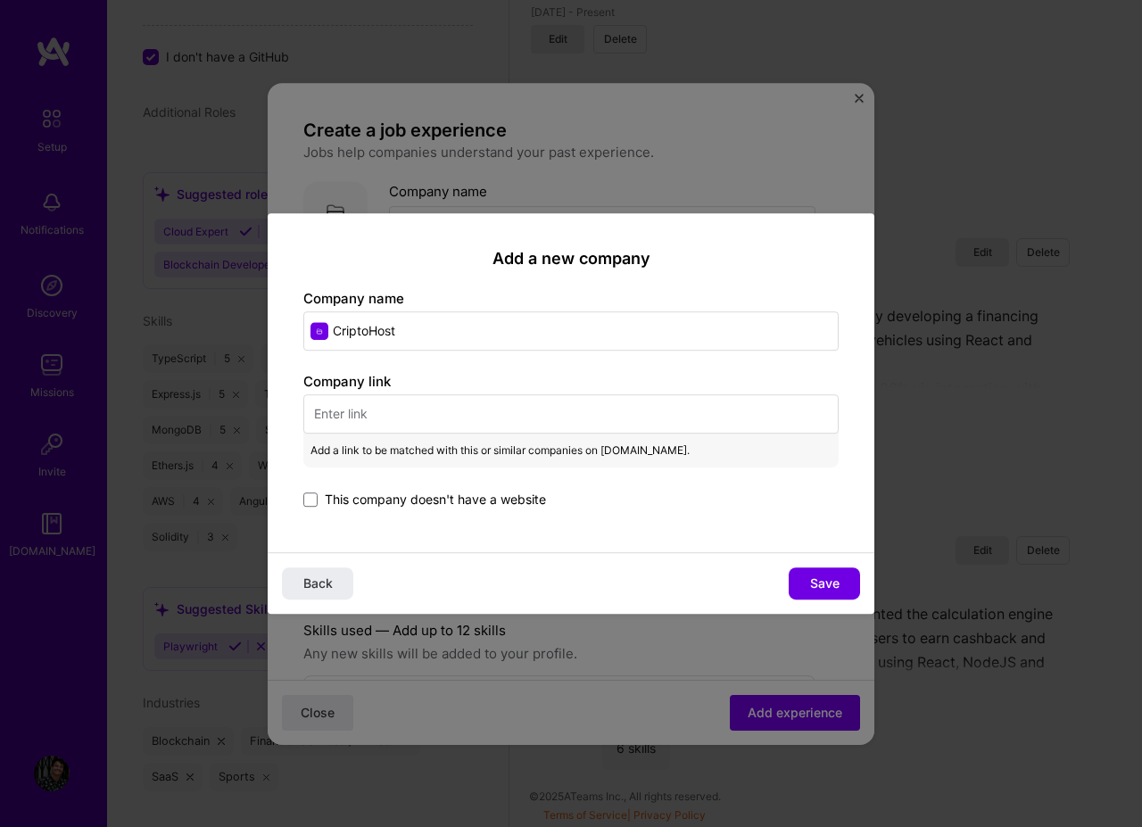
paste input "[URL][DOMAIN_NAME]"
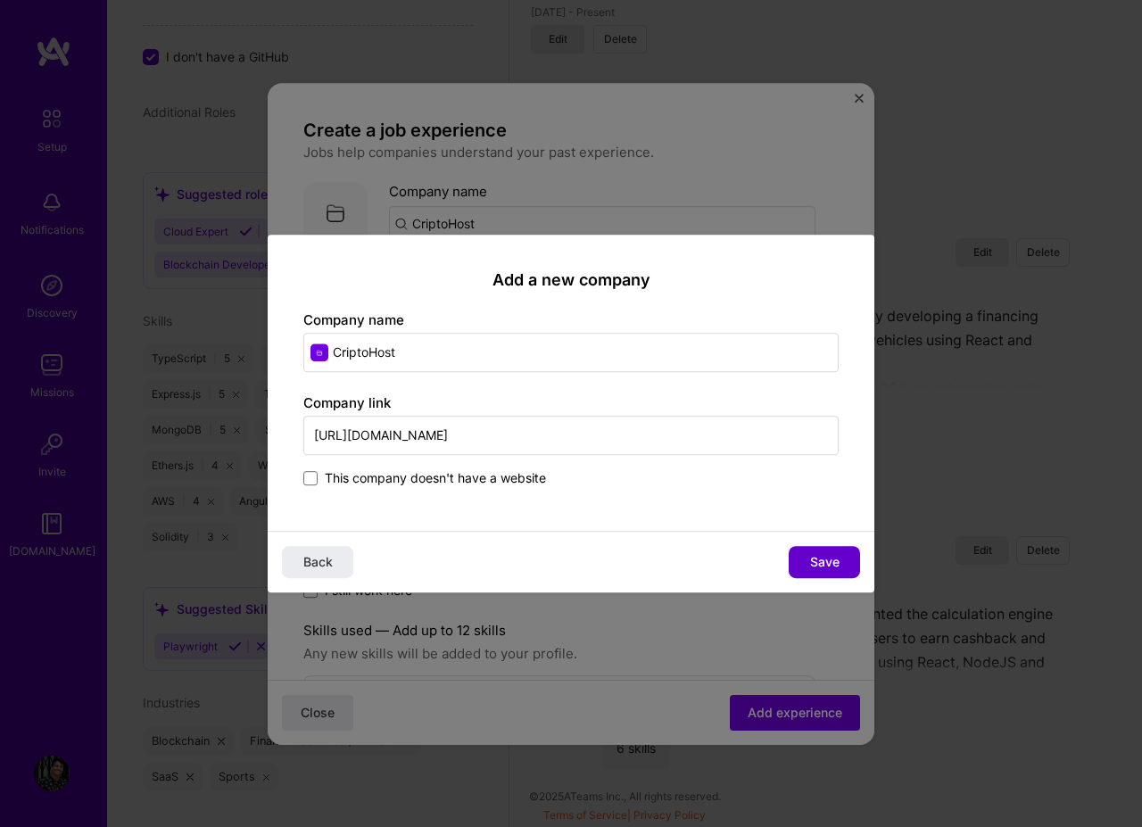
type input "[URL][DOMAIN_NAME]"
click at [825, 561] on span "Save" at bounding box center [824, 562] width 29 height 18
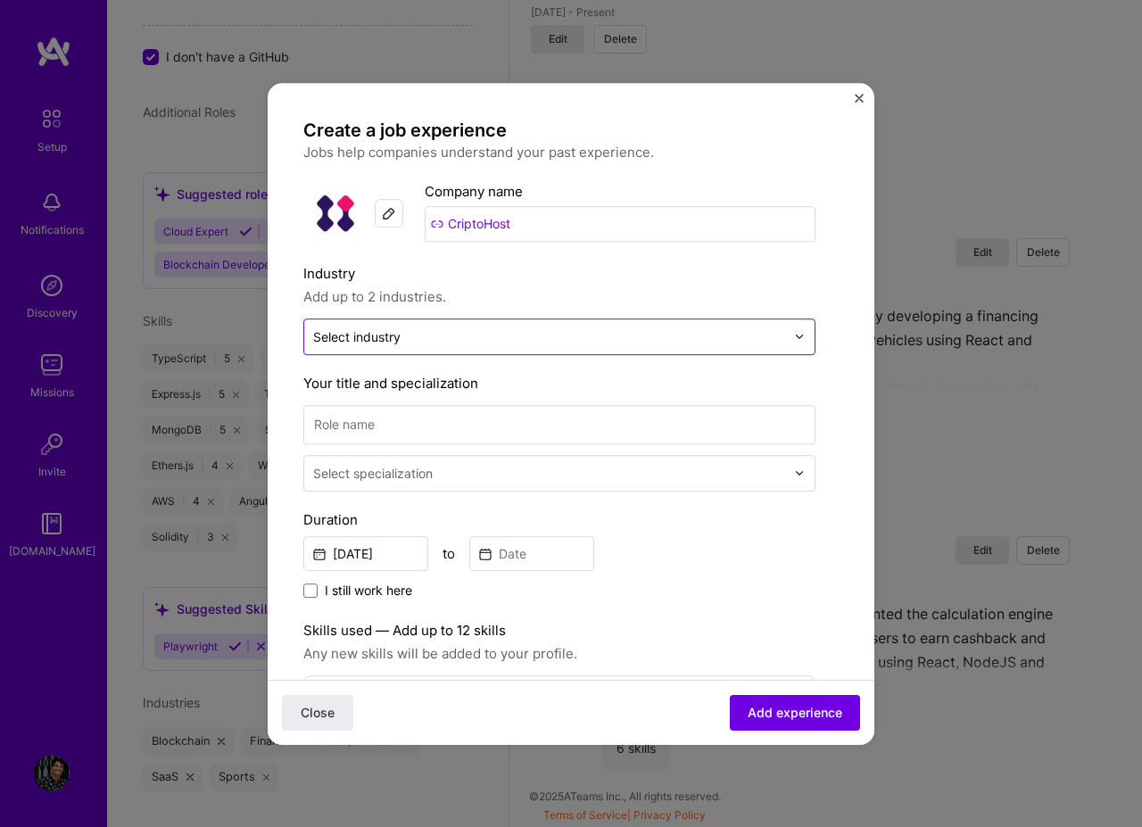
click at [600, 334] on input "text" at bounding box center [549, 336] width 472 height 19
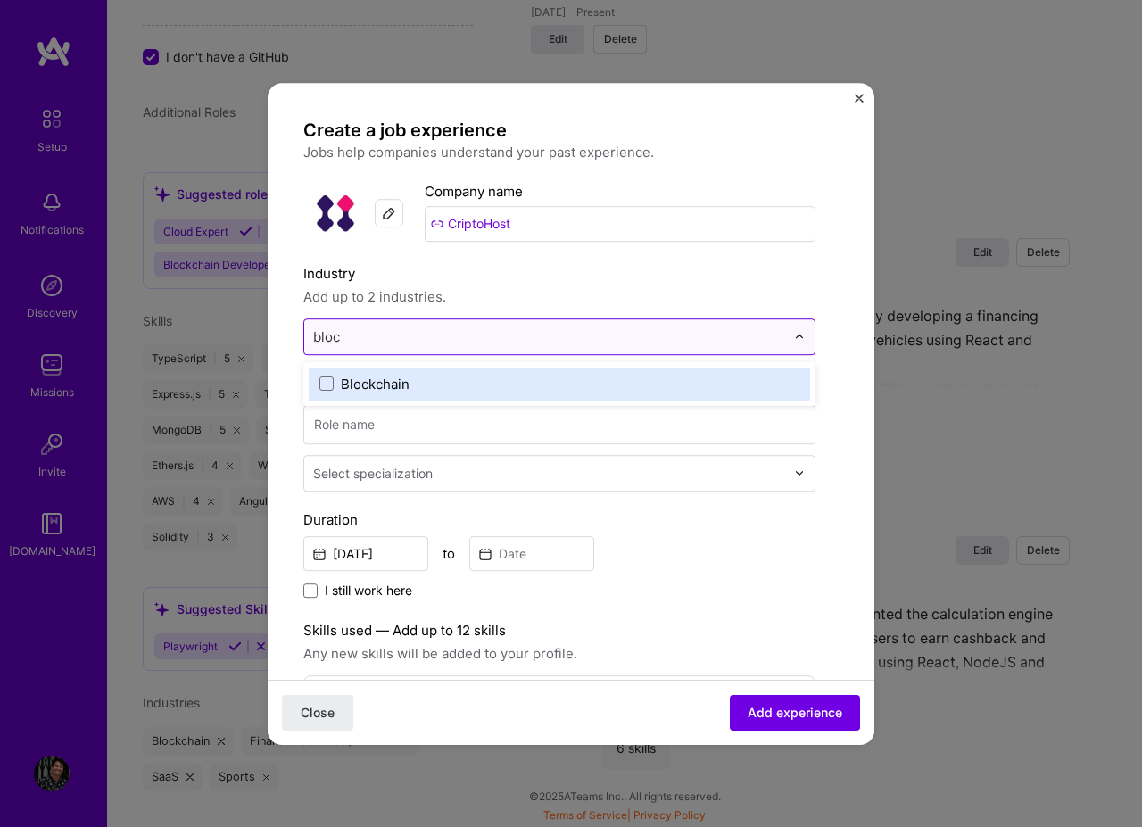
type input "block"
click at [542, 376] on label "Blockchain" at bounding box center [559, 384] width 480 height 19
type input "cryp"
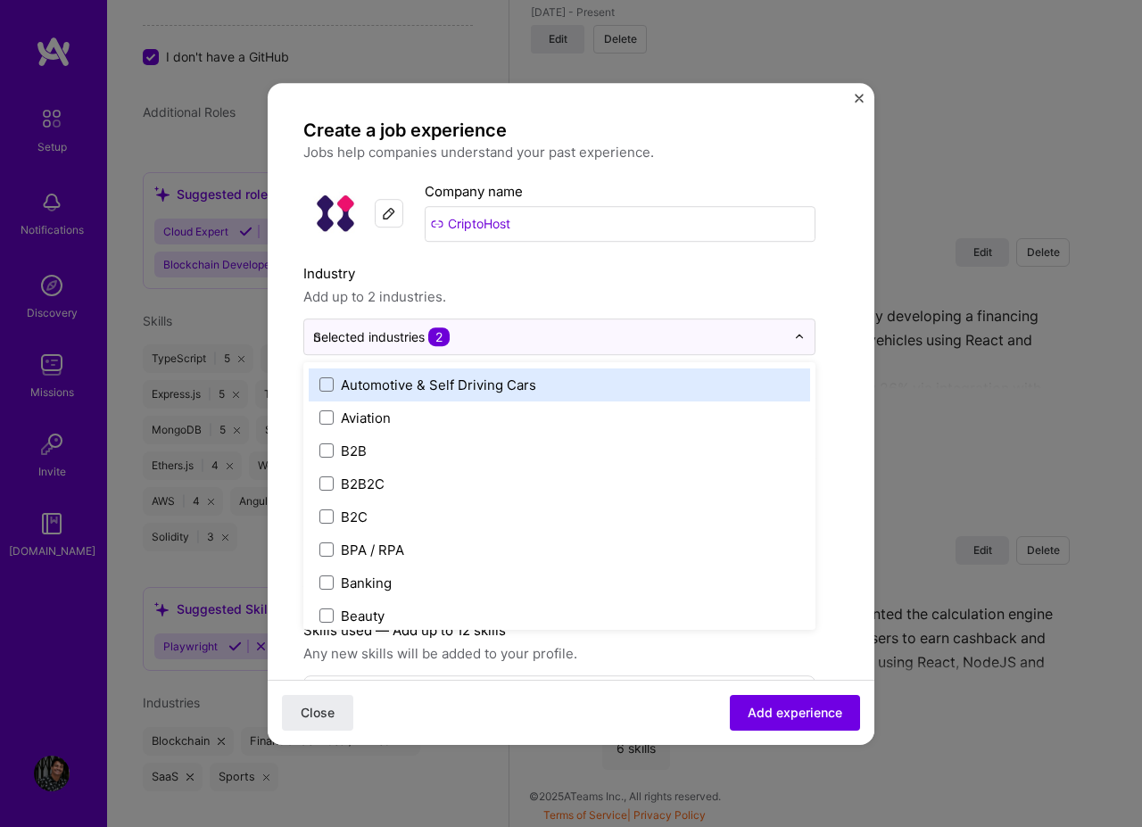
scroll to position [0, 0]
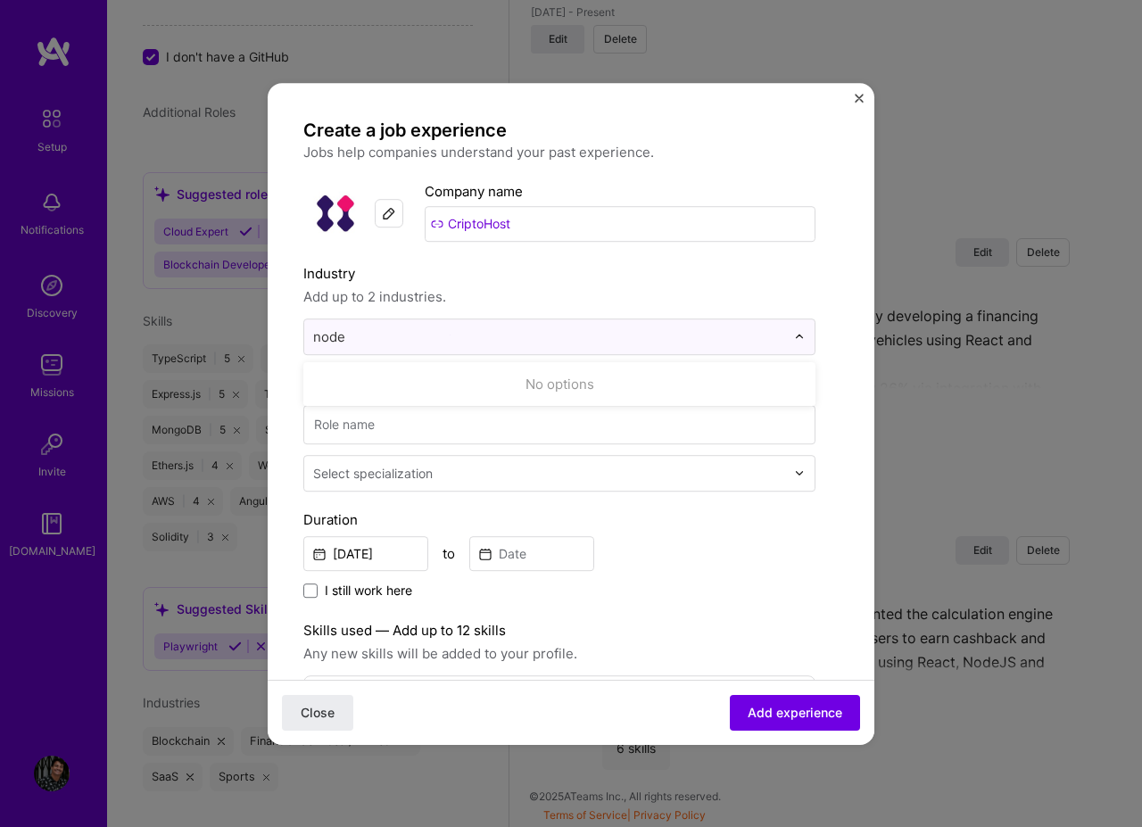
type input "nod"
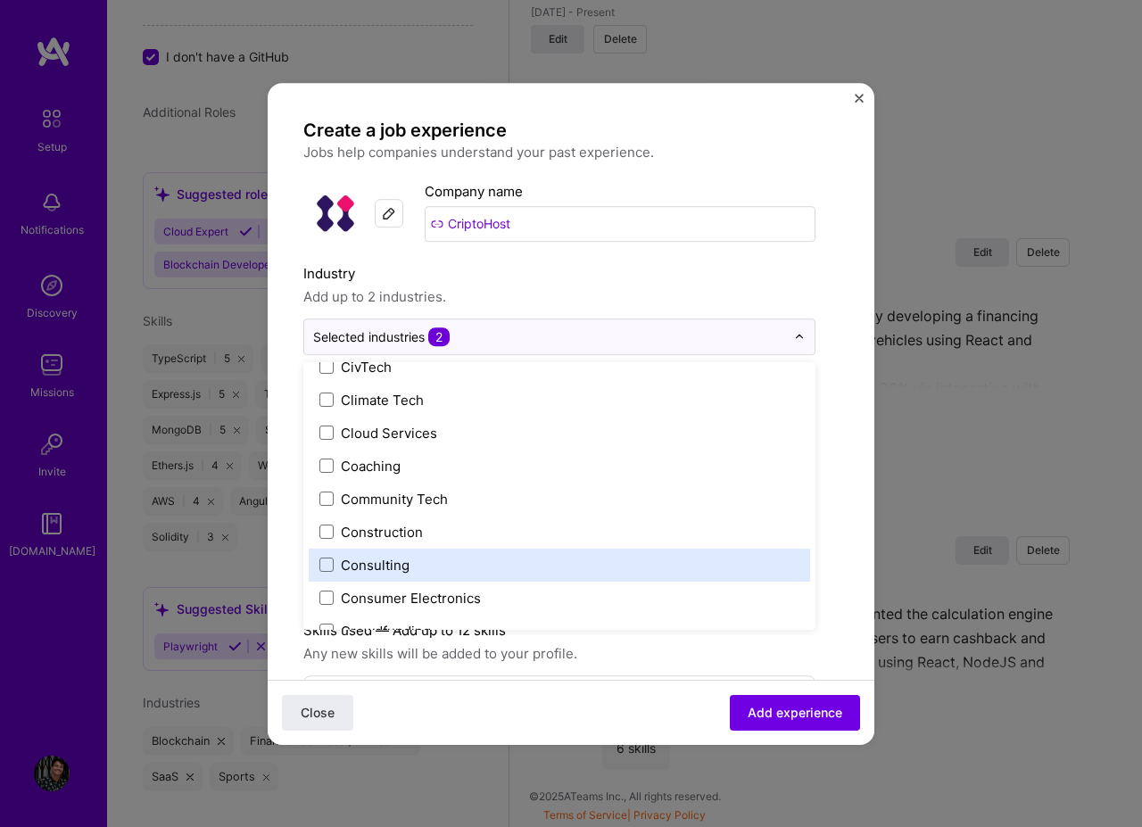
scroll to position [963, 0]
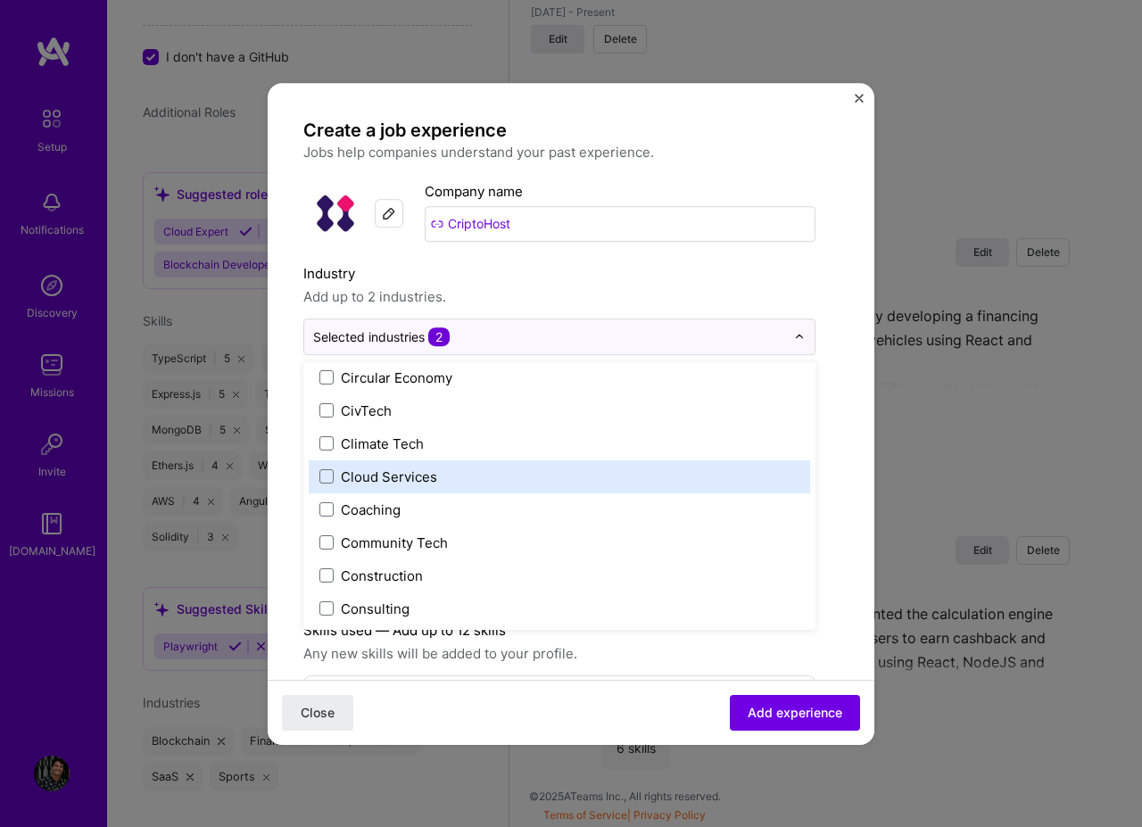
click at [442, 476] on label "Cloud Services" at bounding box center [559, 476] width 480 height 19
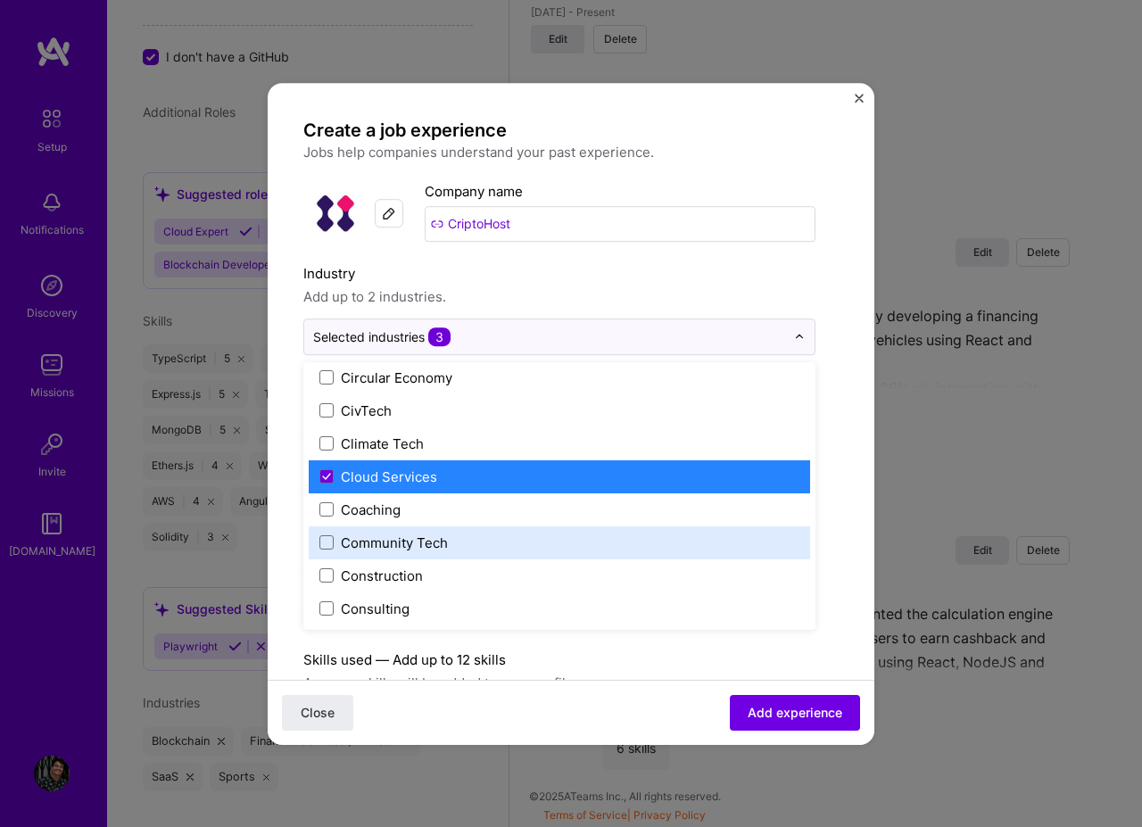
click at [844, 334] on form "Create a job experience Jobs help companies understand your past experience. Co…" at bounding box center [571, 721] width 607 height 1204
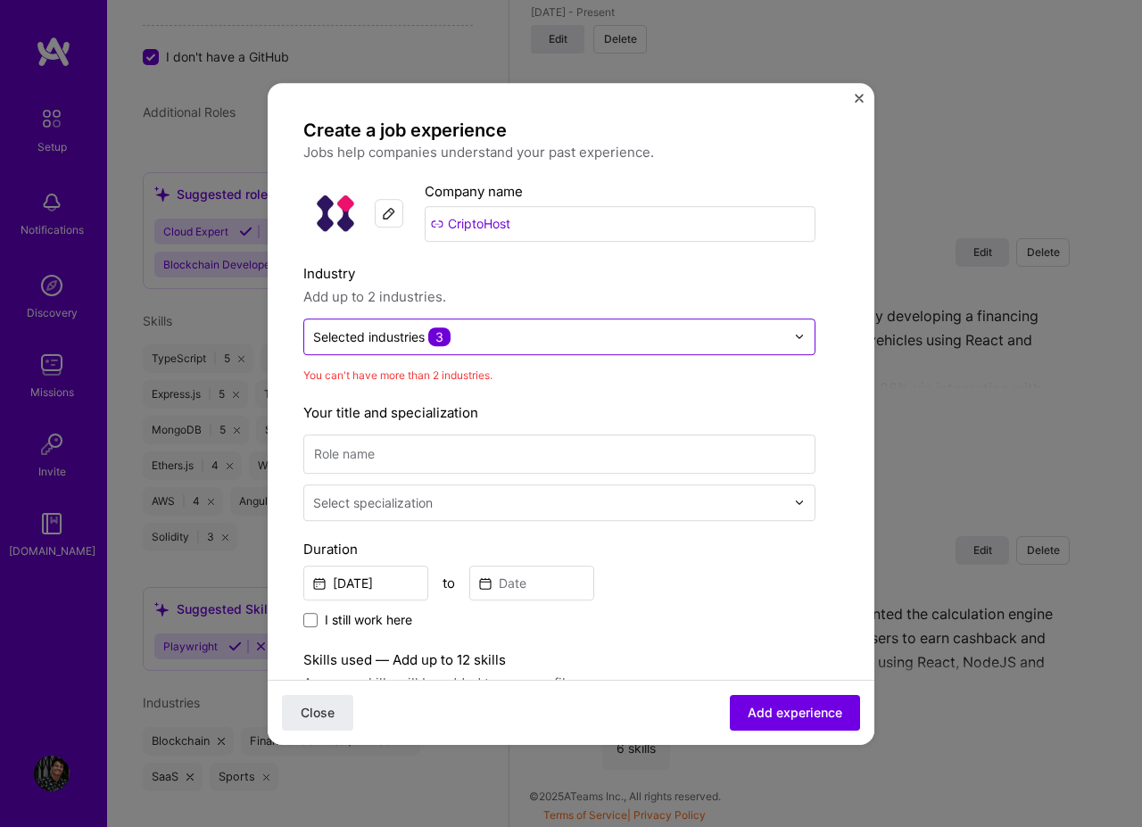
click at [788, 344] on div "Selected industries 3" at bounding box center [549, 336] width 490 height 35
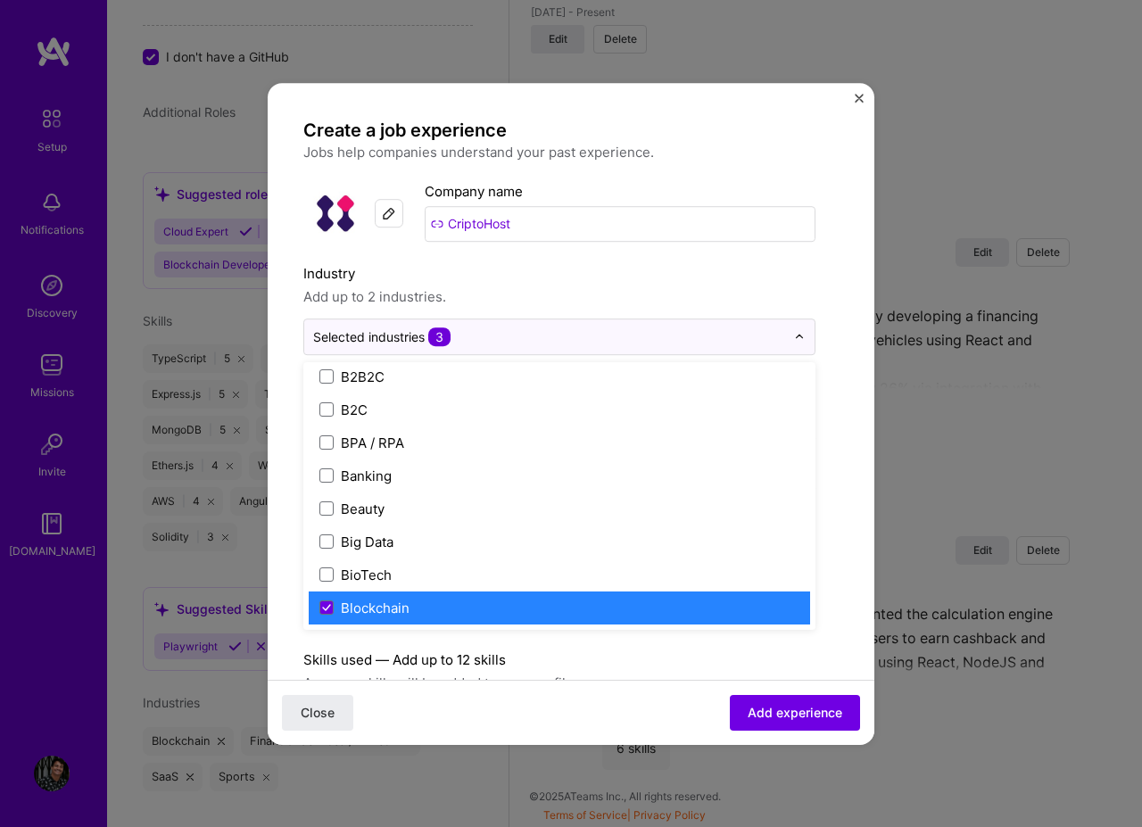
scroll to position [856, 0]
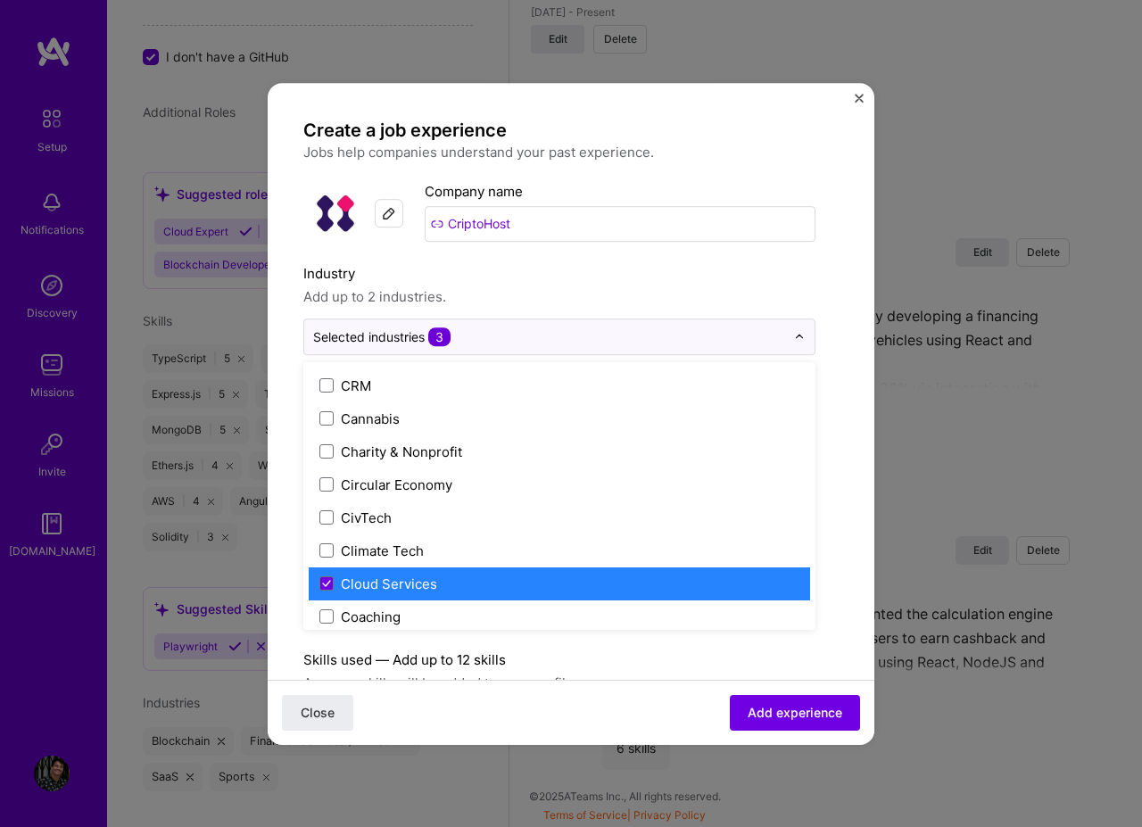
click at [409, 587] on div "Cloud Services" at bounding box center [389, 583] width 96 height 19
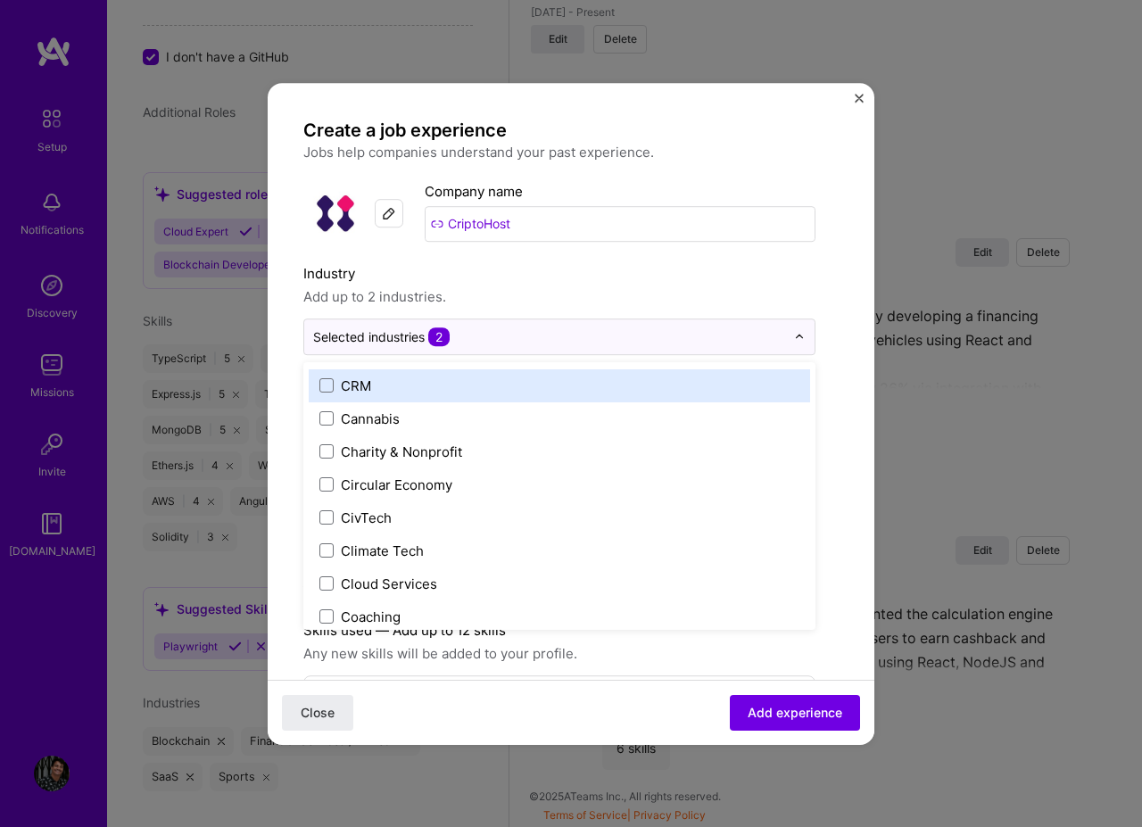
click at [835, 301] on form "Create a job experience Jobs help companies understand your past experience. Co…" at bounding box center [571, 706] width 607 height 1175
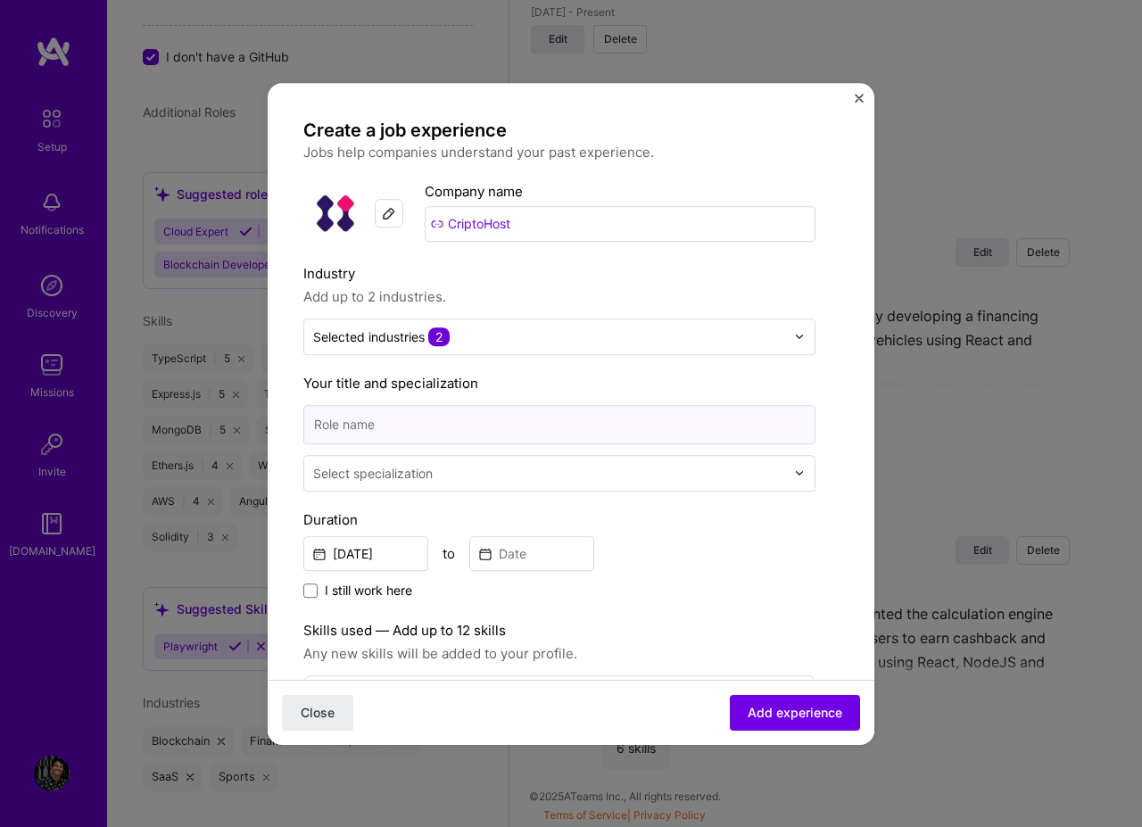
click at [468, 427] on input at bounding box center [559, 424] width 512 height 39
click at [358, 418] on input "Software Engineer" at bounding box center [559, 424] width 512 height 39
type input "Founder Software Engineer"
click at [468, 477] on input "text" at bounding box center [550, 473] width 475 height 19
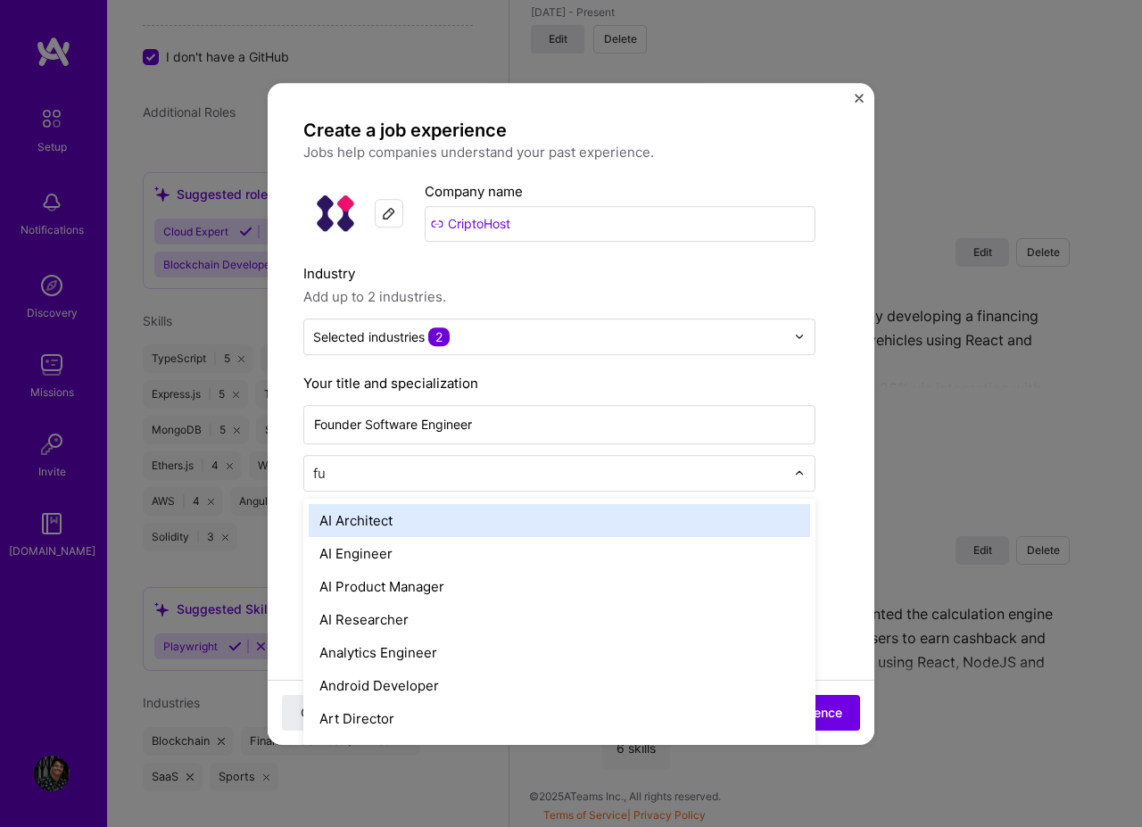
type input "ful"
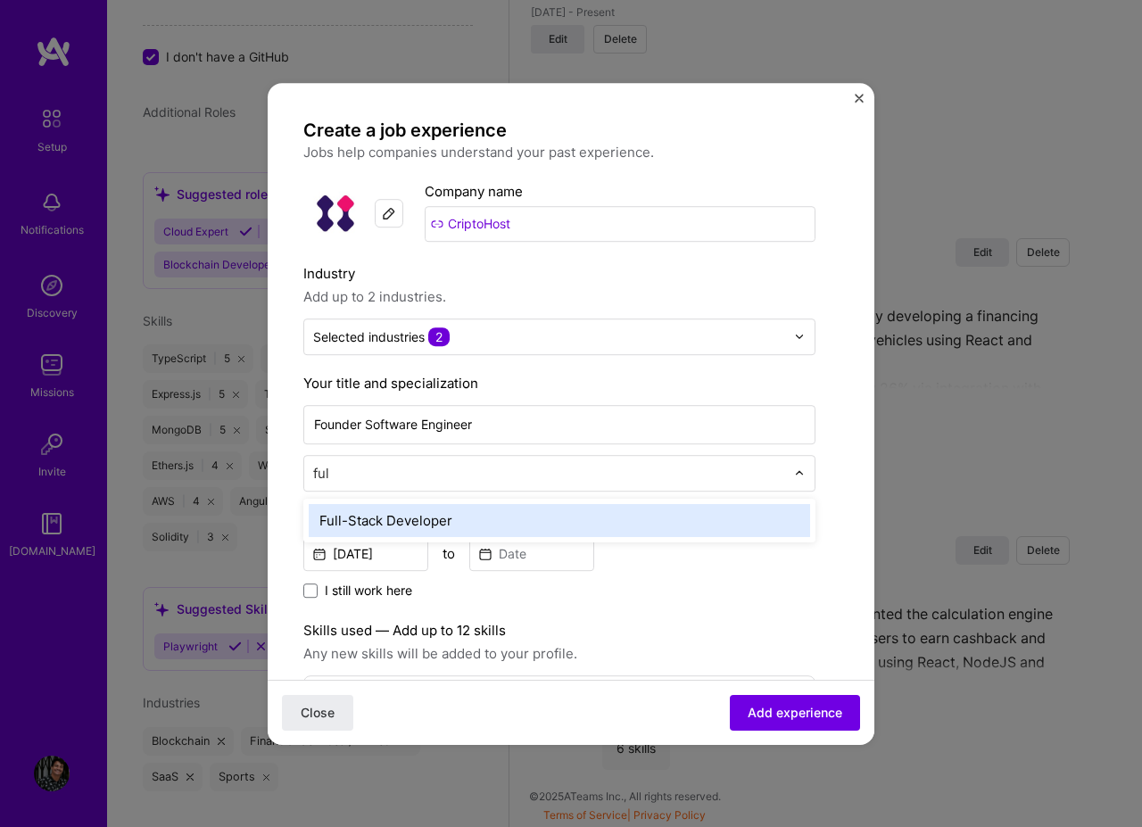
click at [458, 515] on div "Full-Stack Developer" at bounding box center [559, 520] width 501 height 33
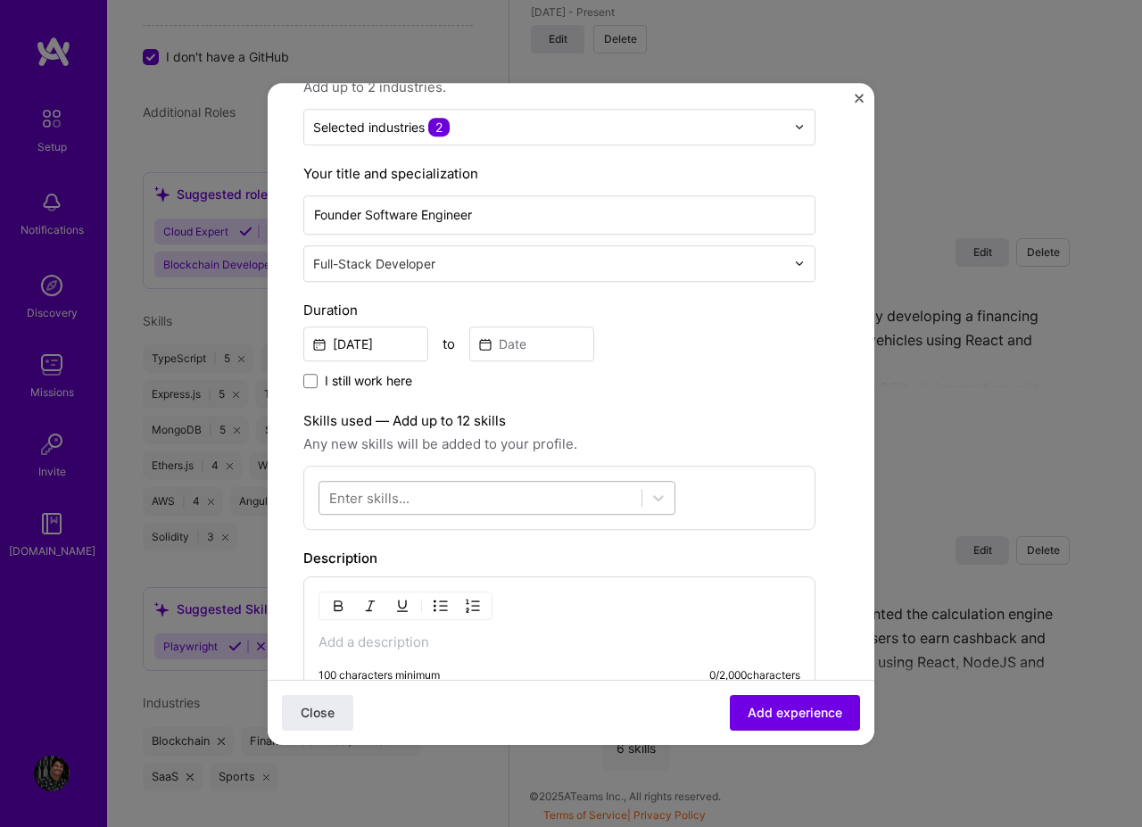
scroll to position [214, 0]
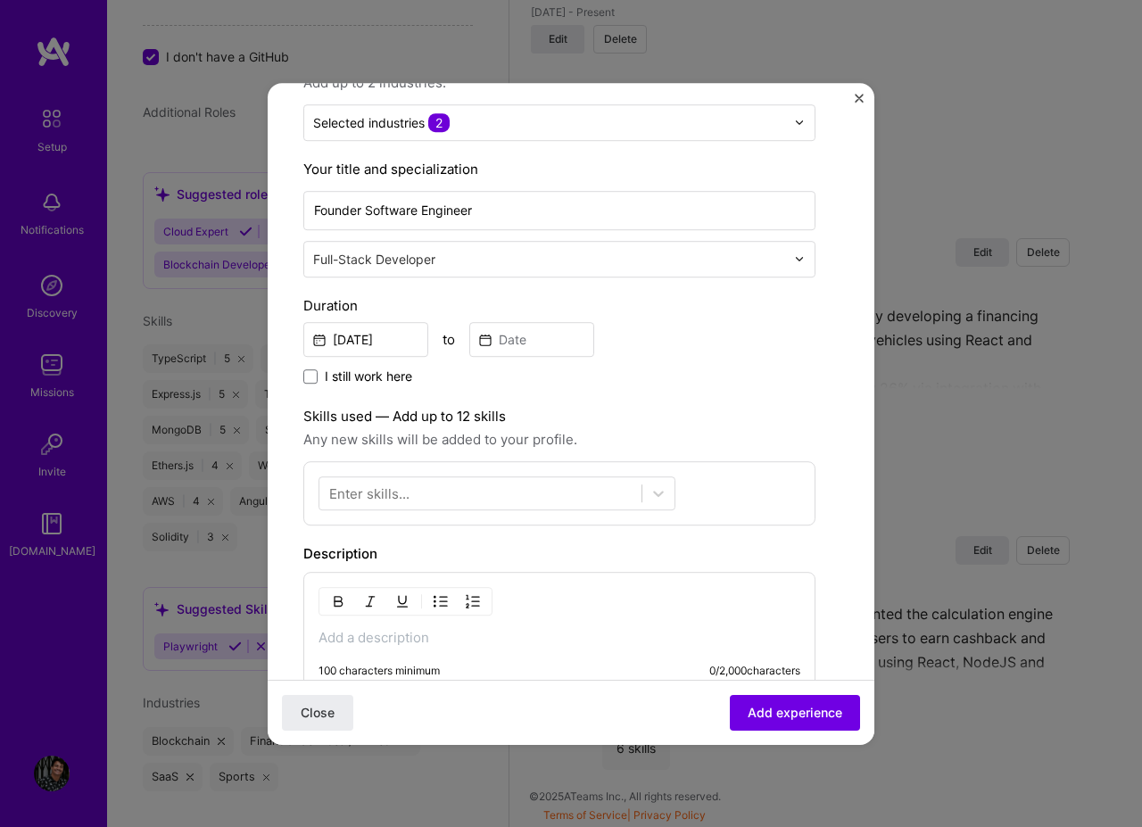
click at [374, 381] on span "I still work here" at bounding box center [368, 376] width 87 height 18
click at [0, 0] on input "I still work here" at bounding box center [0, 0] width 0 height 0
click at [377, 346] on input "[DATE]" at bounding box center [365, 339] width 125 height 35
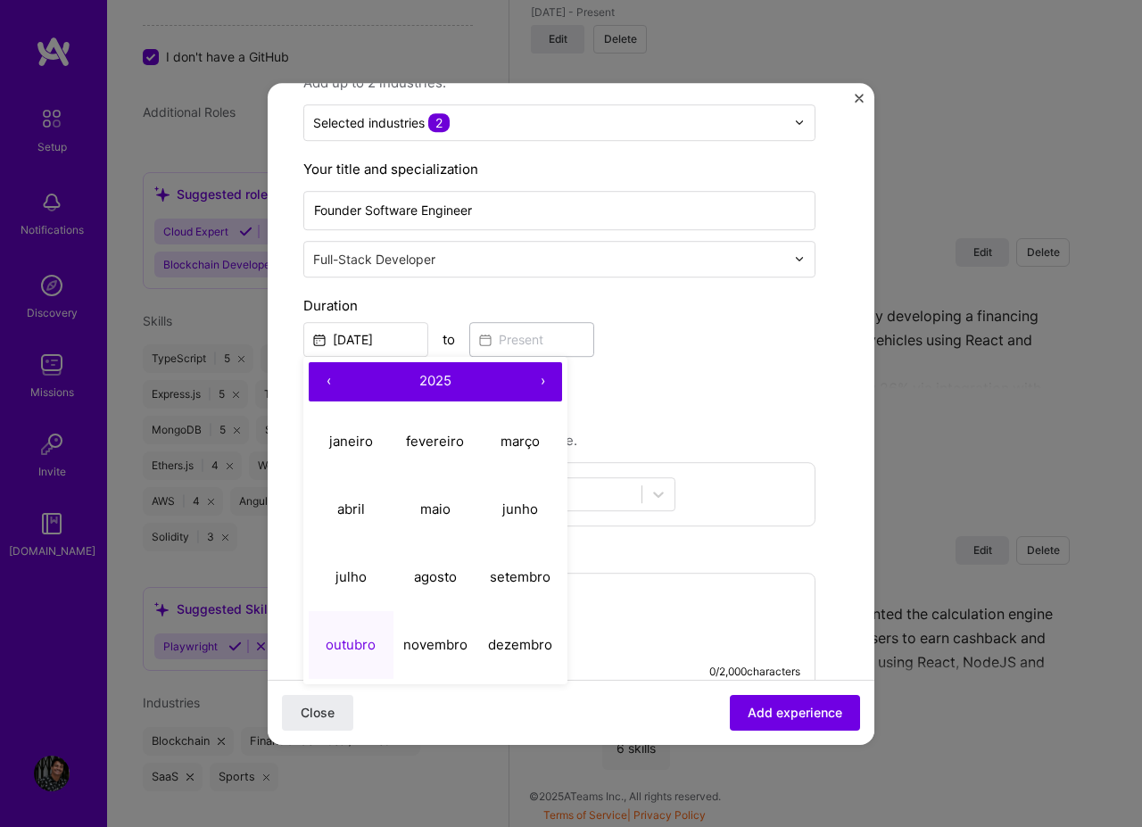
click at [325, 376] on button "‹" at bounding box center [328, 381] width 39 height 39
click at [349, 639] on abbr "outubro" at bounding box center [351, 644] width 50 height 17
type input "[DATE]"
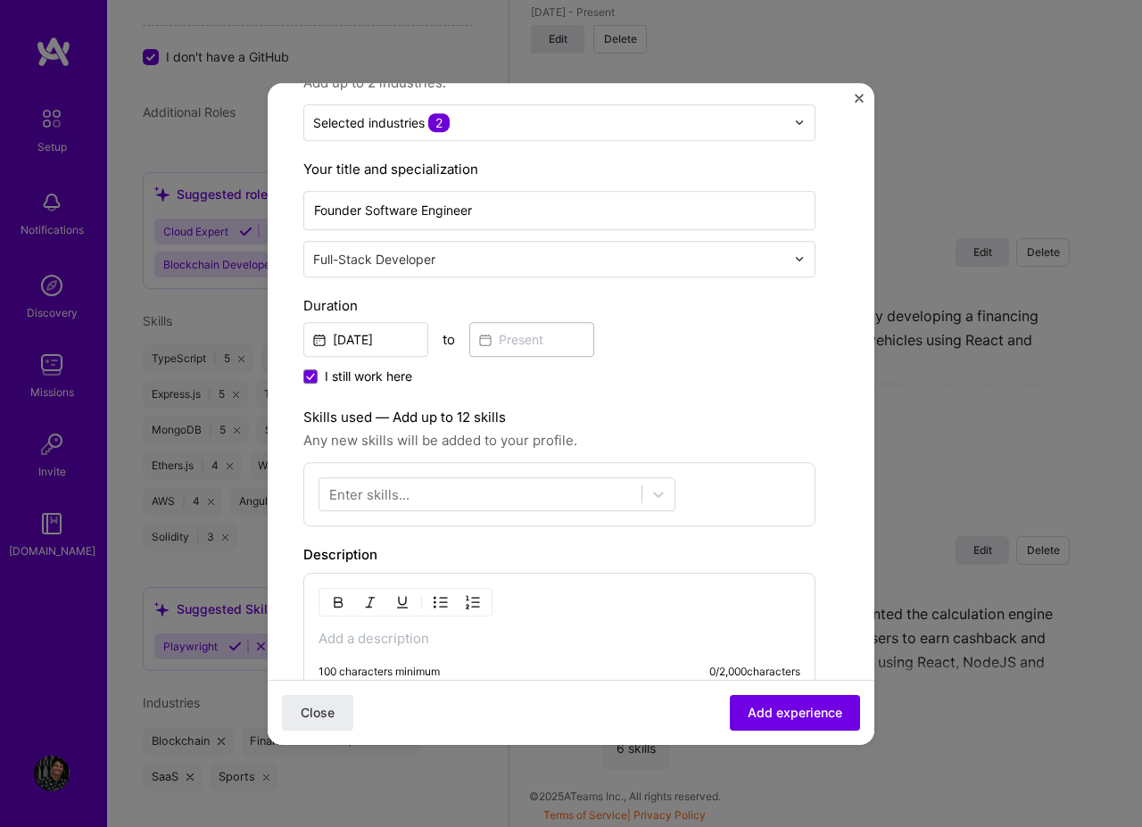
click at [704, 375] on div "I still work here" at bounding box center [559, 377] width 512 height 21
click at [636, 491] on div at bounding box center [480, 493] width 322 height 29
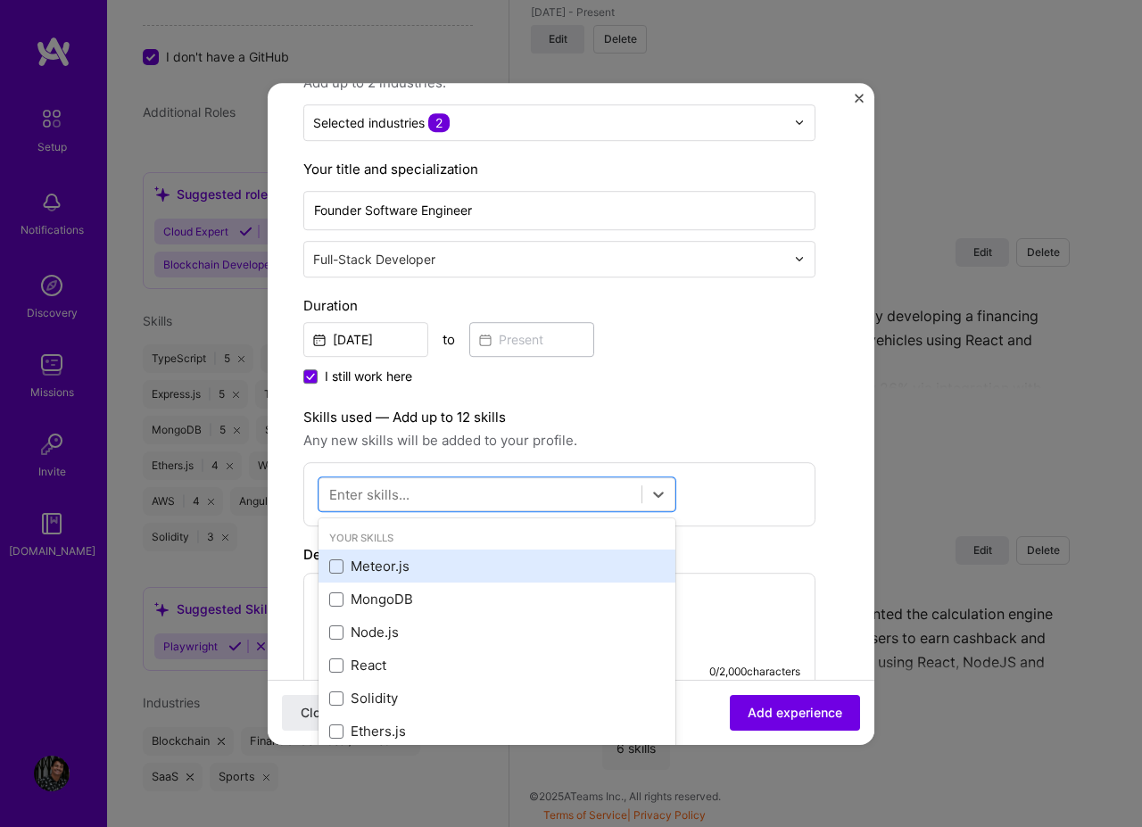
click at [444, 562] on div "Meteor.js" at bounding box center [496, 566] width 335 height 19
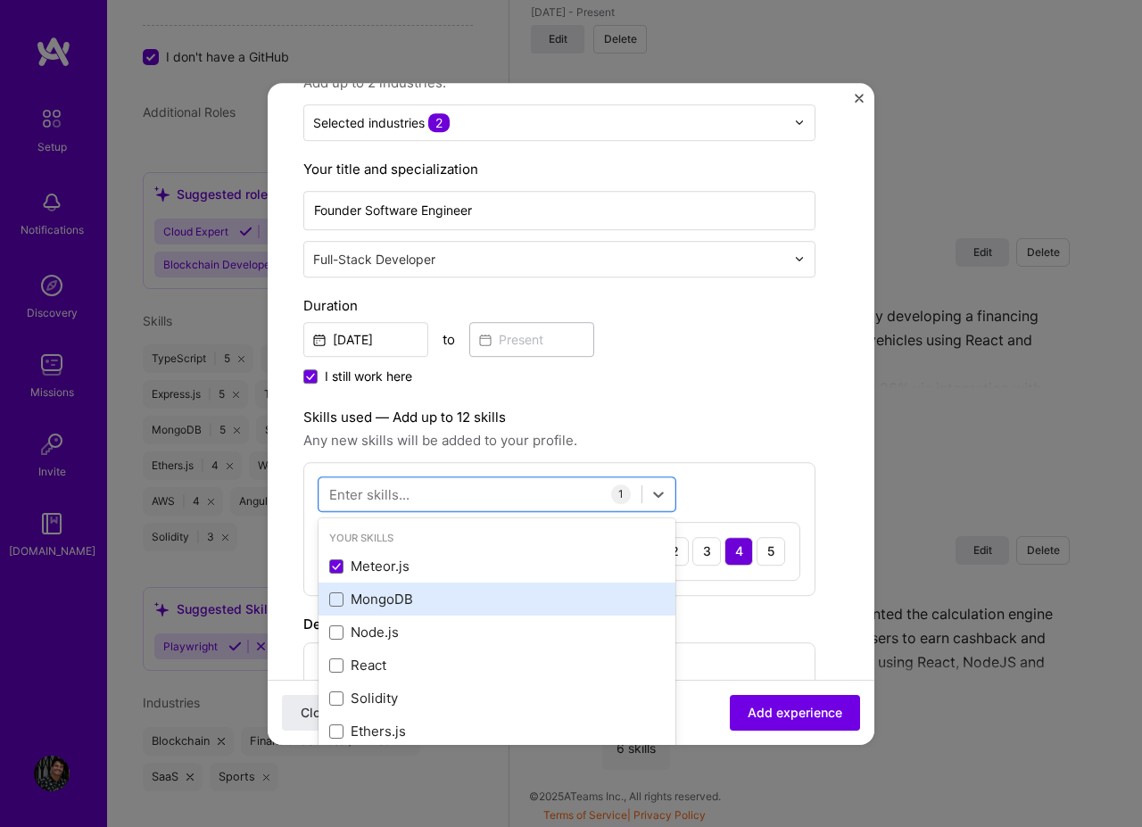
click at [409, 602] on div "MongoDB" at bounding box center [496, 599] width 335 height 19
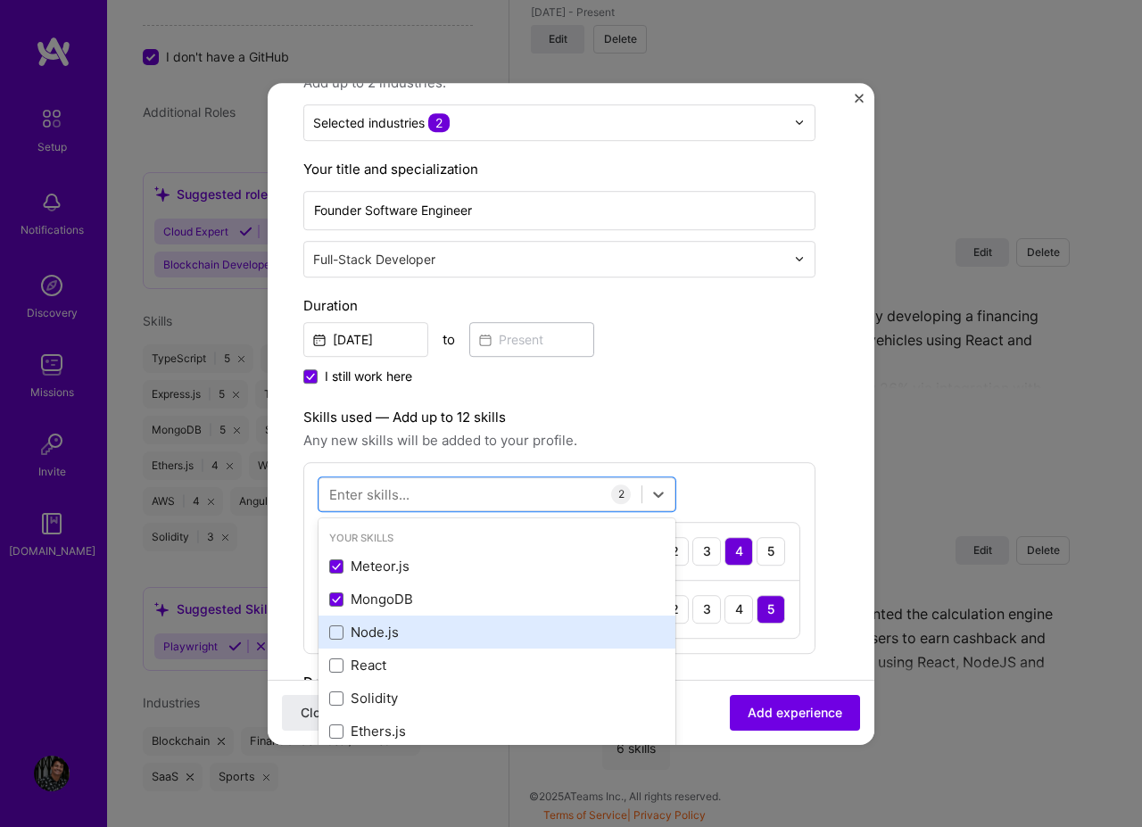
click at [391, 631] on div "Node.js" at bounding box center [496, 632] width 335 height 19
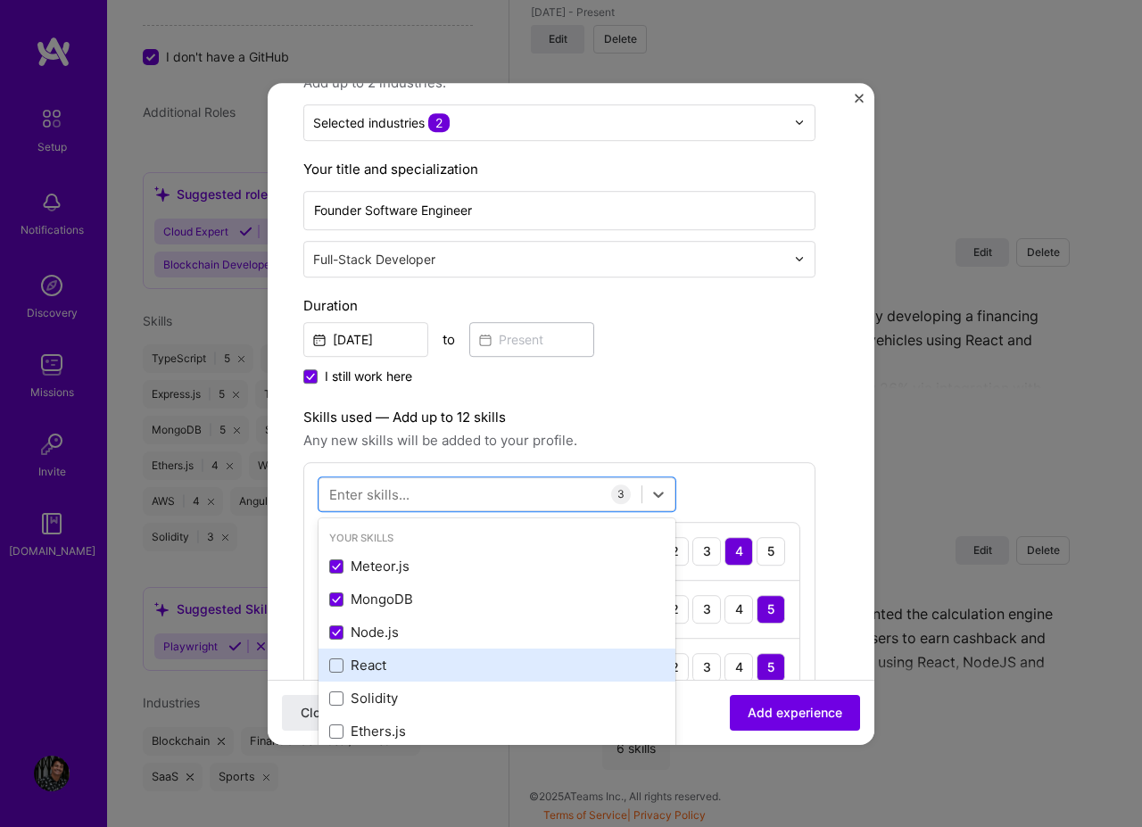
click at [385, 668] on div "React" at bounding box center [496, 665] width 335 height 19
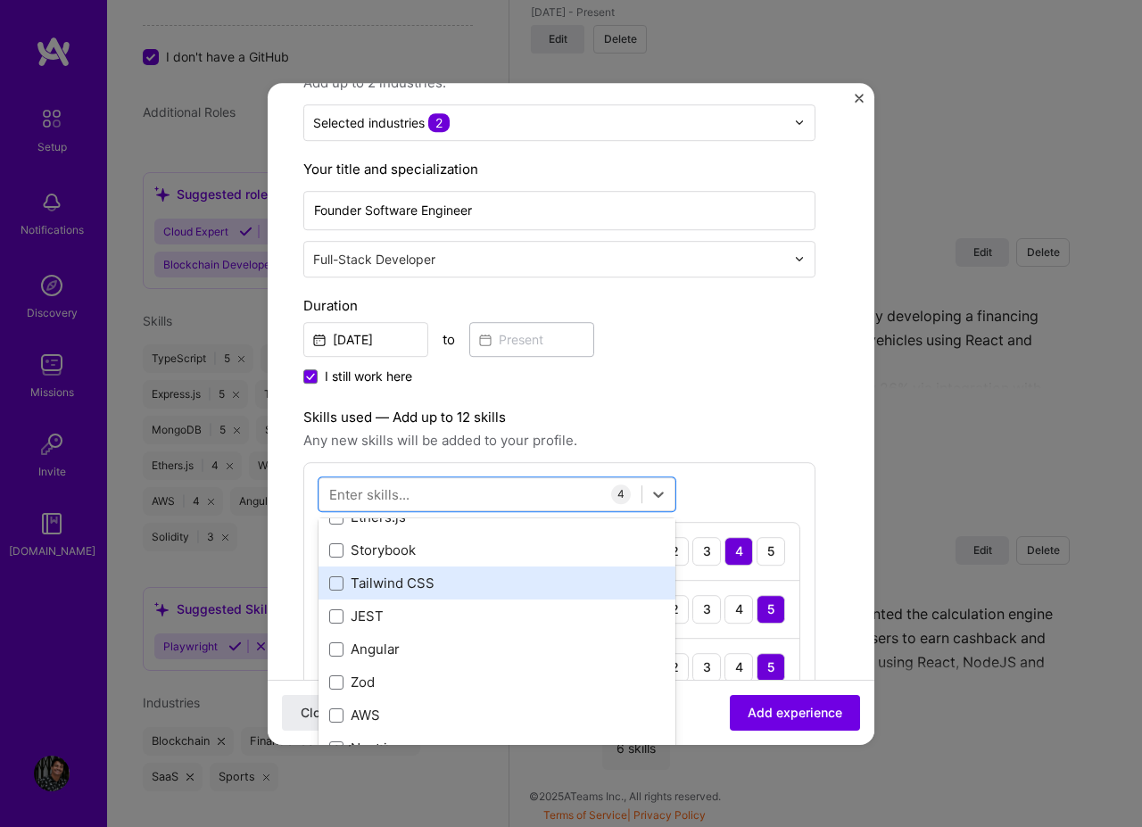
scroll to position [107, 0]
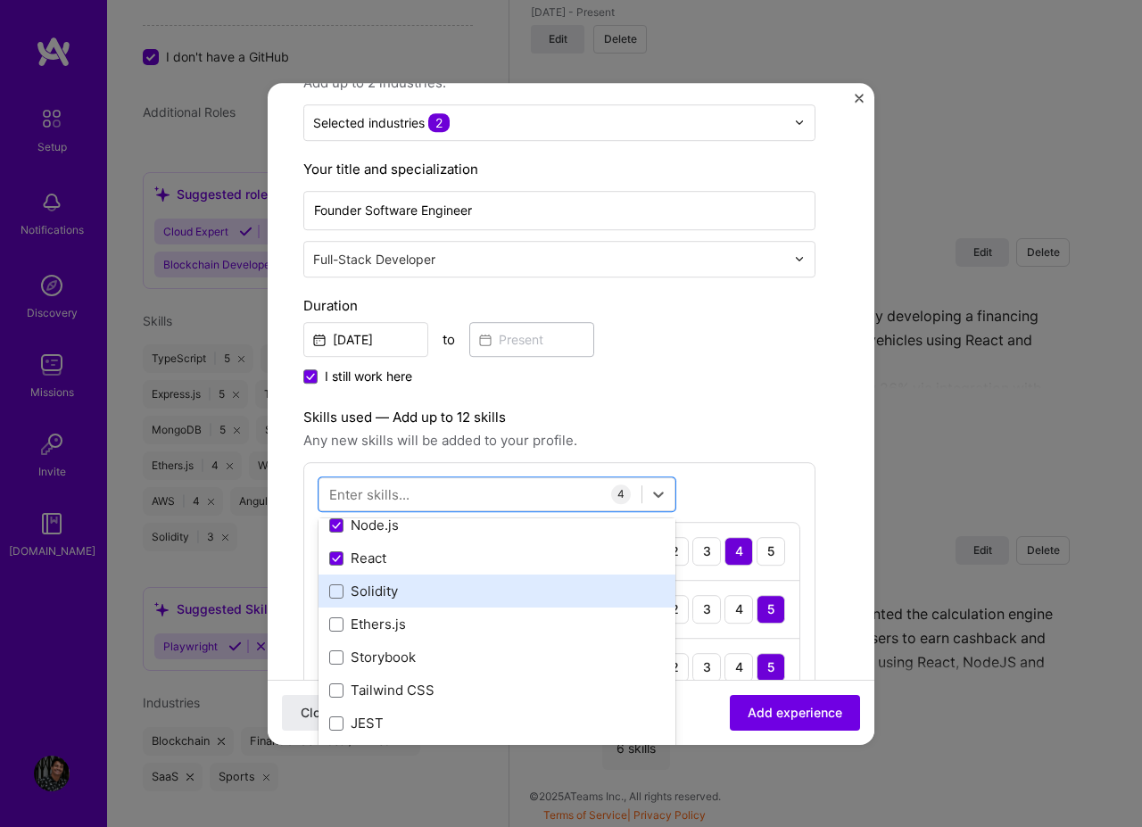
click at [392, 598] on div "Solidity" at bounding box center [496, 591] width 335 height 19
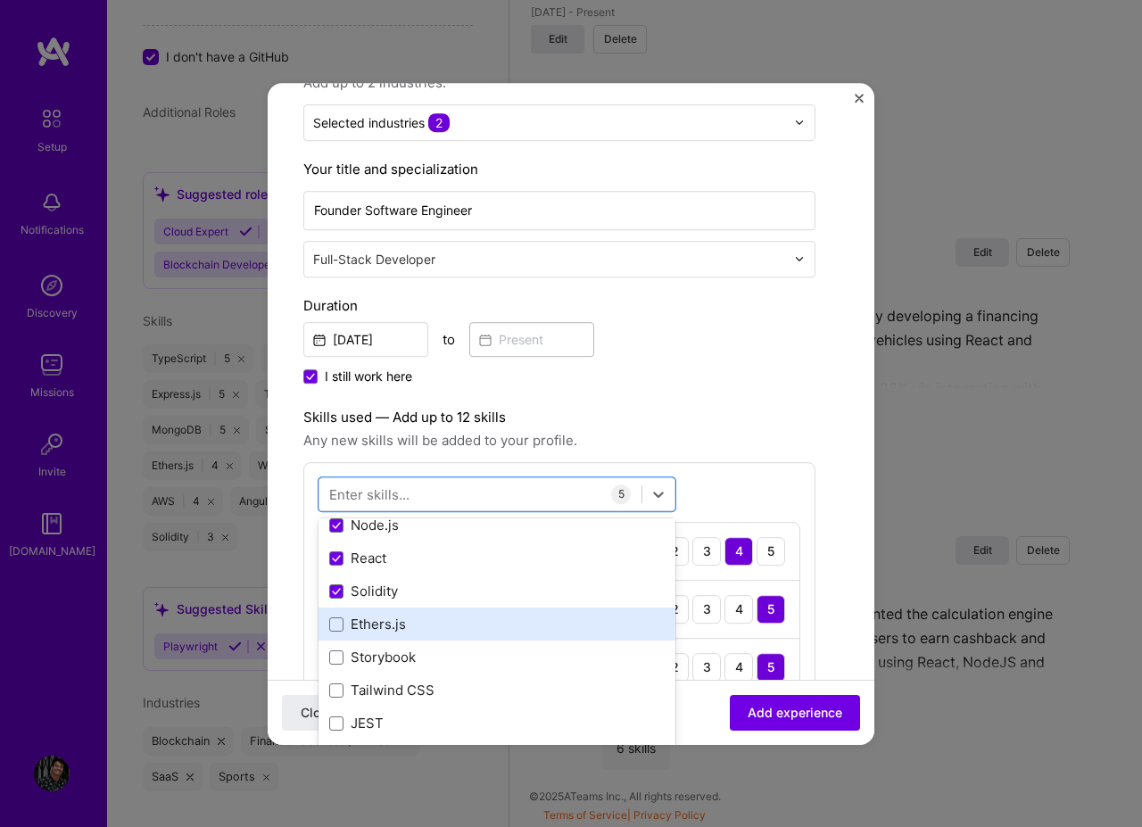
click at [392, 614] on div "Ethers.js" at bounding box center [496, 624] width 357 height 33
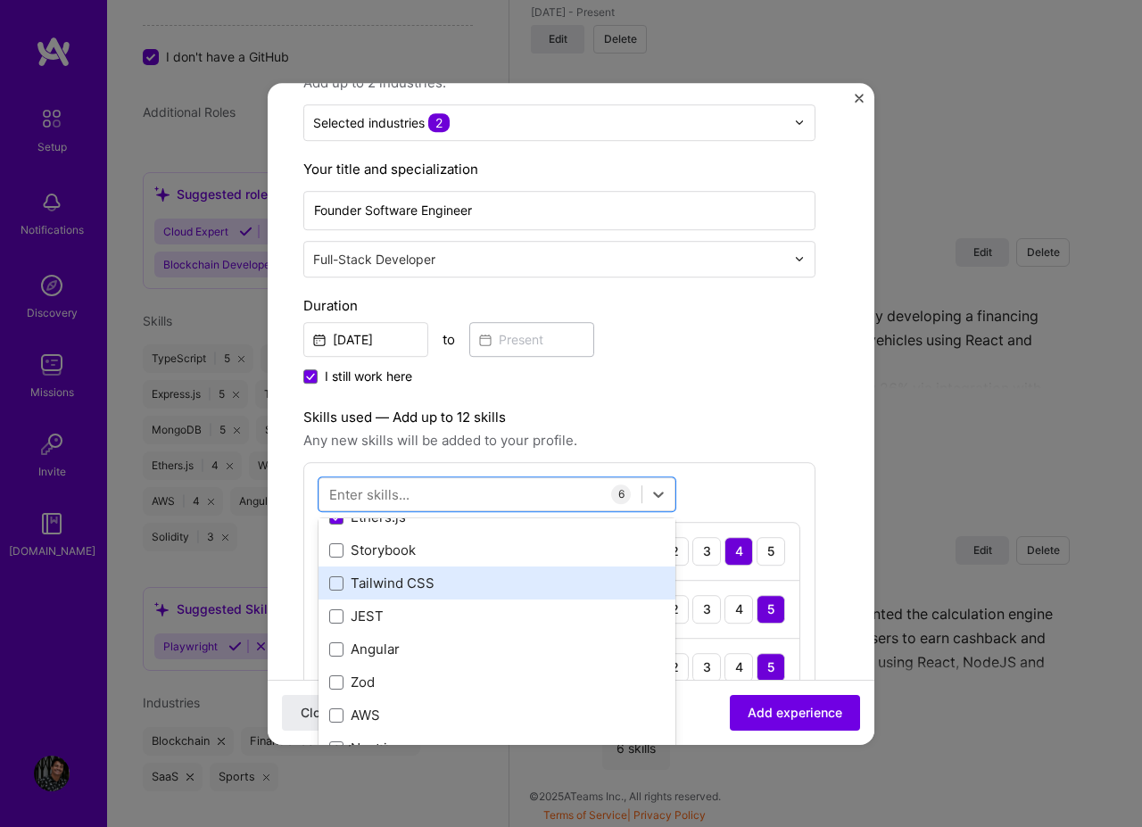
click at [425, 592] on div "Tailwind CSS" at bounding box center [496, 583] width 335 height 19
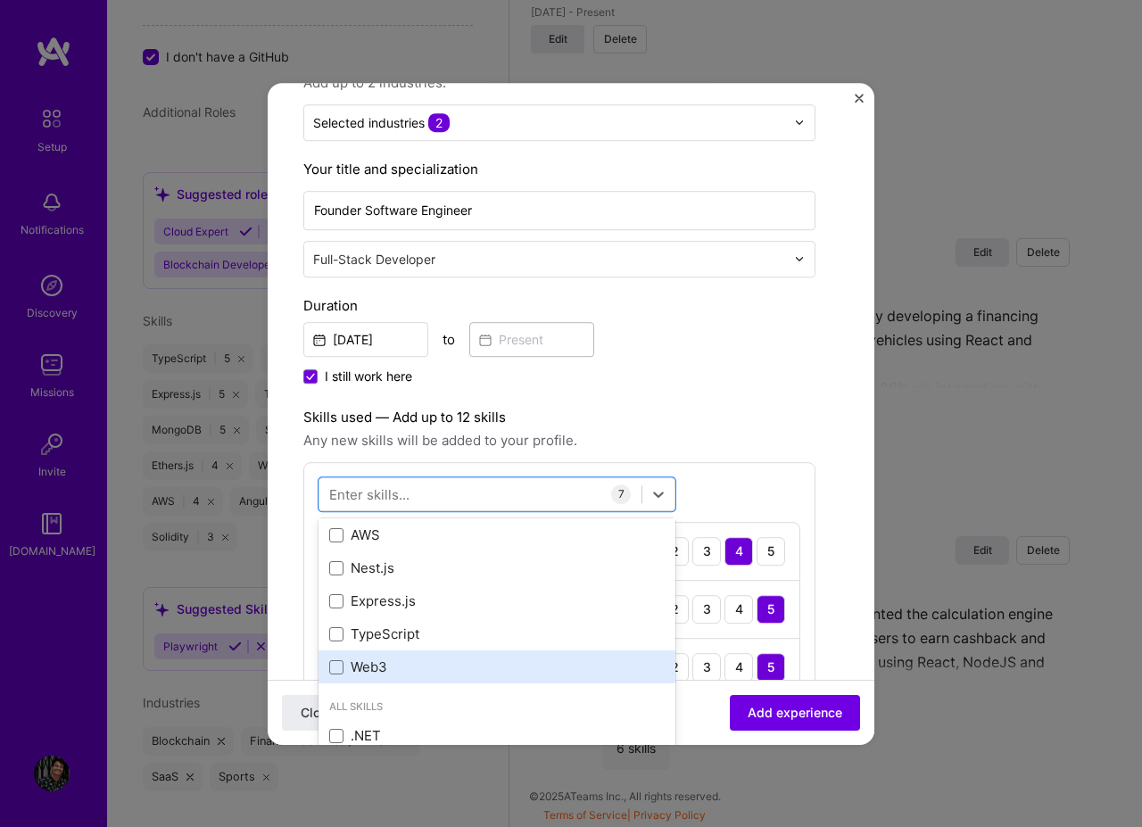
scroll to position [428, 0]
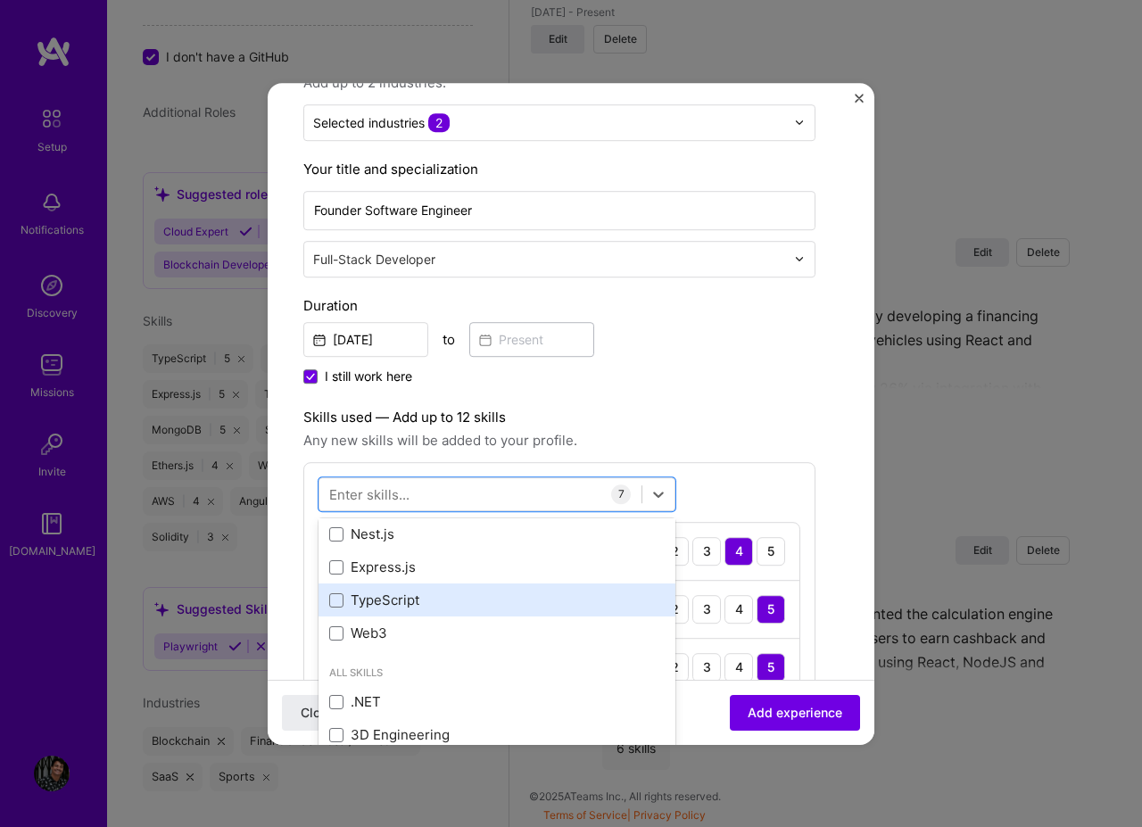
click at [420, 602] on div "TypeScript" at bounding box center [496, 600] width 335 height 19
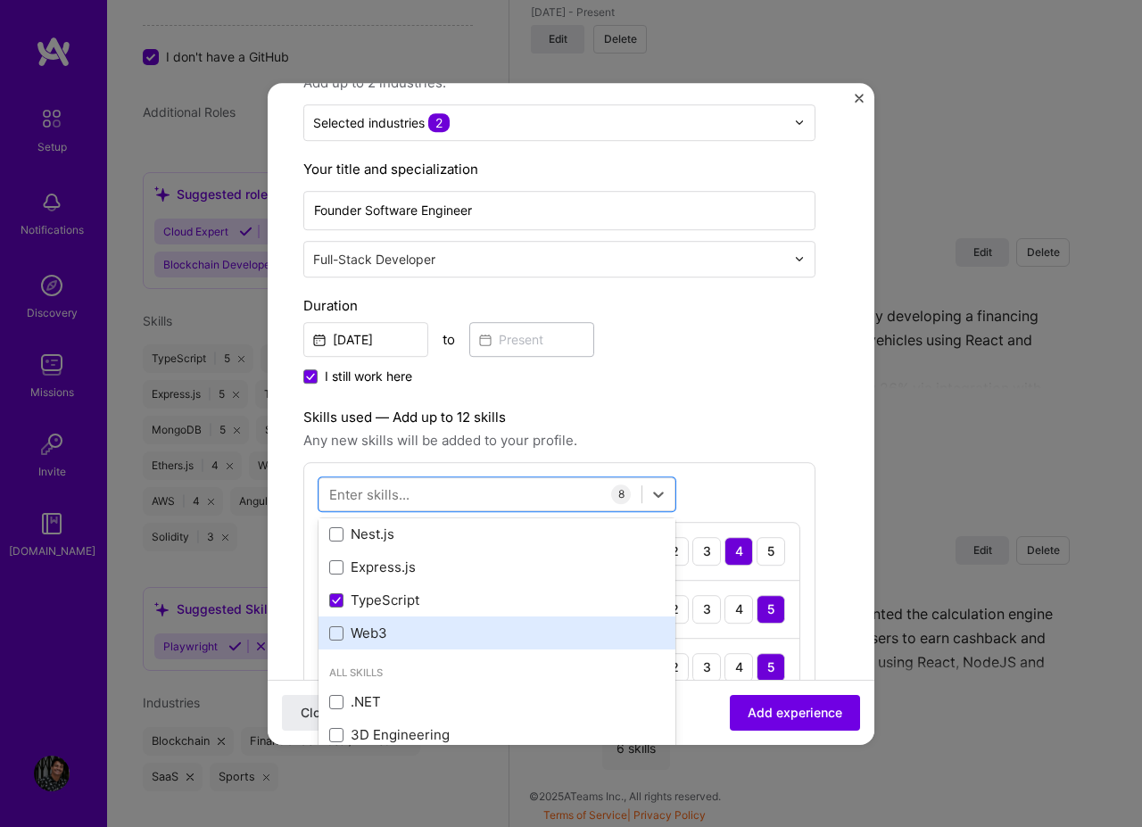
click at [400, 631] on div "Web3" at bounding box center [496, 633] width 335 height 19
click at [811, 426] on label "Skills used — Add up to 12 skills" at bounding box center [559, 417] width 512 height 21
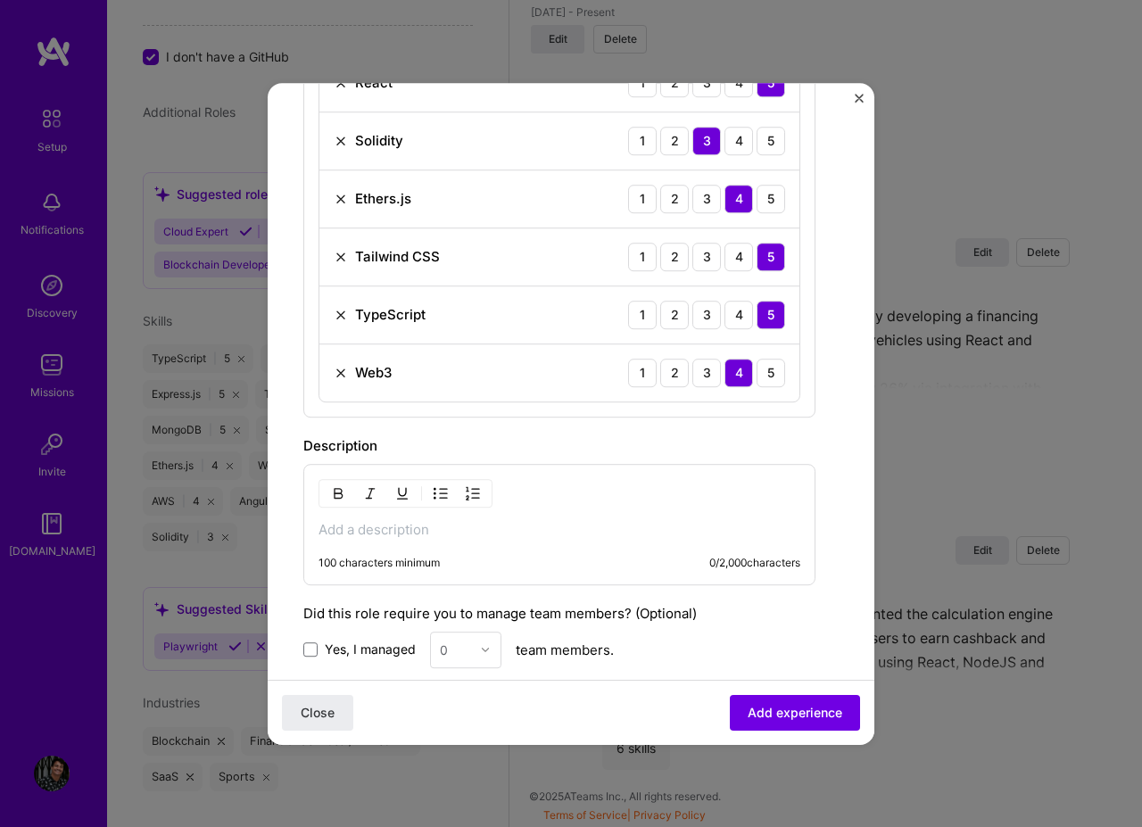
scroll to position [963, 0]
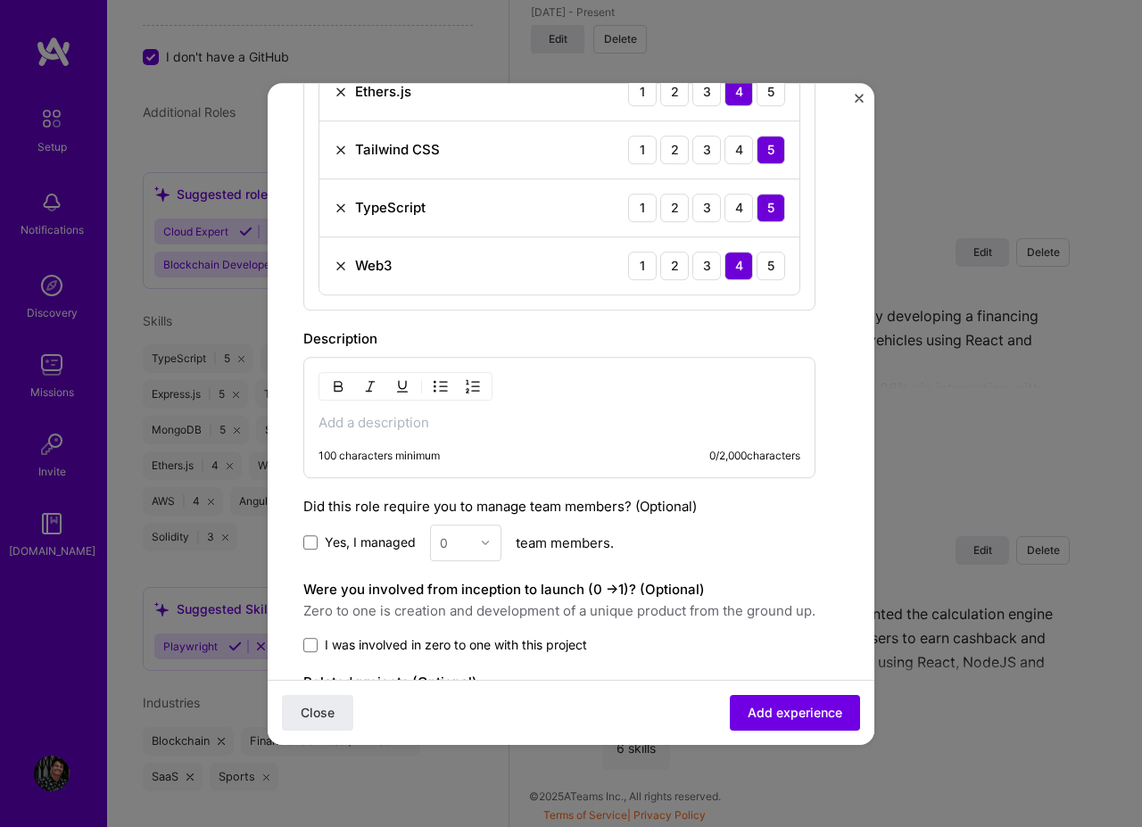
click at [557, 430] on p at bounding box center [559, 423] width 482 height 18
click at [408, 417] on p at bounding box center [559, 423] width 482 height 18
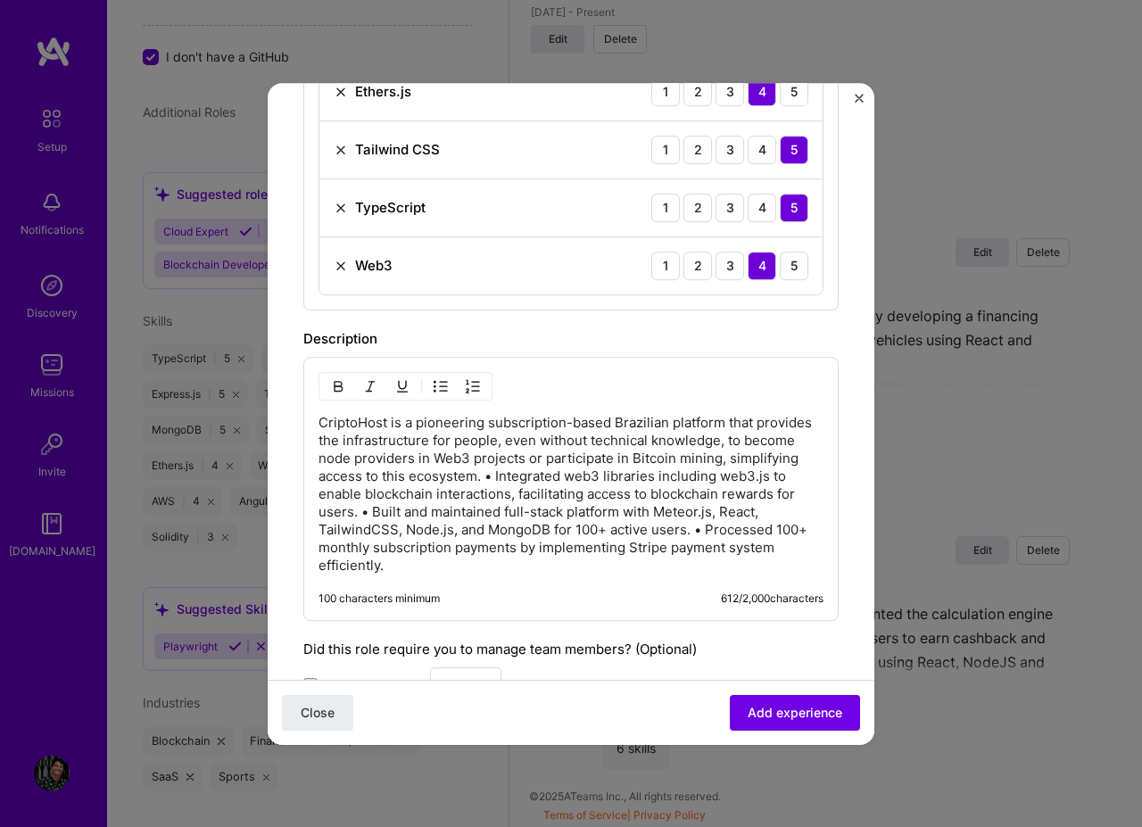
click at [785, 428] on p "CriptoHost is a pioneering subscription-based Brazilian platform that provides …" at bounding box center [570, 494] width 505 height 161
click at [578, 461] on p "CriptoHost is a pioneering subscription-based Brazilian platform that provides …" at bounding box center [570, 494] width 505 height 161
click at [559, 474] on p "CriptoHost is a pioneering subscription-based Brazilian platform that provides …" at bounding box center [570, 494] width 505 height 161
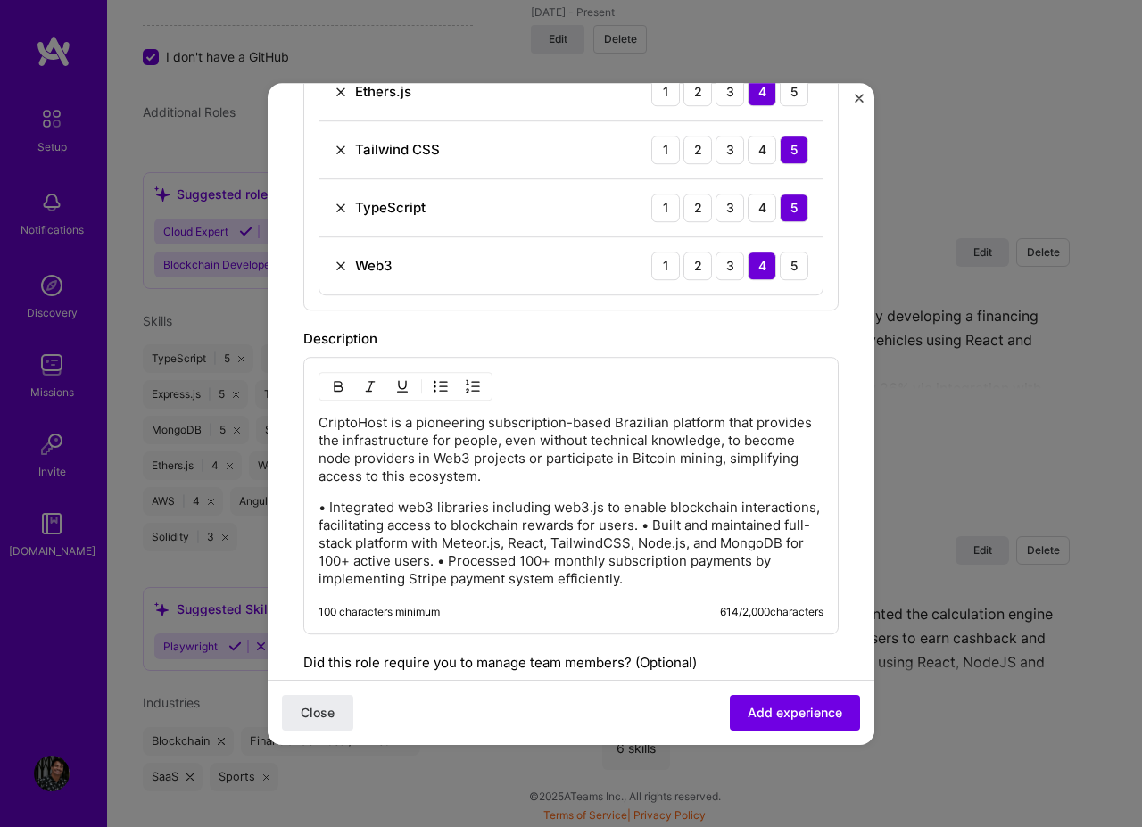
click at [728, 525] on p "• Integrated web3 libraries including web3.js to enable blockchain interactions…" at bounding box center [570, 543] width 505 height 89
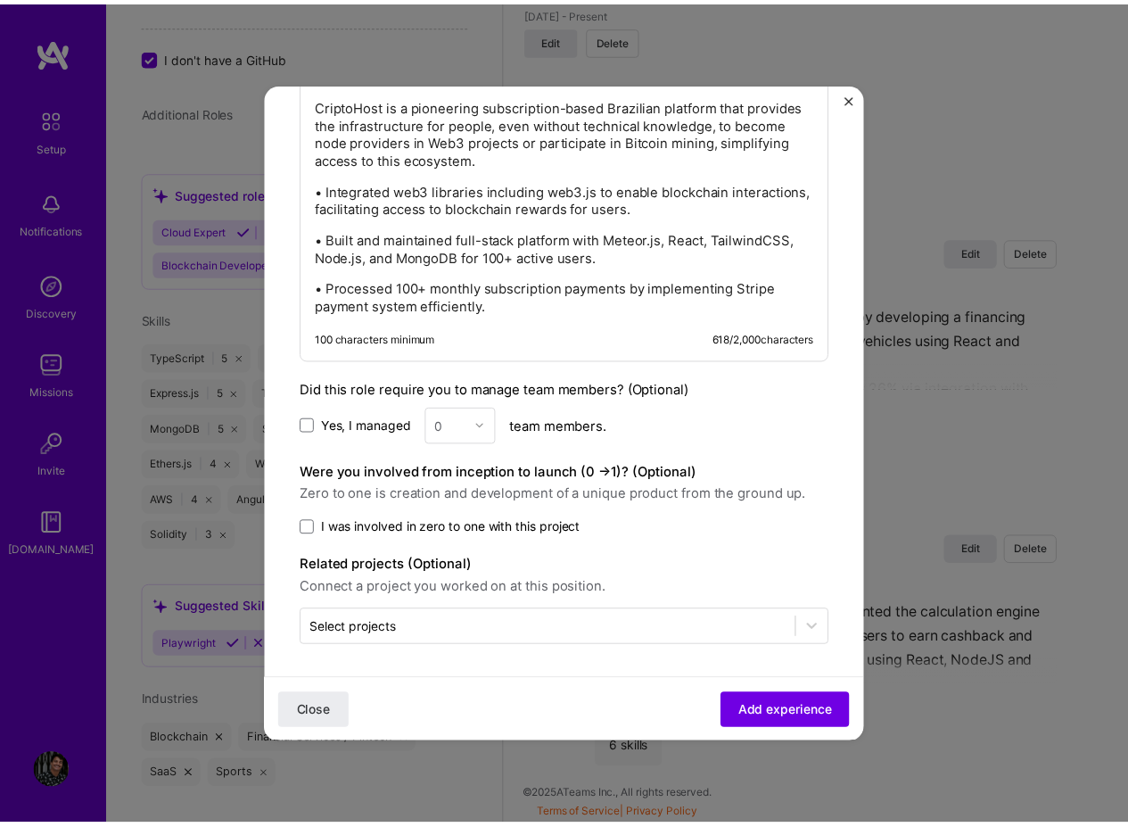
scroll to position [1284, 0]
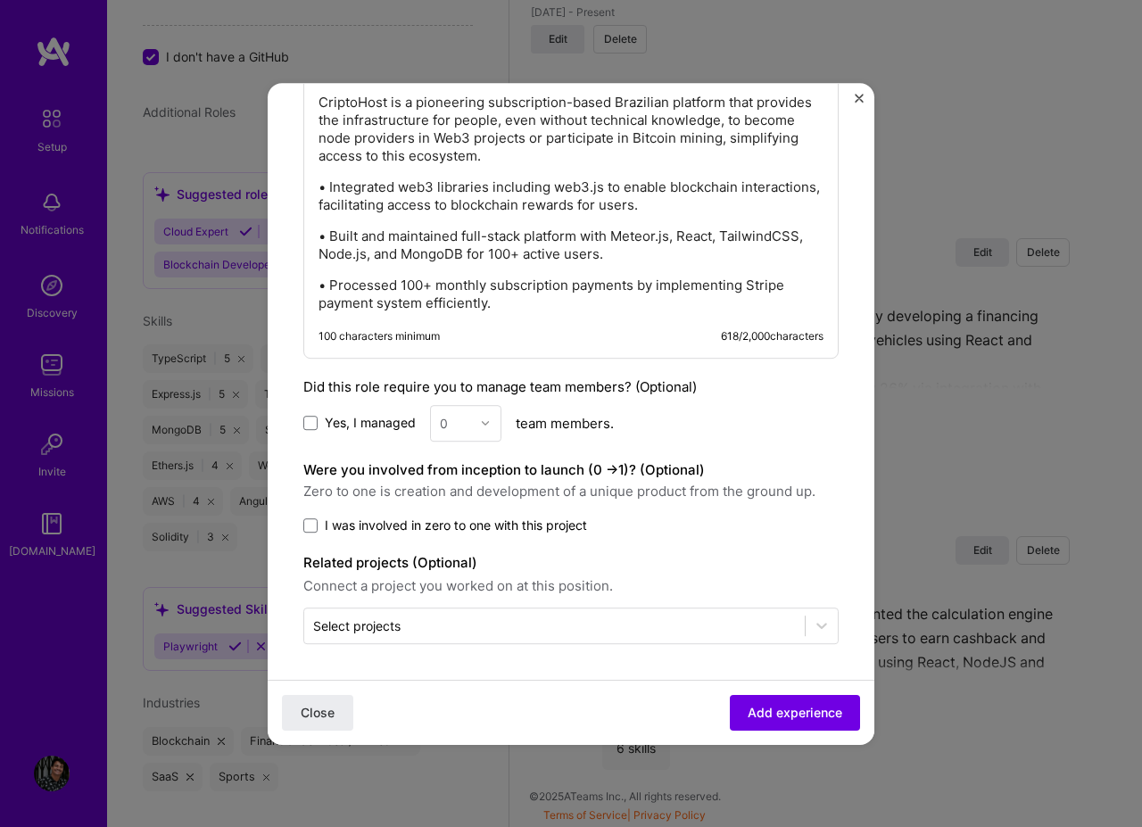
click at [397, 521] on span "I was involved in zero to one with this project" at bounding box center [456, 525] width 262 height 18
click at [0, 0] on input "I was involved in zero to one with this project" at bounding box center [0, 0] width 0 height 0
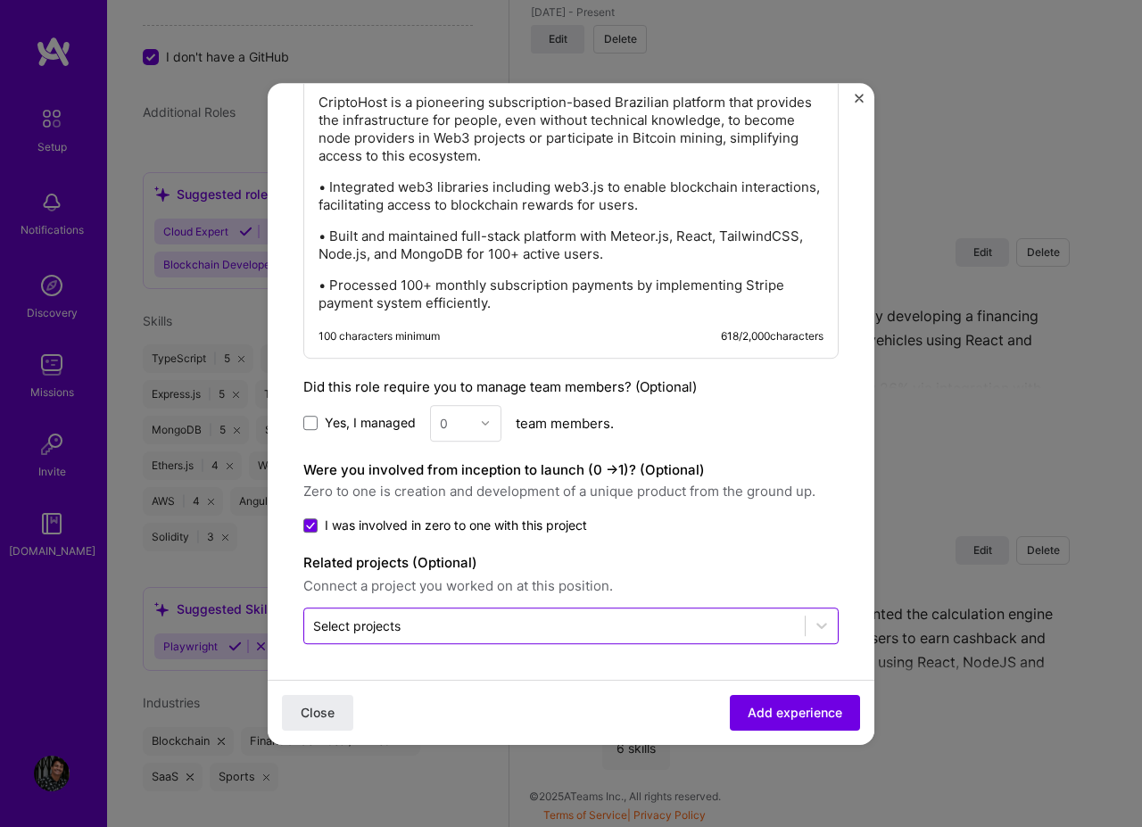
click at [516, 613] on div "Select projects" at bounding box center [554, 625] width 500 height 35
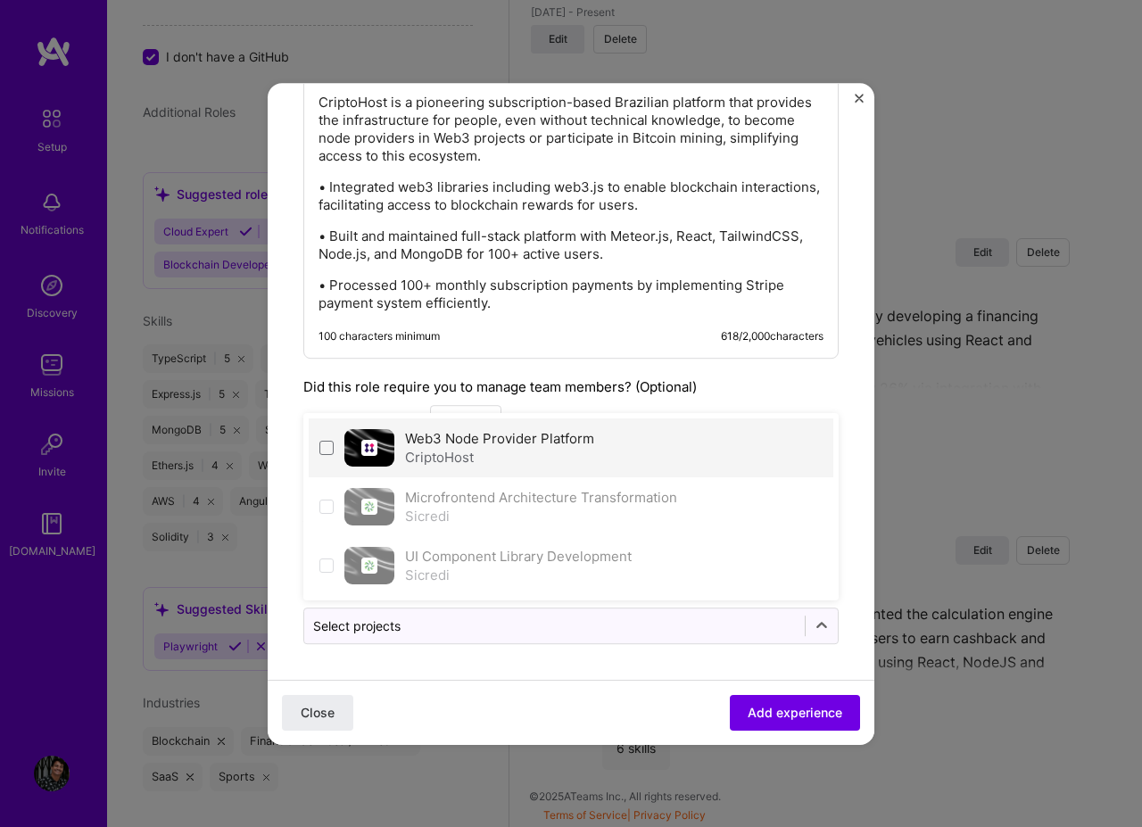
click at [524, 458] on div "CriptoHost" at bounding box center [499, 457] width 189 height 19
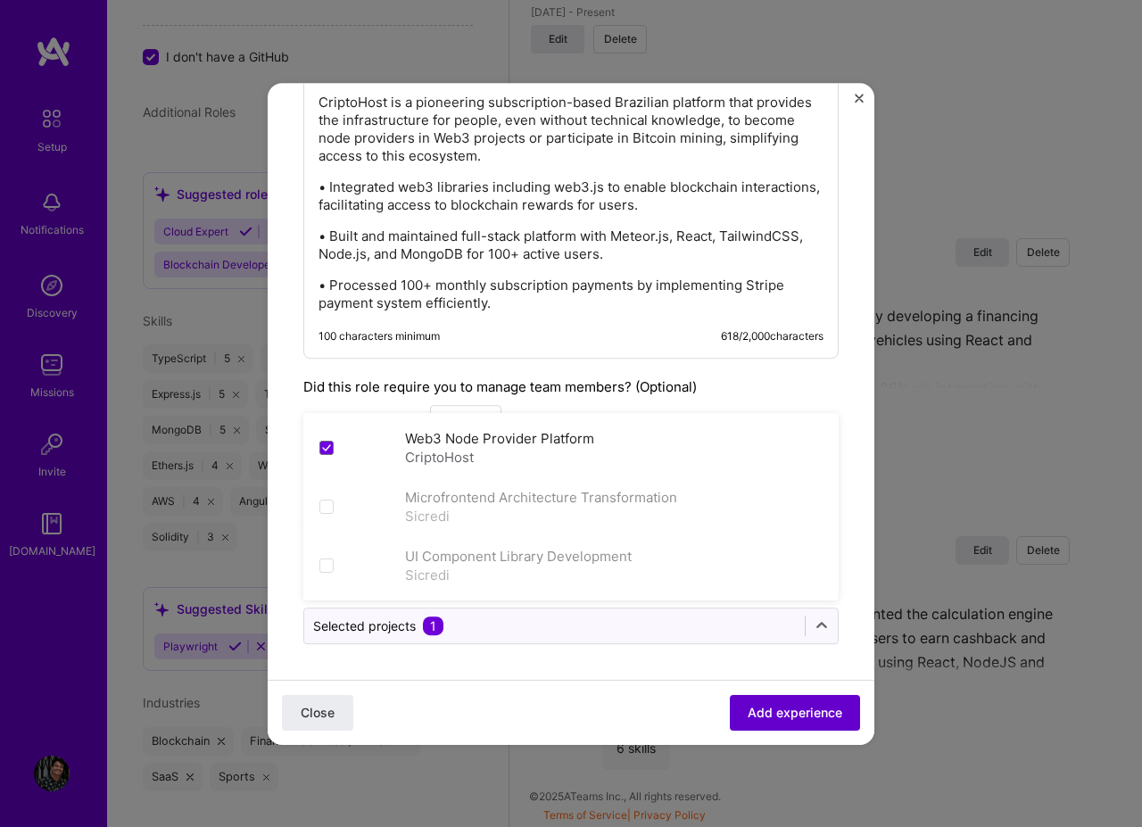
click at [766, 699] on button "Add experience" at bounding box center [795, 712] width 130 height 36
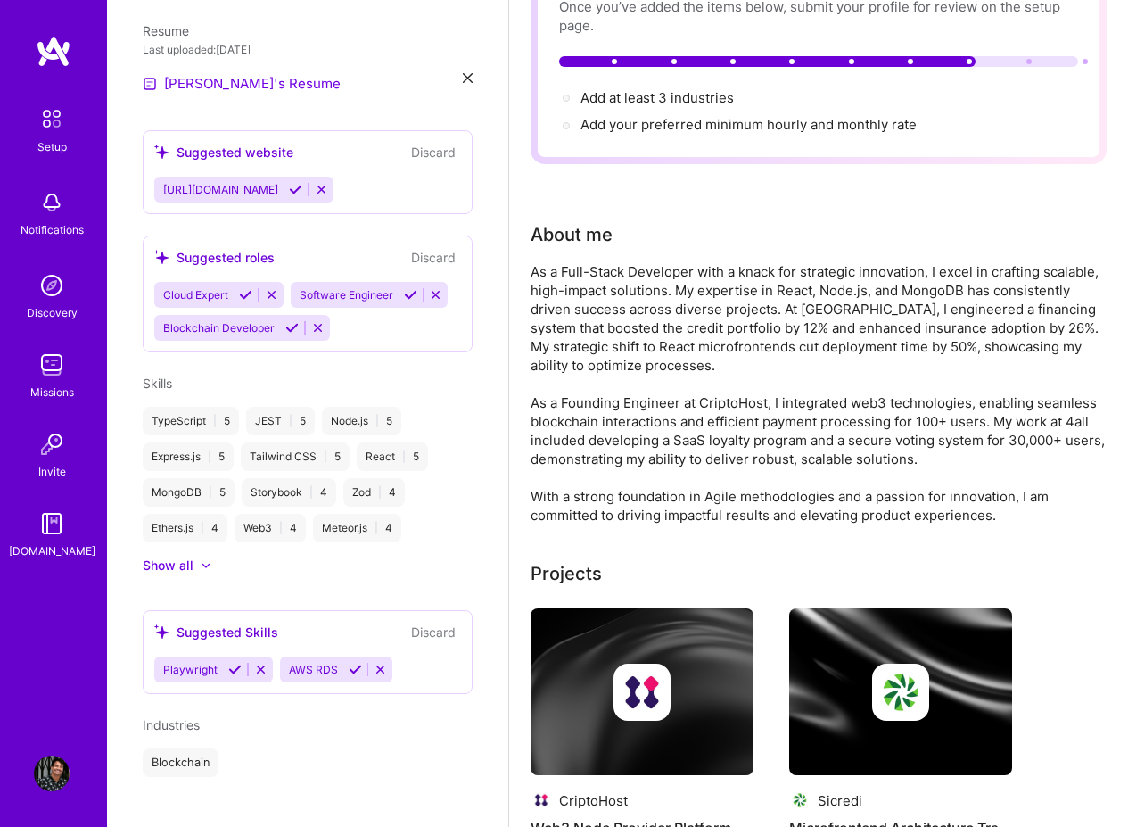
scroll to position [214, 0]
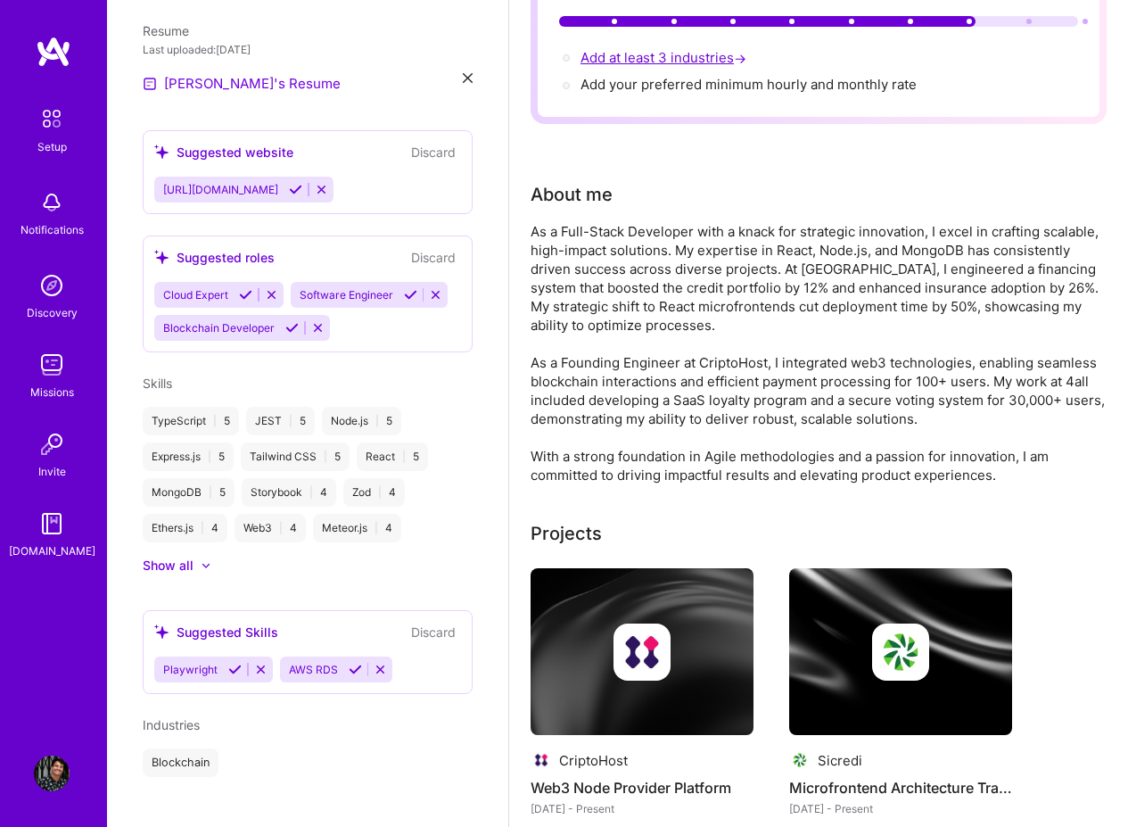
click at [681, 55] on span "Add at least 3 industries →" at bounding box center [665, 57] width 169 height 17
select select "US"
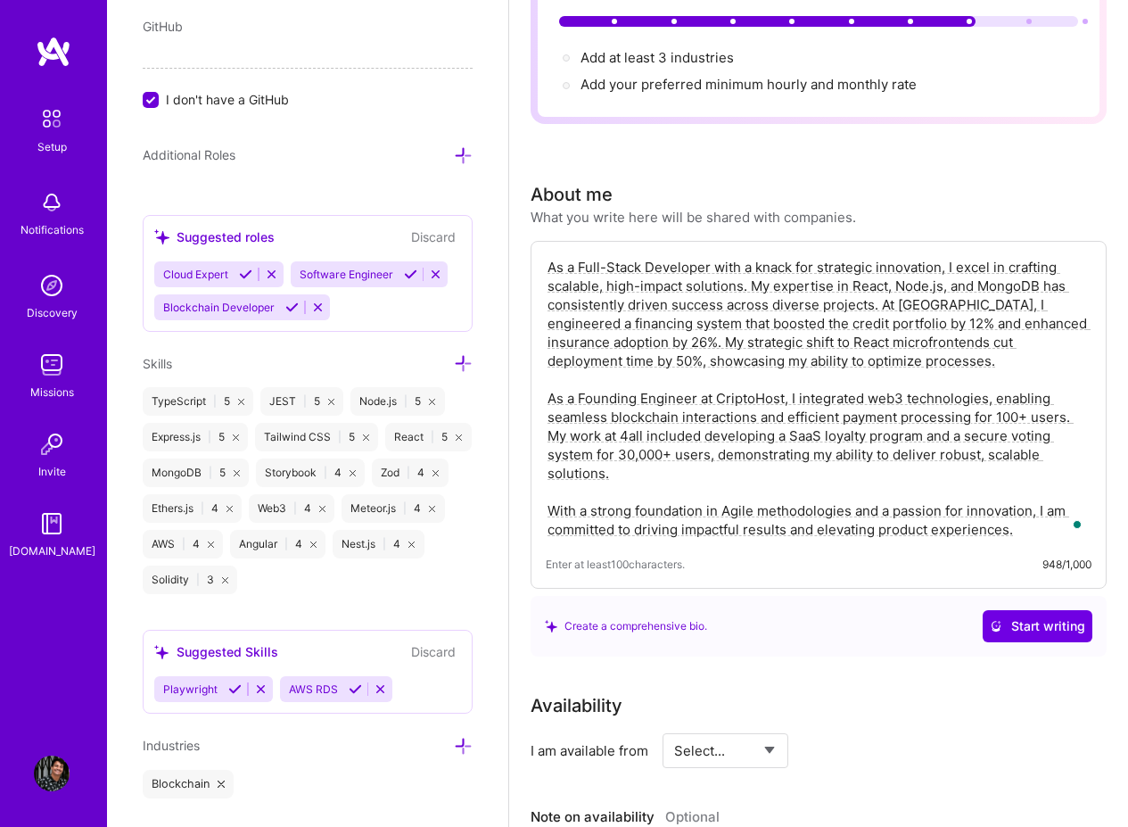
scroll to position [1331, 0]
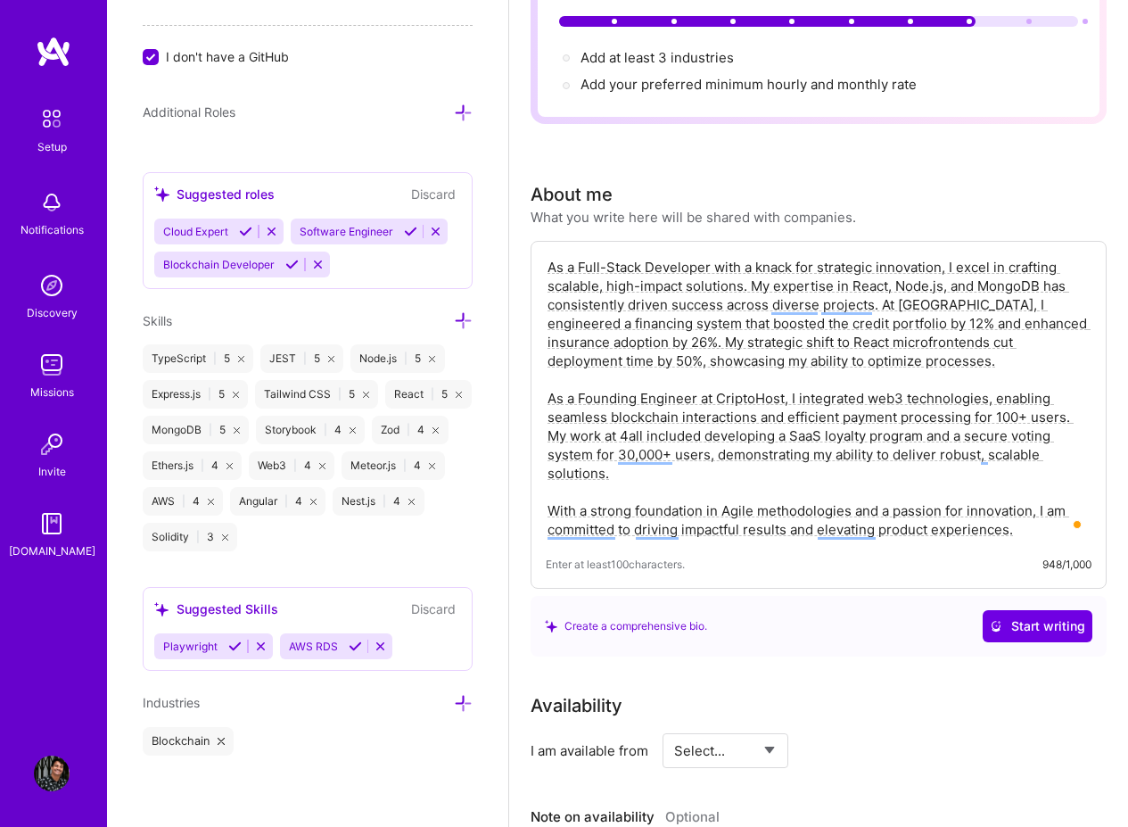
click at [455, 696] on icon at bounding box center [463, 703] width 19 height 19
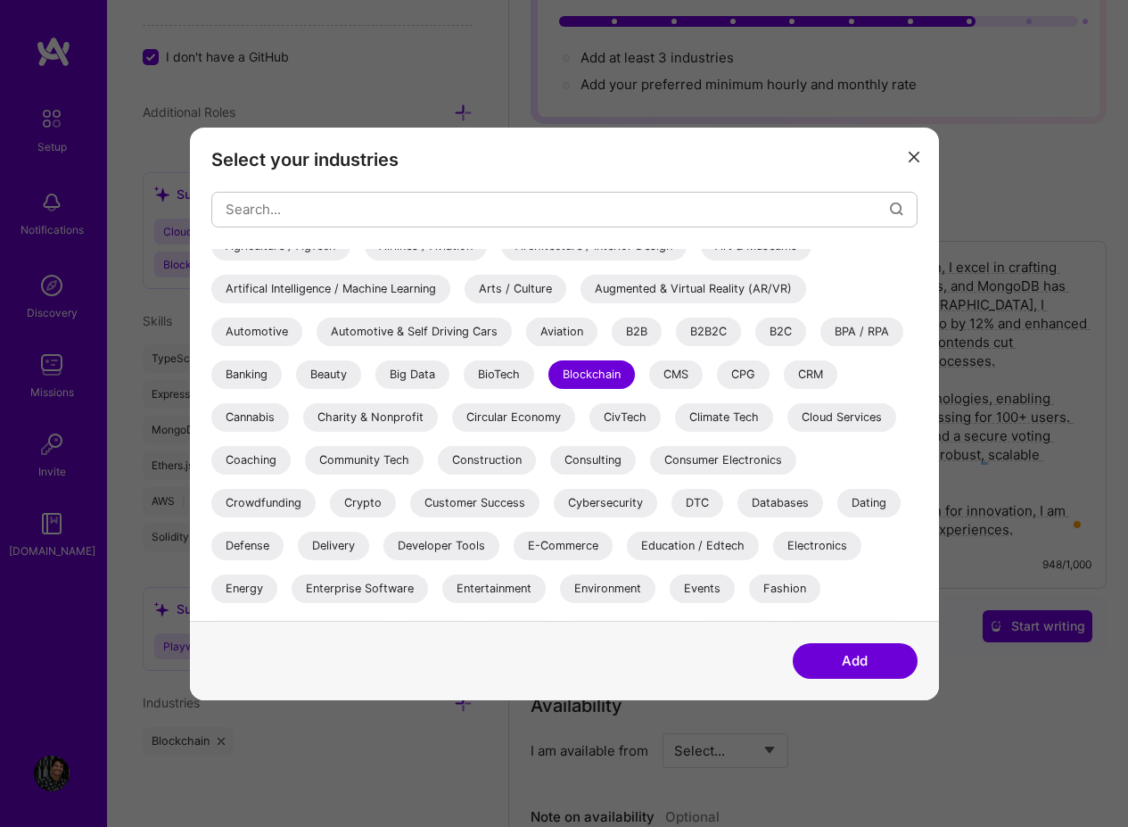
scroll to position [107, 0]
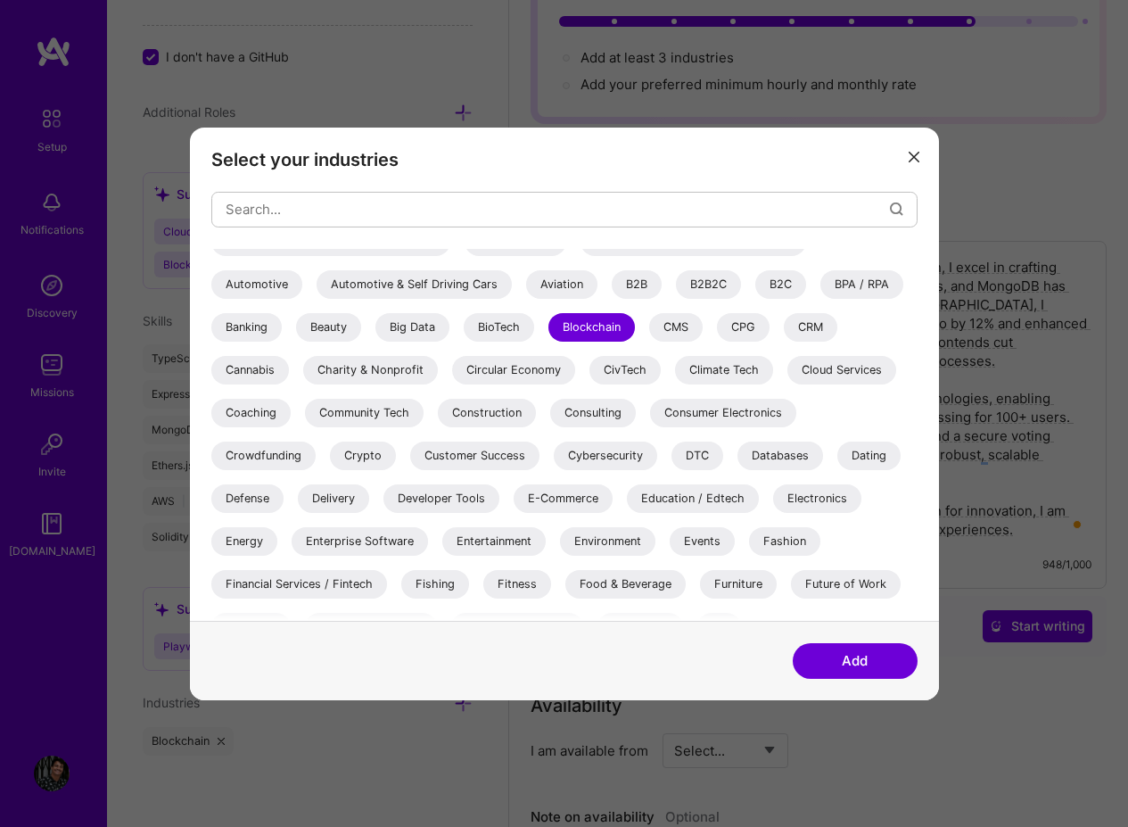
click at [350, 453] on div "Crypto" at bounding box center [363, 455] width 66 height 29
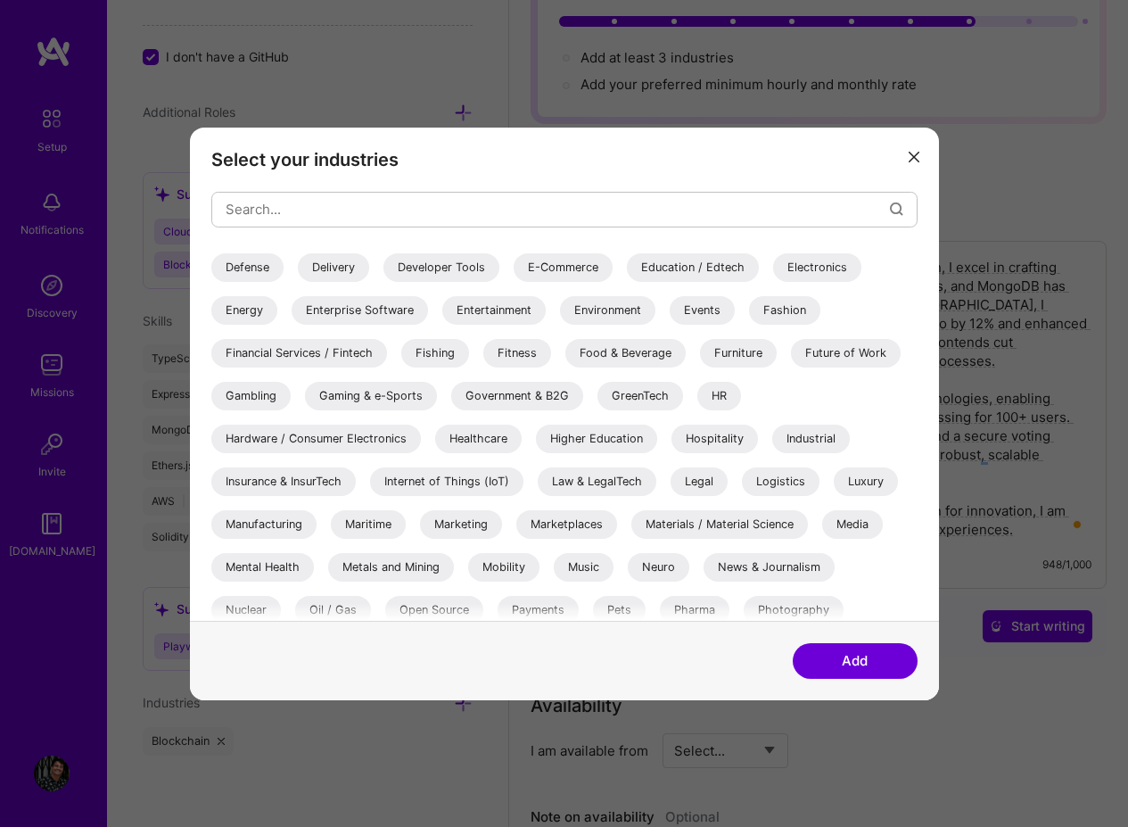
scroll to position [214, 0]
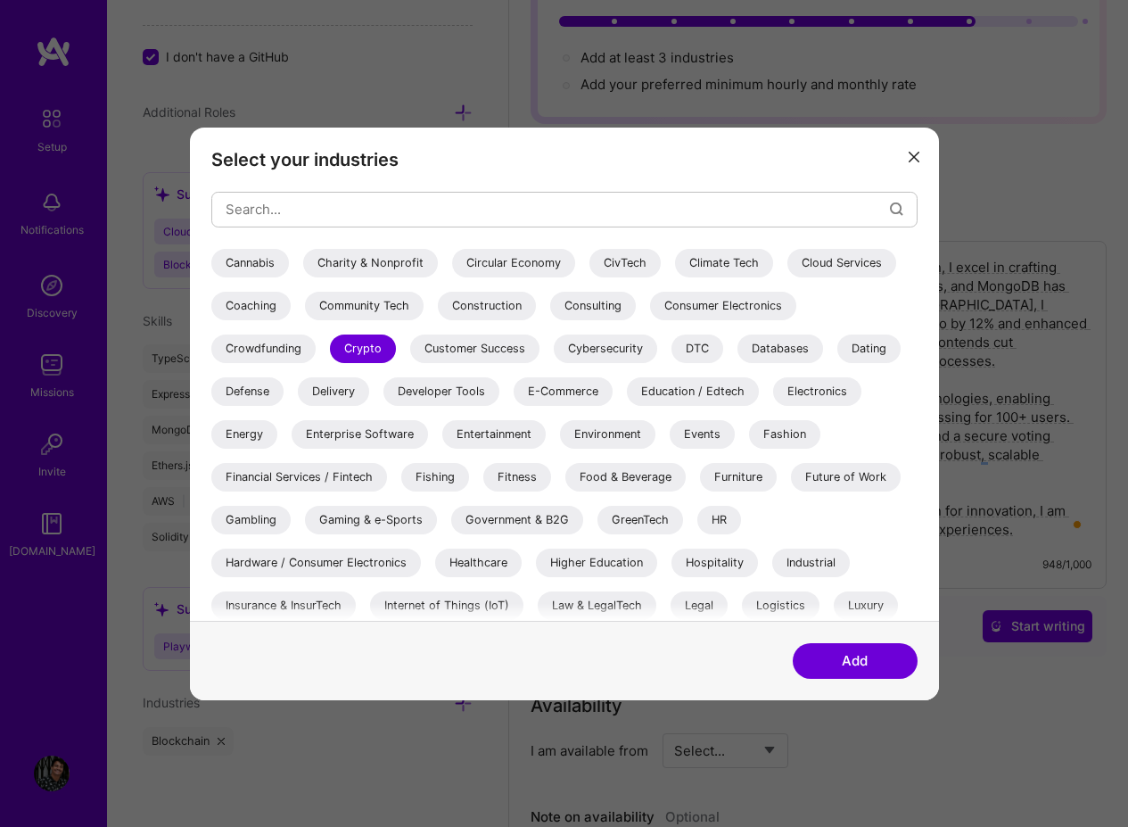
click at [651, 475] on div "Food & Beverage" at bounding box center [625, 476] width 120 height 29
click at [347, 483] on div "Financial Services / Fintech" at bounding box center [299, 476] width 176 height 29
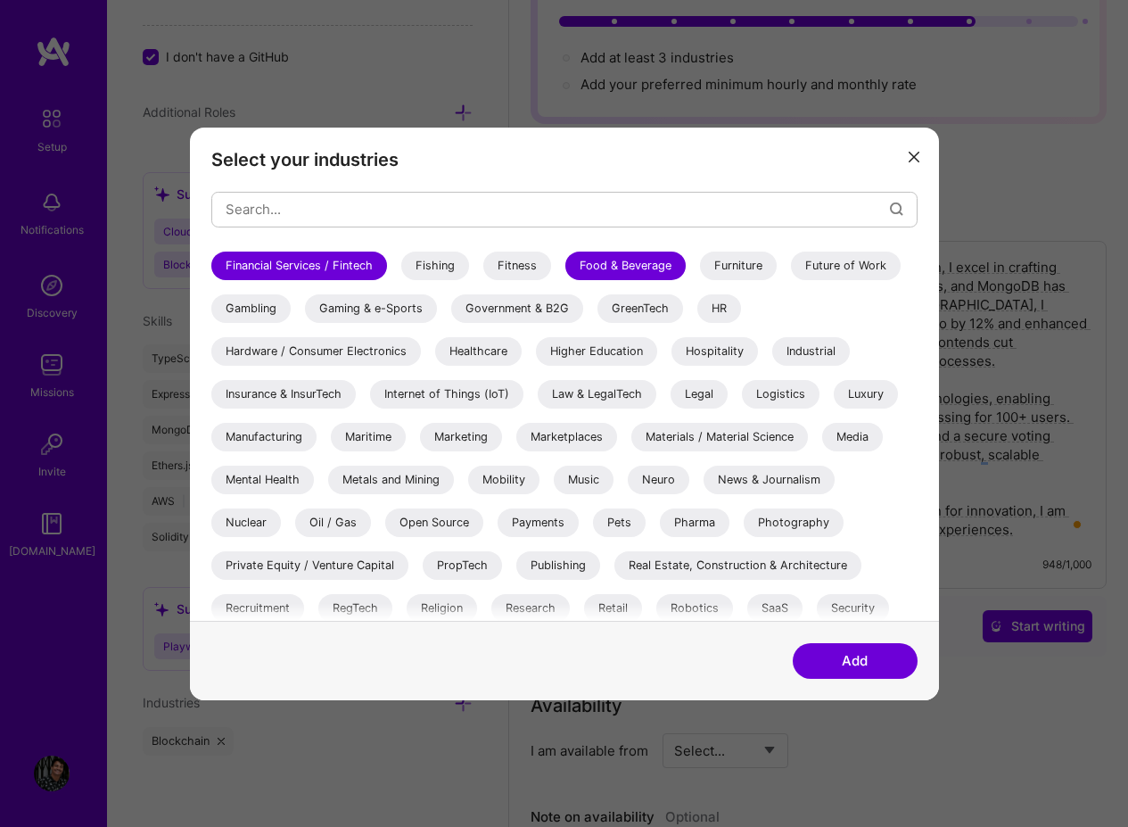
scroll to position [428, 0]
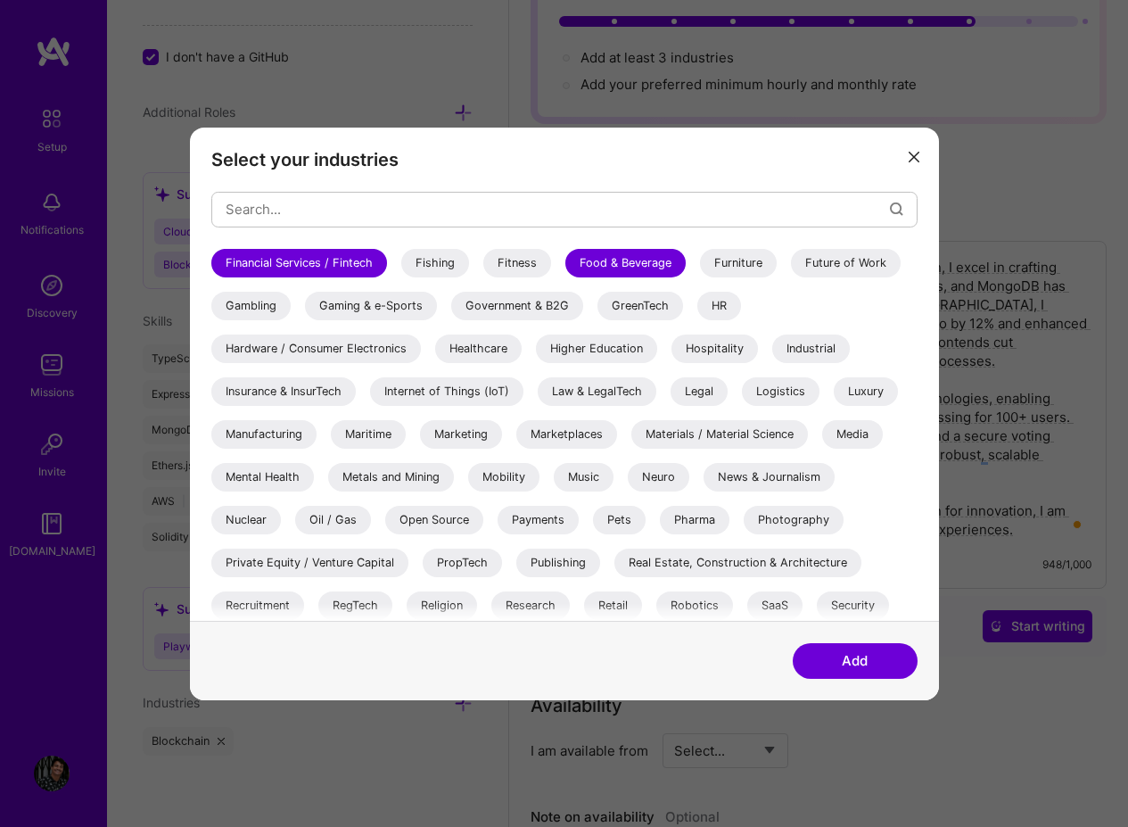
click at [338, 304] on div "Gaming & e-Sports" at bounding box center [371, 305] width 132 height 29
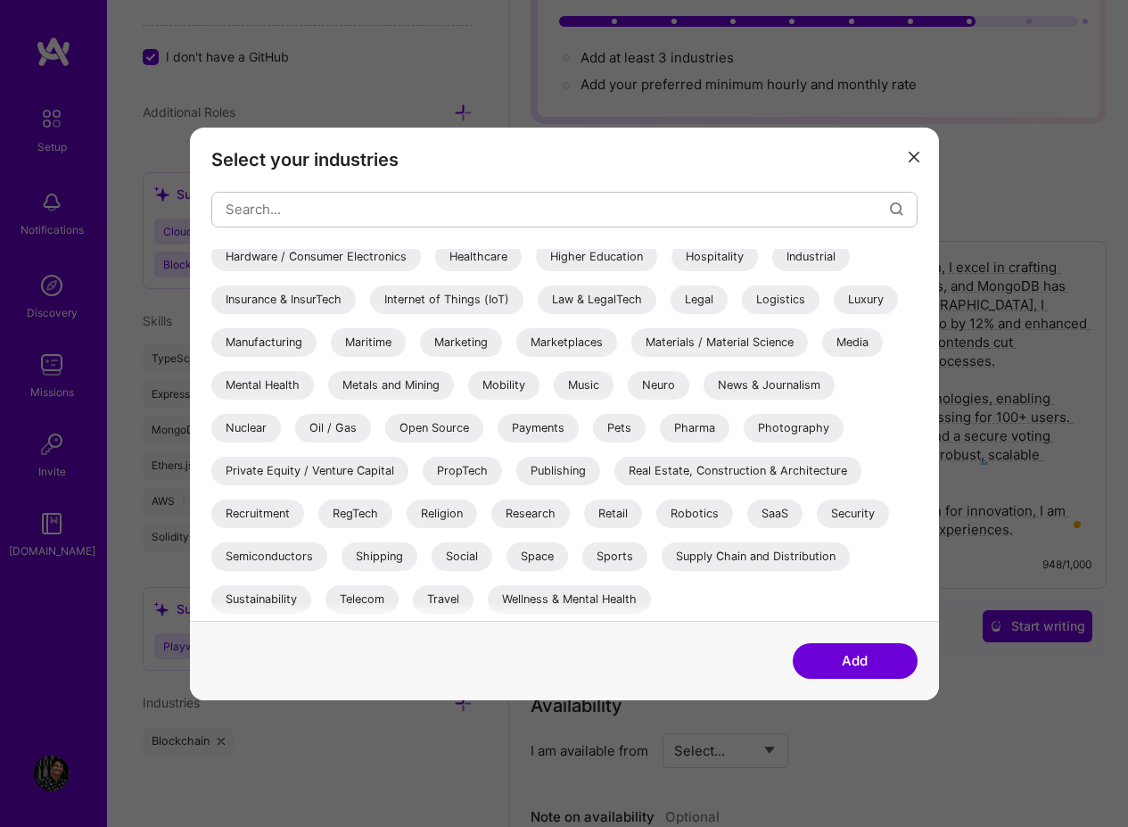
scroll to position [321, 0]
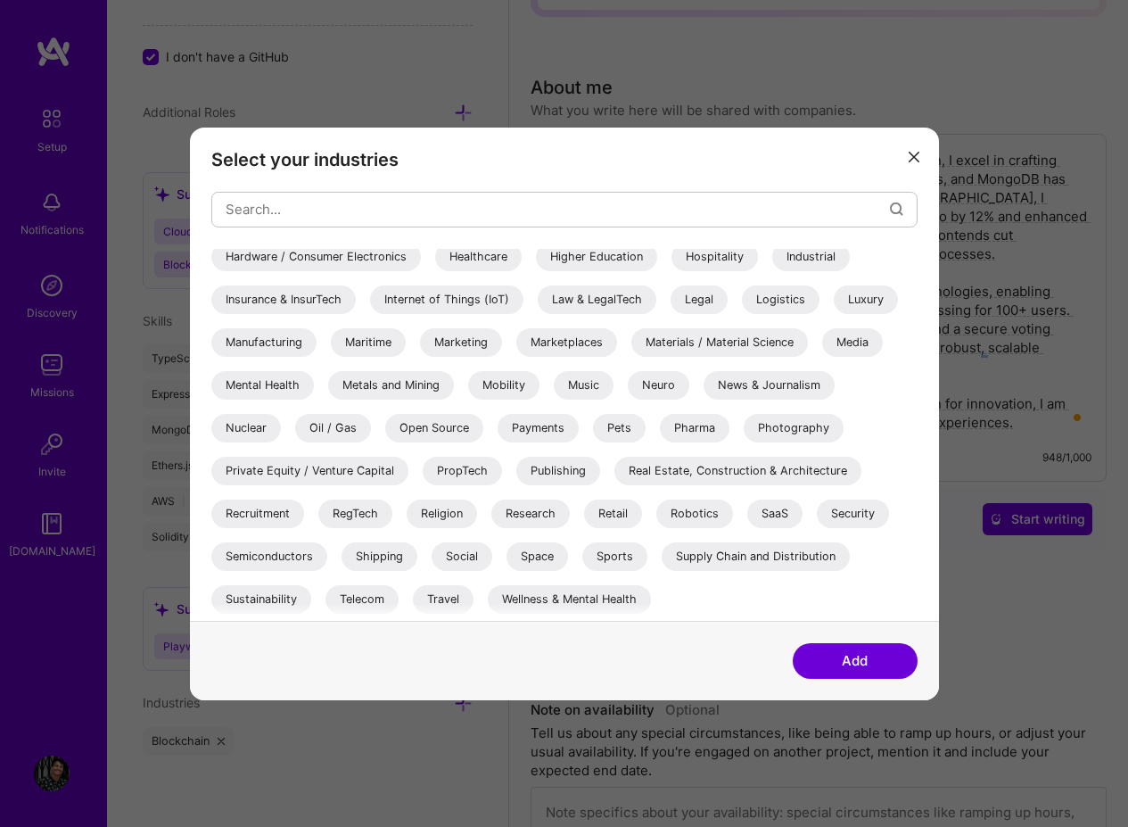
click at [777, 519] on div "SaaS" at bounding box center [774, 513] width 55 height 29
click at [615, 564] on div "Sports" at bounding box center [614, 555] width 65 height 29
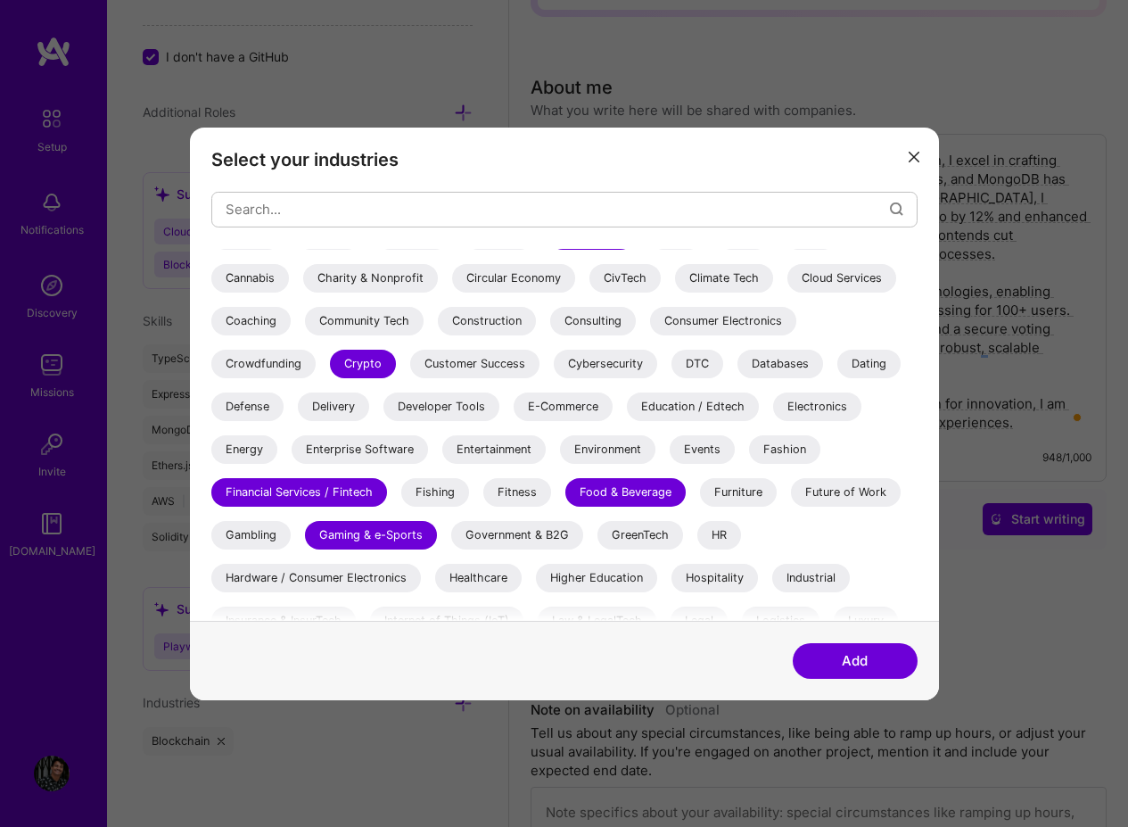
scroll to position [92, 0]
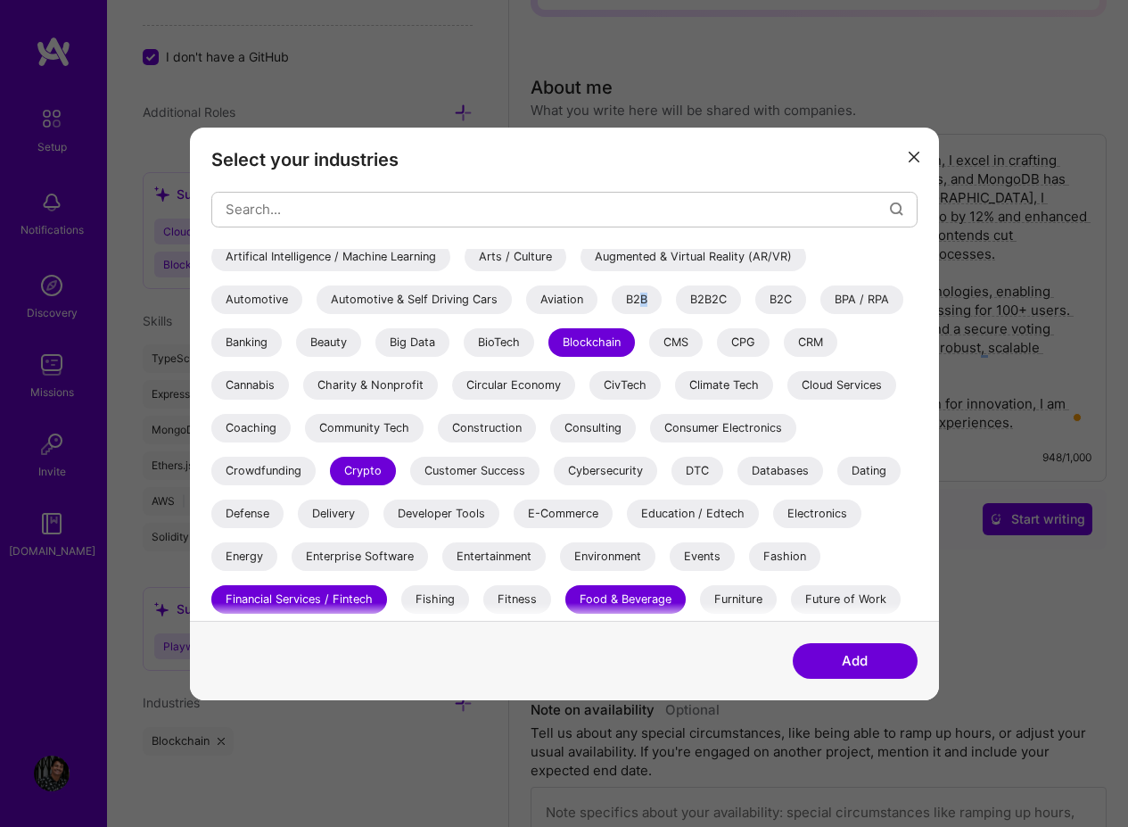
click at [643, 301] on div "B2B" at bounding box center [637, 299] width 50 height 29
click at [785, 305] on div "B2C" at bounding box center [780, 299] width 51 height 29
click at [863, 664] on button "Add" at bounding box center [855, 661] width 125 height 36
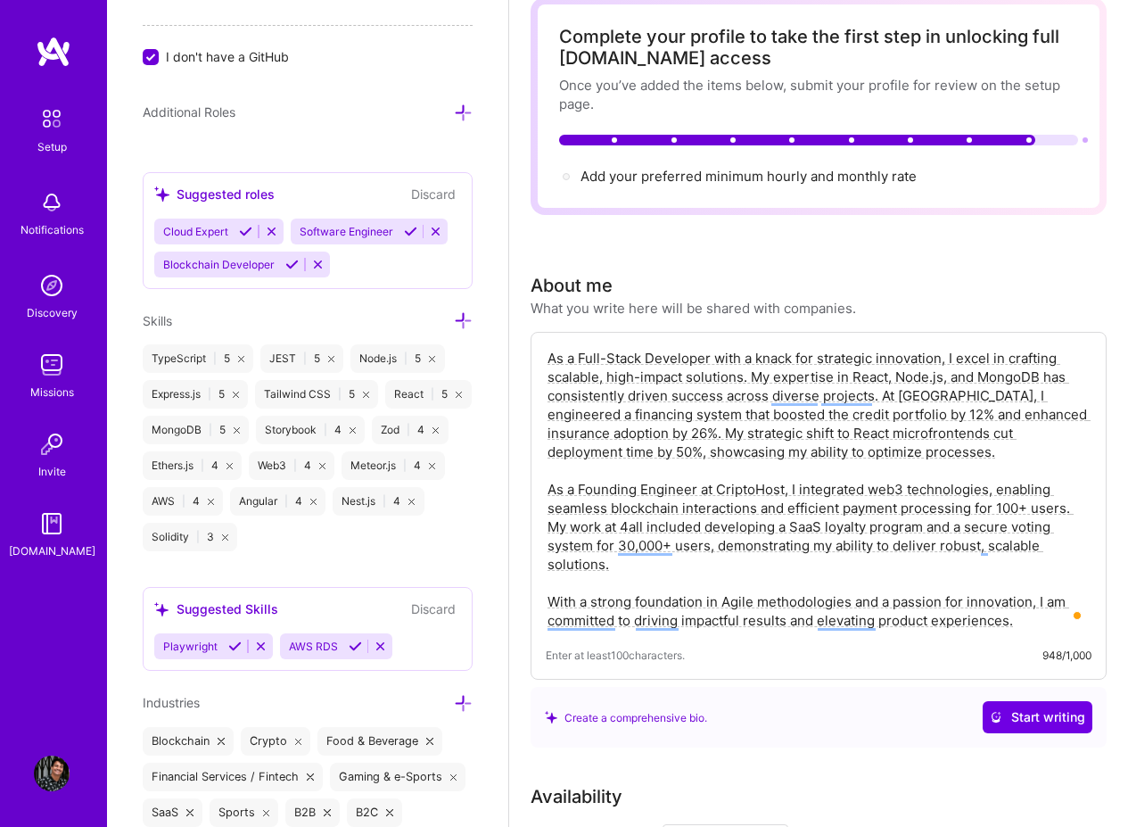
scroll to position [0, 0]
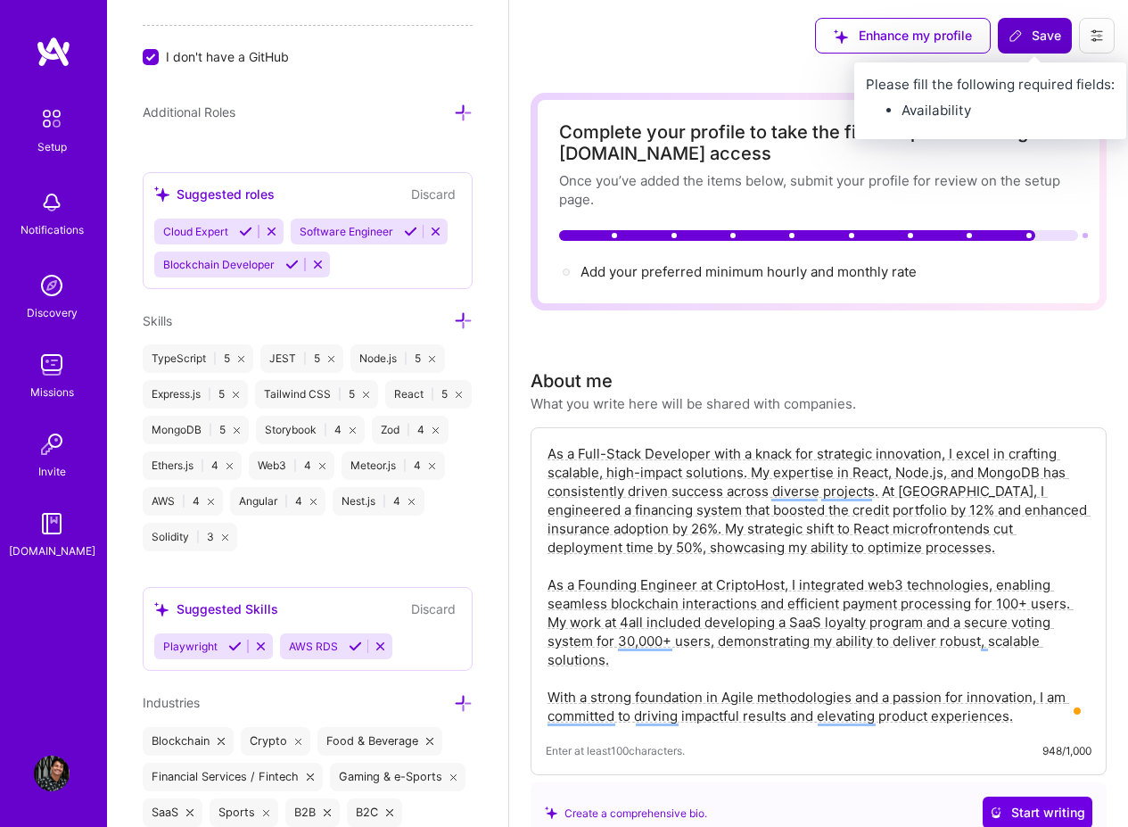
click at [1006, 45] on button "Save" at bounding box center [1035, 36] width 74 height 36
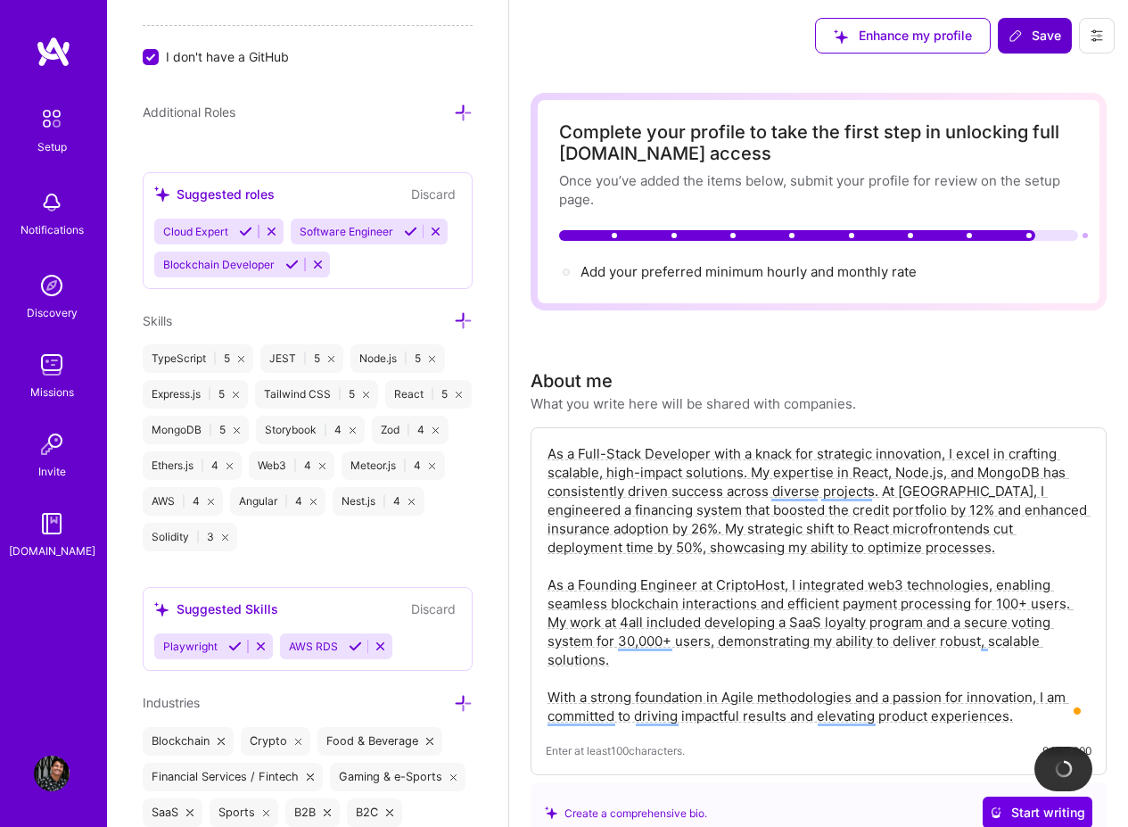
click at [1008, 45] on button "Save" at bounding box center [1035, 36] width 74 height 36
click at [1030, 44] on span "Save" at bounding box center [1035, 36] width 53 height 18
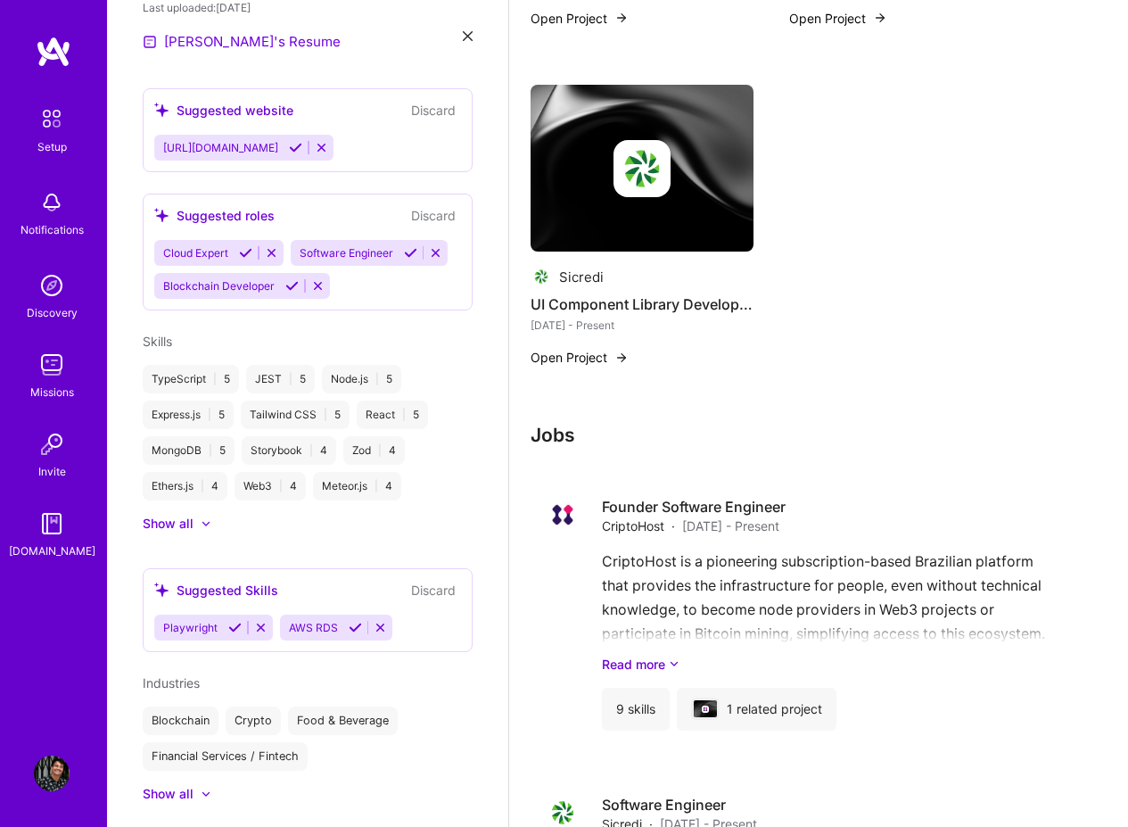
scroll to position [1566, 0]
